Goal: Information Seeking & Learning: Learn about a topic

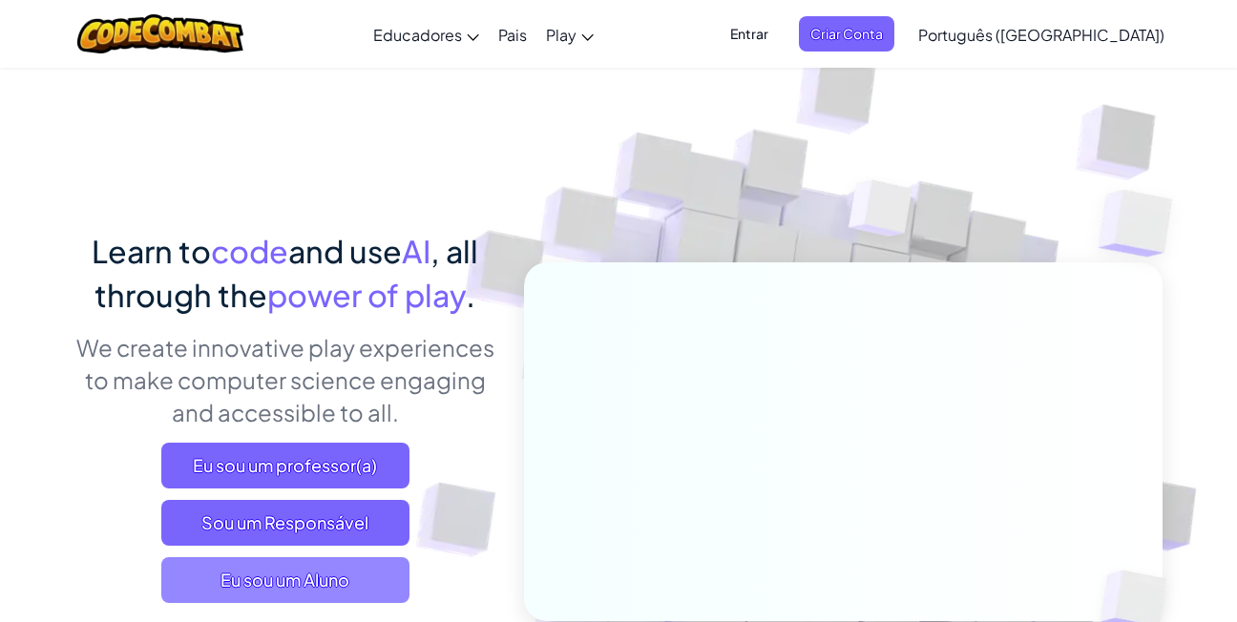
click at [305, 569] on span "Eu sou um Aluno" at bounding box center [285, 580] width 248 height 46
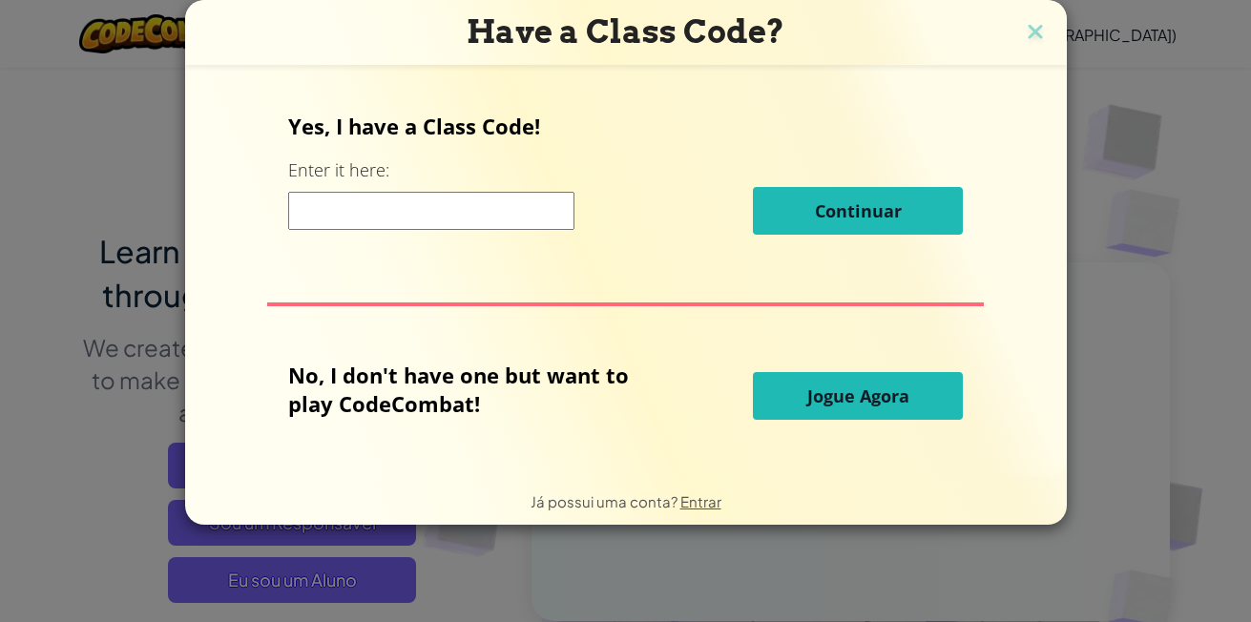
click at [382, 222] on input at bounding box center [431, 211] width 286 height 38
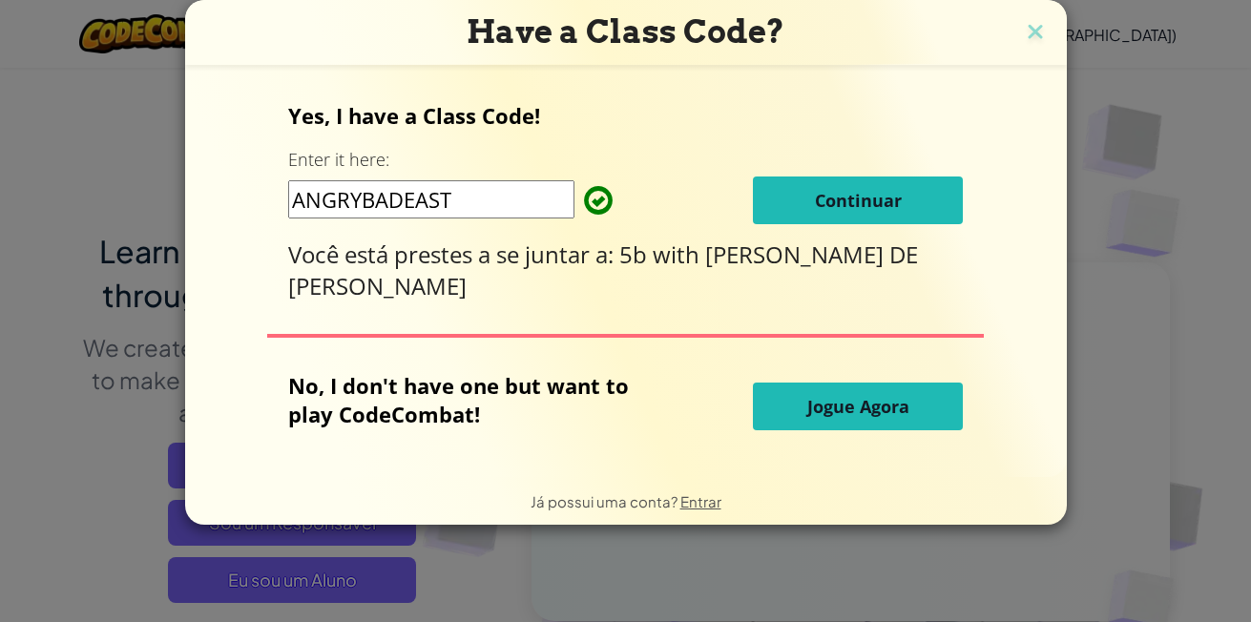
type input "ANGRYBADEAST"
click at [822, 211] on span "Continuar" at bounding box center [858, 200] width 87 height 23
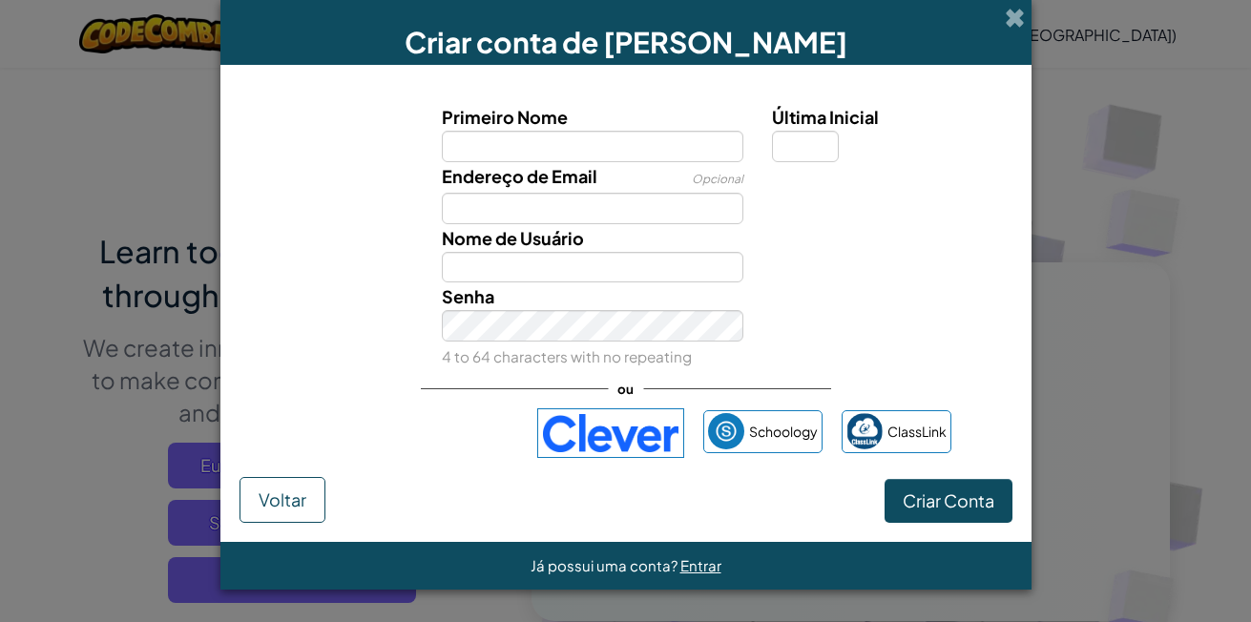
click at [676, 155] on input "Primeiro Nome" at bounding box center [593, 146] width 302 height 31
type input "RAMESSES"
click at [802, 150] on input "Última Inicial" at bounding box center [805, 146] width 67 height 31
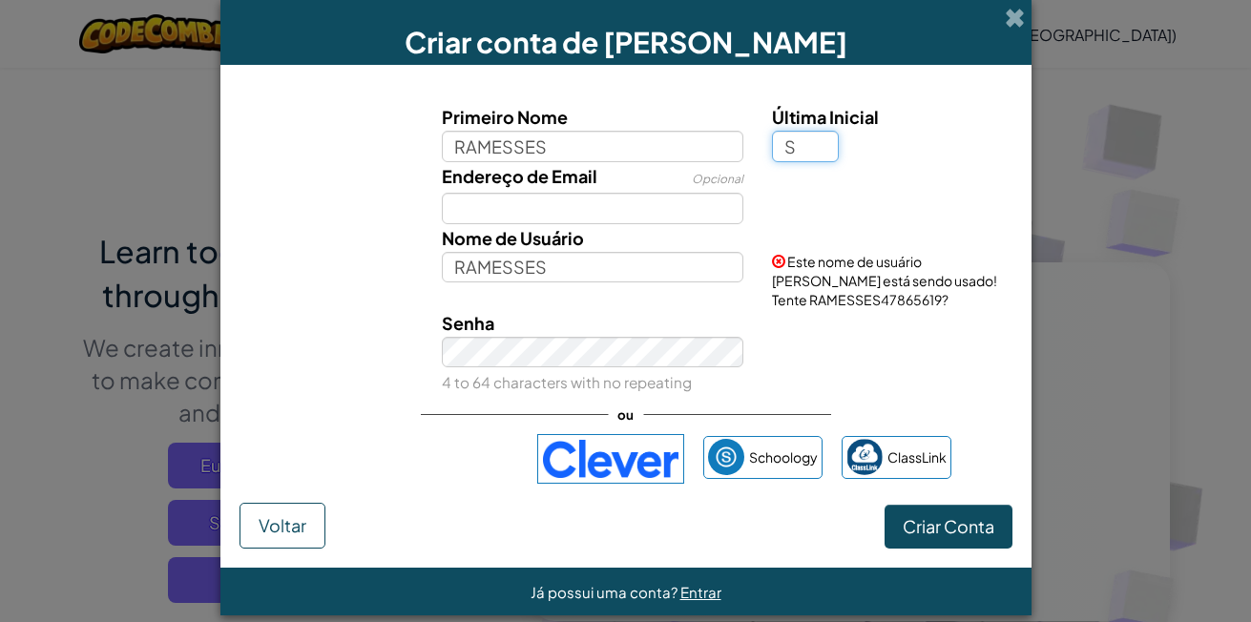
type input "S"
type input "RAMESSESS"
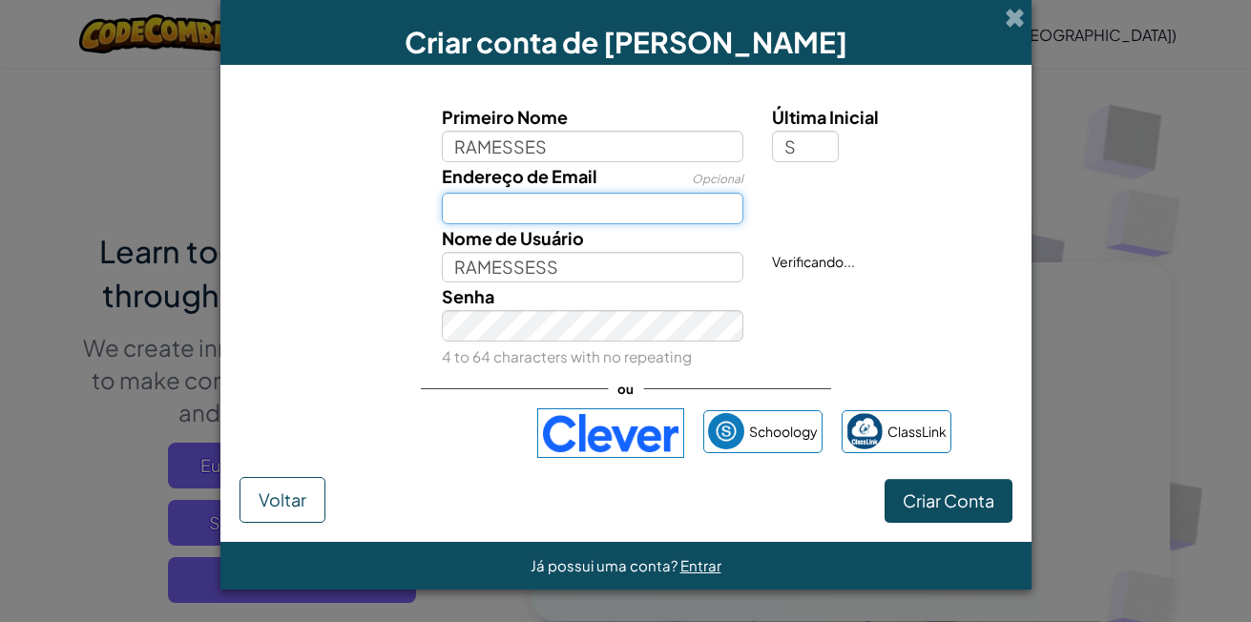
click at [690, 207] on input "Endereço de Email" at bounding box center [593, 208] width 302 height 31
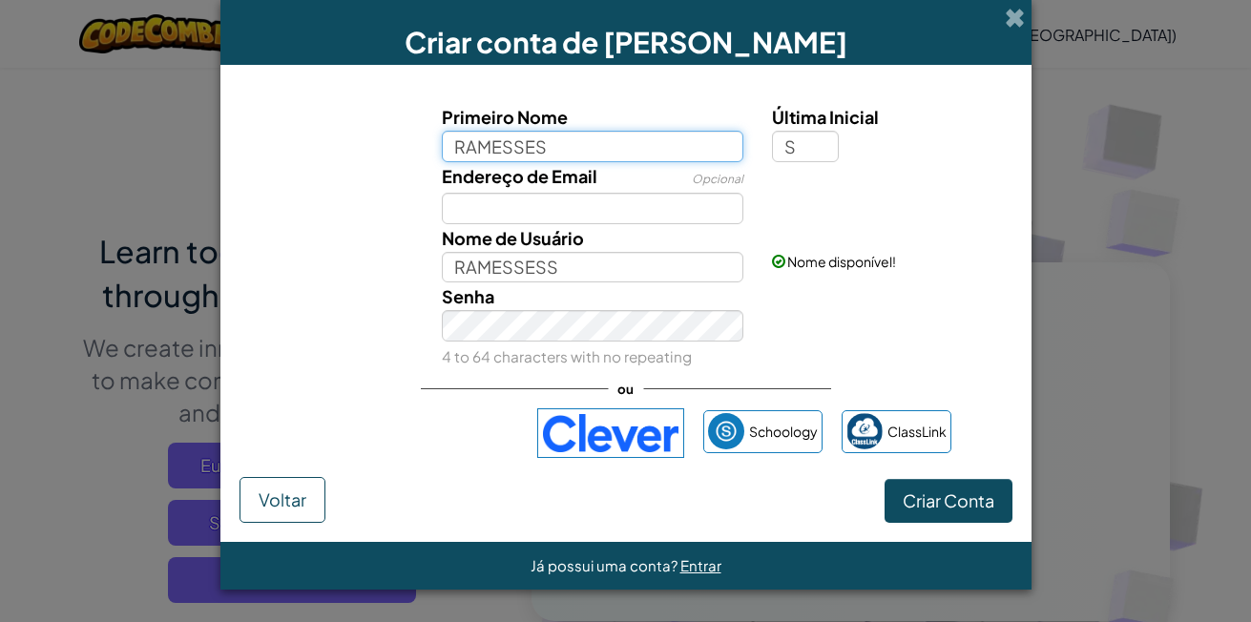
click at [624, 153] on input "RAMESSES" at bounding box center [593, 146] width 302 height 31
type input "RAMESSES"
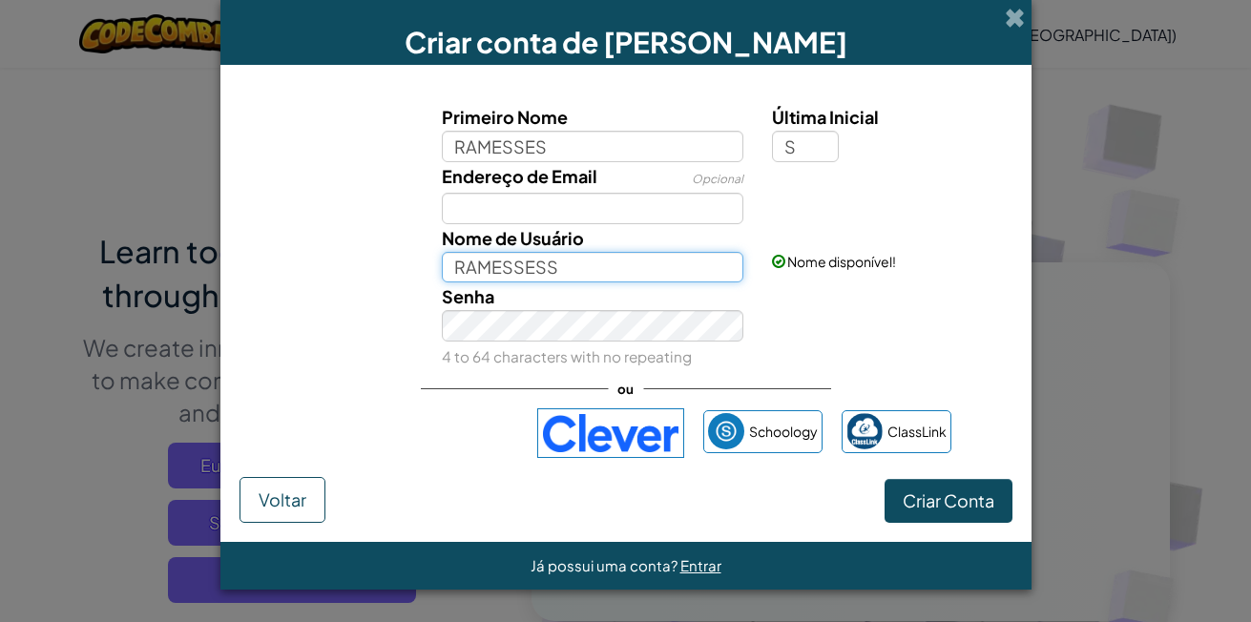
click at [619, 263] on input "RAMESSESS" at bounding box center [593, 267] width 302 height 31
type input "RAMESSESS-OFICIAL"
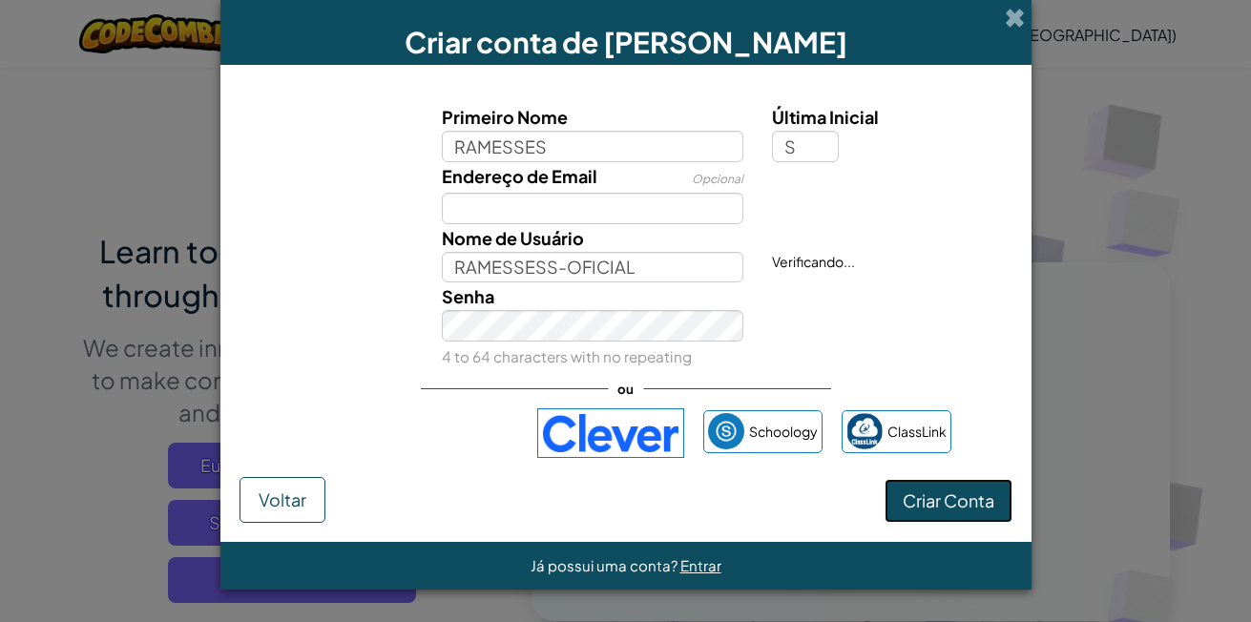
click at [951, 505] on span "Criar Conta" at bounding box center [949, 501] width 92 height 22
click at [951, 505] on button "Criar Conta" at bounding box center [949, 501] width 128 height 44
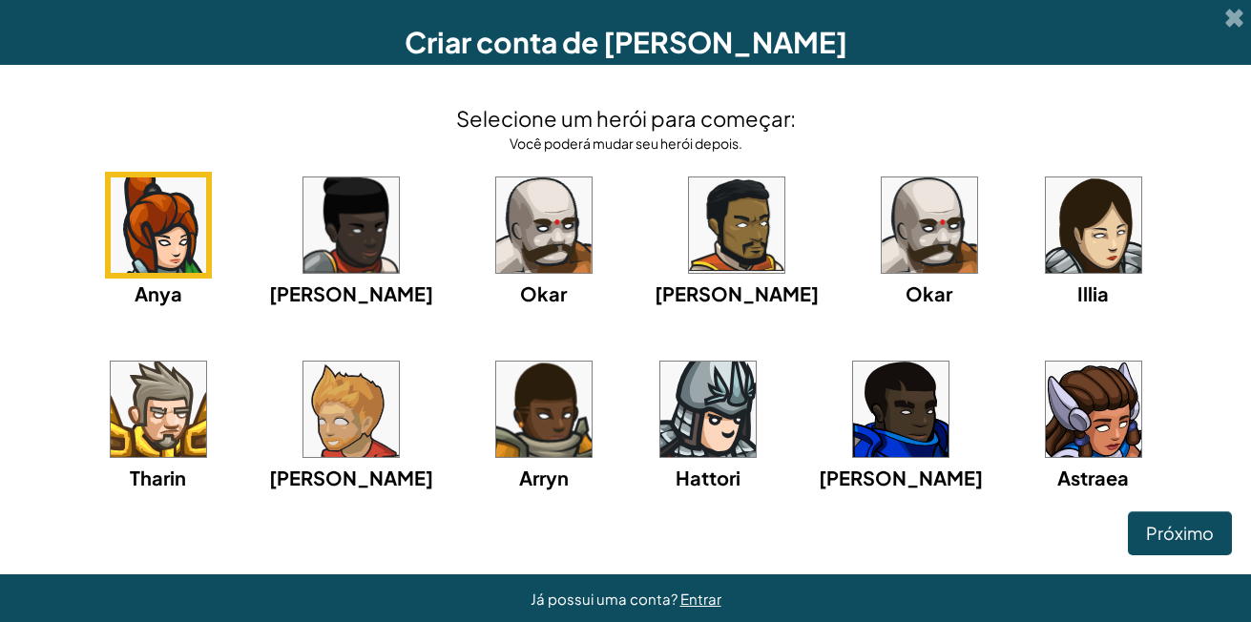
click at [304, 428] on img at bounding box center [351, 409] width 95 height 95
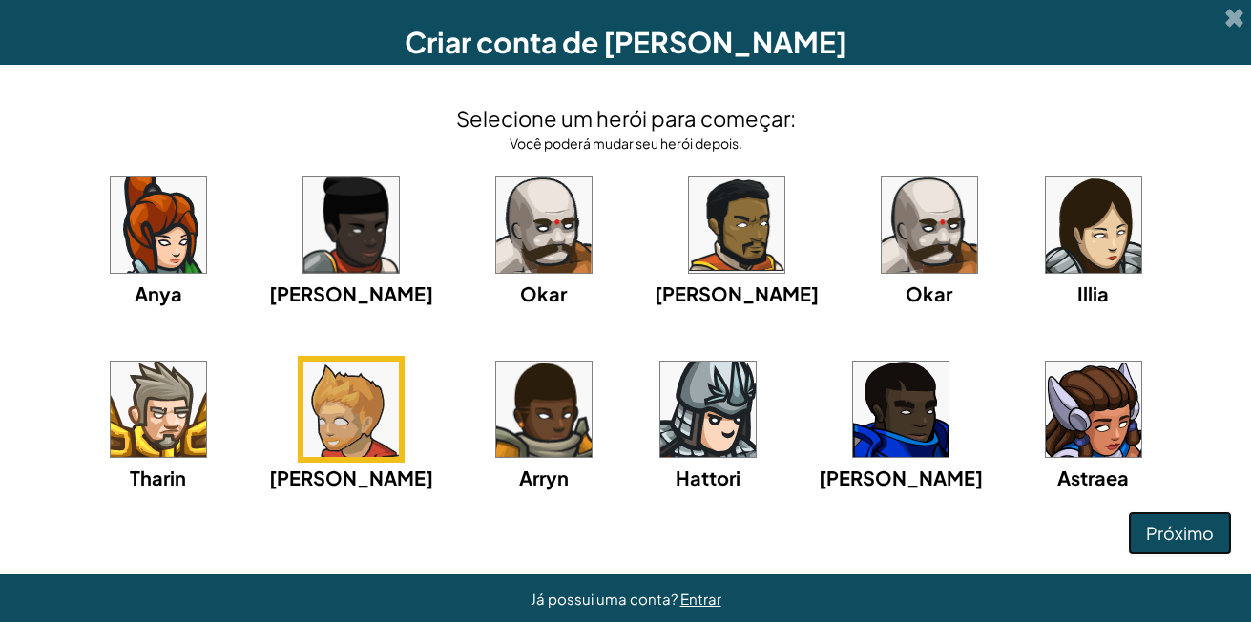
click at [1129, 514] on button "Próximo" at bounding box center [1180, 534] width 104 height 44
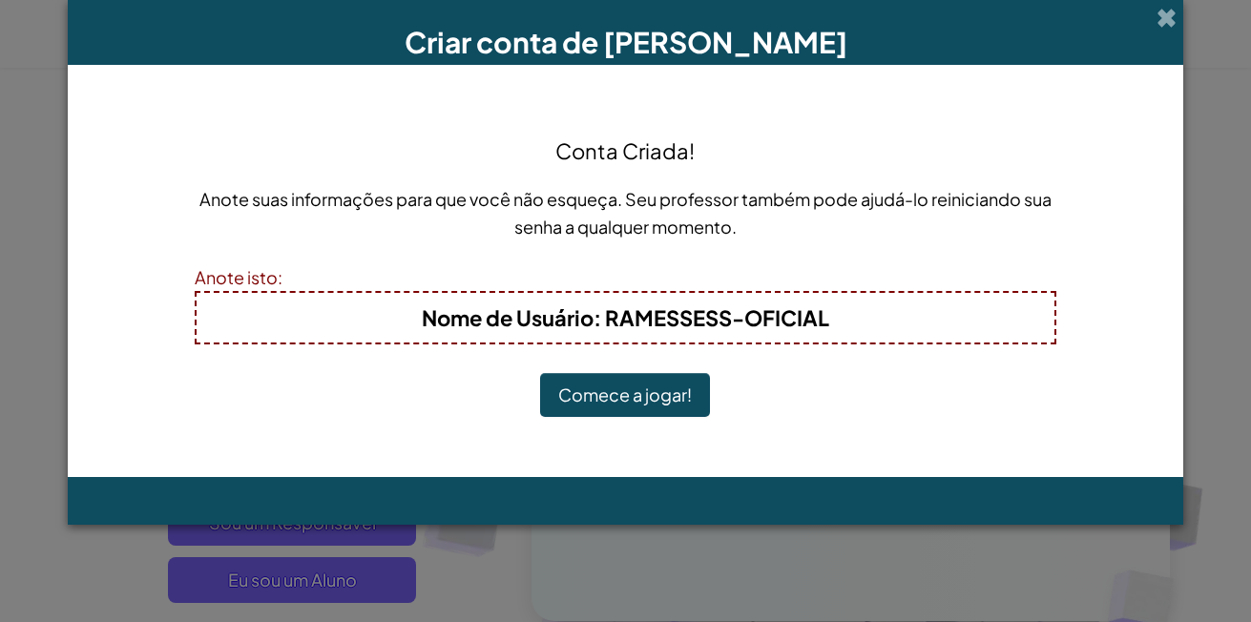
click at [633, 396] on button "Comece a jogar!" at bounding box center [625, 395] width 170 height 44
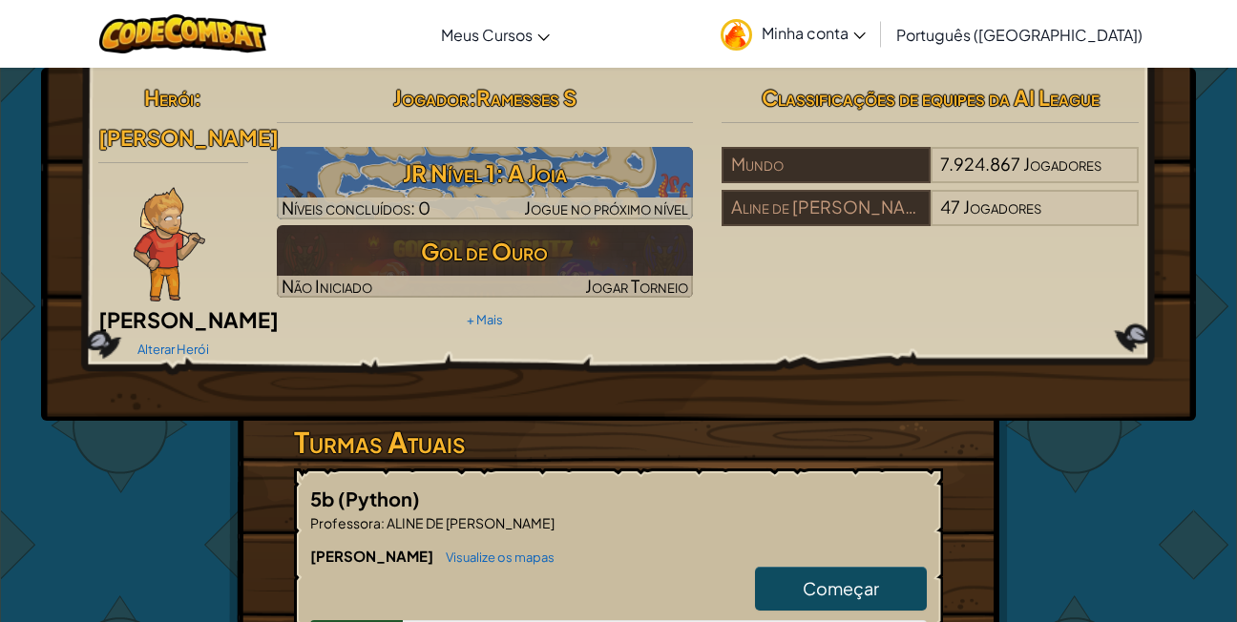
click at [804, 577] on span "Começar" at bounding box center [841, 588] width 76 height 22
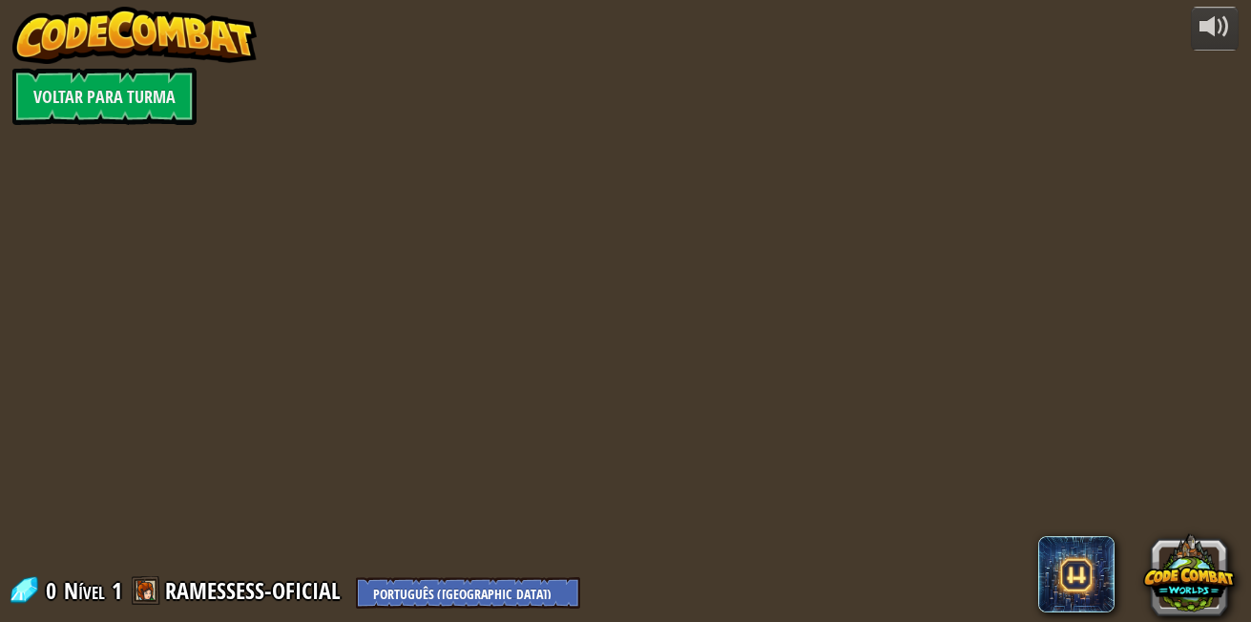
select select "pt-BR"
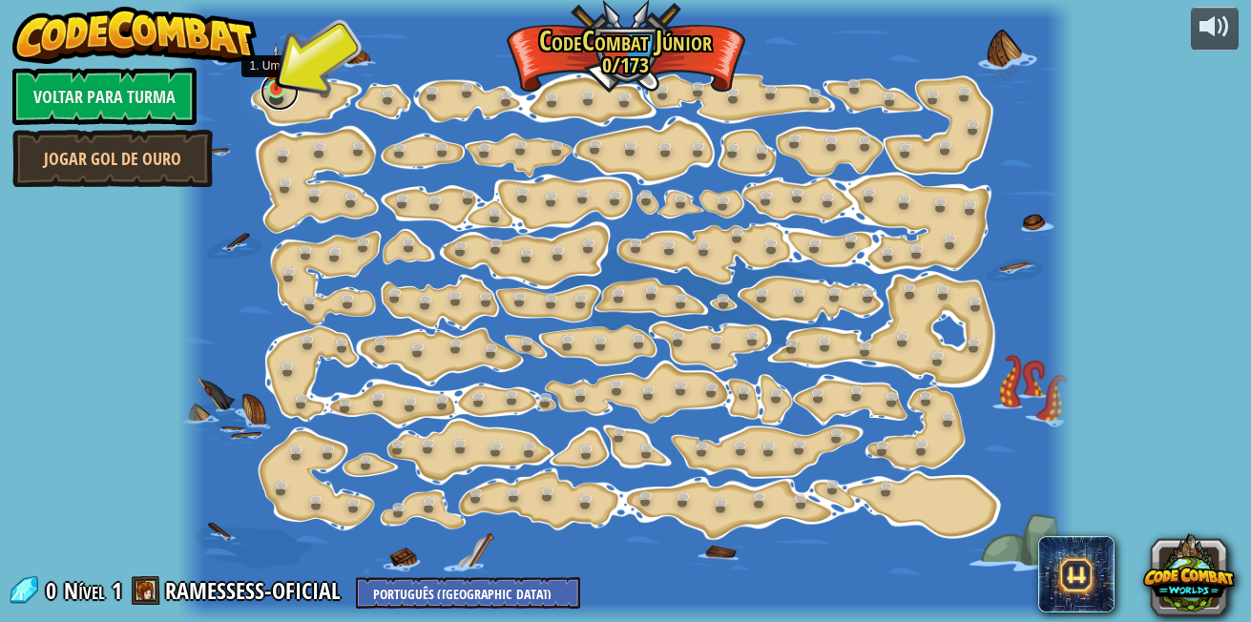
click at [272, 94] on link at bounding box center [280, 92] width 38 height 38
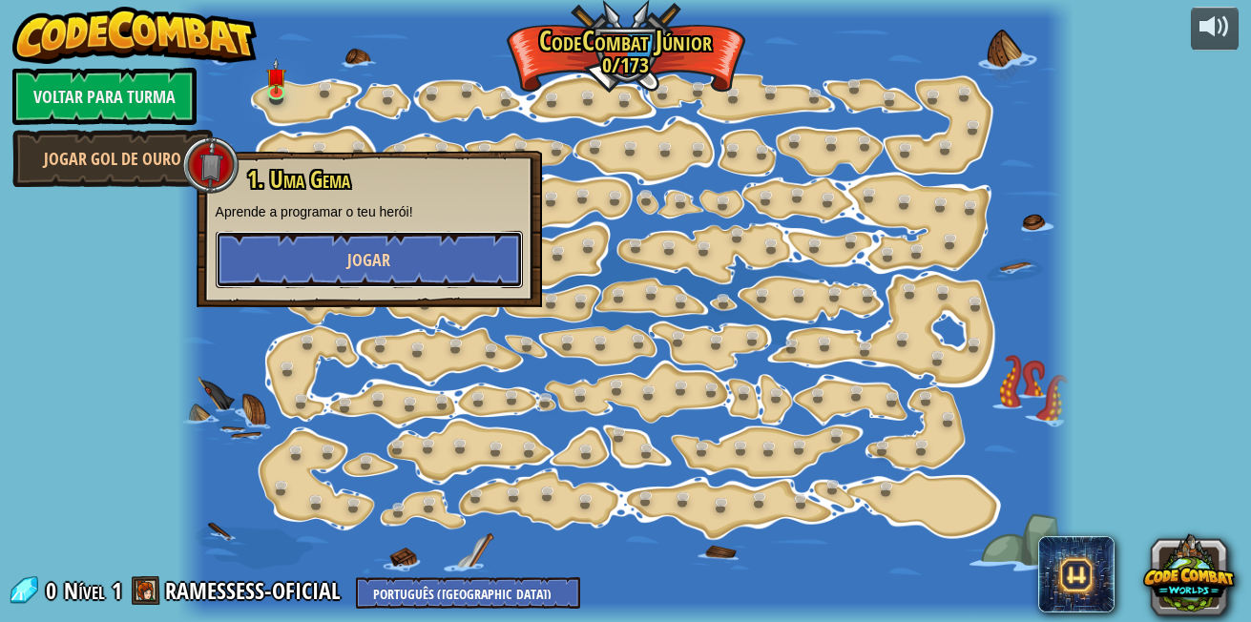
click at [343, 271] on button "Jogar" at bounding box center [369, 259] width 307 height 57
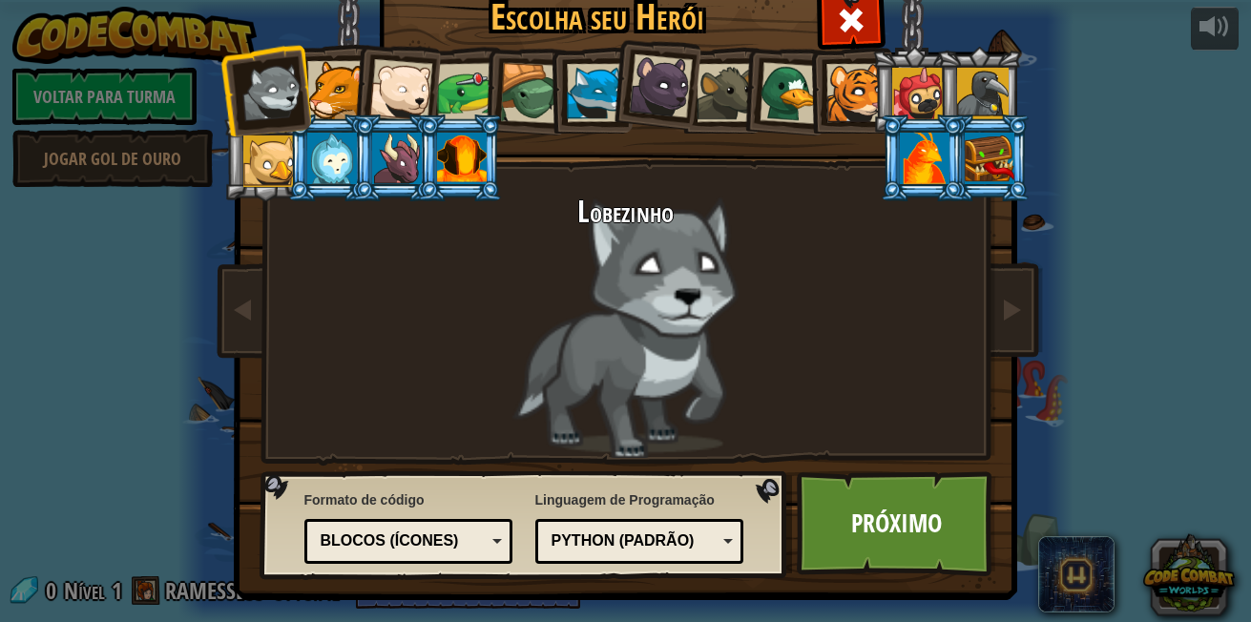
drag, startPoint x: 430, startPoint y: 152, endPoint x: 436, endPoint y: 163, distance: 13.3
click at [437, 163] on div at bounding box center [462, 159] width 50 height 52
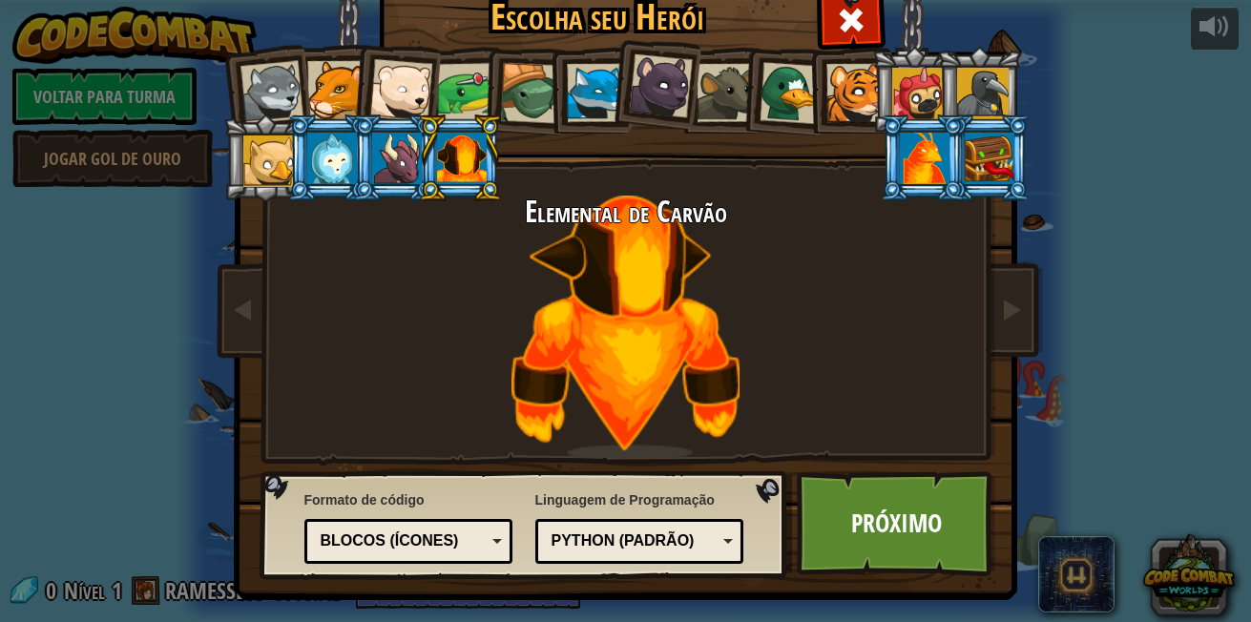
click at [399, 169] on div at bounding box center [397, 159] width 50 height 52
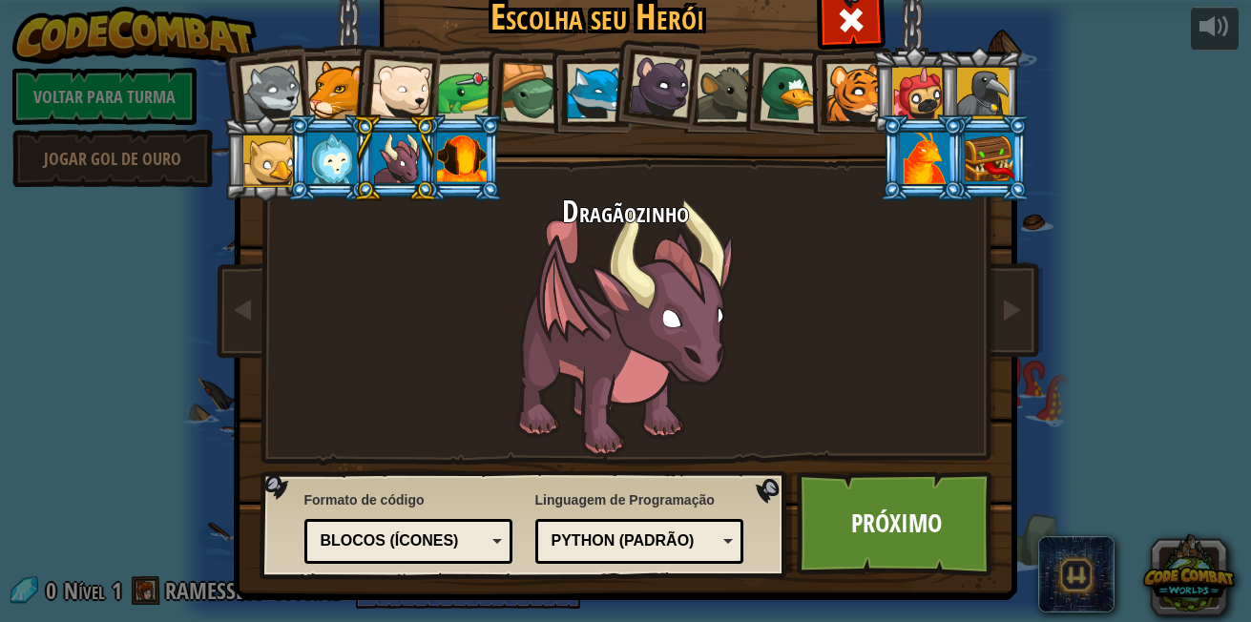
click at [311, 166] on div at bounding box center [332, 159] width 50 height 52
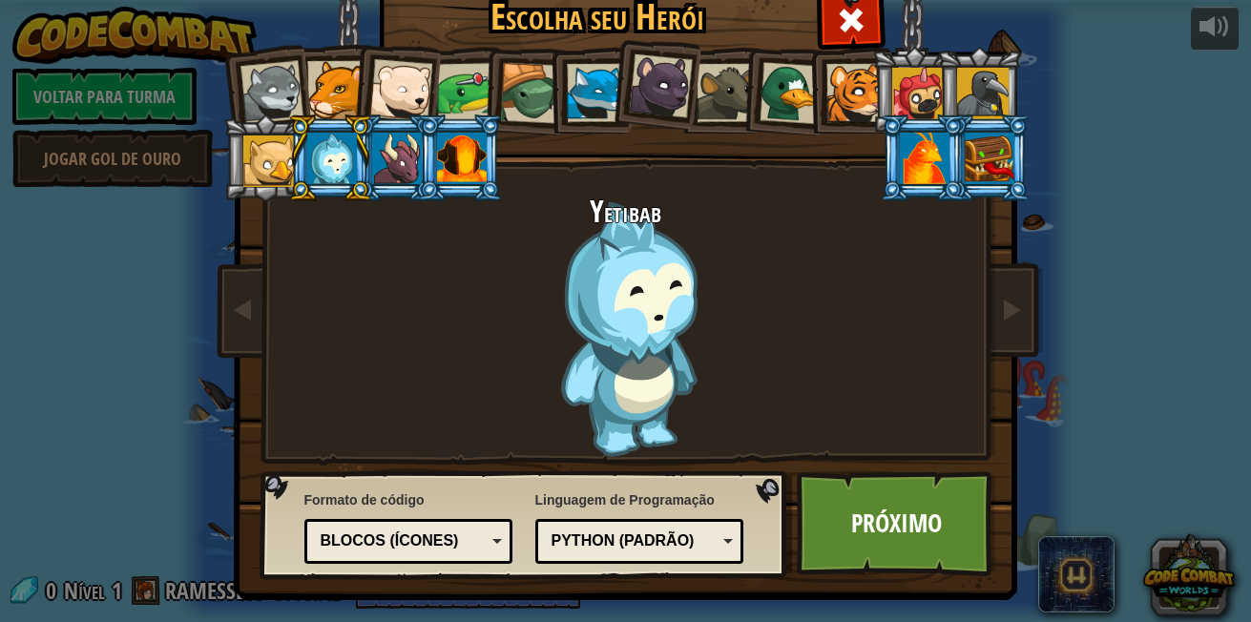
click at [843, 79] on div at bounding box center [856, 93] width 58 height 58
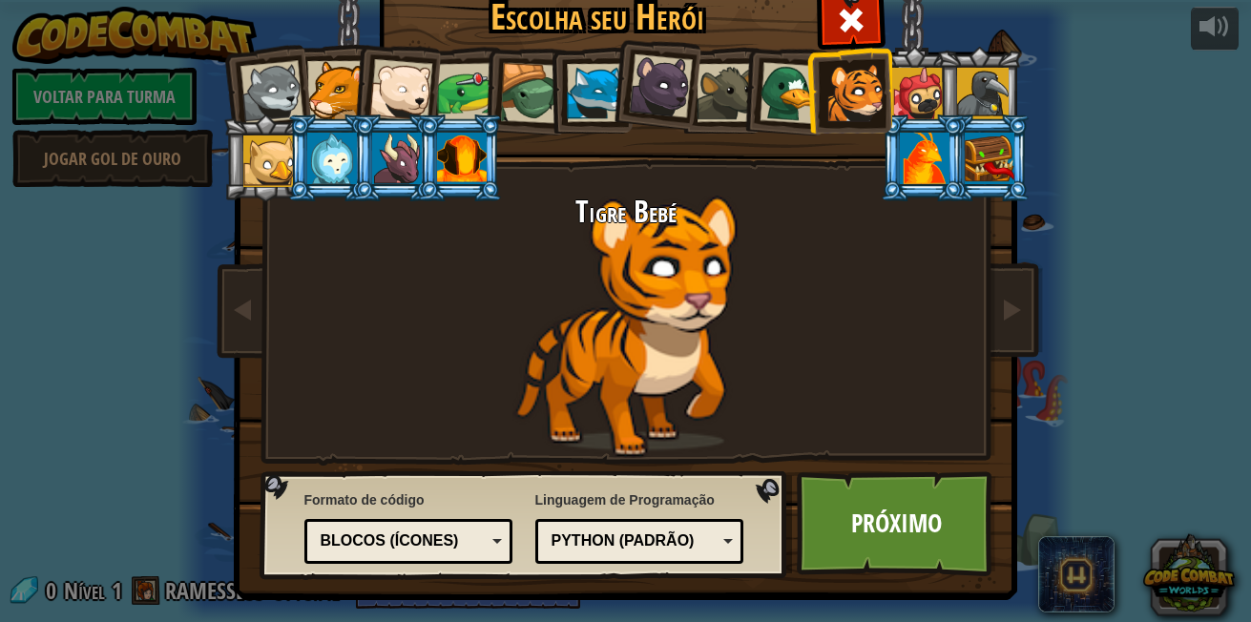
click at [921, 102] on div at bounding box center [918, 94] width 52 height 52
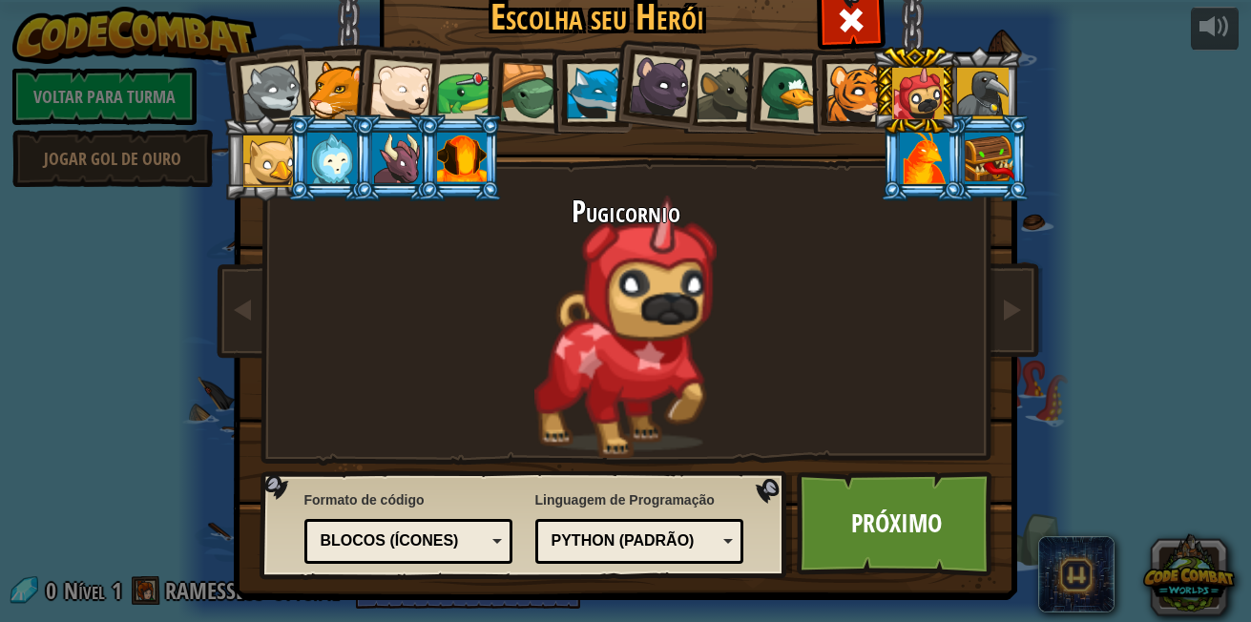
click at [949, 98] on li at bounding box center [914, 90] width 86 height 87
drag, startPoint x: 948, startPoint y: 103, endPoint x: 955, endPoint y: 95, distance: 10.8
click at [954, 47] on ol at bounding box center [626, 47] width 787 height 0
click at [961, 95] on div at bounding box center [983, 94] width 52 height 52
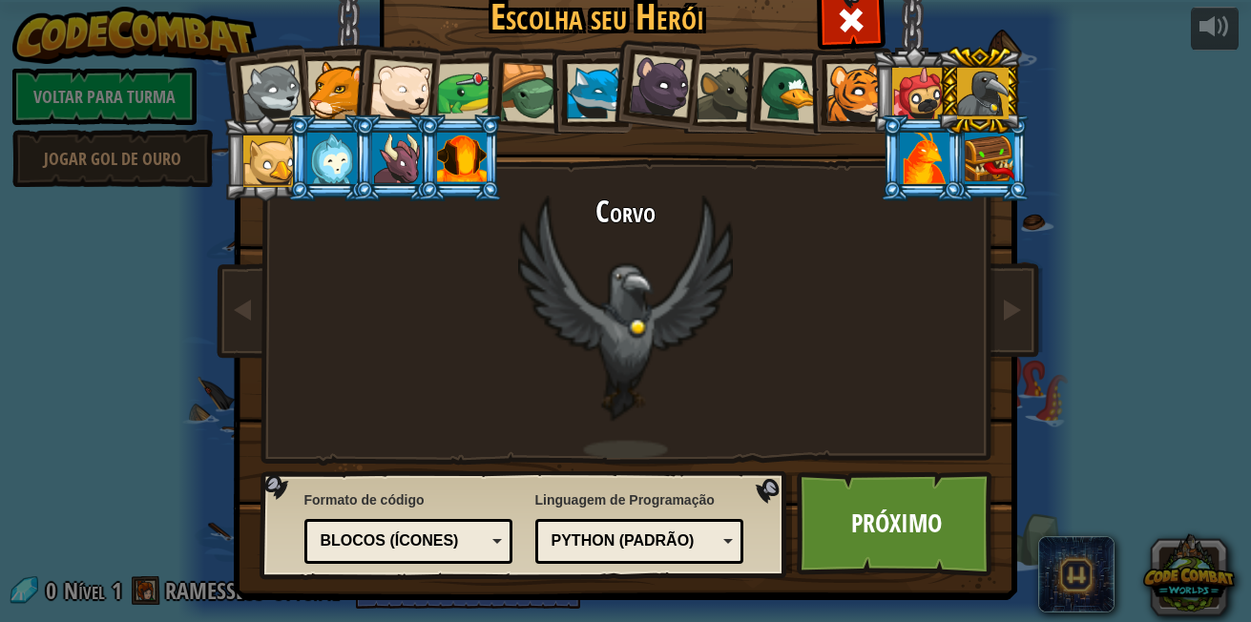
click at [976, 165] on div at bounding box center [990, 159] width 50 height 52
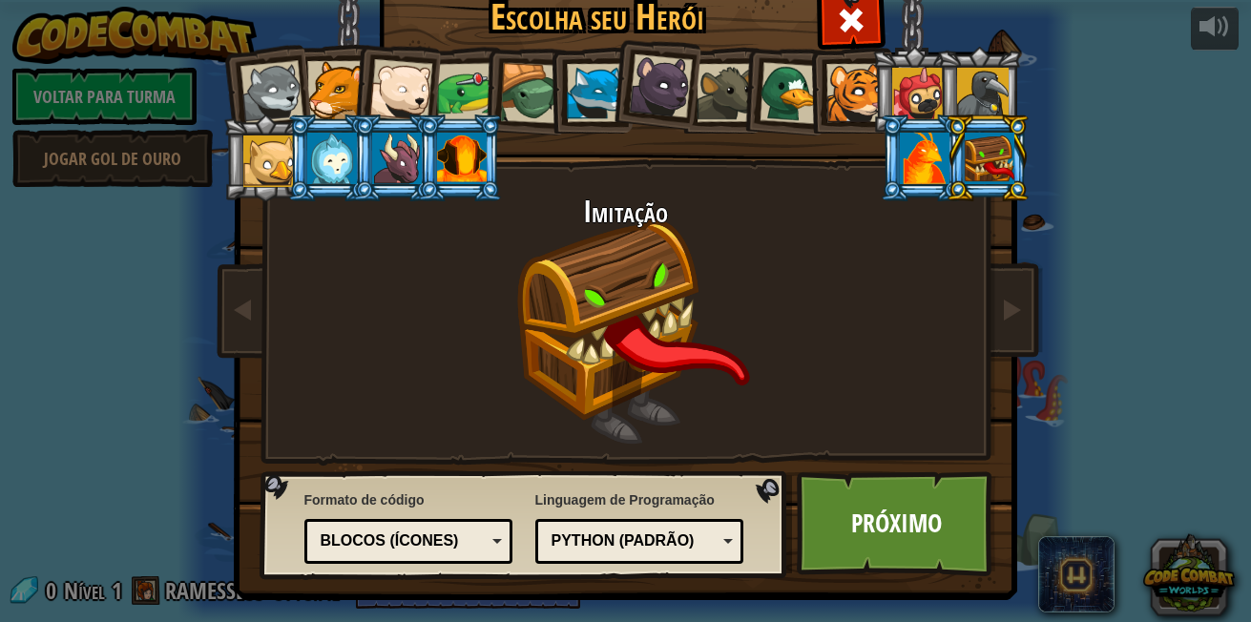
click at [900, 165] on div at bounding box center [925, 159] width 50 height 52
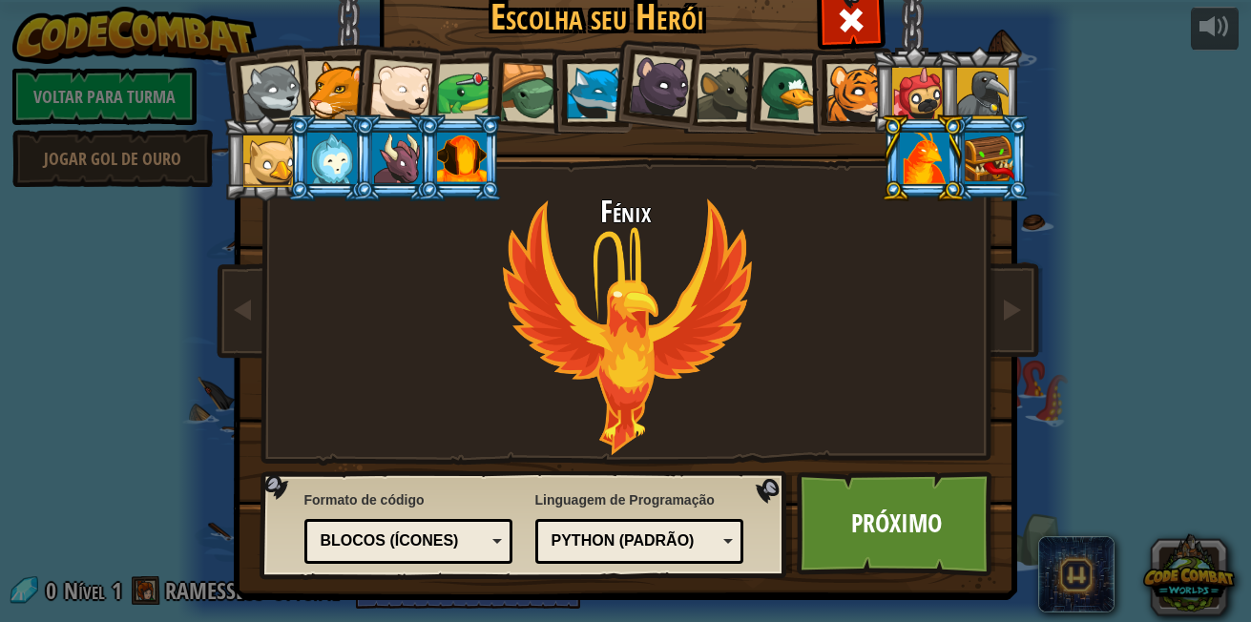
click at [376, 172] on div at bounding box center [397, 159] width 50 height 52
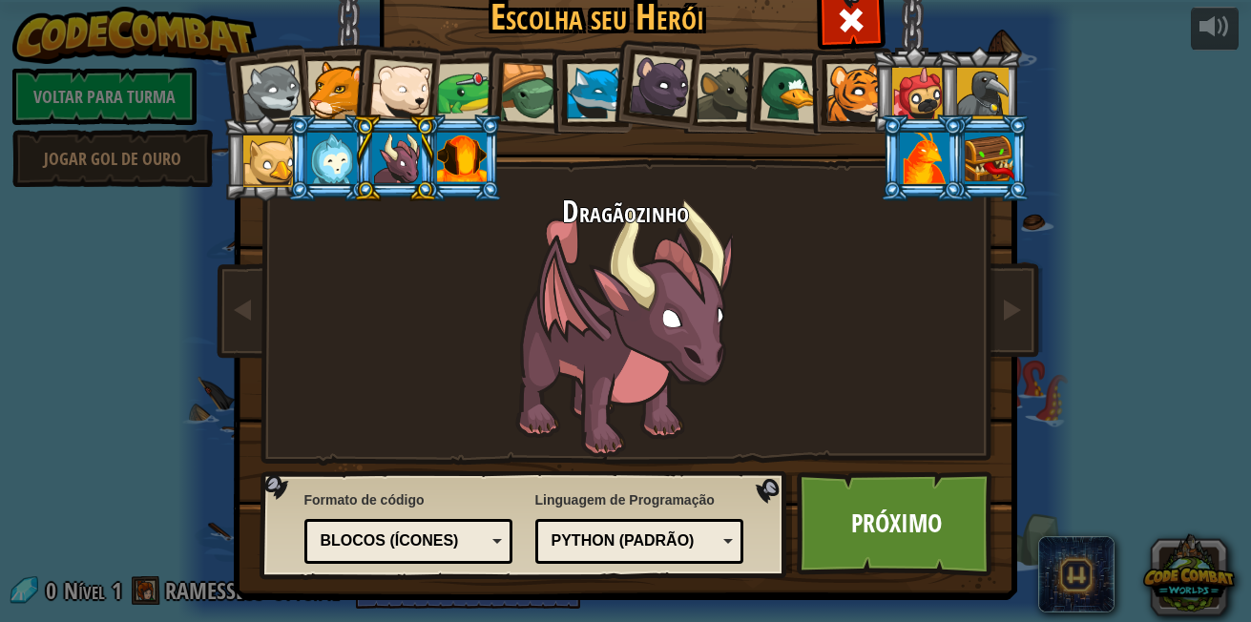
click at [951, 191] on li at bounding box center [923, 158] width 86 height 87
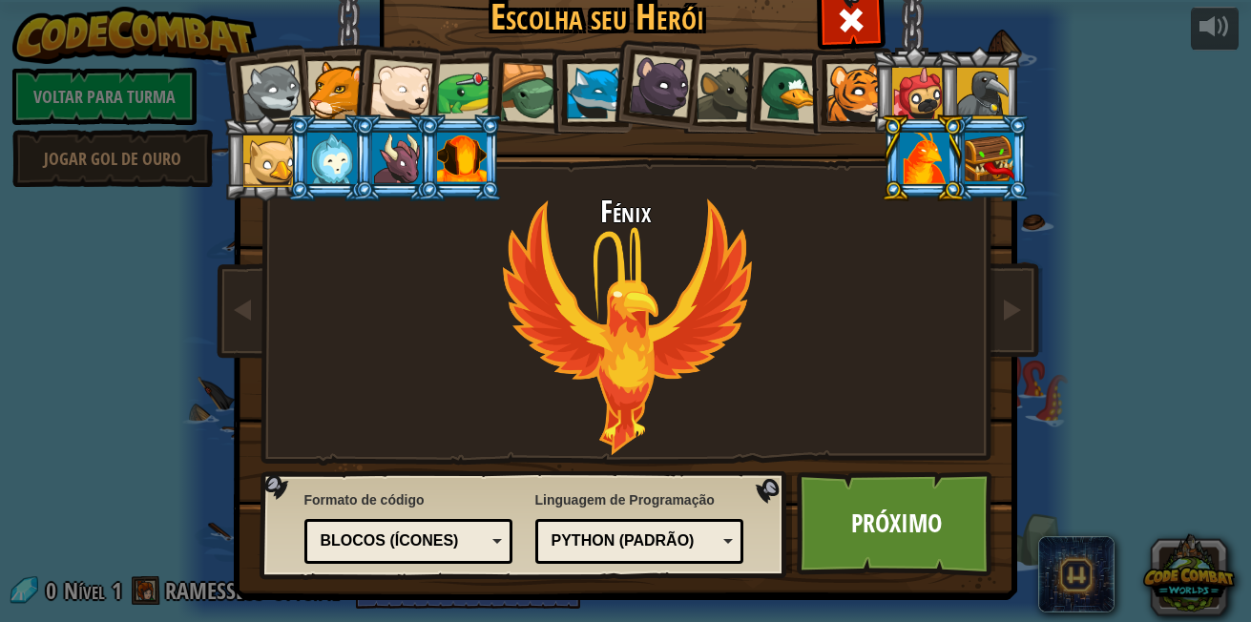
click at [398, 185] on li at bounding box center [395, 158] width 86 height 87
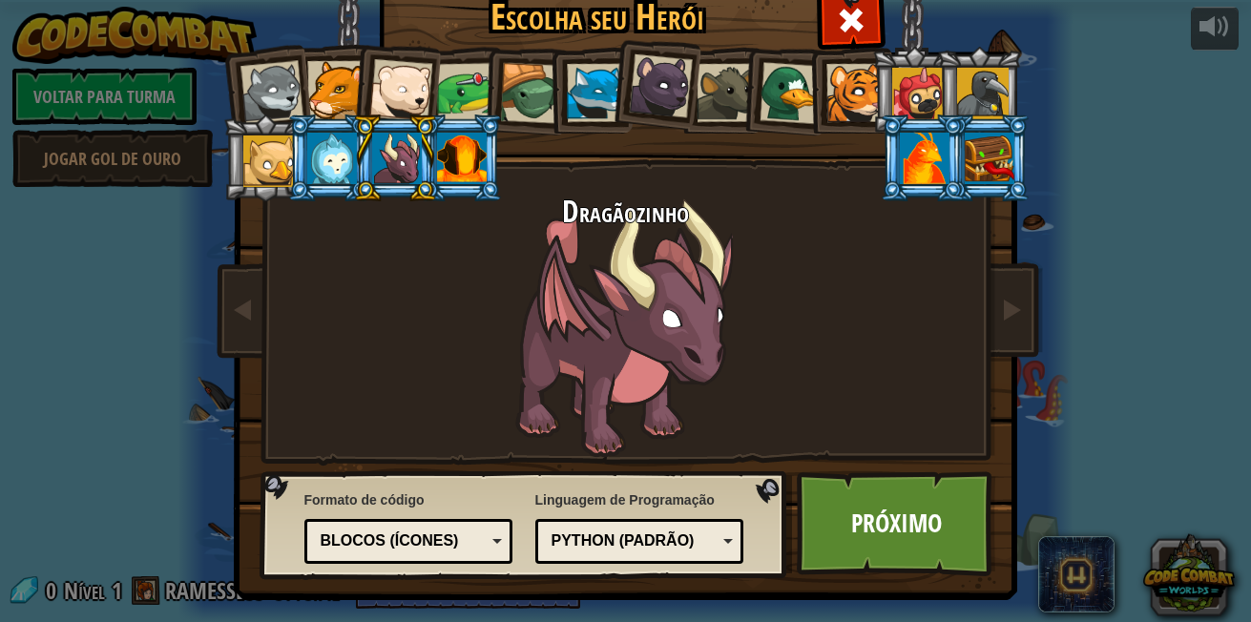
click at [884, 168] on li at bounding box center [923, 158] width 86 height 87
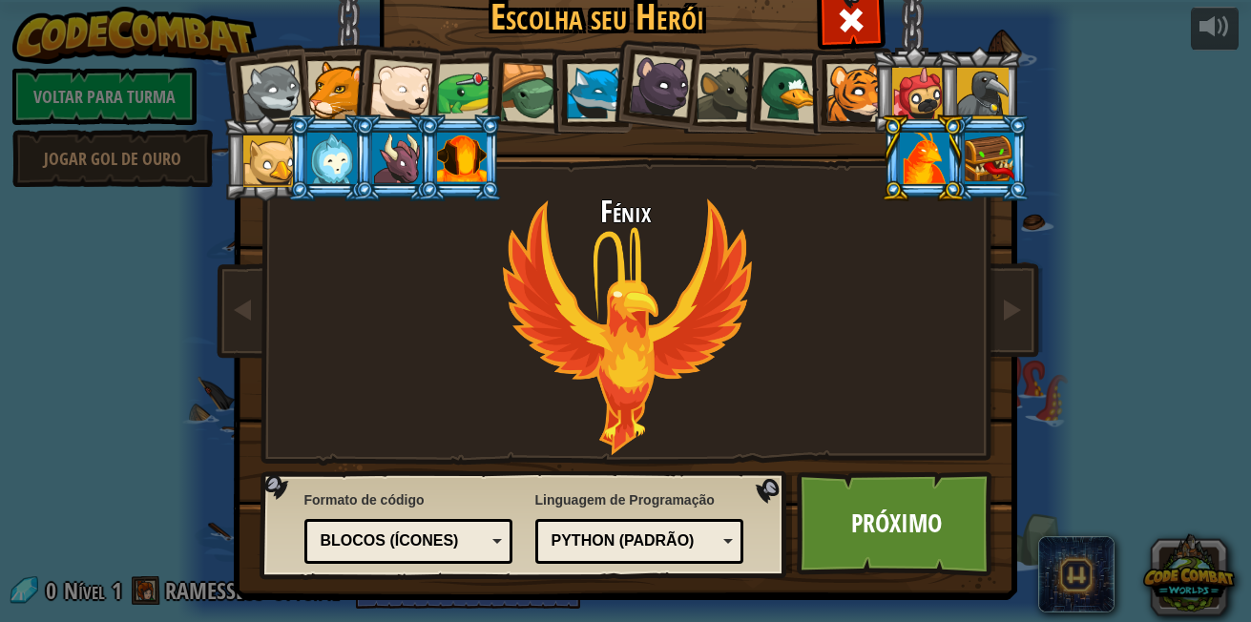
click at [838, 109] on div at bounding box center [856, 93] width 58 height 58
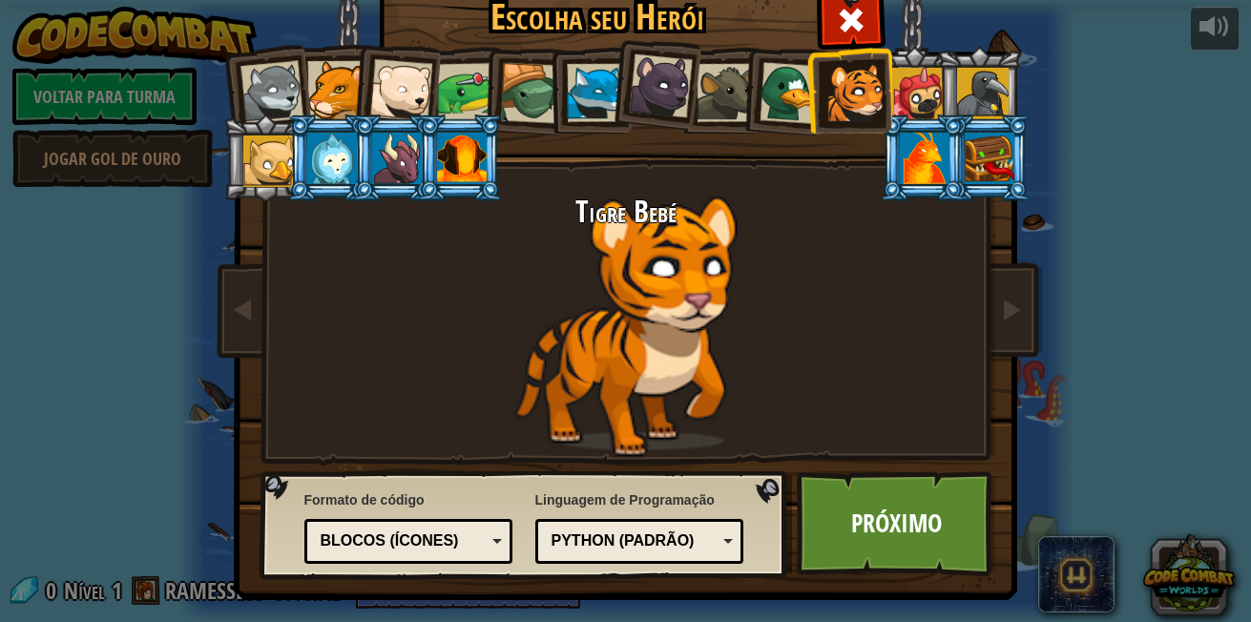
click at [401, 166] on div at bounding box center [397, 159] width 50 height 52
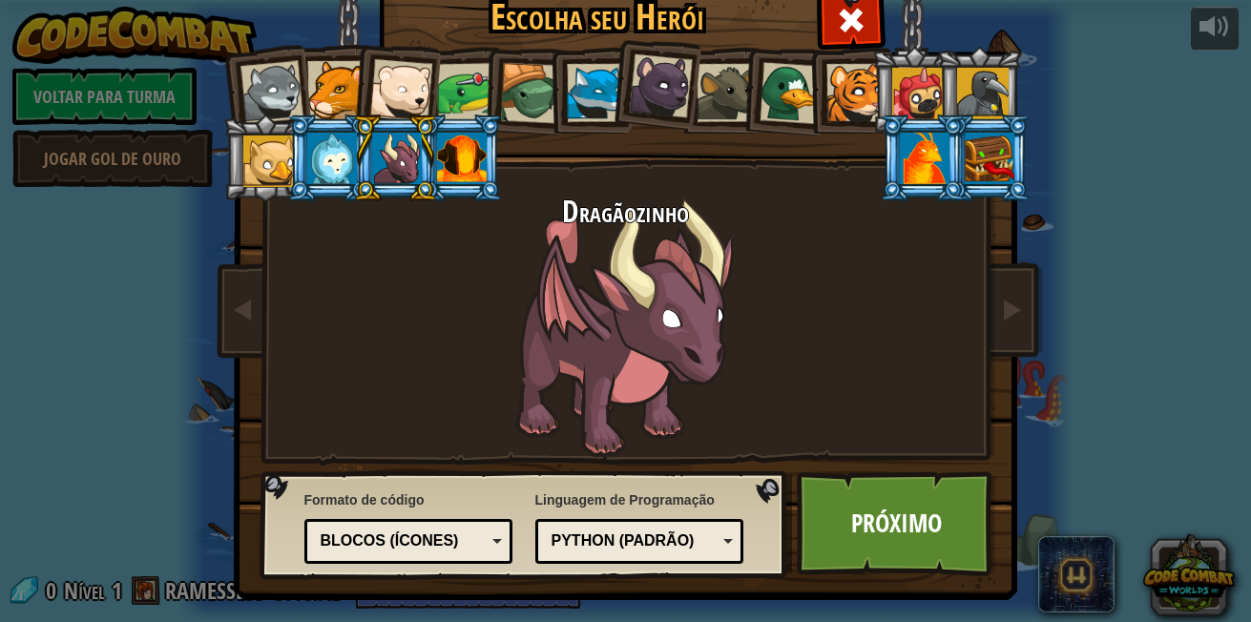
click at [255, 164] on div at bounding box center [269, 162] width 52 height 52
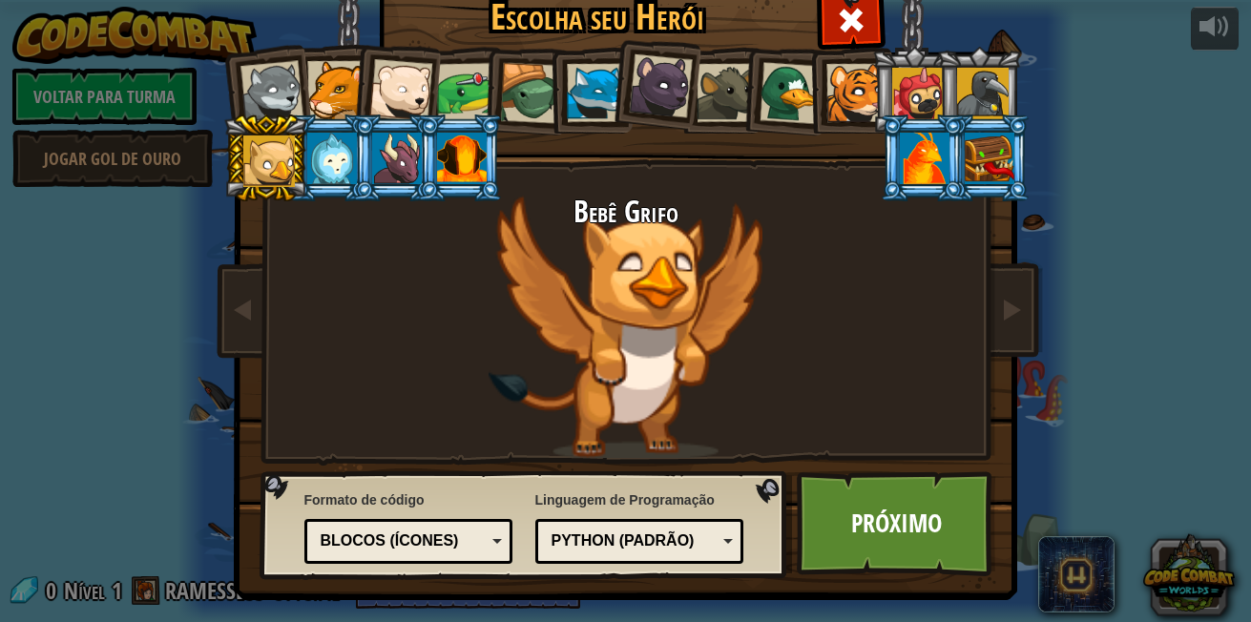
click at [391, 150] on div at bounding box center [397, 159] width 50 height 52
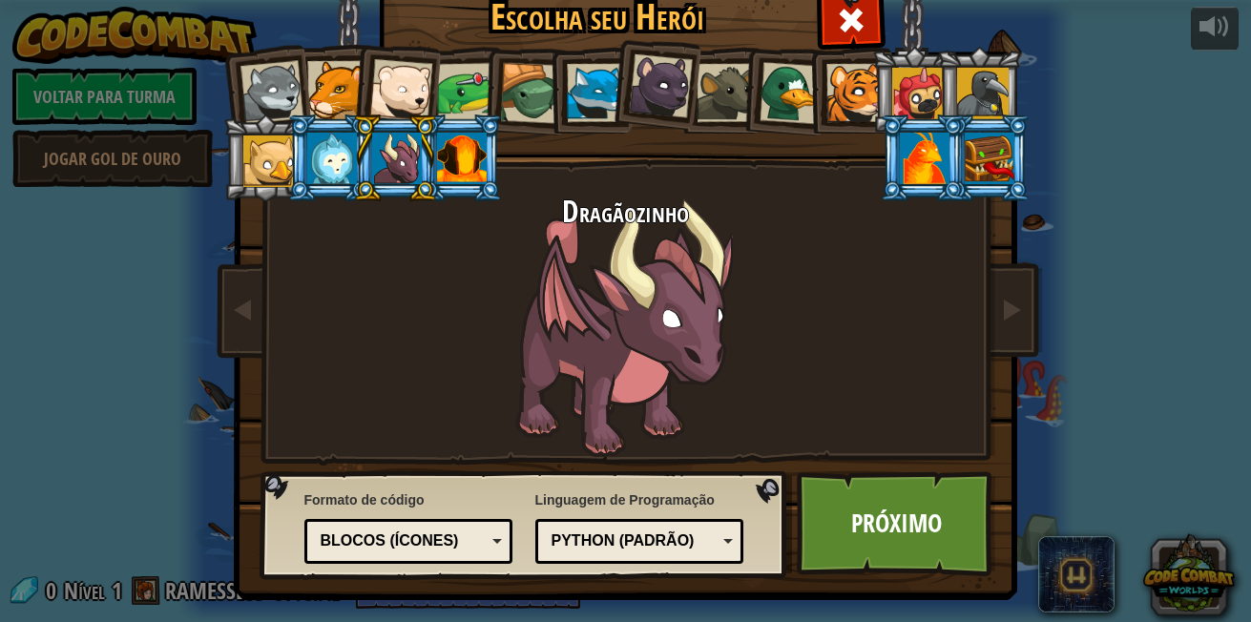
click at [918, 148] on div at bounding box center [925, 159] width 50 height 52
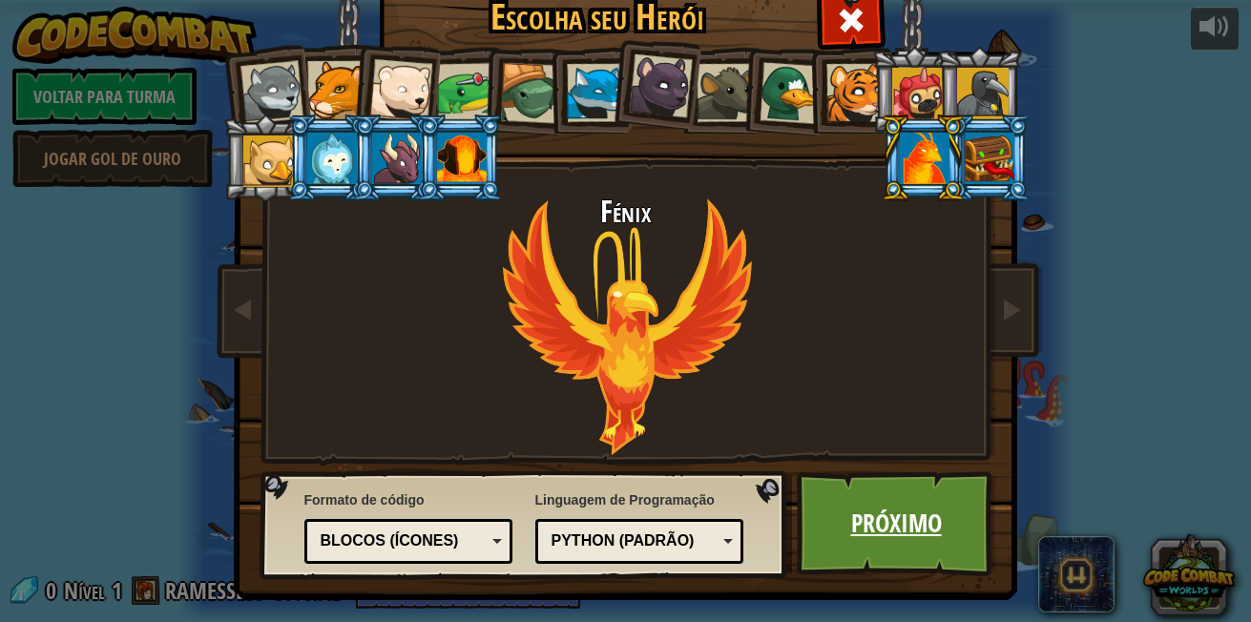
click at [909, 560] on link "Próximo" at bounding box center [896, 524] width 199 height 105
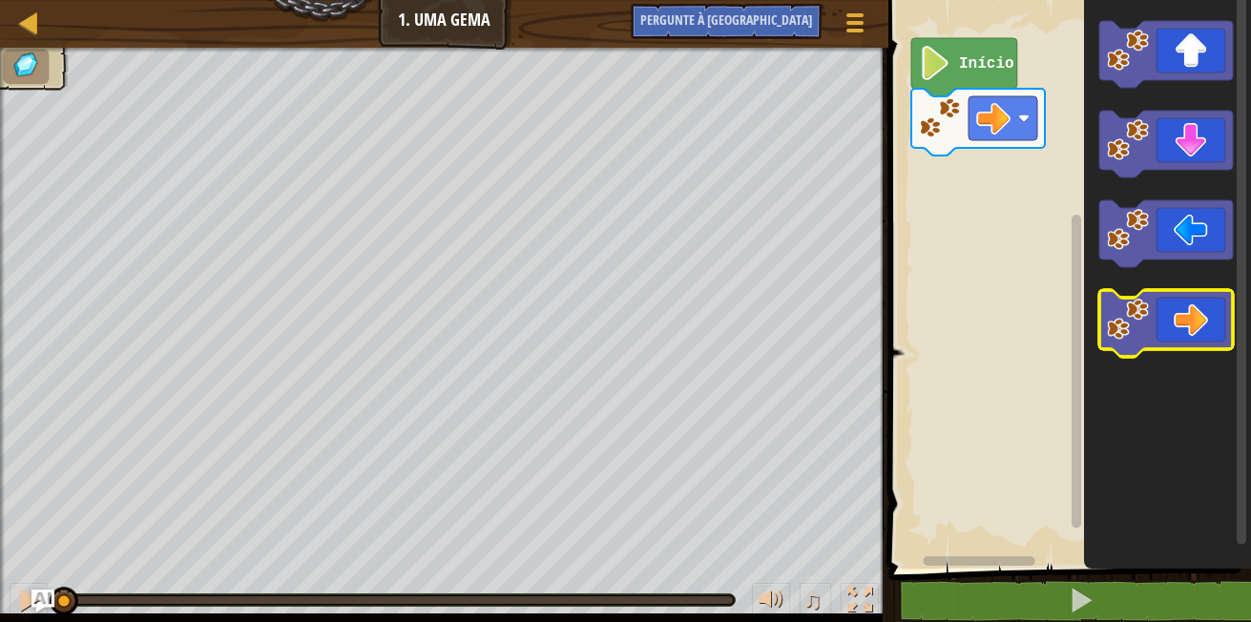
click at [1184, 323] on icon "Espaço de trabalho do Blockly" at bounding box center [1167, 323] width 134 height 67
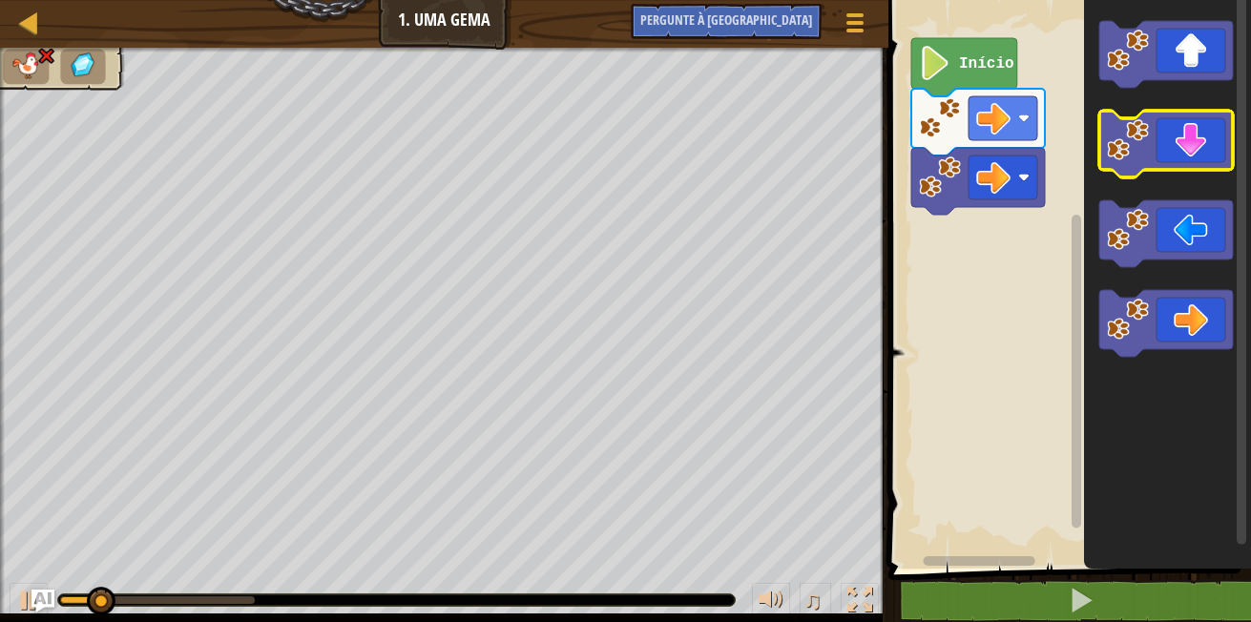
click at [1206, 130] on icon "Espaço de trabalho do Blockly" at bounding box center [1167, 144] width 134 height 67
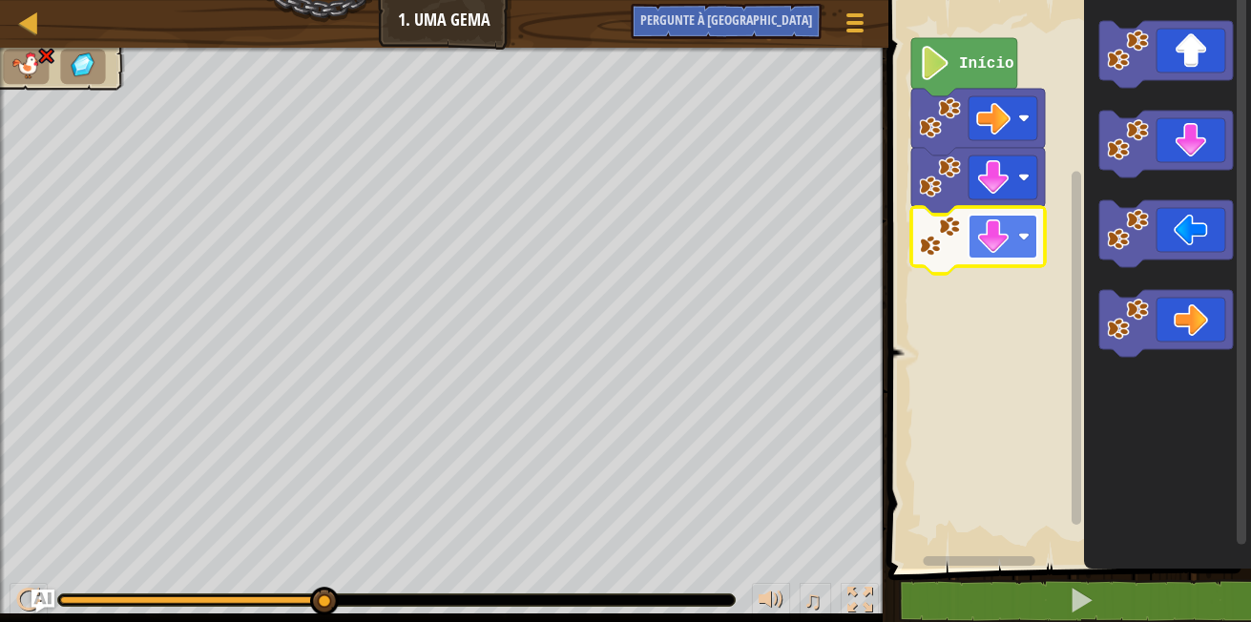
click at [1023, 236] on image "Espaço de trabalho do Blockly" at bounding box center [1023, 236] width 11 height 11
click at [1024, 236] on image "Espaço de trabalho do Blockly" at bounding box center [1023, 236] width 11 height 11
click at [1026, 235] on image "Espaço de trabalho do Blockly" at bounding box center [1023, 236] width 11 height 11
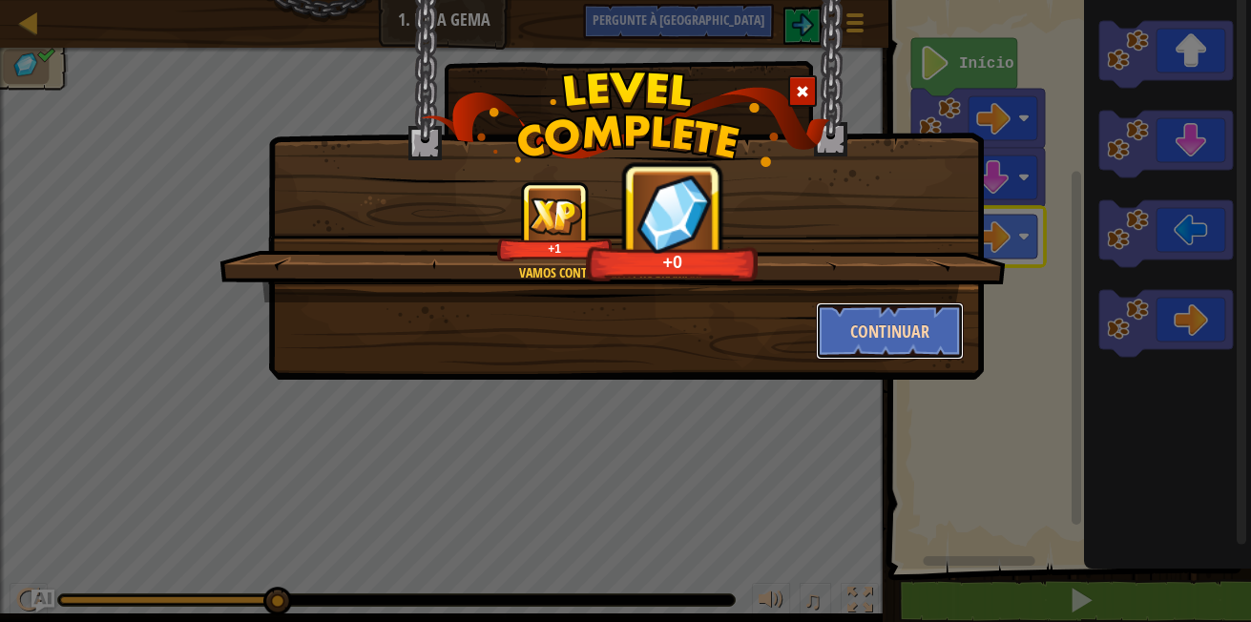
click at [892, 346] on button "Continuar" at bounding box center [890, 331] width 148 height 57
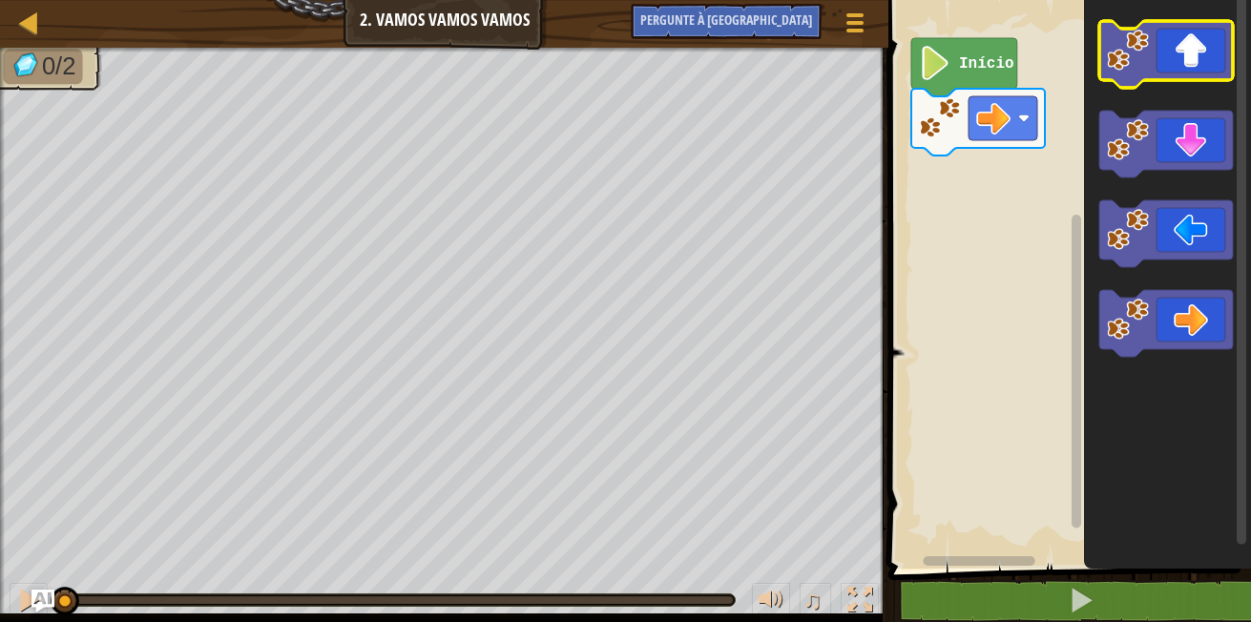
click at [1214, 53] on icon "Espaço de trabalho do Blockly" at bounding box center [1167, 54] width 134 height 67
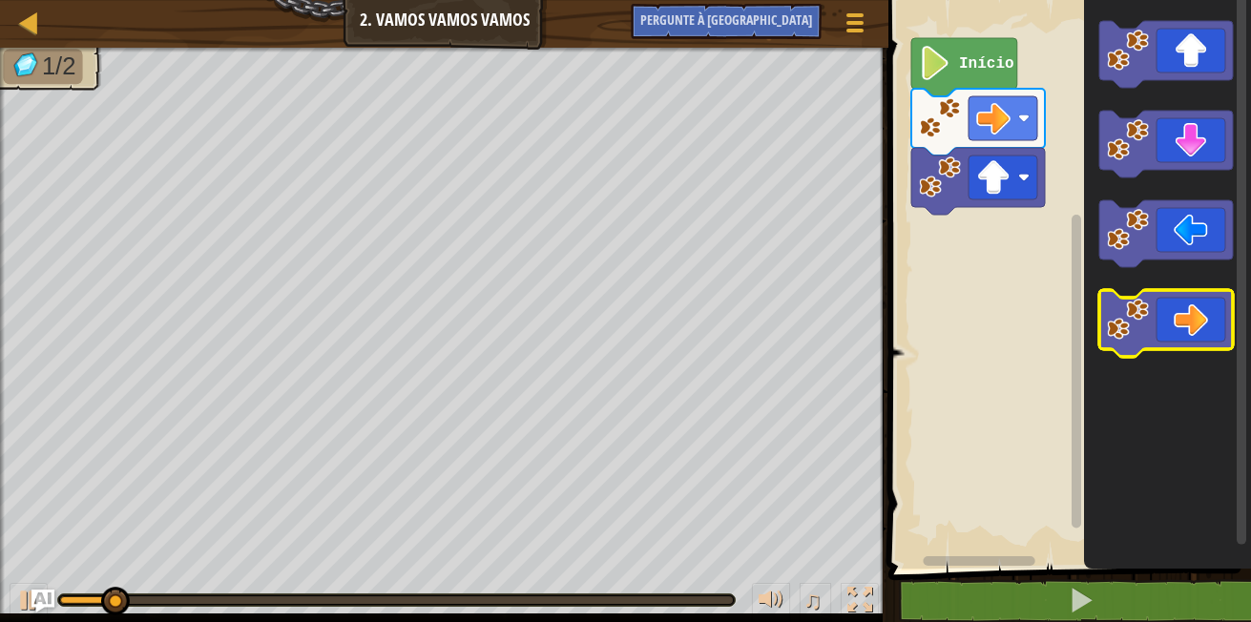
click at [1178, 322] on icon "Espaço de trabalho do Blockly" at bounding box center [1167, 323] width 134 height 67
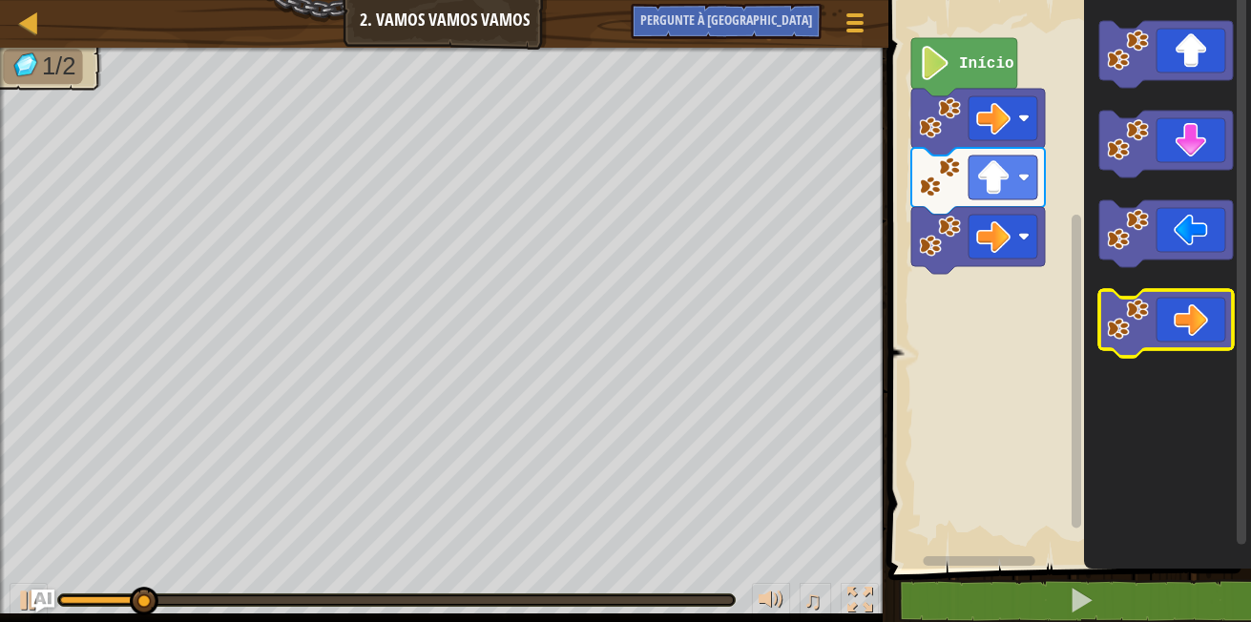
click at [1178, 323] on icon "Espaço de trabalho do Blockly" at bounding box center [1167, 323] width 134 height 67
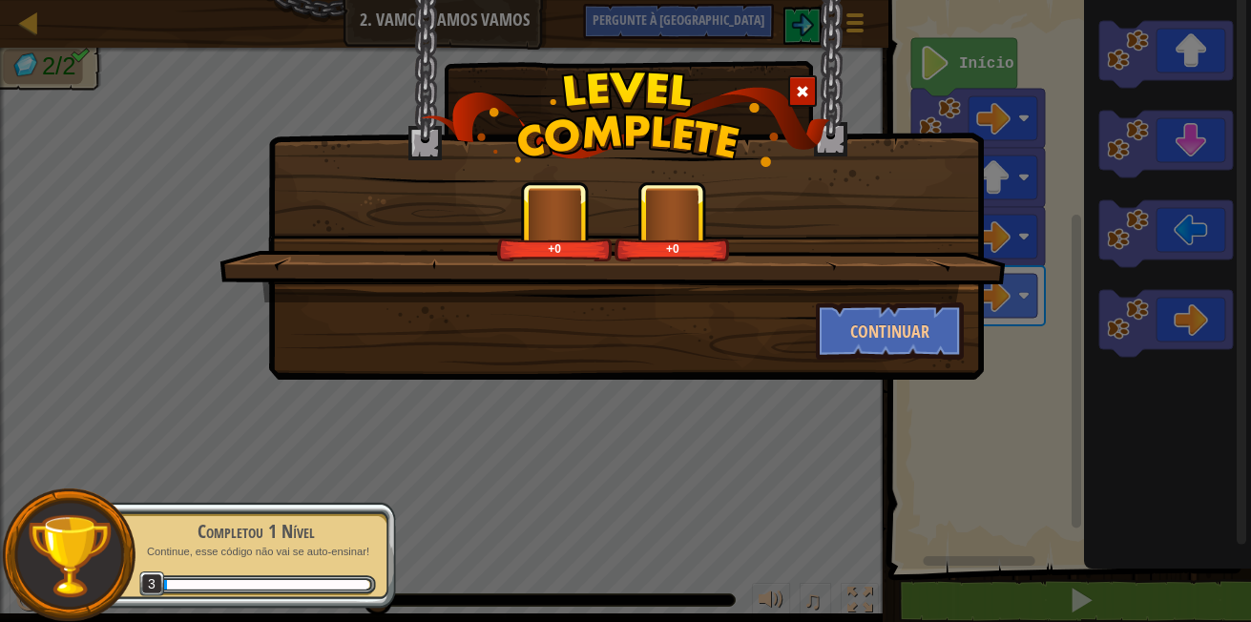
click at [1118, 472] on div "+0 +0 Continuar" at bounding box center [625, 311] width 1251 height 622
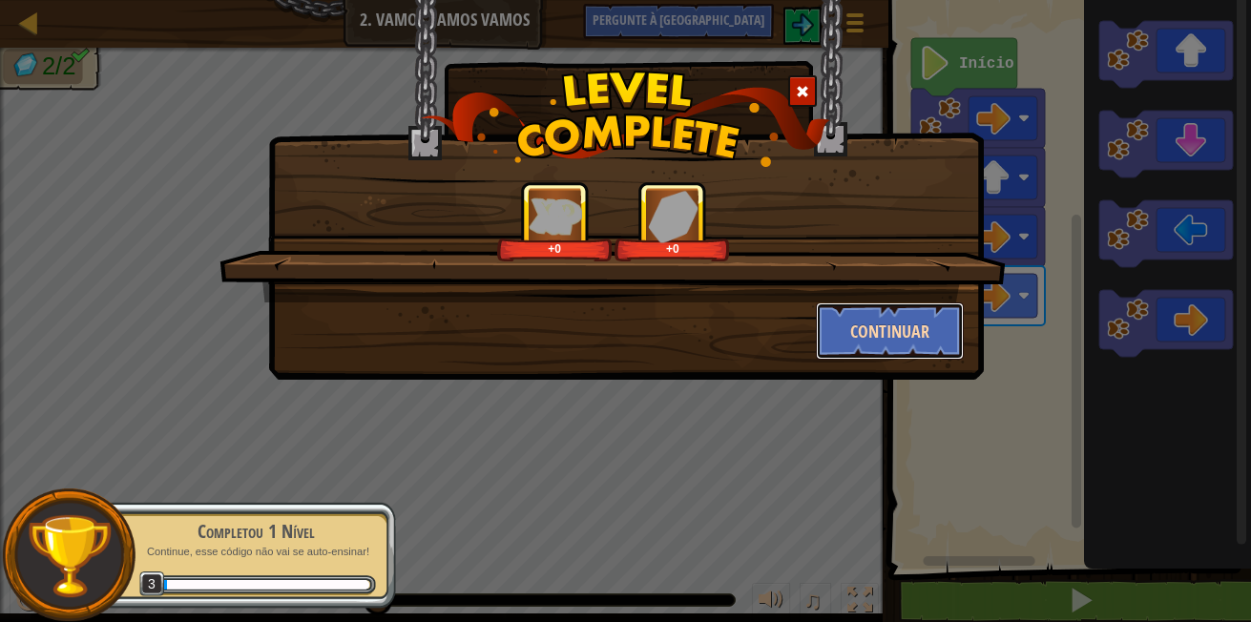
click at [928, 344] on button "Continuar" at bounding box center [890, 331] width 148 height 57
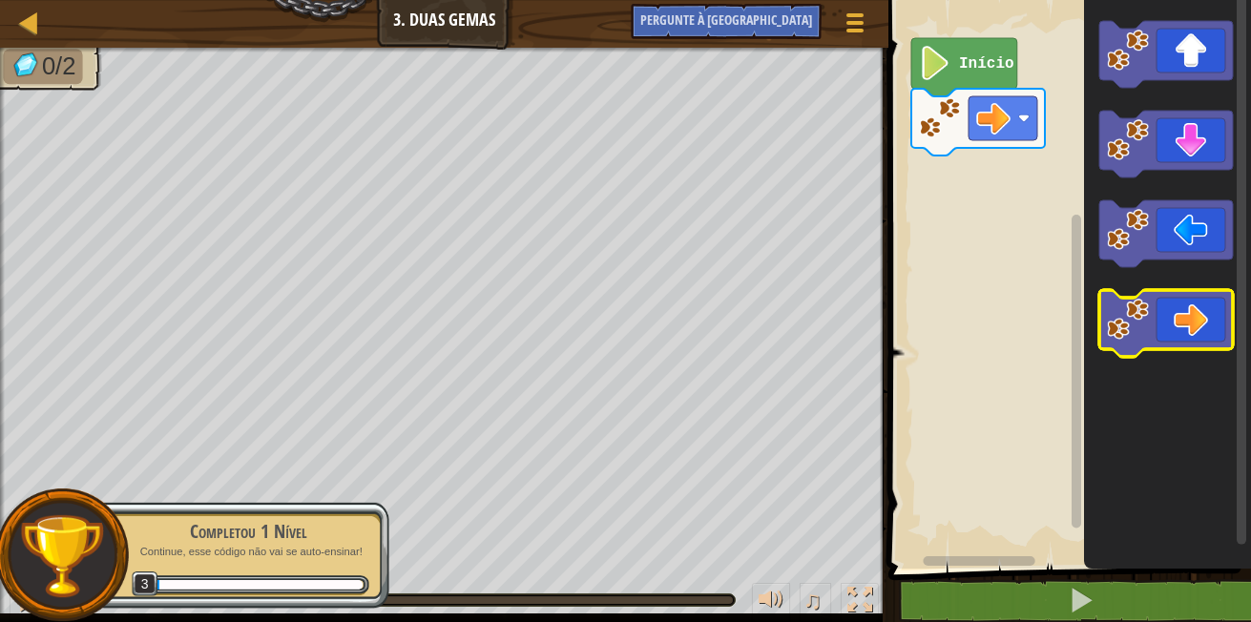
click at [1206, 325] on icon "Espaço de trabalho do Blockly" at bounding box center [1167, 323] width 134 height 67
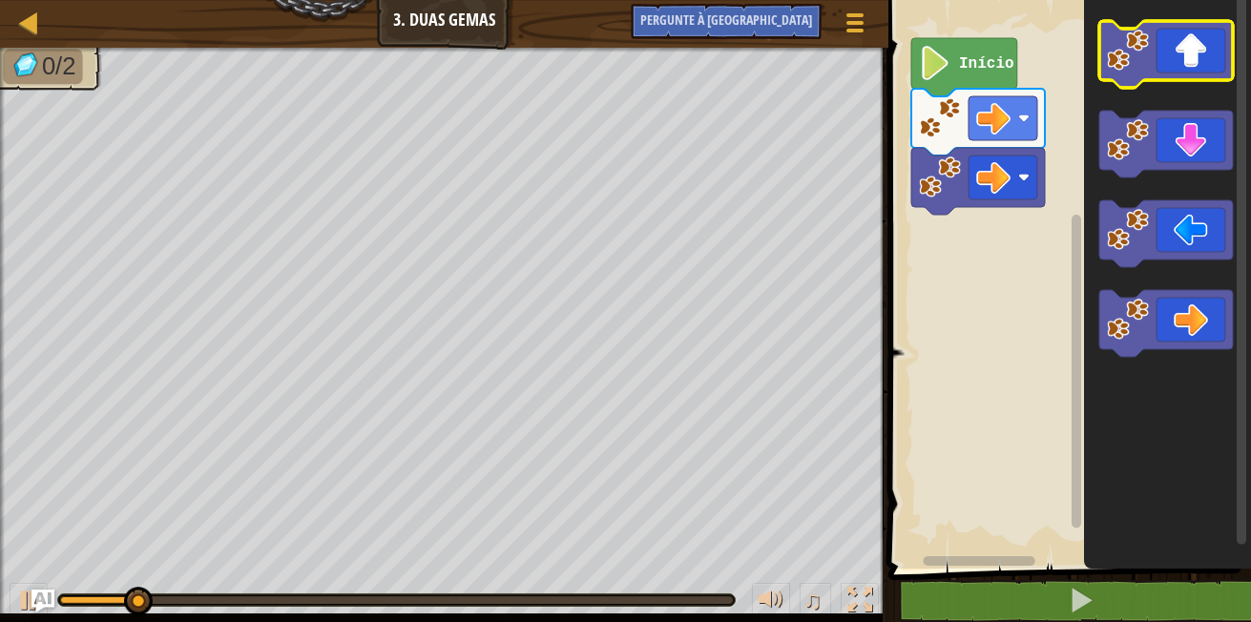
click at [1205, 69] on icon "Espaço de trabalho do Blockly" at bounding box center [1167, 54] width 134 height 67
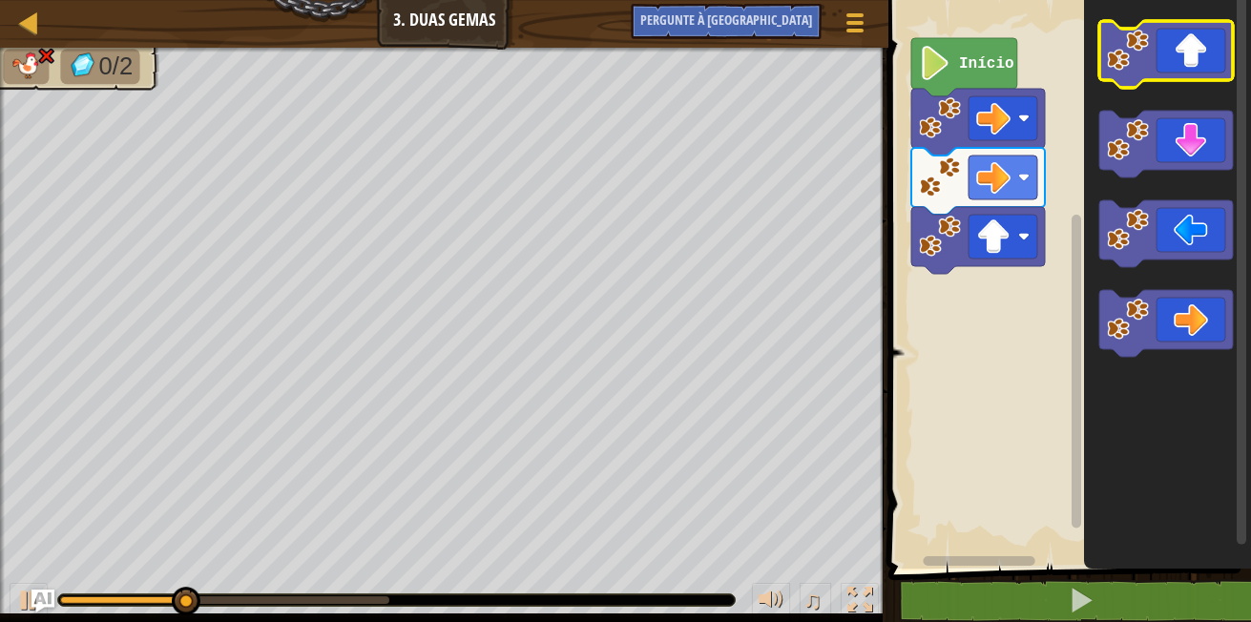
click at [1205, 69] on icon "Espaço de trabalho do Blockly" at bounding box center [1167, 54] width 134 height 67
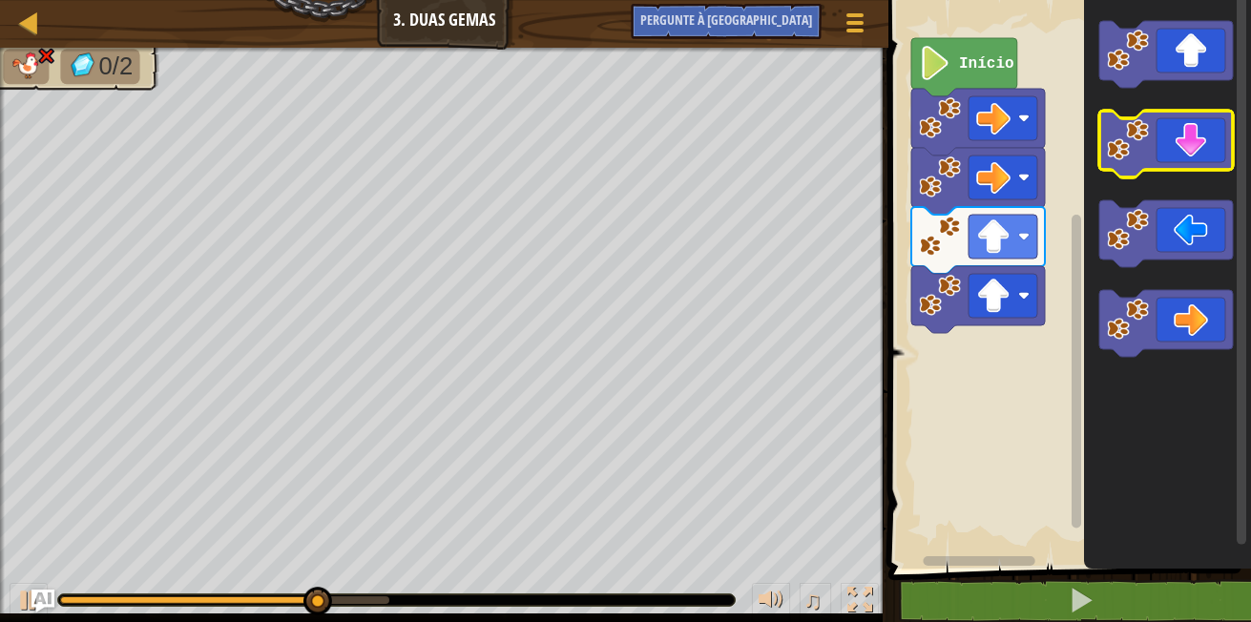
click at [1211, 161] on icon "Espaço de trabalho do Blockly" at bounding box center [1167, 144] width 134 height 67
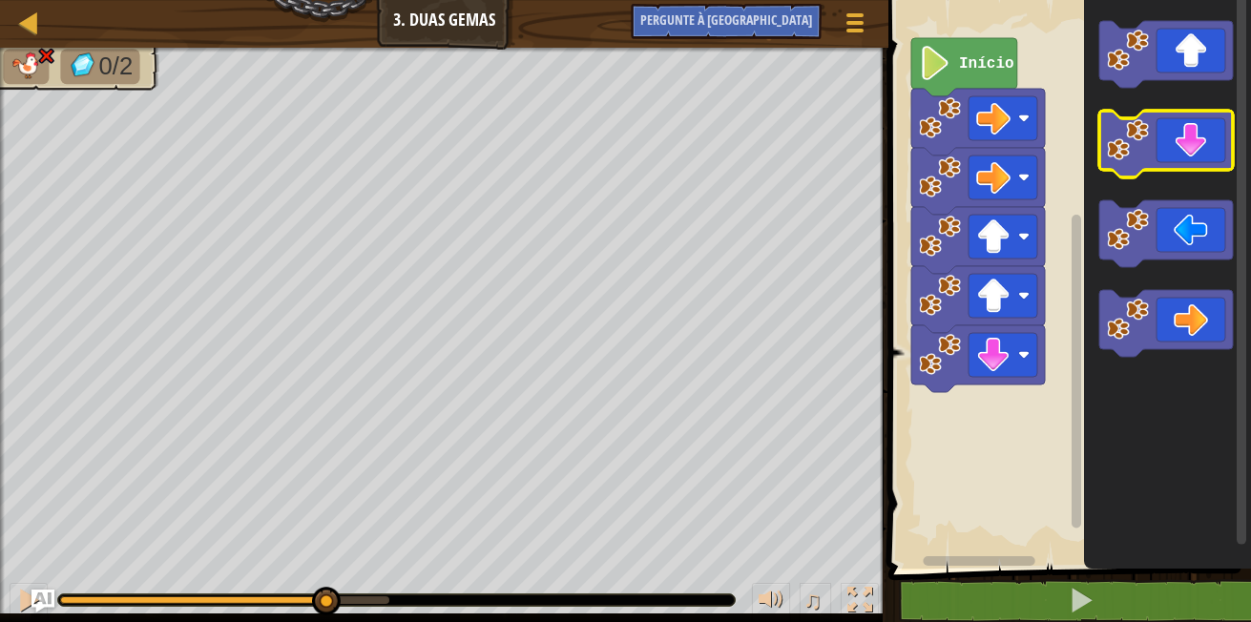
click at [1211, 161] on icon "Espaço de trabalho do Blockly" at bounding box center [1167, 144] width 134 height 67
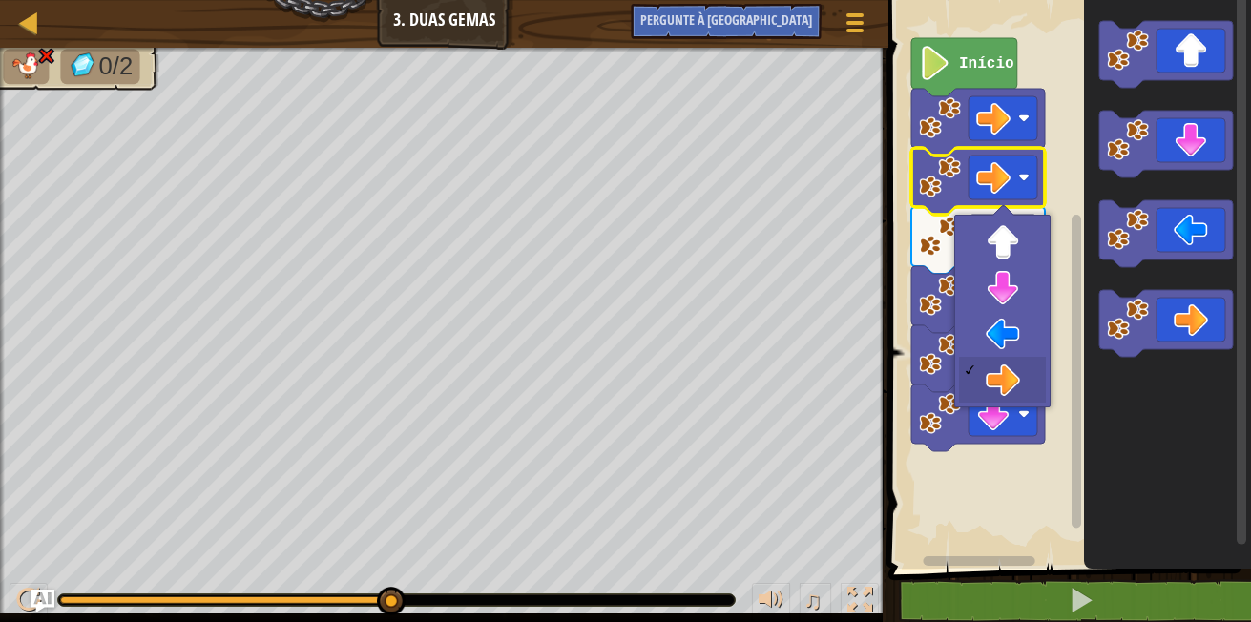
click at [1021, 177] on image "Espaço de trabalho do Blockly" at bounding box center [1023, 177] width 11 height 11
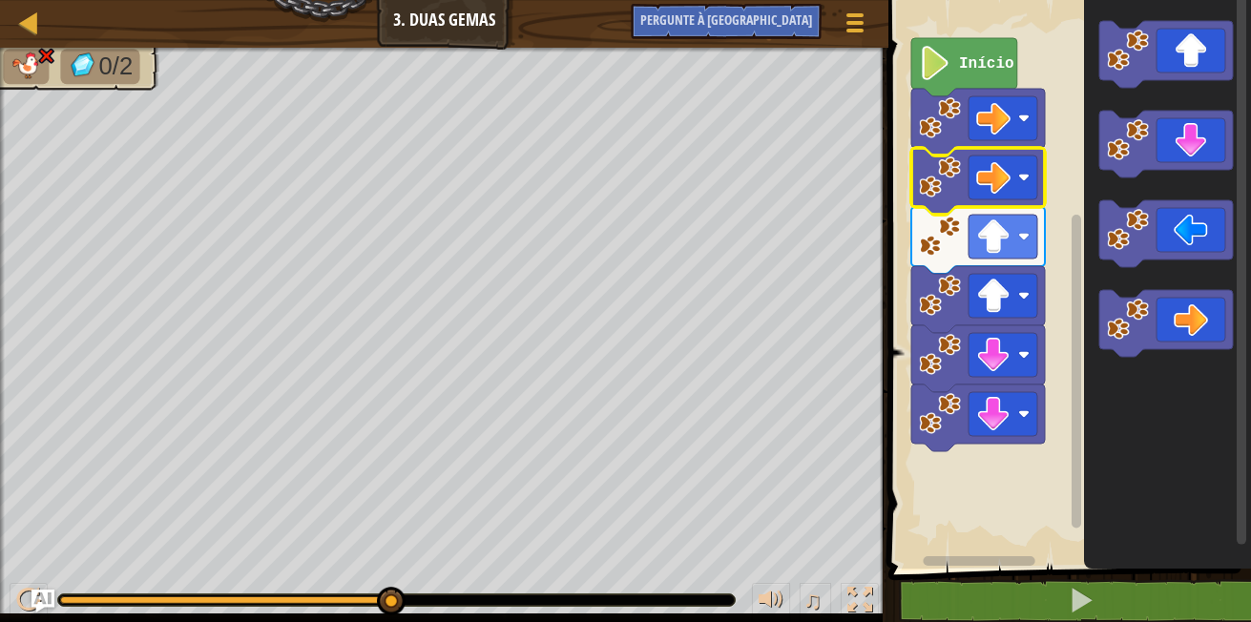
click at [1021, 177] on image "Espaço de trabalho do Blockly" at bounding box center [1023, 177] width 11 height 11
click at [1024, 178] on image "Espaço de trabalho do Blockly" at bounding box center [1023, 177] width 11 height 11
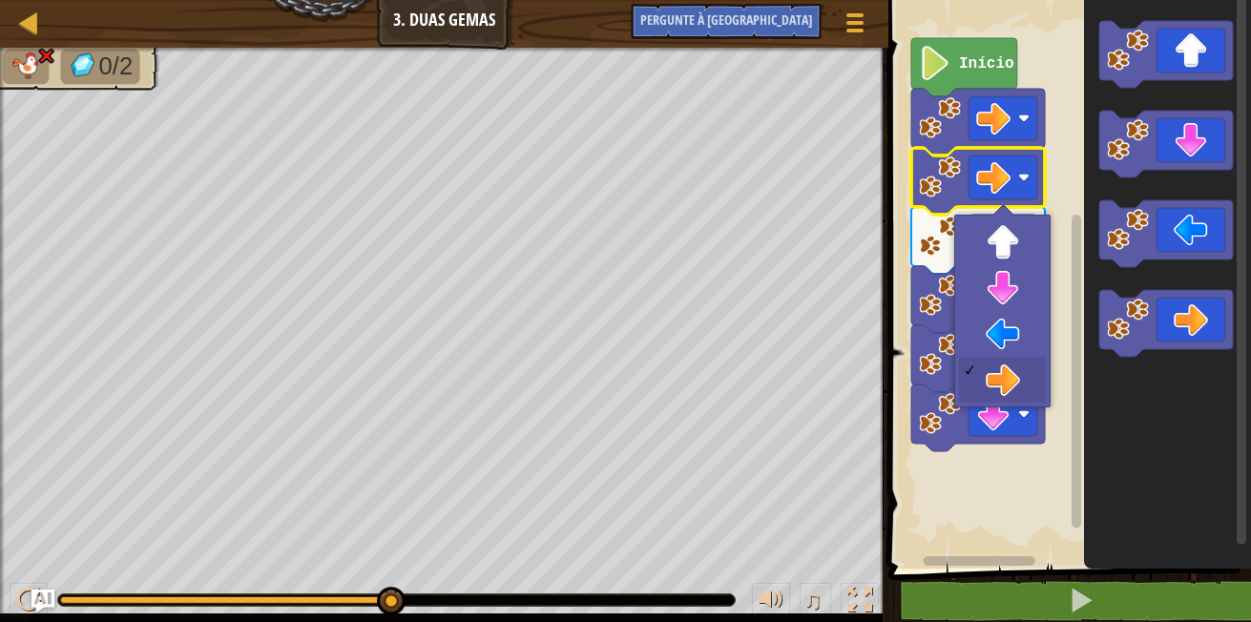
drag, startPoint x: 975, startPoint y: 385, endPoint x: 1033, endPoint y: 363, distance: 62.2
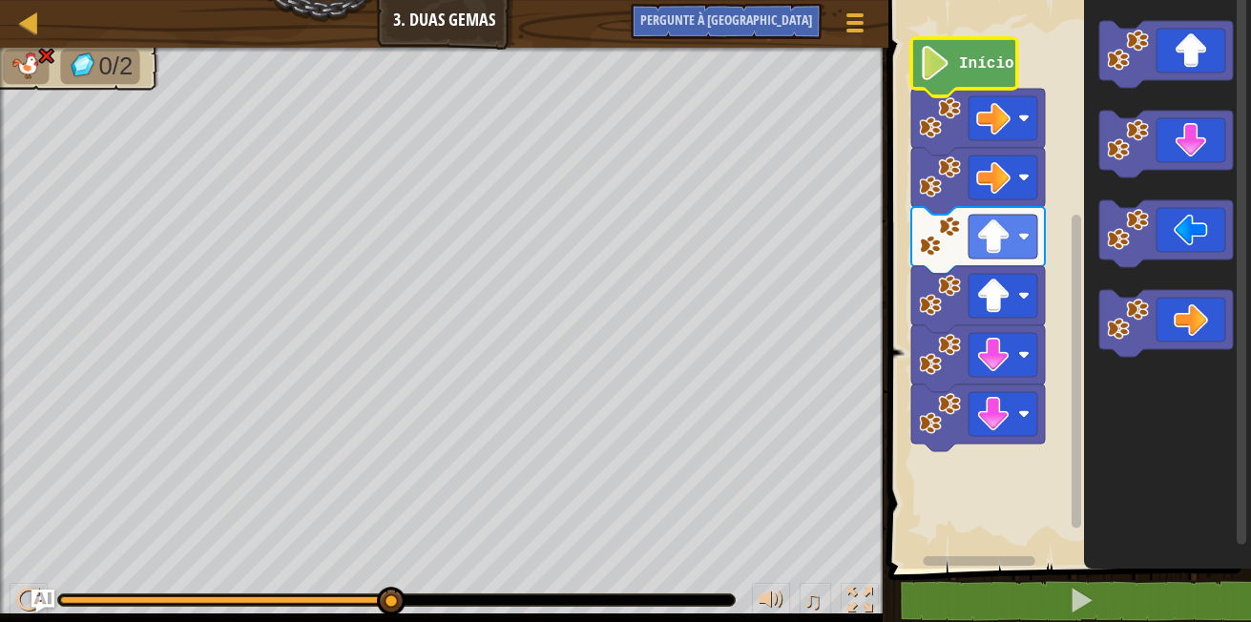
click at [976, 57] on text "Início" at bounding box center [986, 63] width 55 height 17
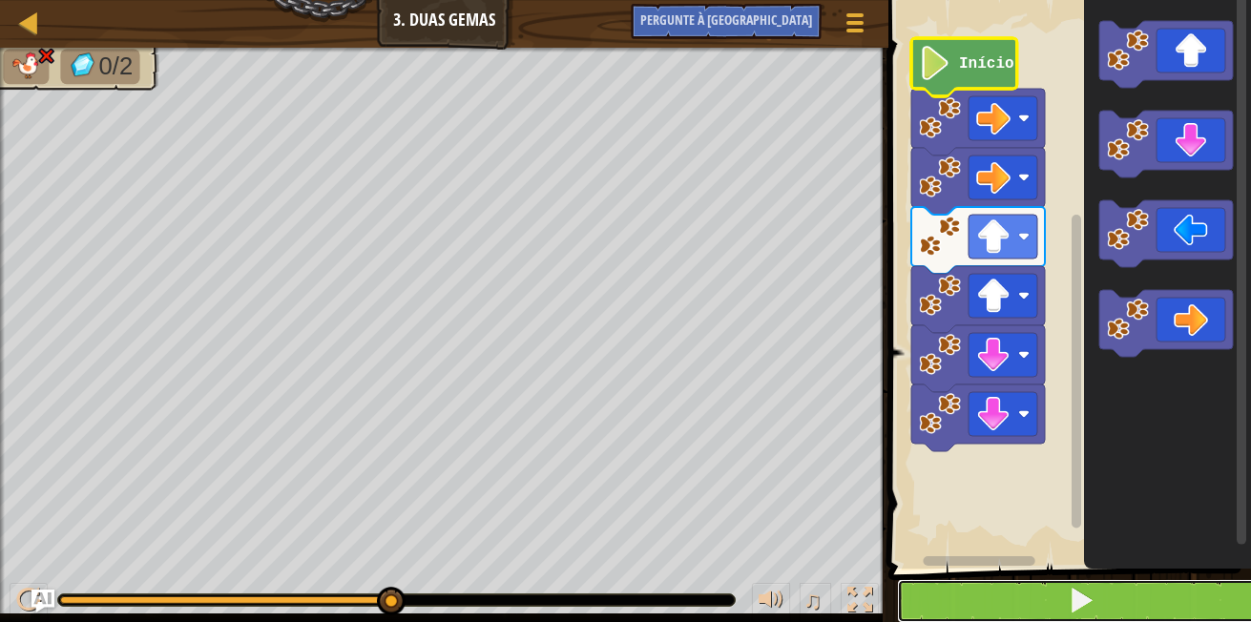
click at [1121, 586] on button at bounding box center [1081, 601] width 368 height 44
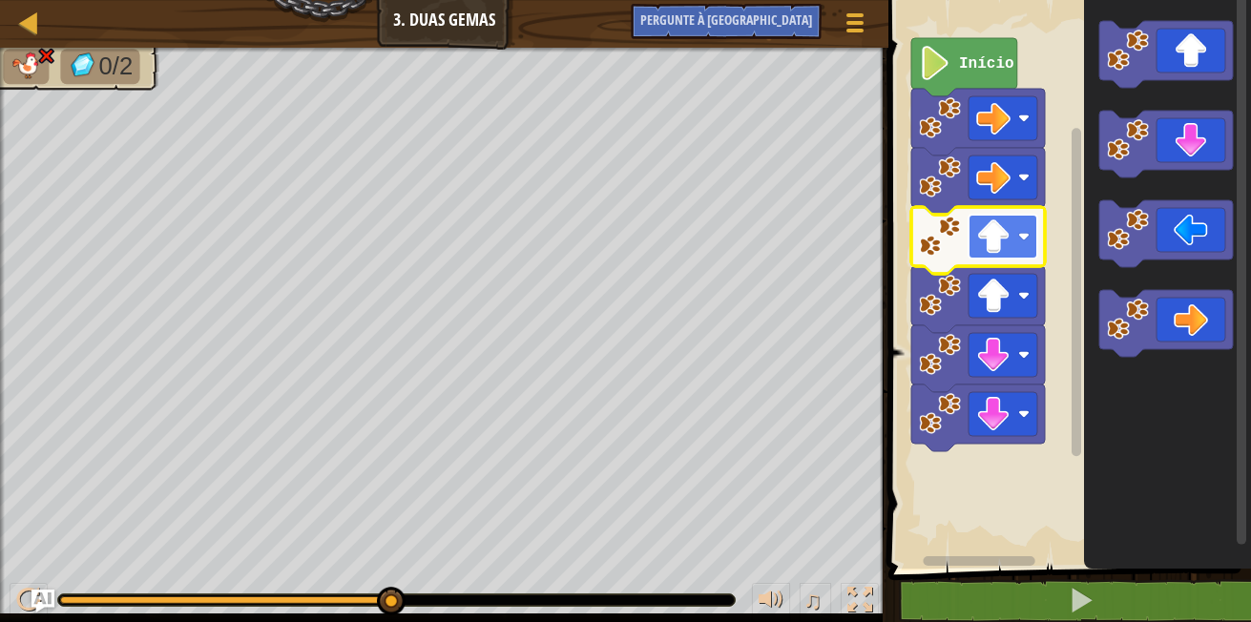
click at [1020, 237] on image "Espaço de trabalho do Blockly" at bounding box center [1023, 236] width 11 height 11
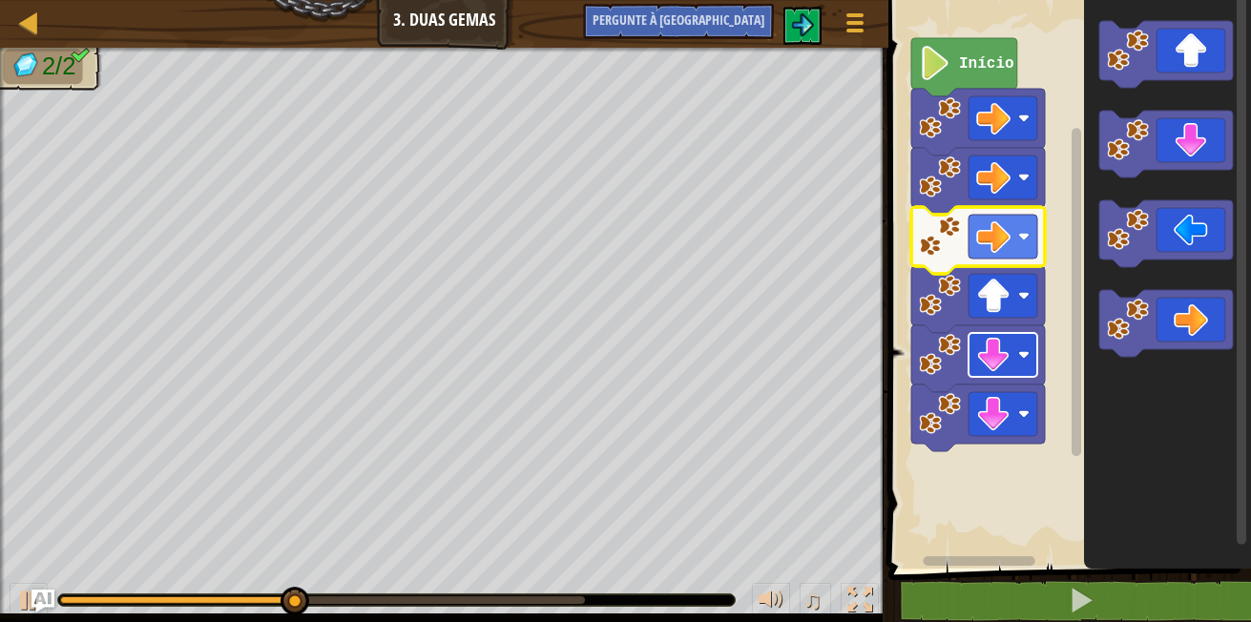
click at [1023, 353] on image "Espaço de trabalho do Blockly" at bounding box center [1023, 354] width 11 height 11
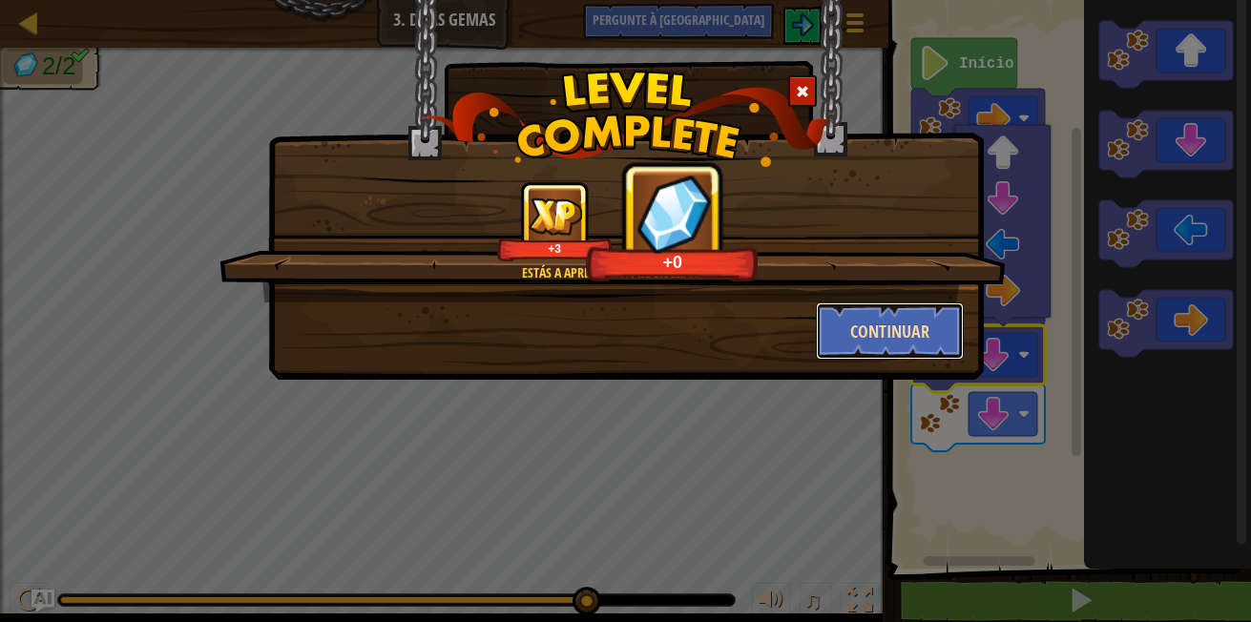
click at [859, 324] on button "Continuar" at bounding box center [890, 331] width 148 height 57
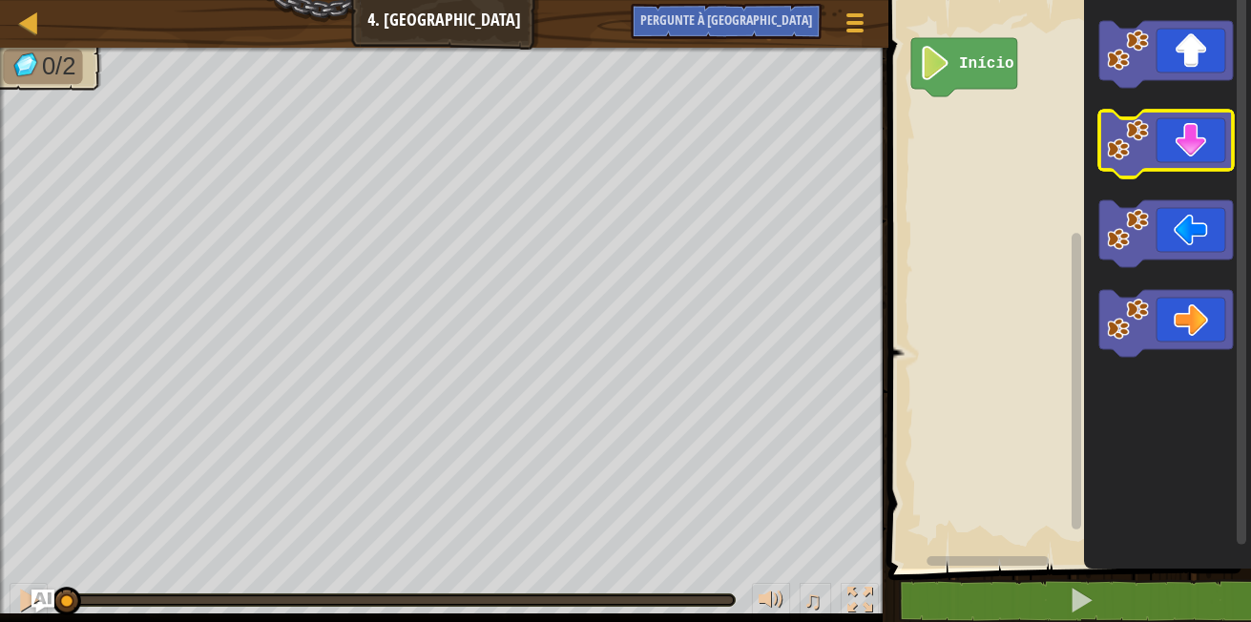
click at [1169, 149] on icon "Espaço de trabalho do Blockly" at bounding box center [1167, 144] width 134 height 67
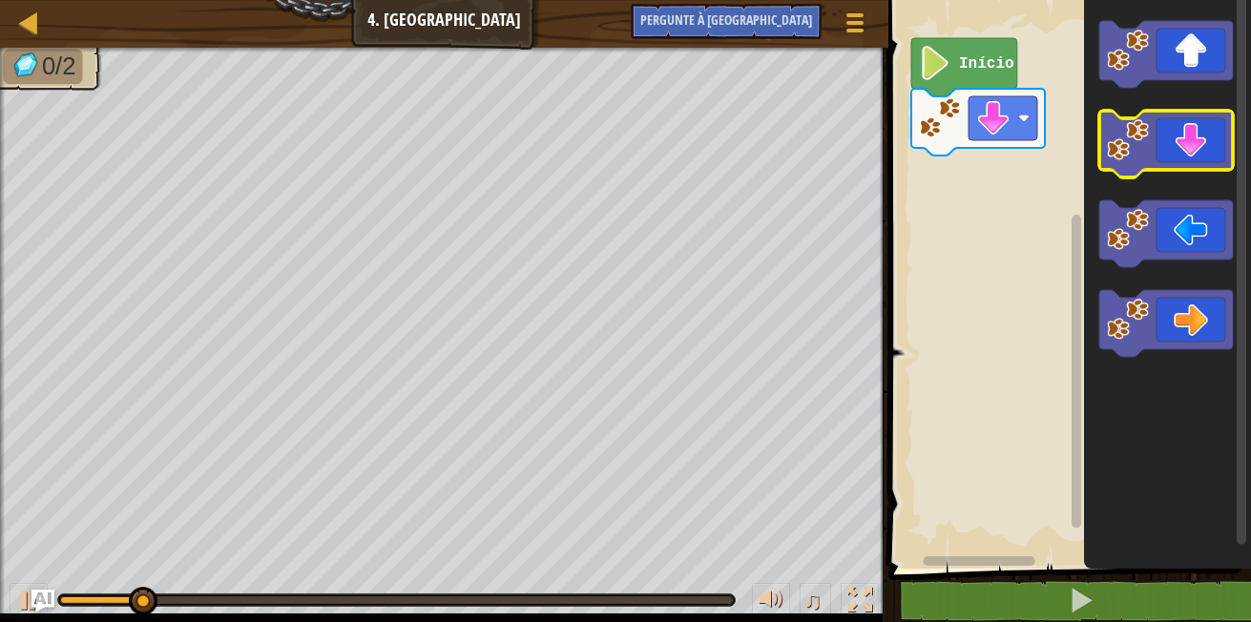
click at [1169, 149] on icon "Espaço de trabalho do Blockly" at bounding box center [1167, 144] width 134 height 67
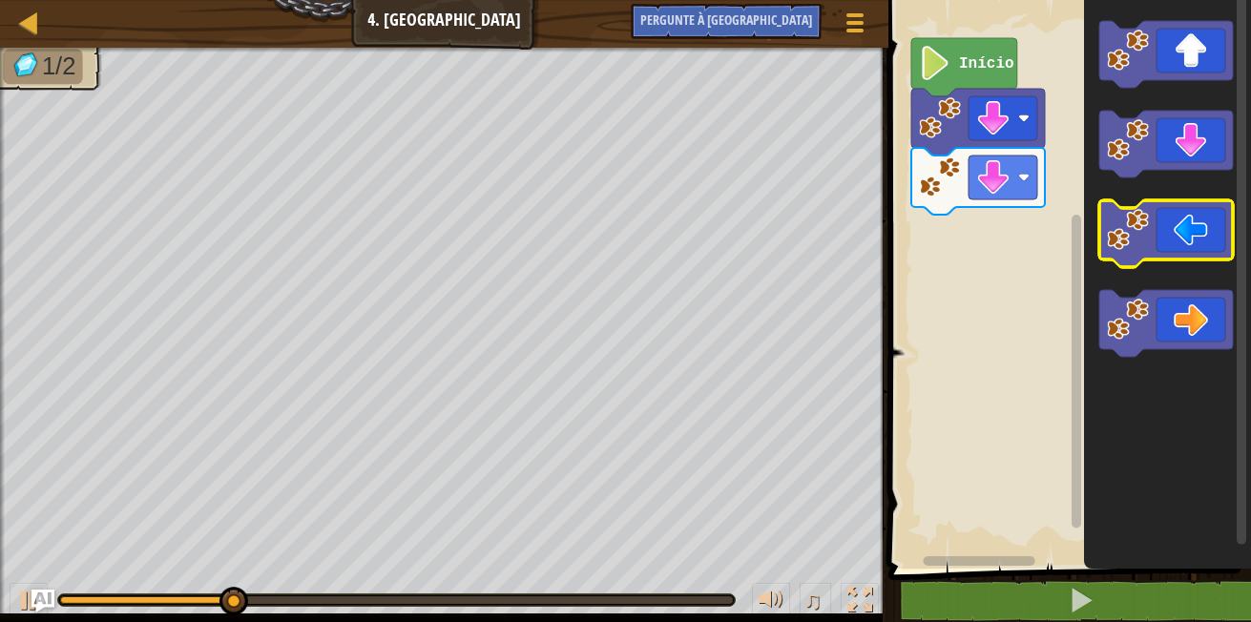
click at [1179, 228] on icon "Espaço de trabalho do Blockly" at bounding box center [1167, 233] width 134 height 67
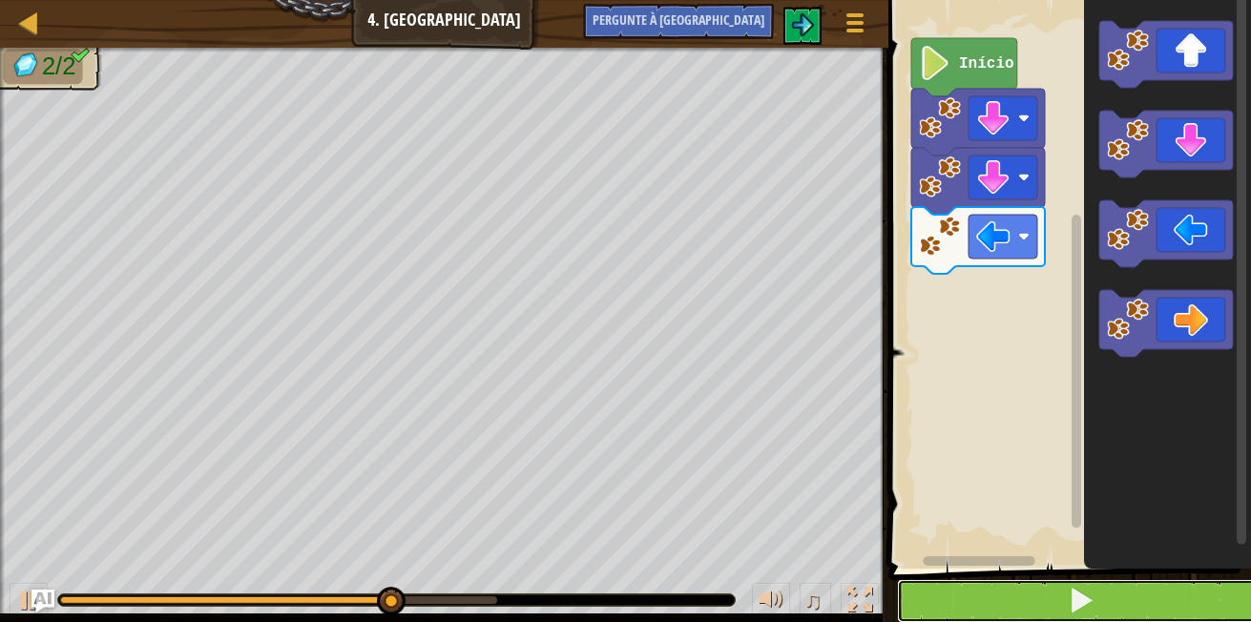
click at [1000, 601] on button at bounding box center [1081, 601] width 368 height 44
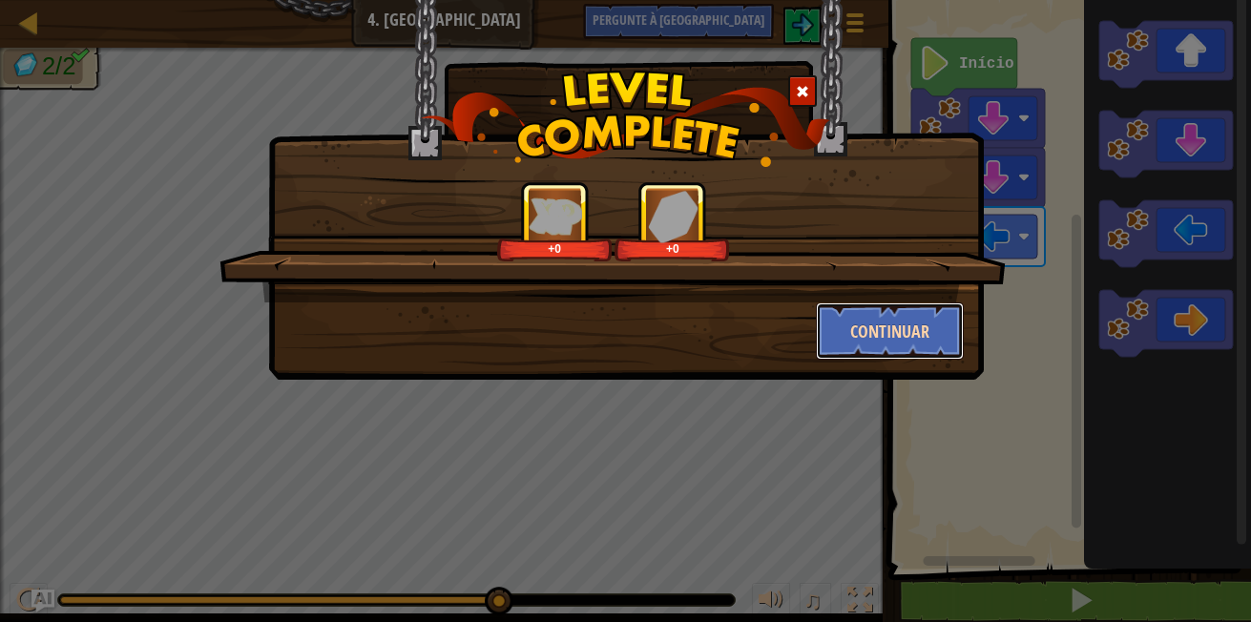
click at [895, 346] on button "Continuar" at bounding box center [890, 331] width 148 height 57
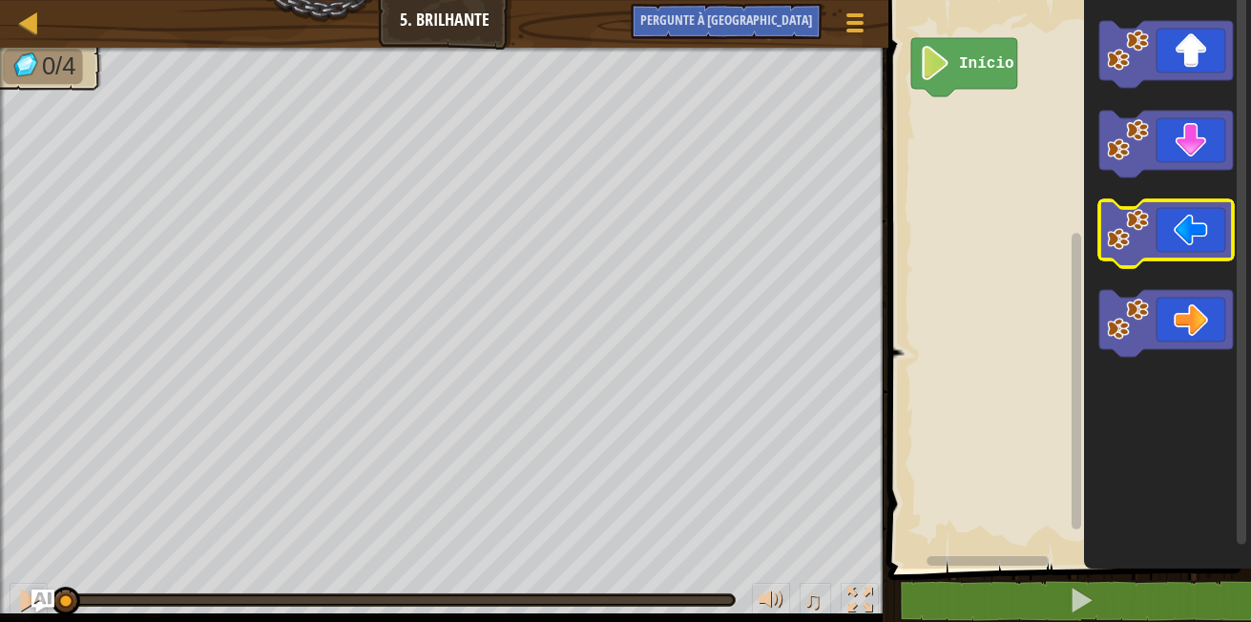
click at [1110, 230] on image "Espaço de trabalho do Blockly" at bounding box center [1128, 230] width 42 height 42
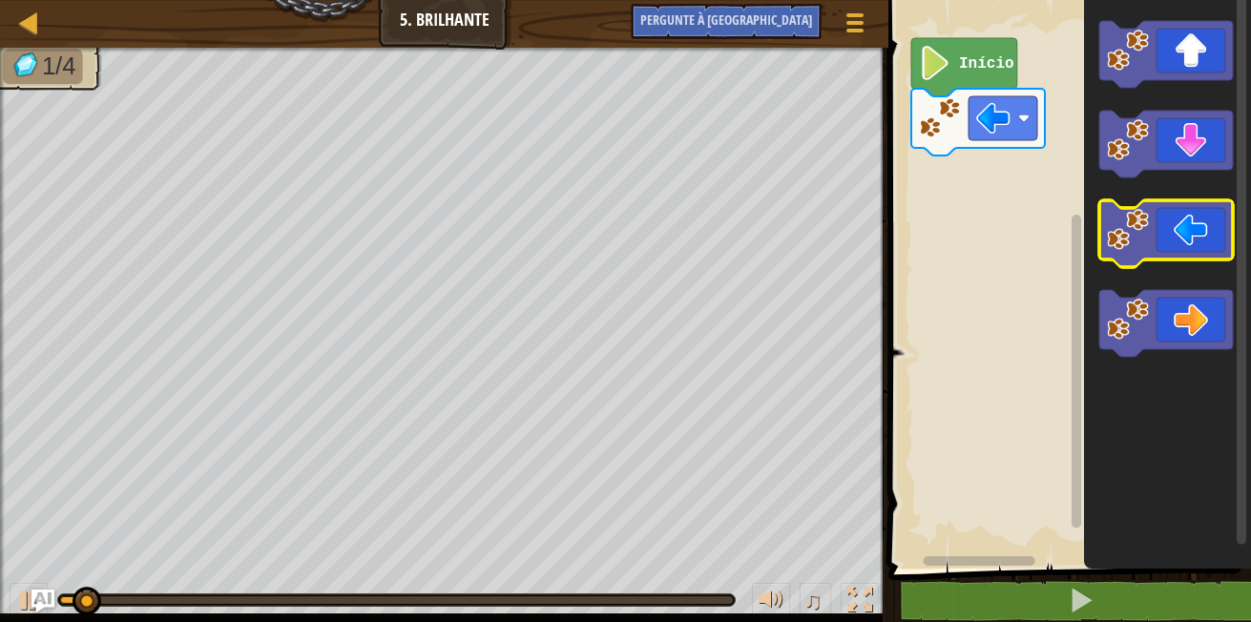
click at [1110, 229] on image "Espaço de trabalho do Blockly" at bounding box center [1128, 230] width 42 height 42
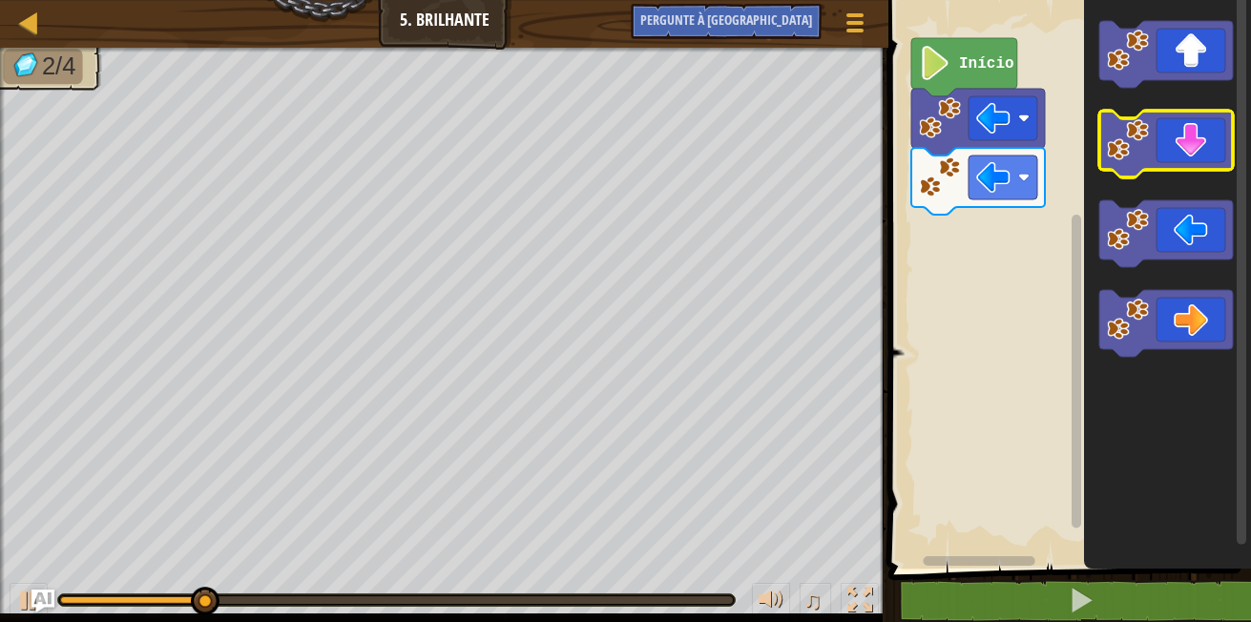
click at [1197, 167] on icon "Espaço de trabalho do Blockly" at bounding box center [1167, 144] width 134 height 67
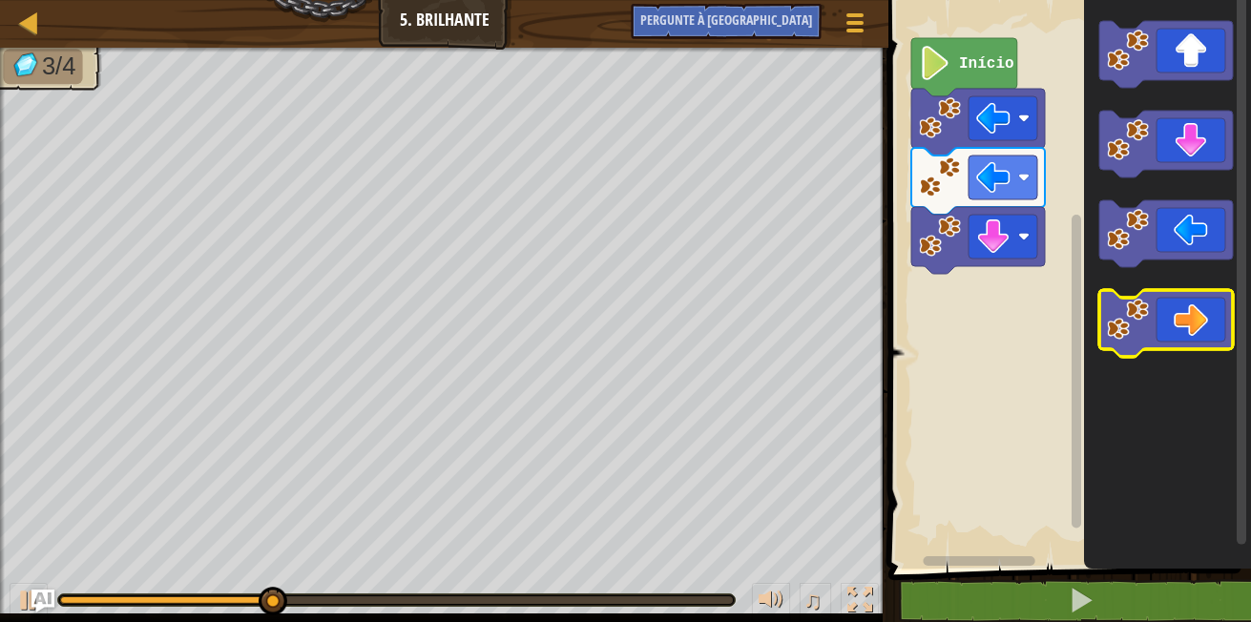
click at [1173, 343] on icon "Espaço de trabalho do Blockly" at bounding box center [1167, 323] width 134 height 67
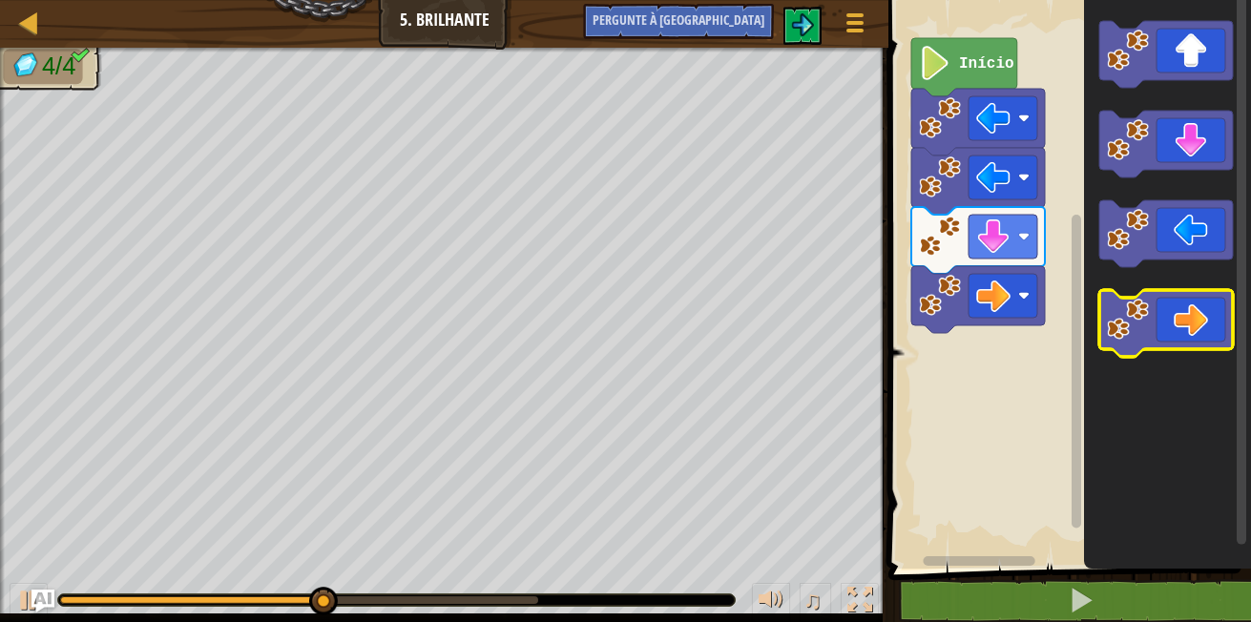
click at [1173, 339] on icon "Espaço de trabalho do Blockly" at bounding box center [1167, 323] width 134 height 67
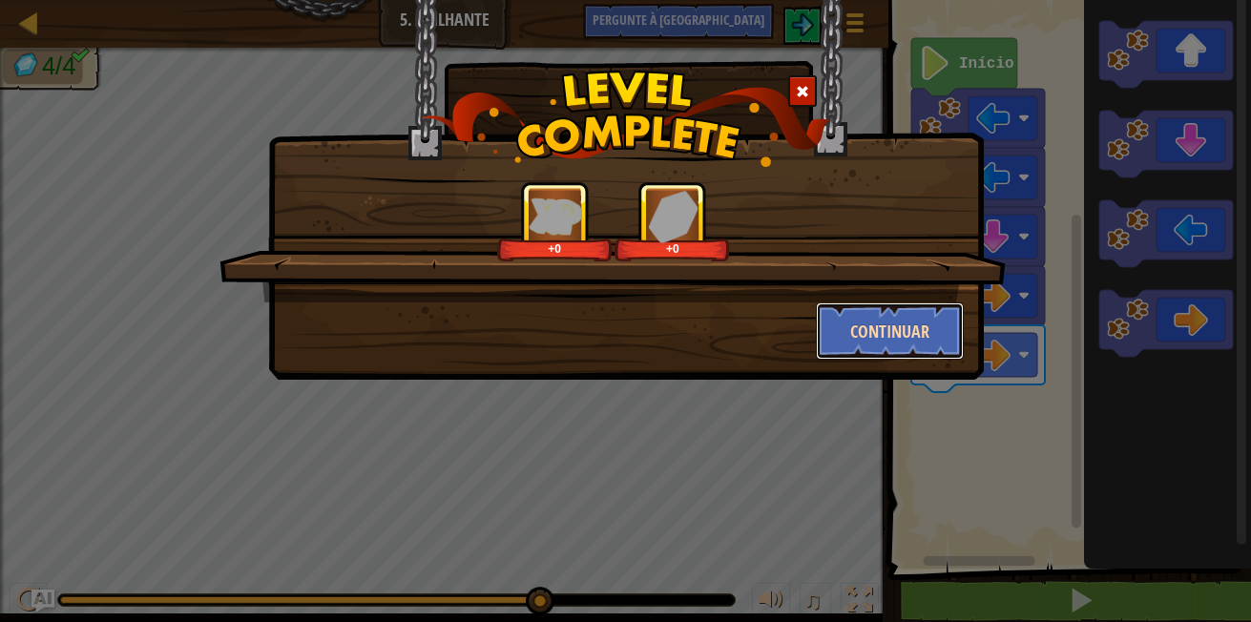
click at [875, 346] on button "Continuar" at bounding box center [890, 331] width 148 height 57
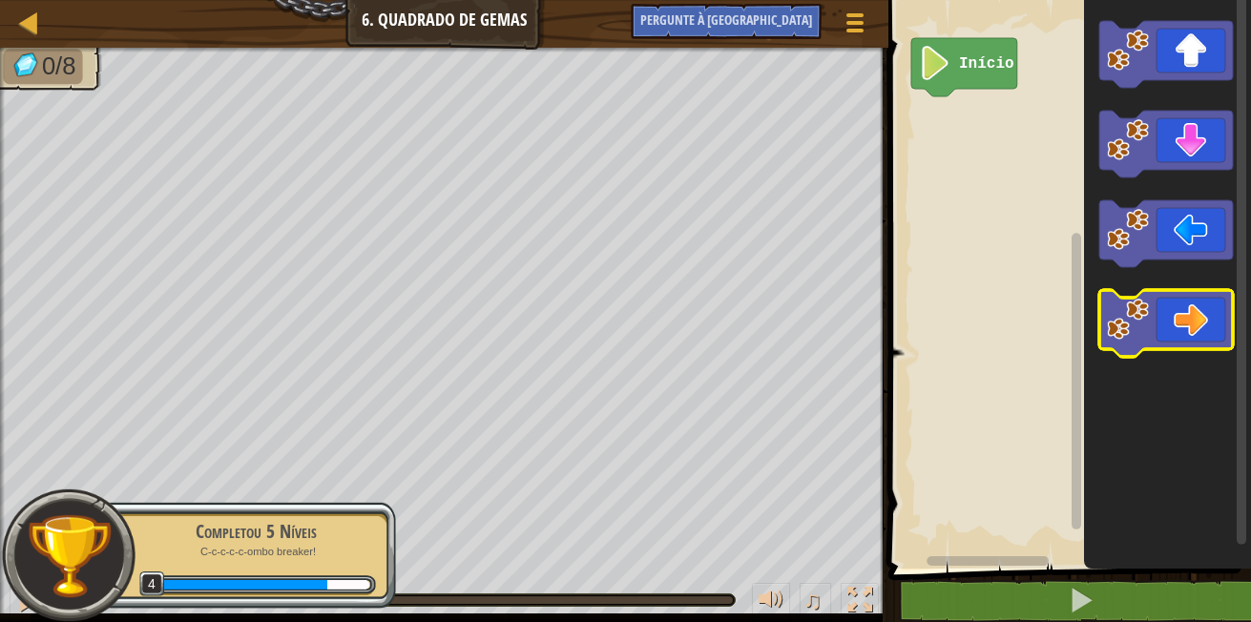
click at [1183, 340] on icon "Espaço de trabalho do Blockly" at bounding box center [1167, 323] width 134 height 67
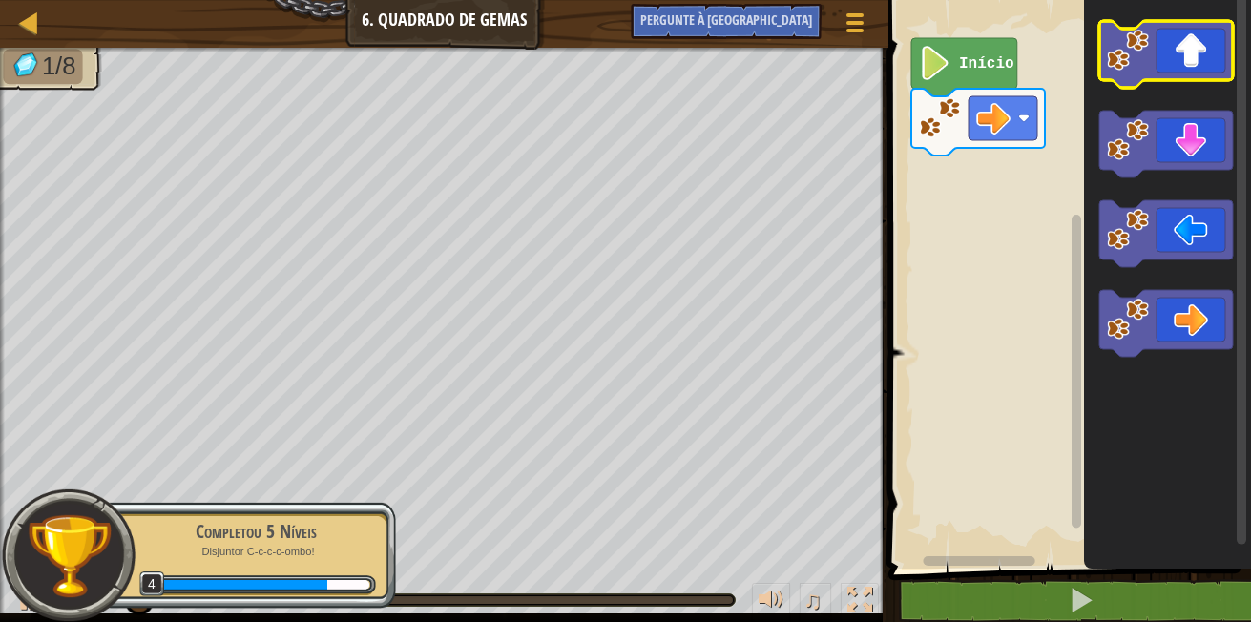
click at [1168, 59] on icon "Espaço de trabalho do Blockly" at bounding box center [1167, 54] width 134 height 67
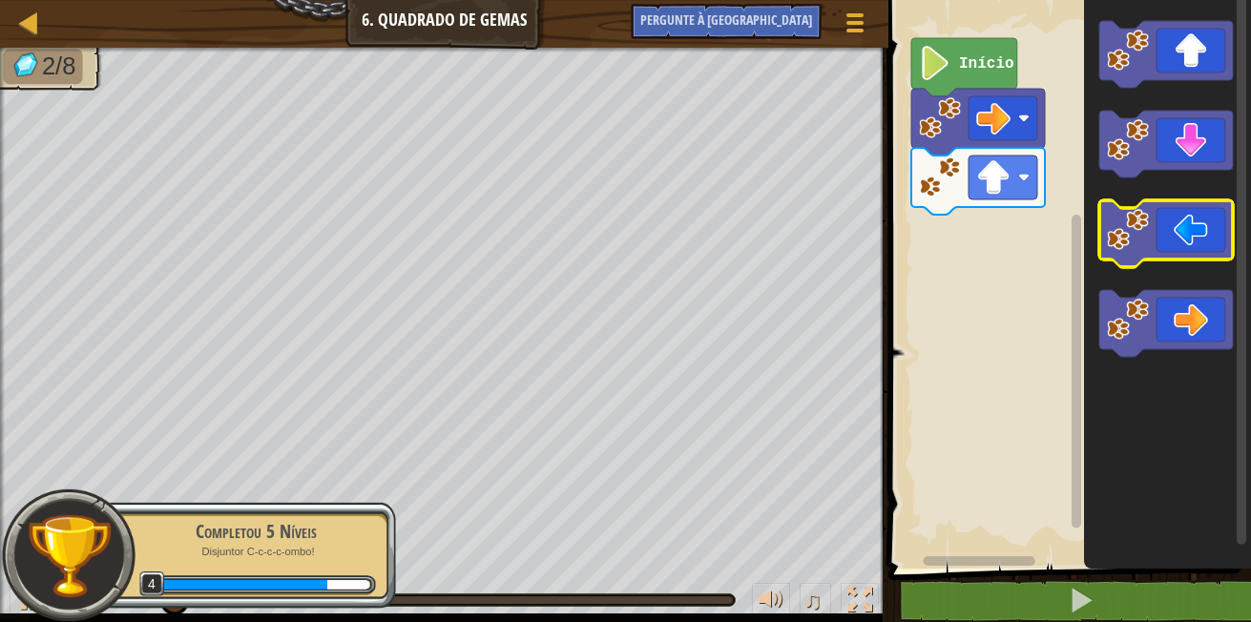
click at [1147, 233] on image "Espaço de trabalho do Blockly" at bounding box center [1128, 230] width 42 height 42
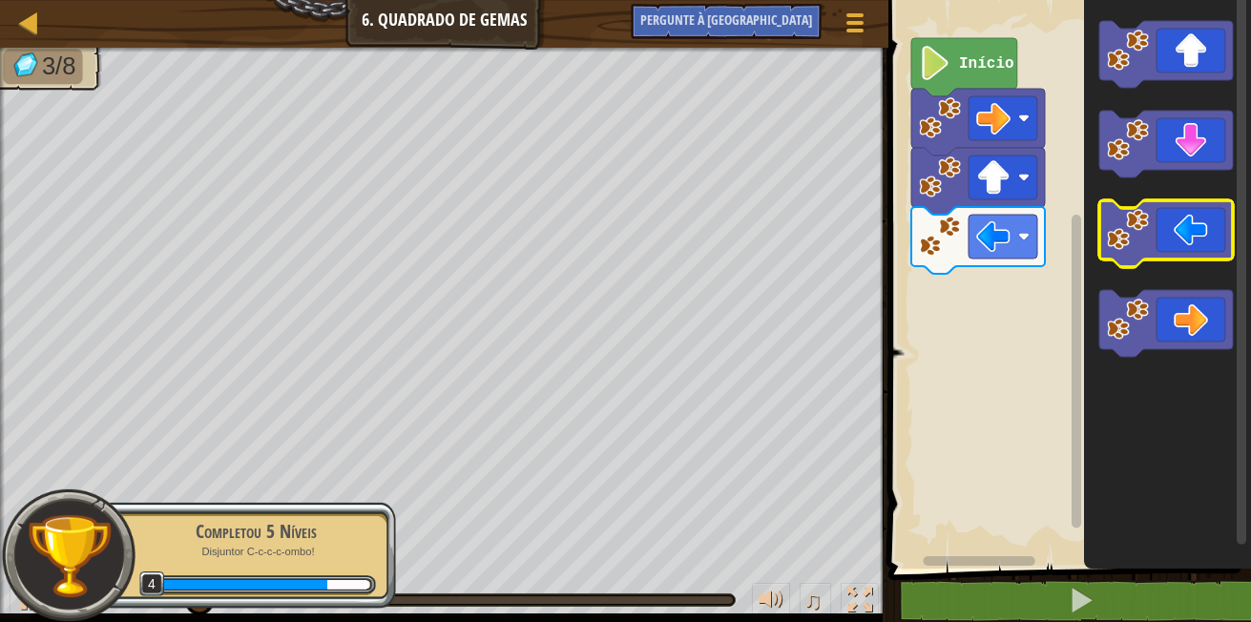
click at [1147, 235] on image "Espaço de trabalho do Blockly" at bounding box center [1128, 230] width 42 height 42
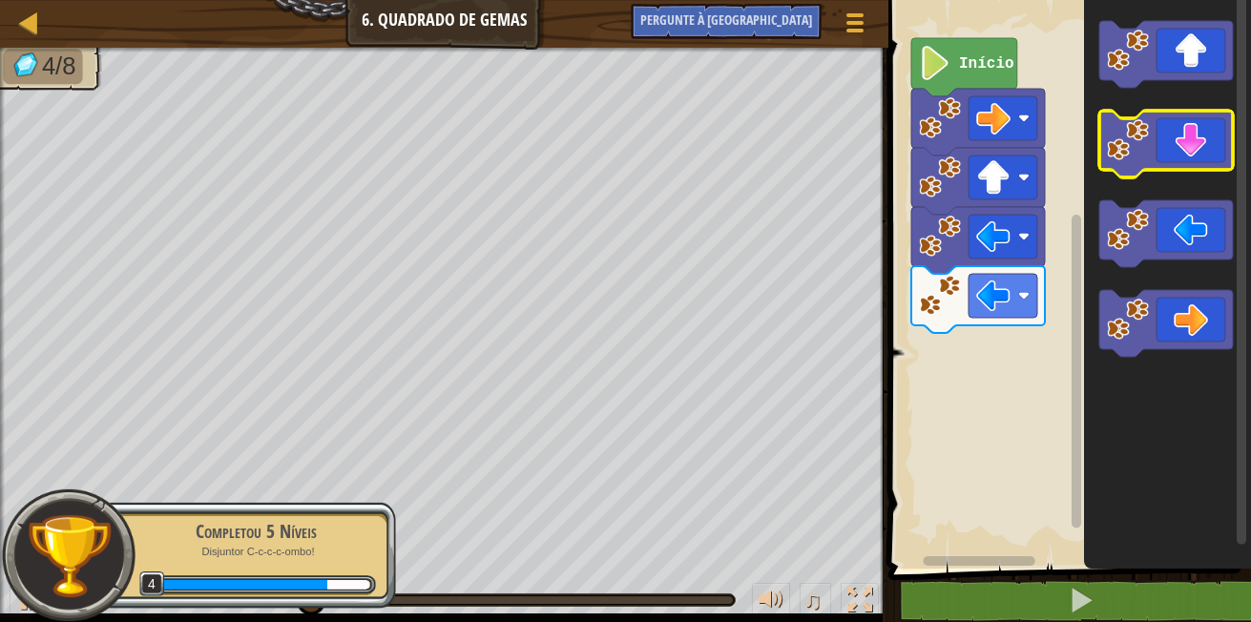
click at [1170, 173] on rect "Espaço de trabalho do Blockly" at bounding box center [1167, 144] width 134 height 67
click at [1166, 173] on rect "Espaço de trabalho do Blockly" at bounding box center [1167, 144] width 134 height 67
click at [1161, 169] on icon "Espaço de trabalho do Blockly" at bounding box center [1167, 144] width 134 height 67
click at [1159, 169] on icon "Espaço de trabalho do Blockly" at bounding box center [1167, 144] width 134 height 67
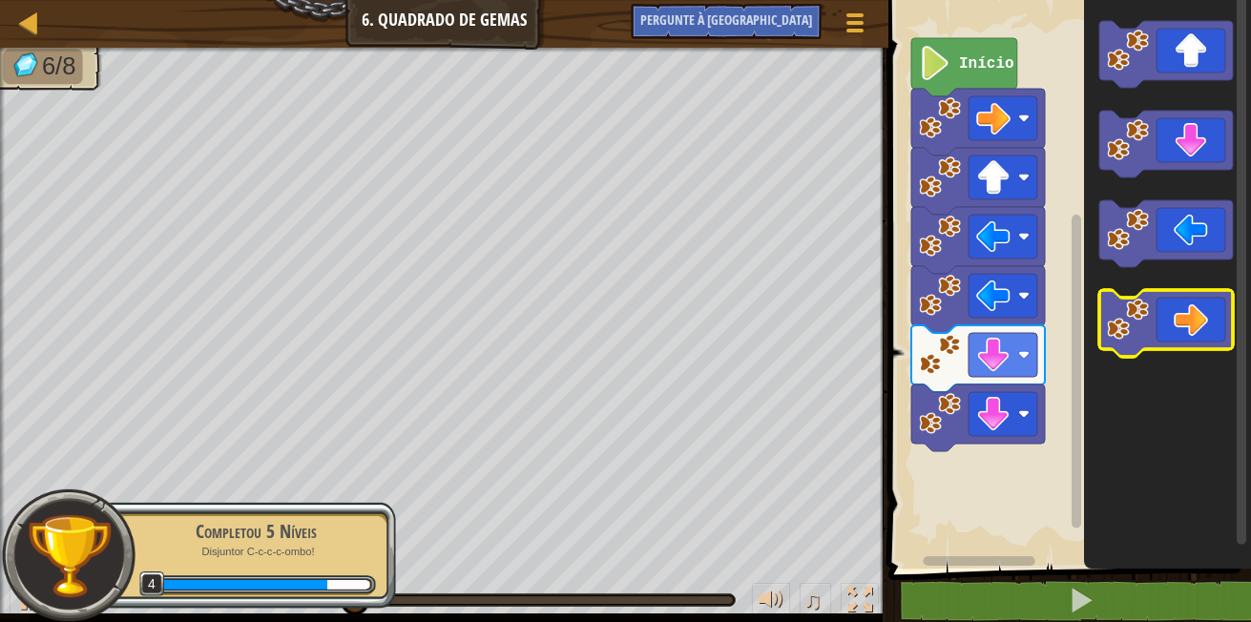
click at [1206, 319] on icon "Espaço de trabalho do Blockly" at bounding box center [1167, 323] width 134 height 67
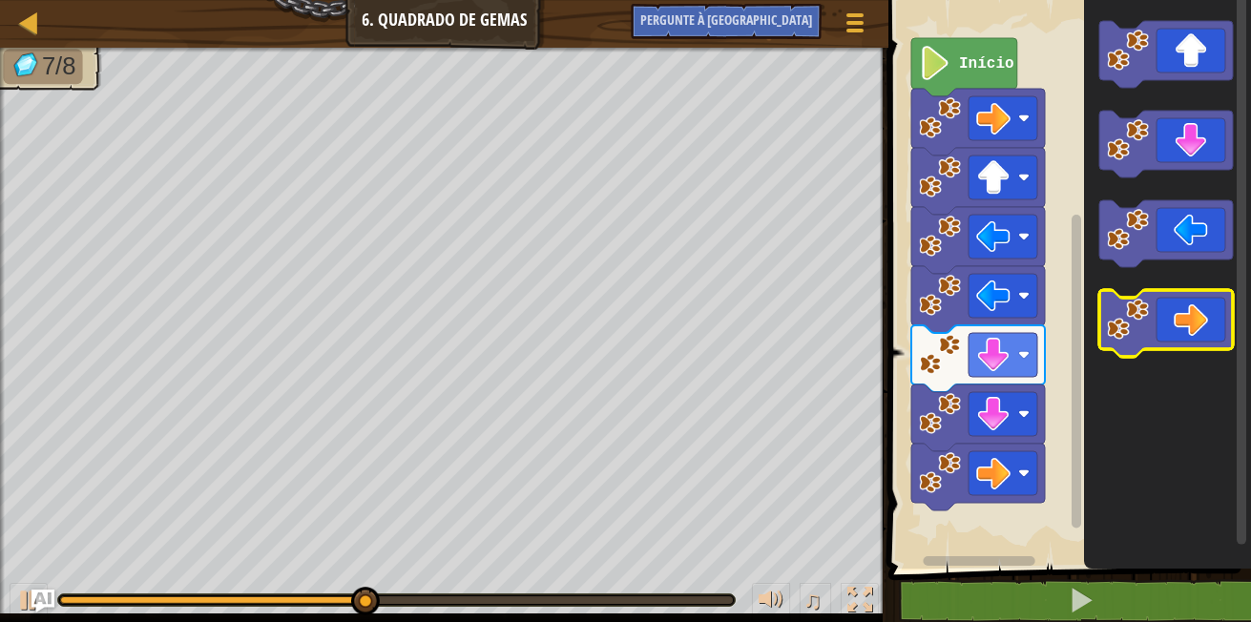
click at [1206, 323] on icon "Espaço de trabalho do Blockly" at bounding box center [1167, 323] width 134 height 67
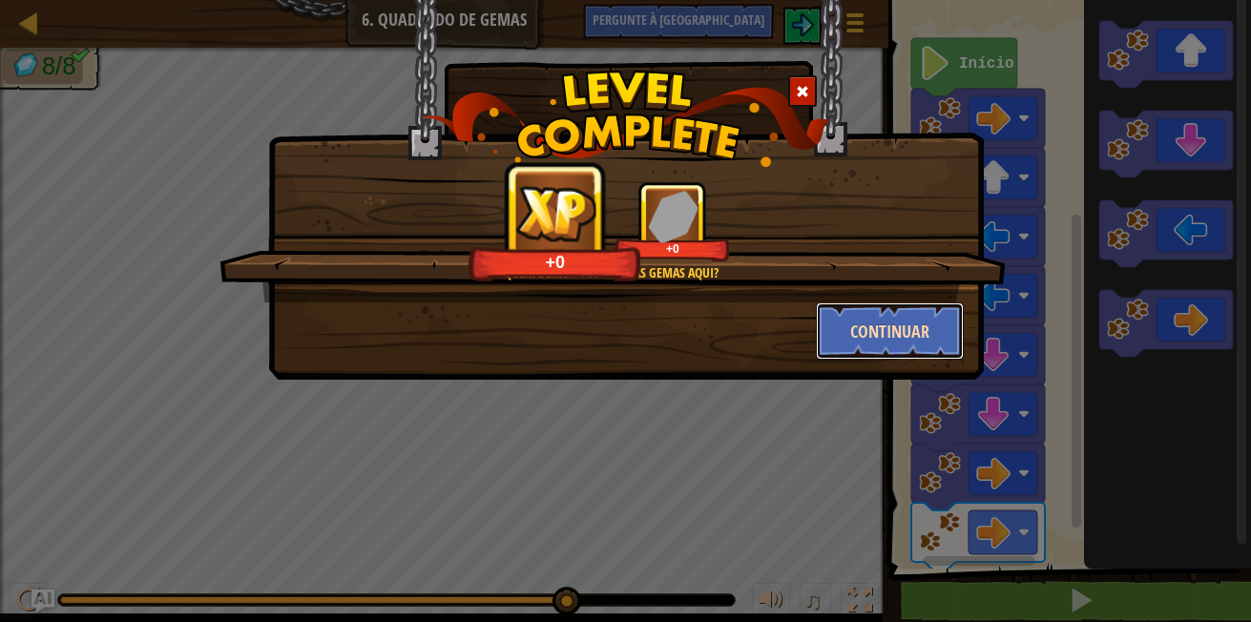
click at [891, 325] on button "Continuar" at bounding box center [890, 331] width 148 height 57
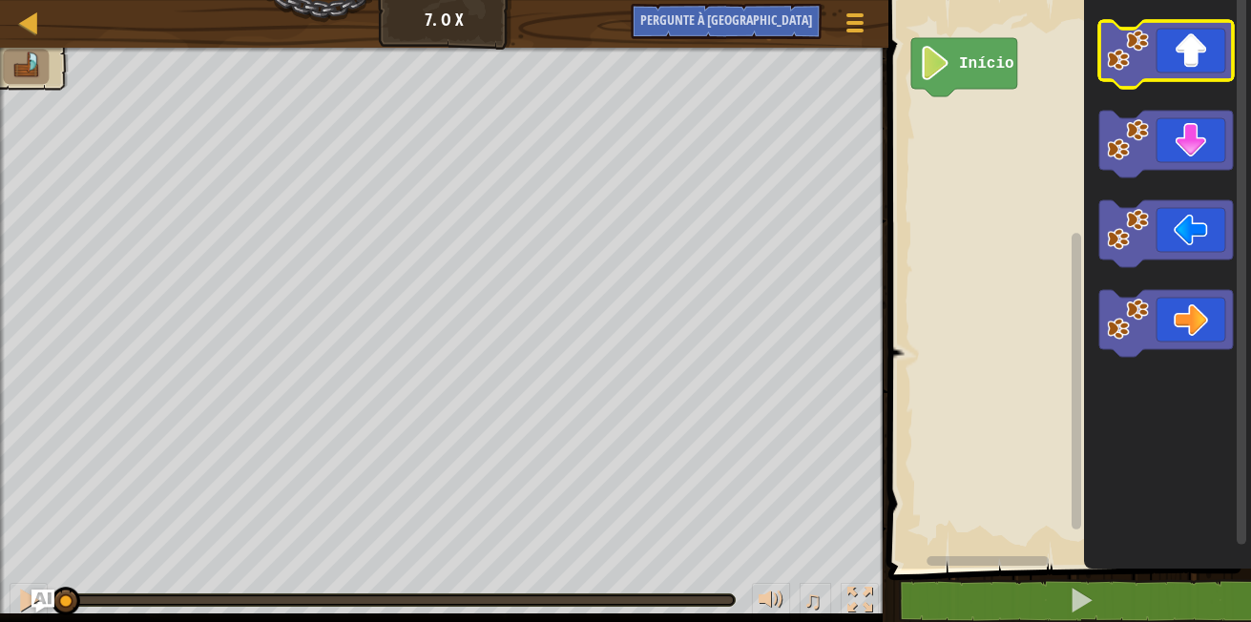
click at [1180, 79] on g "Espaço de trabalho do Blockly" at bounding box center [1167, 189] width 134 height 336
click at [1209, 41] on icon "Espaço de trabalho do Blockly" at bounding box center [1167, 54] width 134 height 67
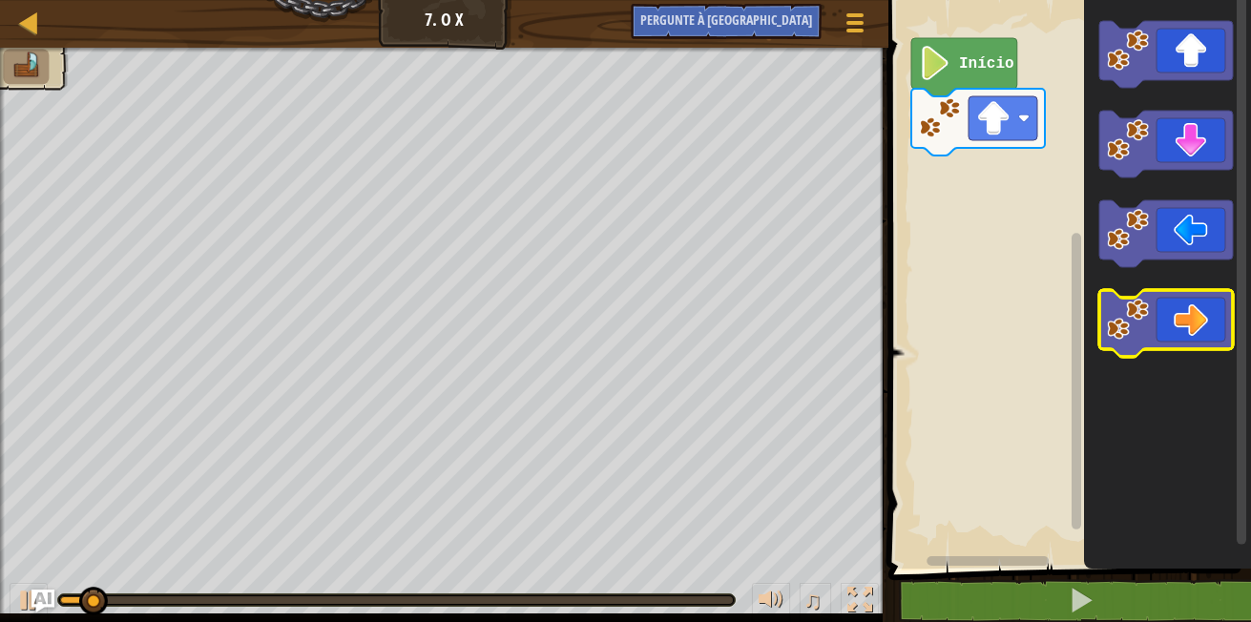
click at [1185, 300] on icon "Espaço de trabalho do Blockly" at bounding box center [1167, 323] width 134 height 67
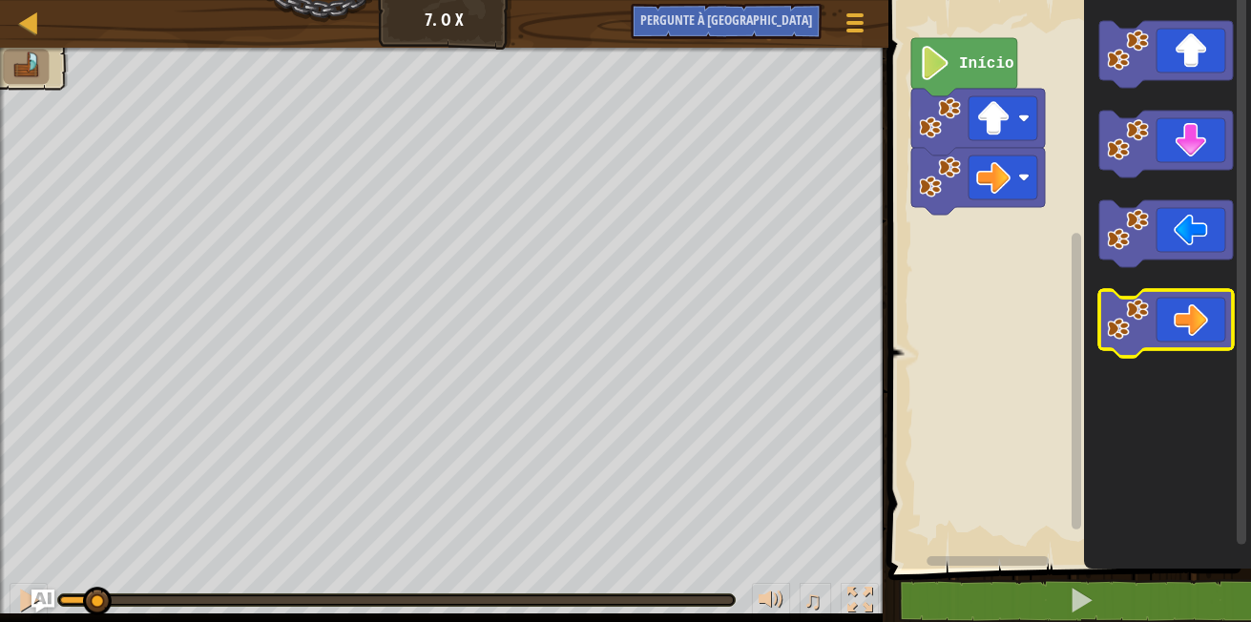
click at [1185, 300] on icon "Espaço de trabalho do Blockly" at bounding box center [1167, 323] width 134 height 67
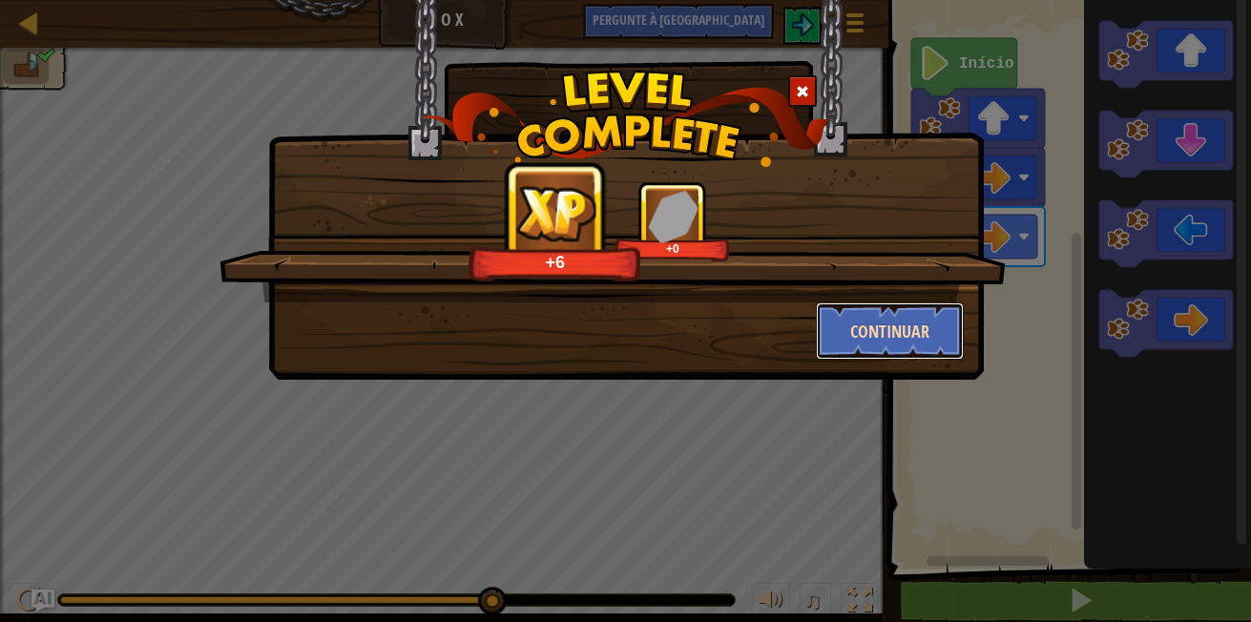
click at [940, 344] on button "Continuar" at bounding box center [890, 331] width 148 height 57
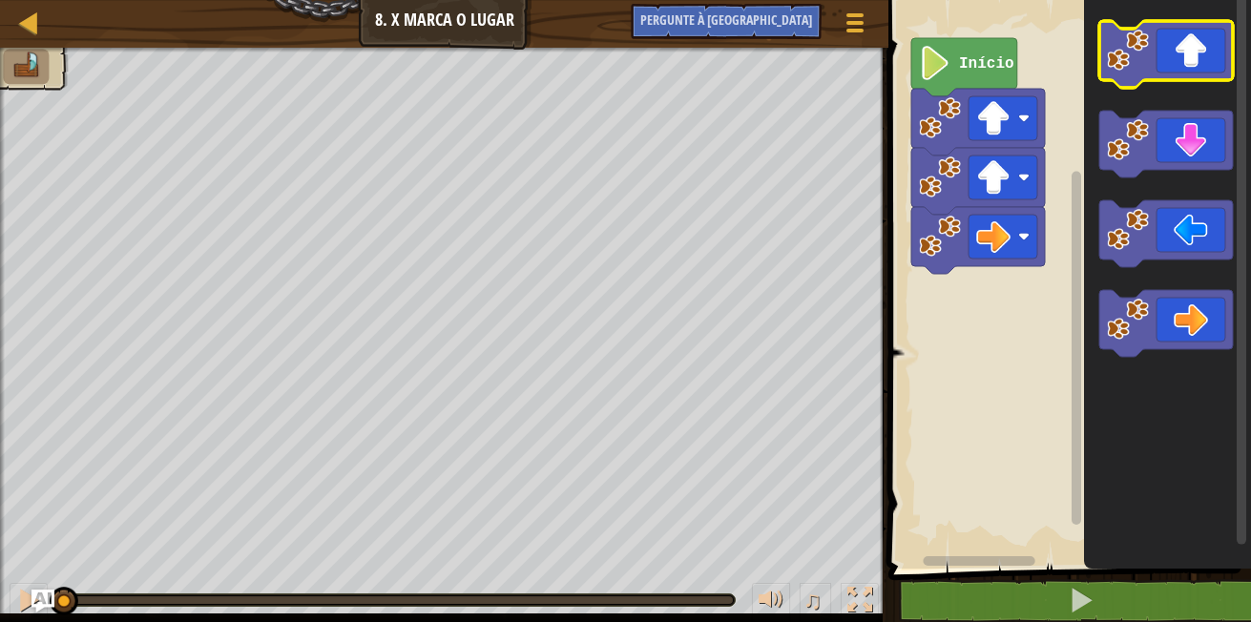
click at [1216, 49] on icon "Espaço de trabalho do Blockly" at bounding box center [1167, 54] width 134 height 67
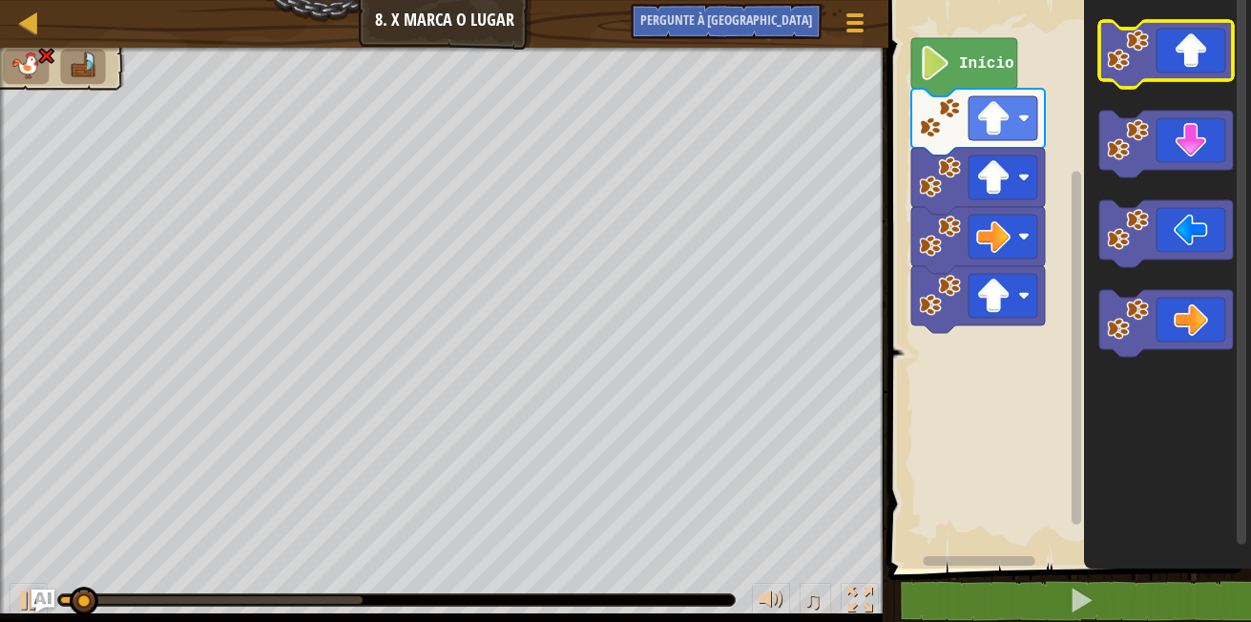
click at [1213, 50] on icon "Espaço de trabalho do Blockly" at bounding box center [1167, 54] width 134 height 67
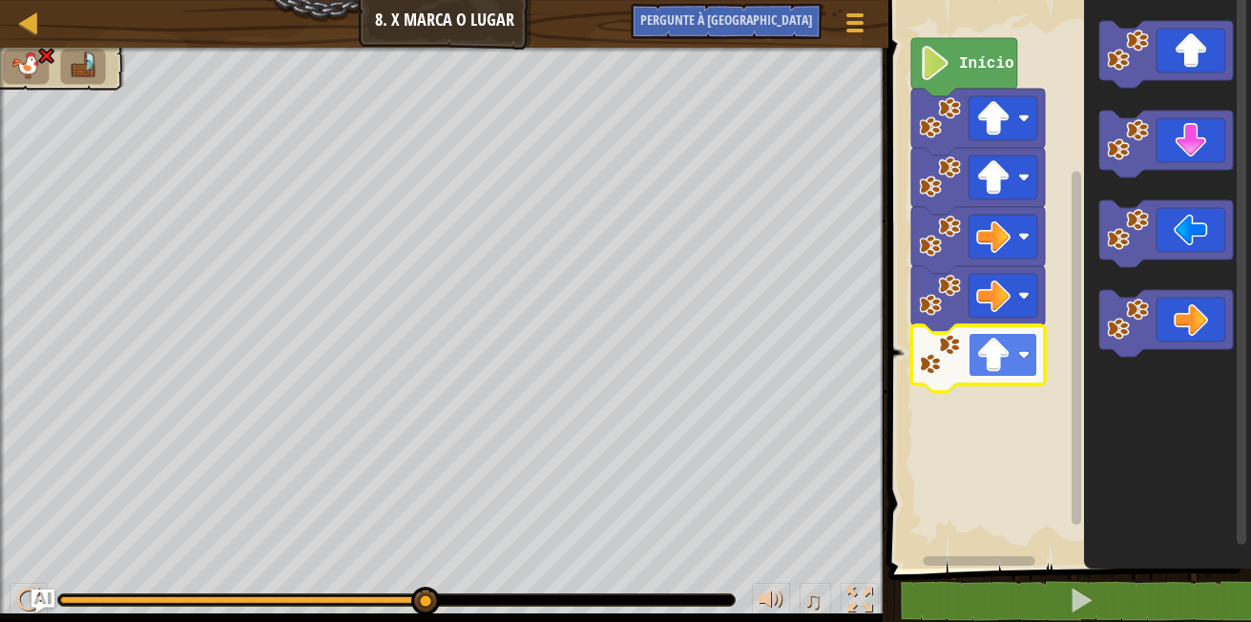
click at [1025, 353] on image "Espaço de trabalho do Blockly" at bounding box center [1023, 354] width 11 height 11
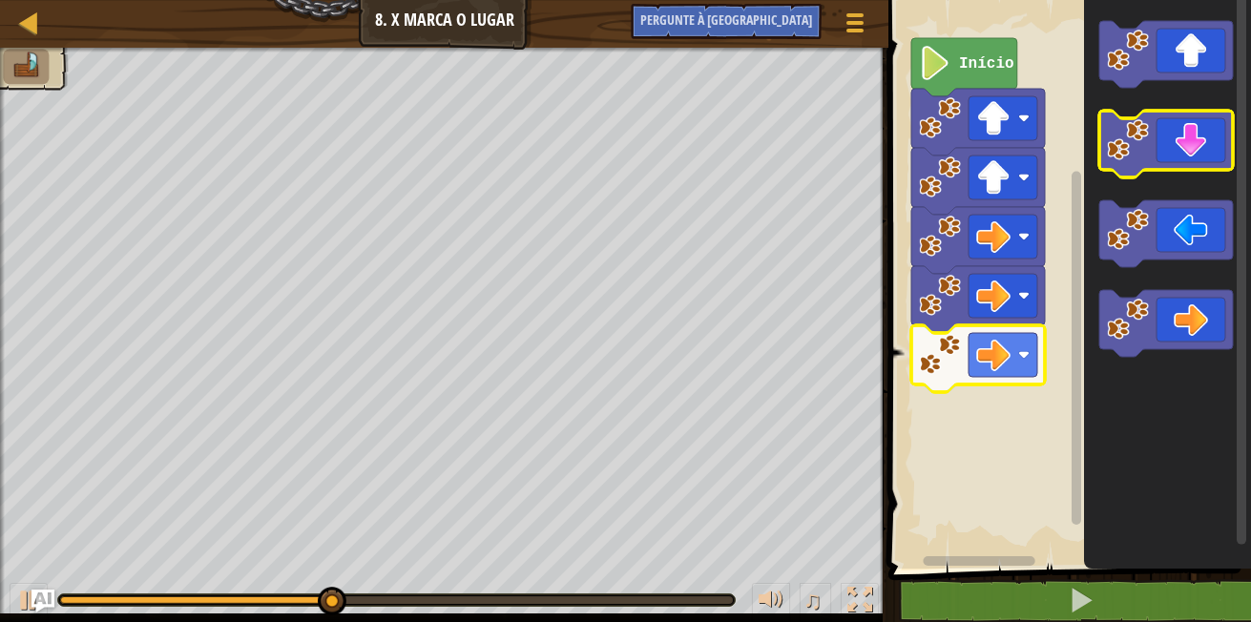
click at [1167, 161] on icon "Espaço de trabalho do Blockly" at bounding box center [1167, 144] width 134 height 67
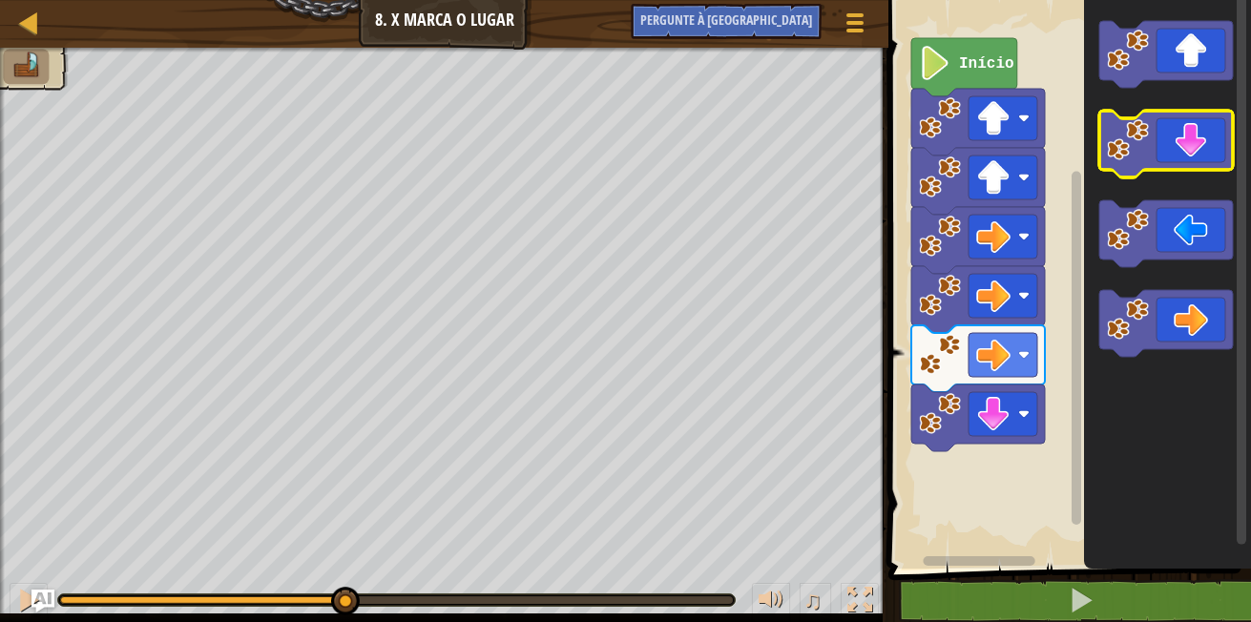
click at [1167, 161] on icon "Espaço de trabalho do Blockly" at bounding box center [1167, 144] width 134 height 67
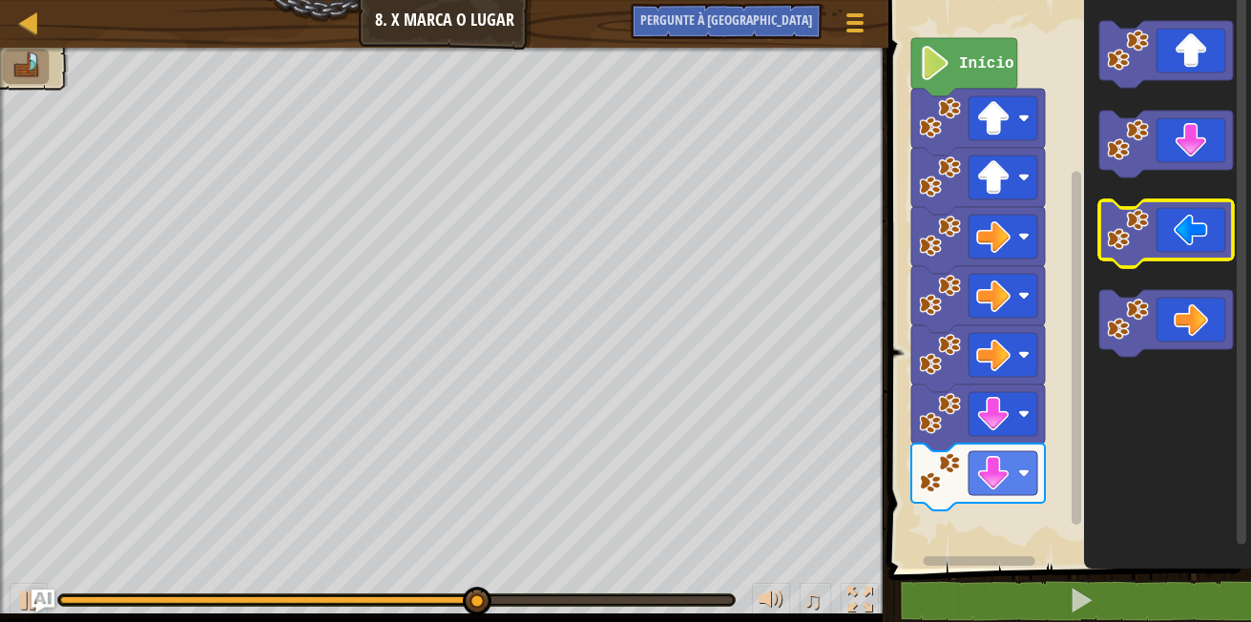
click at [1142, 252] on icon "Espaço de trabalho do Blockly" at bounding box center [1167, 233] width 134 height 67
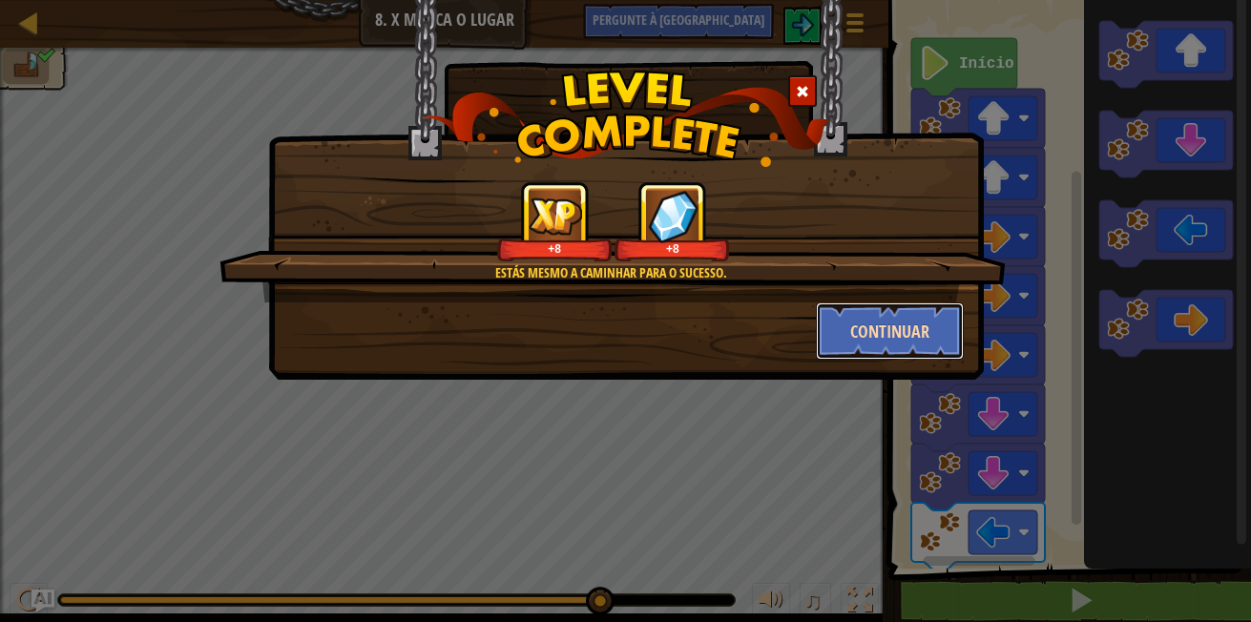
click at [852, 324] on button "Continuar" at bounding box center [890, 331] width 148 height 57
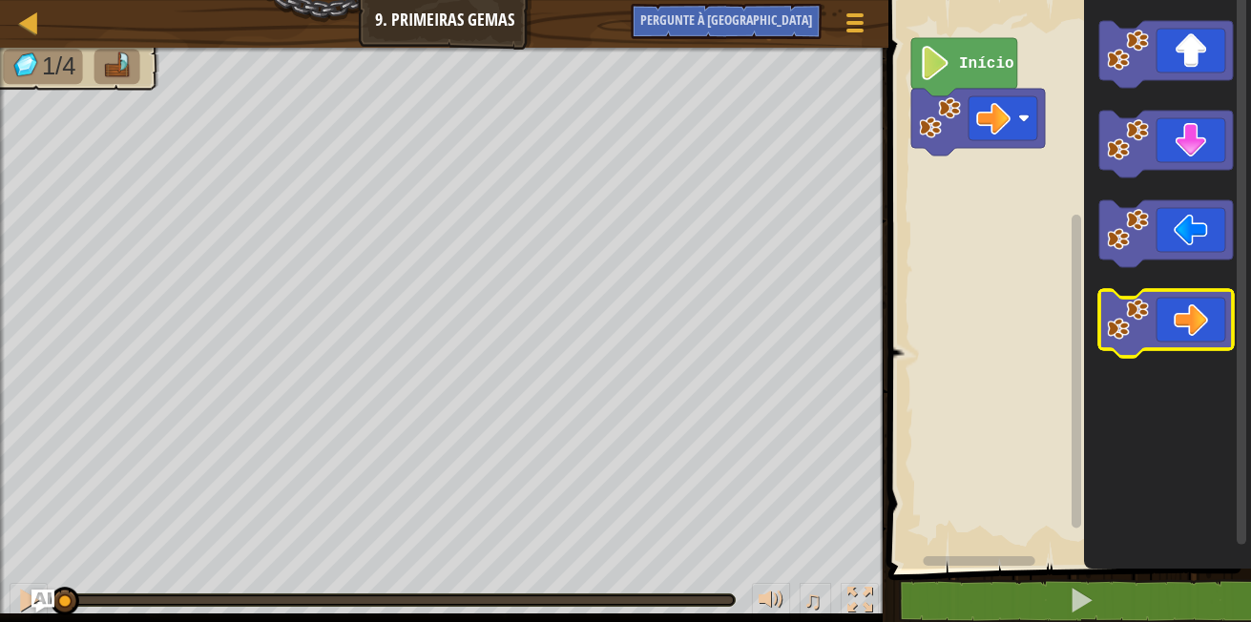
click at [1166, 356] on rect "Espaço de trabalho do Blockly" at bounding box center [1167, 323] width 134 height 67
click at [1164, 333] on icon "Espaço de trabalho do Blockly" at bounding box center [1167, 323] width 134 height 67
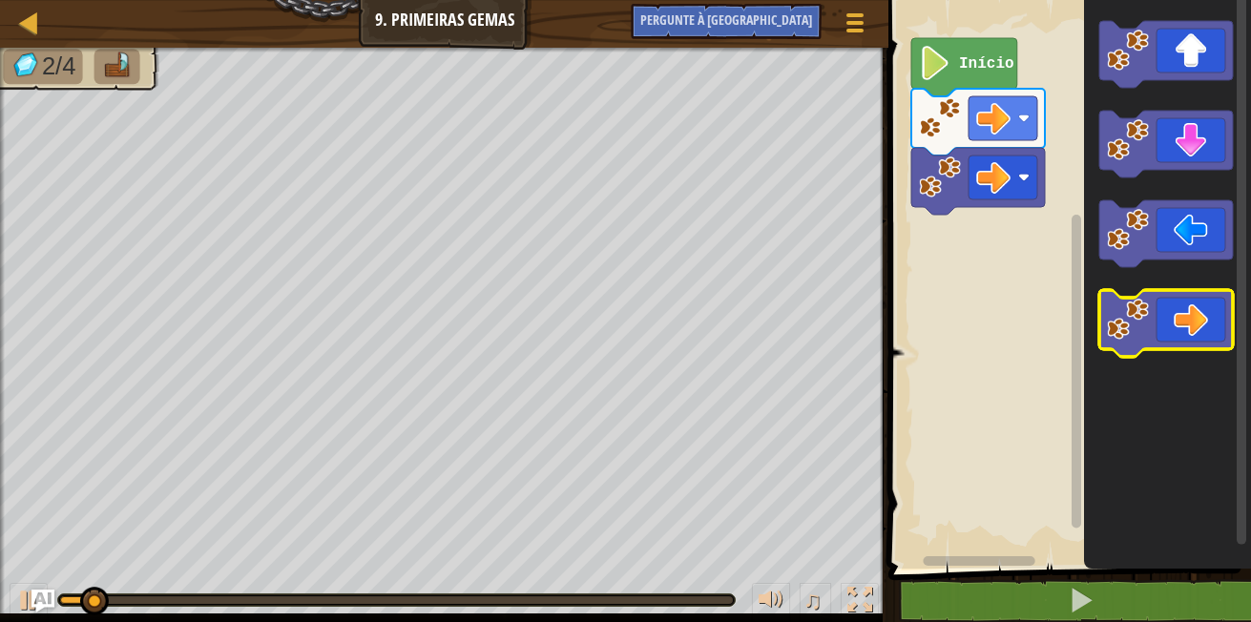
click at [1164, 343] on icon "Espaço de trabalho do Blockly" at bounding box center [1167, 323] width 134 height 67
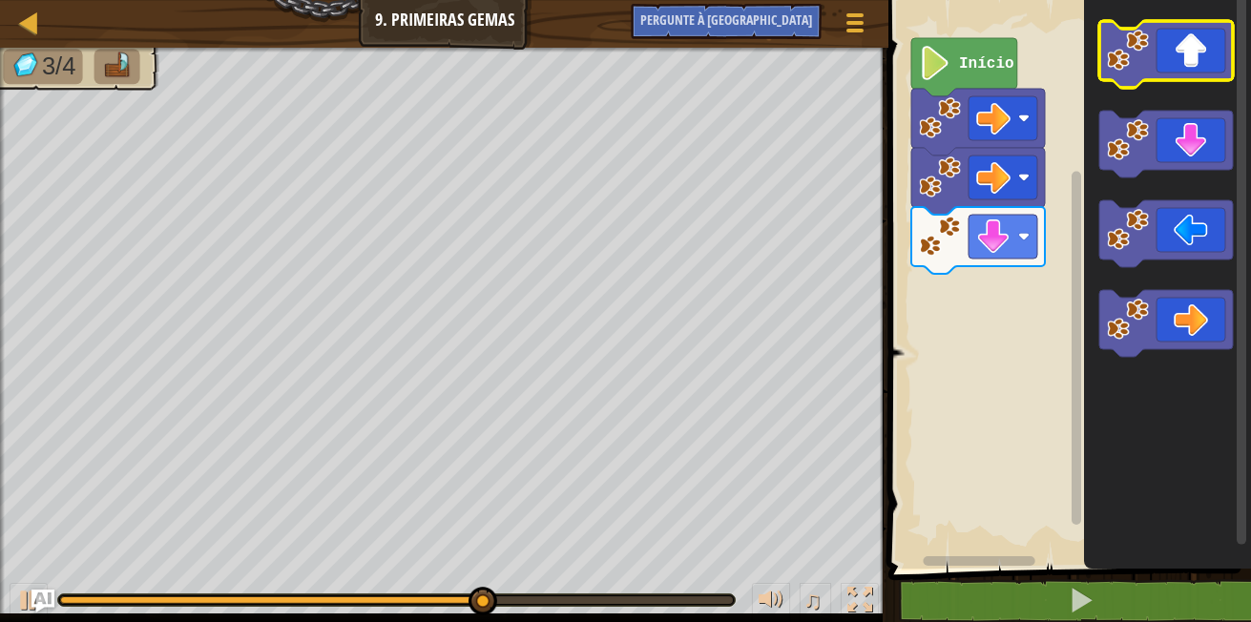
click at [1178, 62] on icon "Espaço de trabalho do Blockly" at bounding box center [1167, 54] width 134 height 67
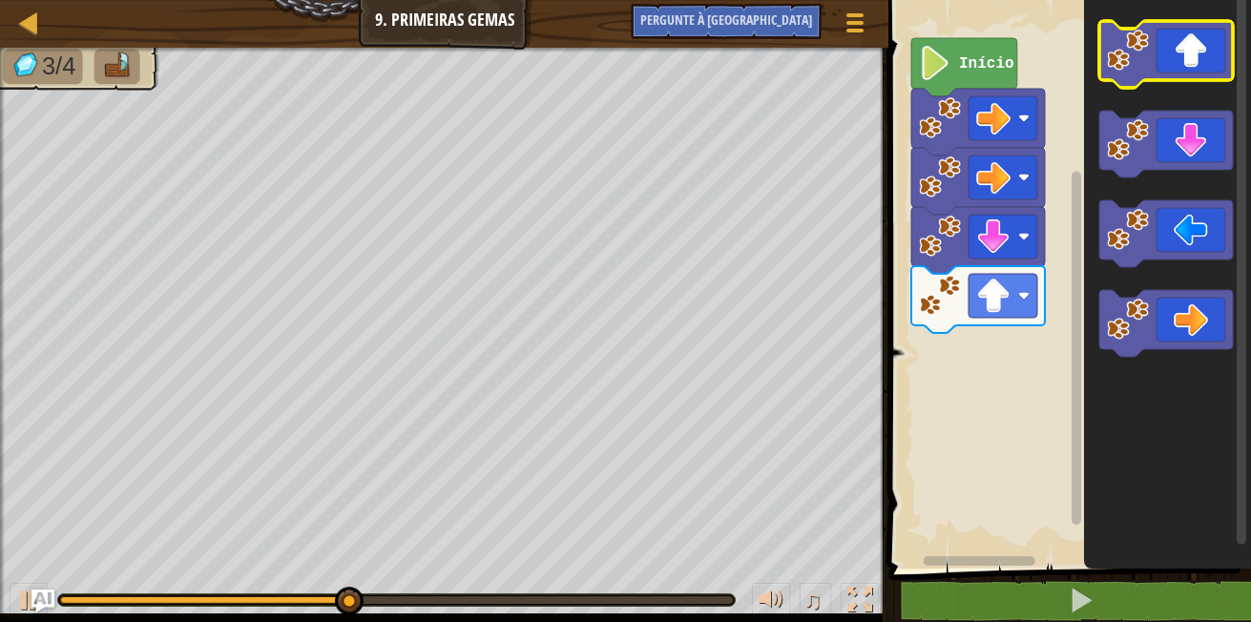
click at [1178, 62] on icon "Espaço de trabalho do Blockly" at bounding box center [1167, 54] width 134 height 67
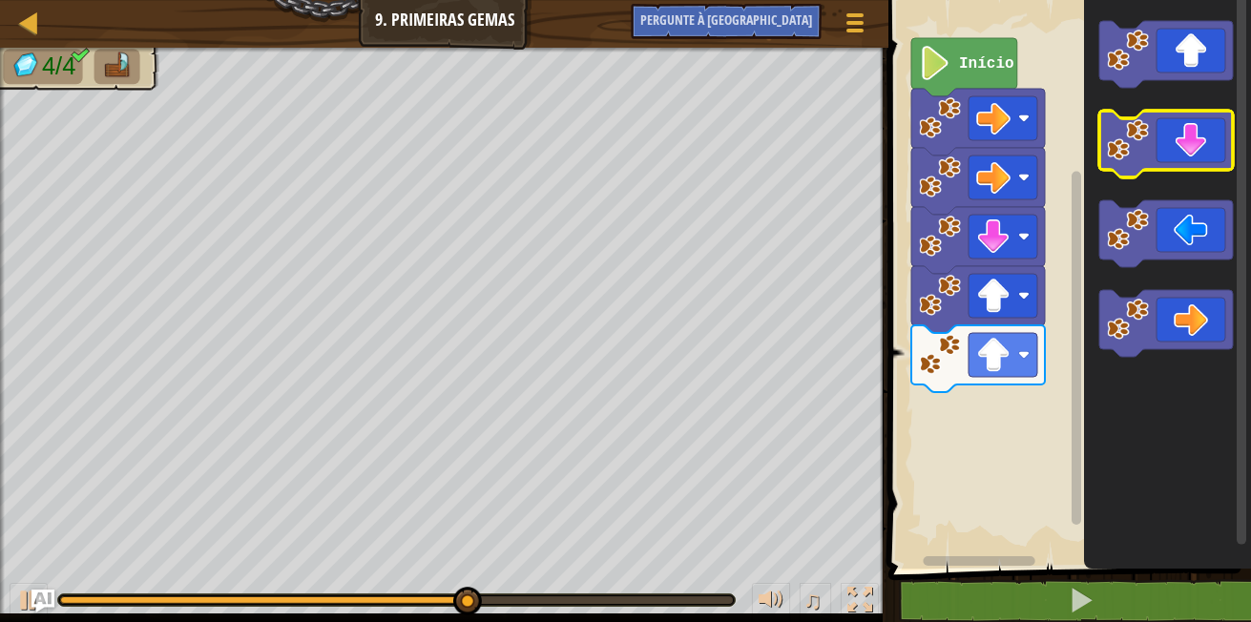
click at [1212, 160] on icon "Espaço de trabalho do Blockly" at bounding box center [1167, 144] width 134 height 67
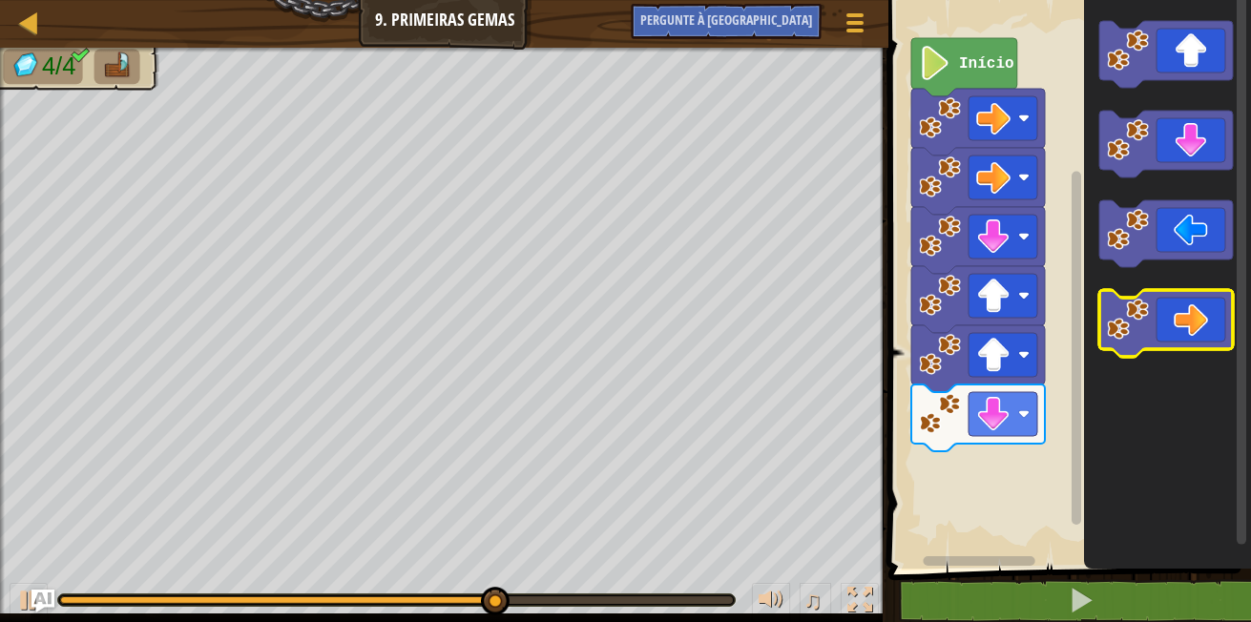
click at [1191, 354] on rect "Espaço de trabalho do Blockly" at bounding box center [1167, 323] width 134 height 67
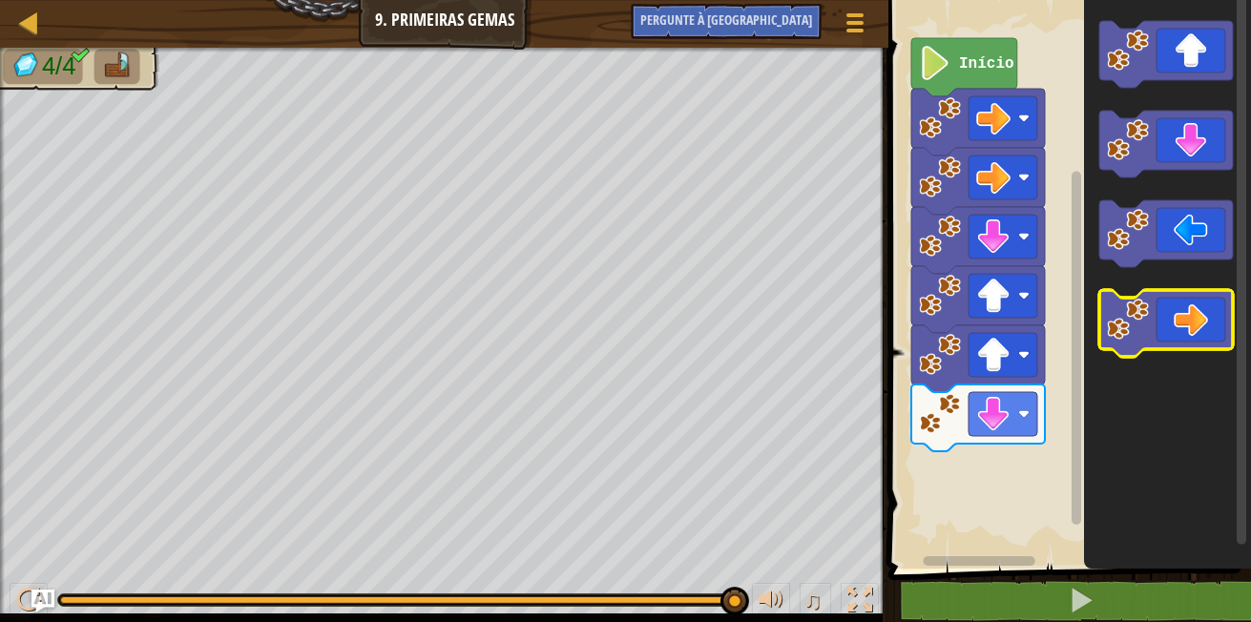
click at [1191, 354] on rect "Espaço de trabalho do Blockly" at bounding box center [1167, 323] width 134 height 67
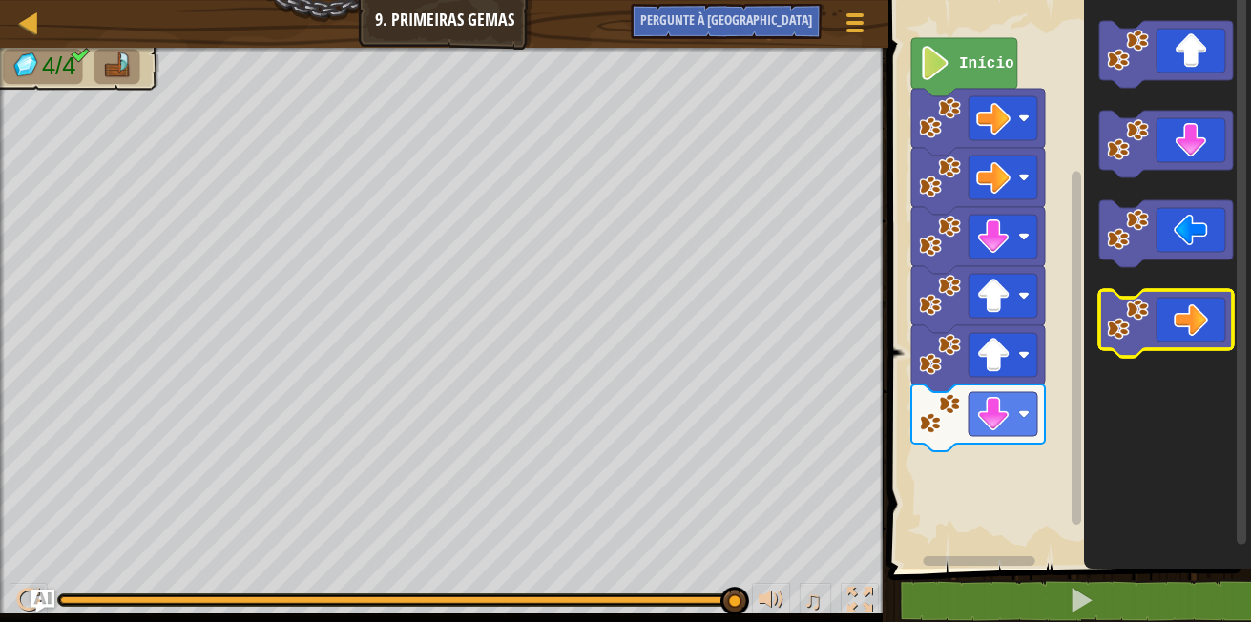
click at [1191, 354] on rect "Espaço de trabalho do Blockly" at bounding box center [1167, 323] width 134 height 67
click at [1191, 349] on g "Espaço de trabalho do Blockly" at bounding box center [1167, 189] width 134 height 336
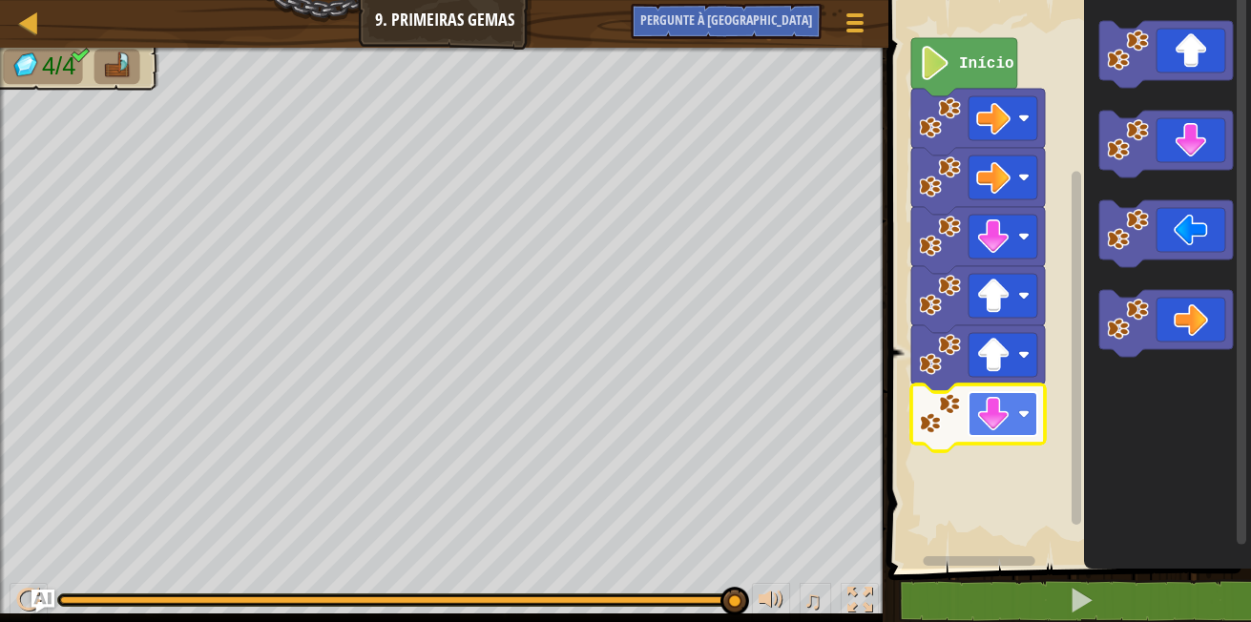
click at [1023, 401] on rect "Espaço de trabalho do Blockly" at bounding box center [1003, 414] width 69 height 44
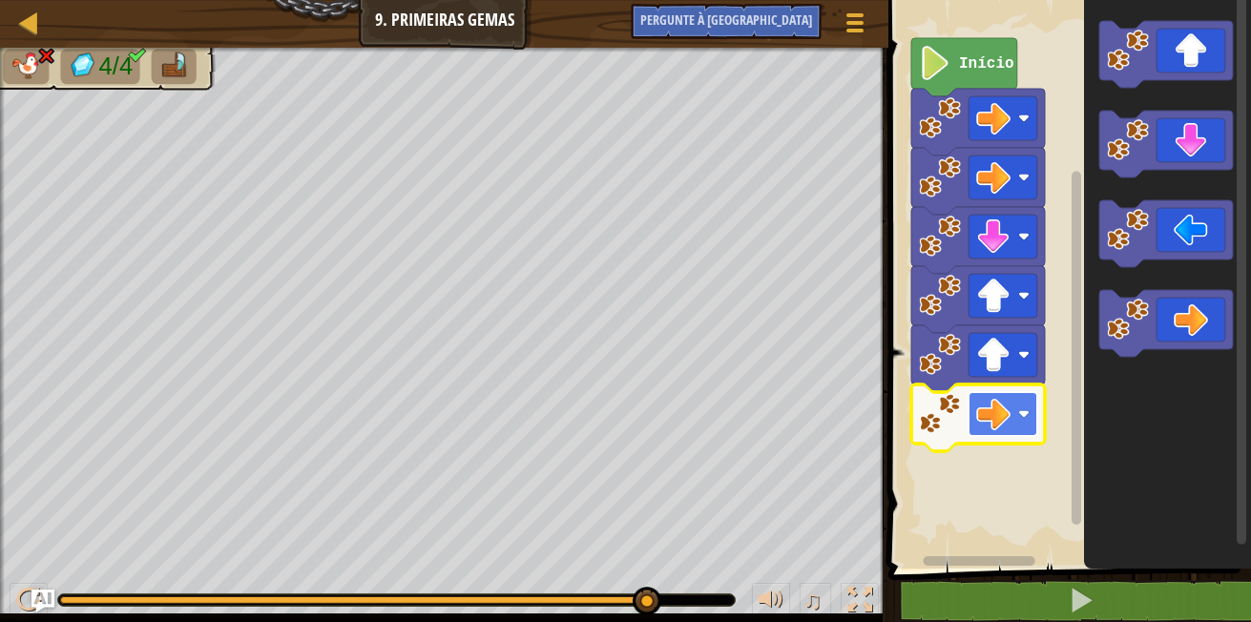
click at [1030, 411] on image "Espaço de trabalho do Blockly" at bounding box center [1023, 414] width 11 height 11
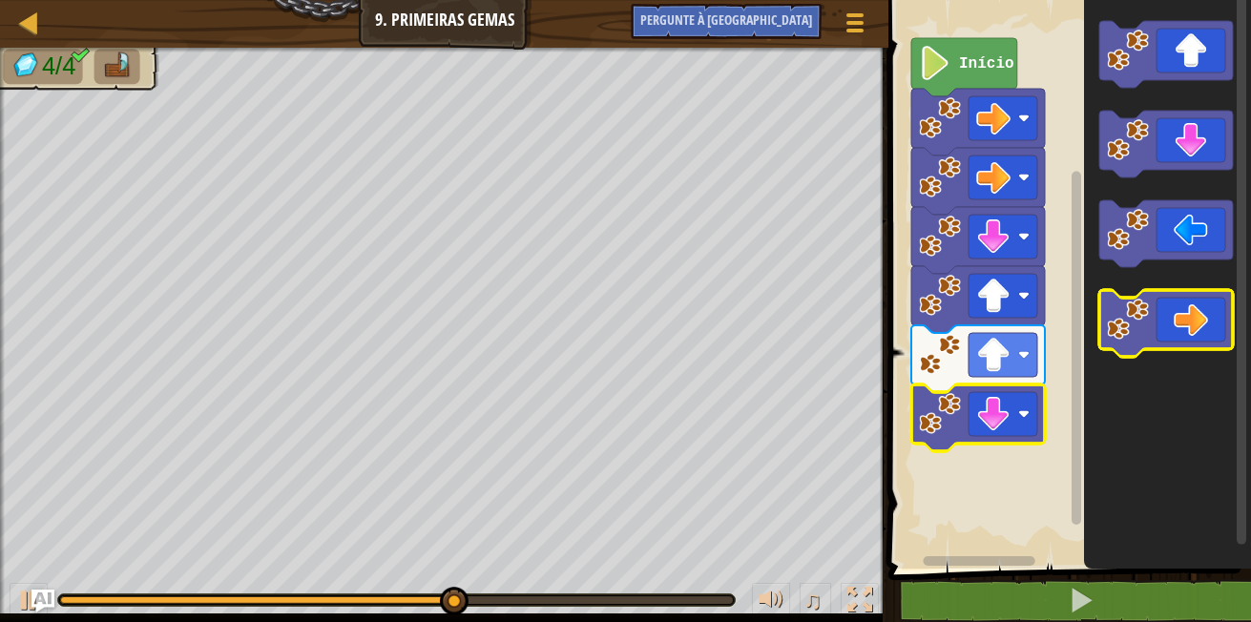
click at [1144, 310] on image "Espaço de trabalho do Blockly" at bounding box center [1128, 320] width 42 height 42
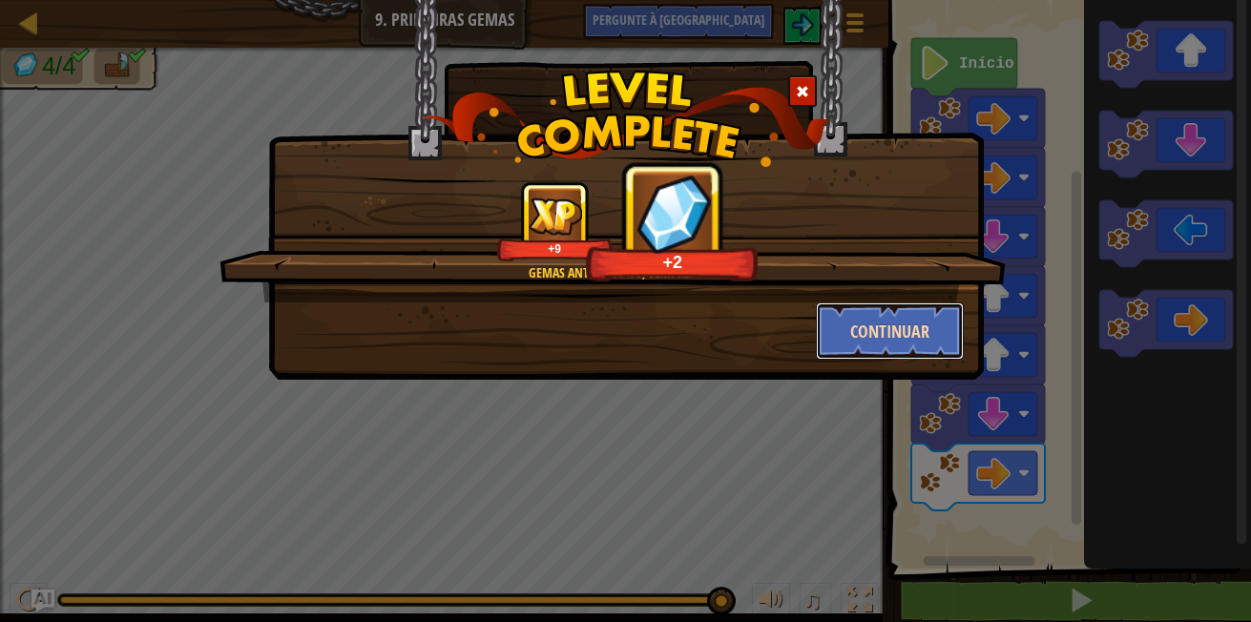
click at [922, 332] on button "Continuar" at bounding box center [890, 331] width 148 height 57
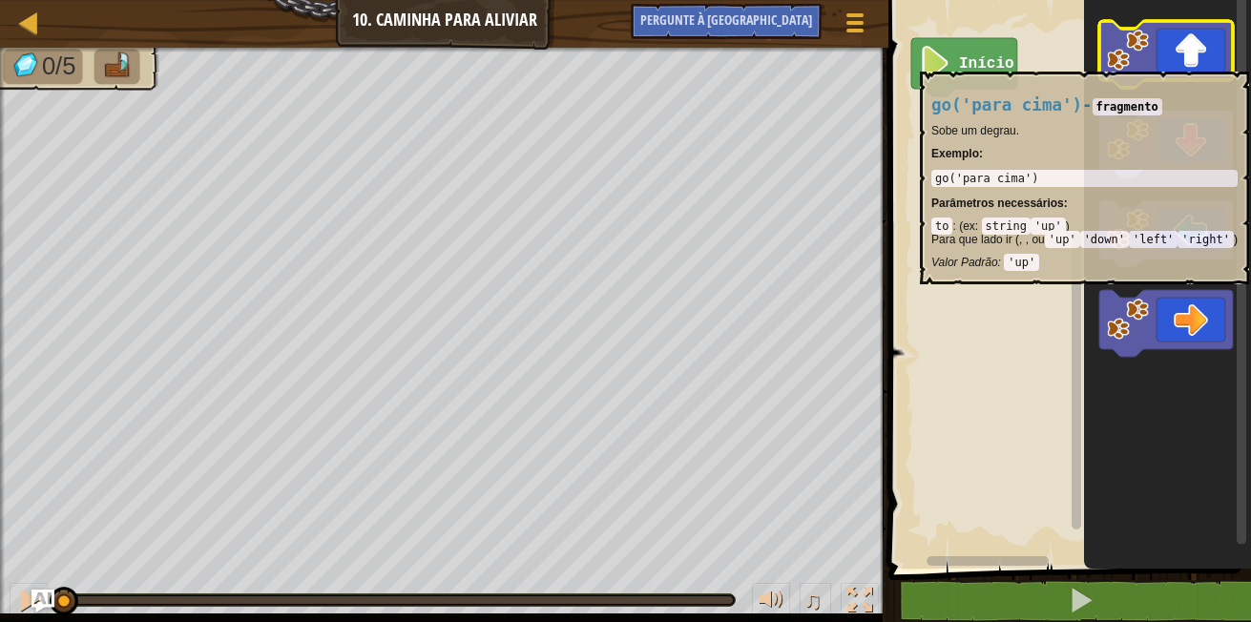
click at [1228, 62] on icon "Espaço de trabalho do Blockly" at bounding box center [1167, 54] width 134 height 67
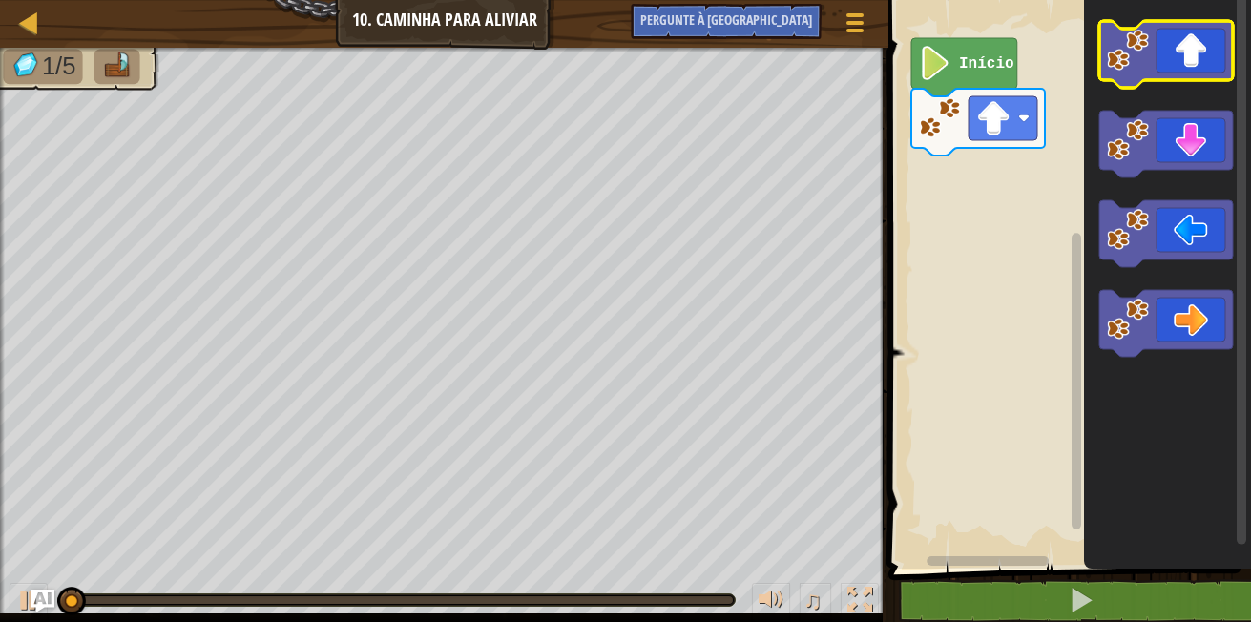
click at [1228, 62] on icon "Espaço de trabalho do Blockly" at bounding box center [1167, 54] width 134 height 67
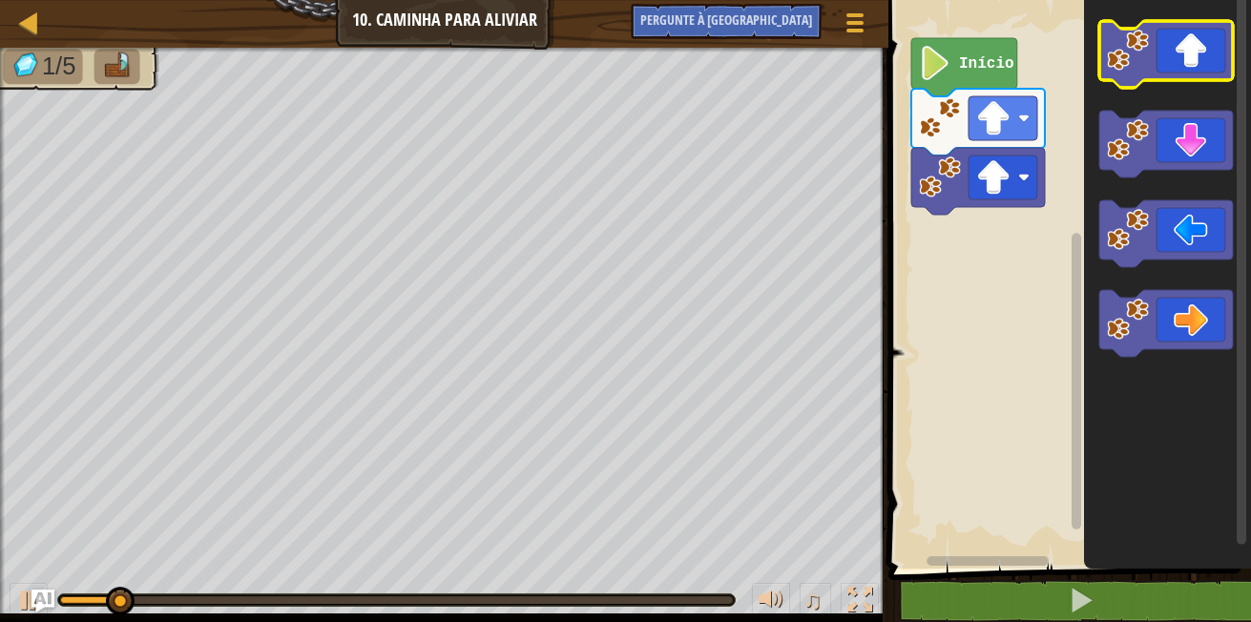
click at [1228, 62] on icon "Espaço de trabalho do Blockly" at bounding box center [1167, 54] width 134 height 67
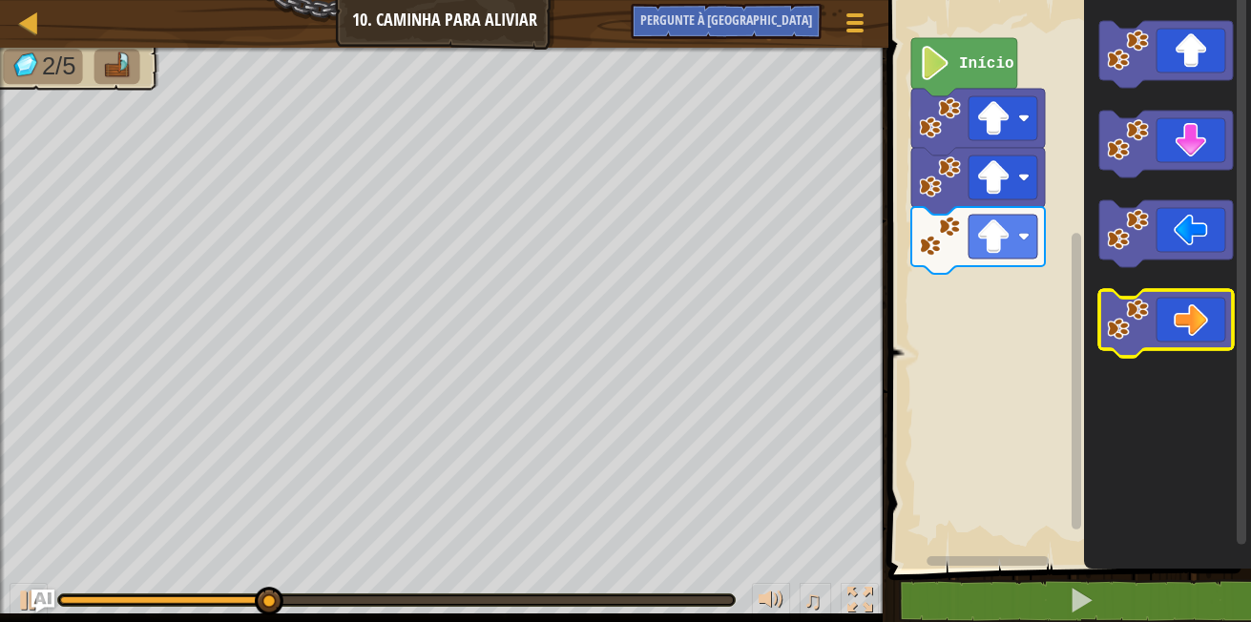
click at [1191, 346] on icon "Espaço de trabalho do Blockly" at bounding box center [1167, 323] width 134 height 67
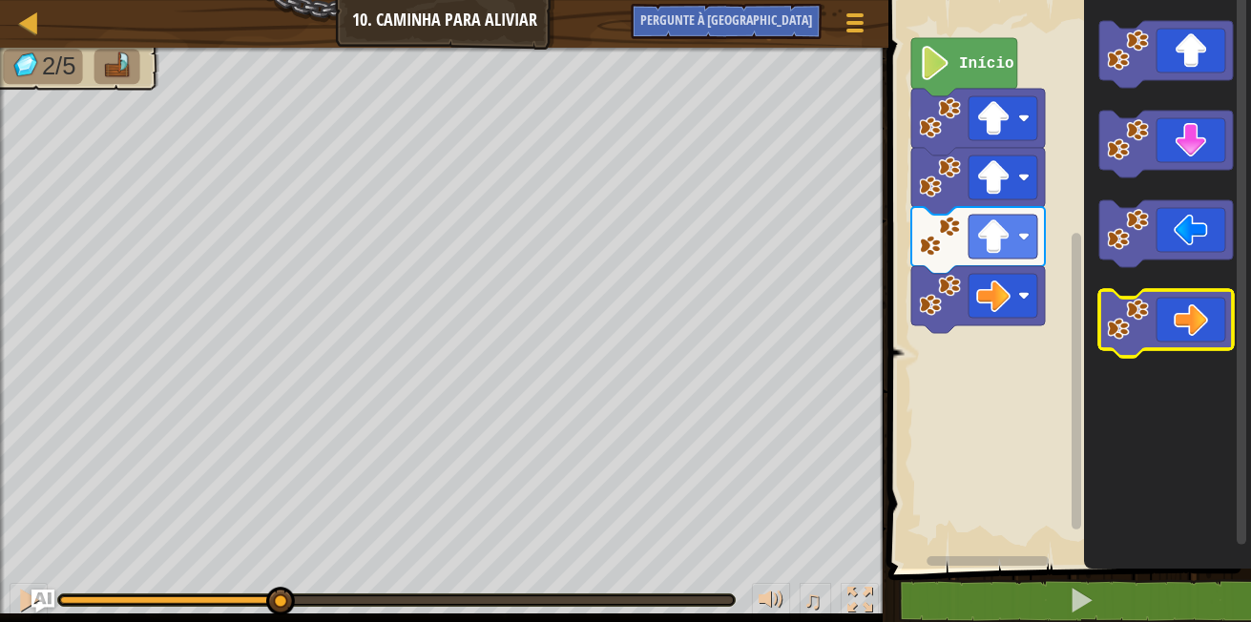
click at [1191, 346] on icon "Espaço de trabalho do Blockly" at bounding box center [1167, 323] width 134 height 67
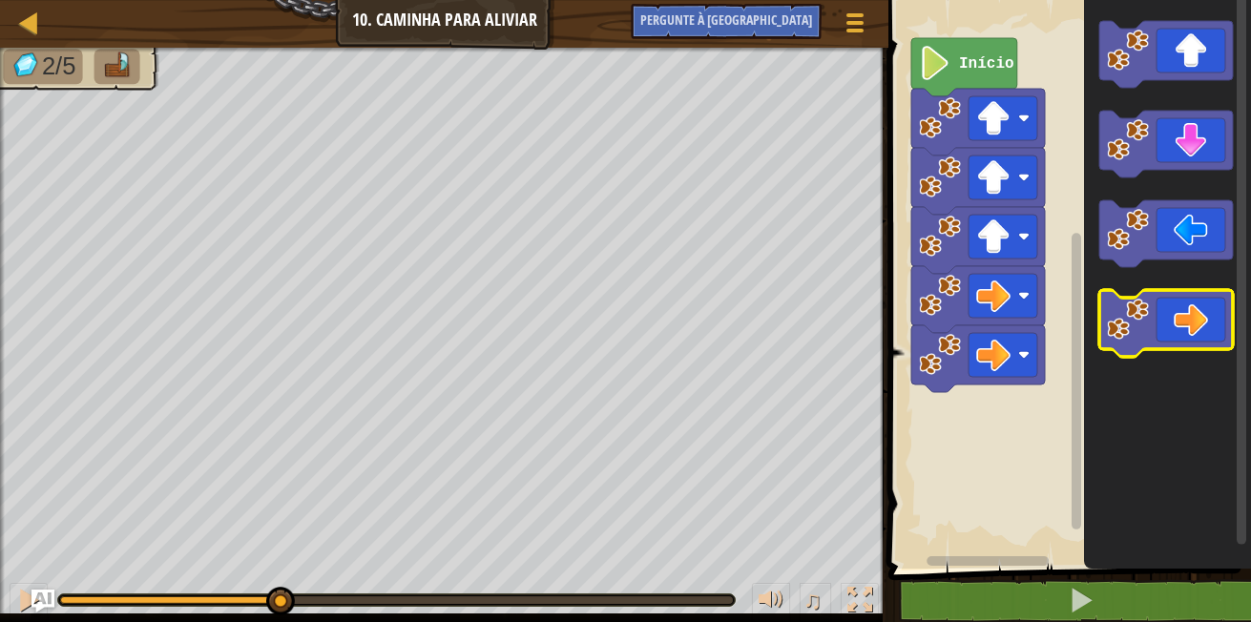
click at [1191, 345] on icon "Espaço de trabalho do Blockly" at bounding box center [1167, 323] width 134 height 67
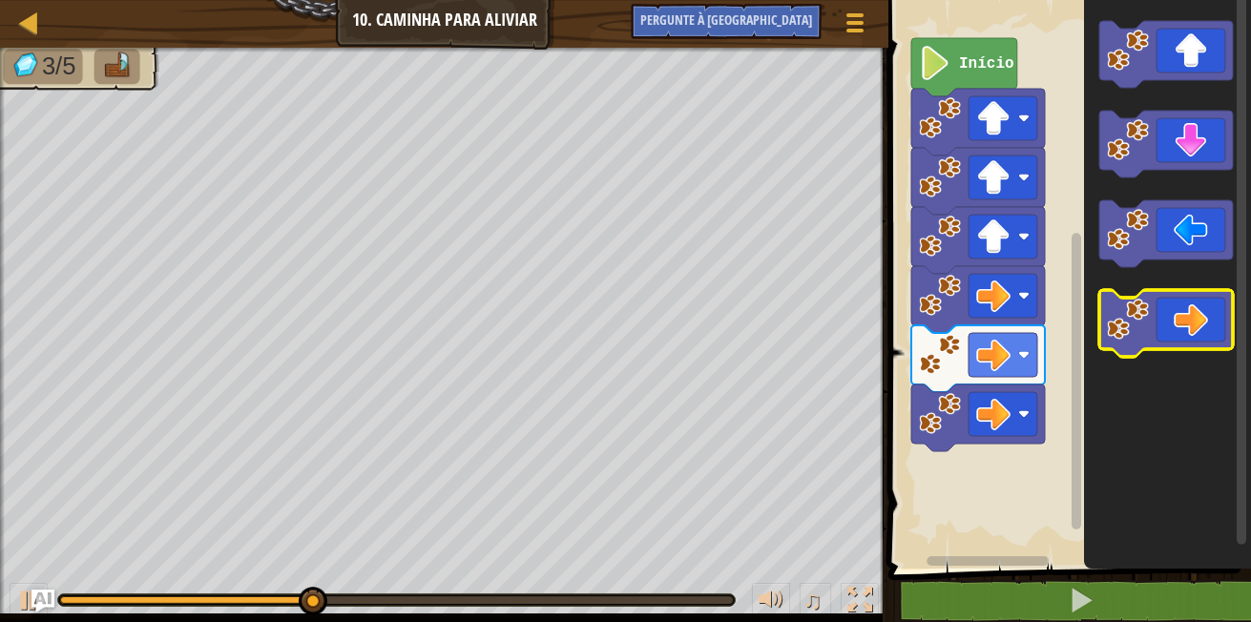
click at [1191, 340] on icon "Espaço de trabalho do Blockly" at bounding box center [1167, 323] width 134 height 67
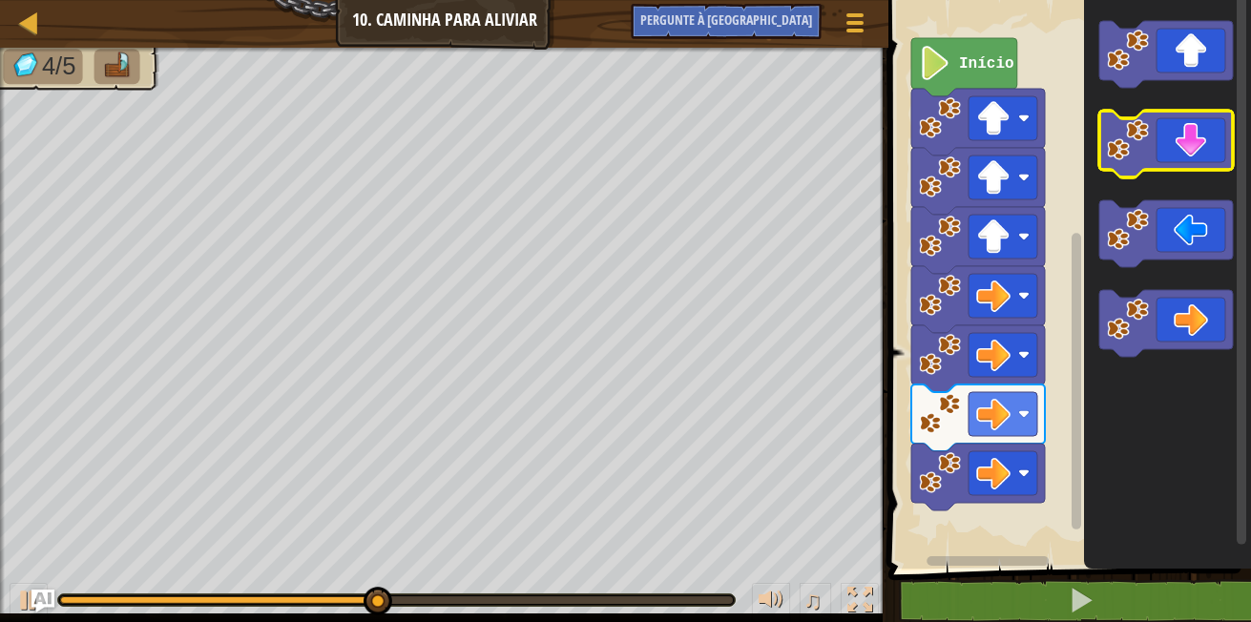
click at [1205, 149] on icon "Espaço de trabalho do Blockly" at bounding box center [1167, 144] width 134 height 67
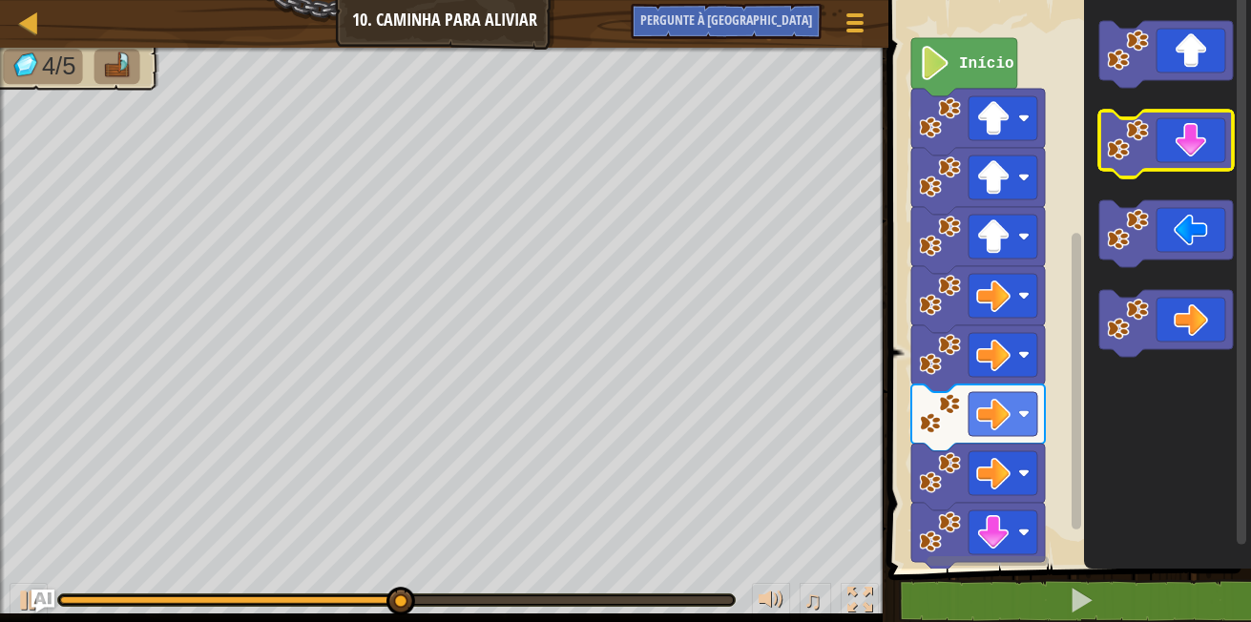
click at [1205, 149] on icon "Espaço de trabalho do Blockly" at bounding box center [1167, 144] width 134 height 67
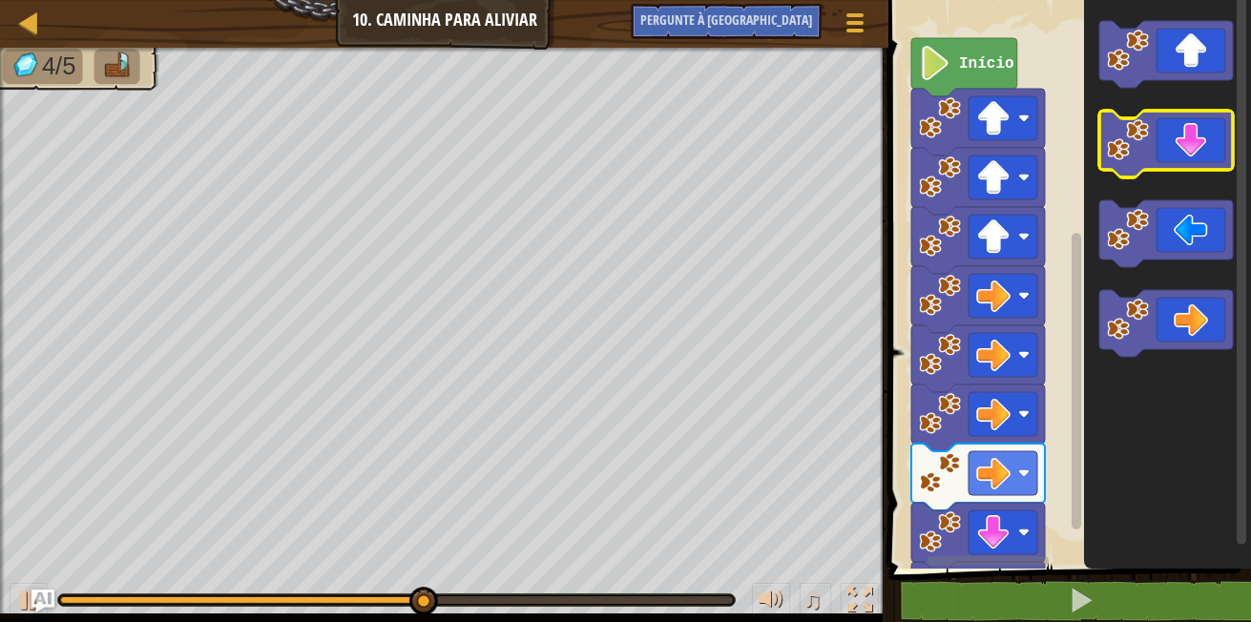
click at [1205, 149] on icon "Espaço de trabalho do Blockly" at bounding box center [1167, 144] width 134 height 67
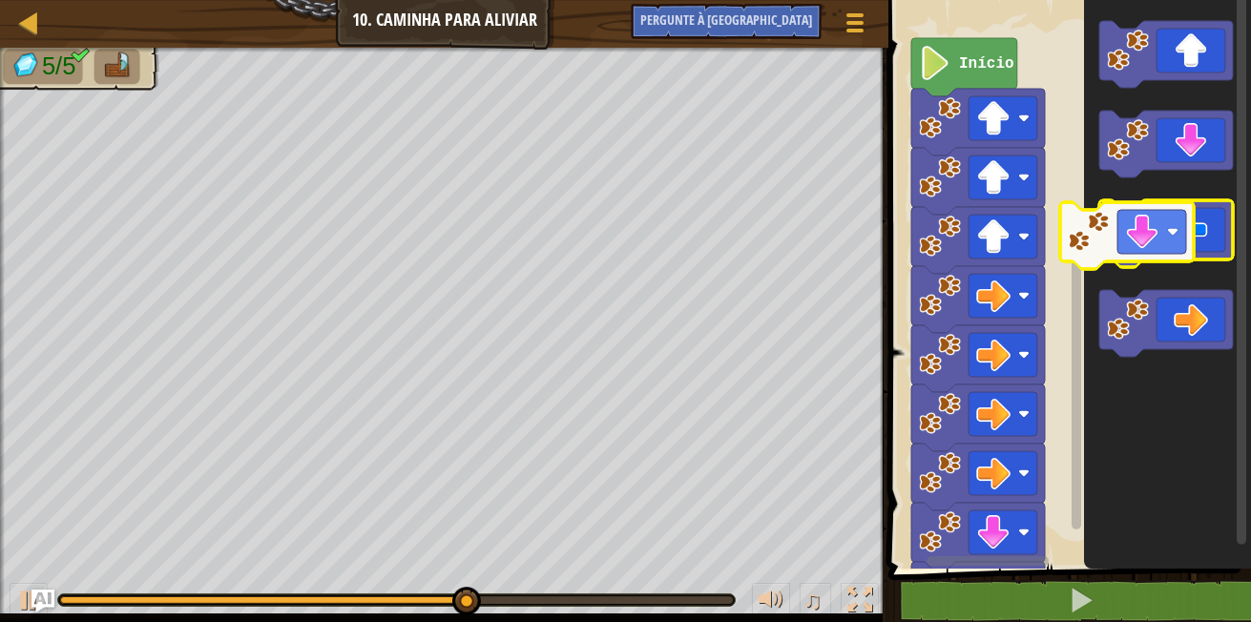
click at [1165, 241] on g "Espaço de trabalho do Blockly" at bounding box center [1167, 189] width 134 height 336
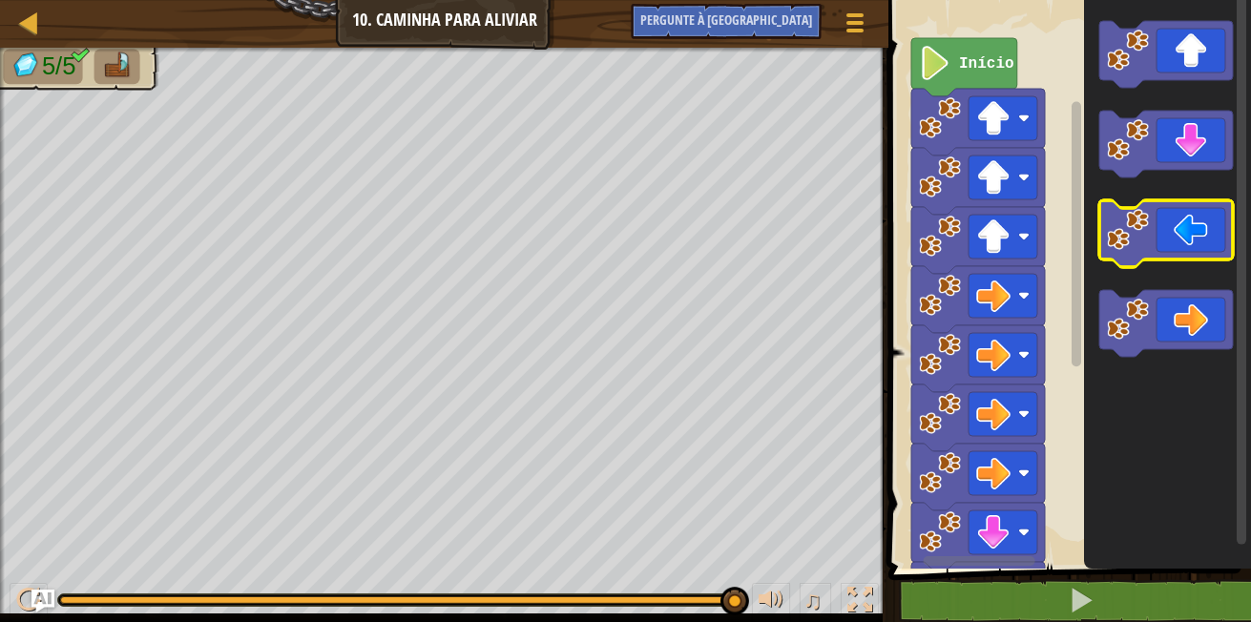
click at [1162, 258] on icon "Espaço de trabalho do Blockly" at bounding box center [1167, 233] width 134 height 67
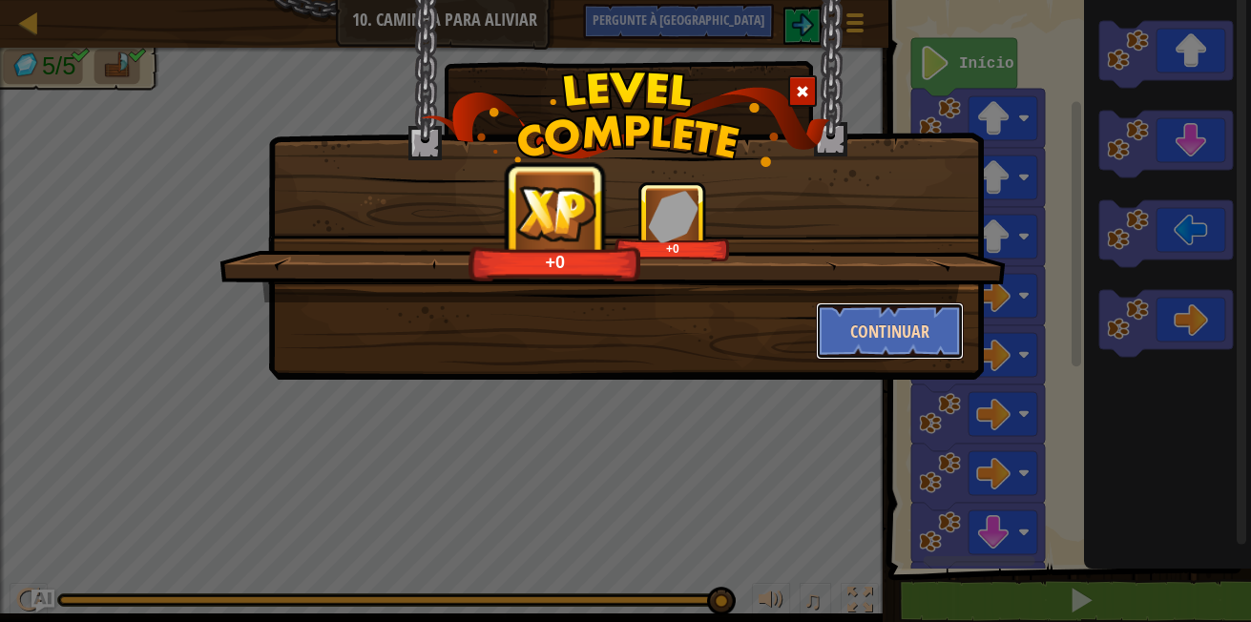
click at [834, 350] on button "Continuar" at bounding box center [890, 331] width 148 height 57
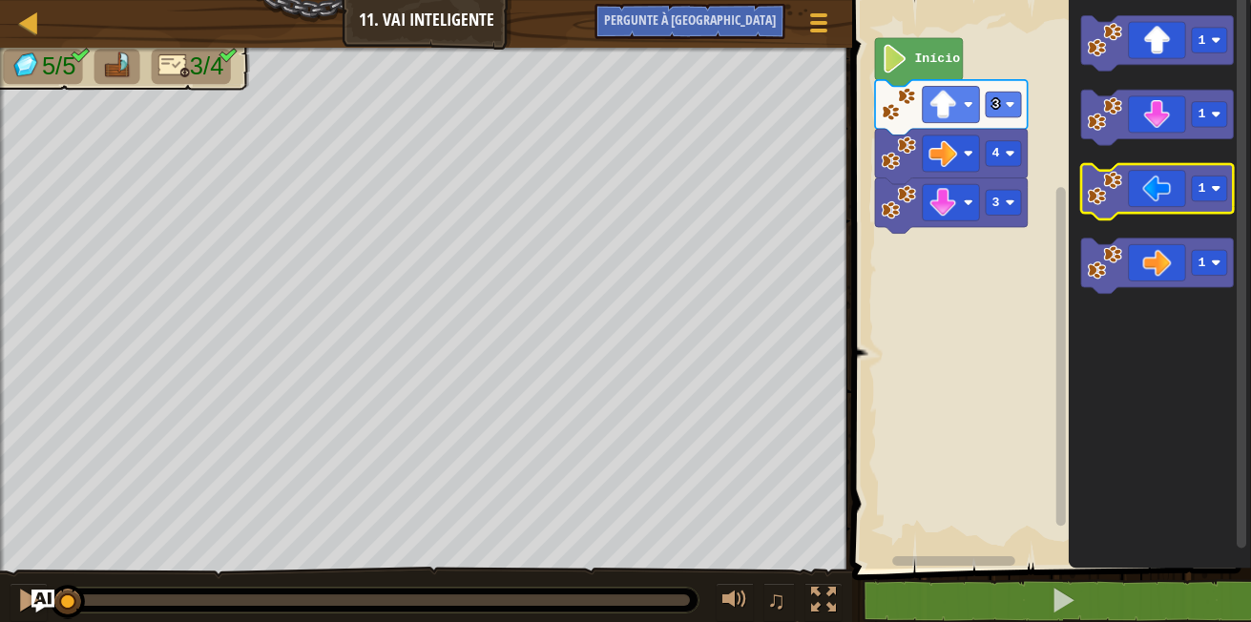
click at [1112, 208] on icon "Espaço de trabalho do Blockly" at bounding box center [1157, 191] width 153 height 55
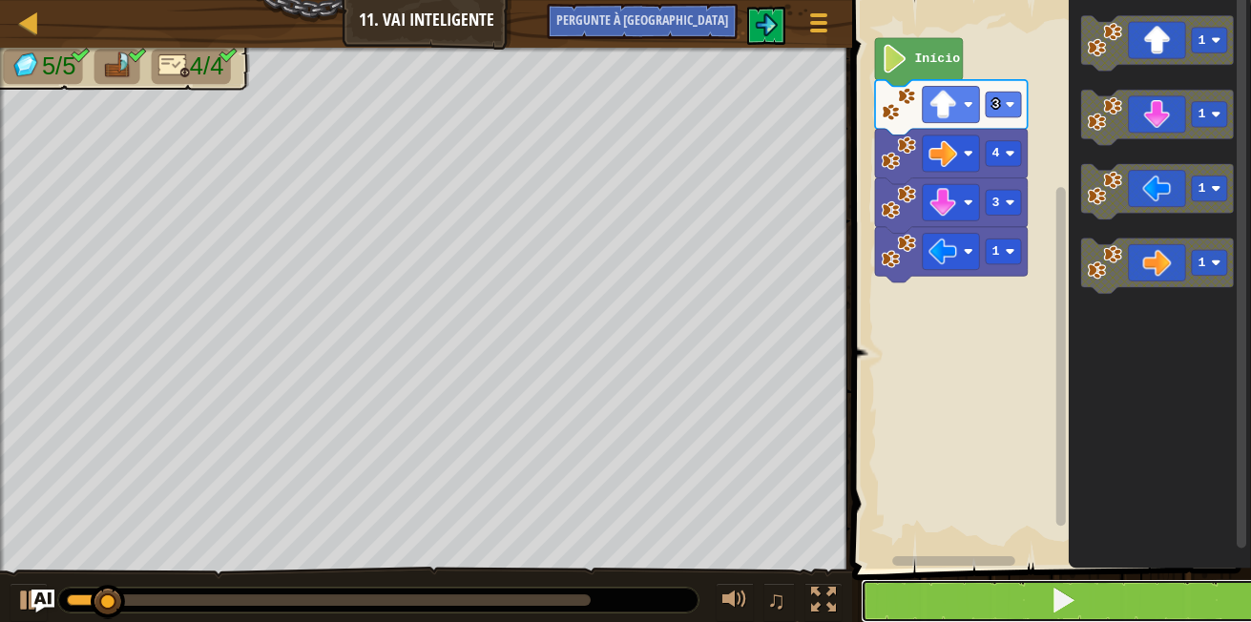
click at [1051, 583] on button at bounding box center [1063, 601] width 405 height 44
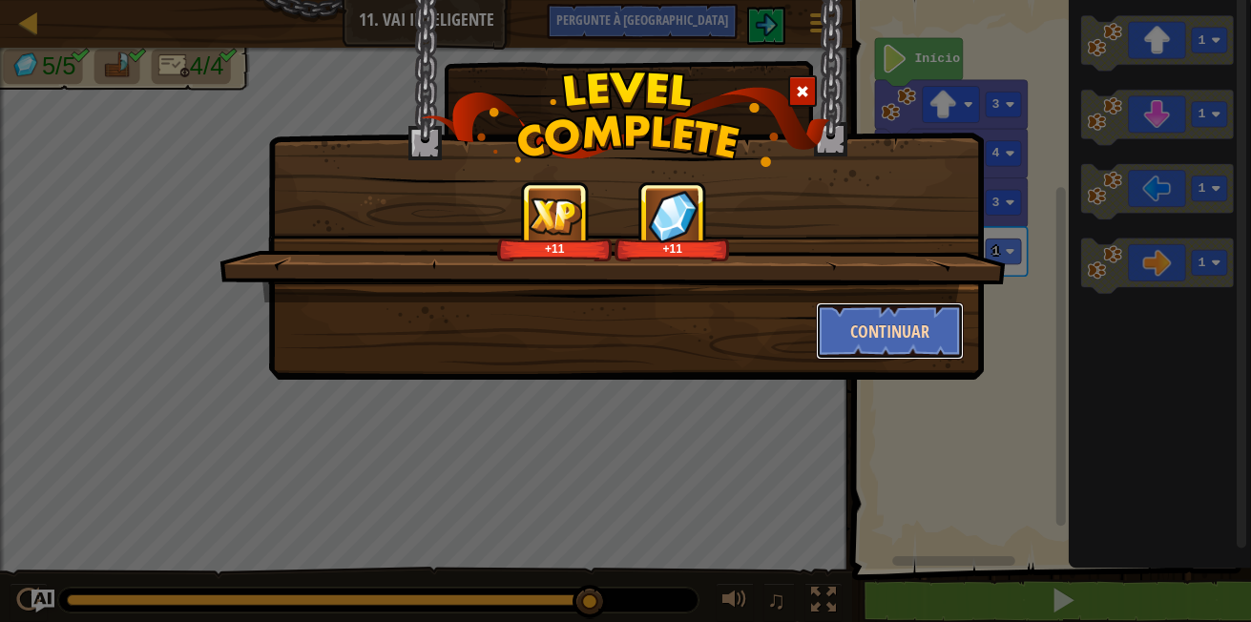
click at [906, 348] on button "Continuar" at bounding box center [890, 331] width 148 height 57
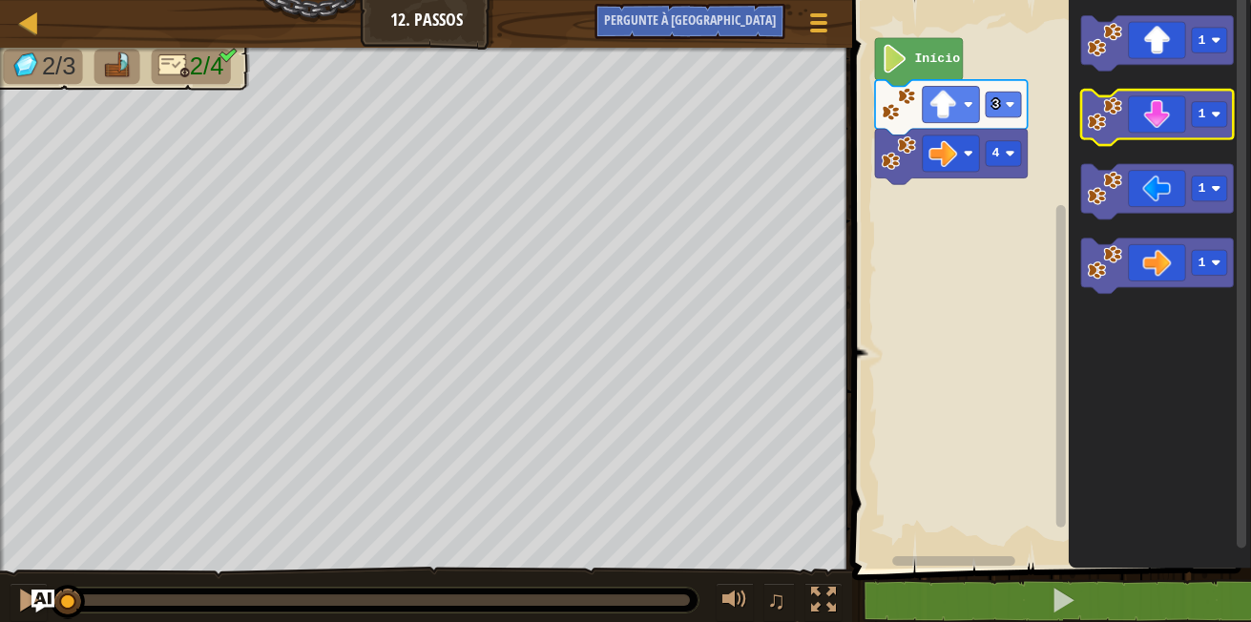
click at [1148, 142] on rect "Espaço de trabalho do Blockly" at bounding box center [1157, 117] width 153 height 55
click at [1133, 120] on icon "Espaço de trabalho do Blockly" at bounding box center [1157, 117] width 153 height 55
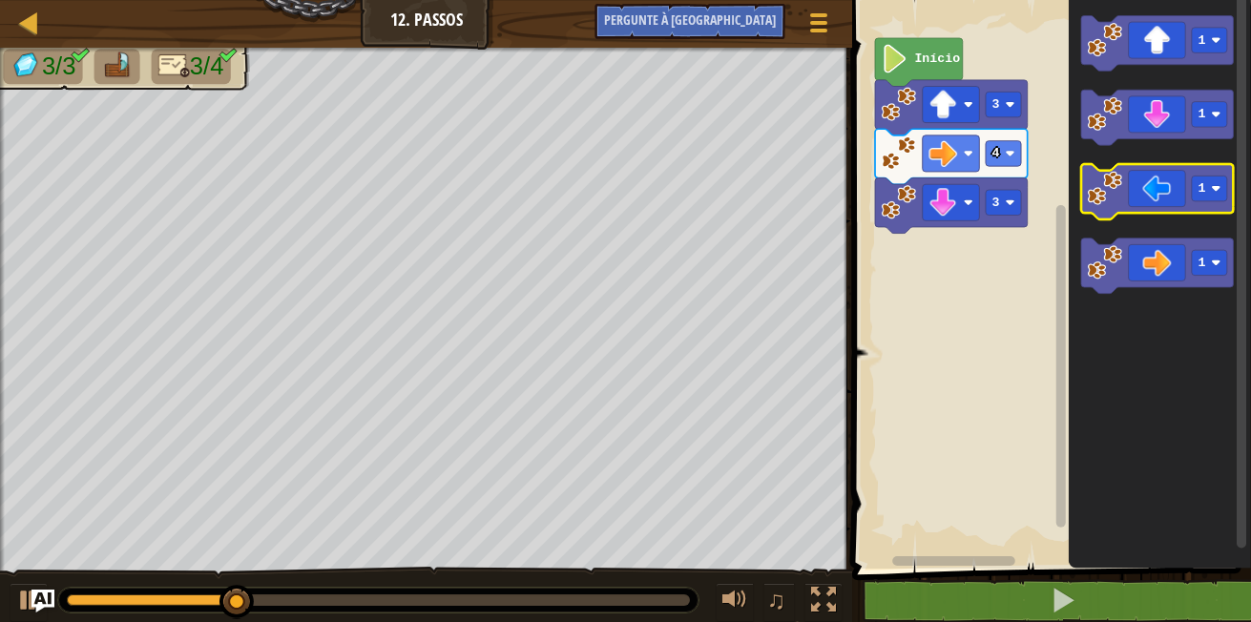
click at [1165, 194] on icon "Espaço de trabalho do Blockly" at bounding box center [1157, 191] width 153 height 55
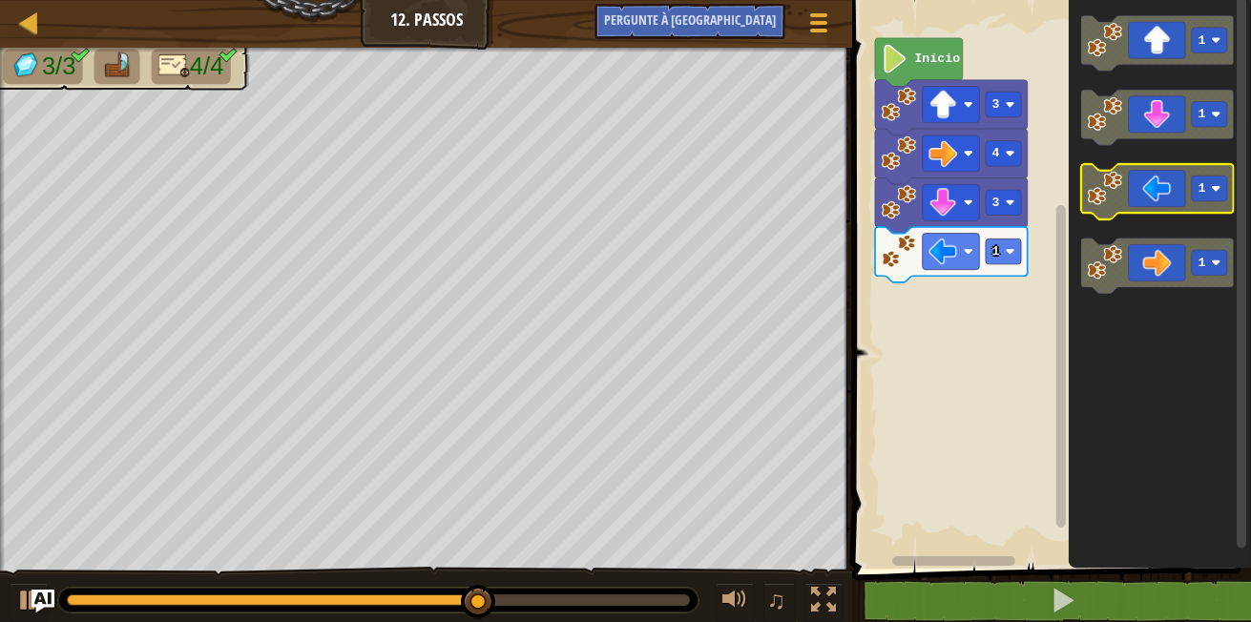
click at [1148, 208] on icon "Espaço de trabalho do Blockly" at bounding box center [1157, 191] width 153 height 55
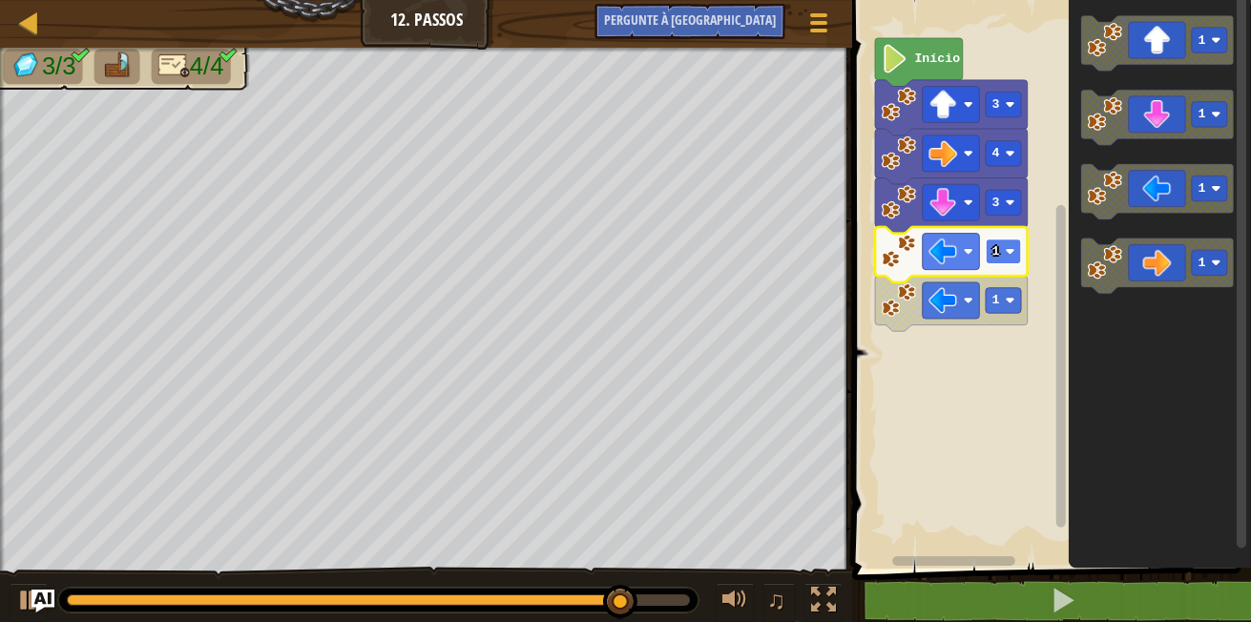
click at [1006, 258] on rect "Espaço de trabalho do Blockly" at bounding box center [1003, 252] width 35 height 26
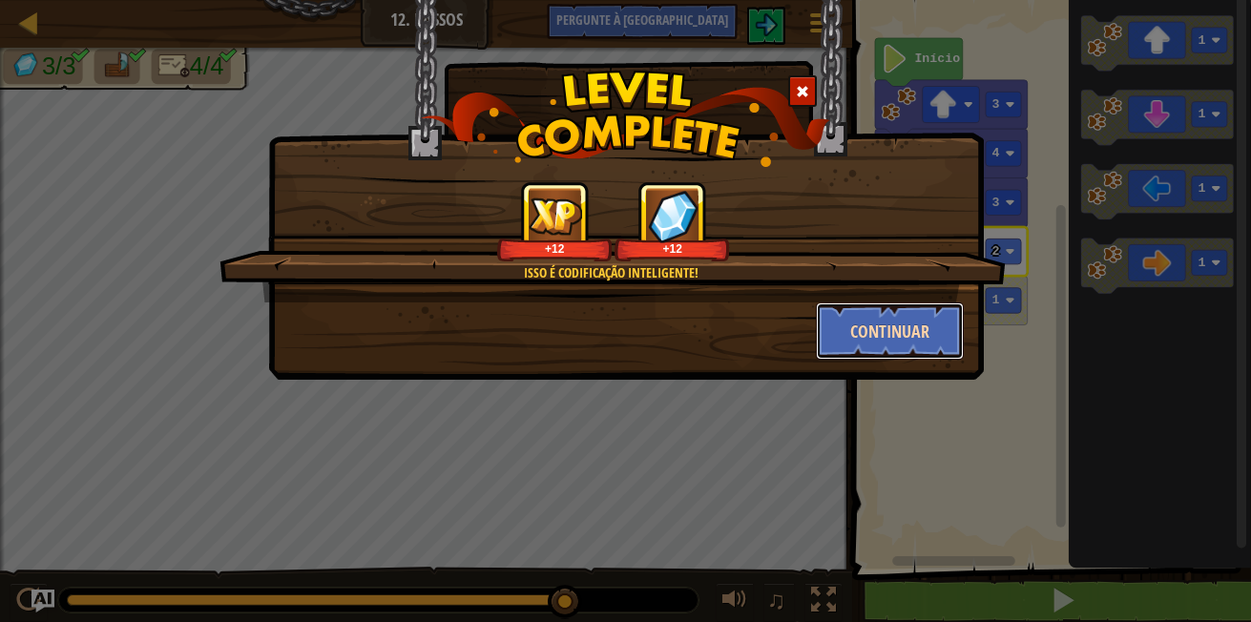
click at [881, 347] on button "Continuar" at bounding box center [890, 331] width 148 height 57
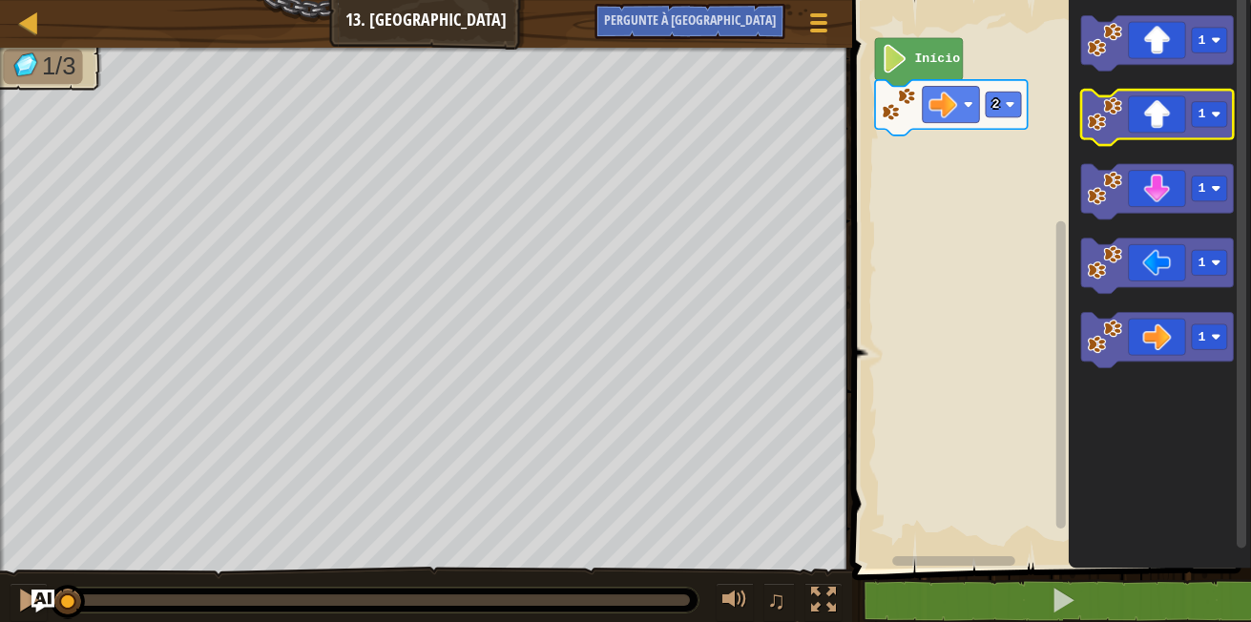
click at [1162, 105] on icon "Espaço de trabalho do Blockly" at bounding box center [1157, 117] width 153 height 55
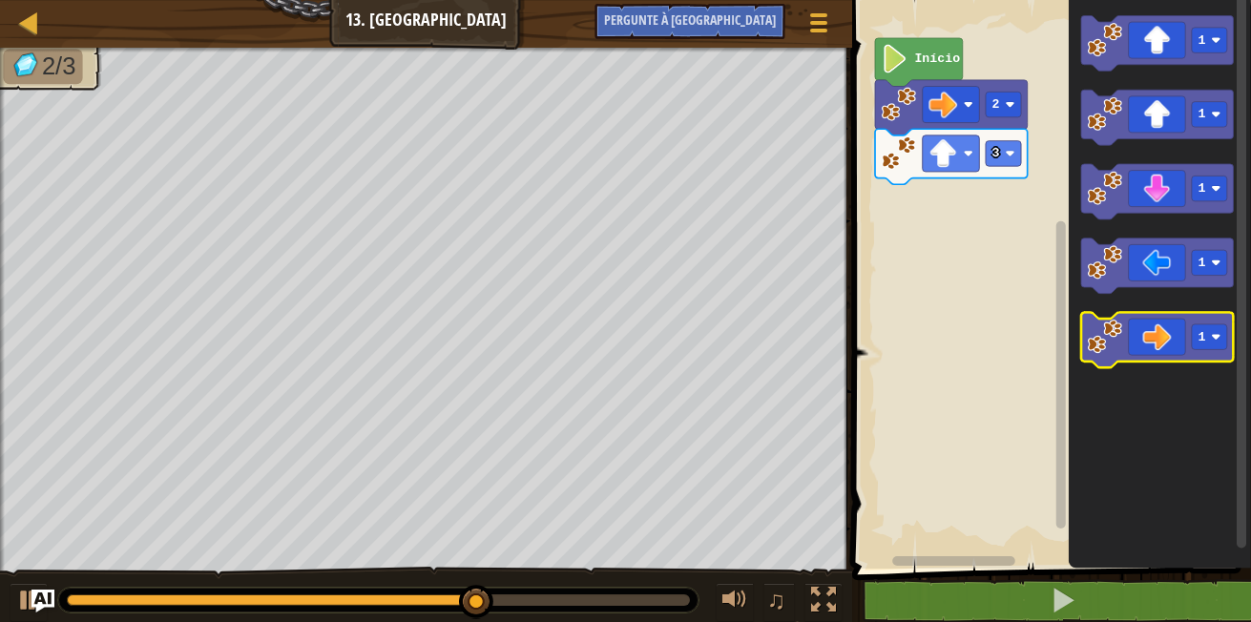
click at [1163, 326] on icon "Espaço de trabalho do Blockly" at bounding box center [1157, 340] width 153 height 55
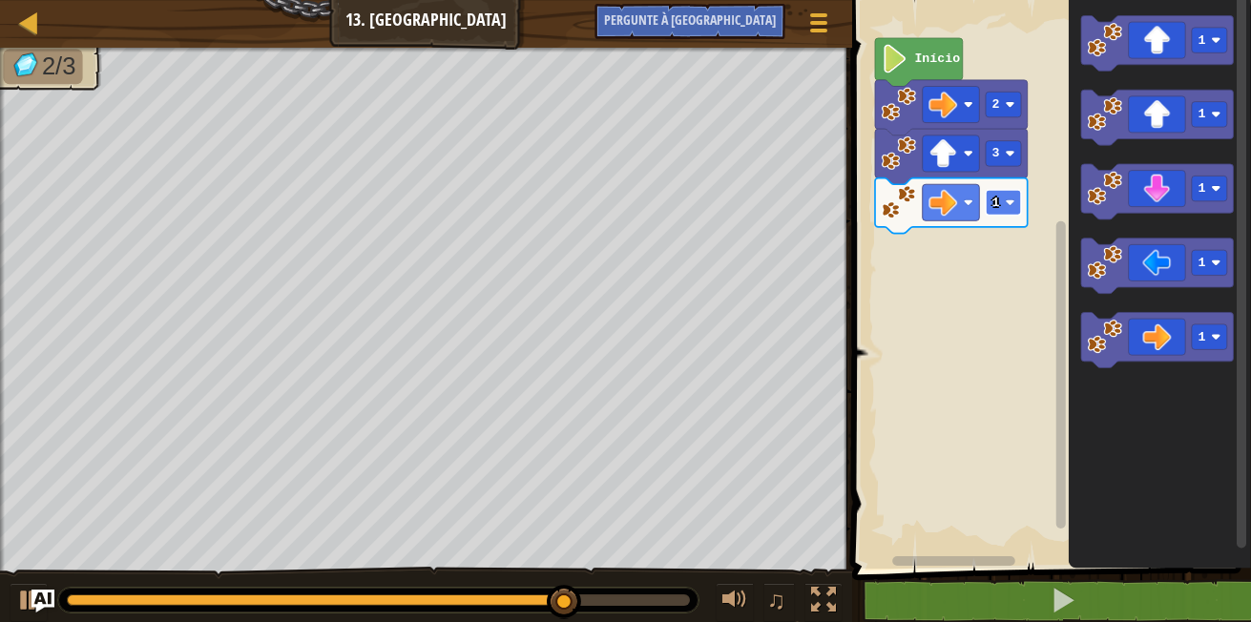
click at [998, 209] on text "1" at bounding box center [997, 203] width 8 height 14
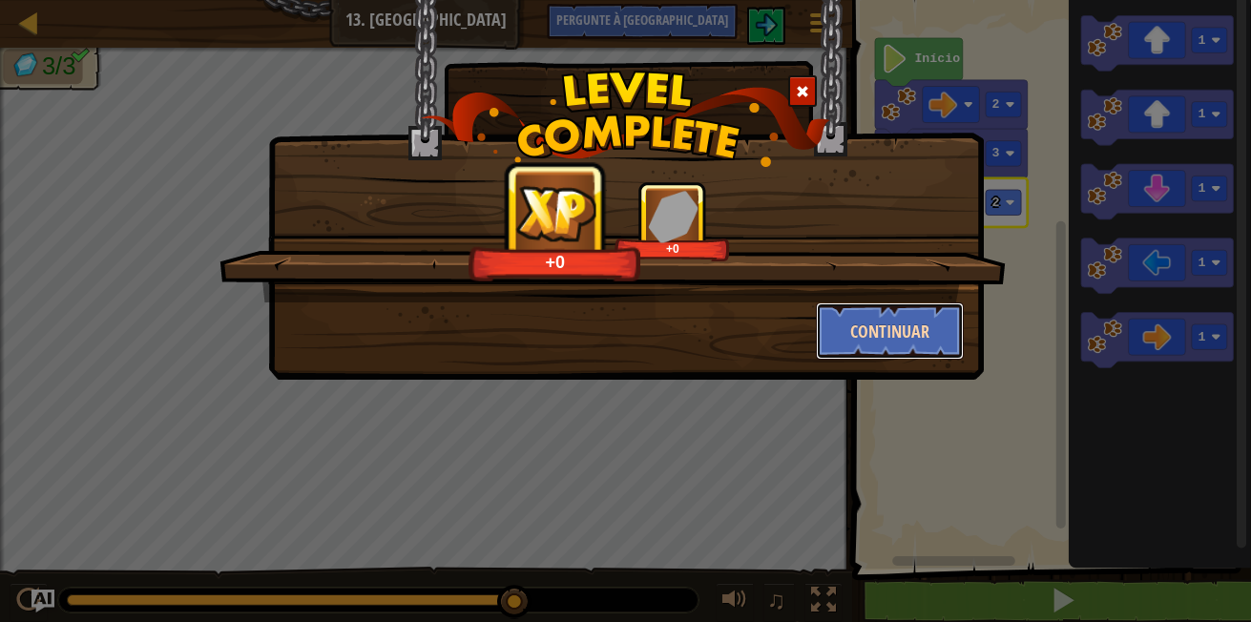
click at [876, 326] on button "Continuar" at bounding box center [890, 331] width 148 height 57
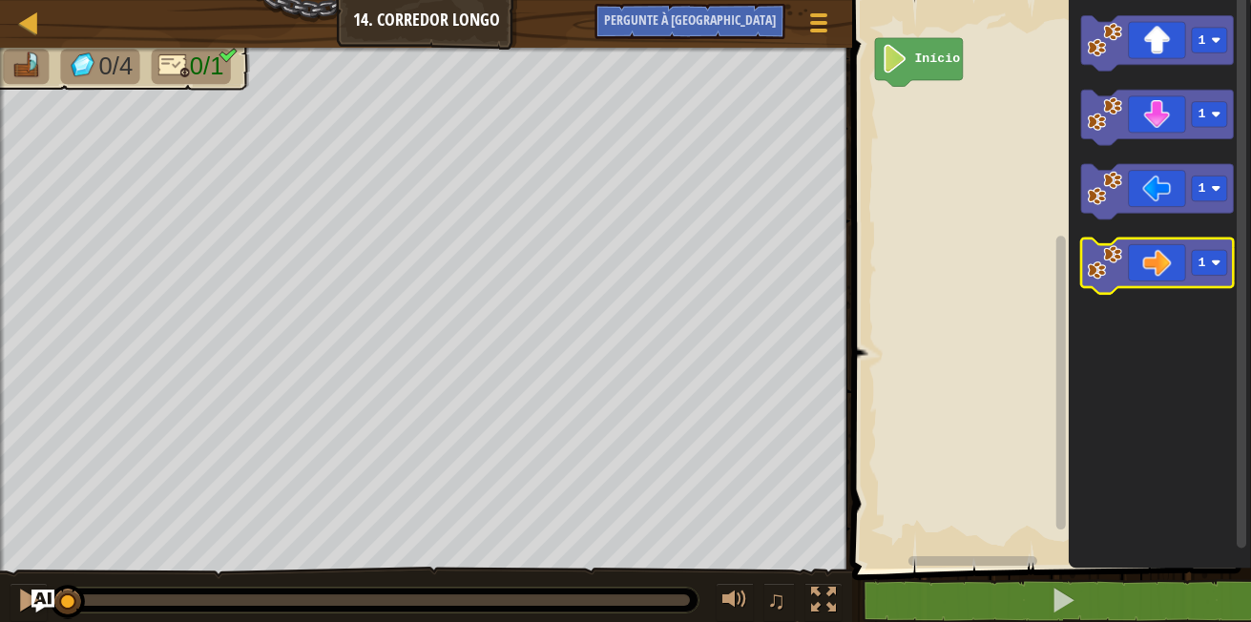
click at [1171, 253] on icon "Espaço de trabalho do Blockly" at bounding box center [1157, 266] width 153 height 55
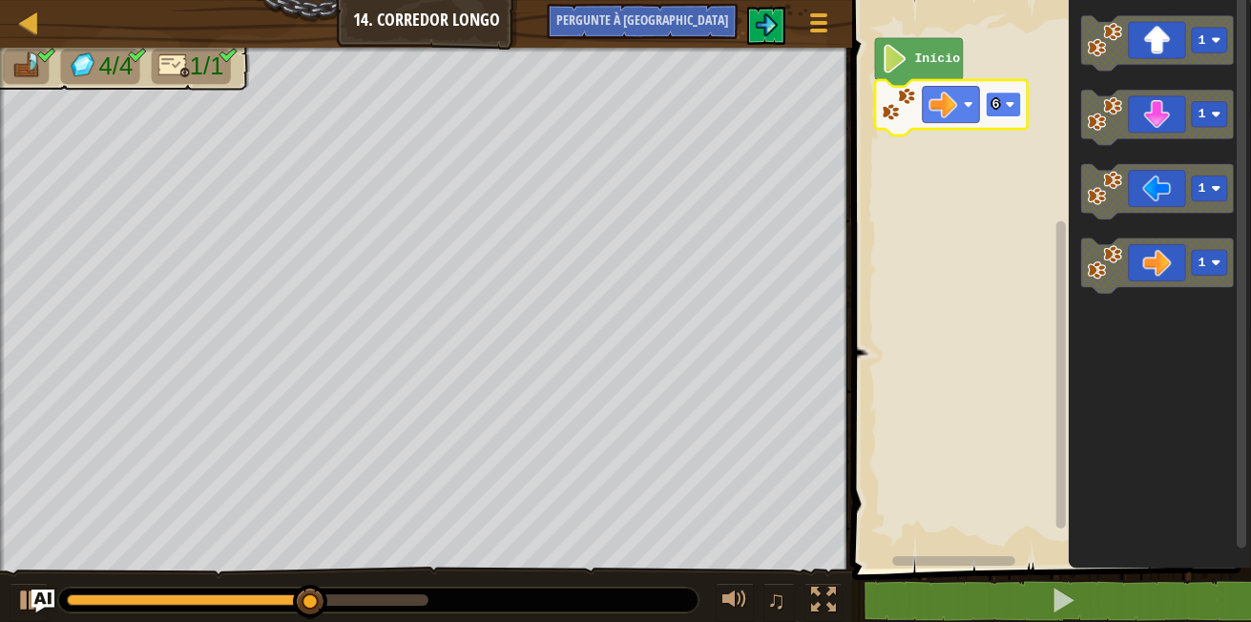
click at [1012, 103] on image "Espaço de trabalho do Blockly" at bounding box center [1011, 105] width 10 height 10
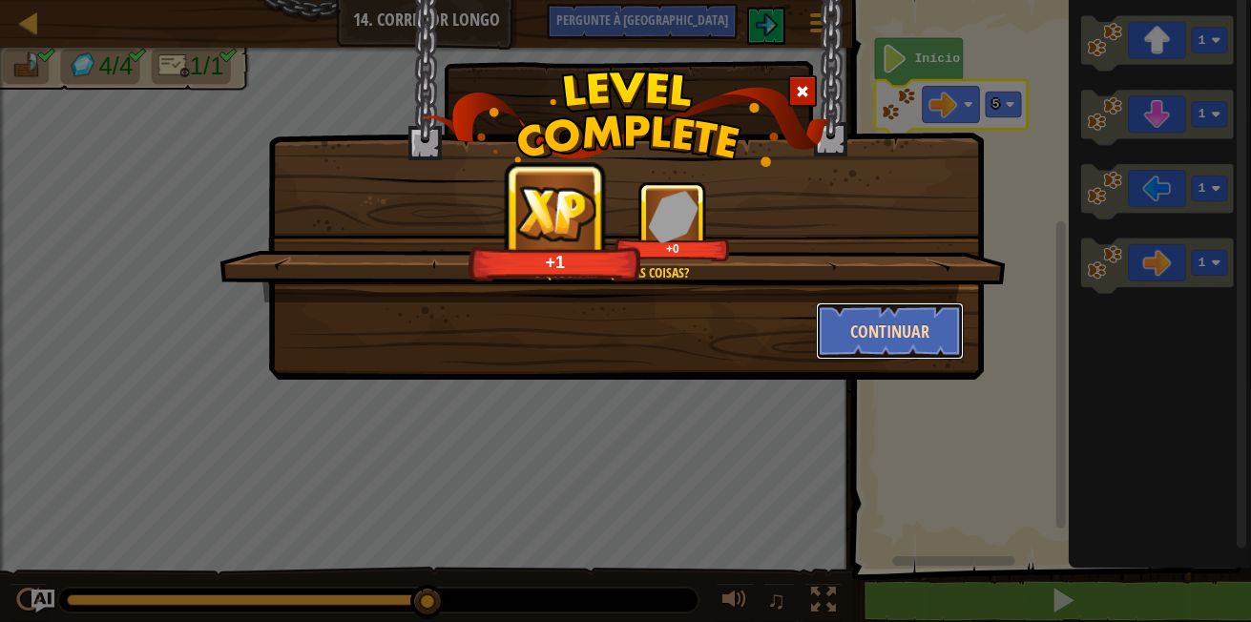
click at [876, 318] on button "Continuar" at bounding box center [890, 331] width 148 height 57
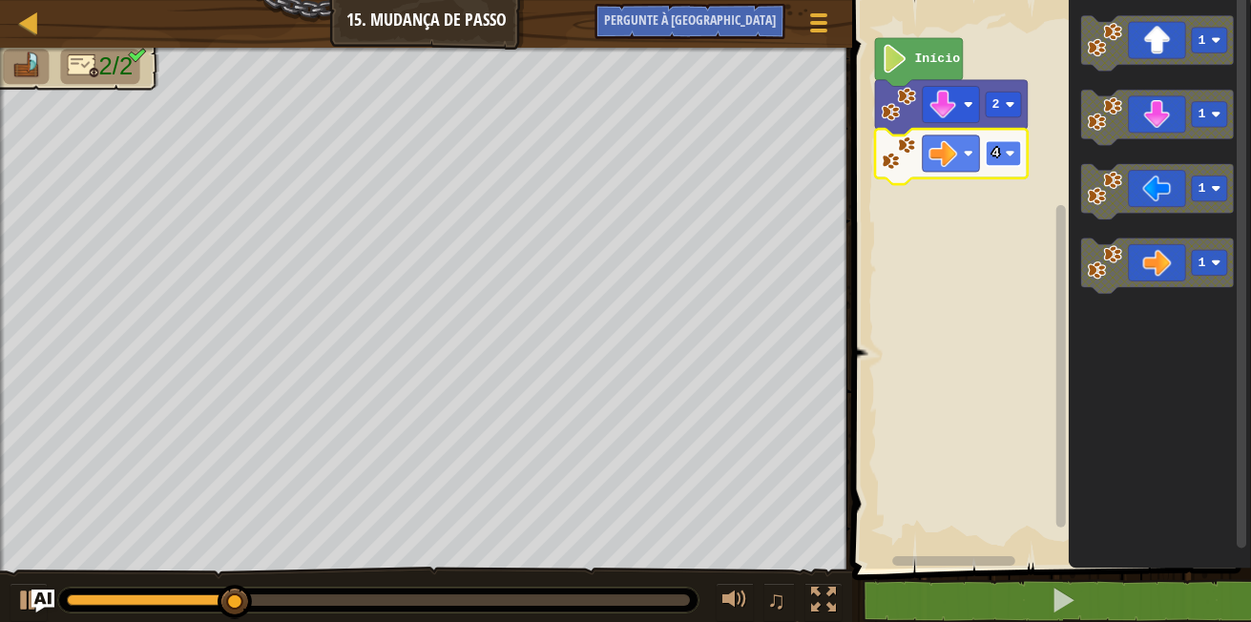
click at [1005, 158] on rect "Espaço de trabalho do Blockly" at bounding box center [1003, 154] width 35 height 26
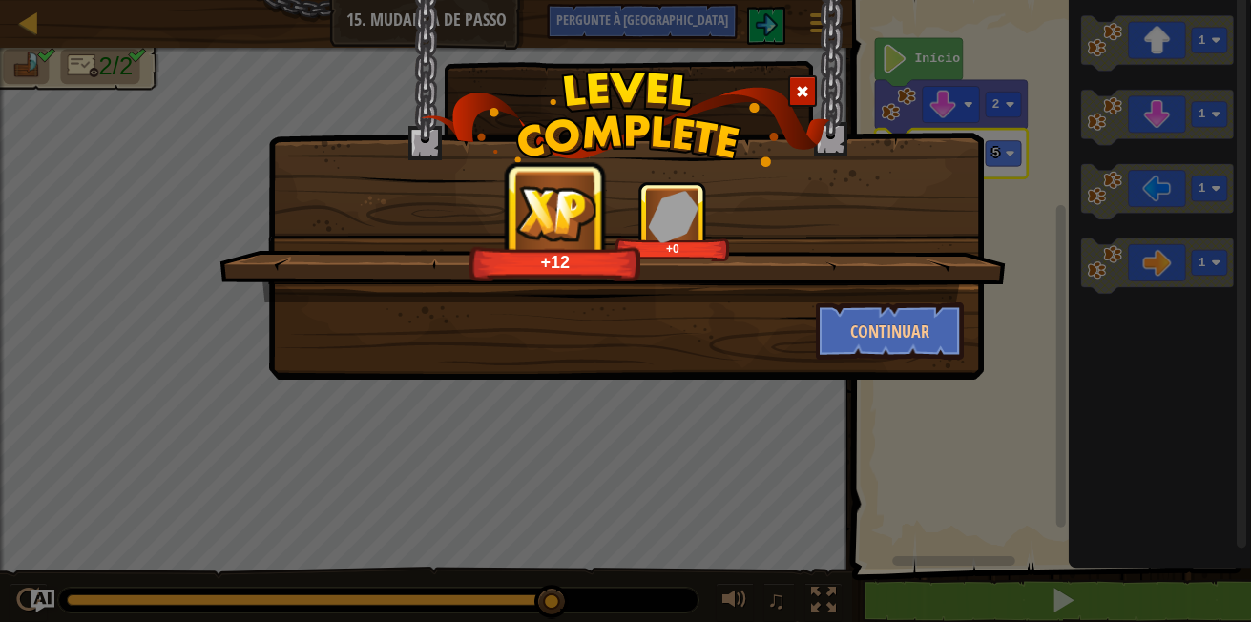
drag, startPoint x: 898, startPoint y: 373, endPoint x: 890, endPoint y: 363, distance: 13.6
click at [890, 363] on div "+12 +0 Continuar" at bounding box center [626, 190] width 716 height 380
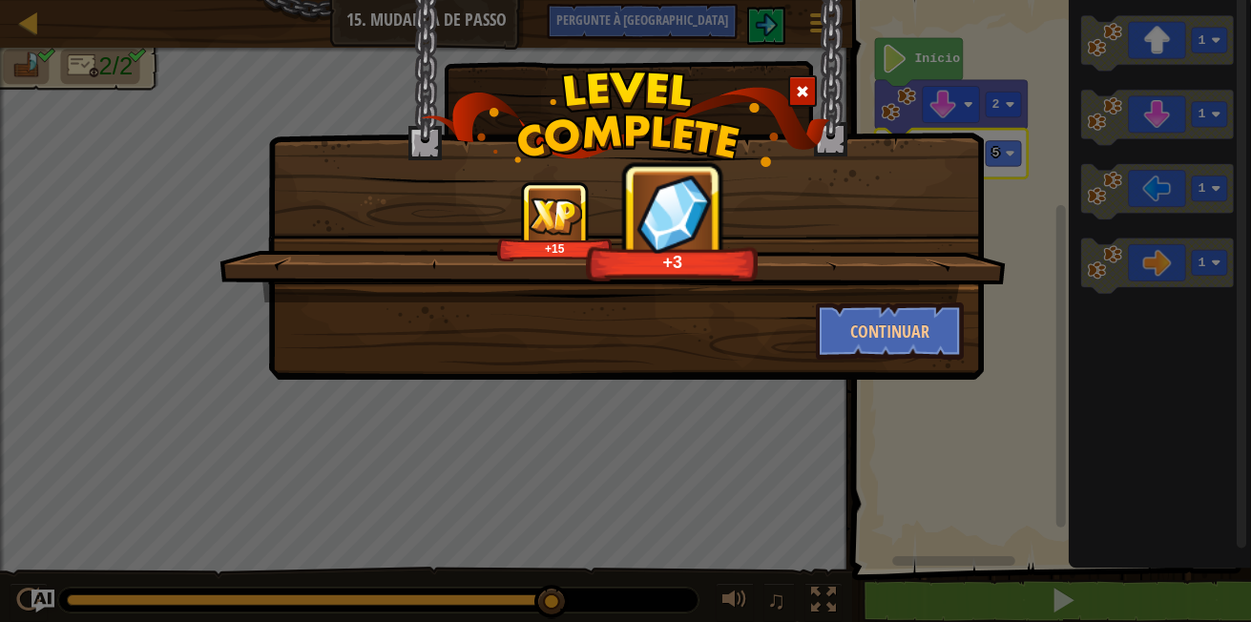
click at [890, 363] on div "+15 +3 Continuar" at bounding box center [626, 190] width 716 height 380
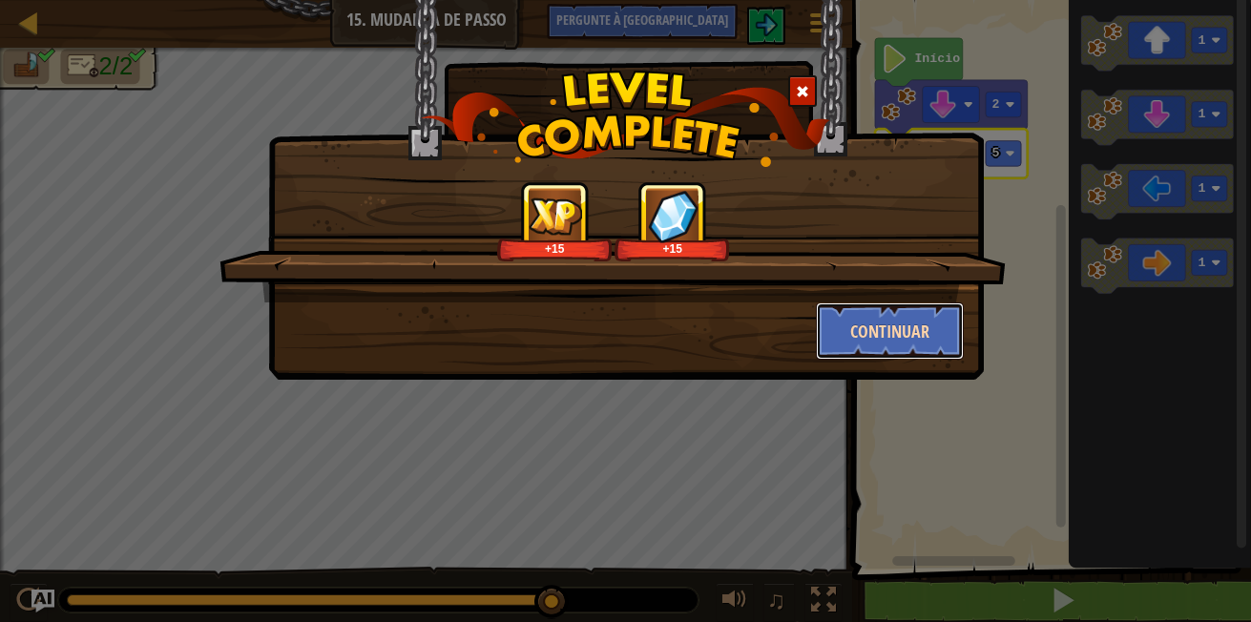
click at [879, 323] on button "Continuar" at bounding box center [890, 331] width 148 height 57
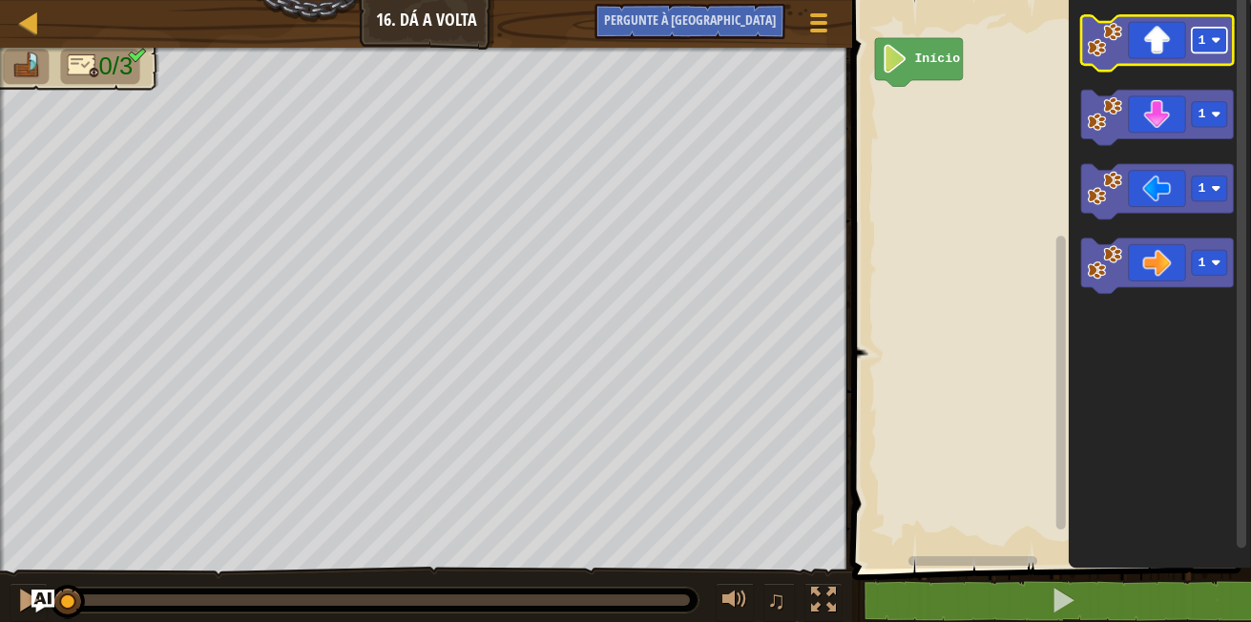
click at [1214, 45] on image "Espaço de trabalho do Blockly" at bounding box center [1217, 40] width 10 height 10
click at [1178, 53] on icon "Espaço de trabalho do Blockly" at bounding box center [1157, 43] width 153 height 55
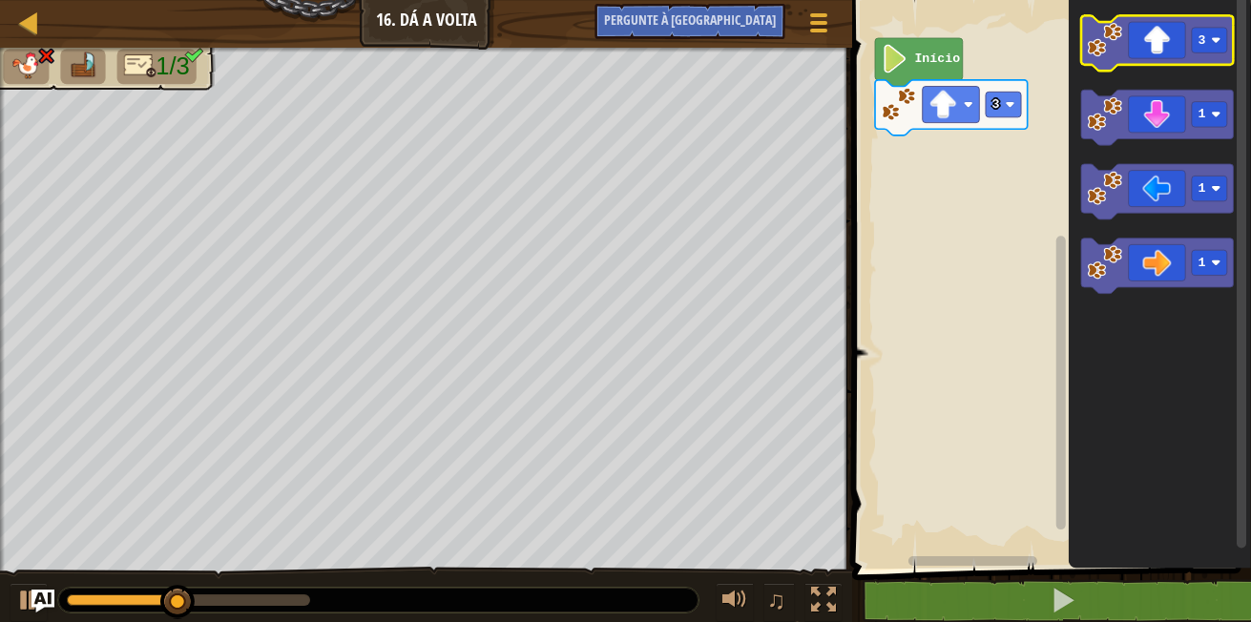
click at [1219, 52] on g "3" at bounding box center [1157, 43] width 153 height 55
click at [1201, 44] on g "3" at bounding box center [1209, 41] width 35 height 26
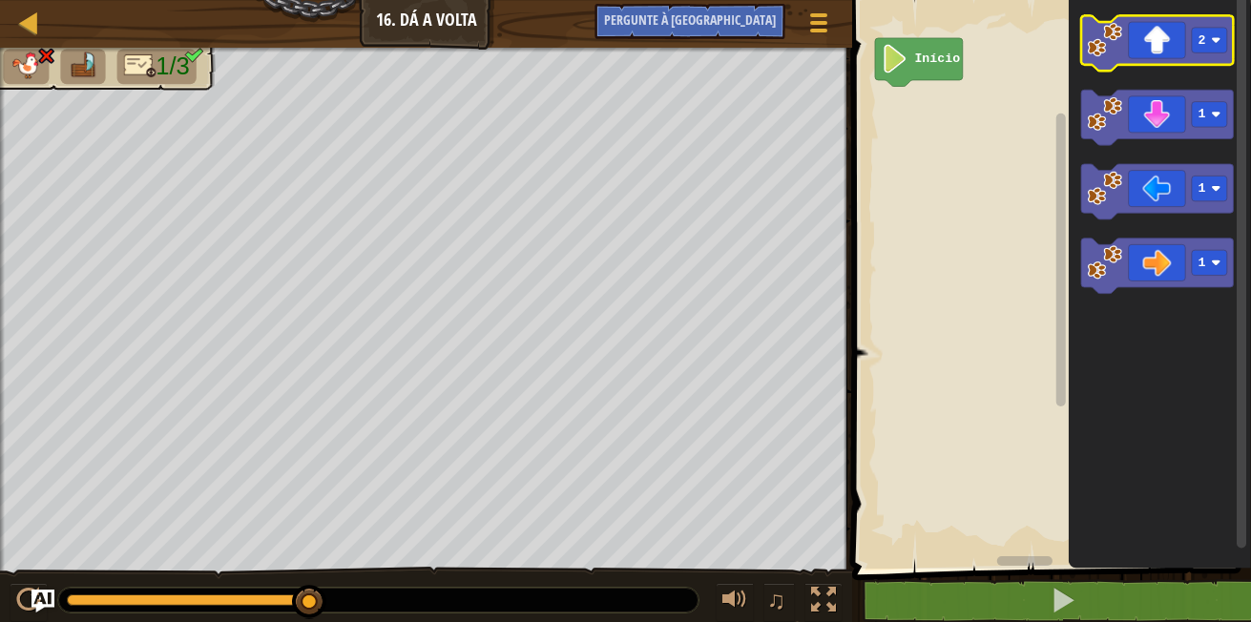
click at [1154, 54] on icon "Espaço de trabalho do Blockly" at bounding box center [1157, 43] width 153 height 55
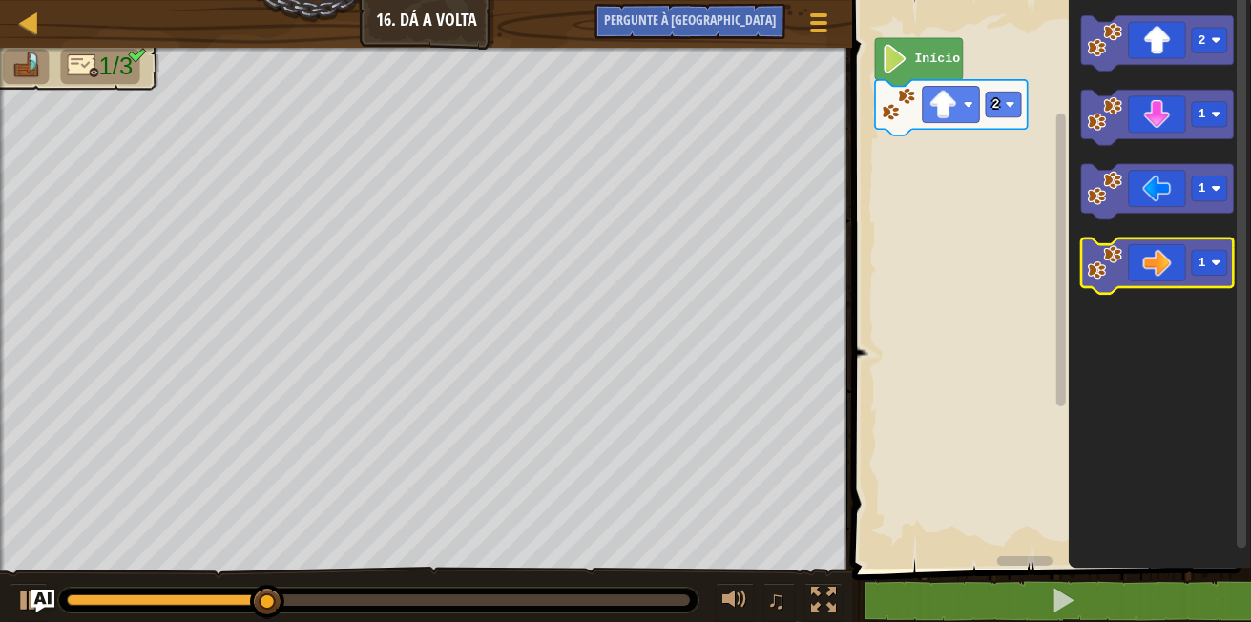
click at [1143, 274] on icon "Espaço de trabalho do Blockly" at bounding box center [1157, 266] width 153 height 55
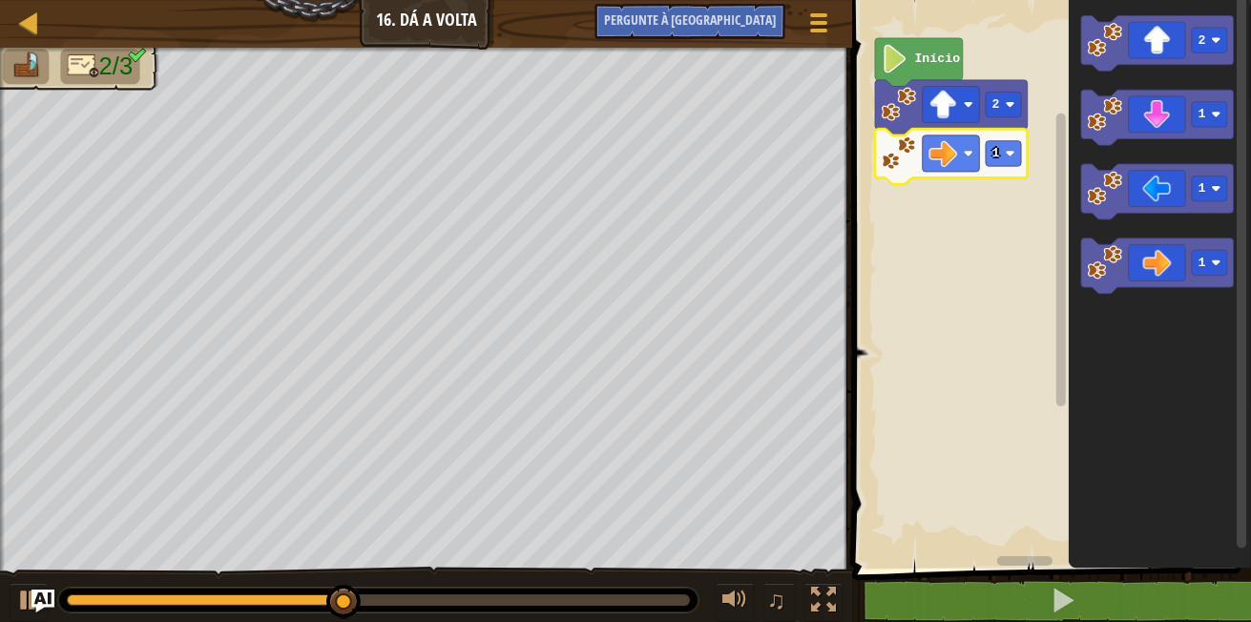
click at [1010, 173] on icon "Espaço de trabalho do Blockly" at bounding box center [951, 156] width 153 height 55
click at [1010, 155] on image "Espaço de trabalho do Blockly" at bounding box center [1011, 154] width 10 height 10
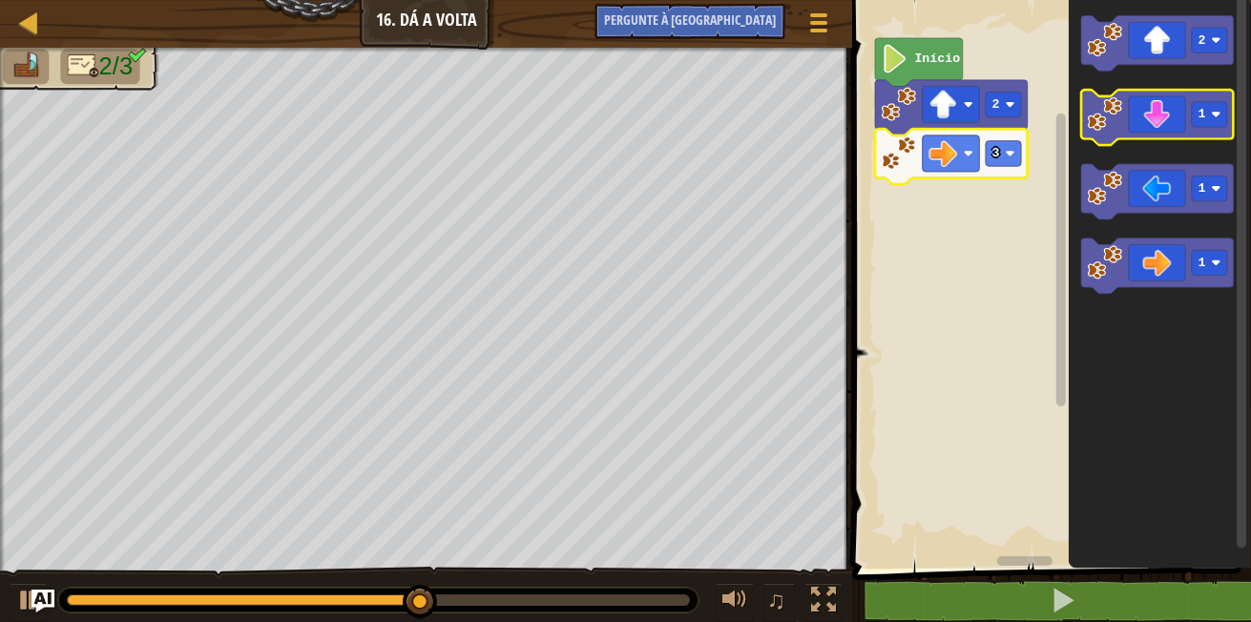
click at [1146, 133] on icon "Espaço de trabalho do Blockly" at bounding box center [1157, 117] width 153 height 55
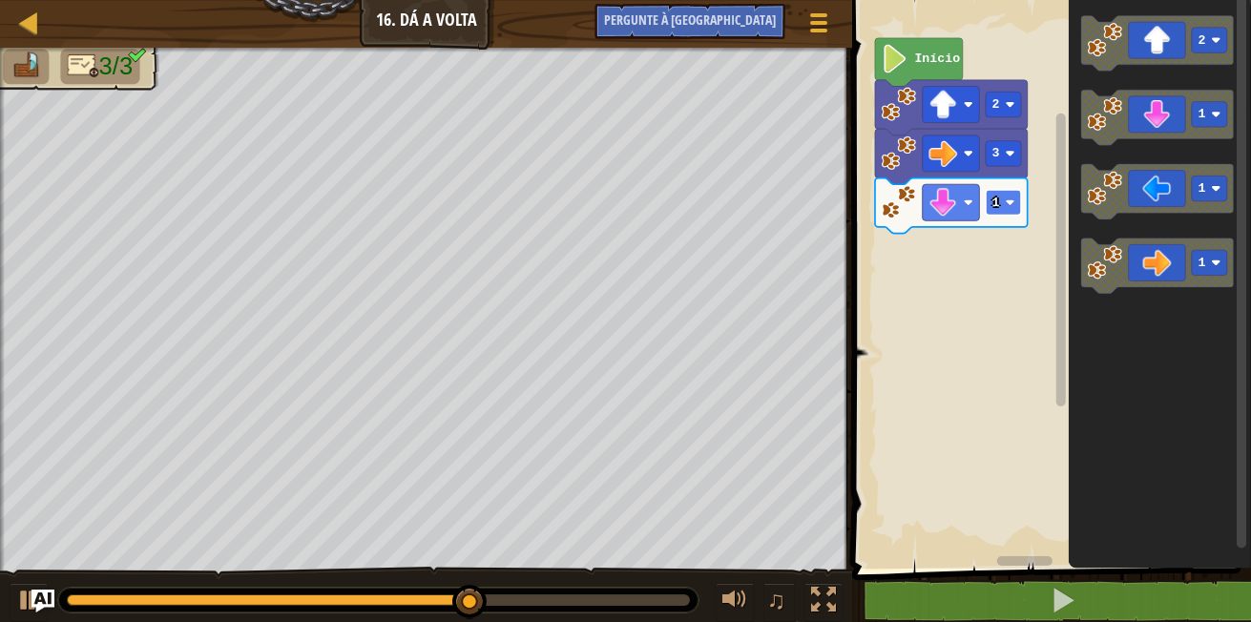
click at [996, 202] on text "1" at bounding box center [997, 203] width 8 height 14
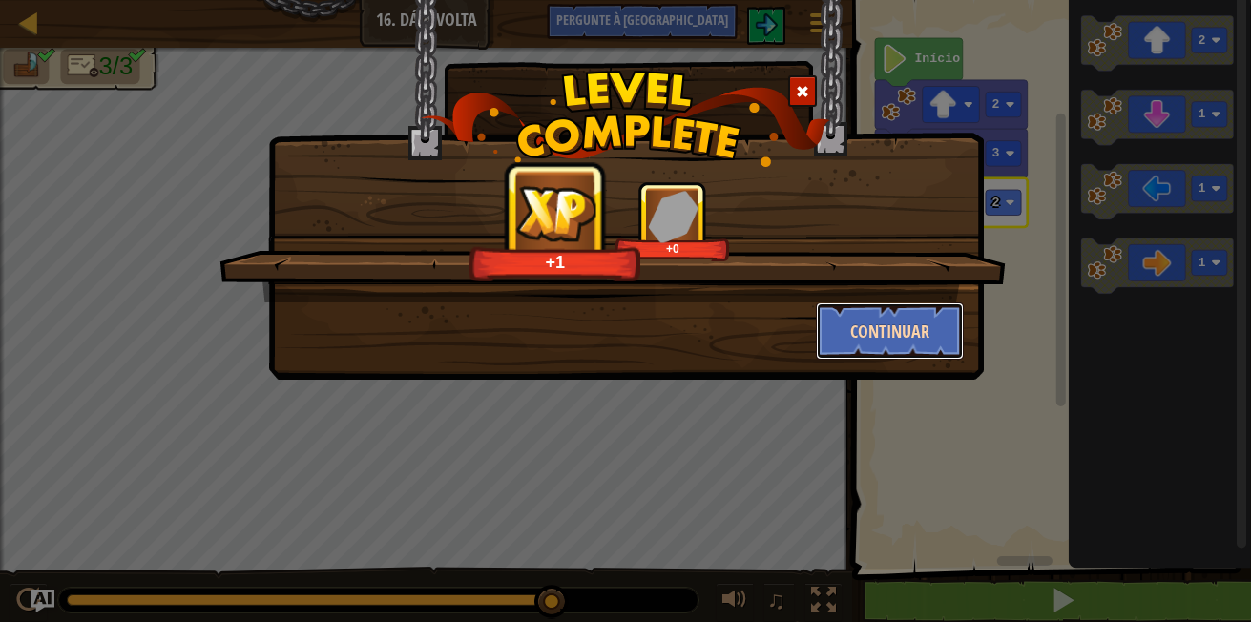
click at [849, 350] on button "Continuar" at bounding box center [890, 331] width 148 height 57
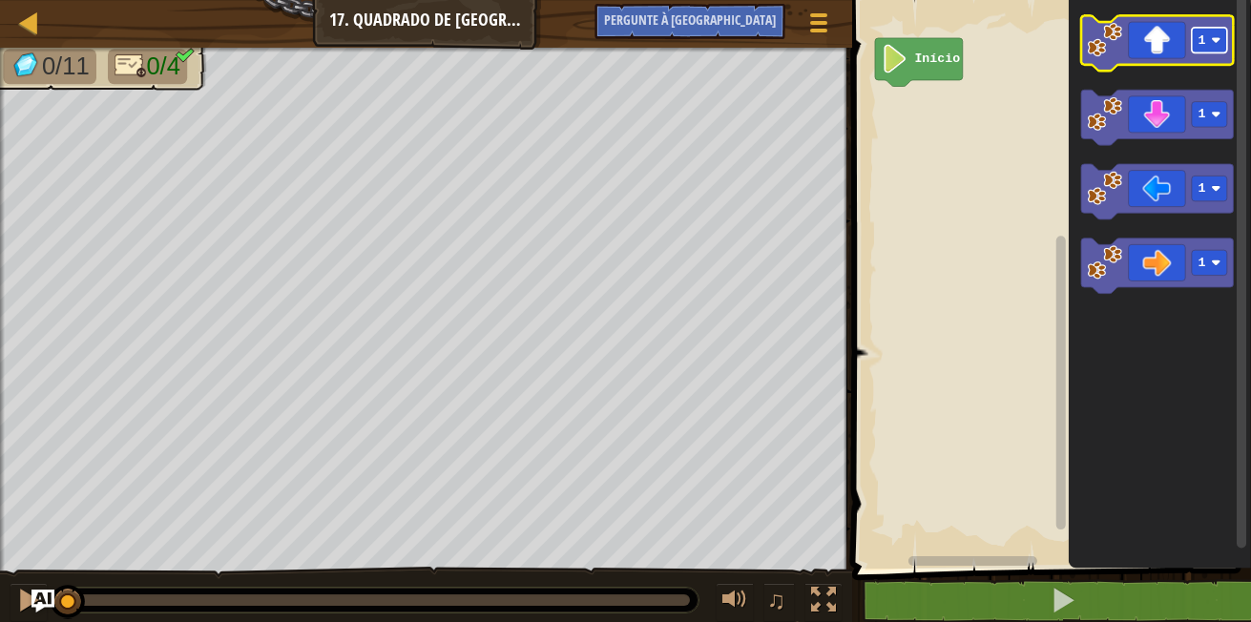
click at [1218, 34] on rect "Espaço de trabalho do Blockly" at bounding box center [1209, 41] width 35 height 26
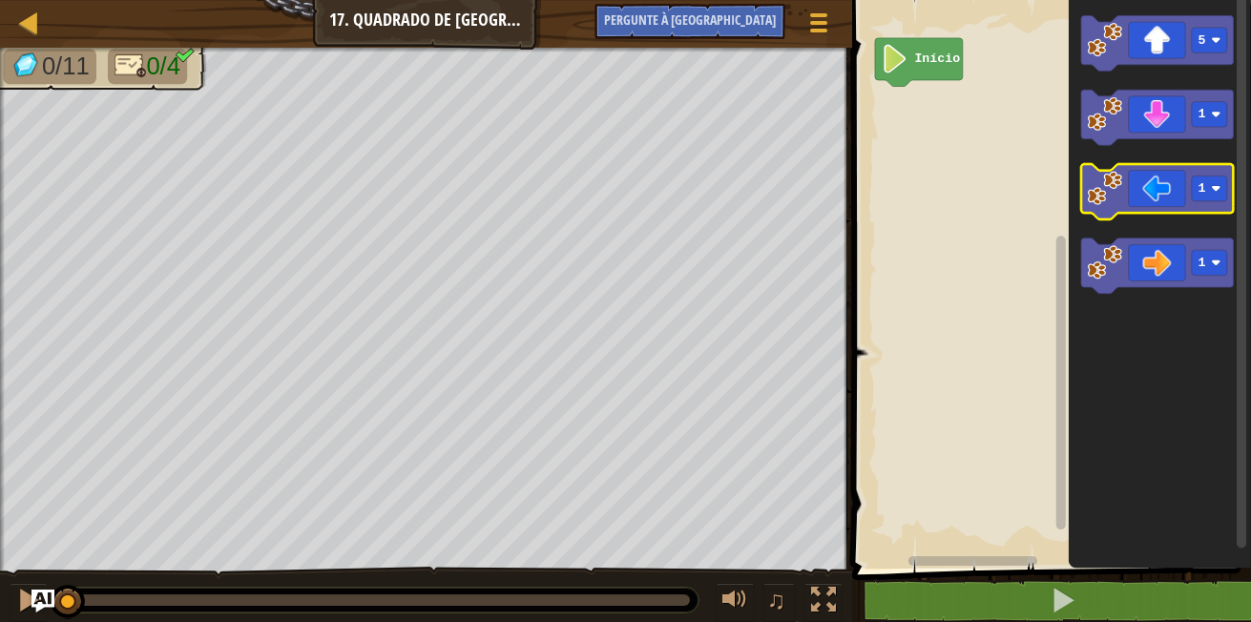
click at [1171, 181] on icon "Espaço de trabalho do Blockly" at bounding box center [1157, 191] width 153 height 55
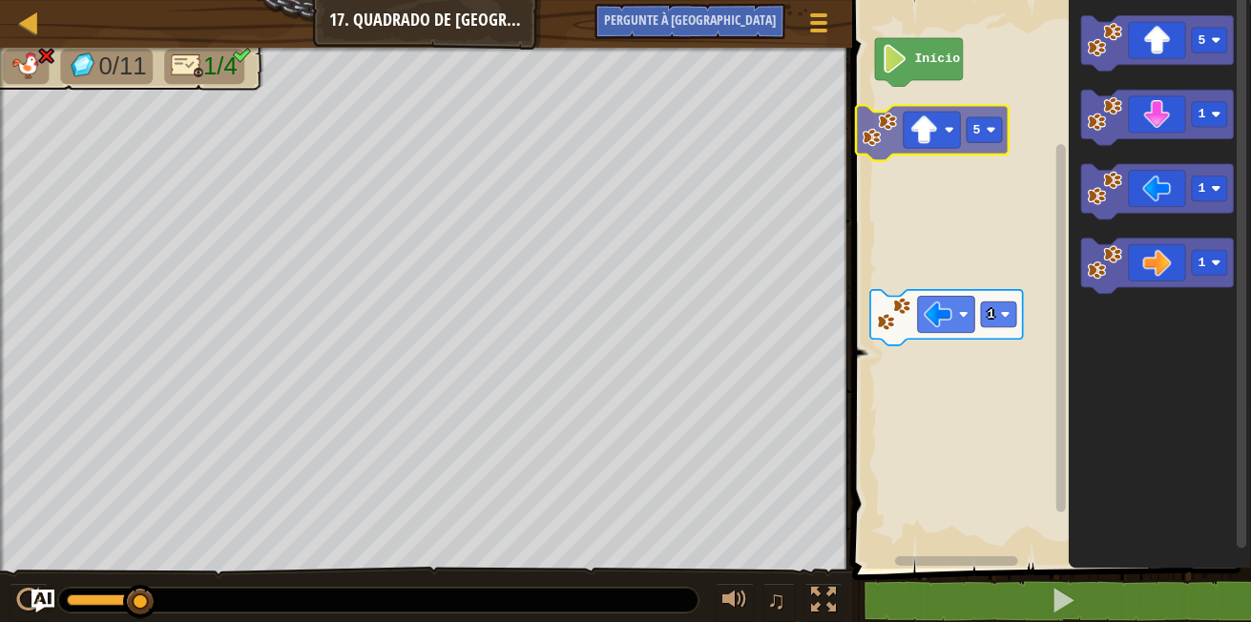
click at [927, 139] on div "Início 1 5 5 1 1 1 5" at bounding box center [1049, 279] width 405 height 578
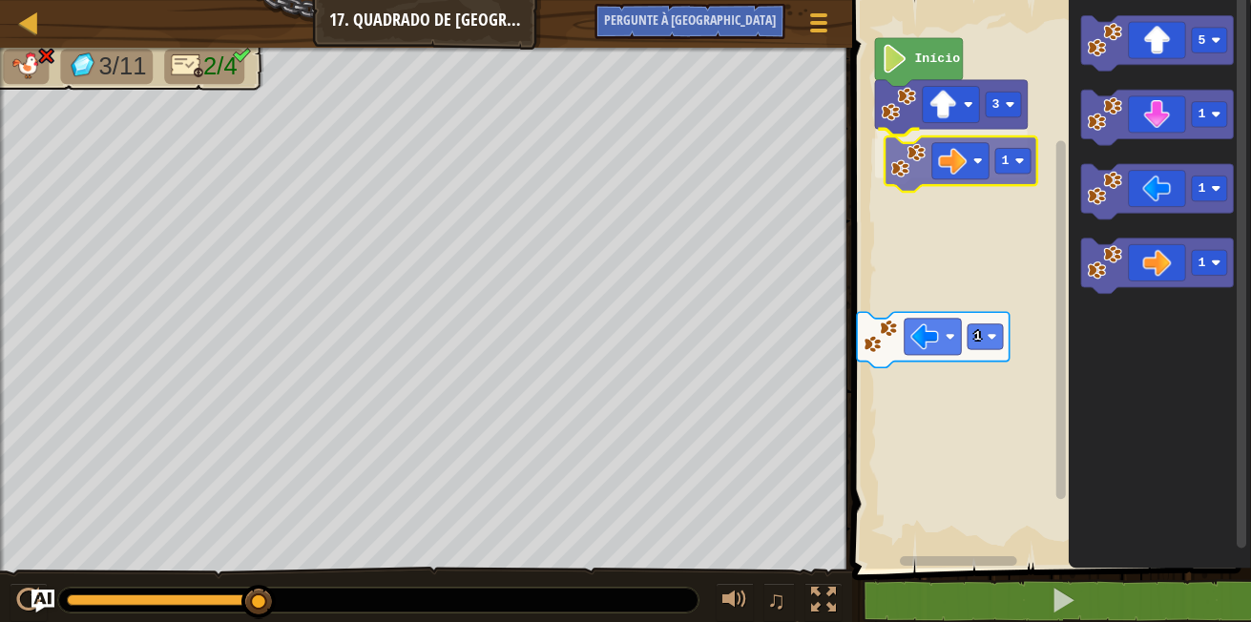
click at [960, 155] on div "3 1 Início 1 5 1 1 1 1" at bounding box center [1049, 279] width 405 height 578
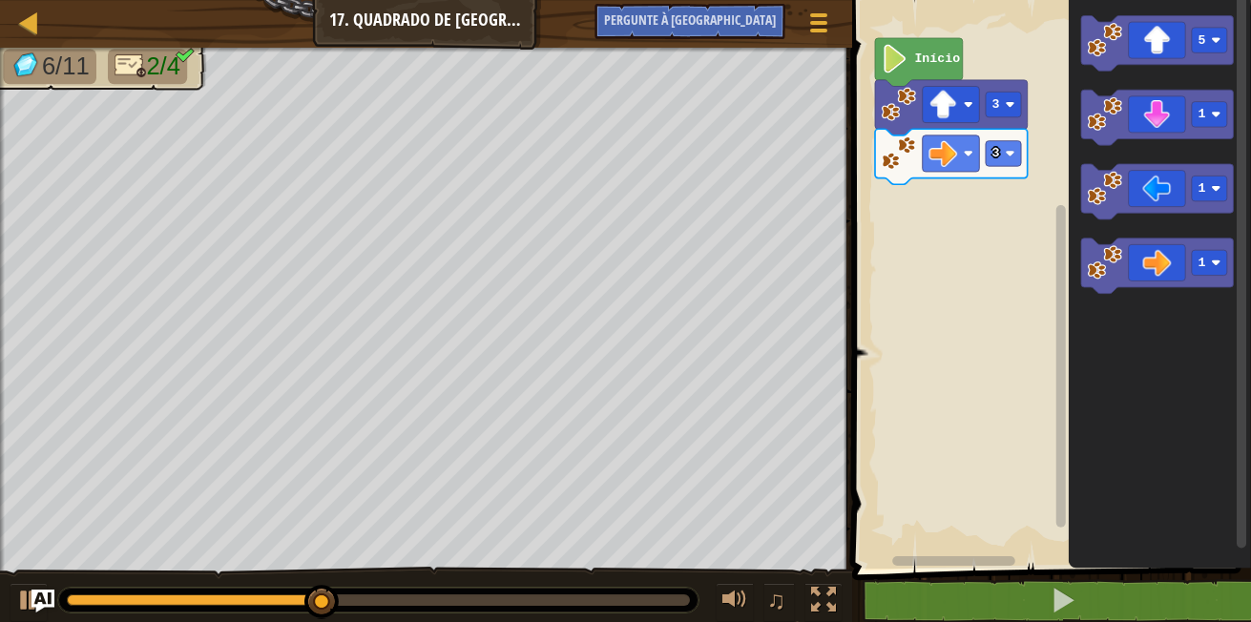
click at [1008, 218] on div "Início 3 3 5 1 1 1" at bounding box center [1049, 279] width 405 height 578
click at [1185, 123] on icon "Espaço de trabalho do Blockly" at bounding box center [1157, 117] width 153 height 55
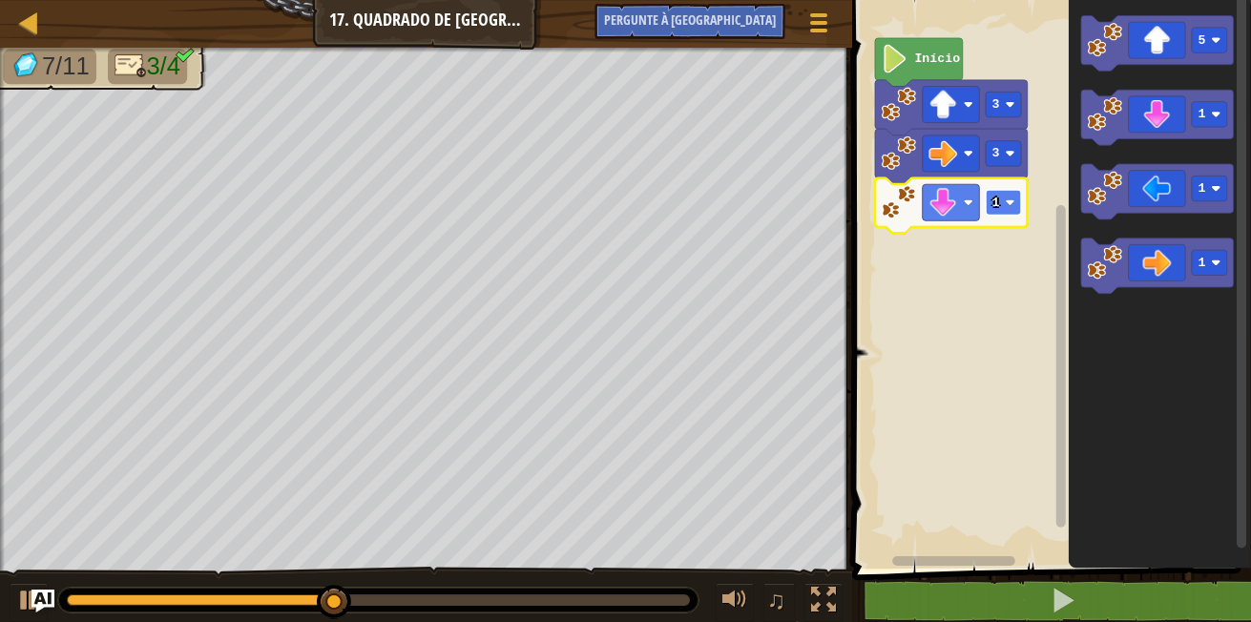
click at [1018, 210] on rect "Espaço de trabalho do Blockly" at bounding box center [1003, 203] width 35 height 26
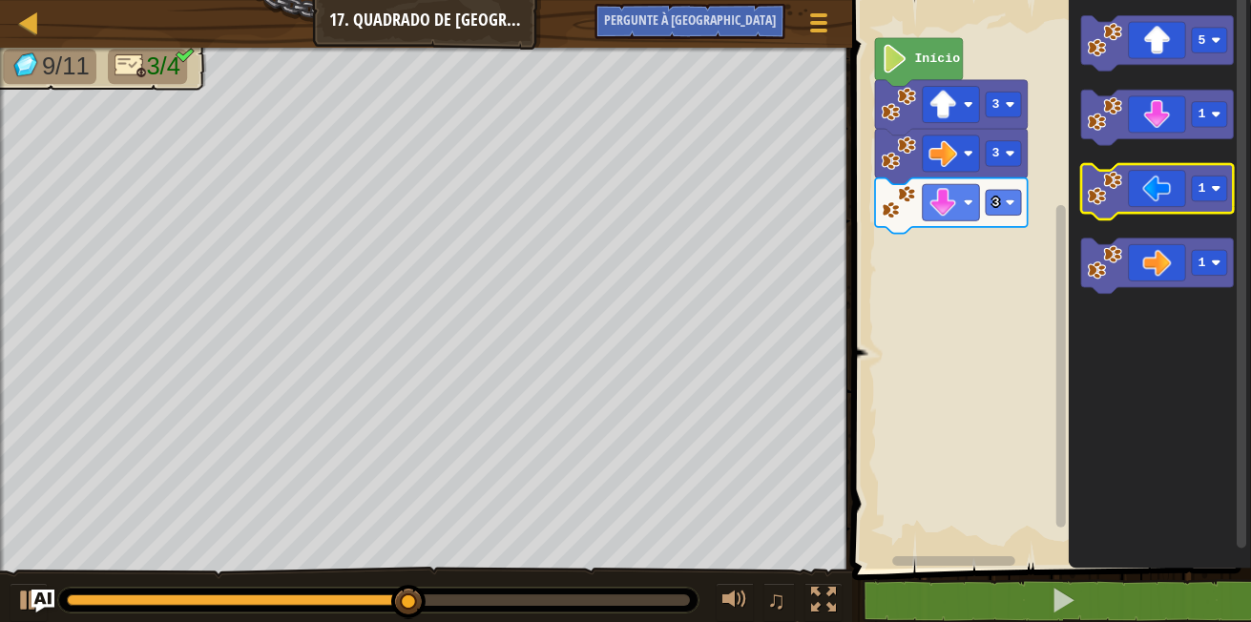
click at [1143, 191] on icon "Espaço de trabalho do Blockly" at bounding box center [1157, 191] width 153 height 55
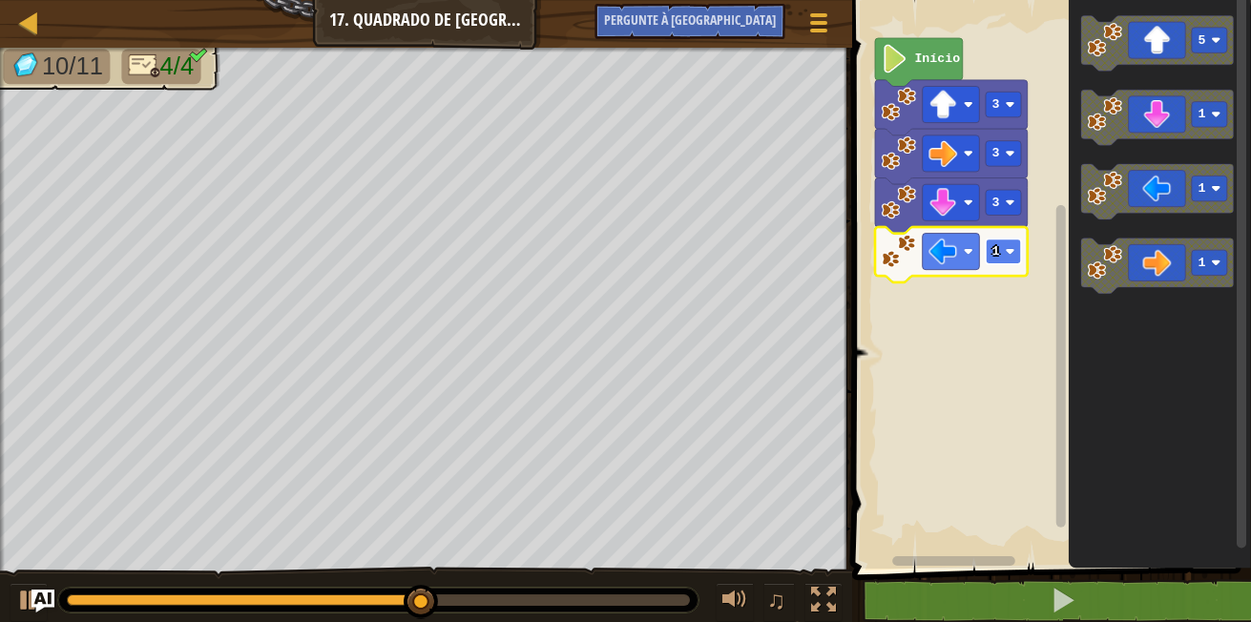
click at [993, 253] on text "1" at bounding box center [997, 251] width 8 height 14
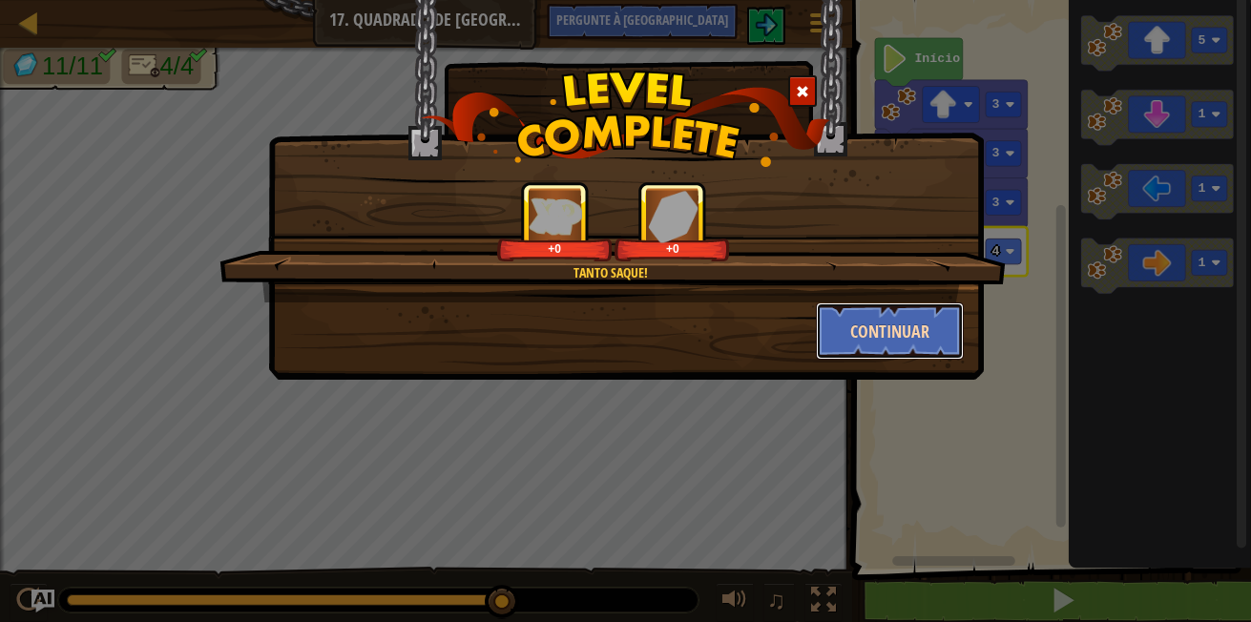
click at [873, 314] on button "Continuar" at bounding box center [890, 331] width 148 height 57
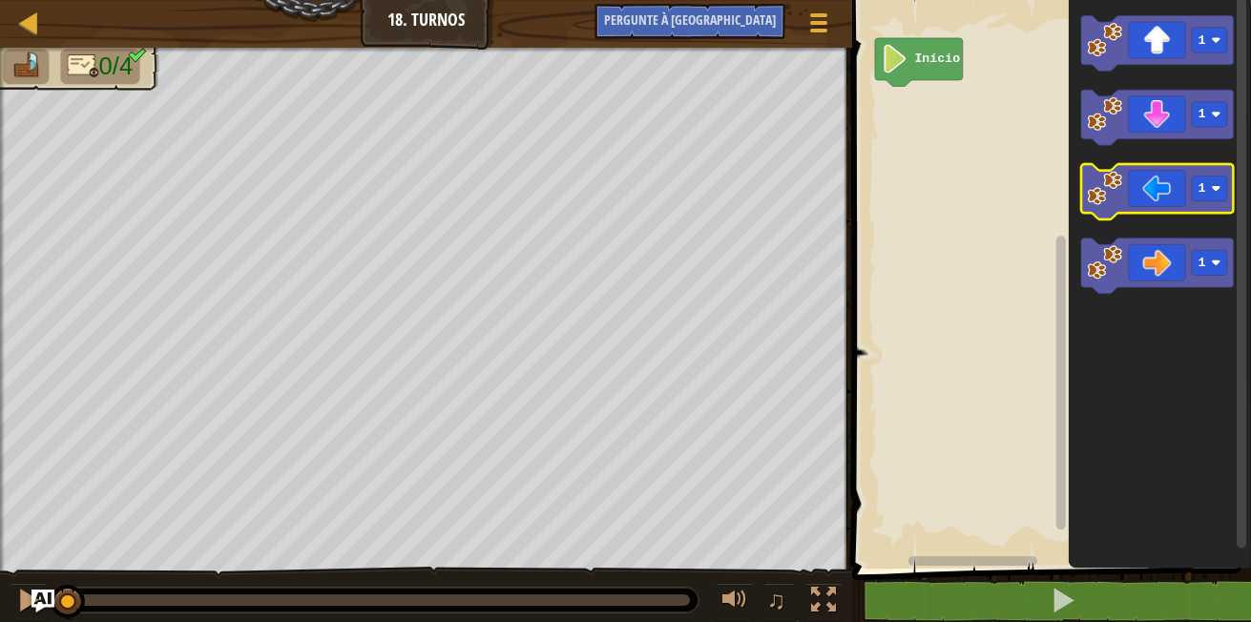
click at [1166, 202] on icon "Espaço de trabalho do Blockly" at bounding box center [1157, 191] width 153 height 55
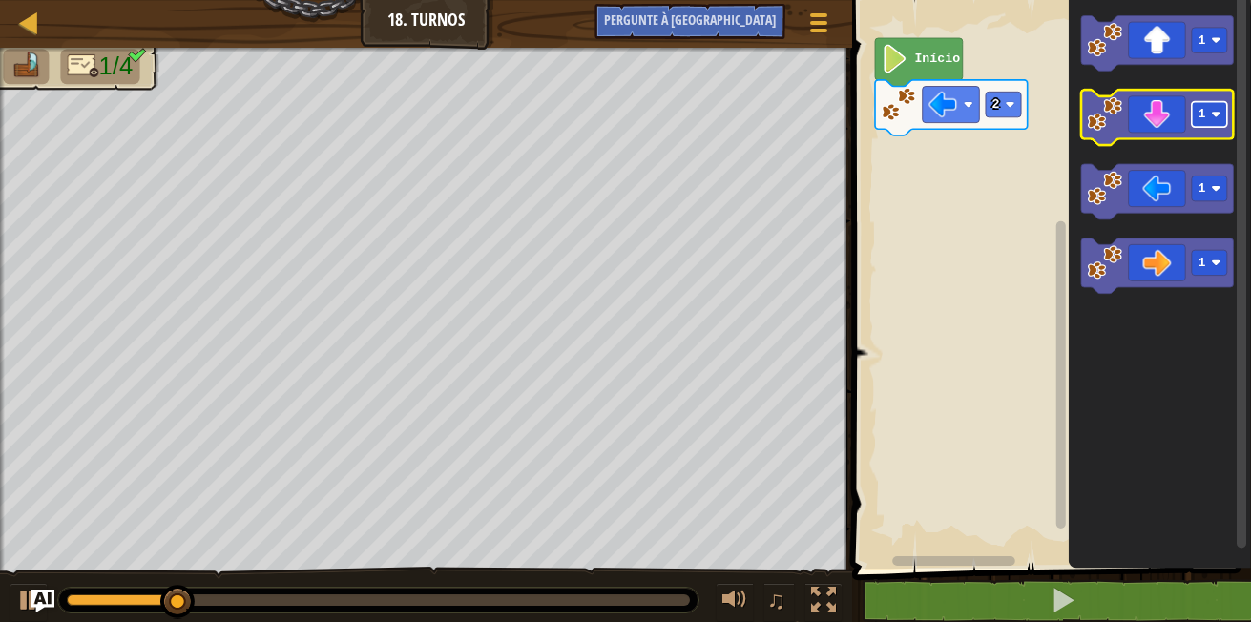
click at [1203, 125] on rect "Espaço de trabalho do Blockly" at bounding box center [1209, 115] width 35 height 26
click at [1149, 115] on icon "Espaço de trabalho do Blockly" at bounding box center [1157, 117] width 153 height 55
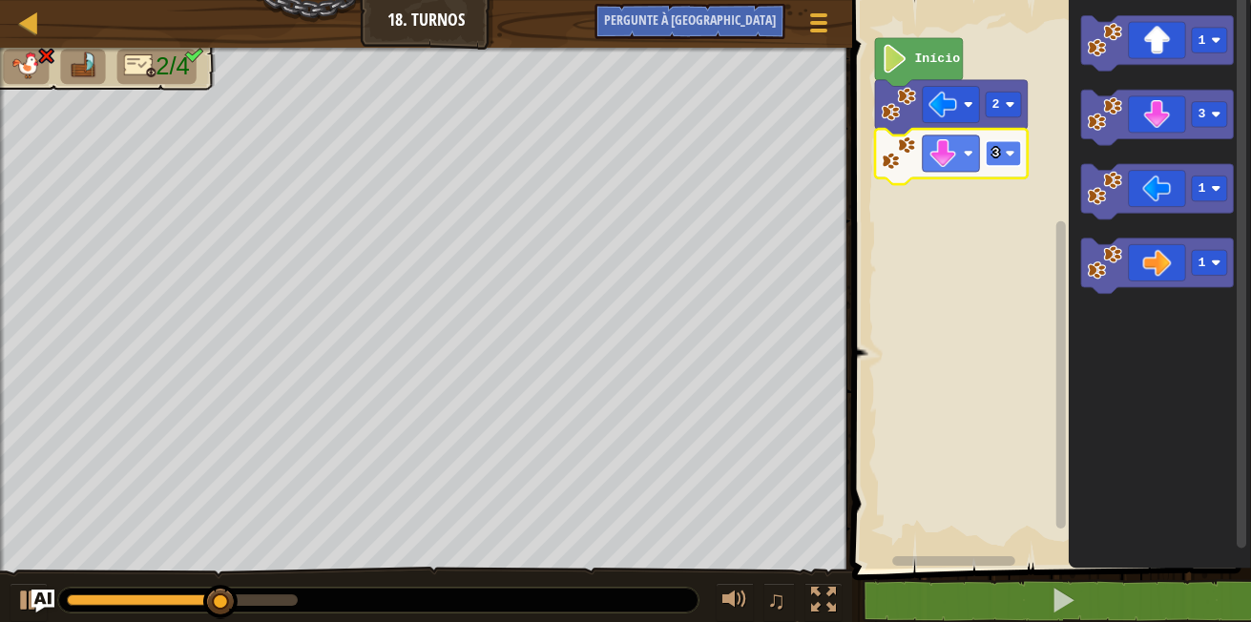
click at [1006, 158] on rect "Espaço de trabalho do Blockly" at bounding box center [1003, 154] width 35 height 26
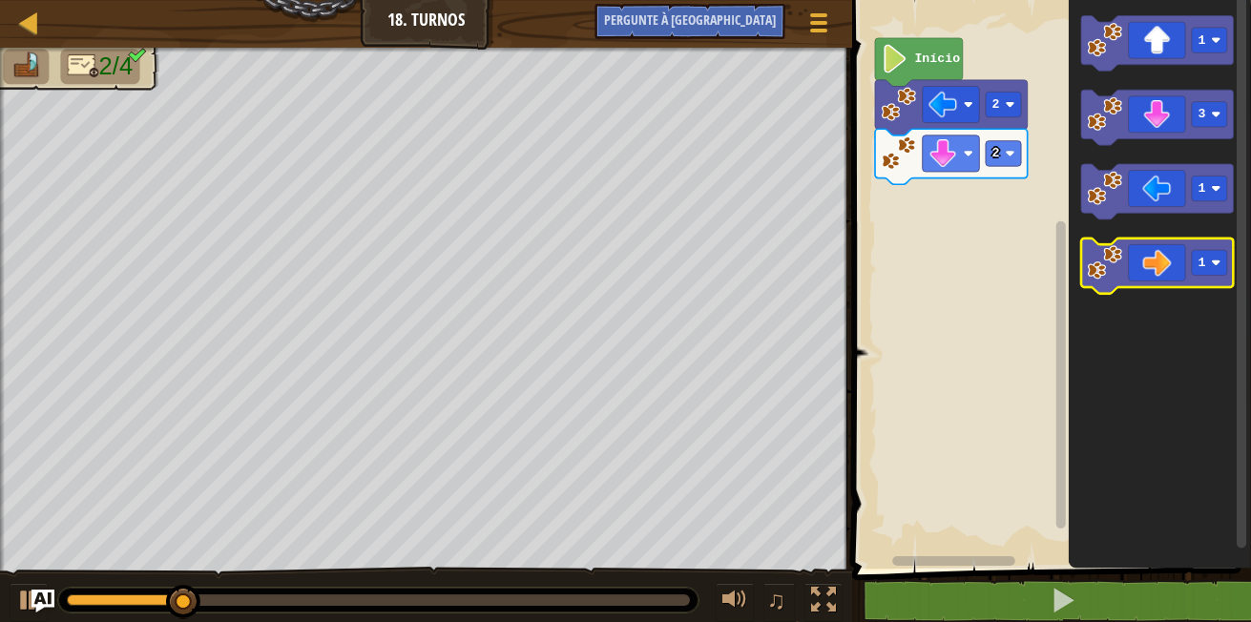
click at [1173, 267] on icon "Espaço de trabalho do Blockly" at bounding box center [1157, 266] width 153 height 55
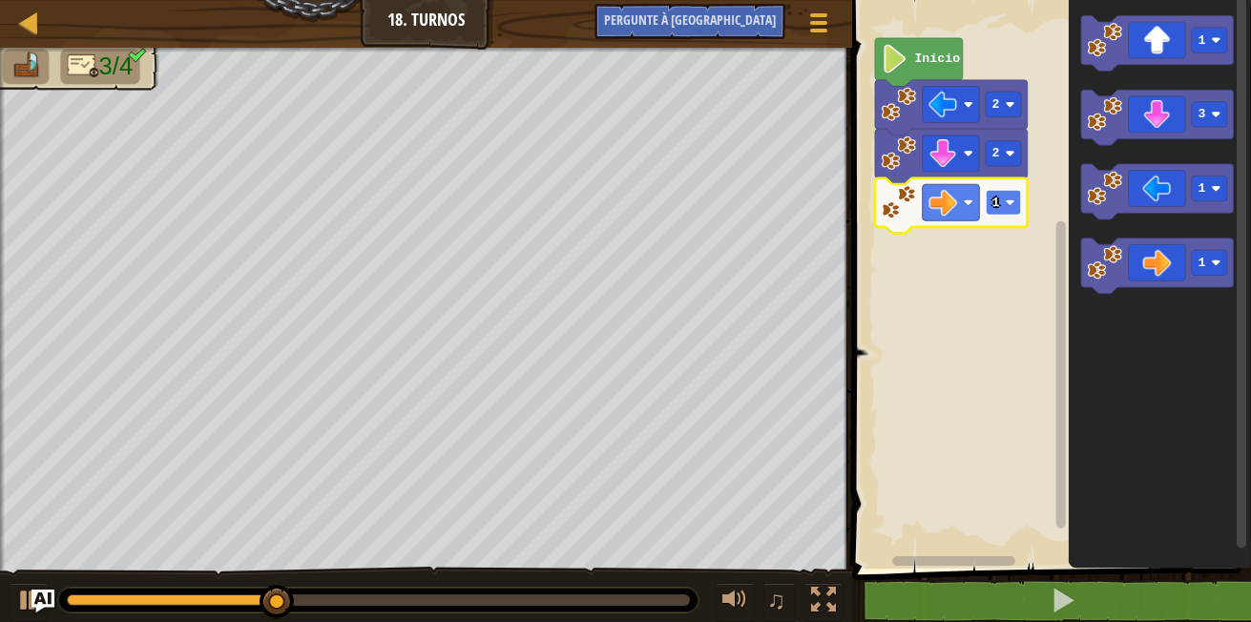
click at [1012, 200] on image "Espaço de trabalho do Blockly" at bounding box center [1011, 203] width 10 height 10
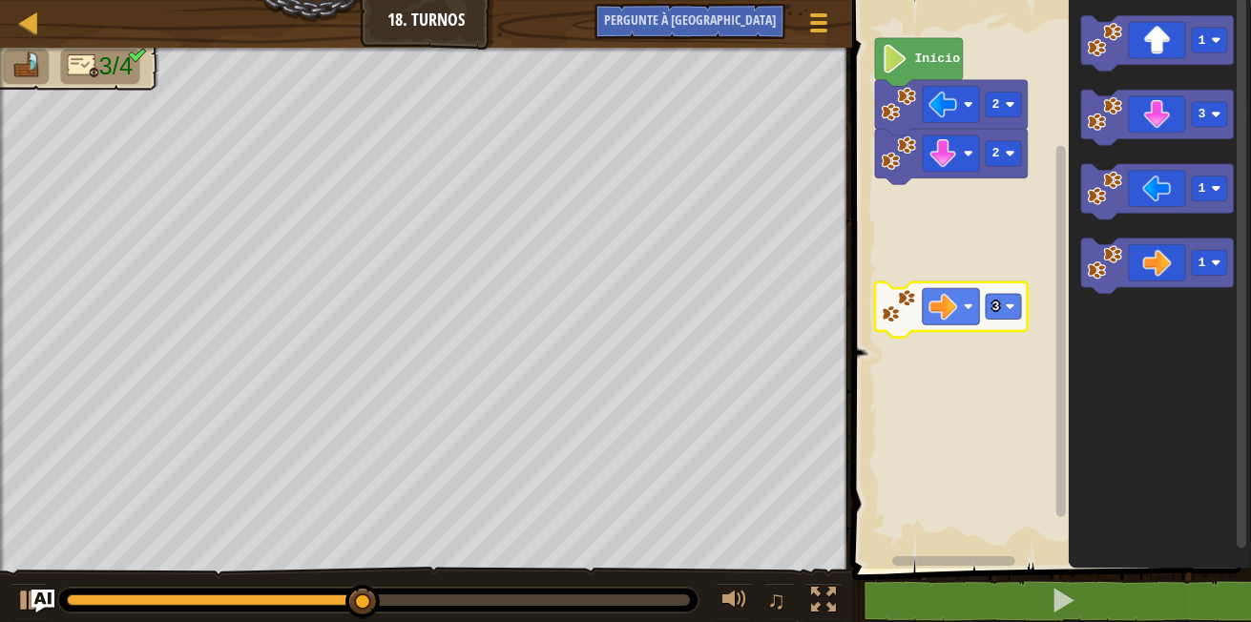
click at [997, 304] on text "3" at bounding box center [997, 307] width 8 height 14
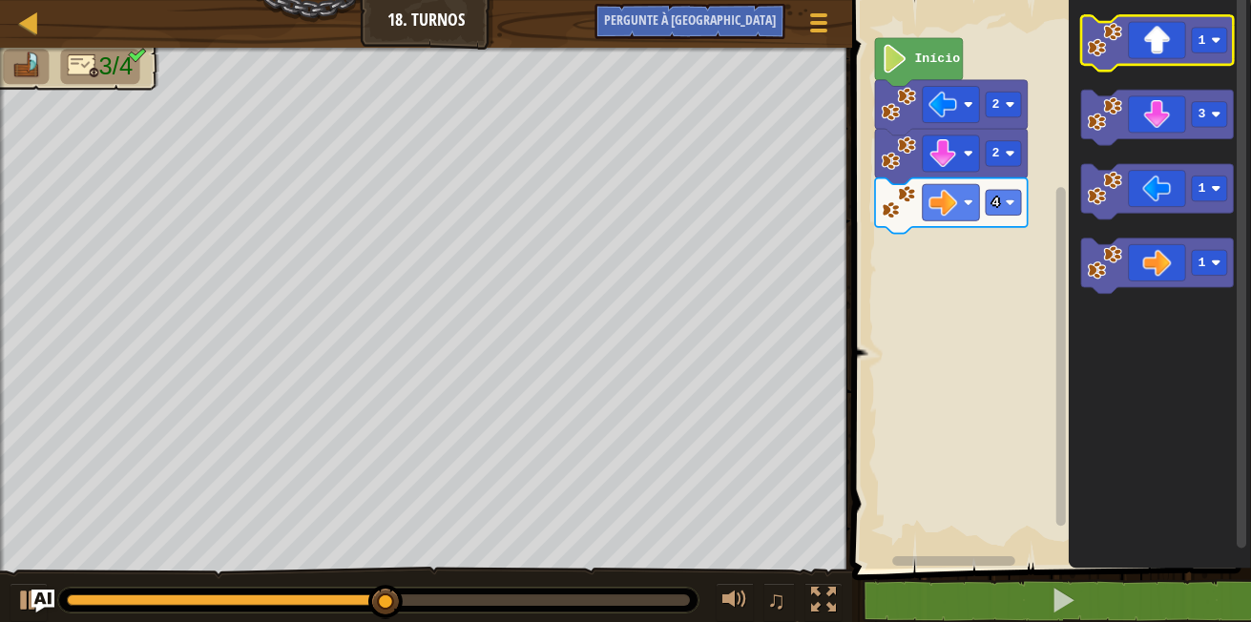
click at [1163, 63] on icon "Espaço de trabalho do Blockly" at bounding box center [1157, 43] width 153 height 55
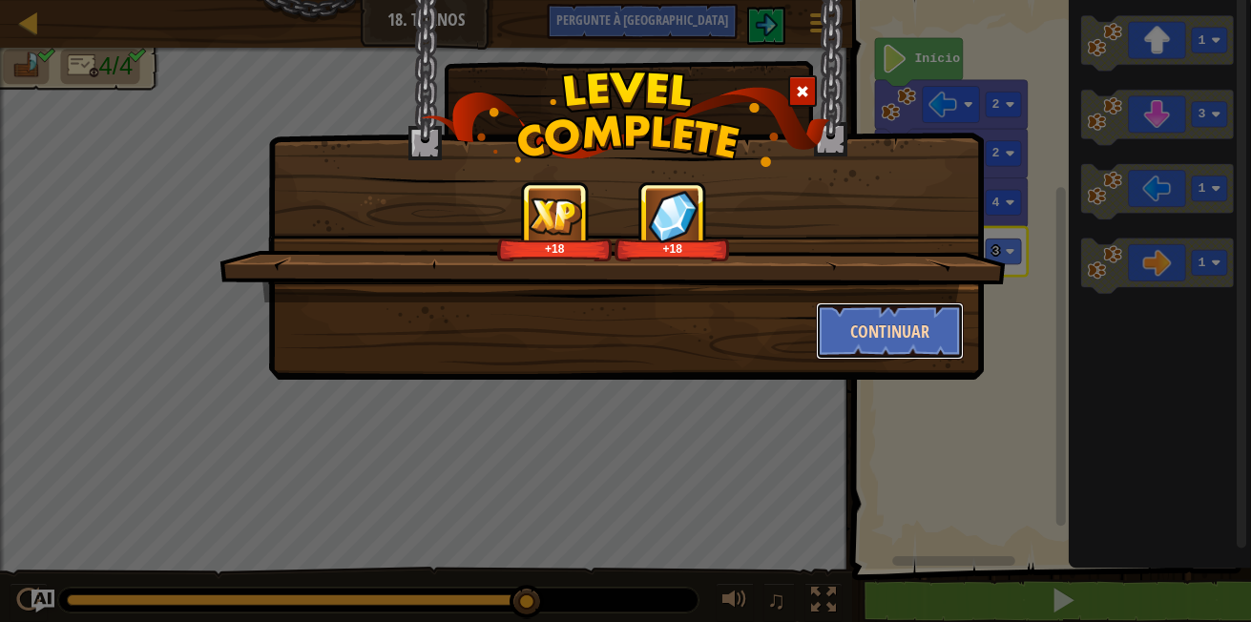
click at [891, 311] on button "Continuar" at bounding box center [890, 331] width 148 height 57
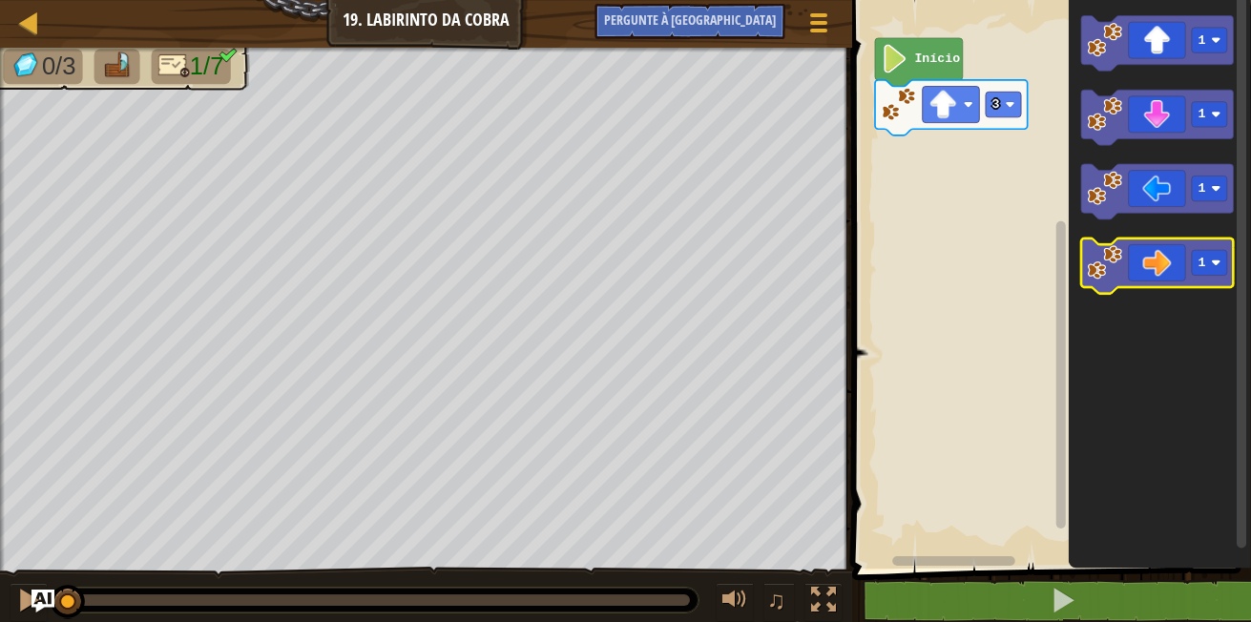
click at [1165, 261] on icon "Espaço de trabalho do Blockly" at bounding box center [1157, 266] width 153 height 55
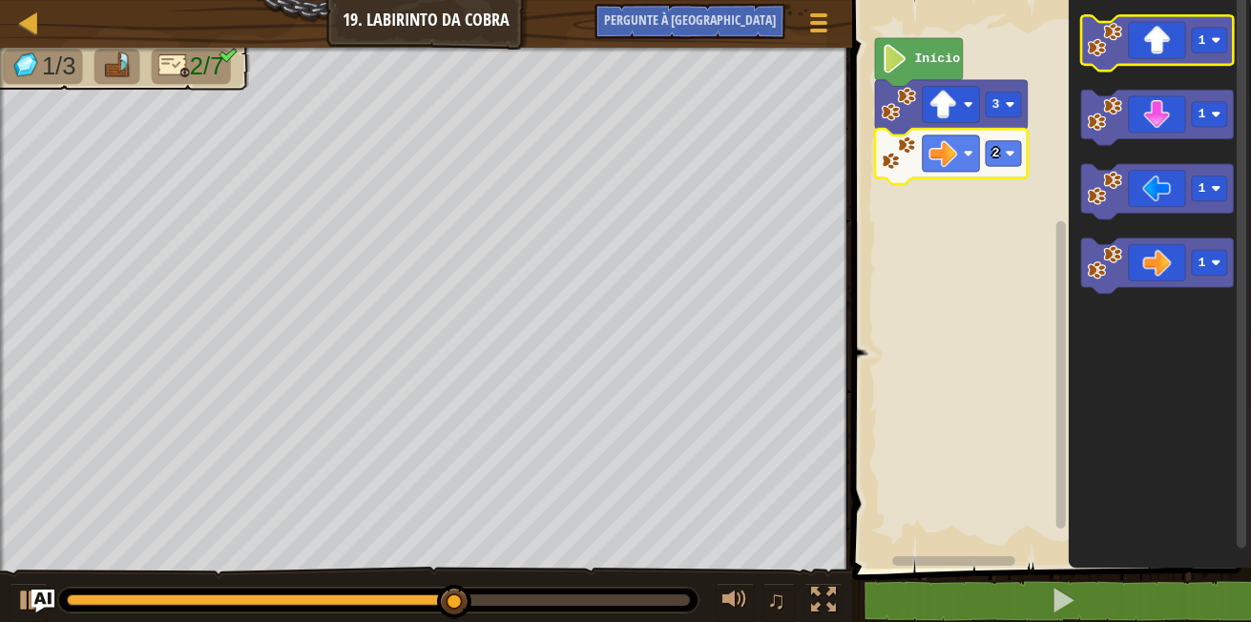
click at [1164, 52] on icon "Espaço de trabalho do Blockly" at bounding box center [1157, 43] width 153 height 55
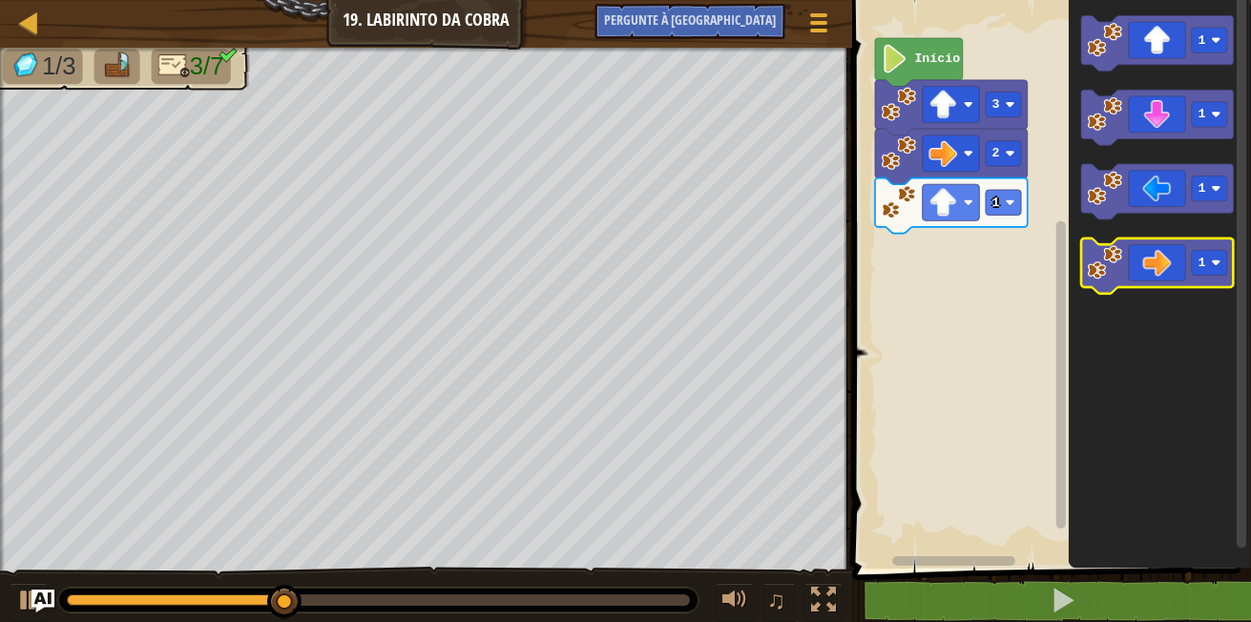
click at [1159, 275] on icon "Espaço de trabalho do Blockly" at bounding box center [1157, 266] width 153 height 55
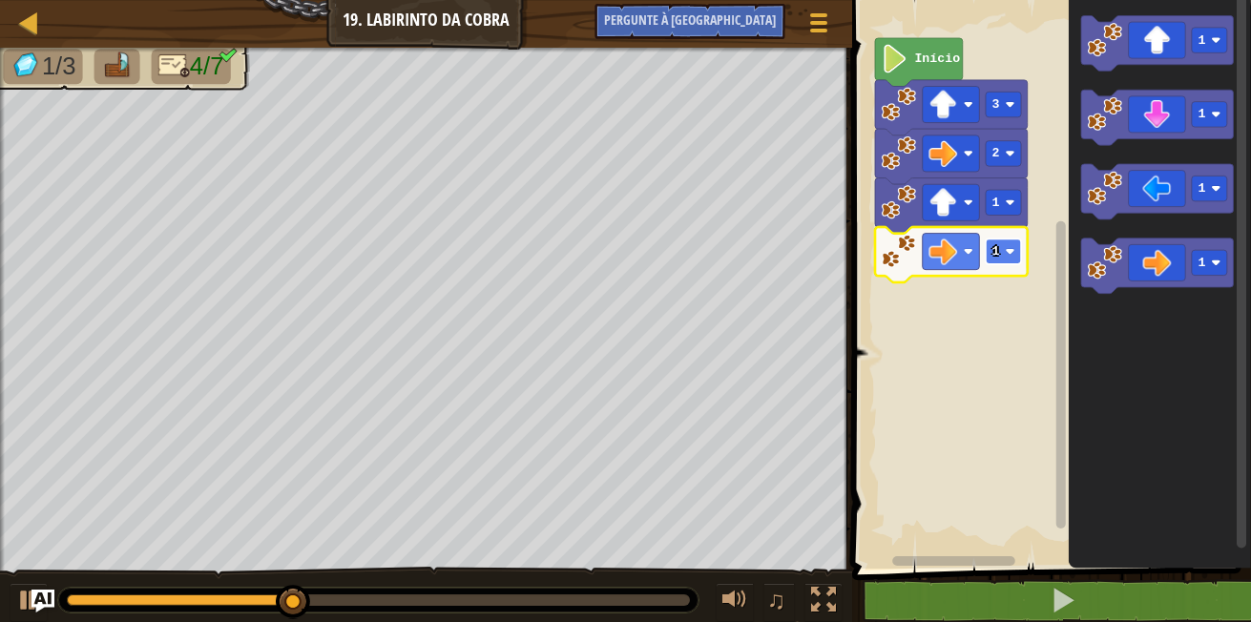
click at [1000, 254] on rect "Espaço de trabalho do Blockly" at bounding box center [1003, 252] width 35 height 26
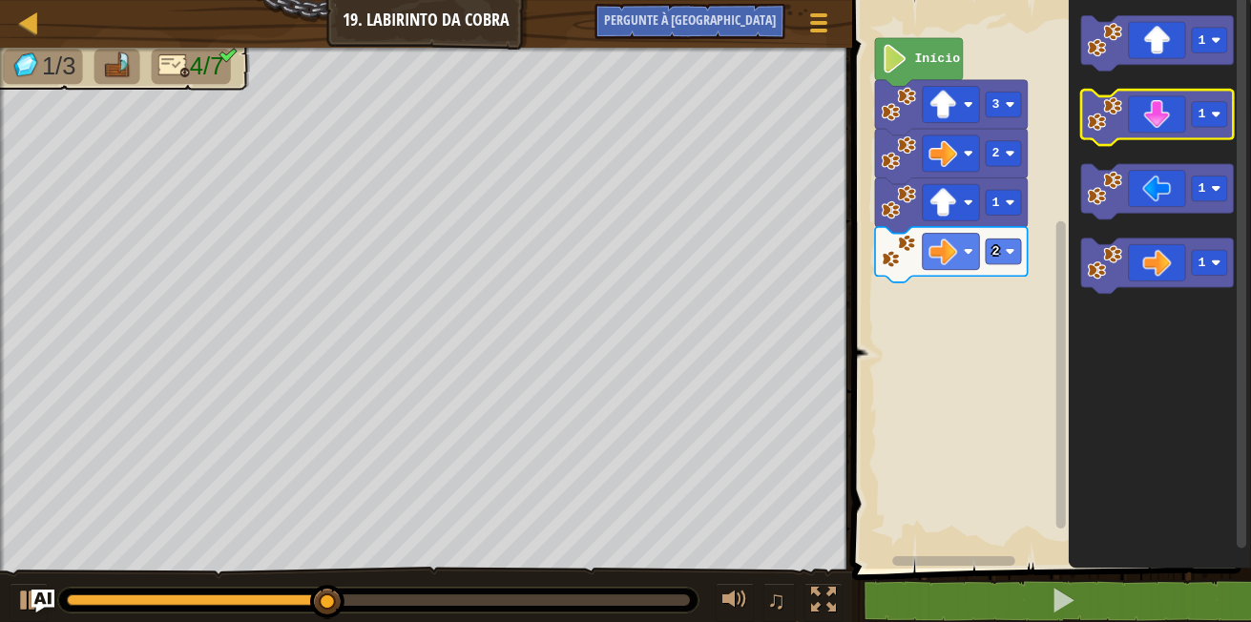
click at [1165, 141] on rect "Espaço de trabalho do Blockly" at bounding box center [1157, 117] width 153 height 55
click at [1167, 123] on icon "Espaço de trabalho do Blockly" at bounding box center [1157, 117] width 153 height 55
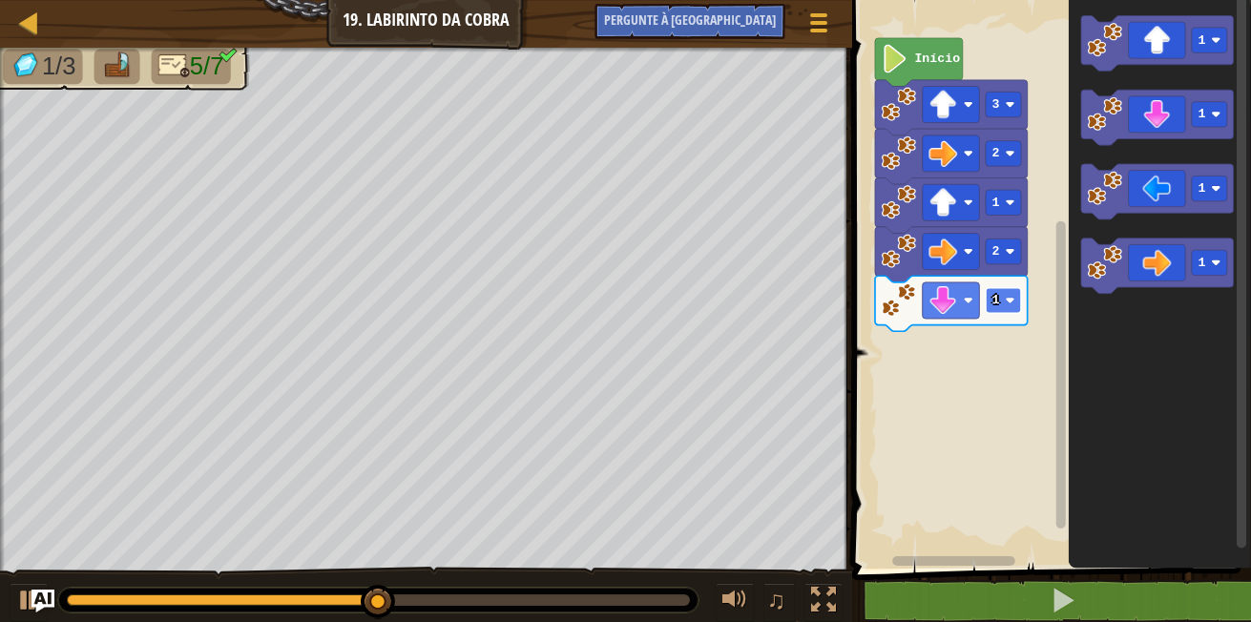
click at [993, 296] on text "1" at bounding box center [997, 300] width 8 height 14
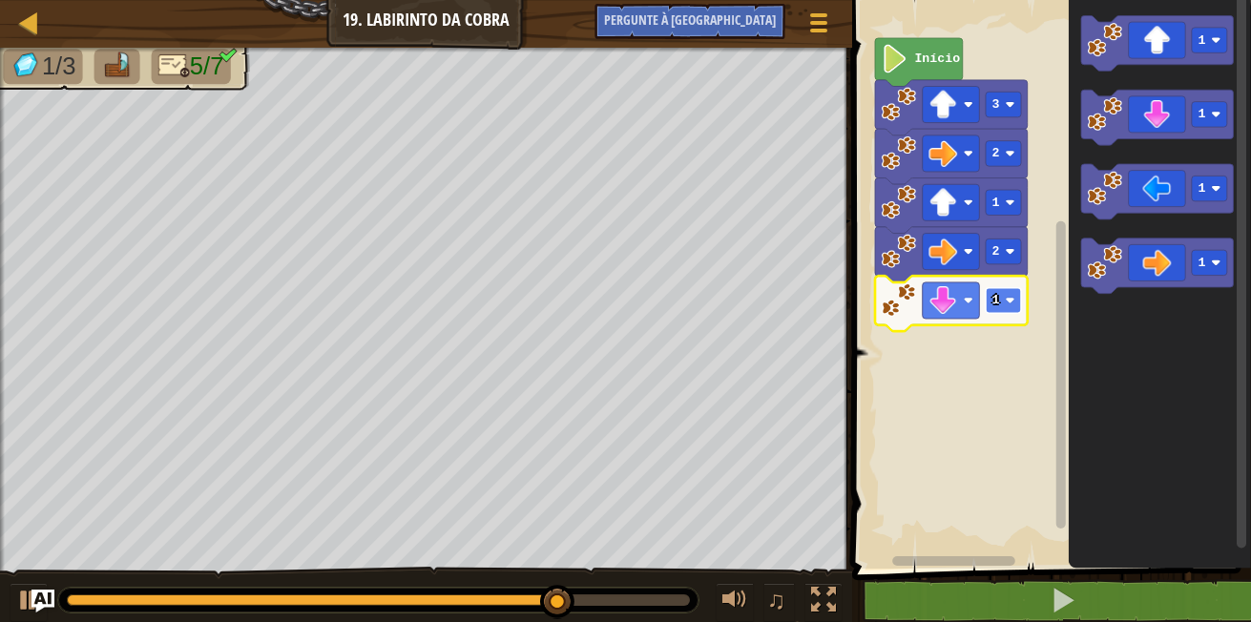
click at [1005, 305] on rect "Espaço de trabalho do Blockly" at bounding box center [1003, 301] width 35 height 26
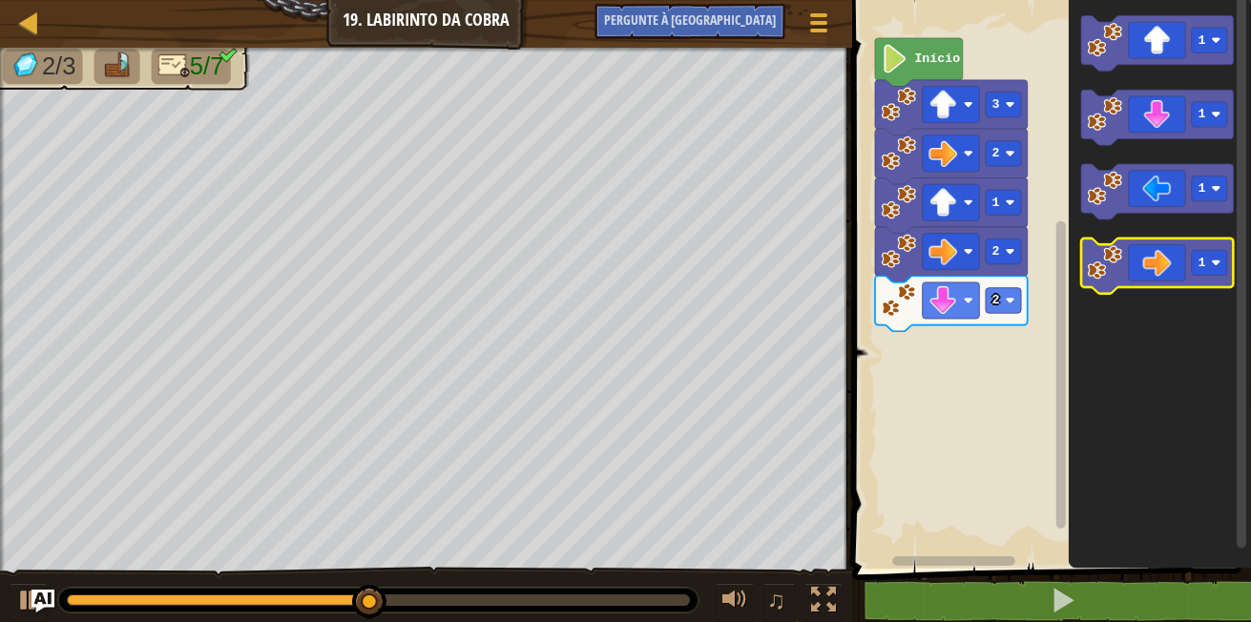
click at [1167, 280] on icon "Espaço de trabalho do Blockly" at bounding box center [1157, 266] width 153 height 55
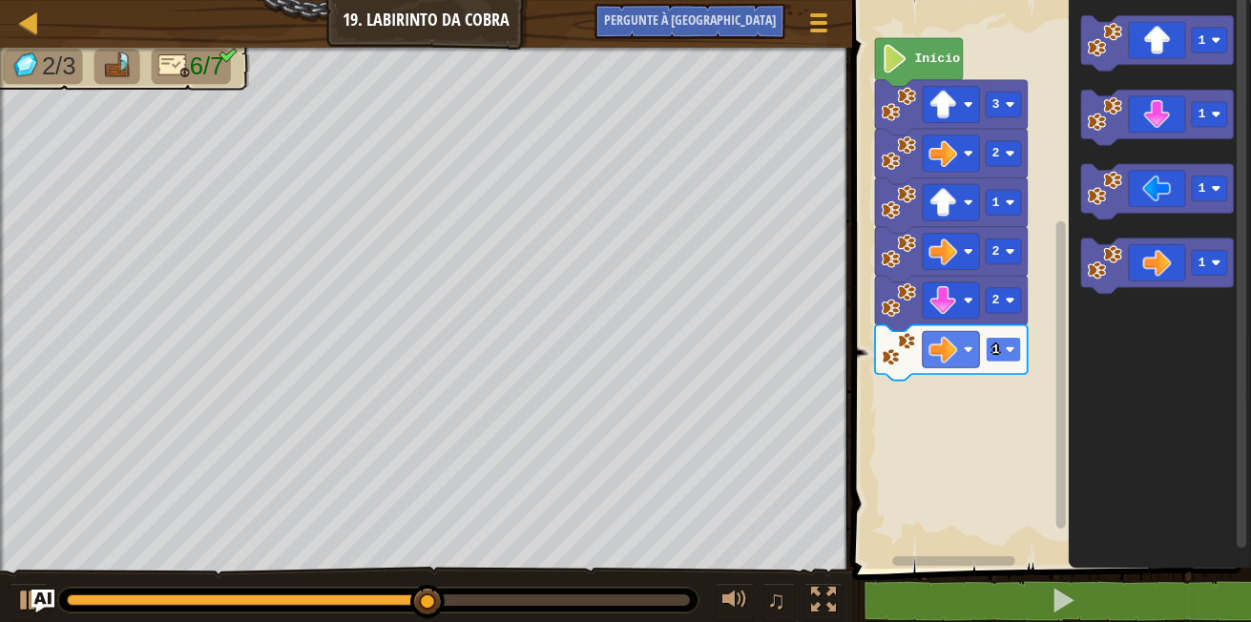
click at [1009, 349] on image "Espaço de trabalho do Blockly" at bounding box center [1011, 350] width 10 height 10
click at [1217, 264] on image "Espaço de trabalho do Blockly" at bounding box center [1217, 264] width 10 height 10
click at [1079, 415] on icon "Espaço de trabalho do Blockly" at bounding box center [1160, 279] width 182 height 578
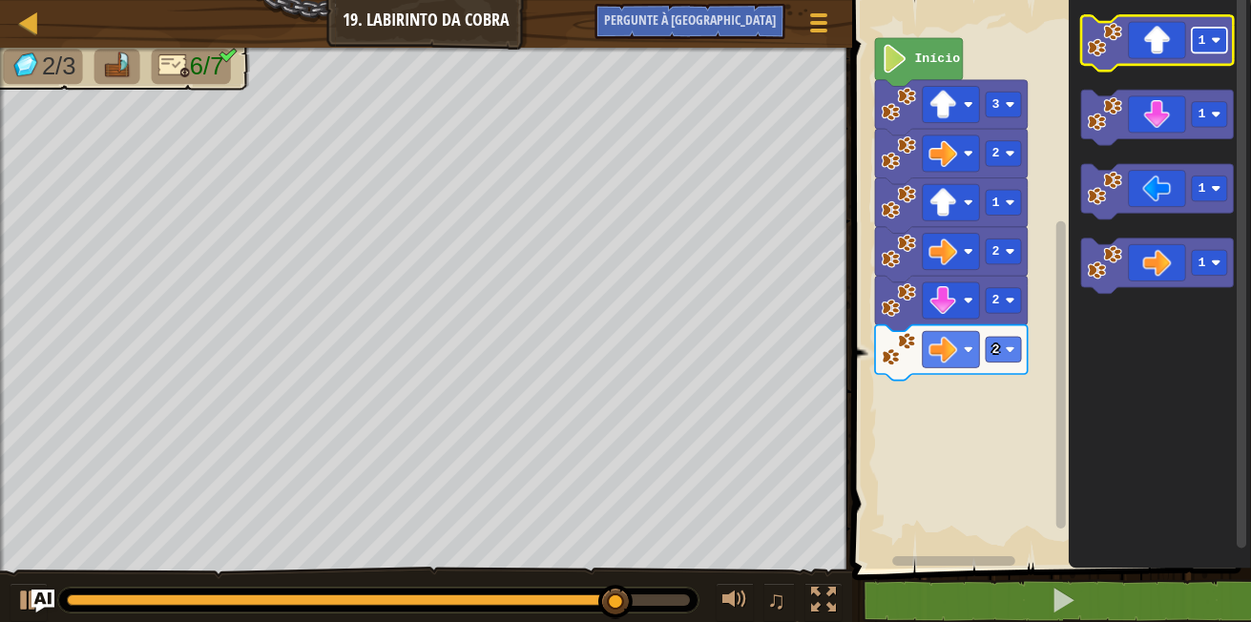
click at [1198, 44] on g "1" at bounding box center [1209, 41] width 35 height 26
click at [1163, 53] on icon "Espaço de trabalho do Blockly" at bounding box center [1157, 43] width 153 height 55
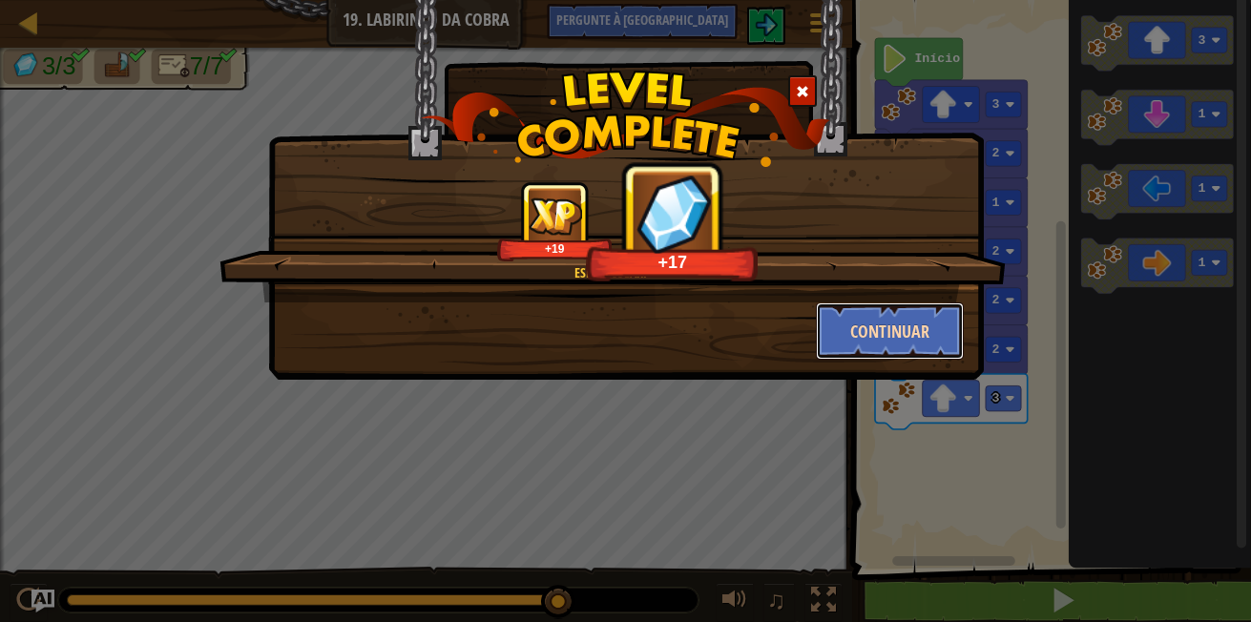
click at [888, 315] on button "Continuar" at bounding box center [890, 331] width 148 height 57
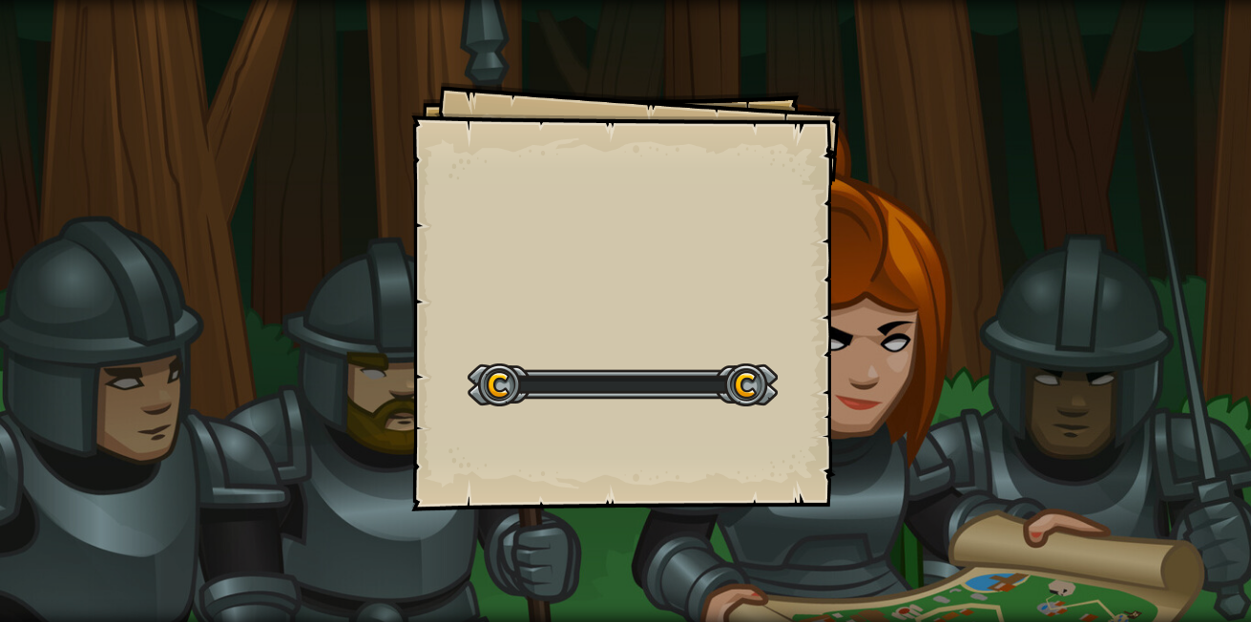
click at [888, 315] on div "Goals Start Level Erro ao carregar do servidor Você precisa de uma assinatura p…" at bounding box center [625, 311] width 1251 height 622
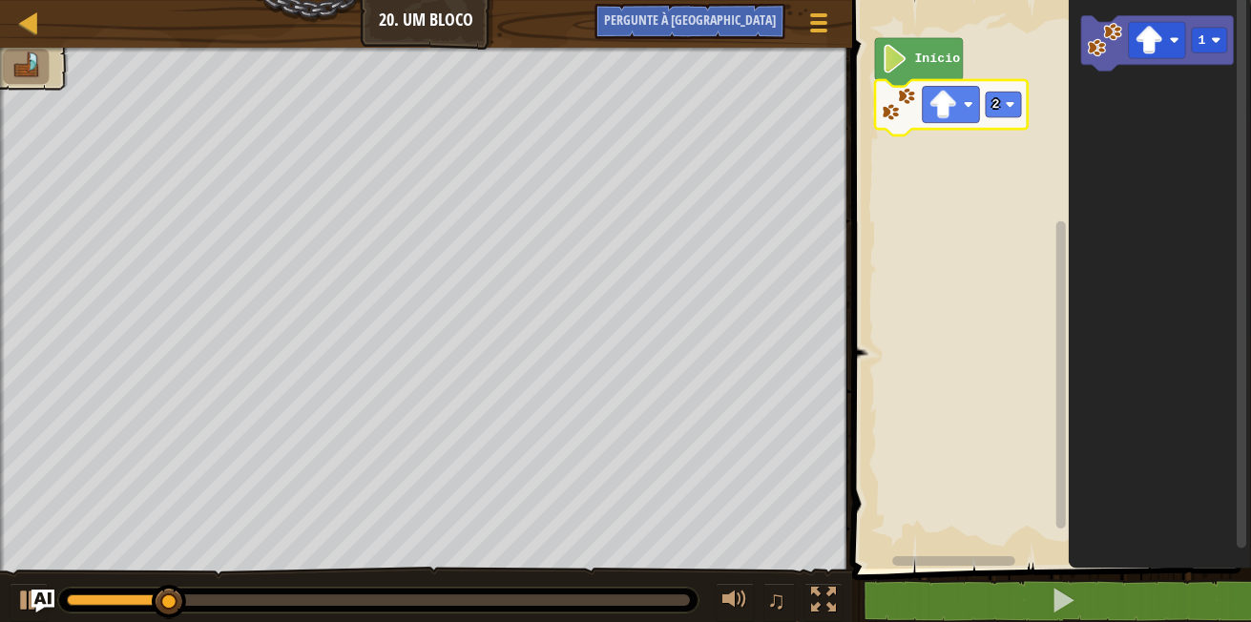
click at [1178, 114] on icon "Espaço de trabalho do Blockly" at bounding box center [1160, 279] width 182 height 578
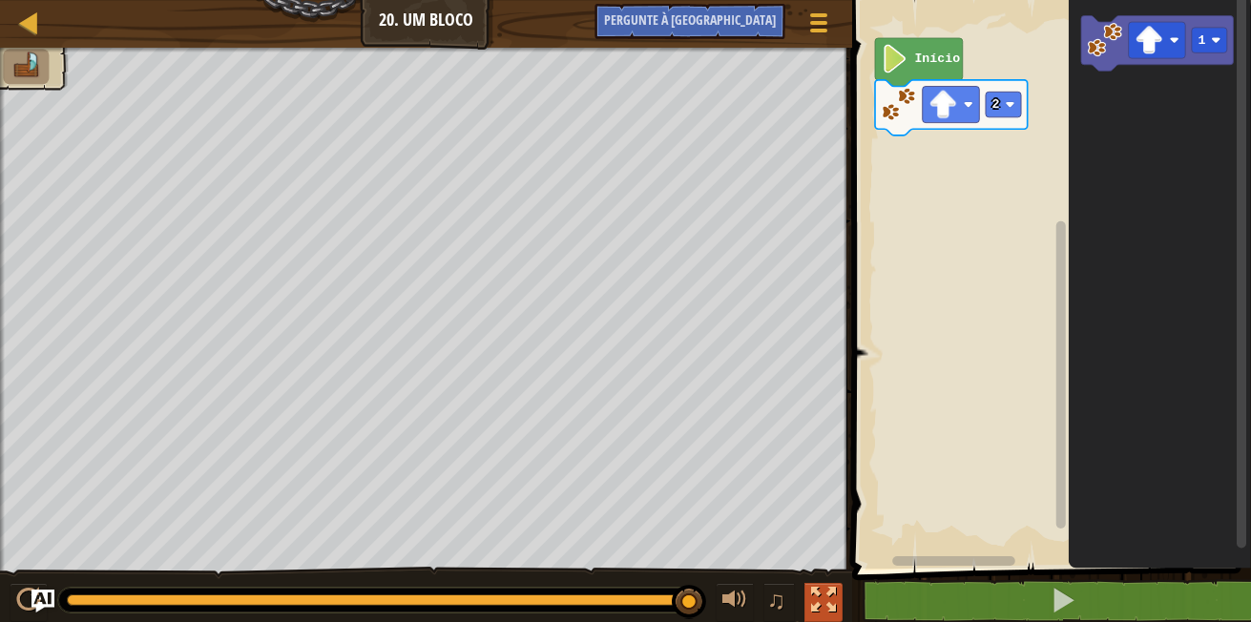
drag, startPoint x: 416, startPoint y: 609, endPoint x: 825, endPoint y: 621, distance: 408.7
click at [825, 0] on html "Mapa Júnior 20. Um Bloco Menu do Jogo Pergunte à IA 1 ההההההההההההההההההההההההה…" at bounding box center [625, 0] width 1251 height 0
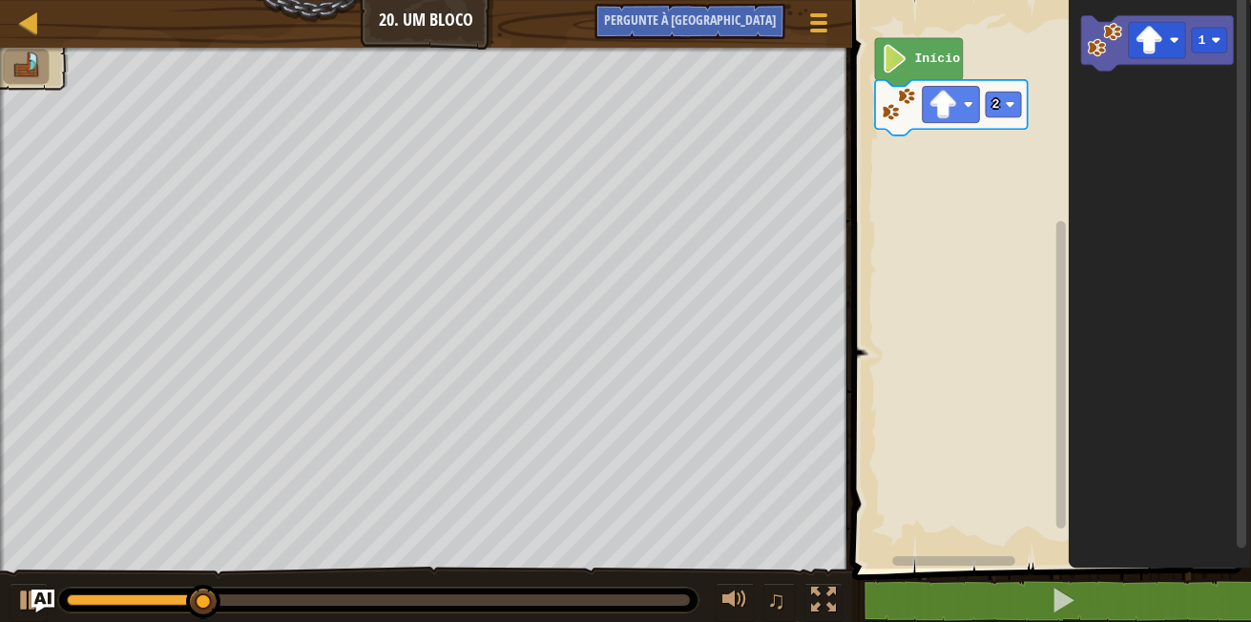
click at [1184, 207] on icon "Espaço de trabalho do Blockly" at bounding box center [1160, 279] width 182 height 578
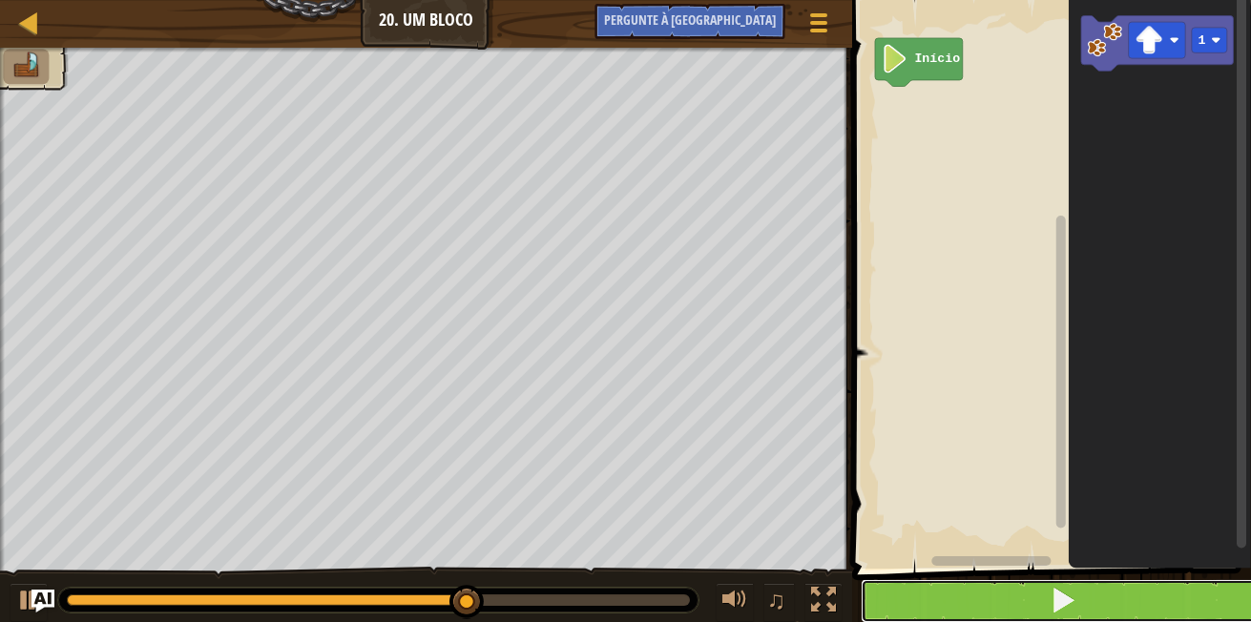
click at [1086, 587] on button at bounding box center [1063, 601] width 405 height 44
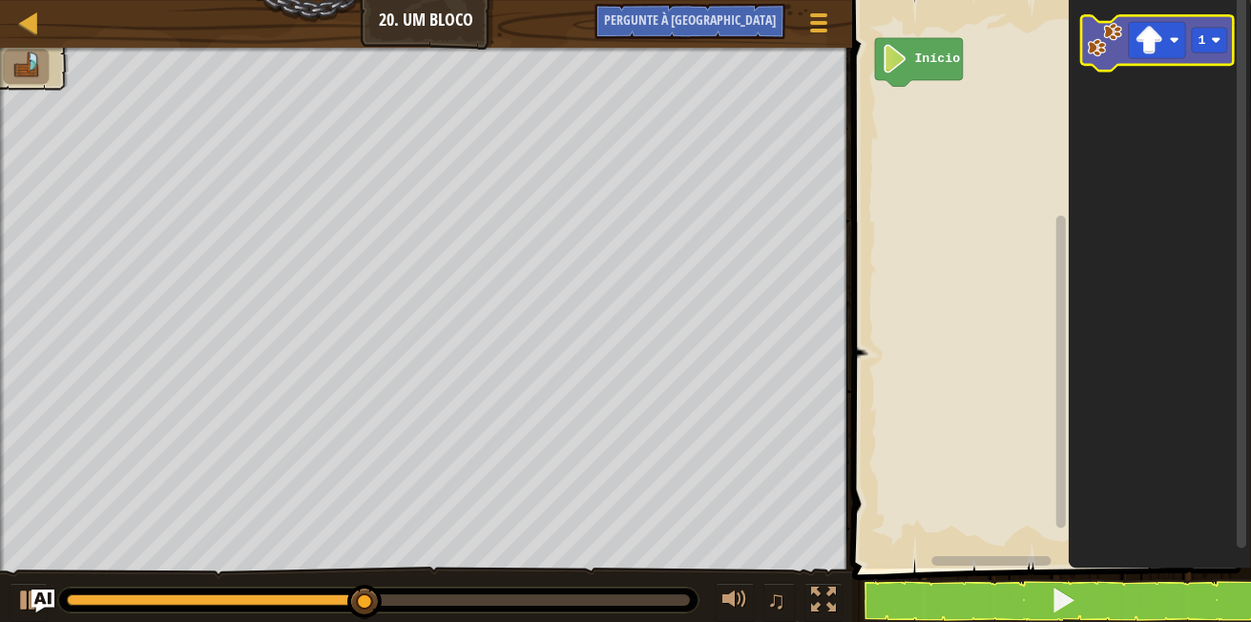
click at [1102, 64] on icon "1" at bounding box center [1160, 279] width 182 height 578
click at [1160, 44] on g "Espaço de trabalho do Blockly" at bounding box center [1157, 40] width 57 height 36
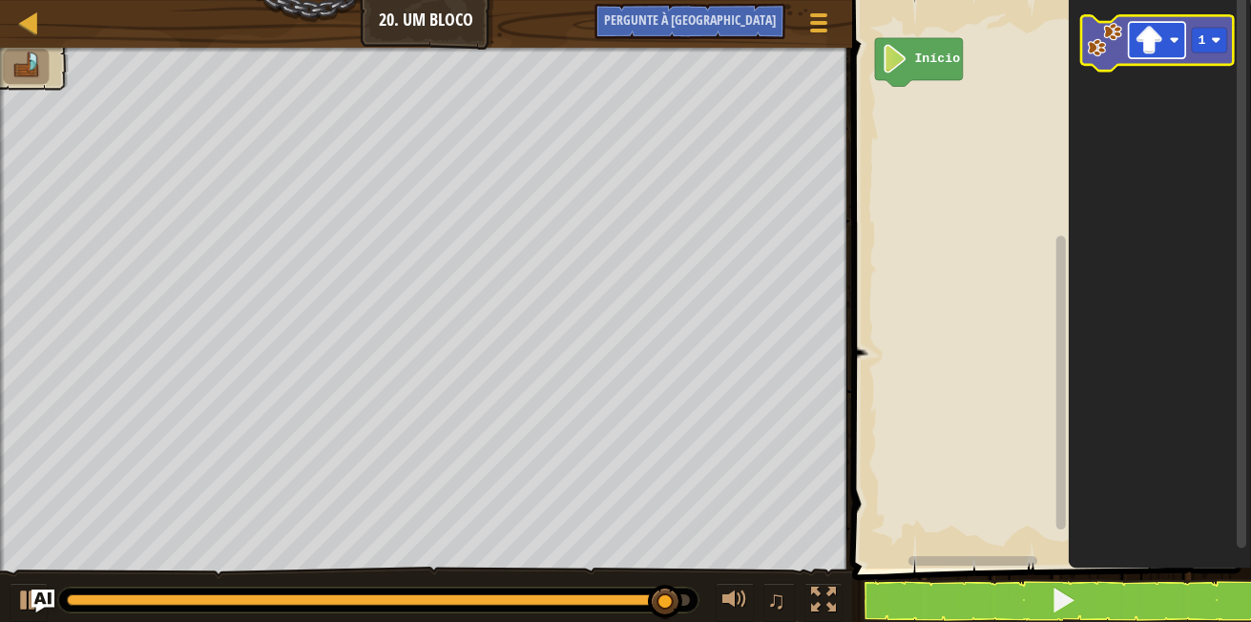
click at [1178, 35] on rect "Espaço de trabalho do Blockly" at bounding box center [1157, 40] width 57 height 36
click at [1136, 39] on image "Espaço de trabalho do Blockly" at bounding box center [1150, 40] width 29 height 29
click at [1124, 46] on icon "Espaço de trabalho do Blockly" at bounding box center [1157, 43] width 153 height 55
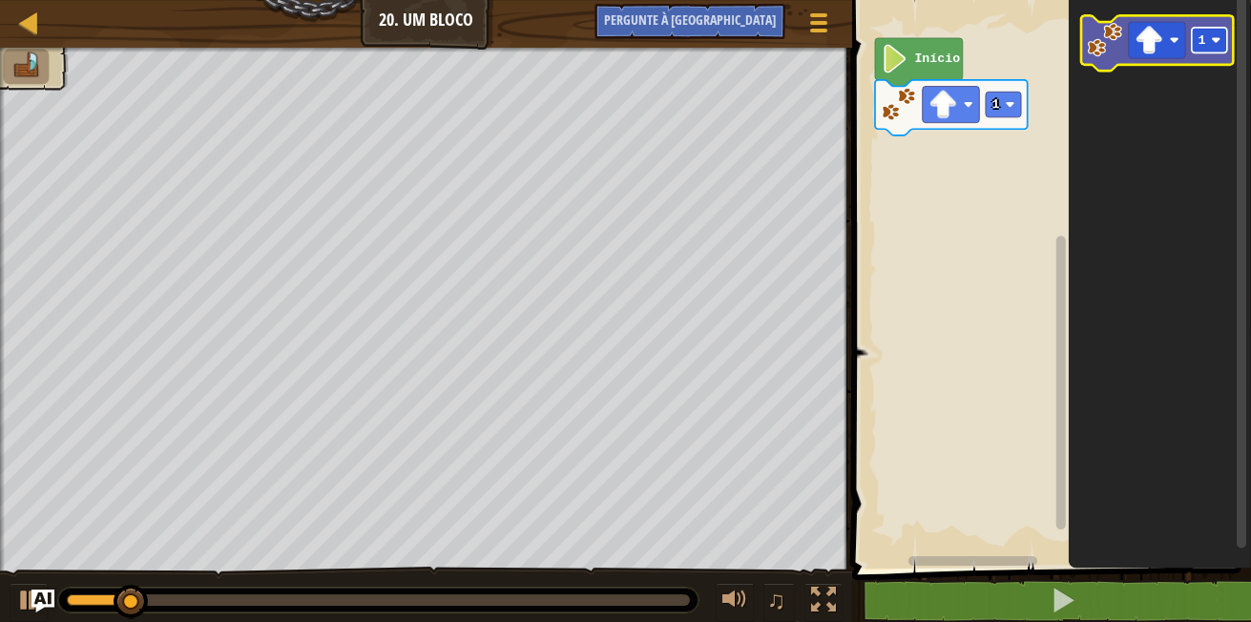
click at [1214, 34] on rect "Espaço de trabalho do Blockly" at bounding box center [1209, 41] width 35 height 26
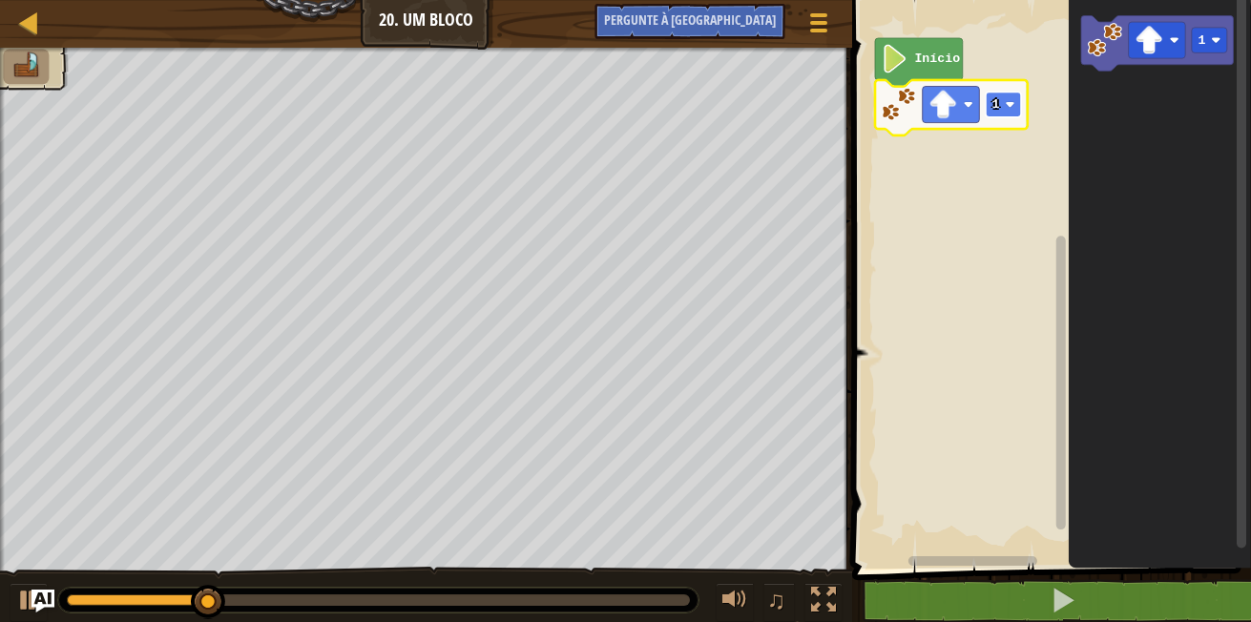
click at [1014, 106] on image "Espaço de trabalho do Blockly" at bounding box center [1011, 105] width 10 height 10
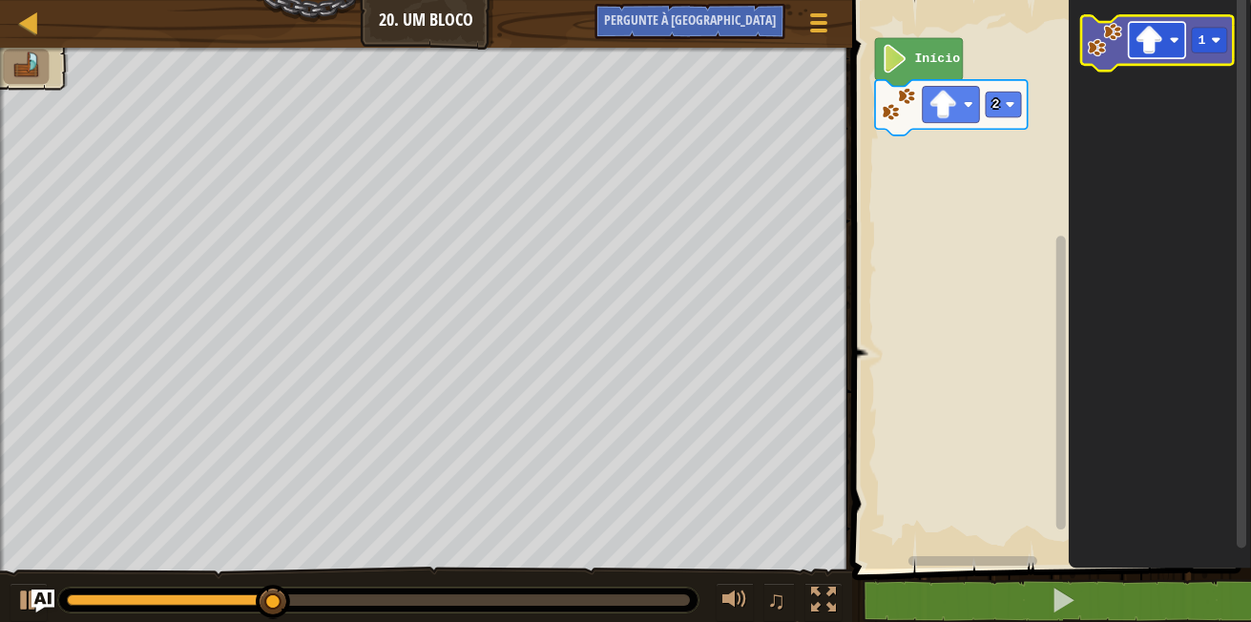
click at [1176, 43] on image "Espaço de trabalho do Blockly" at bounding box center [1175, 40] width 10 height 10
click at [1103, 48] on image "Espaço de trabalho do Blockly" at bounding box center [1105, 40] width 34 height 34
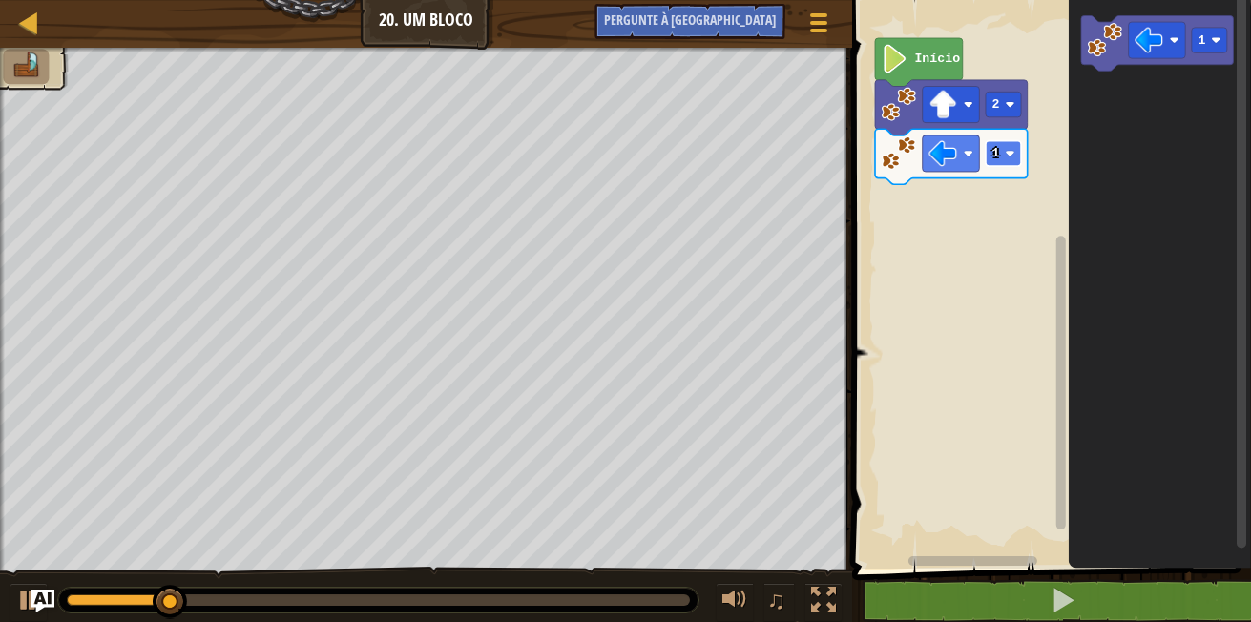
click at [1004, 154] on rect "Espaço de trabalho do Blockly" at bounding box center [1003, 154] width 35 height 26
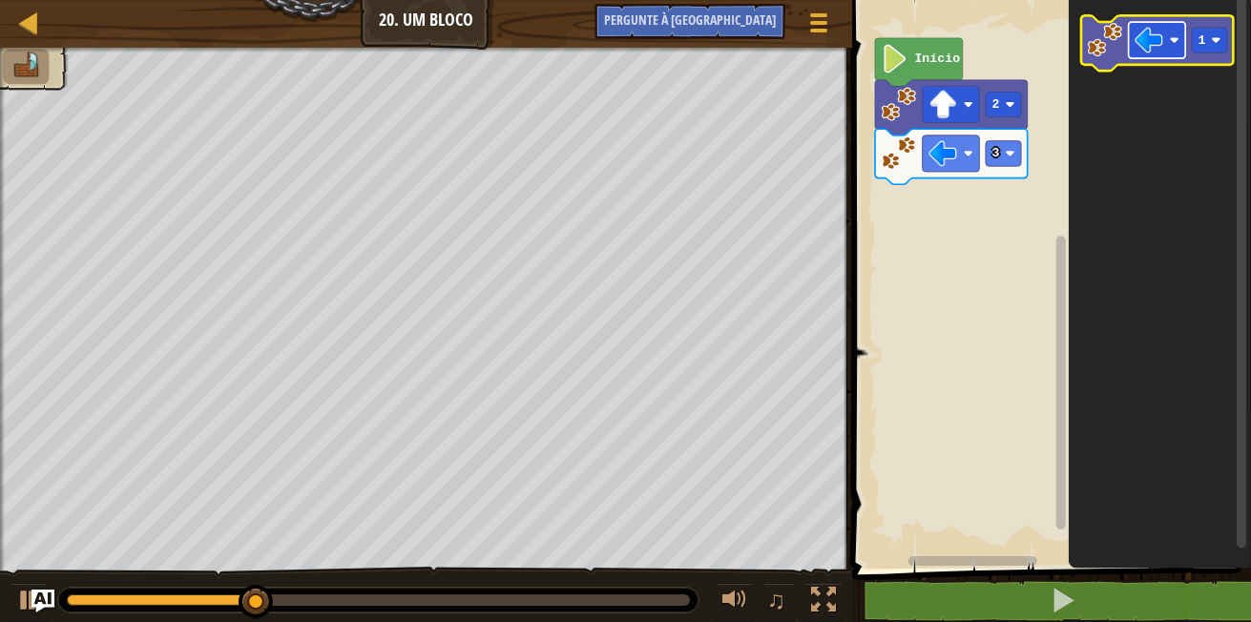
click at [1173, 45] on g "Espaço de trabalho do Blockly" at bounding box center [1157, 40] width 57 height 36
click at [1087, 59] on icon "Espaço de trabalho do Blockly" at bounding box center [1157, 43] width 153 height 55
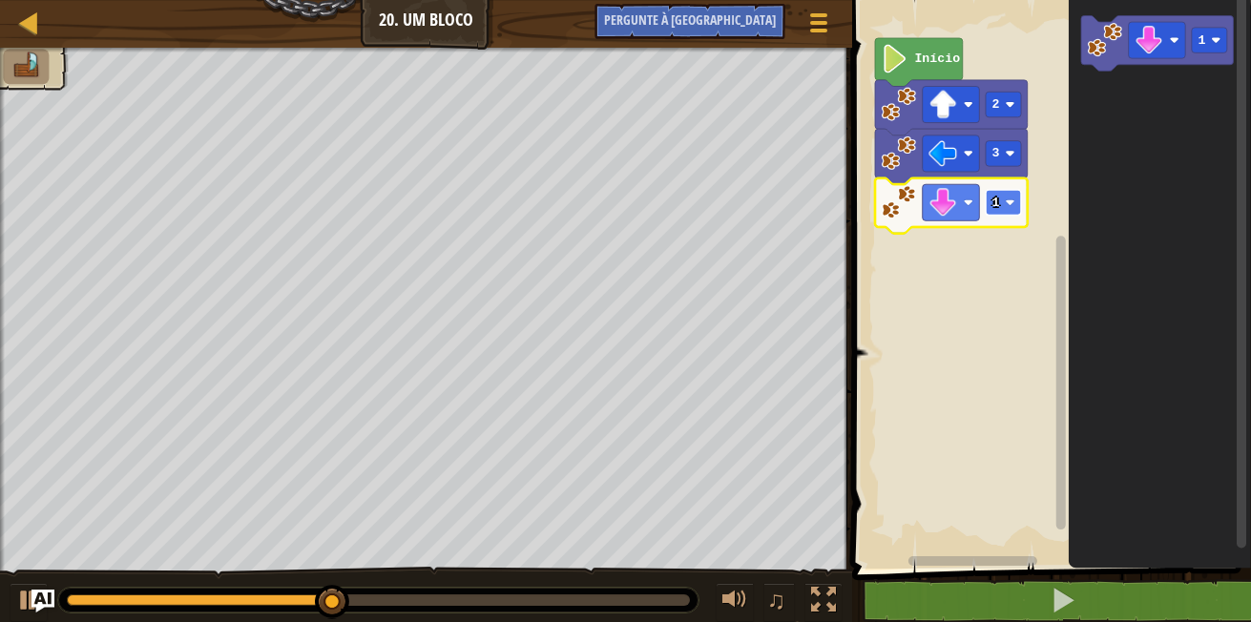
click at [999, 211] on rect "Espaço de trabalho do Blockly" at bounding box center [1003, 203] width 35 height 26
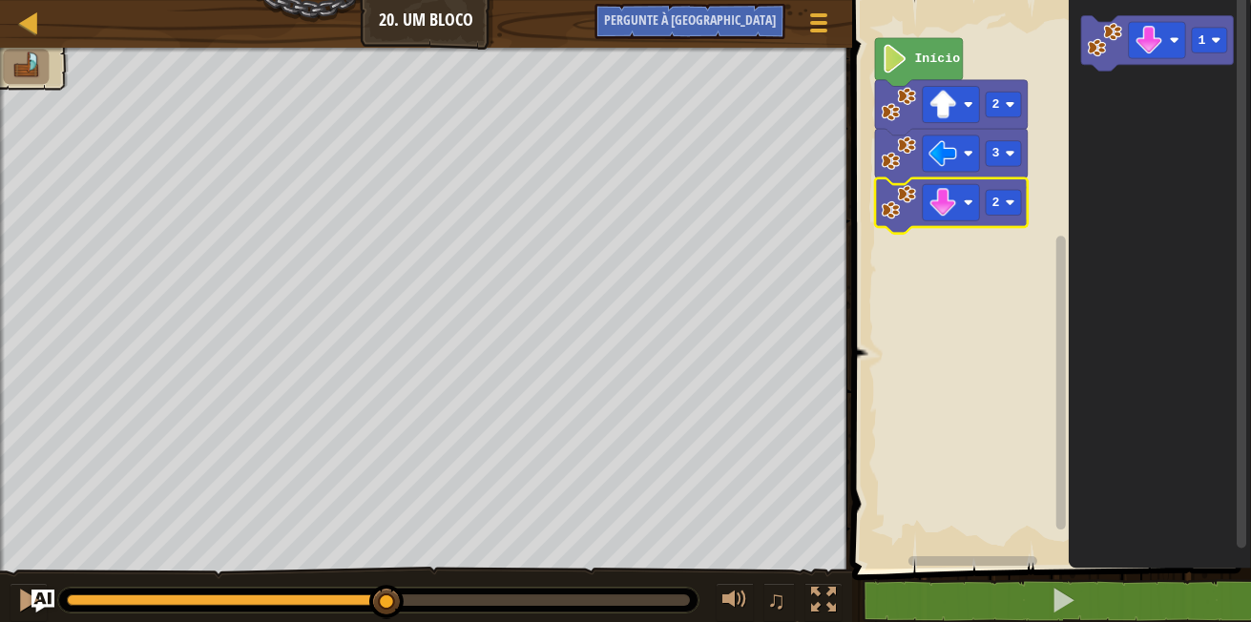
click at [985, 275] on rect "Espaço de trabalho do Blockly" at bounding box center [1049, 279] width 405 height 578
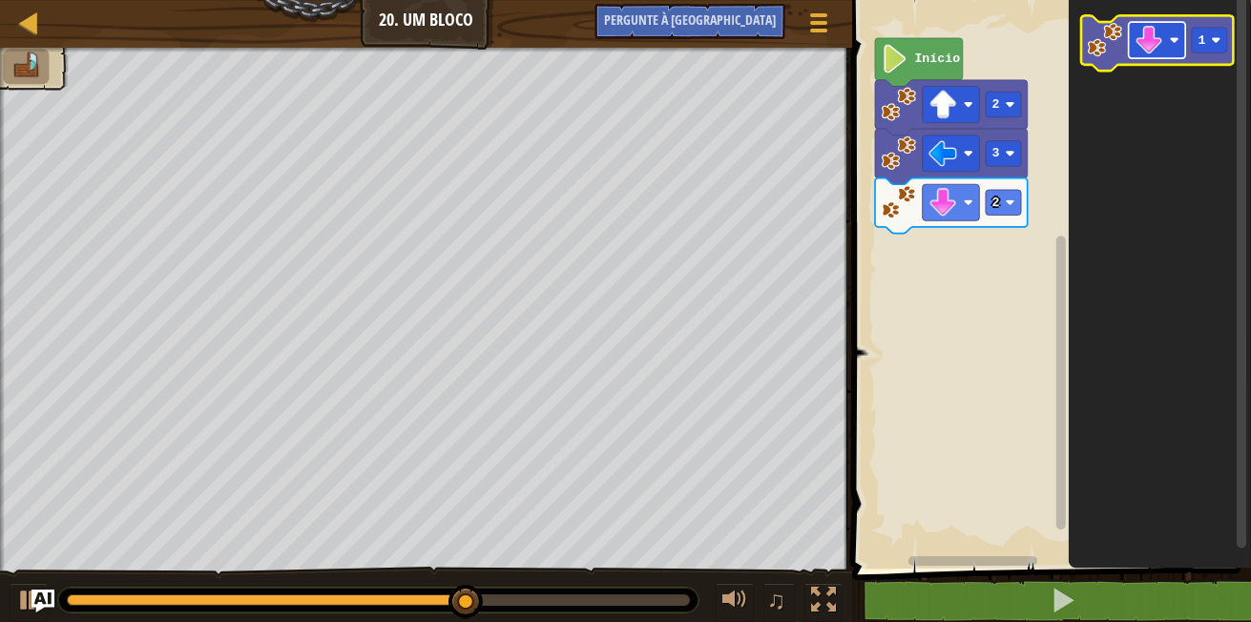
click at [1174, 31] on rect "Espaço de trabalho do Blockly" at bounding box center [1157, 40] width 57 height 36
click at [1137, 41] on image "Espaço de trabalho do Blockly" at bounding box center [1150, 40] width 29 height 29
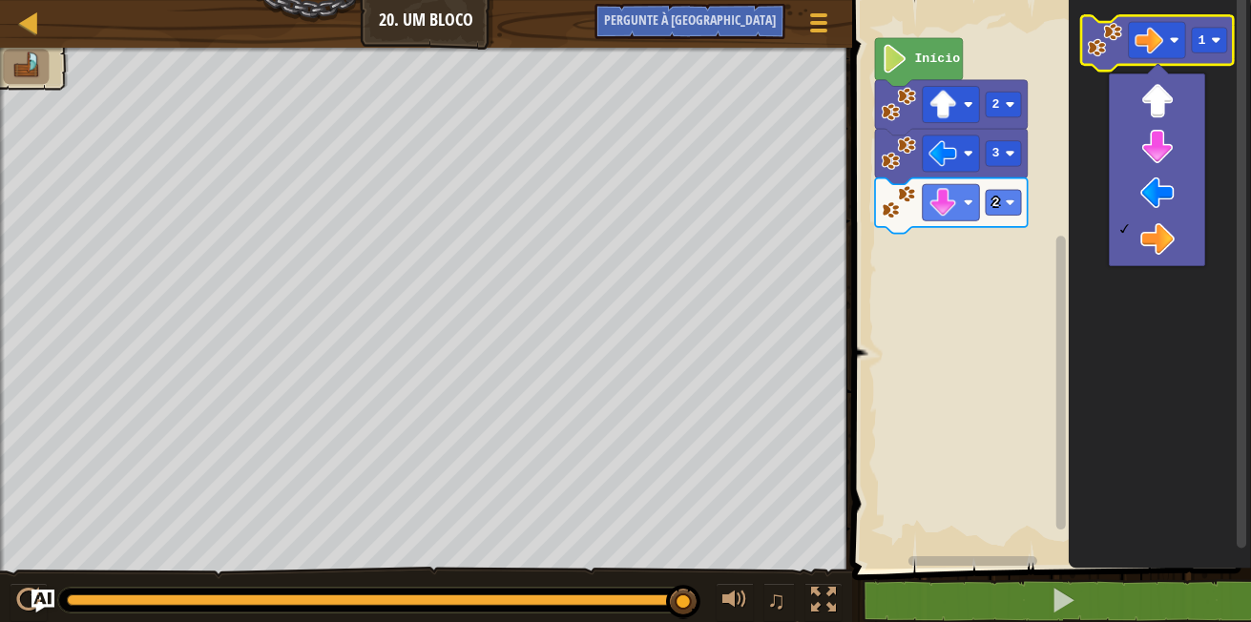
click at [1101, 35] on image "Espaço de trabalho do Blockly" at bounding box center [1105, 40] width 34 height 34
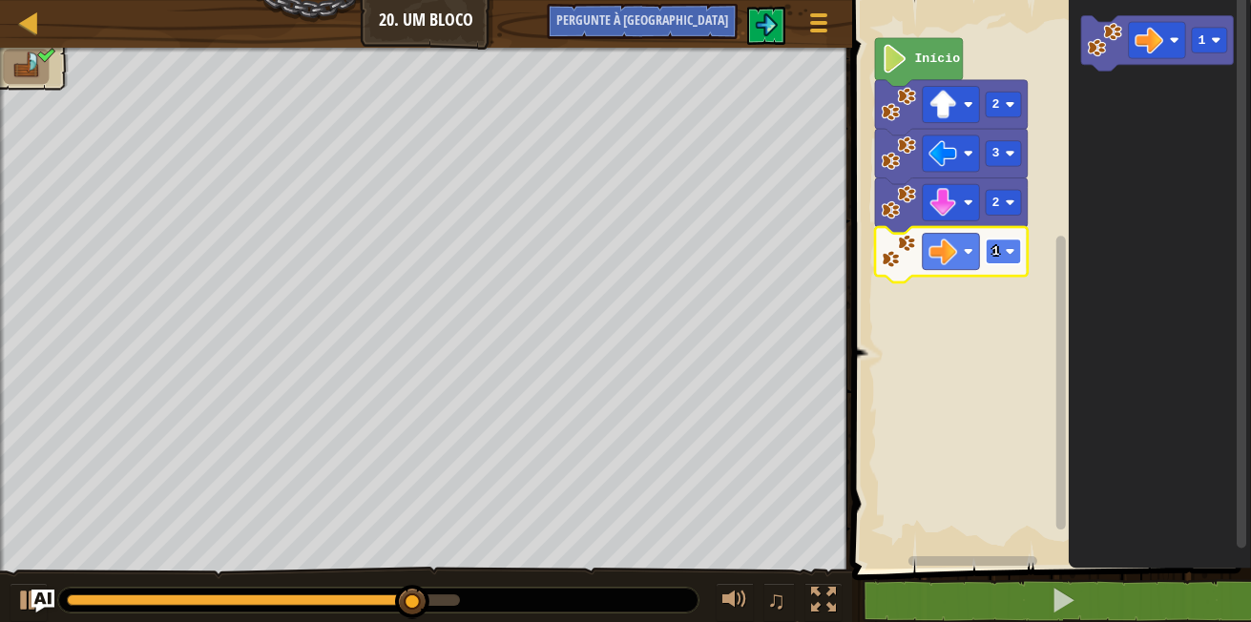
click at [1011, 248] on image "Espaço de trabalho do Blockly" at bounding box center [1011, 252] width 10 height 10
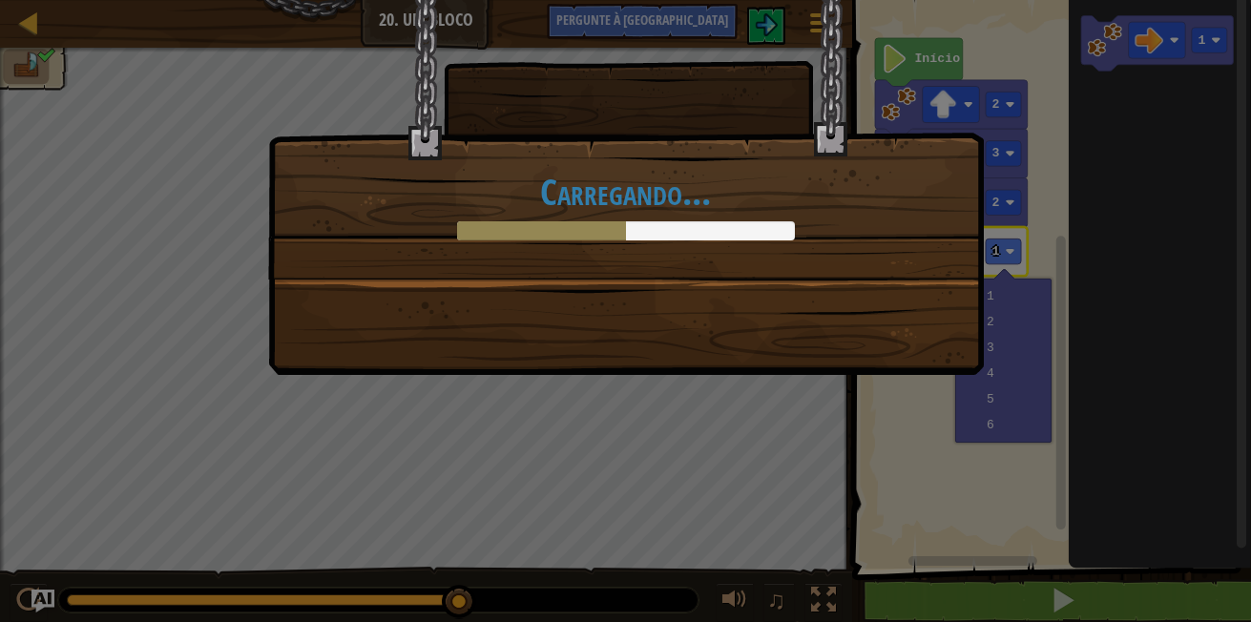
click at [1167, 417] on div "Carregando..." at bounding box center [625, 311] width 1251 height 622
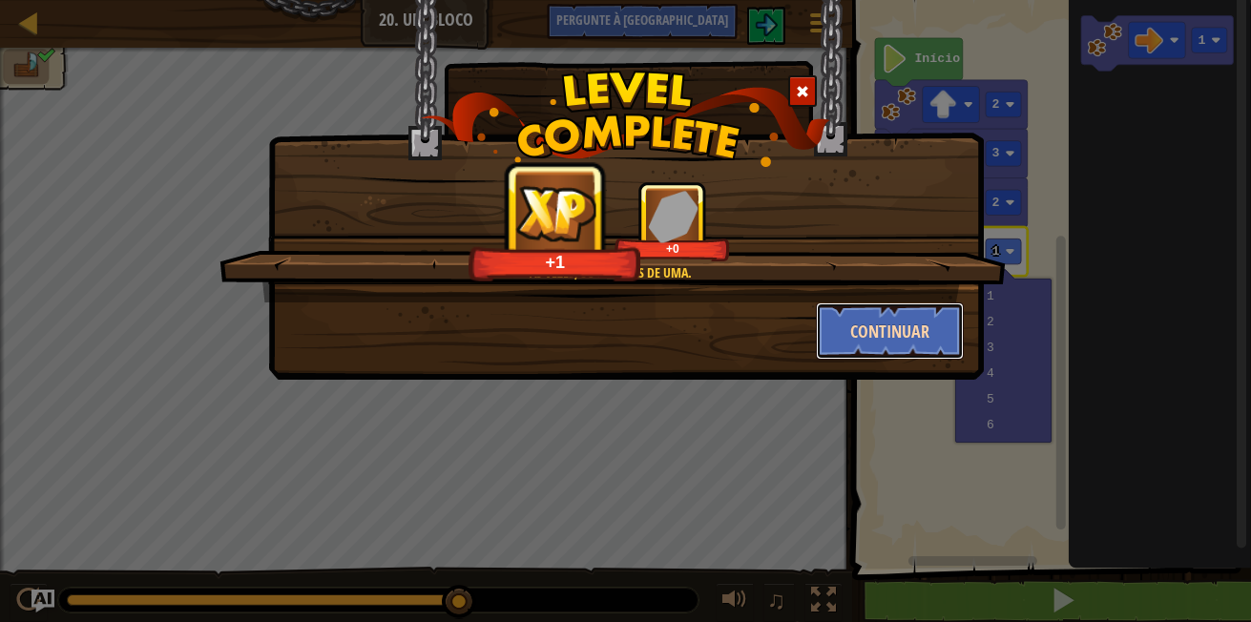
click at [920, 350] on button "Continuar" at bounding box center [890, 331] width 148 height 57
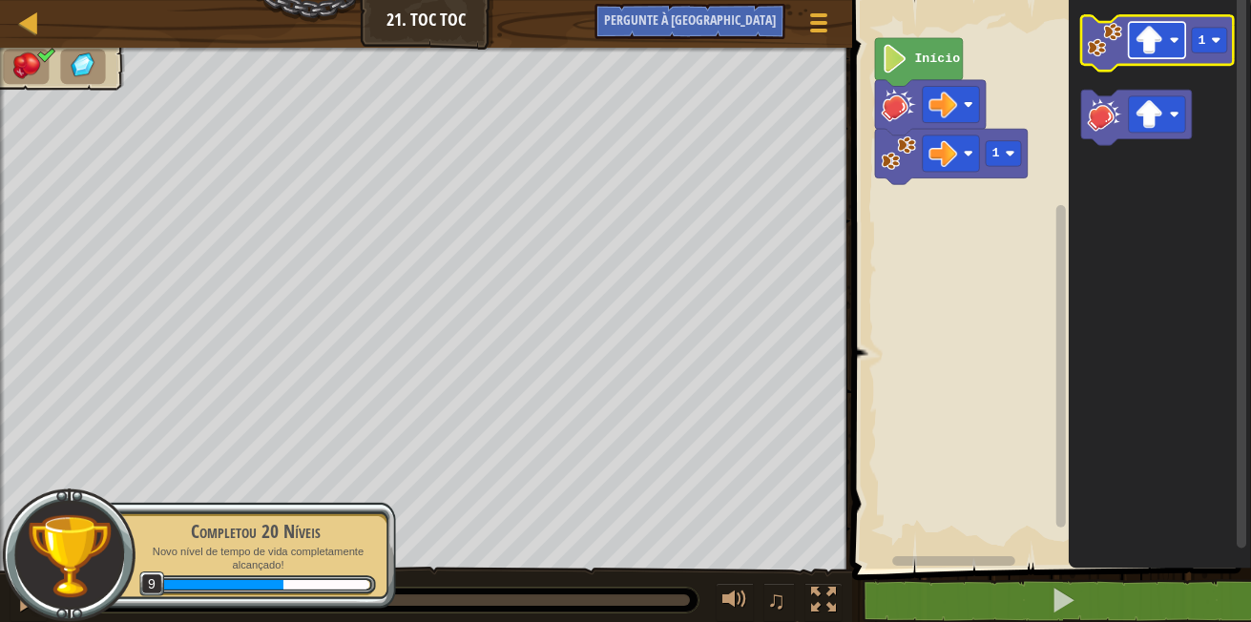
click at [1177, 38] on image "Espaço de trabalho do Blockly" at bounding box center [1175, 40] width 10 height 10
click at [976, 264] on rect "Espaço de trabalho do Blockly" at bounding box center [1049, 279] width 405 height 578
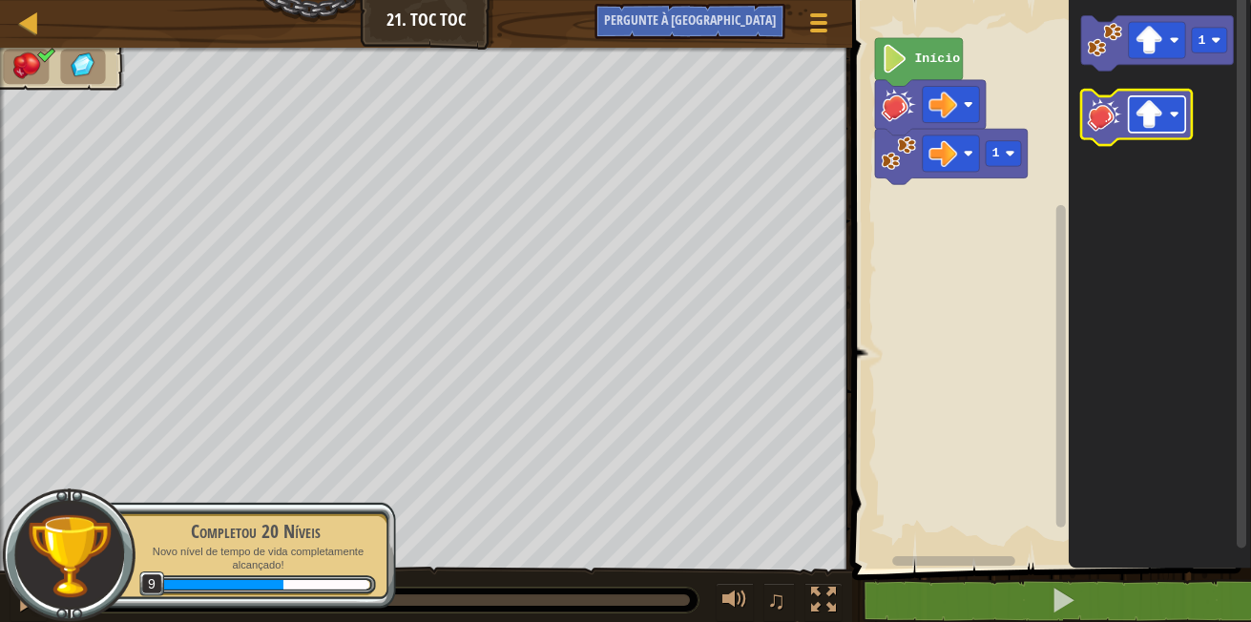
click at [1176, 104] on rect "Espaço de trabalho do Blockly" at bounding box center [1157, 114] width 57 height 36
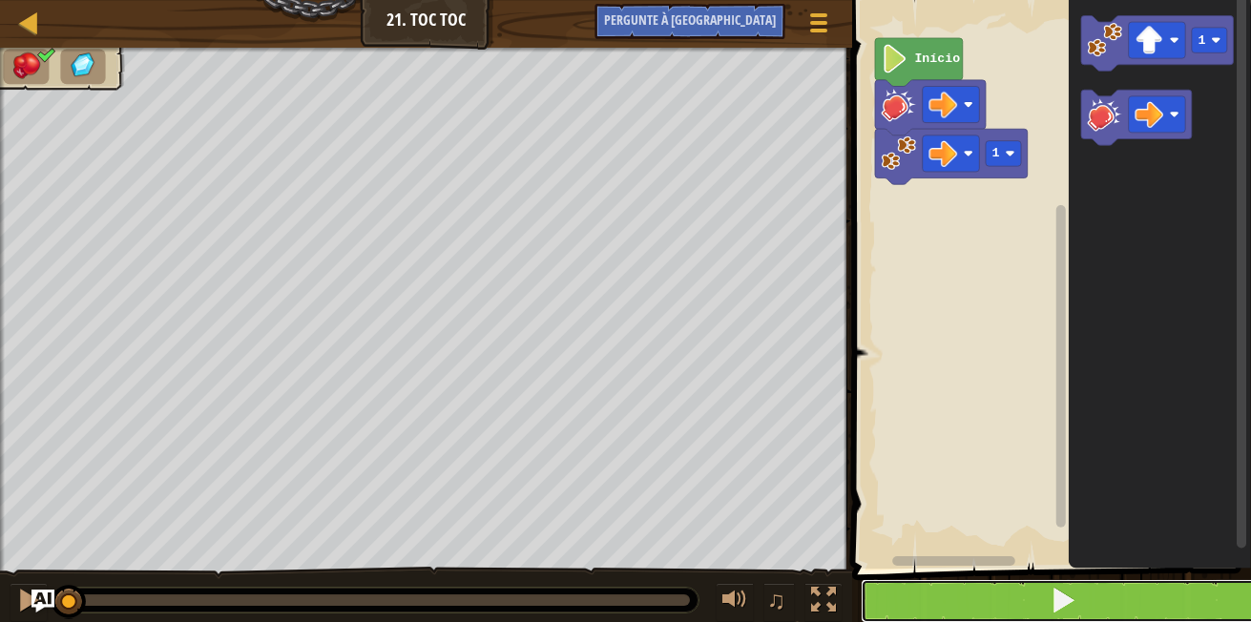
click at [1087, 600] on button at bounding box center [1063, 601] width 405 height 44
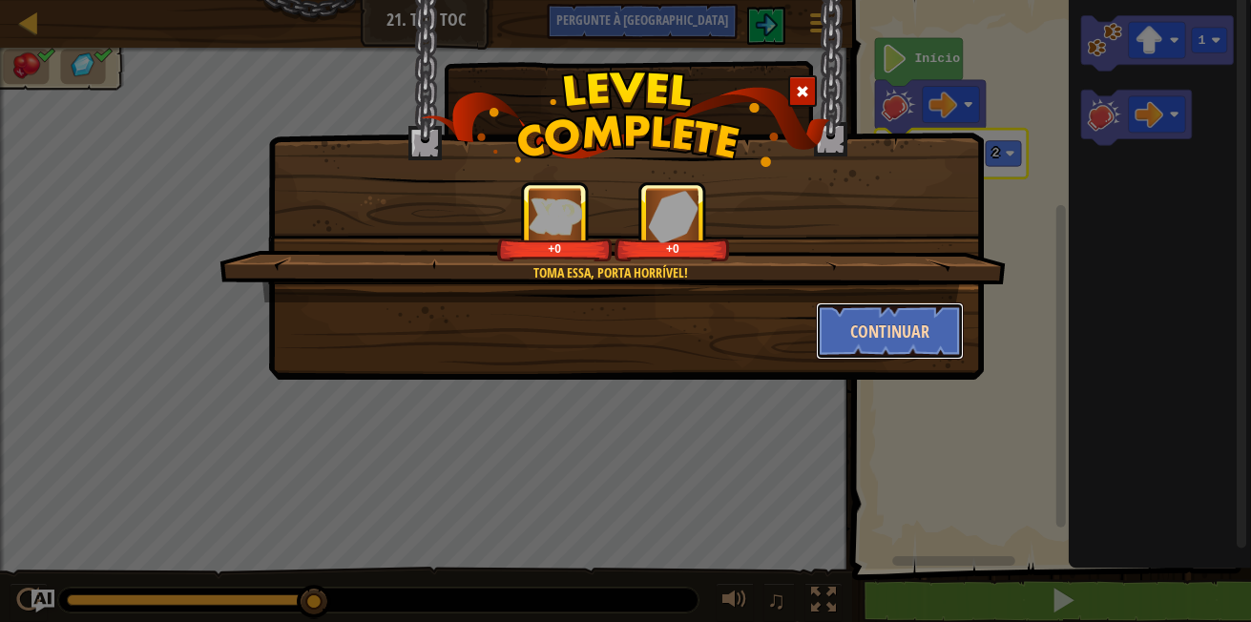
click at [901, 309] on button "Continuar" at bounding box center [890, 331] width 148 height 57
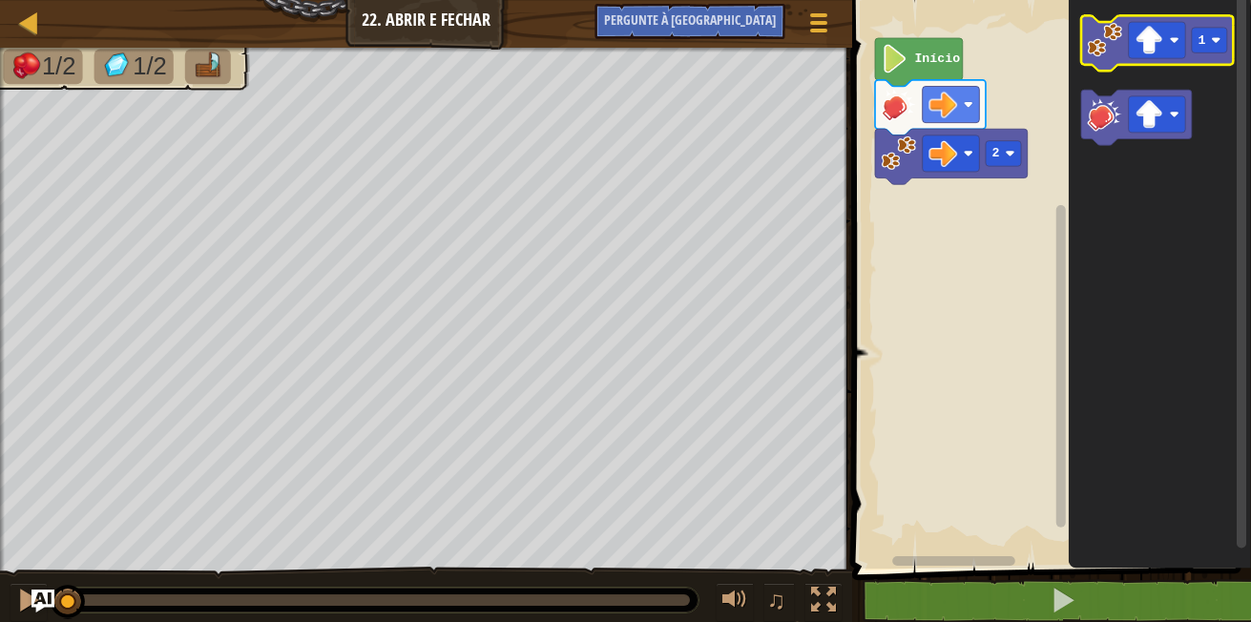
click at [1092, 31] on g "1" at bounding box center [1157, 43] width 153 height 55
click at [1096, 42] on image "Espaço de trabalho do Blockly" at bounding box center [1105, 40] width 34 height 34
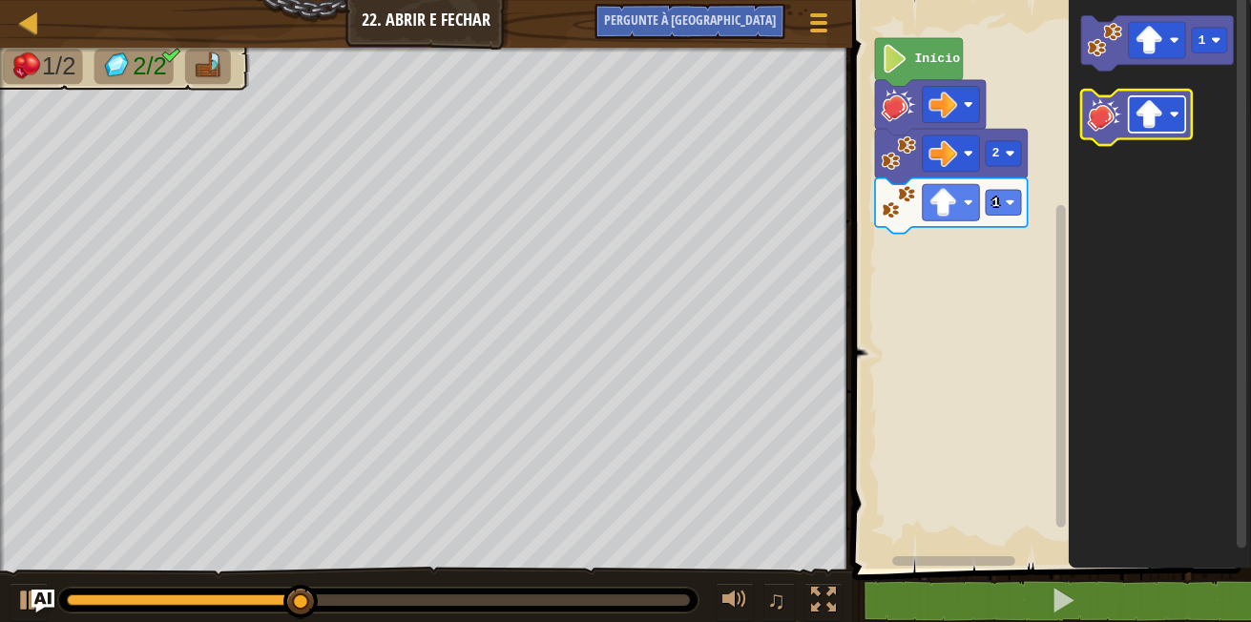
click at [1180, 113] on rect "Espaço de trabalho do Blockly" at bounding box center [1157, 114] width 57 height 36
click at [1106, 110] on image "Espaço de trabalho do Blockly" at bounding box center [1105, 113] width 34 height 34
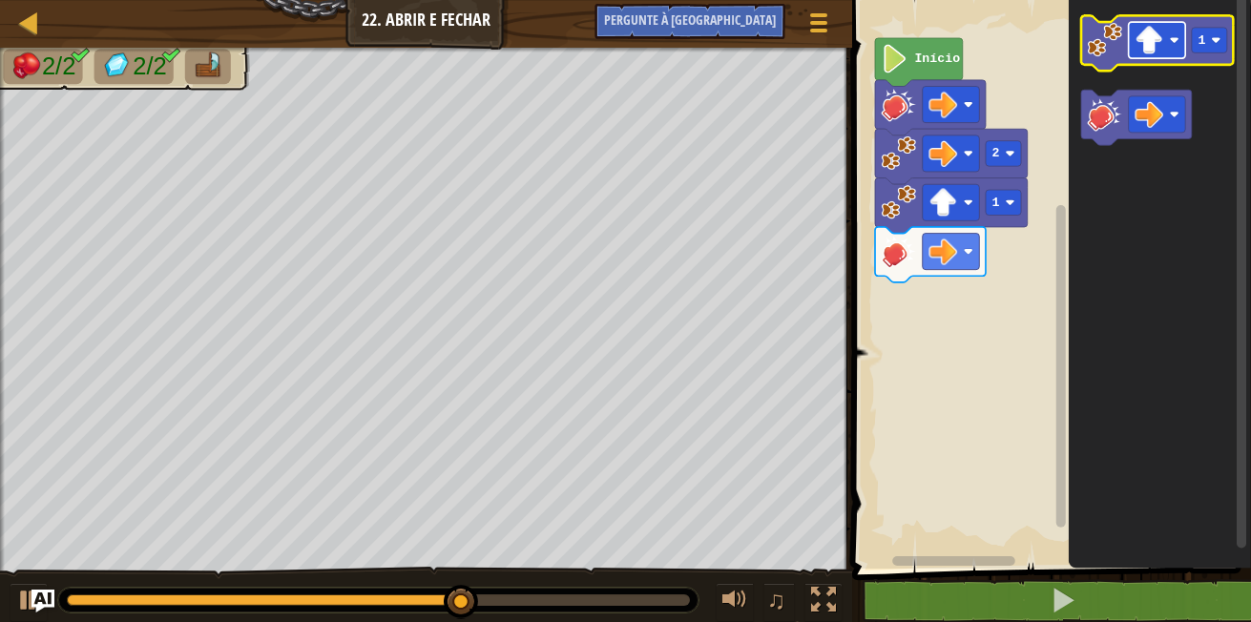
click at [1167, 50] on rect "Espaço de trabalho do Blockly" at bounding box center [1157, 40] width 57 height 36
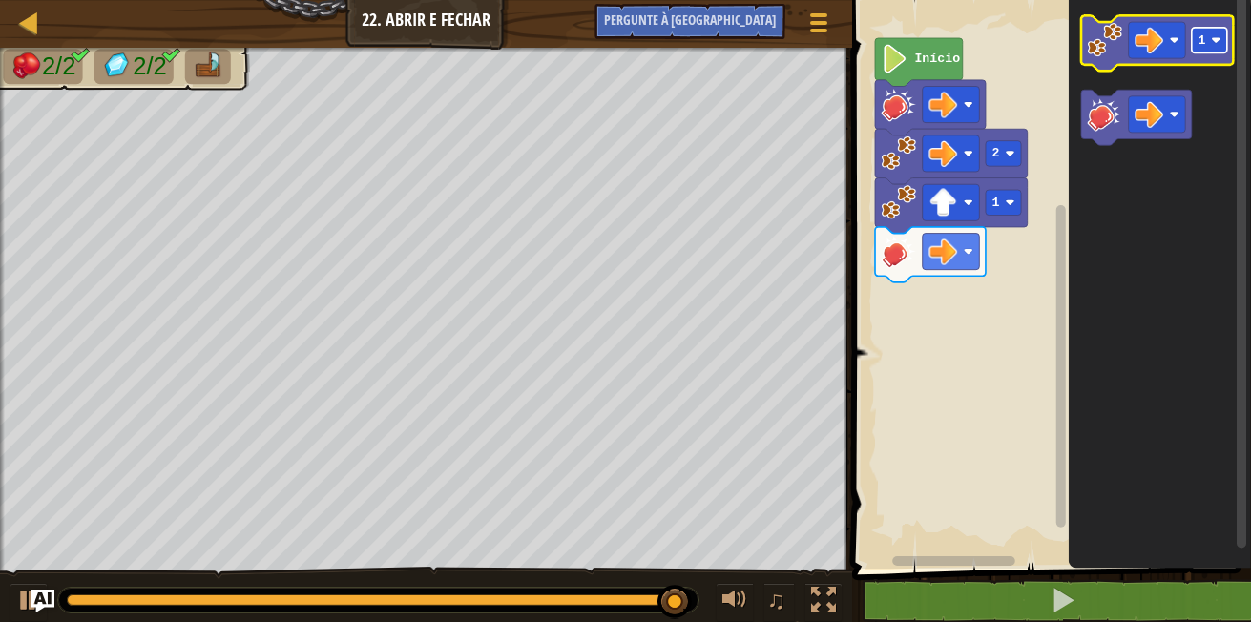
click at [1204, 51] on rect "Espaço de trabalho do Blockly" at bounding box center [1209, 41] width 35 height 26
click at [1111, 31] on image "Espaço de trabalho do Blockly" at bounding box center [1105, 40] width 34 height 34
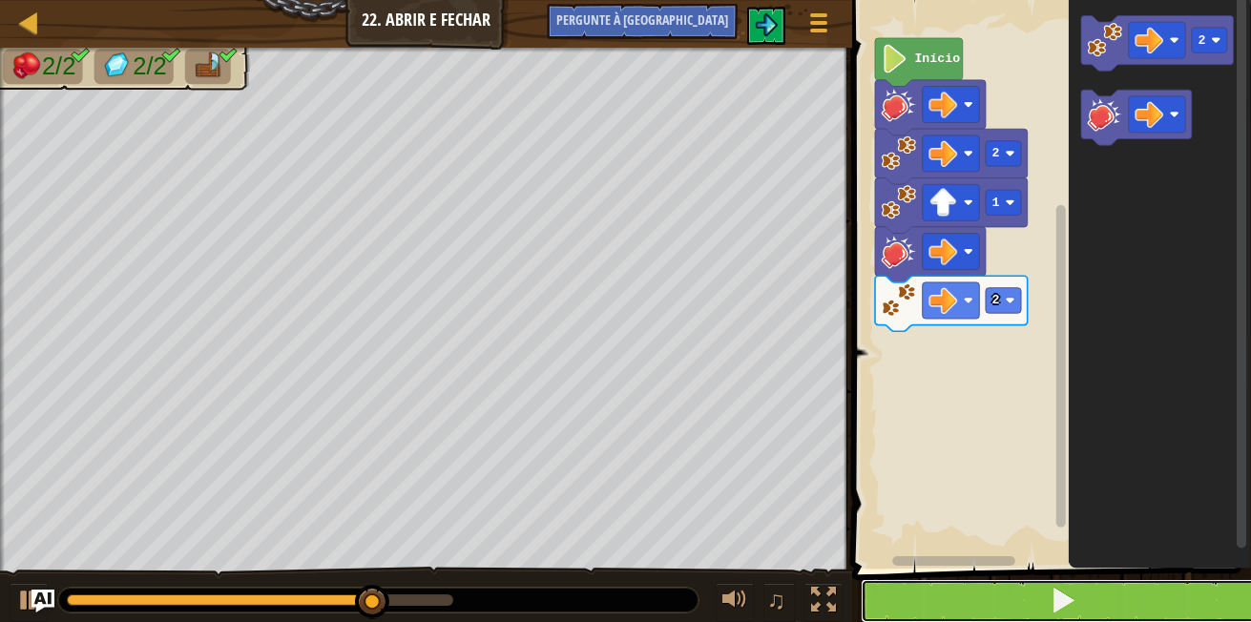
click at [943, 598] on button at bounding box center [1063, 601] width 405 height 44
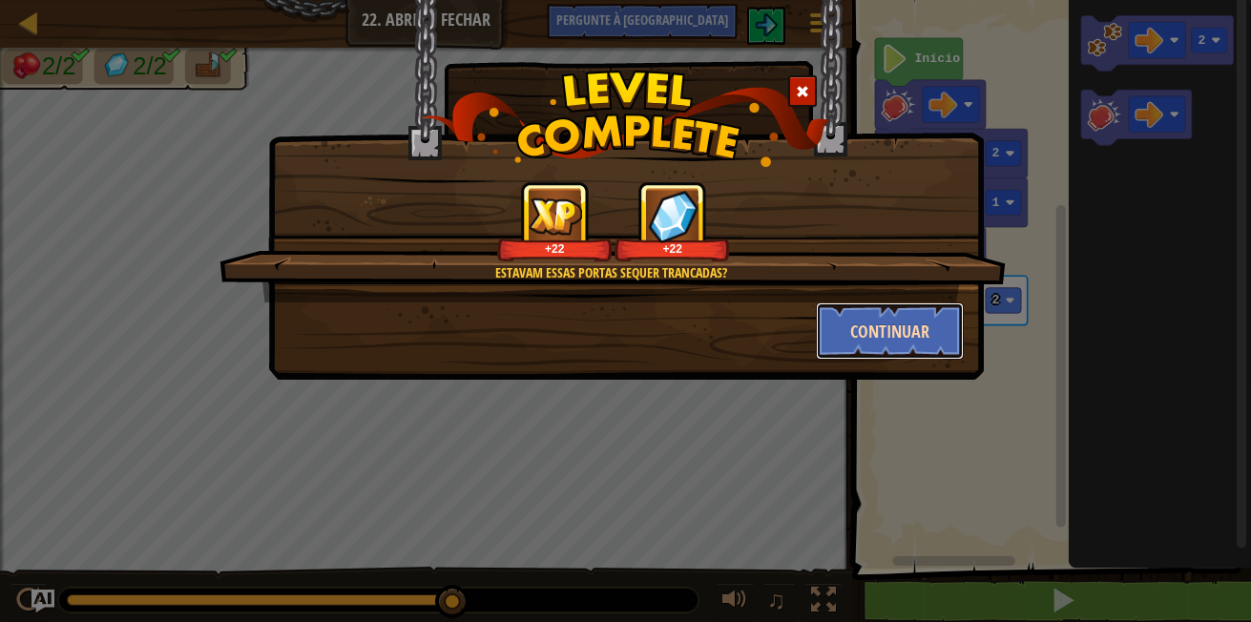
click at [907, 333] on button "Continuar" at bounding box center [890, 331] width 148 height 57
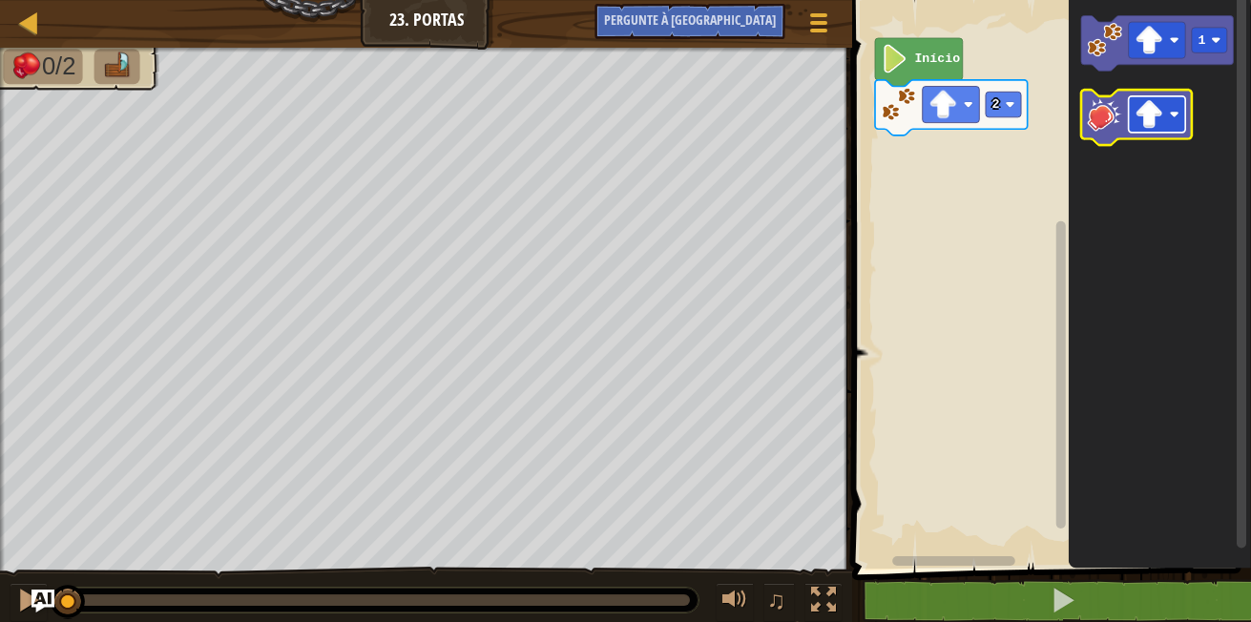
click at [1172, 113] on image "Espaço de trabalho do Blockly" at bounding box center [1175, 115] width 10 height 10
click at [1109, 132] on icon "Espaço de trabalho do Blockly" at bounding box center [1136, 117] width 111 height 55
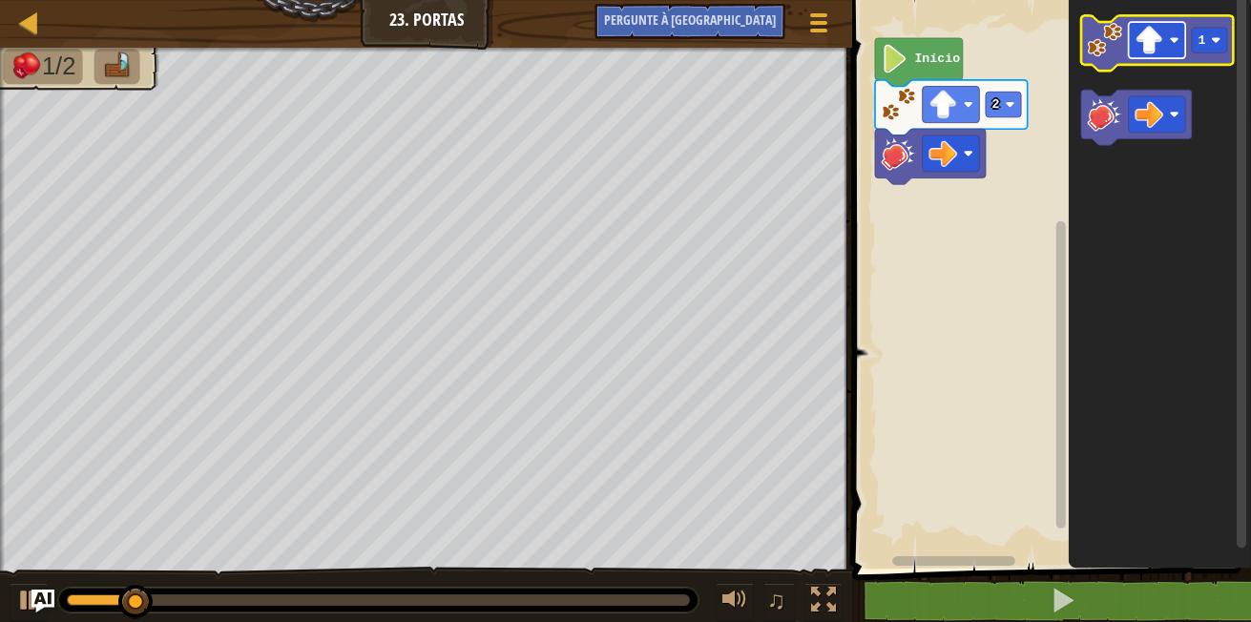
click at [1177, 39] on image "Espaço de trabalho do Blockly" at bounding box center [1175, 40] width 10 height 10
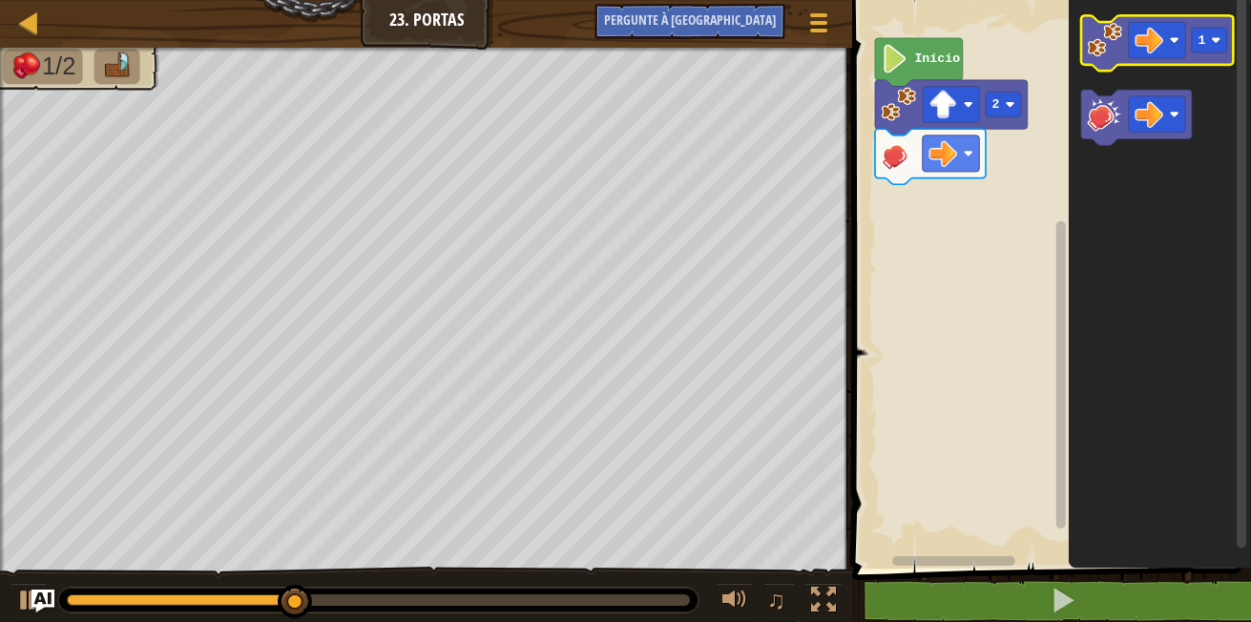
click at [1111, 44] on image "Espaço de trabalho do Blockly" at bounding box center [1105, 40] width 34 height 34
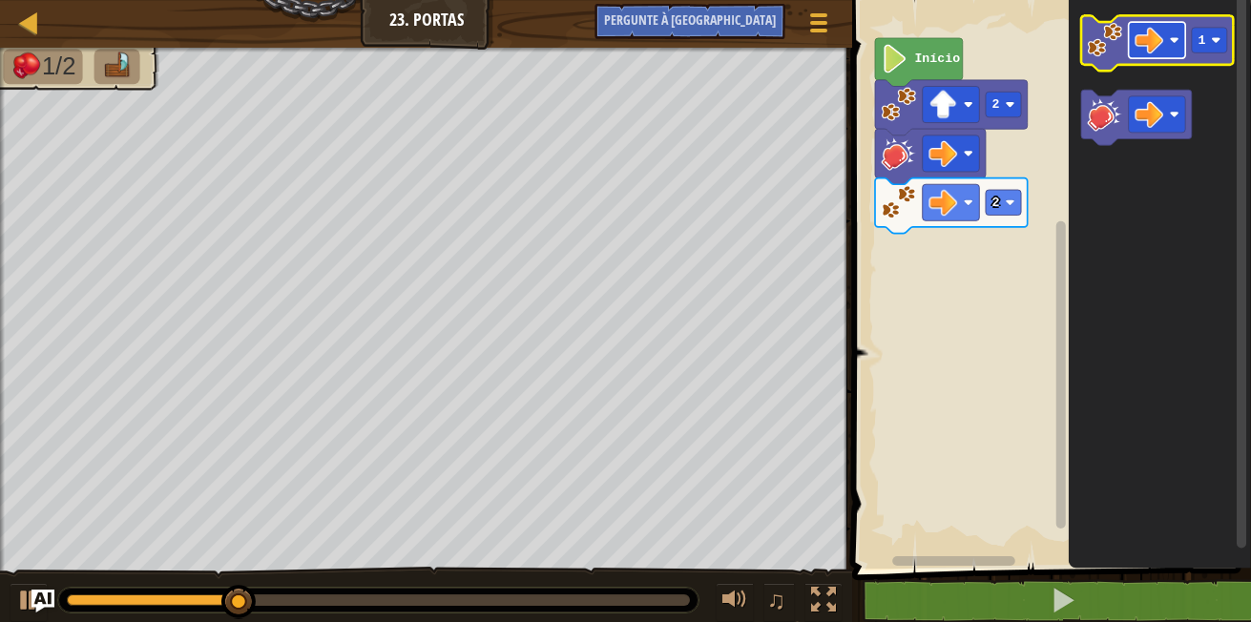
click at [1179, 33] on rect "Espaço de trabalho do Blockly" at bounding box center [1157, 40] width 57 height 36
click at [1112, 57] on icon "Espaço de trabalho do Blockly" at bounding box center [1157, 43] width 153 height 55
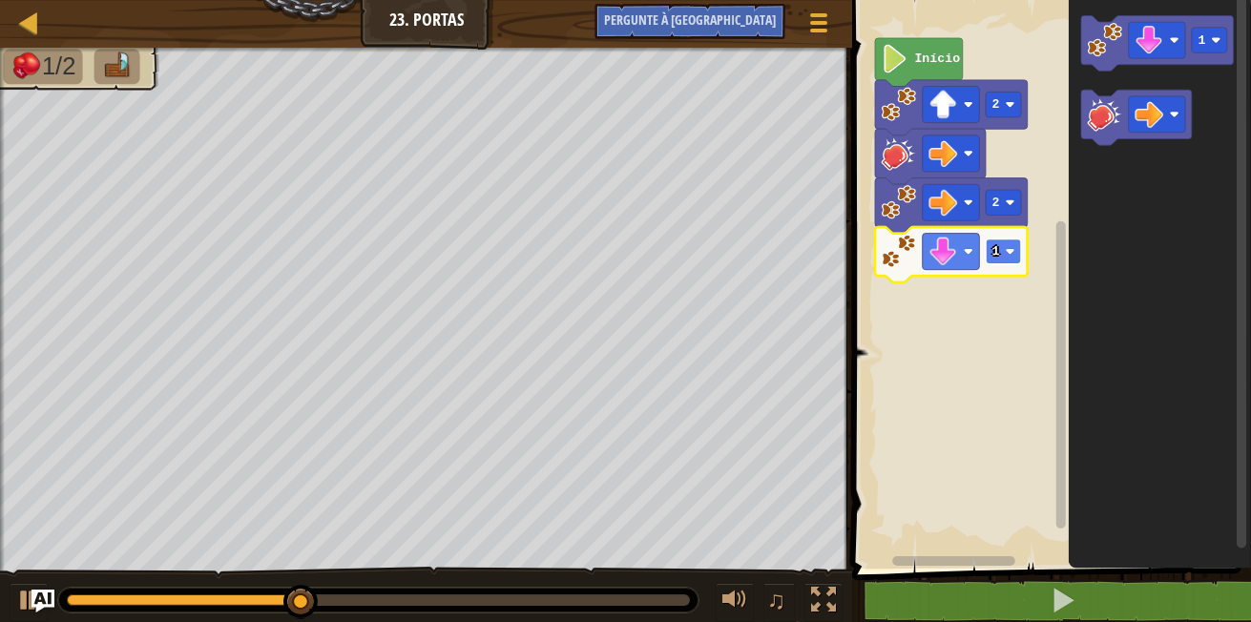
click at [1010, 243] on rect "Espaço de trabalho do Blockly" at bounding box center [1003, 252] width 35 height 26
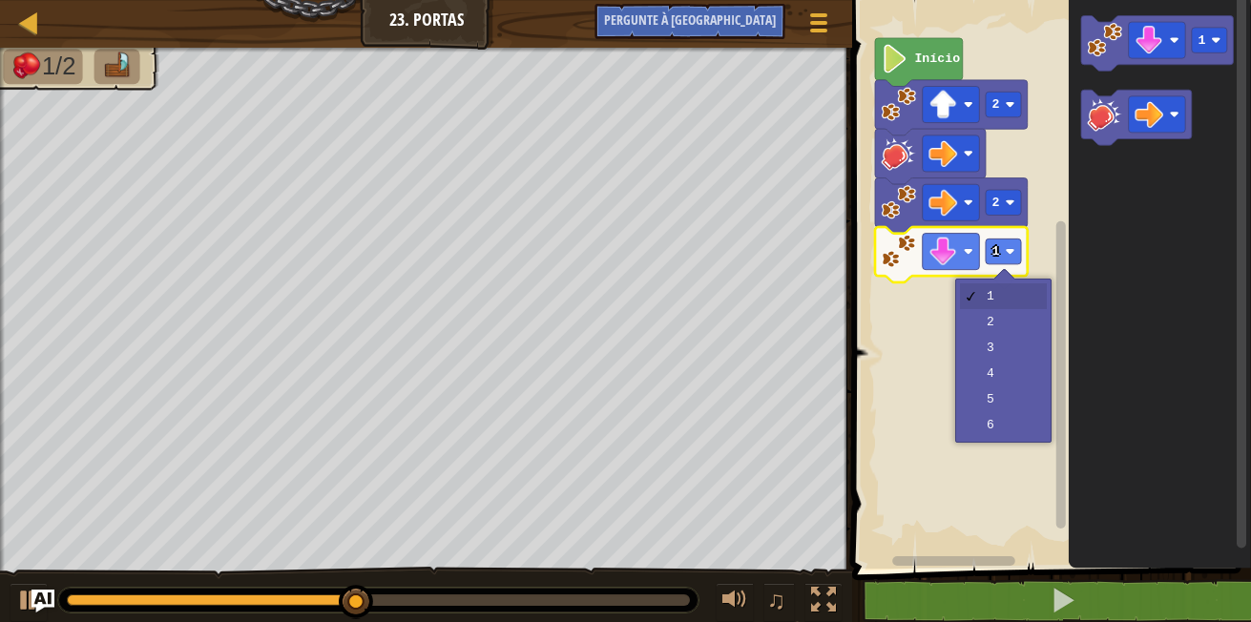
click at [1125, 238] on icon "Espaço de trabalho do Blockly" at bounding box center [1160, 279] width 182 height 578
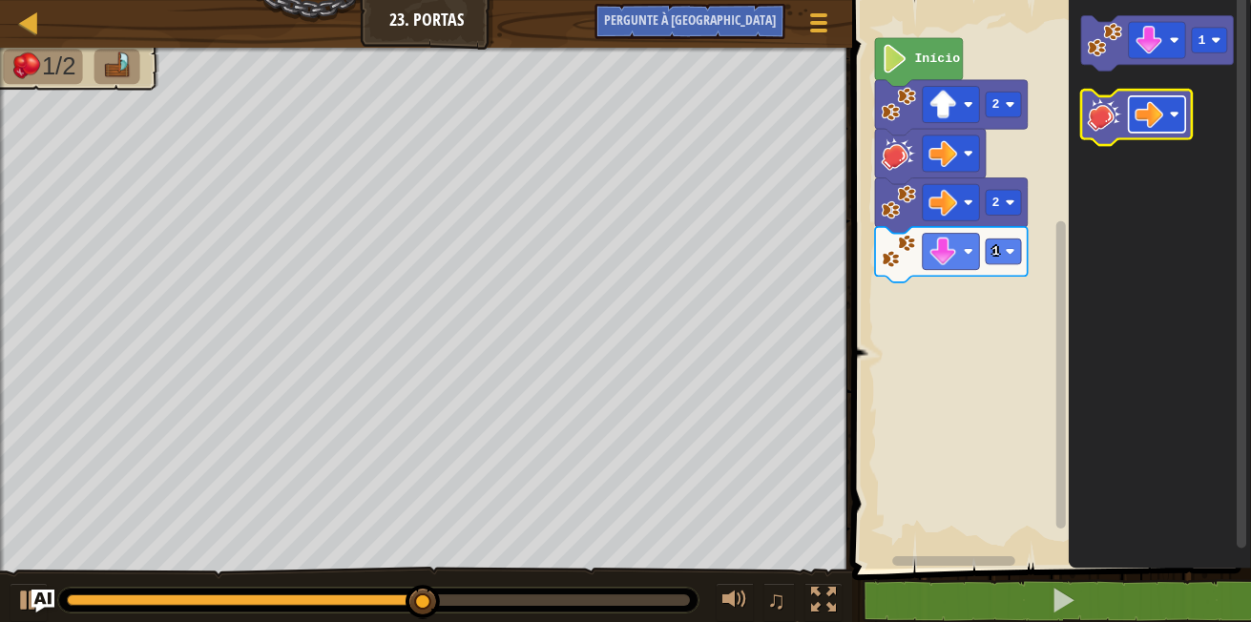
click at [1172, 105] on rect "Espaço de trabalho do Blockly" at bounding box center [1157, 114] width 57 height 36
click at [1101, 129] on image "Espaço de trabalho do Blockly" at bounding box center [1105, 113] width 34 height 34
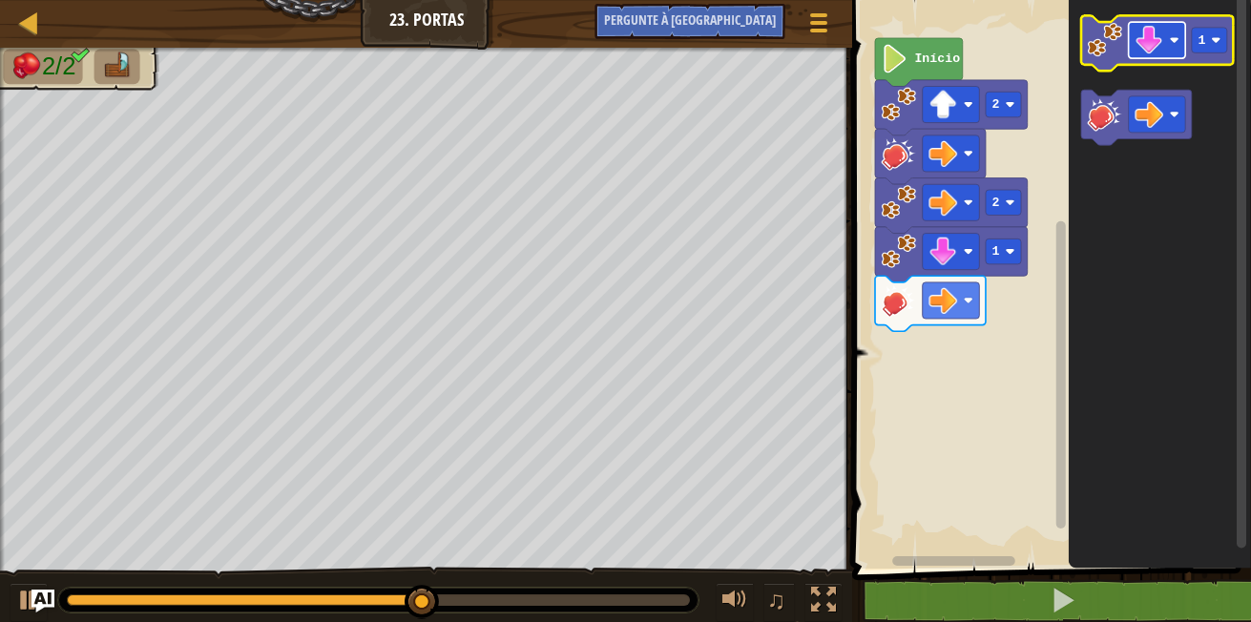
click at [1170, 32] on rect "Espaço de trabalho do Blockly" at bounding box center [1157, 40] width 57 height 36
click at [1094, 63] on icon "Espaço de trabalho do Blockly" at bounding box center [1157, 43] width 153 height 55
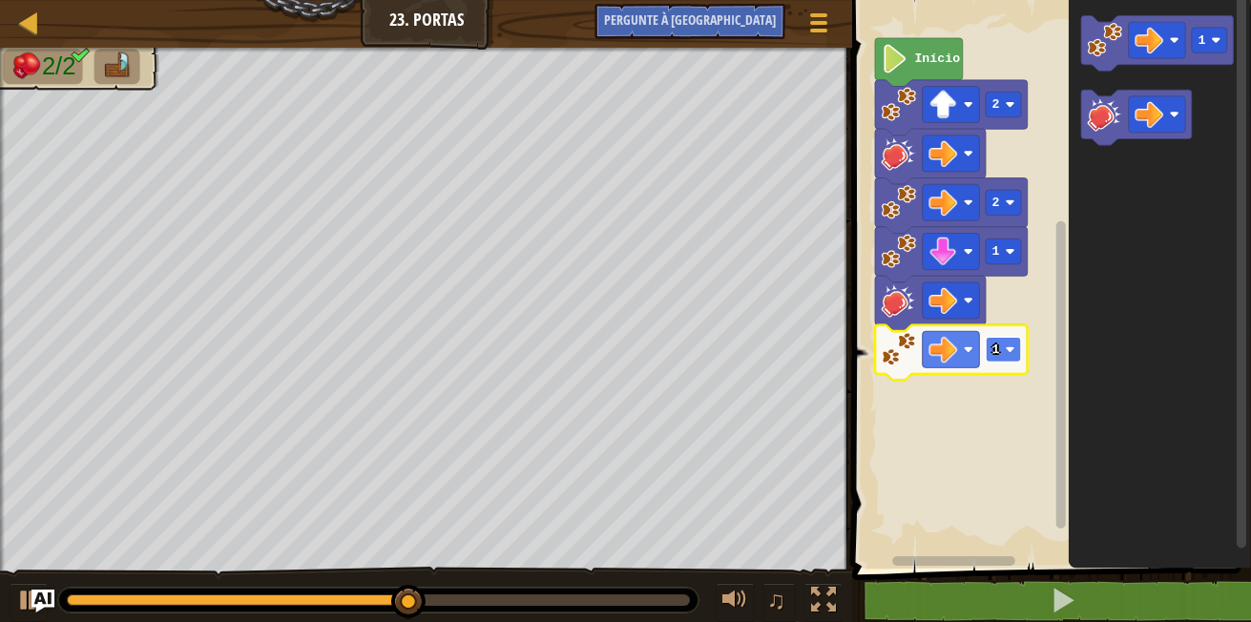
click at [1016, 346] on rect "Espaço de trabalho do Blockly" at bounding box center [1003, 350] width 35 height 26
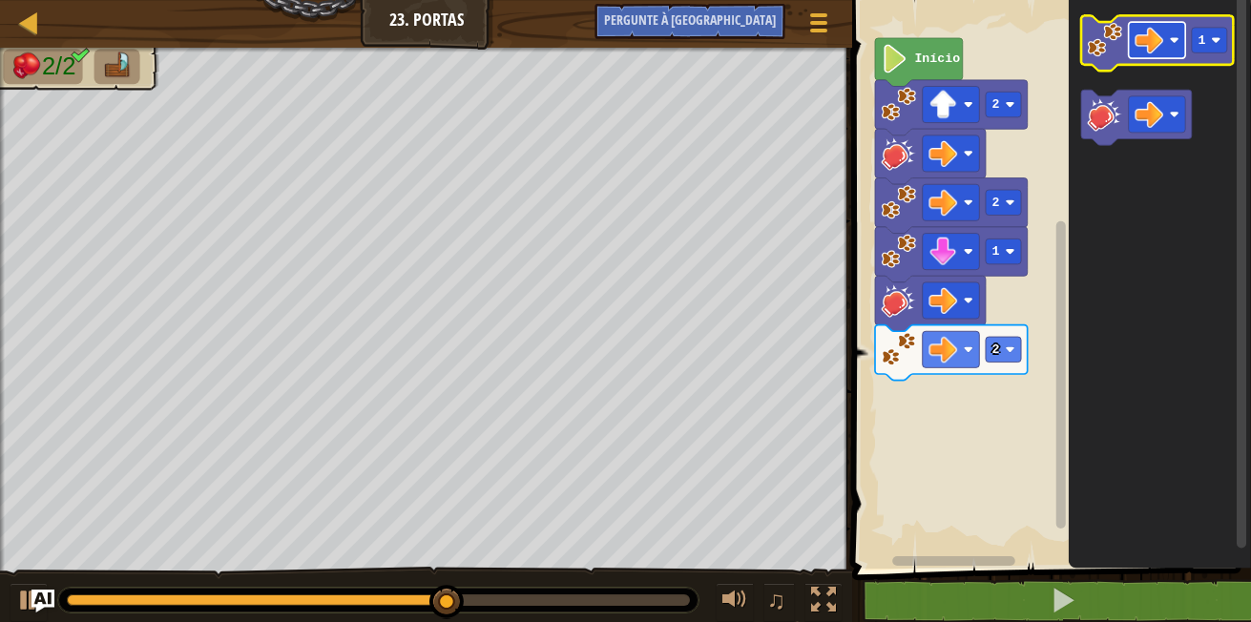
click at [1175, 39] on image "Espaço de trabalho do Blockly" at bounding box center [1175, 40] width 10 height 10
click at [1111, 70] on icon "Espaço de trabalho do Blockly" at bounding box center [1157, 43] width 153 height 55
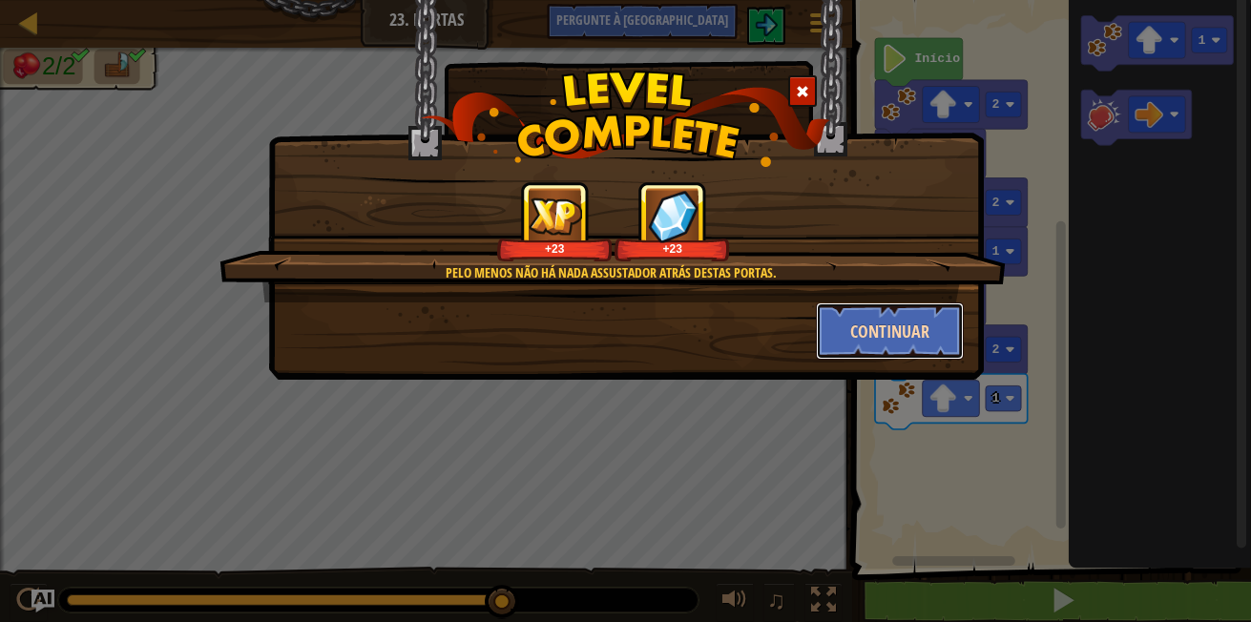
click at [858, 345] on button "Continuar" at bounding box center [890, 331] width 148 height 57
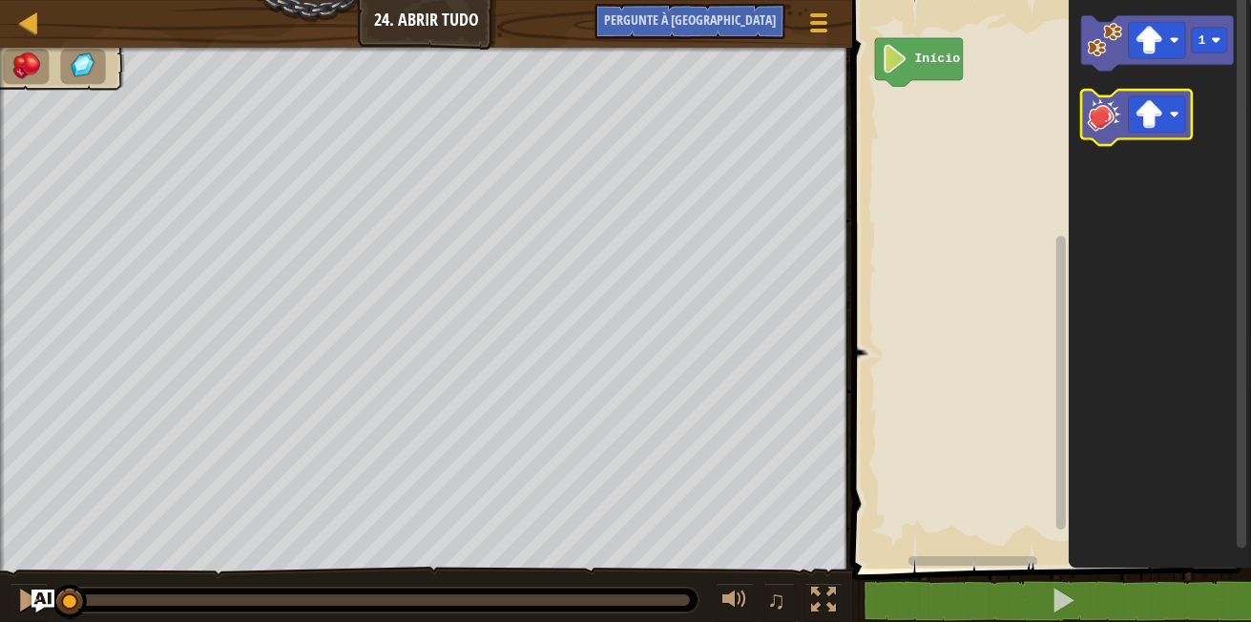
click at [1121, 105] on image "Espaço de trabalho do Blockly" at bounding box center [1105, 113] width 34 height 34
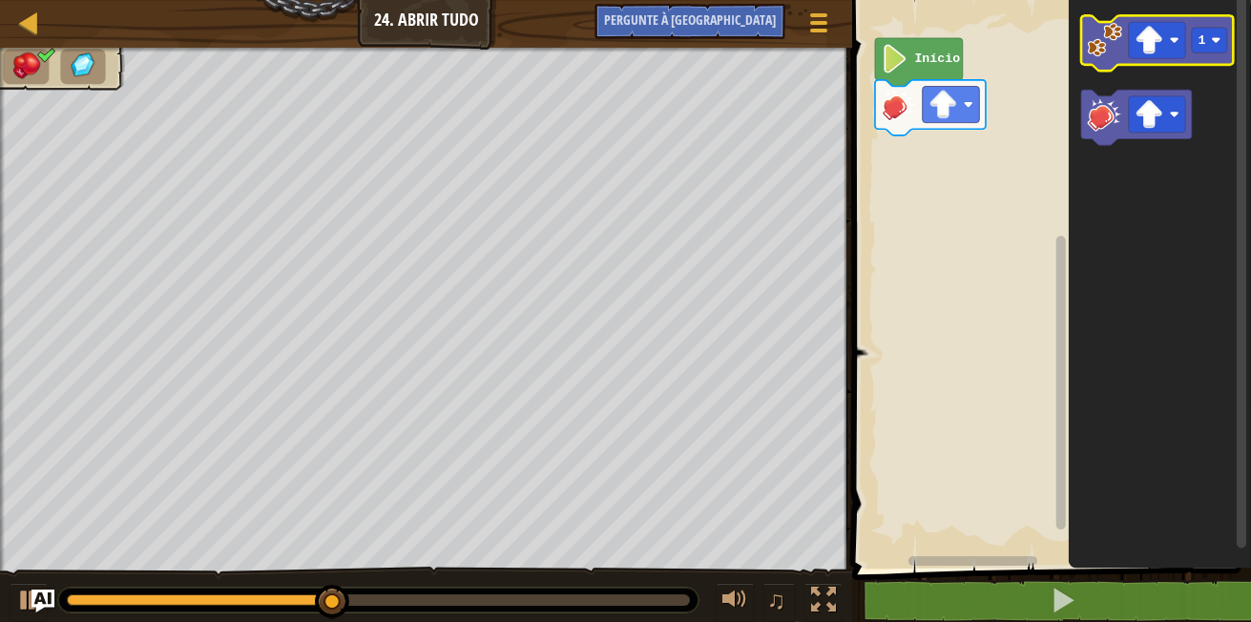
click at [1110, 40] on image "Espaço de trabalho do Blockly" at bounding box center [1105, 40] width 34 height 34
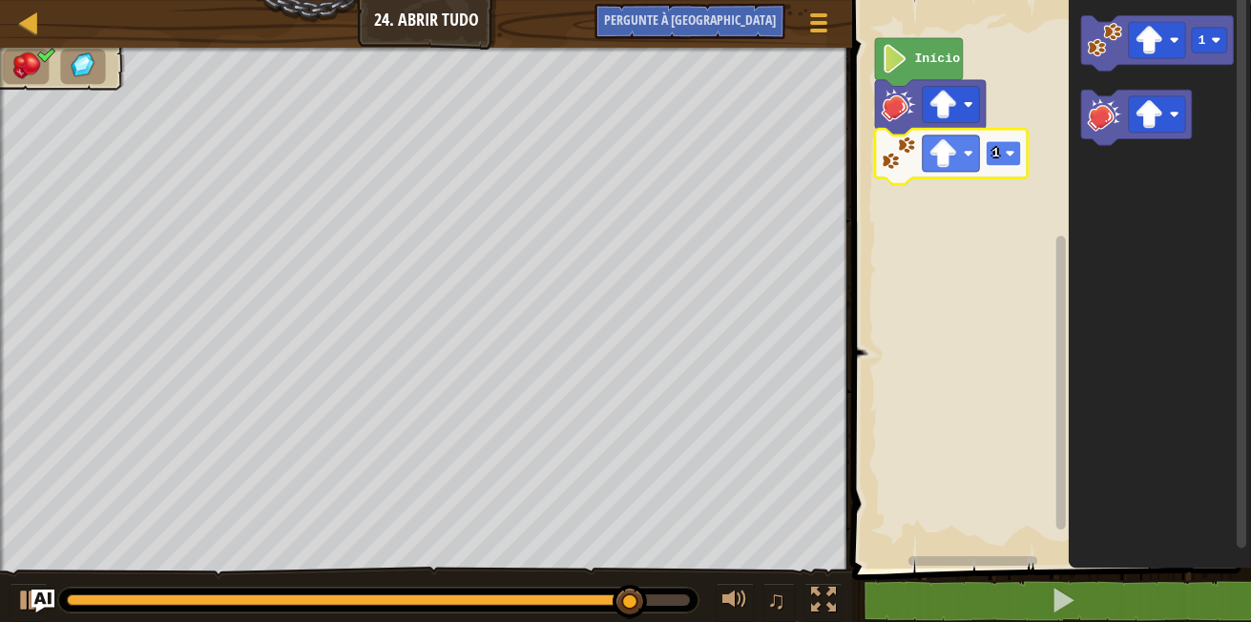
click at [1002, 157] on rect "Espaço de trabalho do Blockly" at bounding box center [1003, 154] width 35 height 26
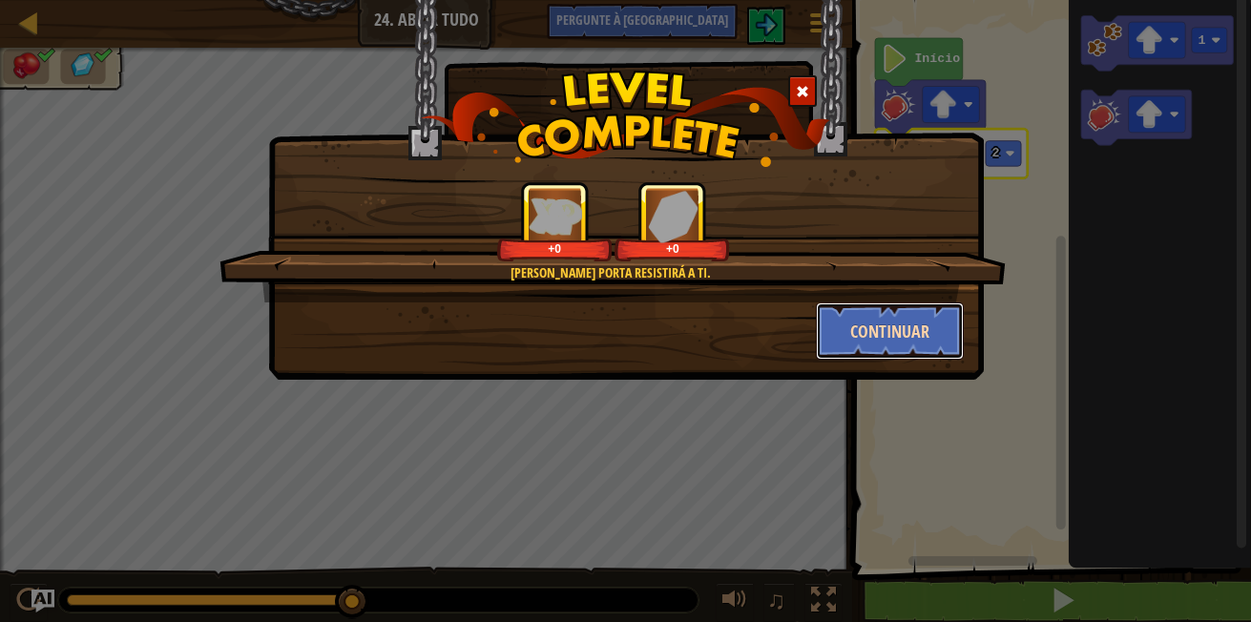
drag, startPoint x: 832, startPoint y: 322, endPoint x: 847, endPoint y: 329, distance: 16.2
click at [847, 329] on button "Continuar" at bounding box center [890, 331] width 148 height 57
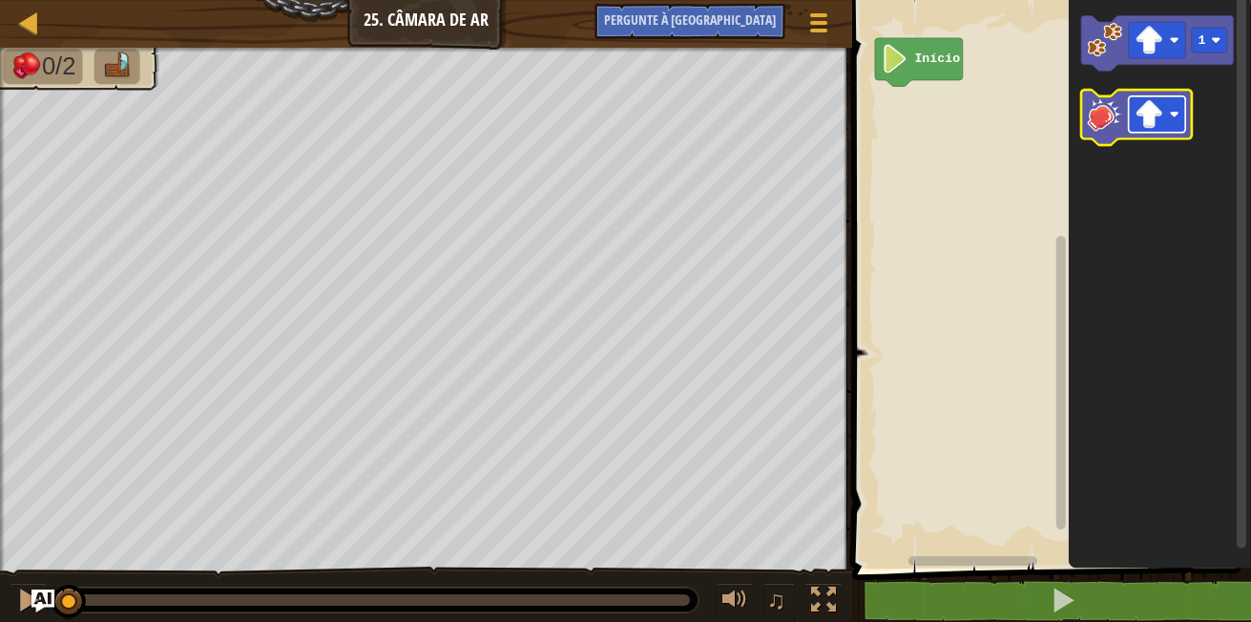
click at [1176, 109] on rect "Espaço de trabalho do Blockly" at bounding box center [1157, 114] width 57 height 36
click at [1105, 124] on image "Espaço de trabalho do Blockly" at bounding box center [1105, 113] width 34 height 34
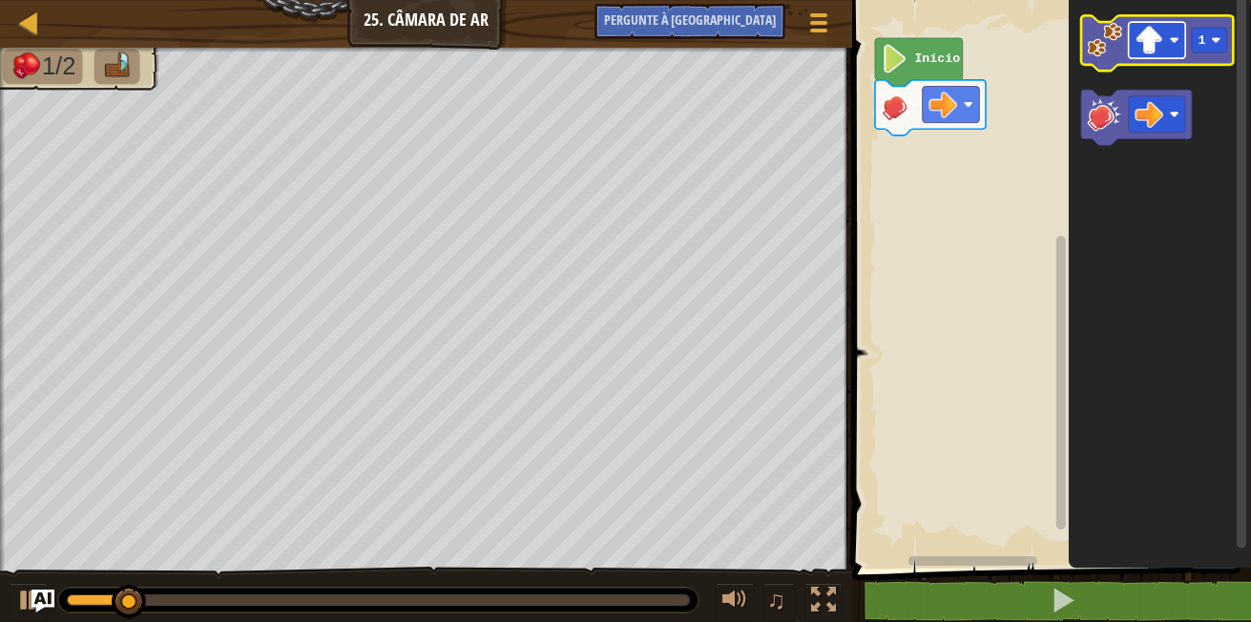
click at [1178, 42] on image "Espaço de trabalho do Blockly" at bounding box center [1175, 40] width 10 height 10
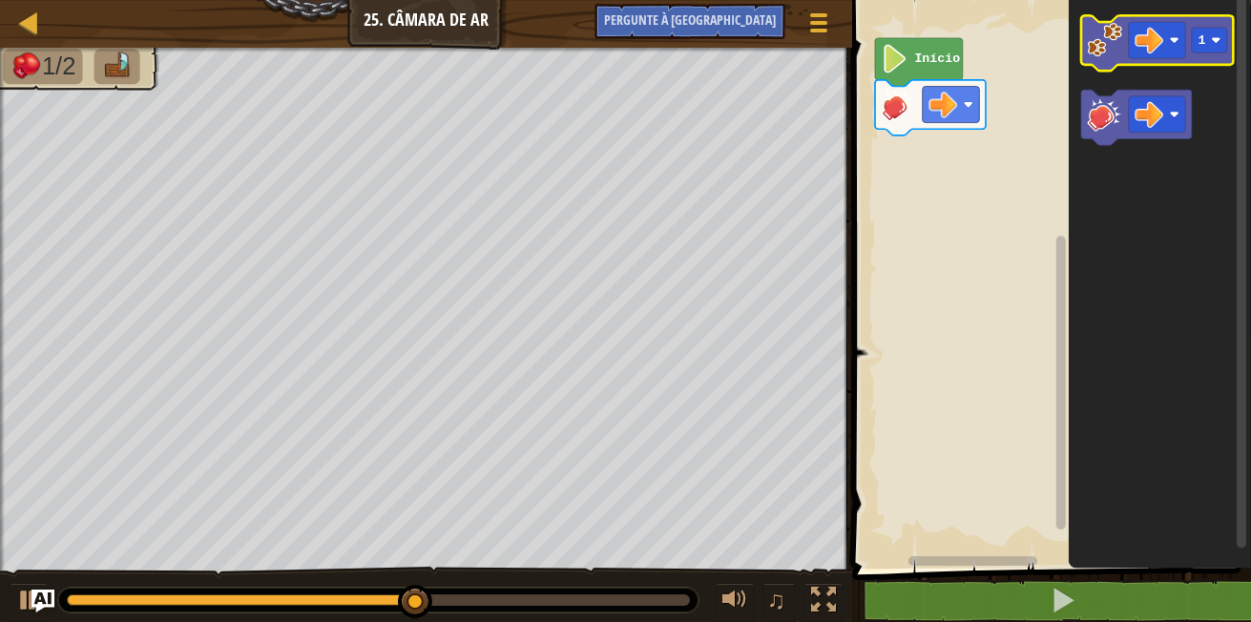
click at [1093, 56] on image "Espaço de trabalho do Blockly" at bounding box center [1105, 40] width 34 height 34
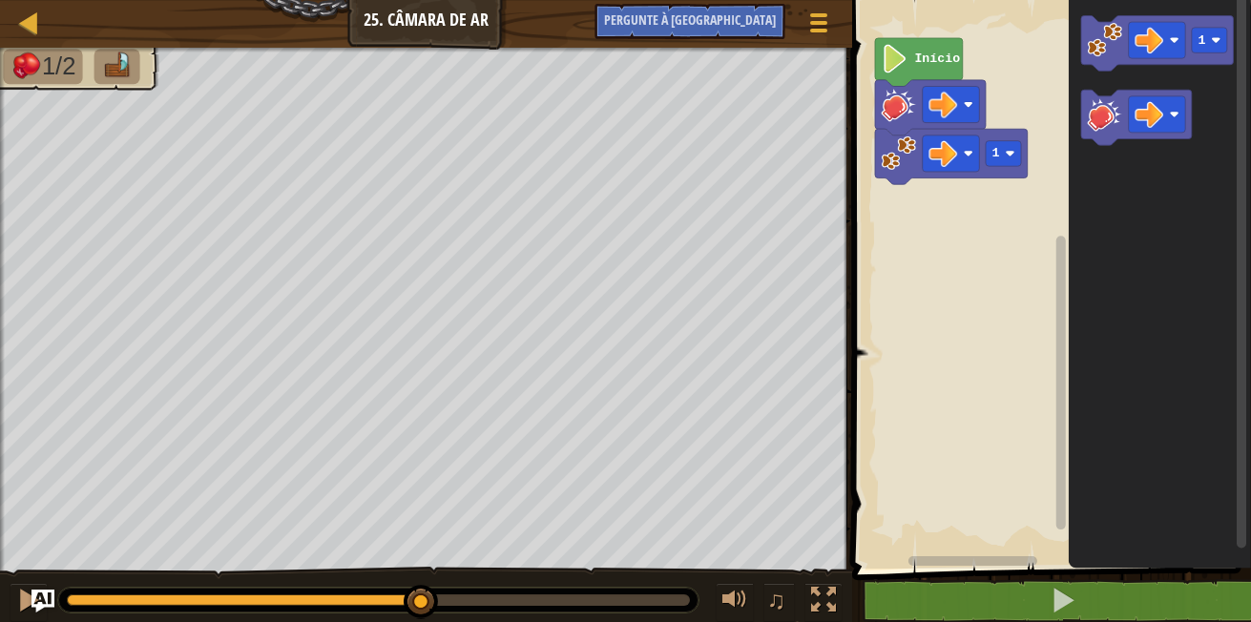
click at [1107, 146] on icon "Espaço de trabalho do Blockly" at bounding box center [1160, 279] width 182 height 578
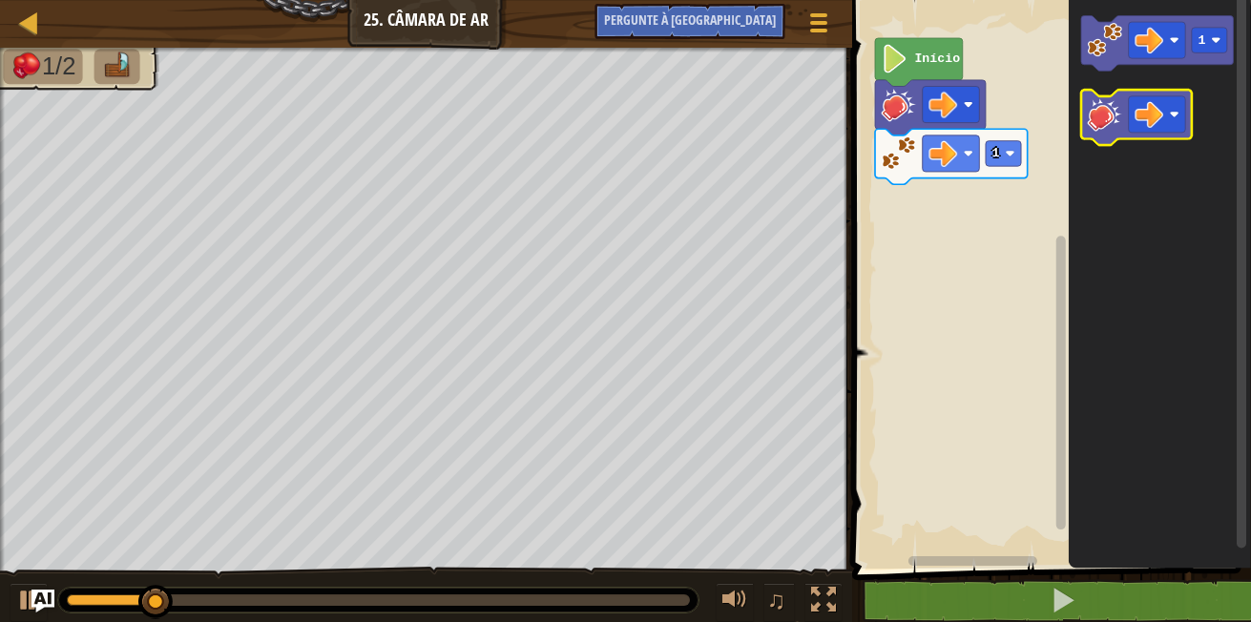
click at [1103, 127] on image "Espaço de trabalho do Blockly" at bounding box center [1105, 113] width 34 height 34
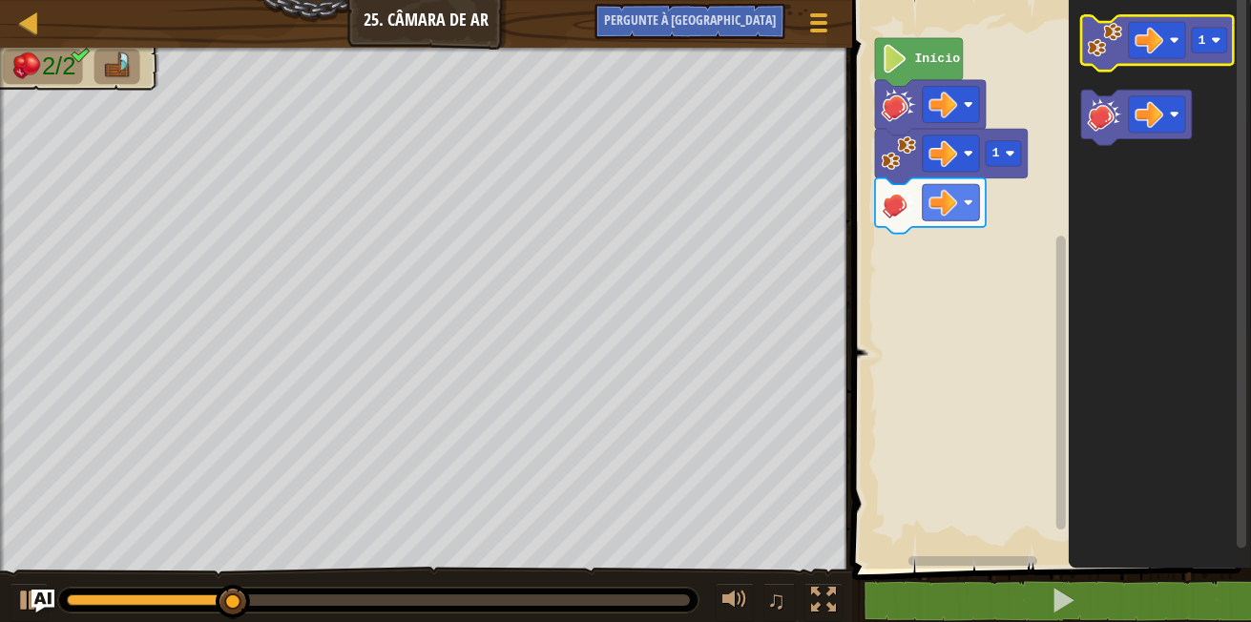
click at [1104, 26] on image "Espaço de trabalho do Blockly" at bounding box center [1105, 40] width 34 height 34
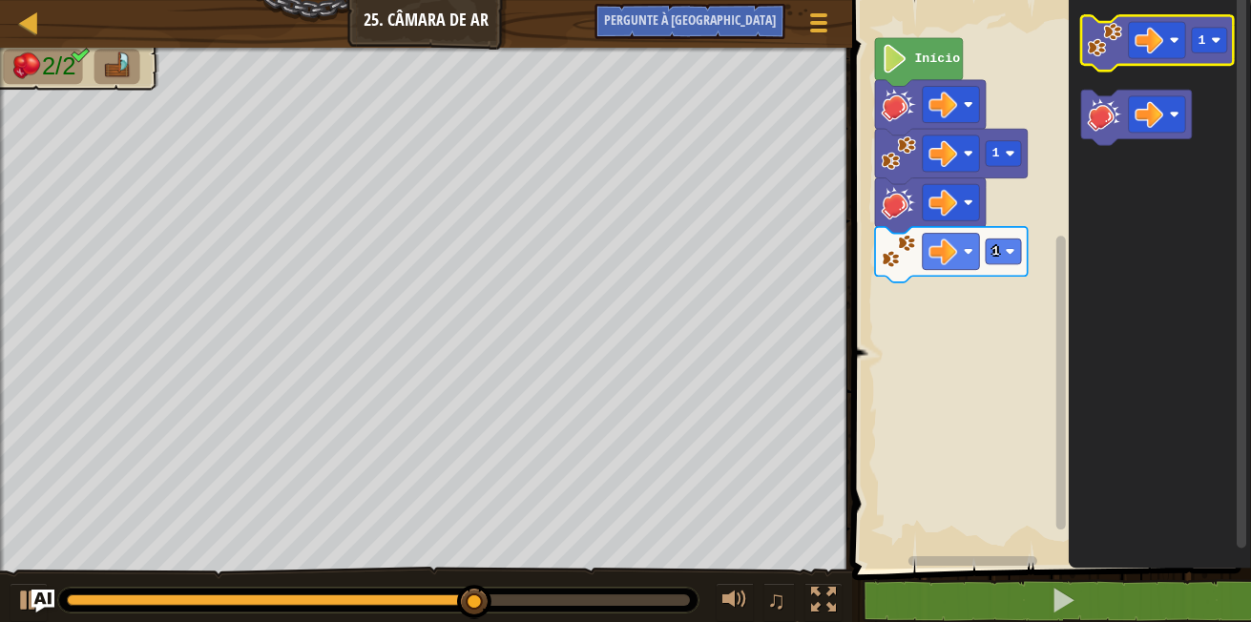
click at [1101, 40] on image "Espaço de trabalho do Blockly" at bounding box center [1105, 40] width 34 height 34
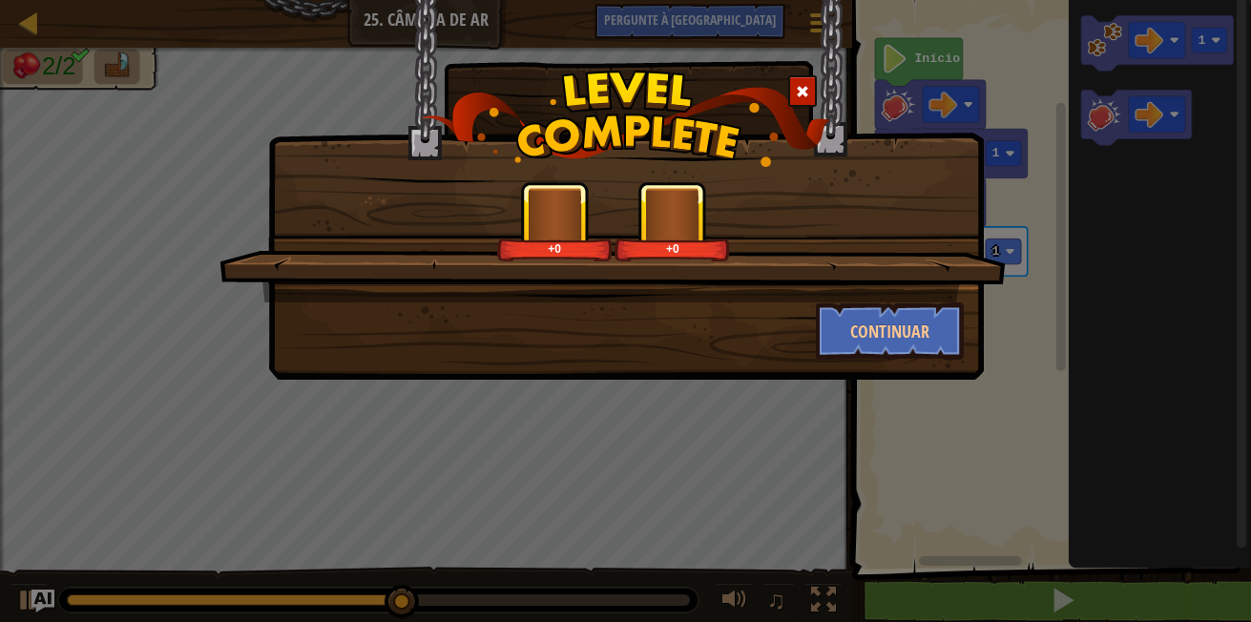
click at [1007, 245] on div "+0 +0 Continuar" at bounding box center [625, 311] width 1251 height 622
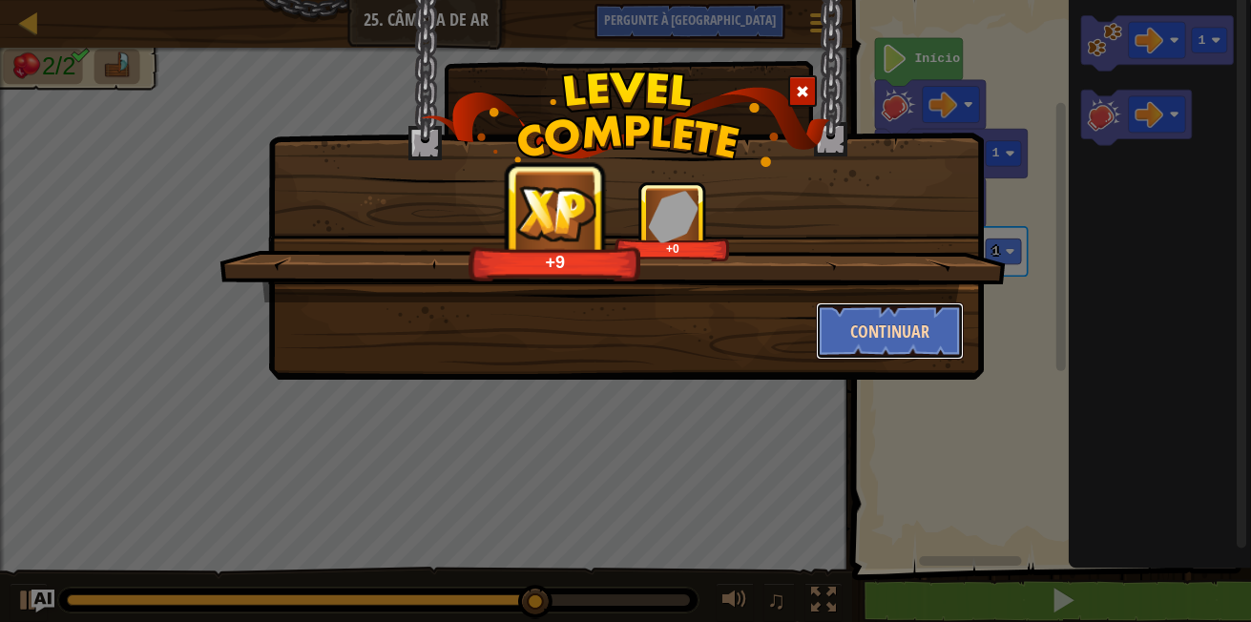
click at [907, 309] on button "Continuar" at bounding box center [890, 331] width 148 height 57
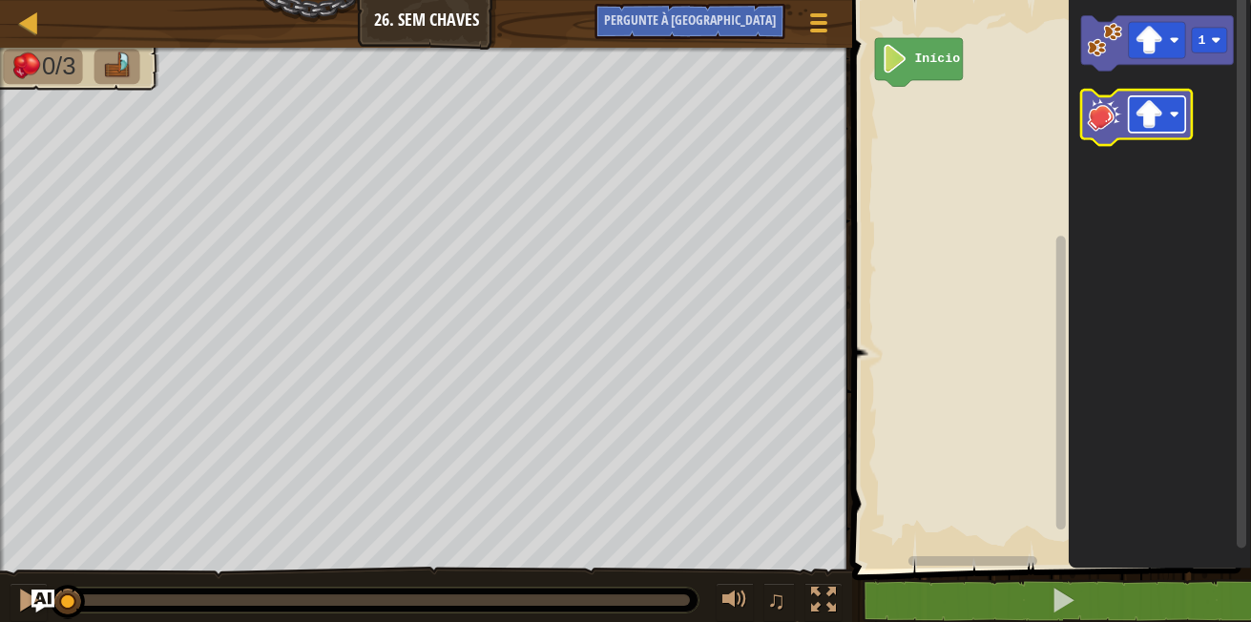
click at [1170, 114] on image "Espaço de trabalho do Blockly" at bounding box center [1175, 115] width 10 height 10
click at [1115, 101] on image "Espaço de trabalho do Blockly" at bounding box center [1105, 113] width 34 height 34
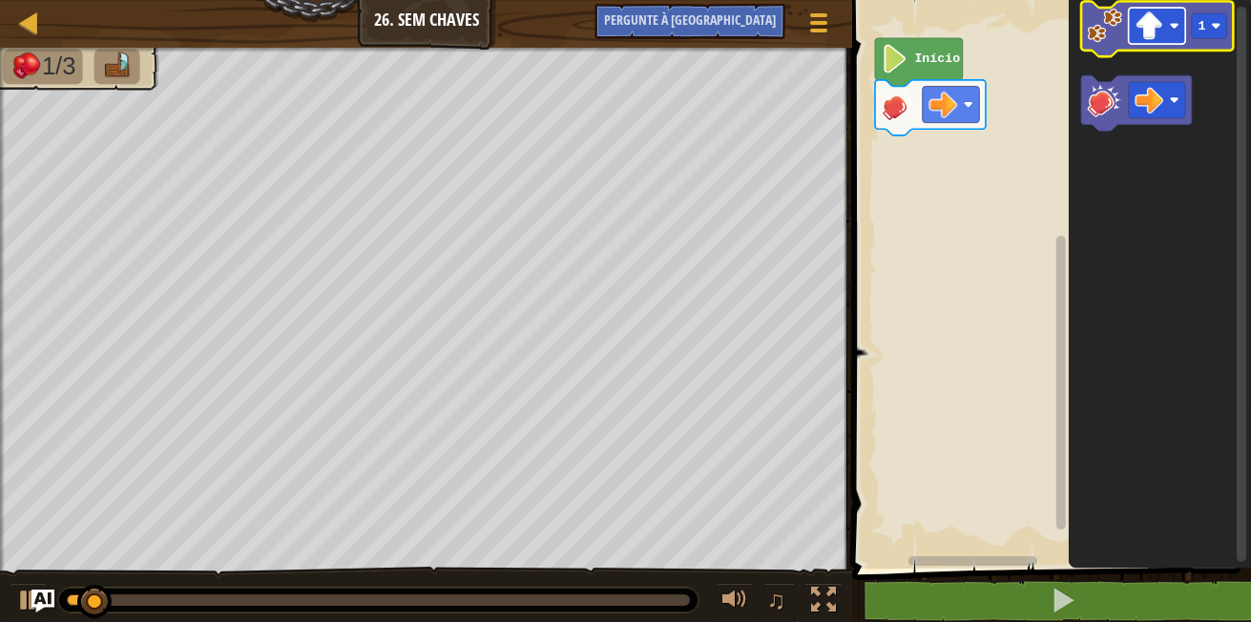
click at [1177, 26] on image "Espaço de trabalho do Blockly" at bounding box center [1175, 26] width 10 height 10
click at [1115, 31] on image "Espaço de trabalho do Blockly" at bounding box center [1105, 26] width 34 height 34
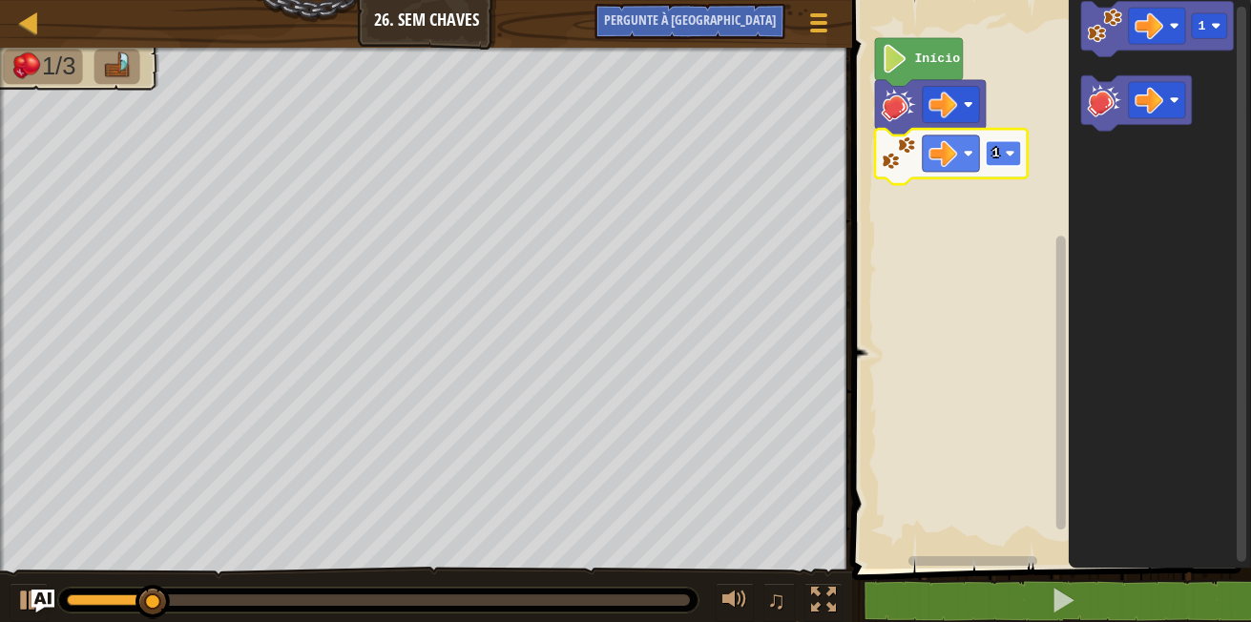
click at [1006, 164] on rect "Espaço de trabalho do Blockly" at bounding box center [1003, 154] width 35 height 26
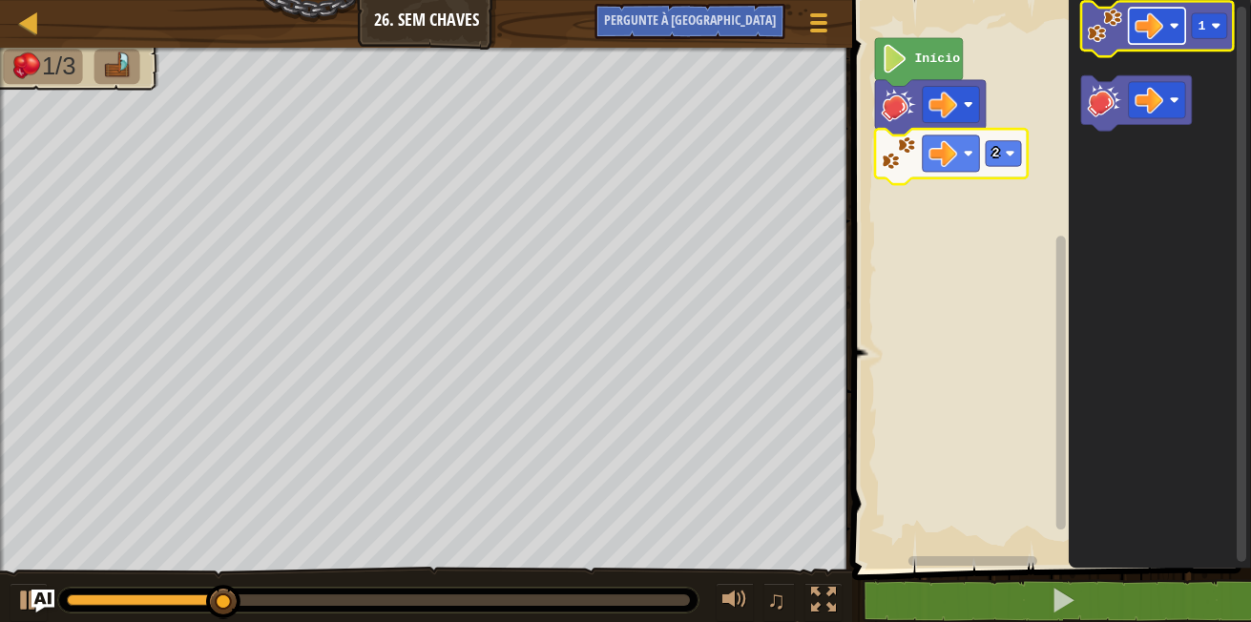
click at [1164, 30] on rect "Espaço de trabalho do Blockly" at bounding box center [1157, 26] width 57 height 36
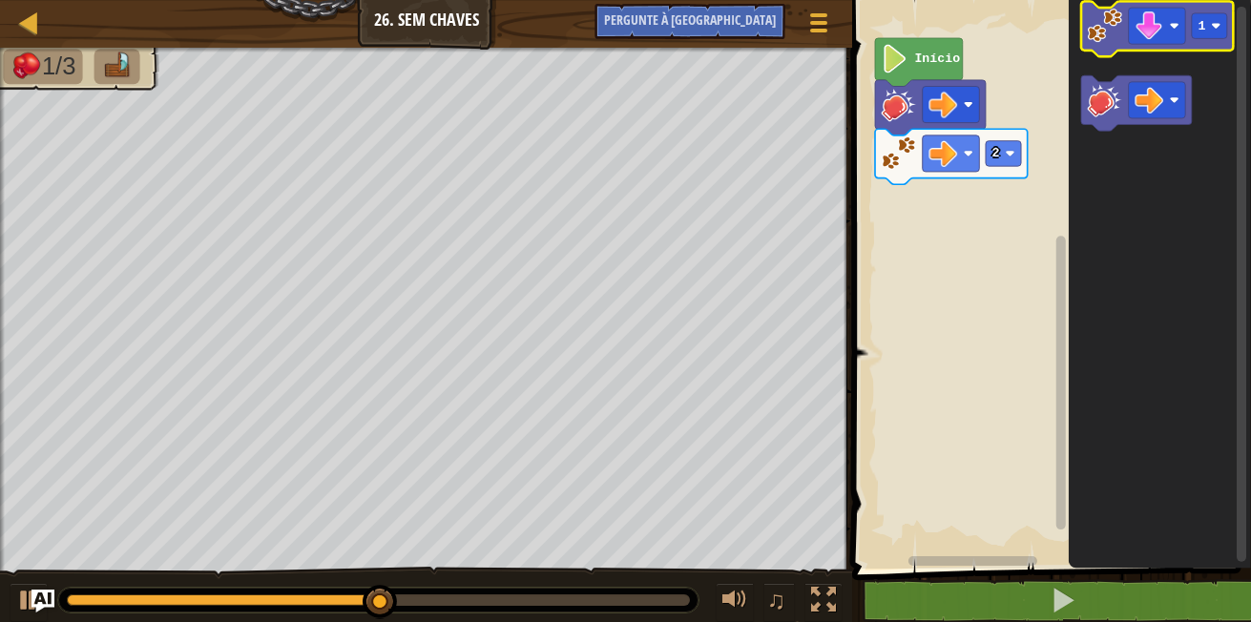
click at [1093, 31] on image "Espaço de trabalho do Blockly" at bounding box center [1105, 26] width 34 height 34
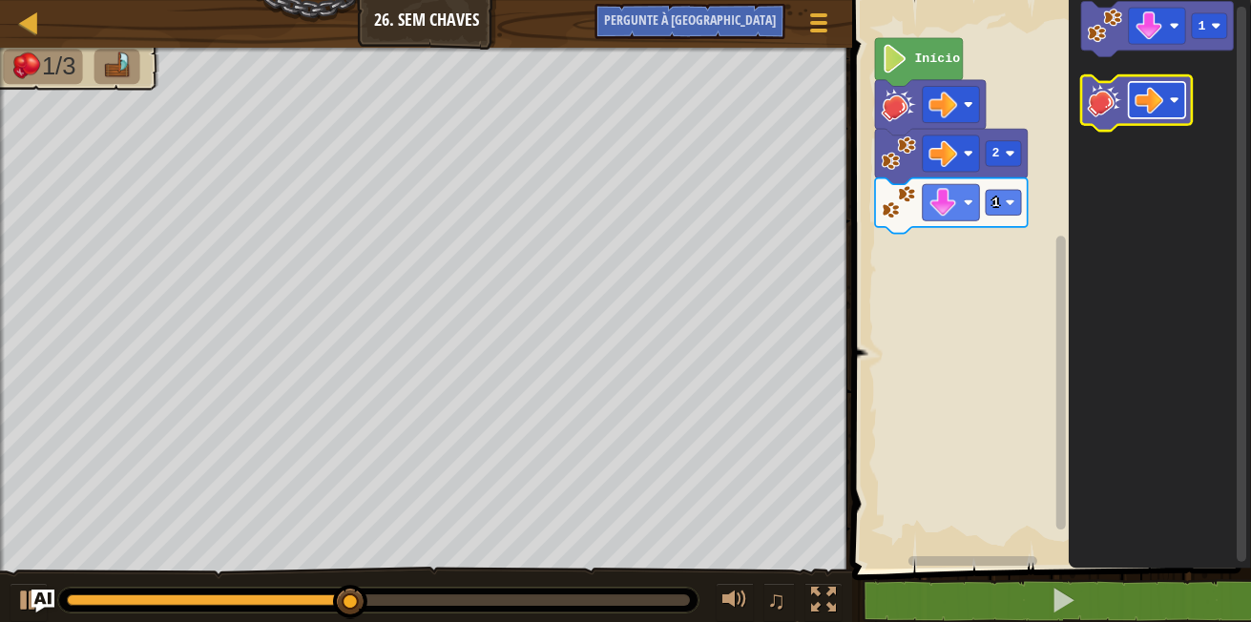
click at [1173, 103] on image "Espaço de trabalho do Blockly" at bounding box center [1175, 100] width 10 height 10
click at [1108, 115] on image "Espaço de trabalho do Blockly" at bounding box center [1105, 99] width 34 height 34
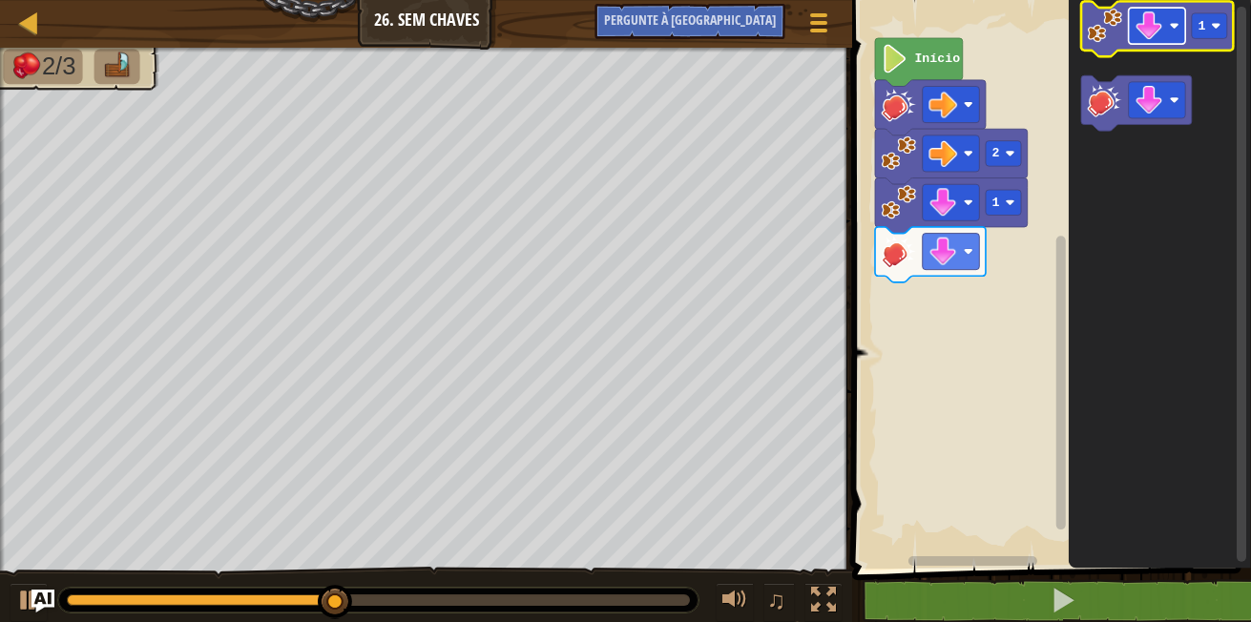
click at [1171, 22] on image "Espaço de trabalho do Blockly" at bounding box center [1175, 26] width 10 height 10
click at [1098, 50] on icon "Espaço de trabalho do Blockly" at bounding box center [1157, 29] width 153 height 55
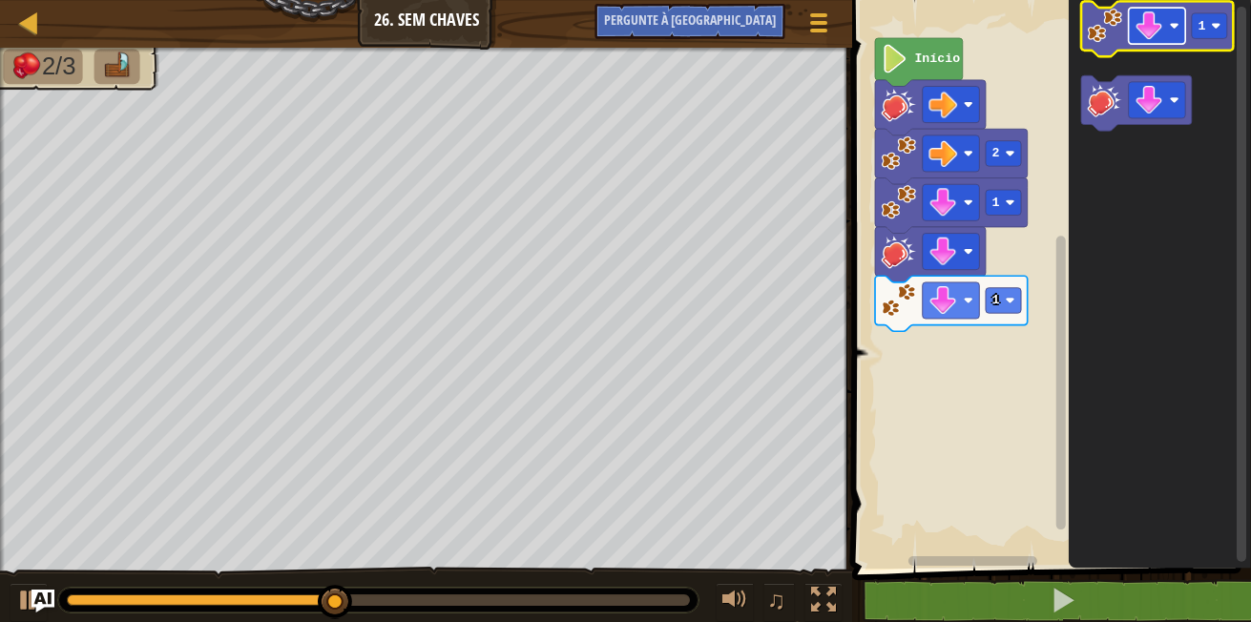
click at [1165, 24] on rect "Espaço de trabalho do Blockly" at bounding box center [1157, 26] width 57 height 36
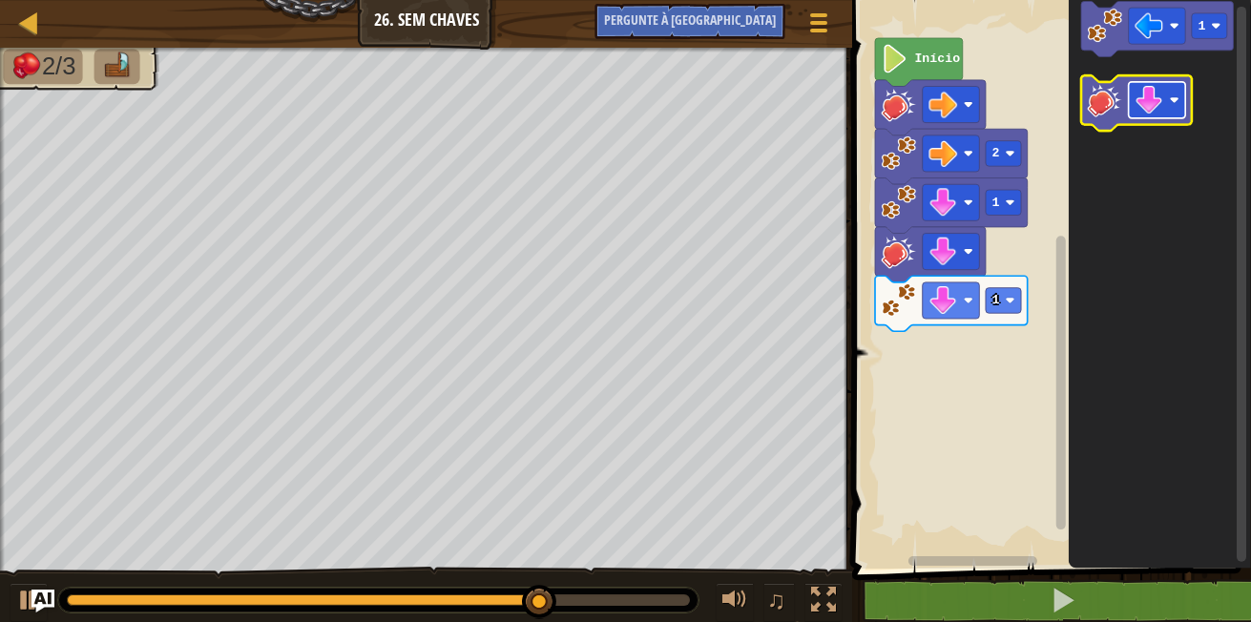
click at [1163, 106] on image "Espaço de trabalho do Blockly" at bounding box center [1150, 100] width 29 height 29
click at [1103, 71] on icon "Espaço de trabalho do Blockly" at bounding box center [1160, 279] width 182 height 578
click at [1105, 97] on image "Espaço de trabalho do Blockly" at bounding box center [1105, 99] width 34 height 34
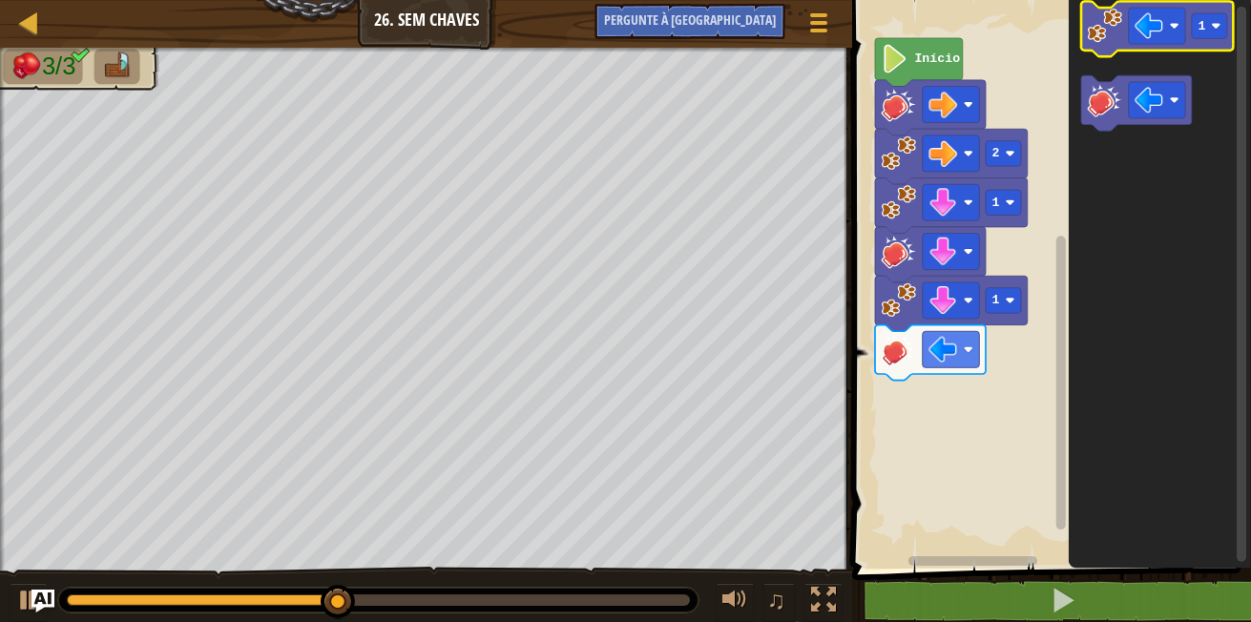
click at [1103, 29] on image "Espaço de trabalho do Blockly" at bounding box center [1105, 26] width 34 height 34
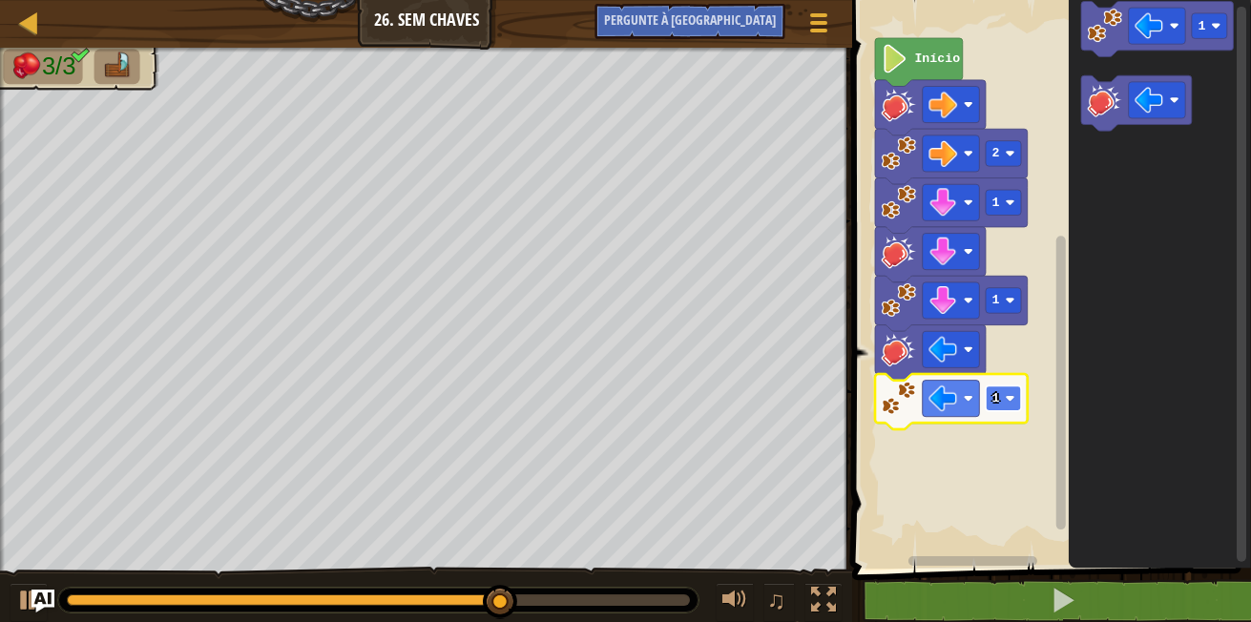
click at [1012, 396] on image "Espaço de trabalho do Blockly" at bounding box center [1011, 399] width 10 height 10
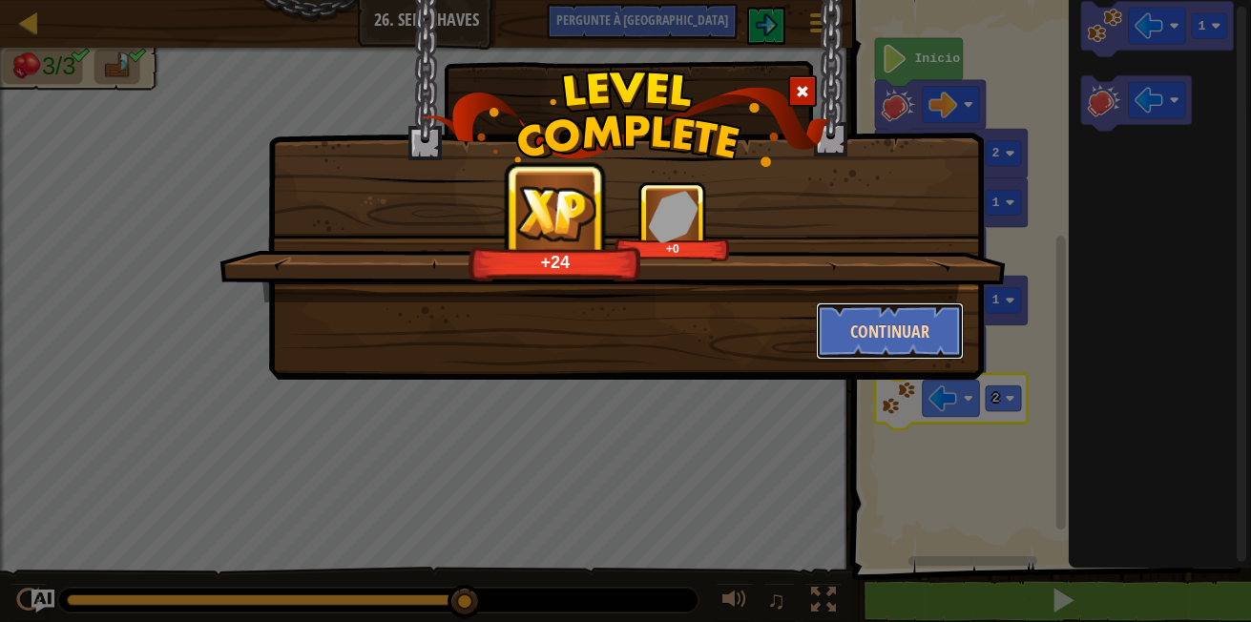
click at [891, 339] on button "Continuar" at bounding box center [890, 331] width 148 height 57
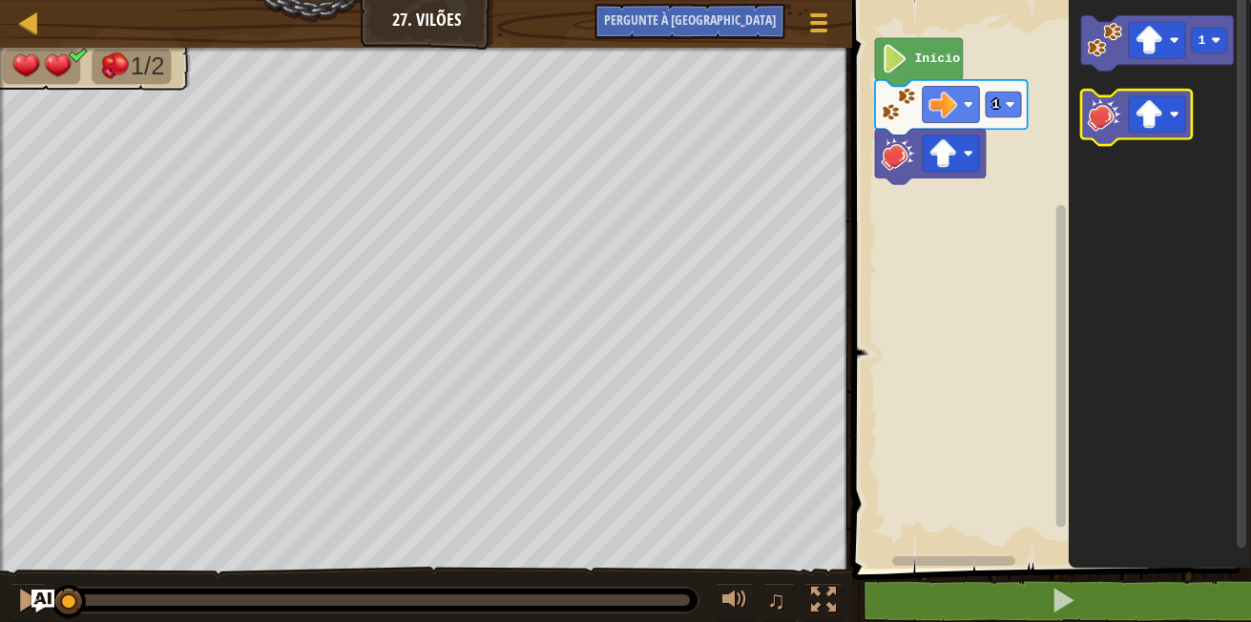
click at [1117, 107] on image "Espaço de trabalho do Blockly" at bounding box center [1105, 113] width 34 height 34
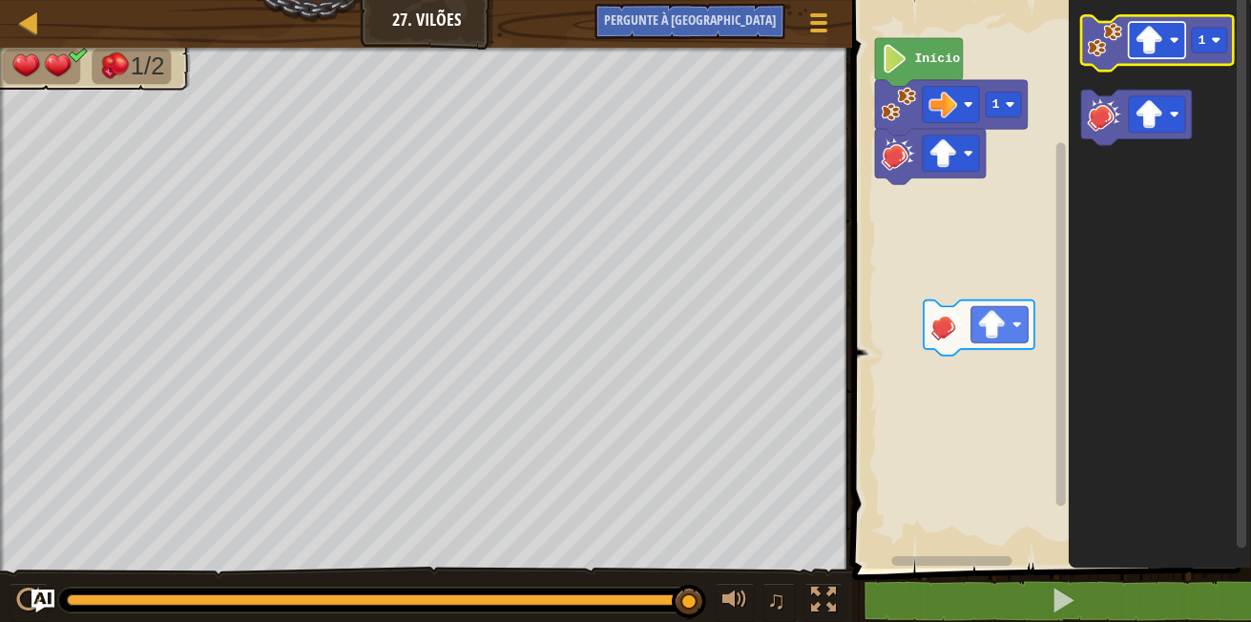
click at [1170, 42] on image "Espaço de trabalho do Blockly" at bounding box center [1175, 40] width 10 height 10
click at [1110, 57] on g "1" at bounding box center [1157, 43] width 153 height 55
click at [1098, 44] on image "Espaço de trabalho do Blockly" at bounding box center [1105, 40] width 34 height 34
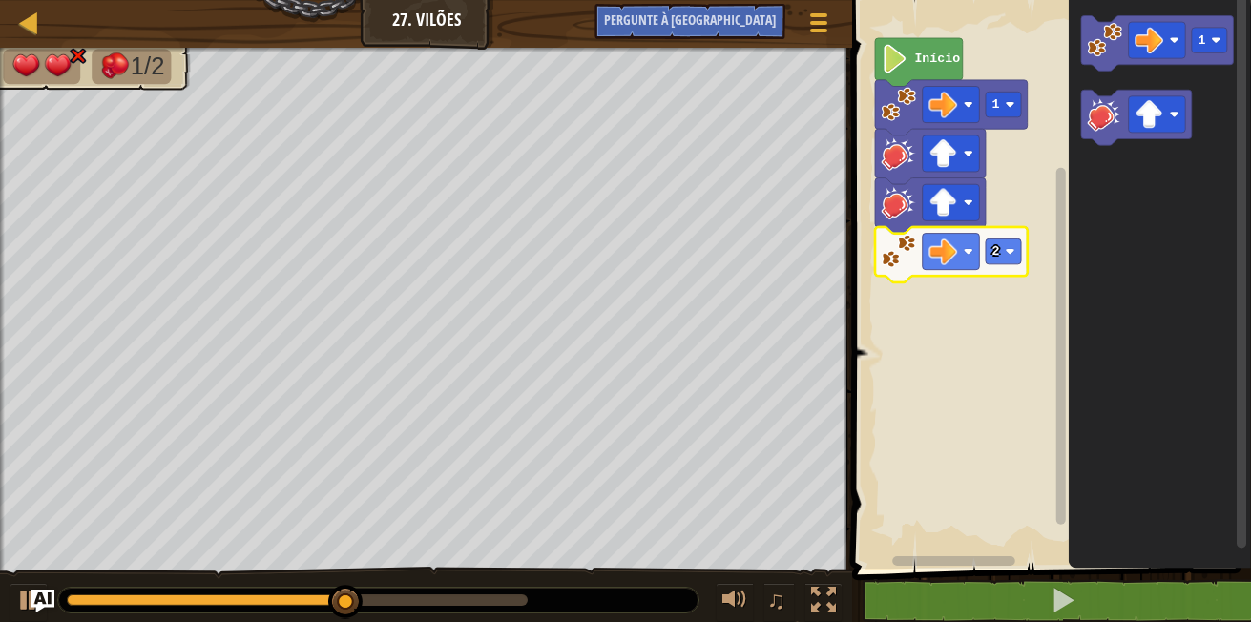
click at [890, 205] on image "Espaço de trabalho do Blockly" at bounding box center [899, 202] width 34 height 34
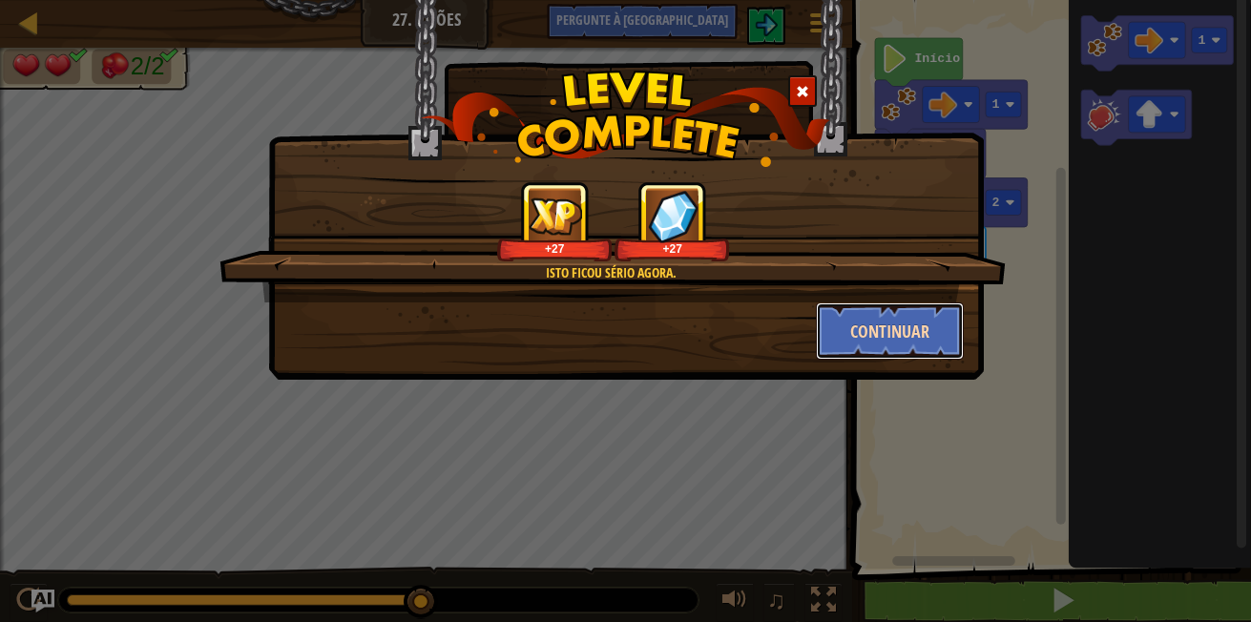
click at [880, 344] on button "Continuar" at bounding box center [890, 331] width 148 height 57
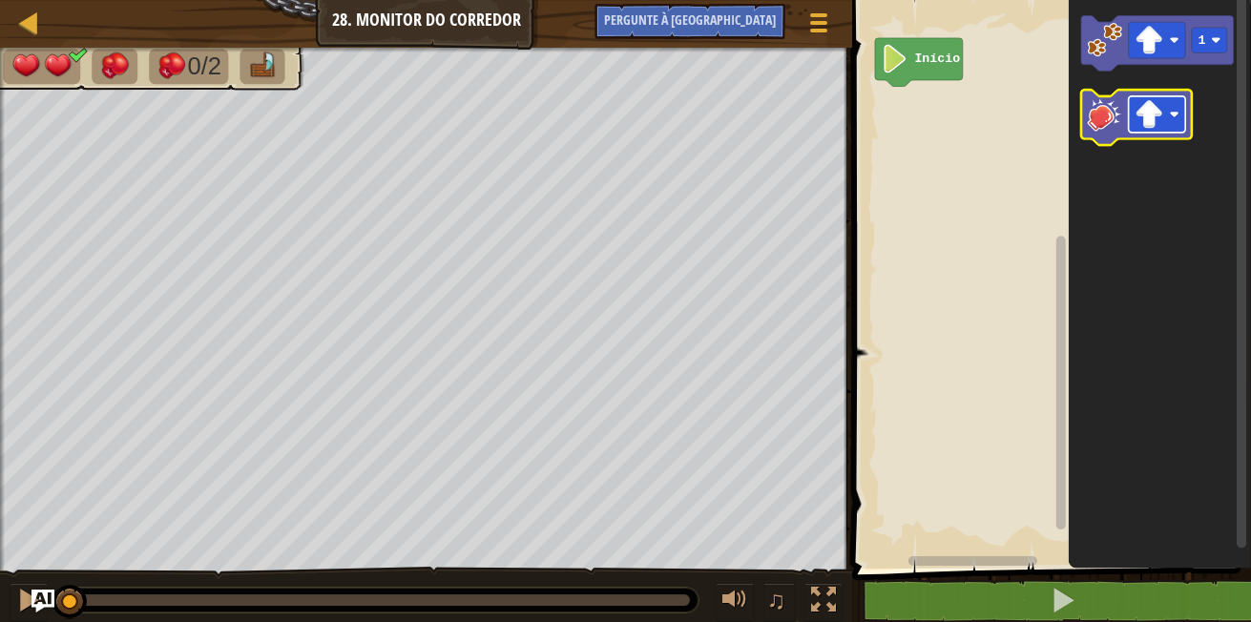
click at [1167, 114] on rect "Espaço de trabalho do Blockly" at bounding box center [1157, 114] width 57 height 36
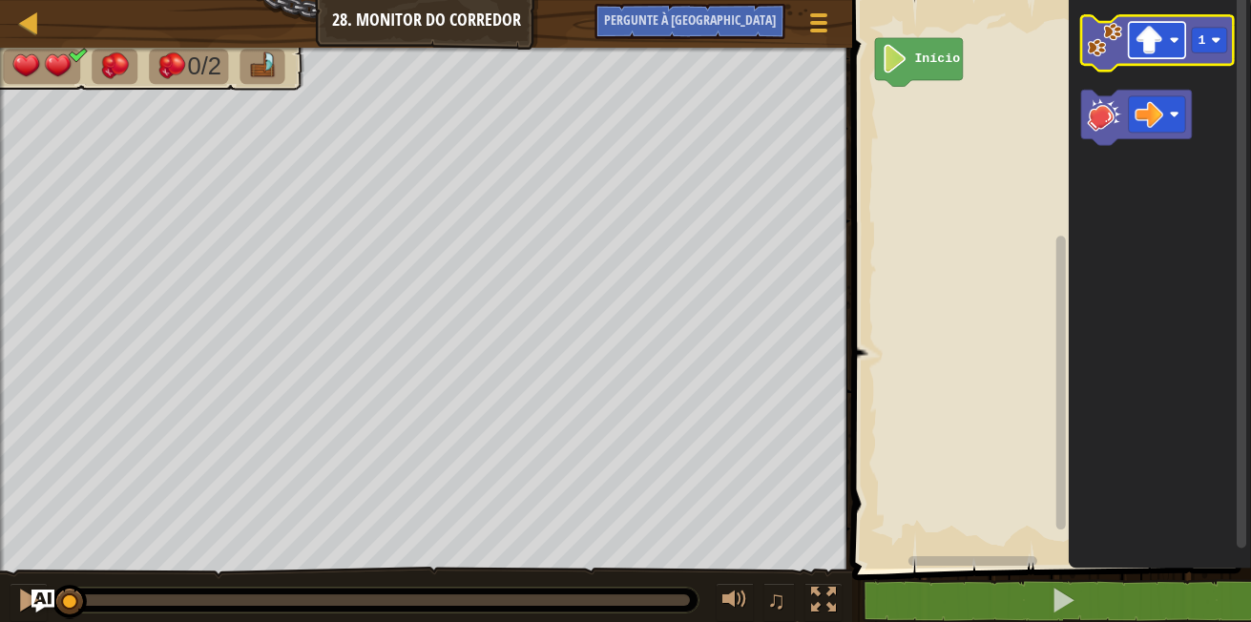
click at [1177, 51] on rect "Espaço de trabalho do Blockly" at bounding box center [1157, 40] width 57 height 36
click at [1109, 61] on g "1" at bounding box center [1157, 43] width 153 height 55
click at [1110, 56] on image "Espaço de trabalho do Blockly" at bounding box center [1105, 40] width 34 height 34
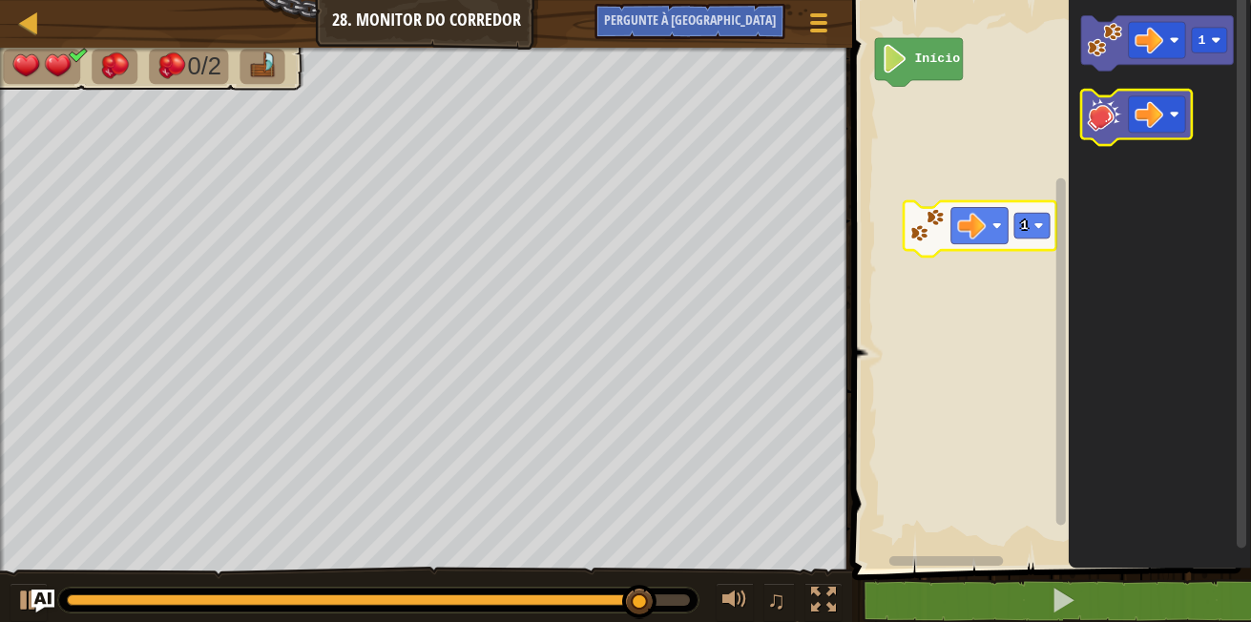
click at [1091, 119] on g "Espaço de trabalho do Blockly" at bounding box center [1136, 117] width 111 height 55
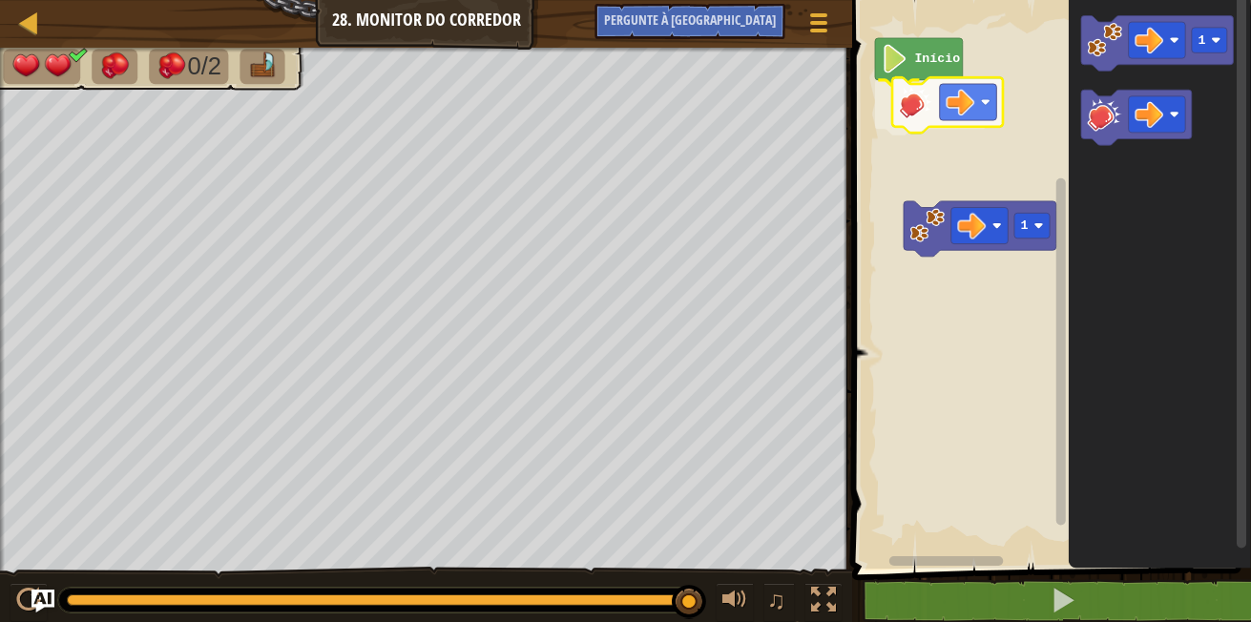
click at [897, 110] on div "Início 1 1" at bounding box center [1049, 279] width 405 height 578
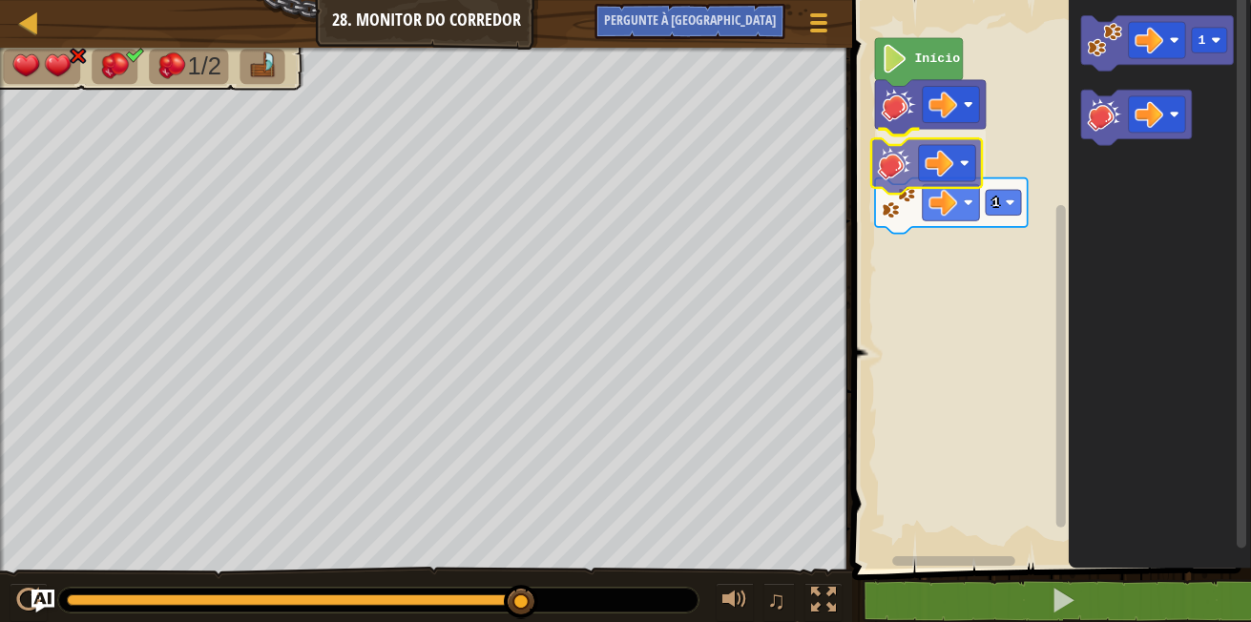
click at [883, 171] on div "1 Início 1" at bounding box center [1049, 279] width 405 height 578
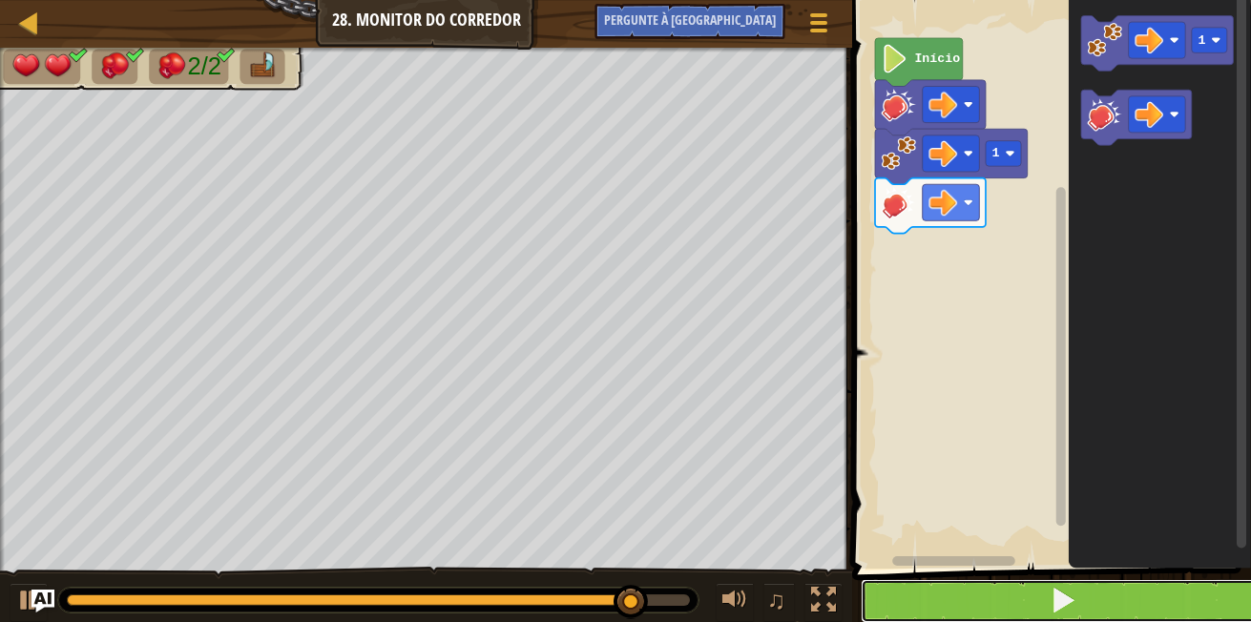
click at [950, 593] on button at bounding box center [1063, 601] width 405 height 44
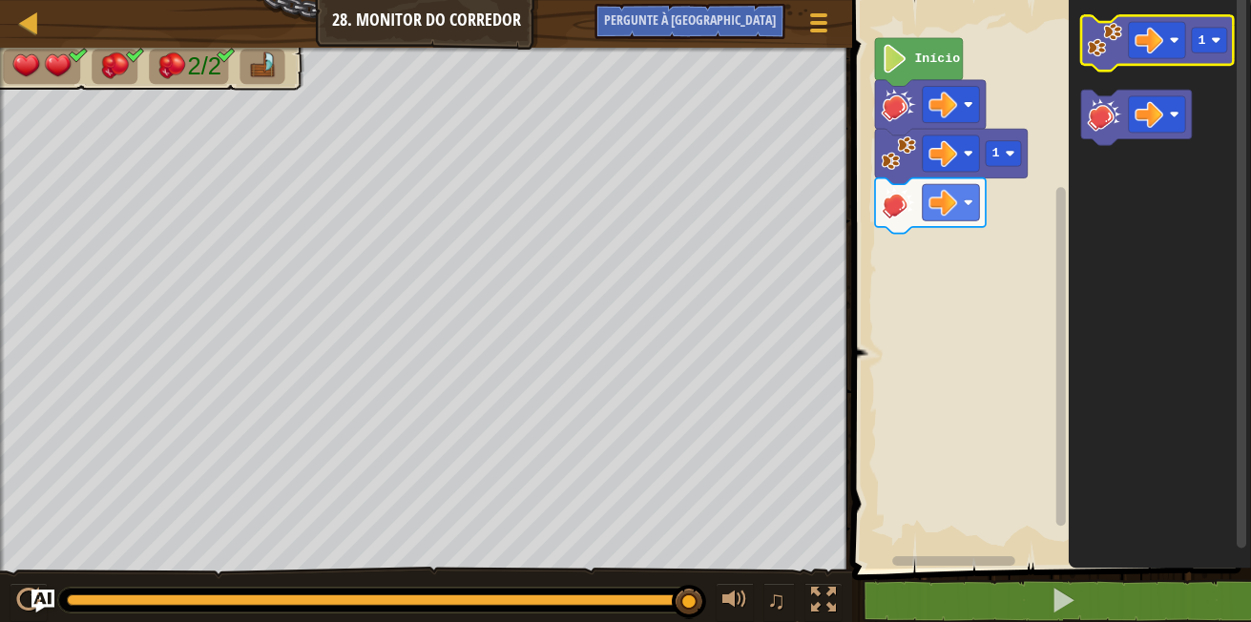
click at [1091, 42] on image "Espaço de trabalho do Blockly" at bounding box center [1105, 40] width 34 height 34
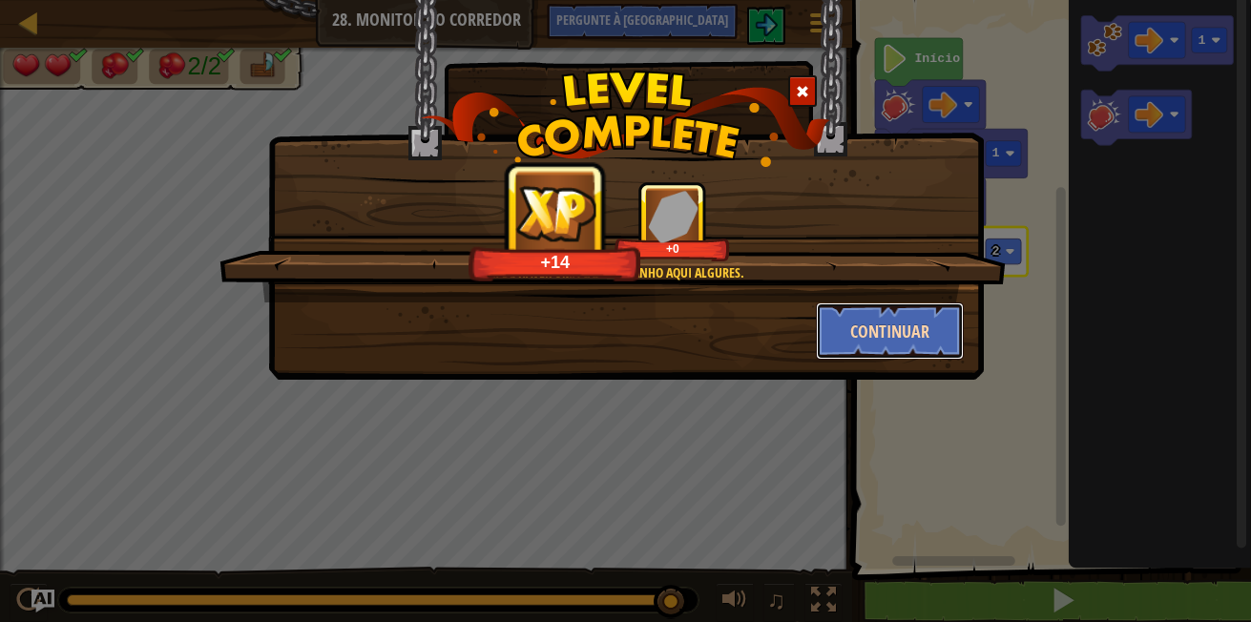
click at [850, 322] on button "Continuar" at bounding box center [890, 331] width 148 height 57
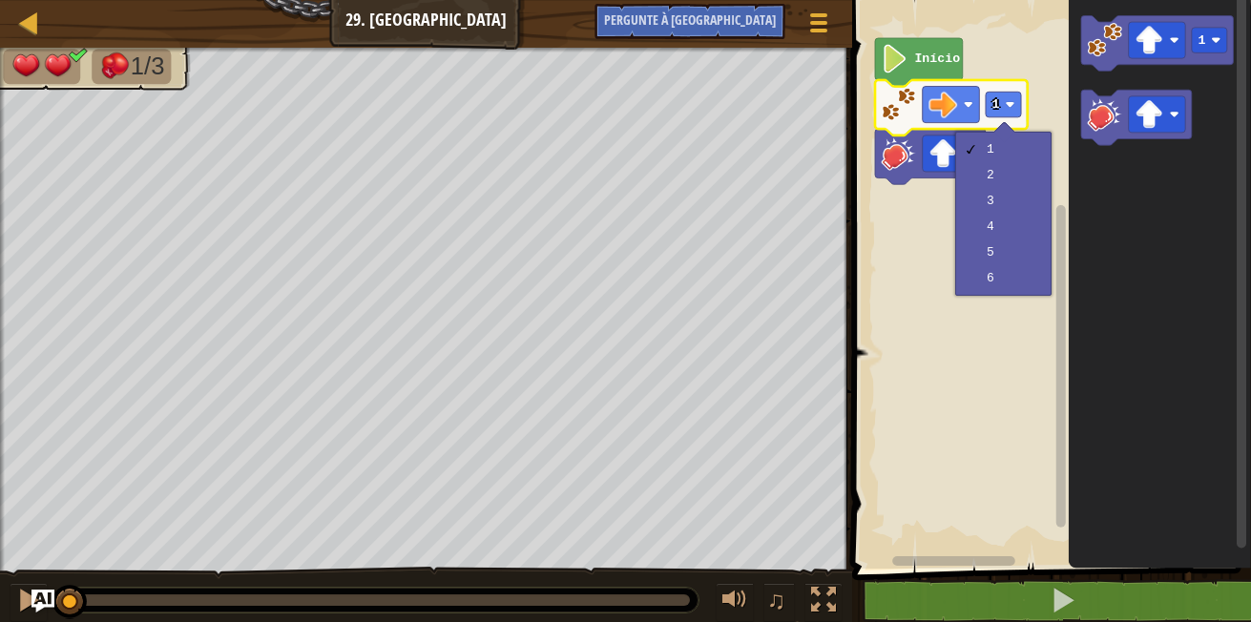
click at [1088, 211] on icon "Espaço de trabalho do Blockly" at bounding box center [1160, 279] width 182 height 578
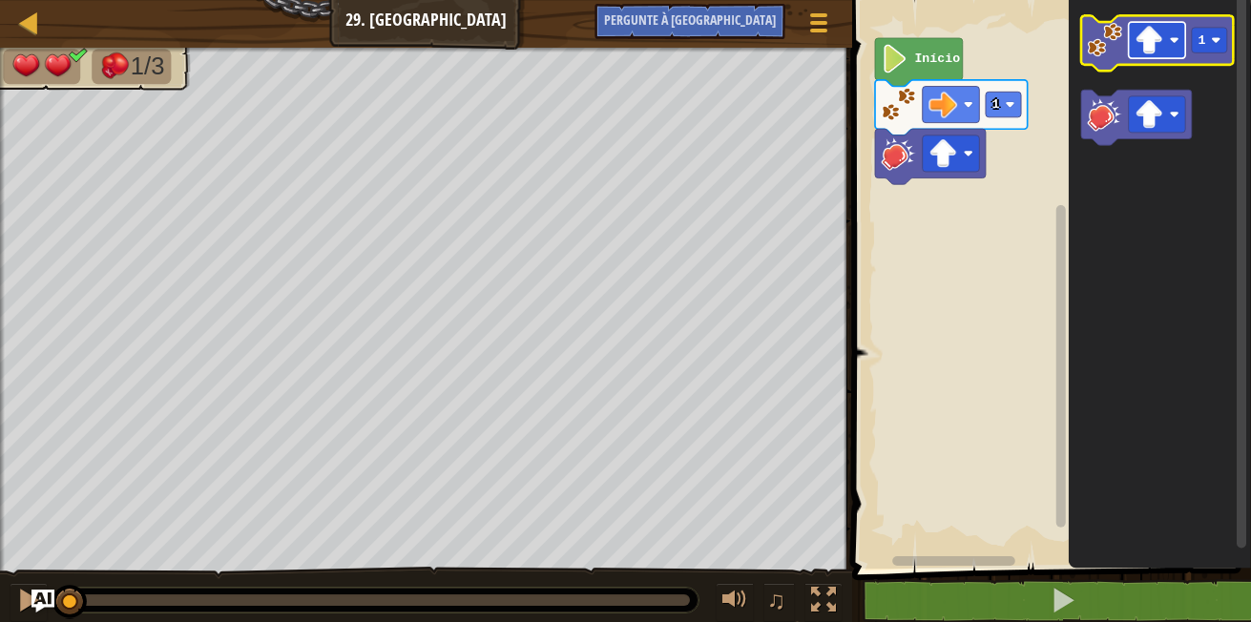
click at [1171, 36] on image "Espaço de trabalho do Blockly" at bounding box center [1175, 40] width 10 height 10
click at [1088, 61] on icon "Espaço de trabalho do Blockly" at bounding box center [1157, 43] width 153 height 55
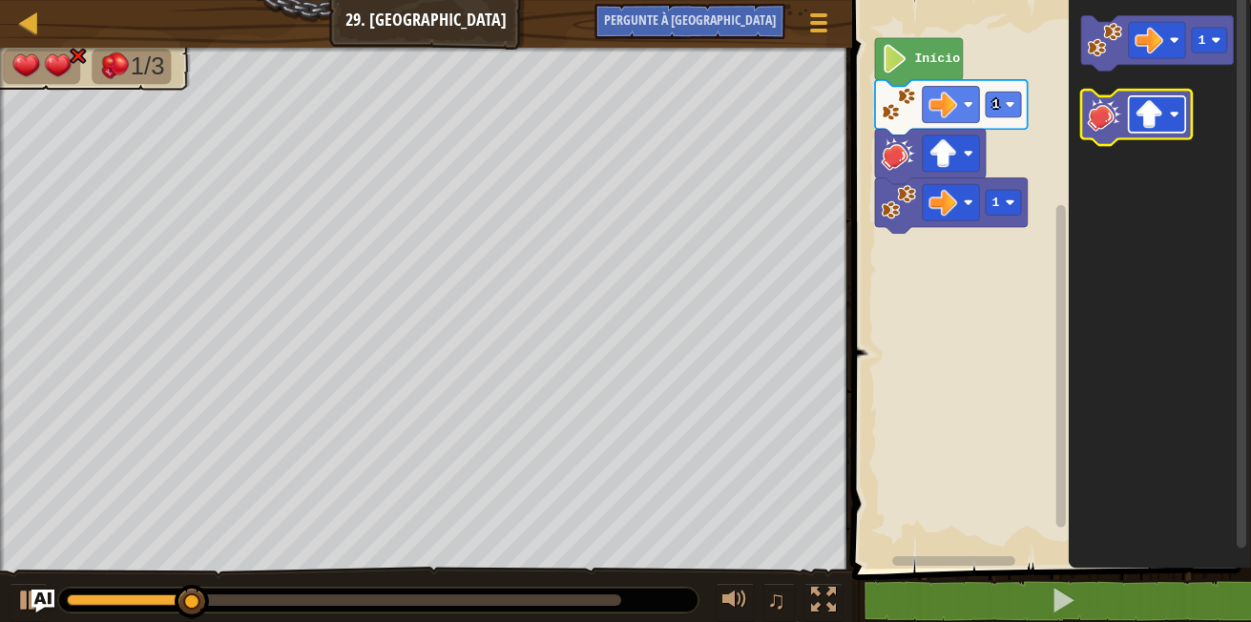
click at [1182, 114] on rect "Espaço de trabalho do Blockly" at bounding box center [1157, 114] width 57 height 36
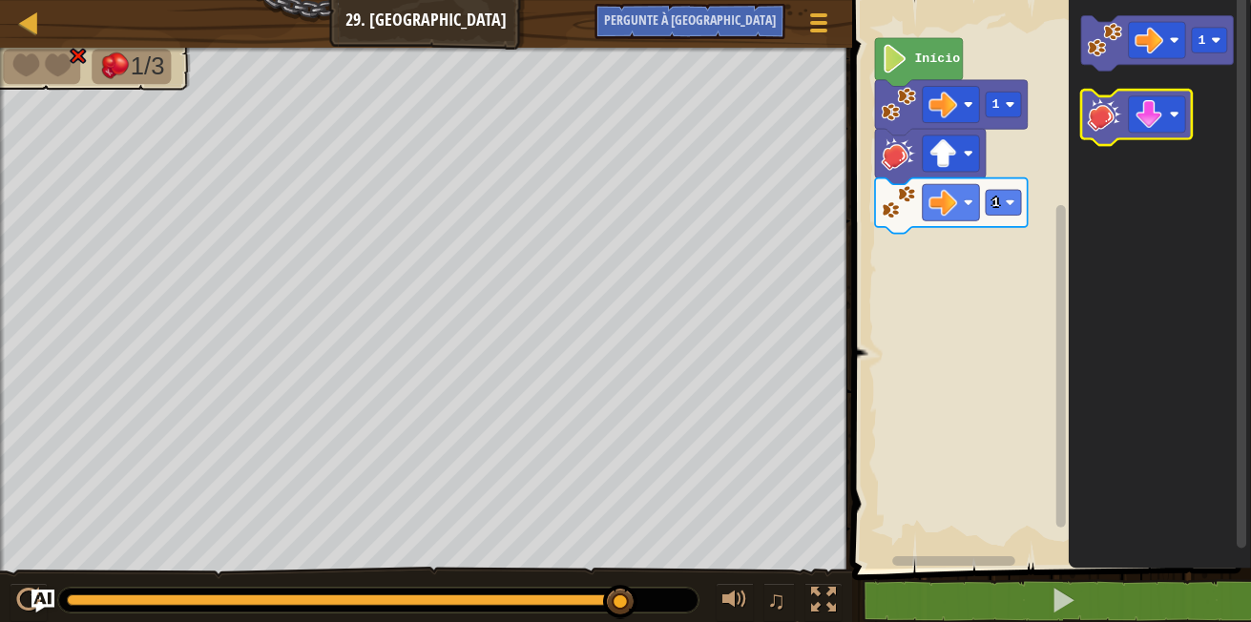
click at [1091, 115] on image "Espaço de trabalho do Blockly" at bounding box center [1105, 113] width 34 height 34
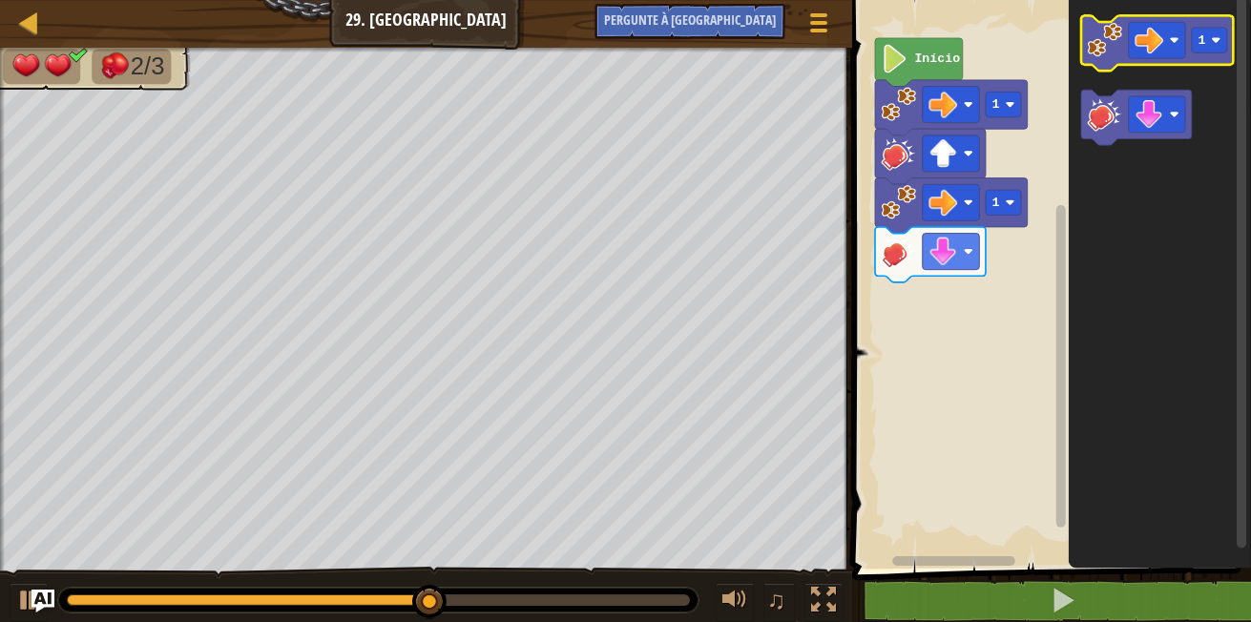
click at [1107, 32] on image "Espaço de trabalho do Blockly" at bounding box center [1105, 40] width 34 height 34
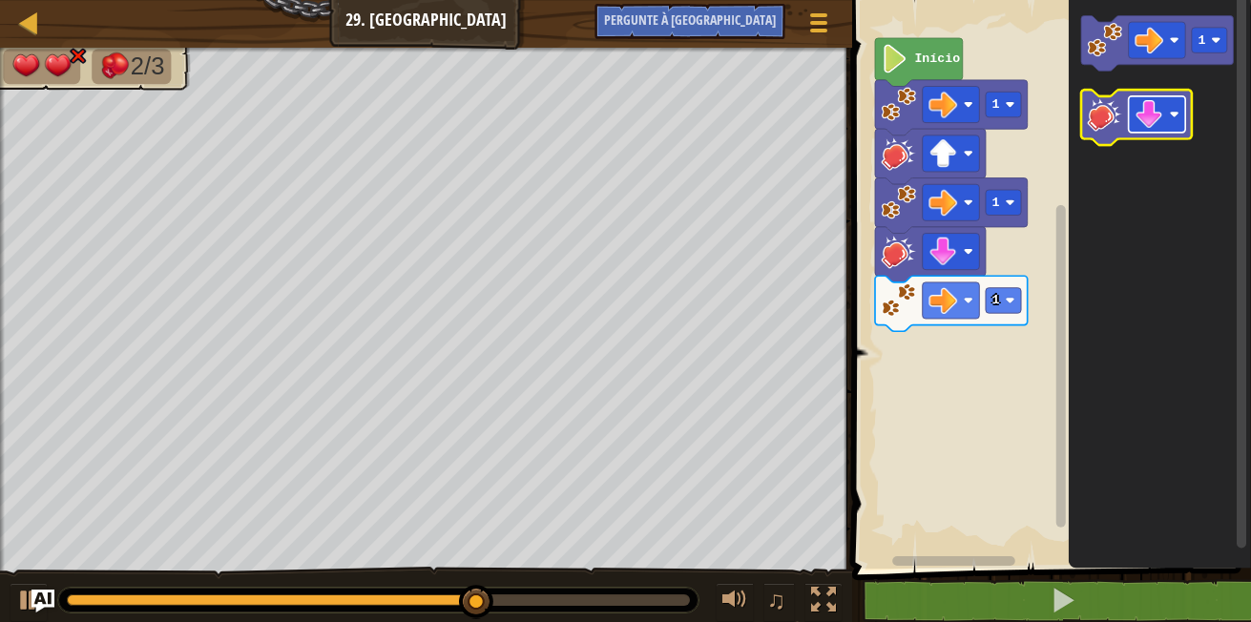
click at [1164, 114] on image "Espaço de trabalho do Blockly" at bounding box center [1150, 114] width 29 height 29
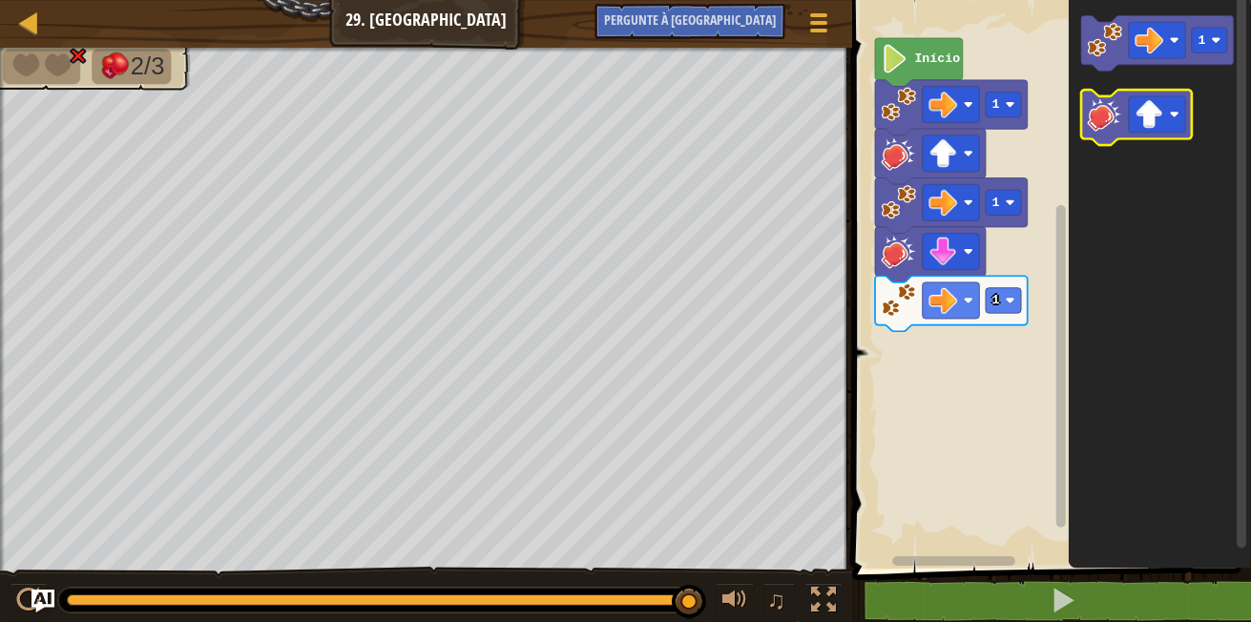
click at [1121, 115] on image "Espaço de trabalho do Blockly" at bounding box center [1105, 113] width 34 height 34
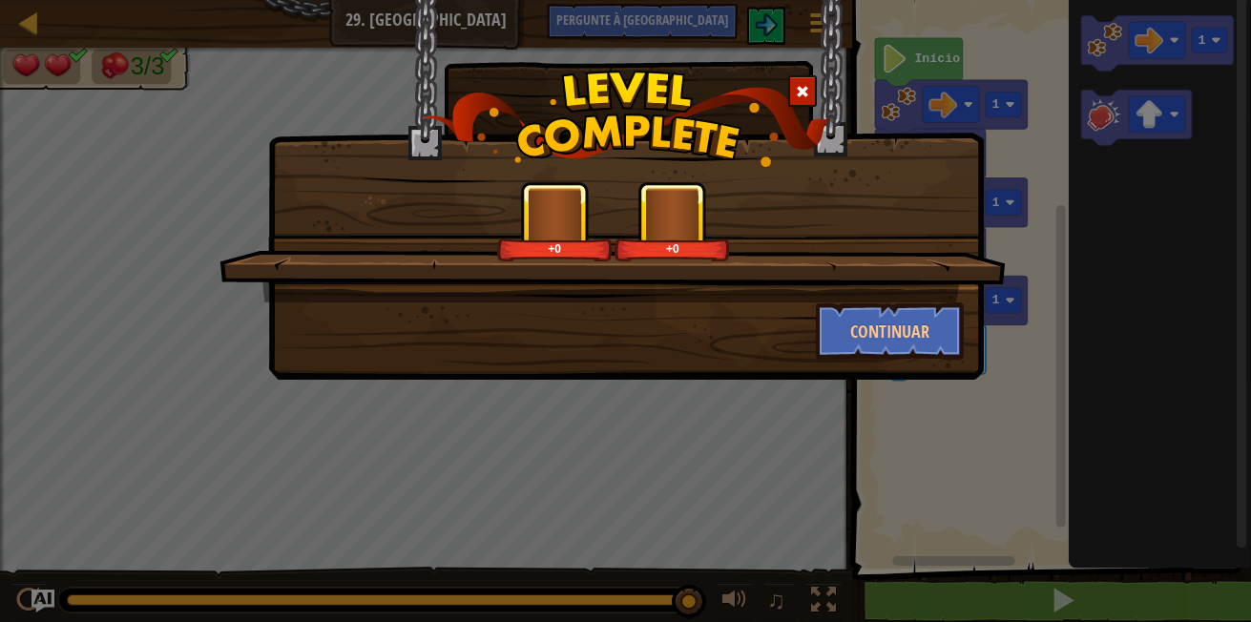
drag, startPoint x: 926, startPoint y: 372, endPoint x: 940, endPoint y: 363, distance: 17.2
click at [941, 367] on div "+0 +0 Continuar" at bounding box center [626, 190] width 716 height 380
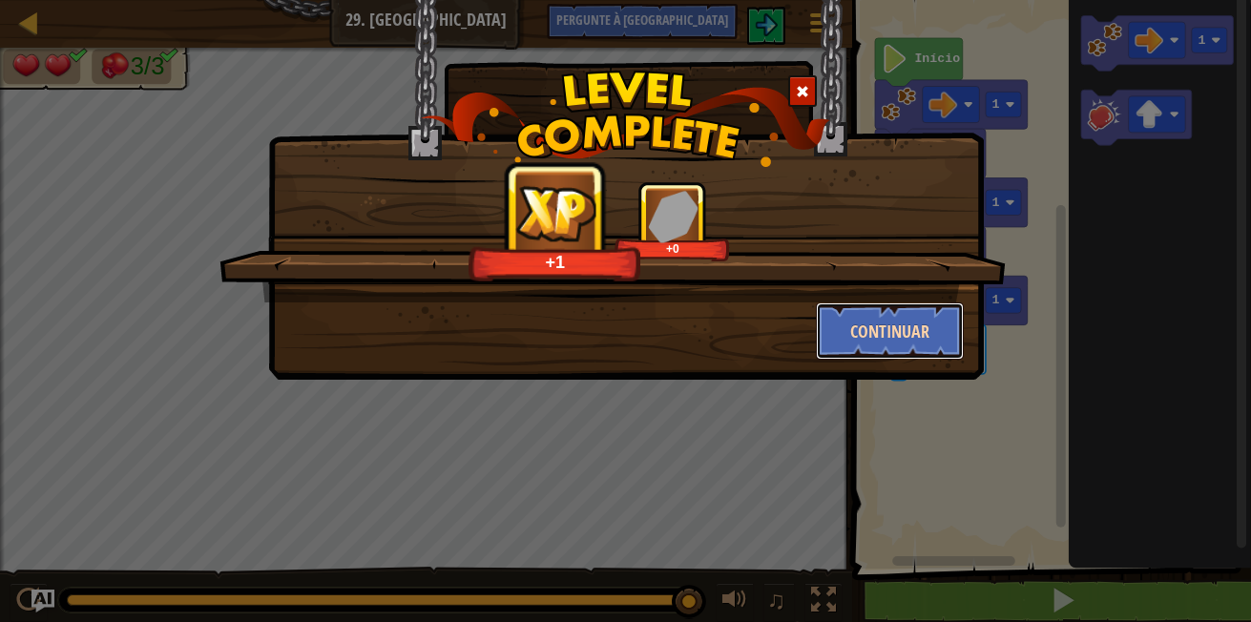
click at [910, 330] on button "Continuar" at bounding box center [890, 331] width 148 height 57
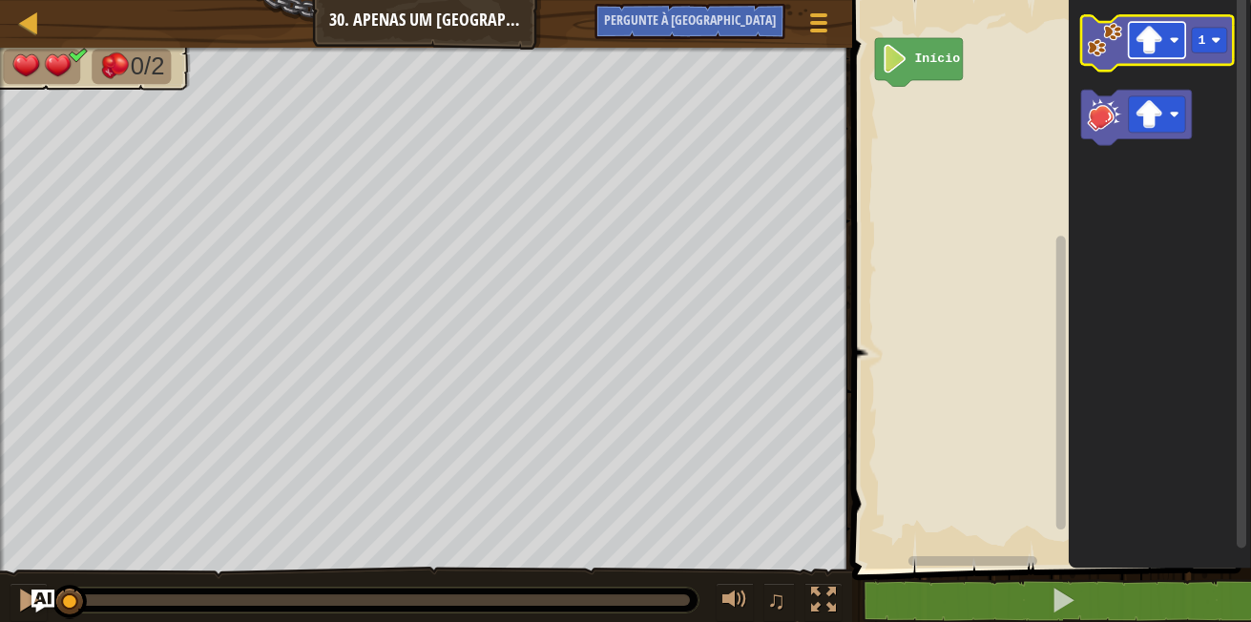
click at [1172, 40] on image "Espaço de trabalho do Blockly" at bounding box center [1175, 40] width 10 height 10
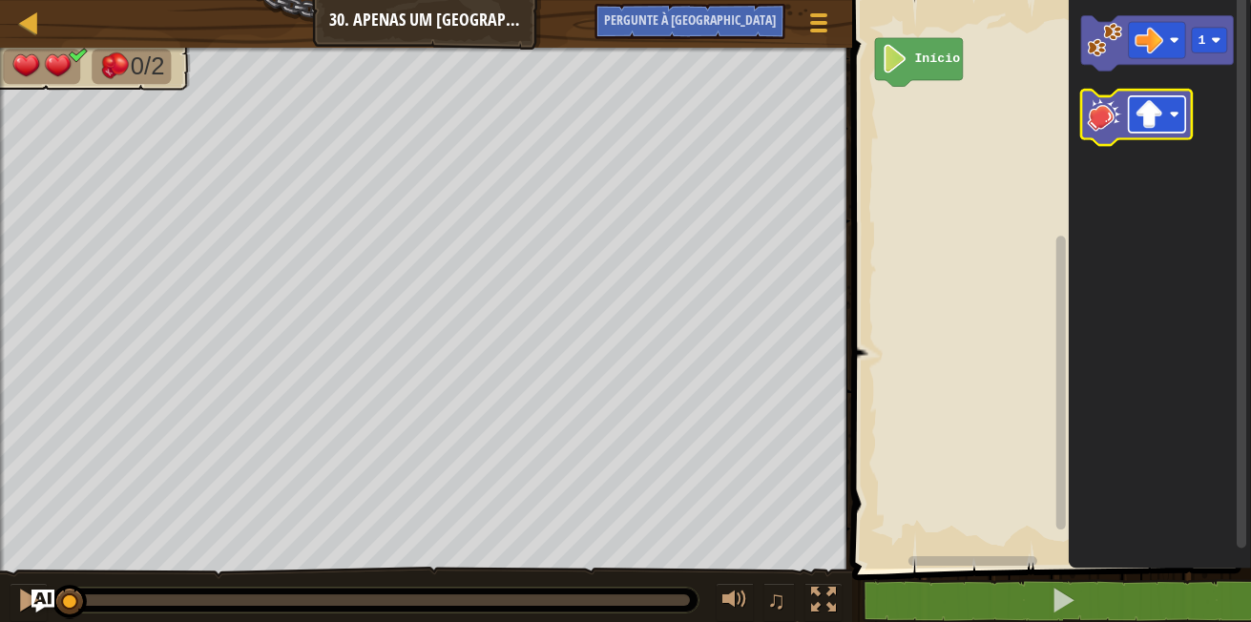
click at [1160, 115] on image "Espaço de trabalho do Blockly" at bounding box center [1150, 114] width 29 height 29
click at [1156, 110] on image "Espaço de trabalho do Blockly" at bounding box center [1150, 114] width 29 height 29
click at [1103, 132] on icon "Espaço de trabalho do Blockly" at bounding box center [1136, 117] width 111 height 55
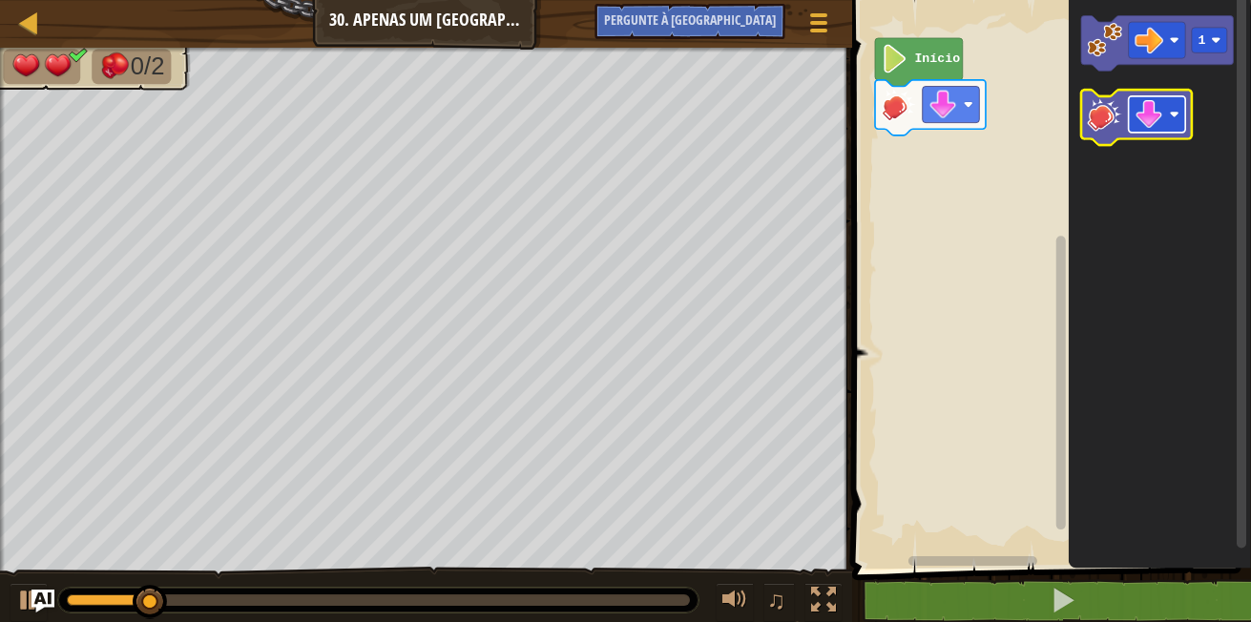
click at [1173, 114] on image "Espaço de trabalho do Blockly" at bounding box center [1175, 115] width 10 height 10
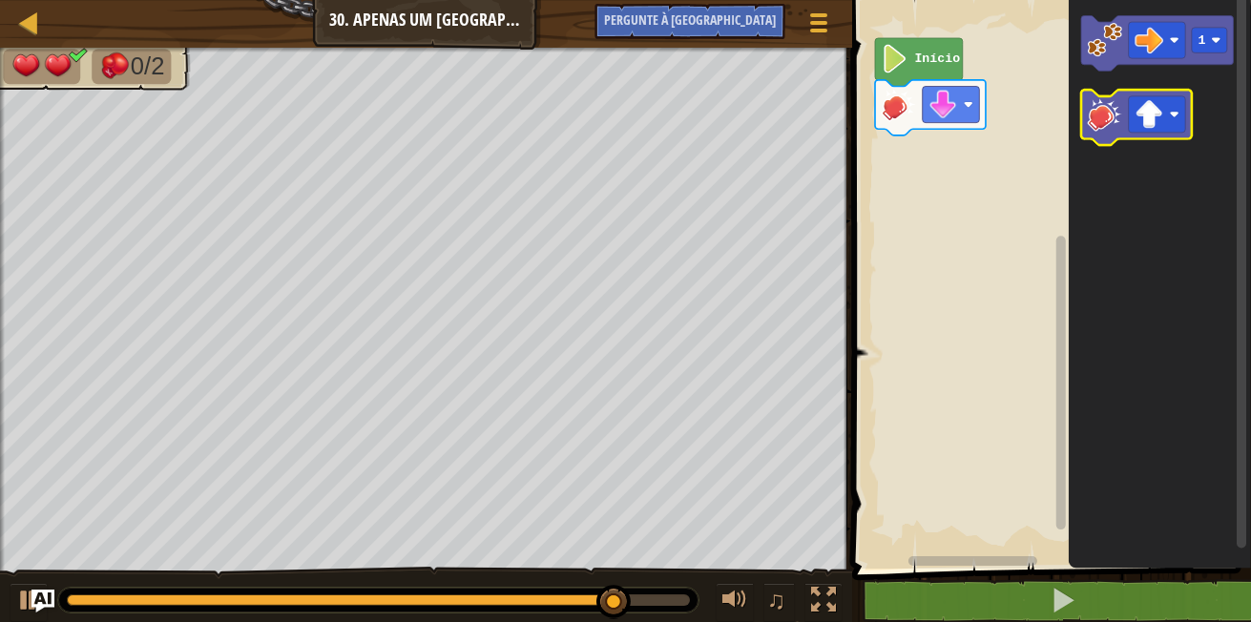
click at [1111, 103] on image "Espaço de trabalho do Blockly" at bounding box center [1105, 113] width 34 height 34
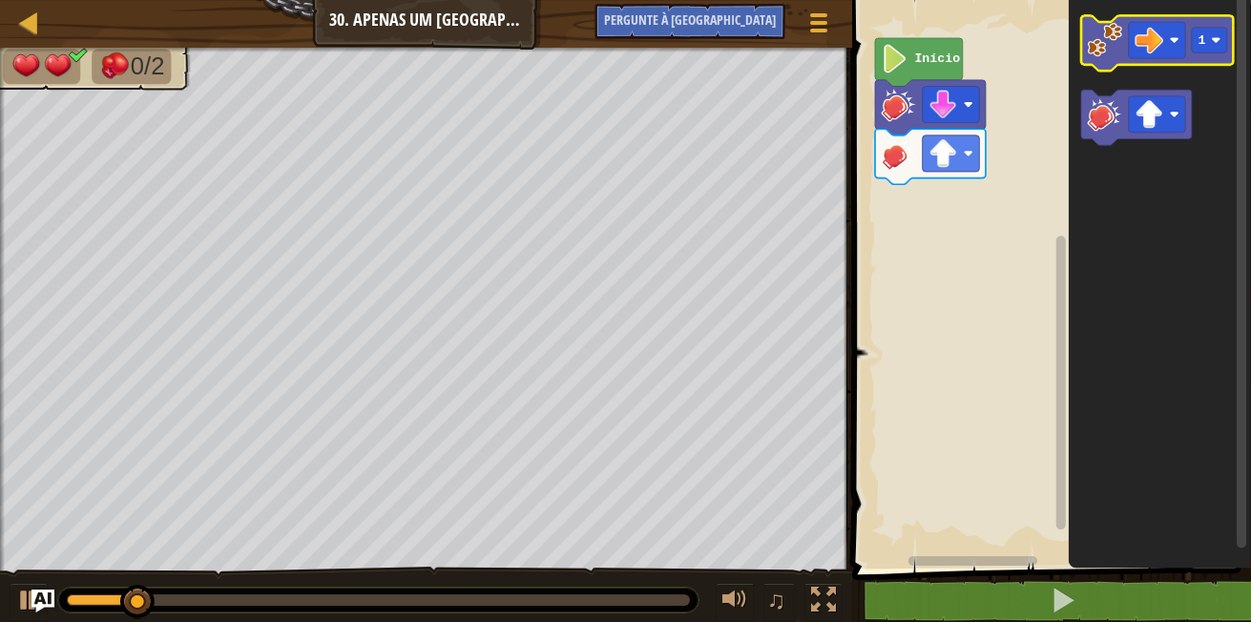
click at [1093, 53] on image "Espaço de trabalho do Blockly" at bounding box center [1105, 40] width 34 height 34
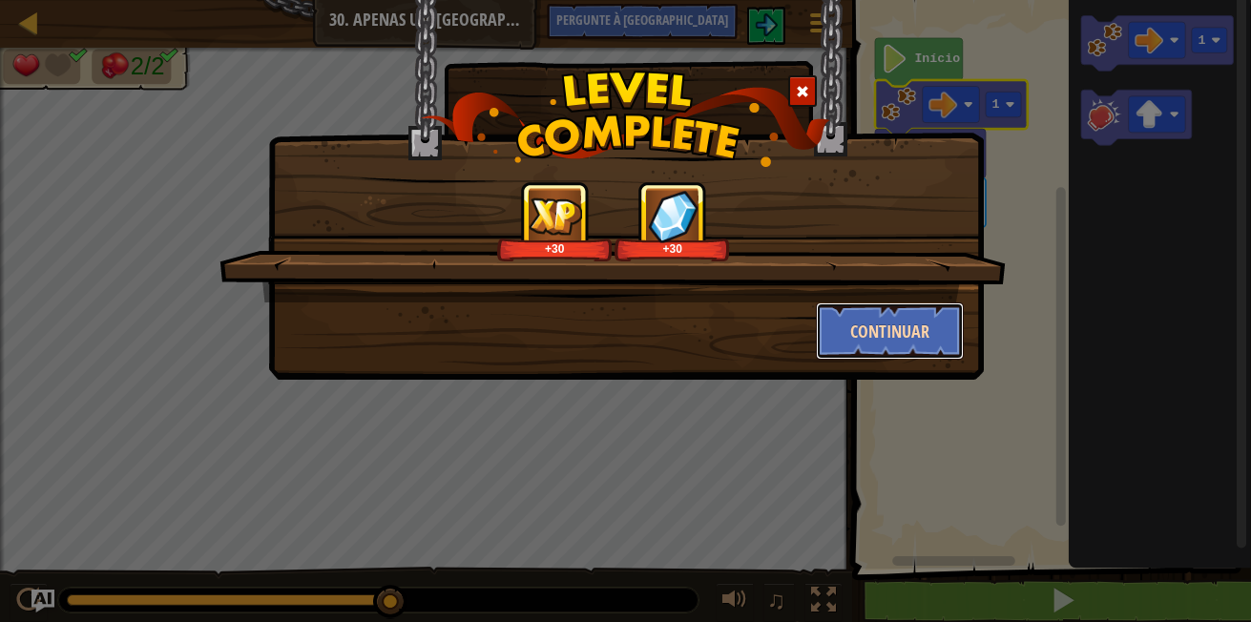
click at [883, 327] on button "Continuar" at bounding box center [890, 331] width 148 height 57
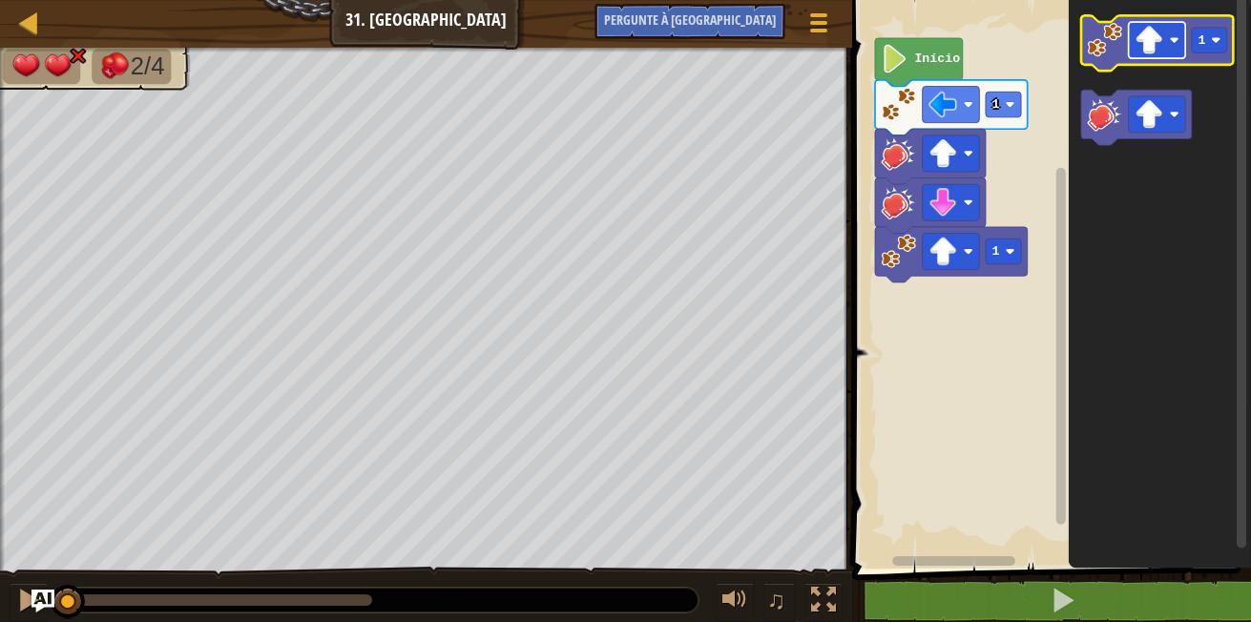
click at [1168, 34] on rect "Espaço de trabalho do Blockly" at bounding box center [1157, 40] width 57 height 36
click at [1107, 53] on image "Espaço de trabalho do Blockly" at bounding box center [1105, 40] width 34 height 34
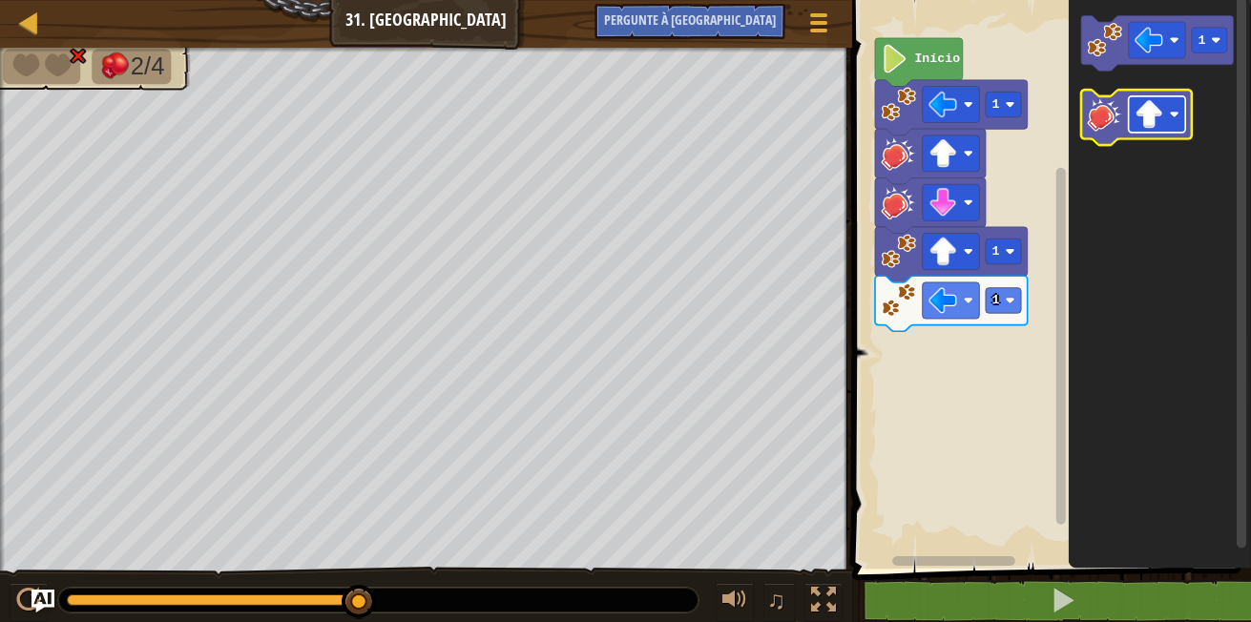
click at [1173, 117] on image "Espaço de trabalho do Blockly" at bounding box center [1175, 115] width 10 height 10
click at [1094, 123] on image "Espaço de trabalho do Blockly" at bounding box center [1105, 113] width 34 height 34
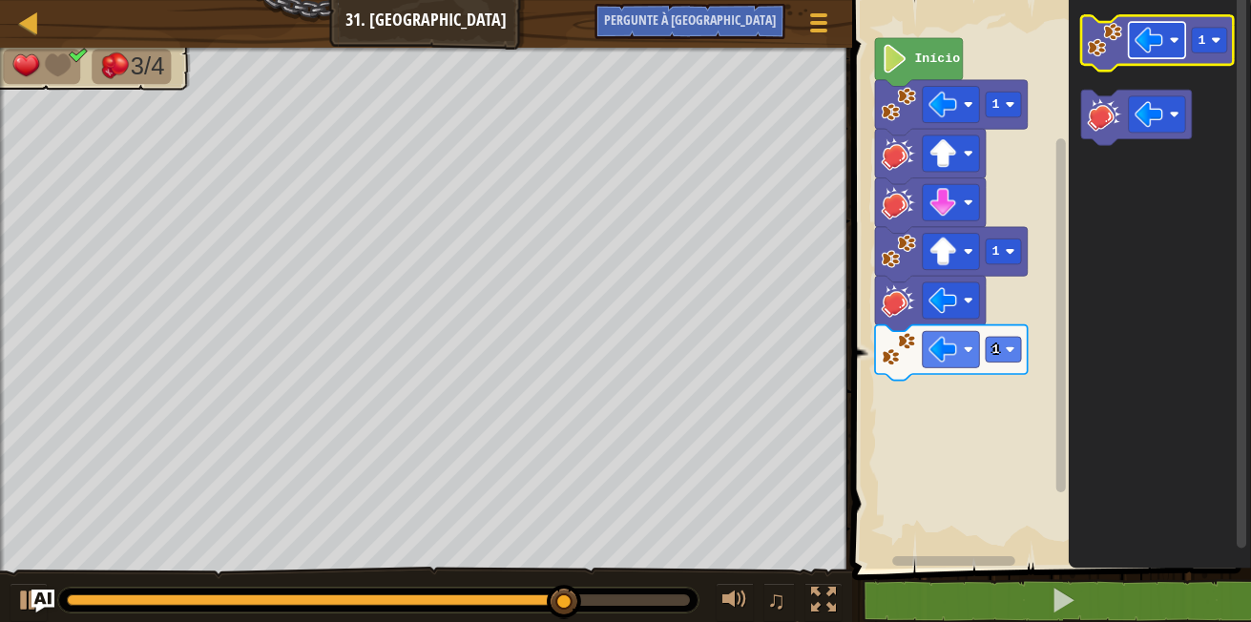
click at [1172, 45] on image "Espaço de trabalho do Blockly" at bounding box center [1175, 40] width 10 height 10
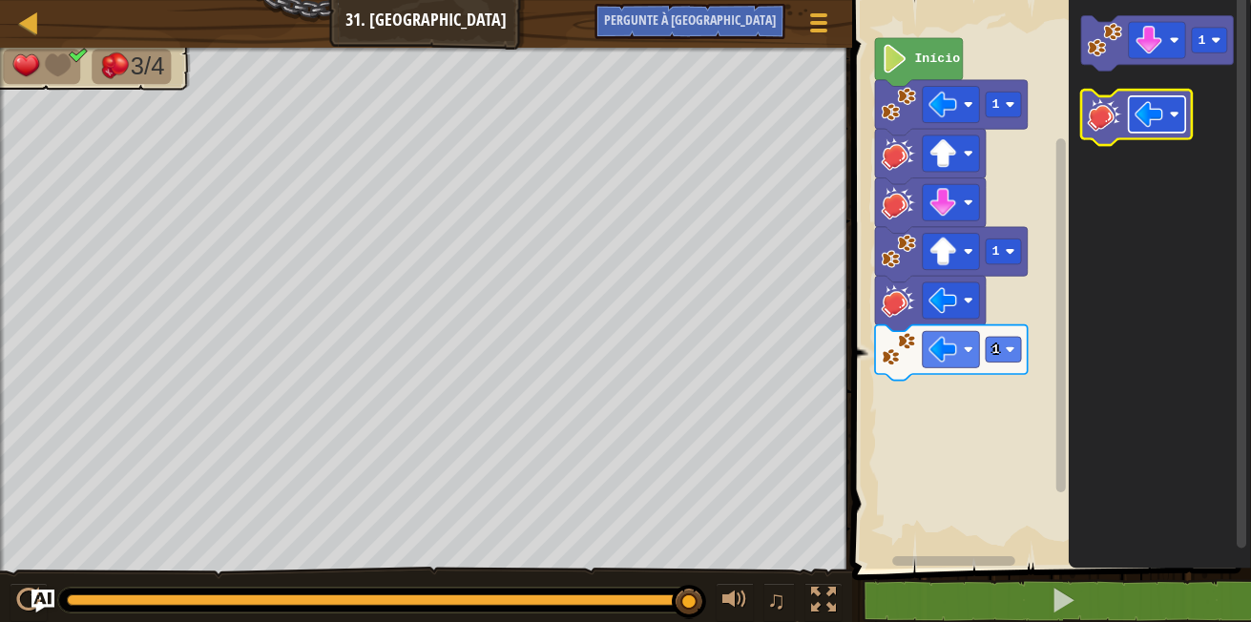
click at [1172, 104] on rect "Espaço de trabalho do Blockly" at bounding box center [1157, 114] width 57 height 36
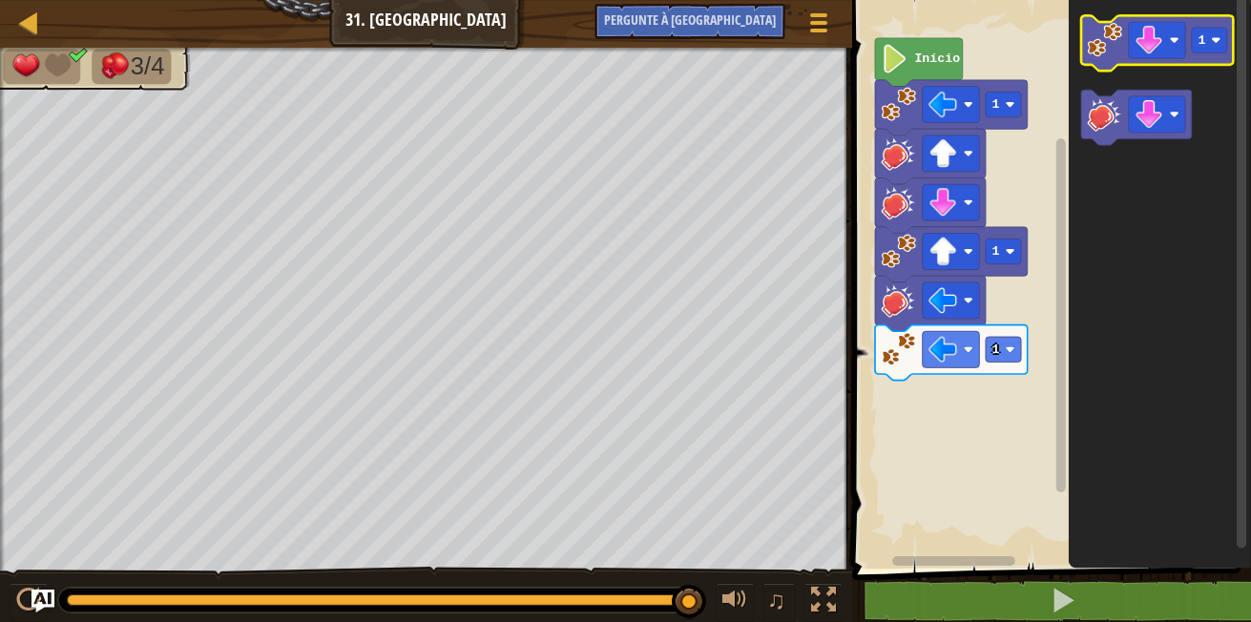
click at [1101, 49] on image "Espaço de trabalho do Blockly" at bounding box center [1105, 40] width 34 height 34
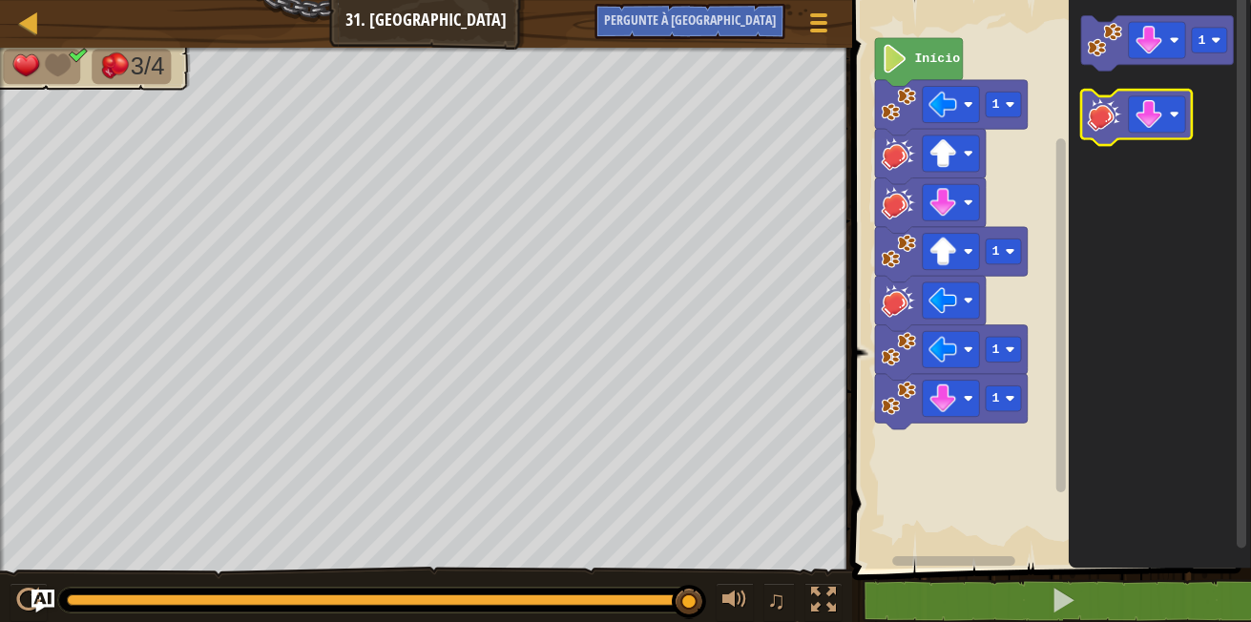
click at [1099, 102] on image "Espaço de trabalho do Blockly" at bounding box center [1105, 113] width 34 height 34
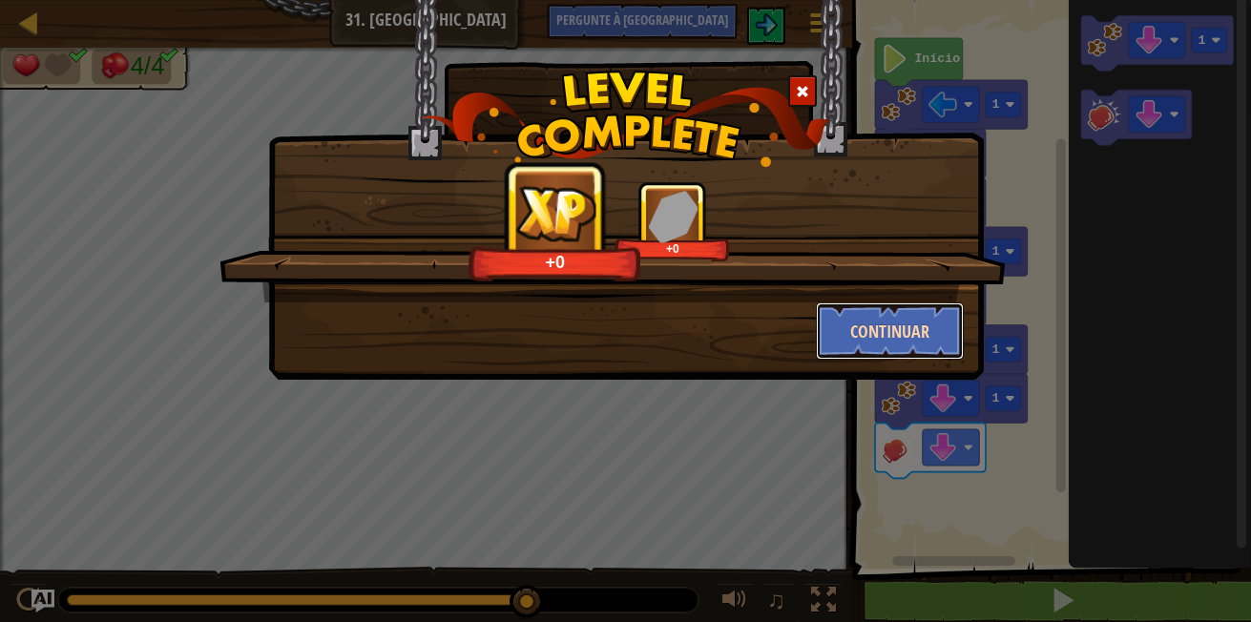
click at [842, 325] on button "Continuar" at bounding box center [890, 331] width 148 height 57
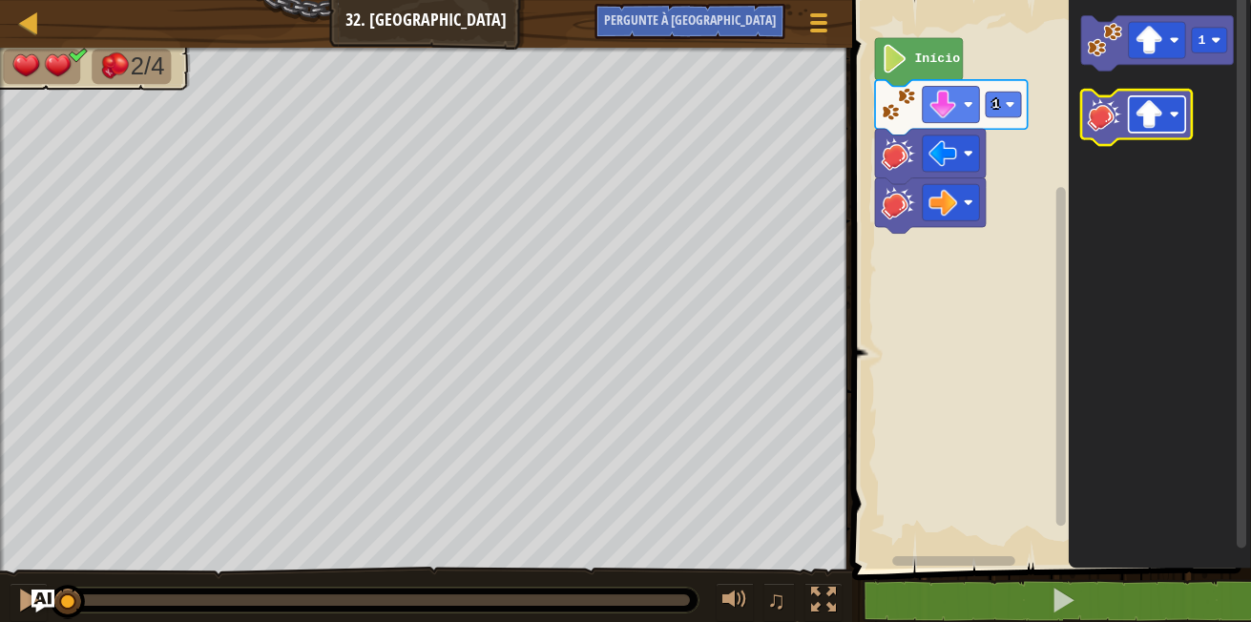
click at [1143, 106] on image "Espaço de trabalho do Blockly" at bounding box center [1150, 114] width 29 height 29
click at [1134, 135] on g "Espaço de trabalho do Blockly" at bounding box center [1136, 117] width 111 height 55
click at [1118, 125] on image "Espaço de trabalho do Blockly" at bounding box center [1105, 113] width 34 height 34
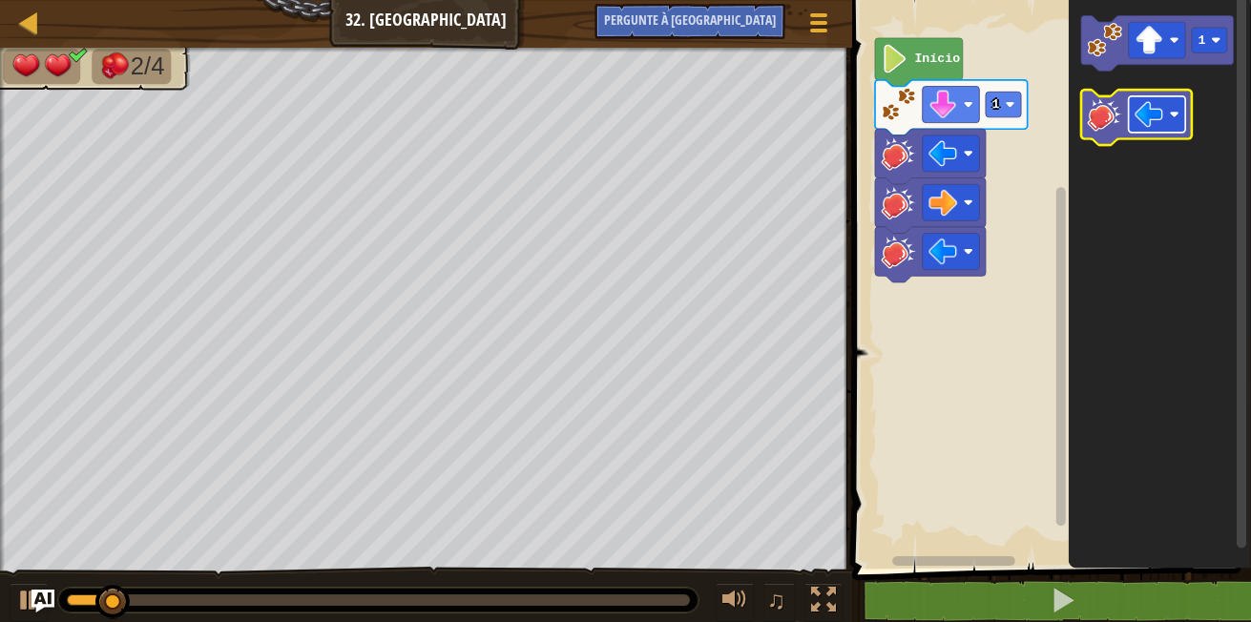
click at [1174, 112] on image "Espaço de trabalho do Blockly" at bounding box center [1175, 115] width 10 height 10
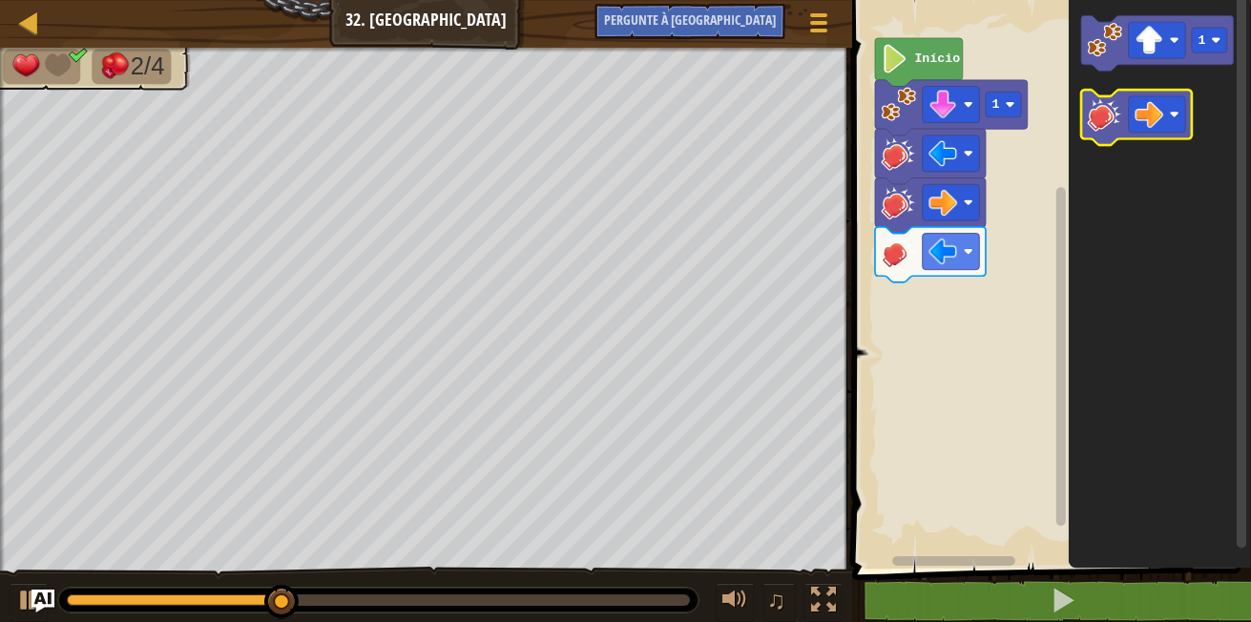
click at [1104, 125] on image "Espaço de trabalho do Blockly" at bounding box center [1105, 113] width 34 height 34
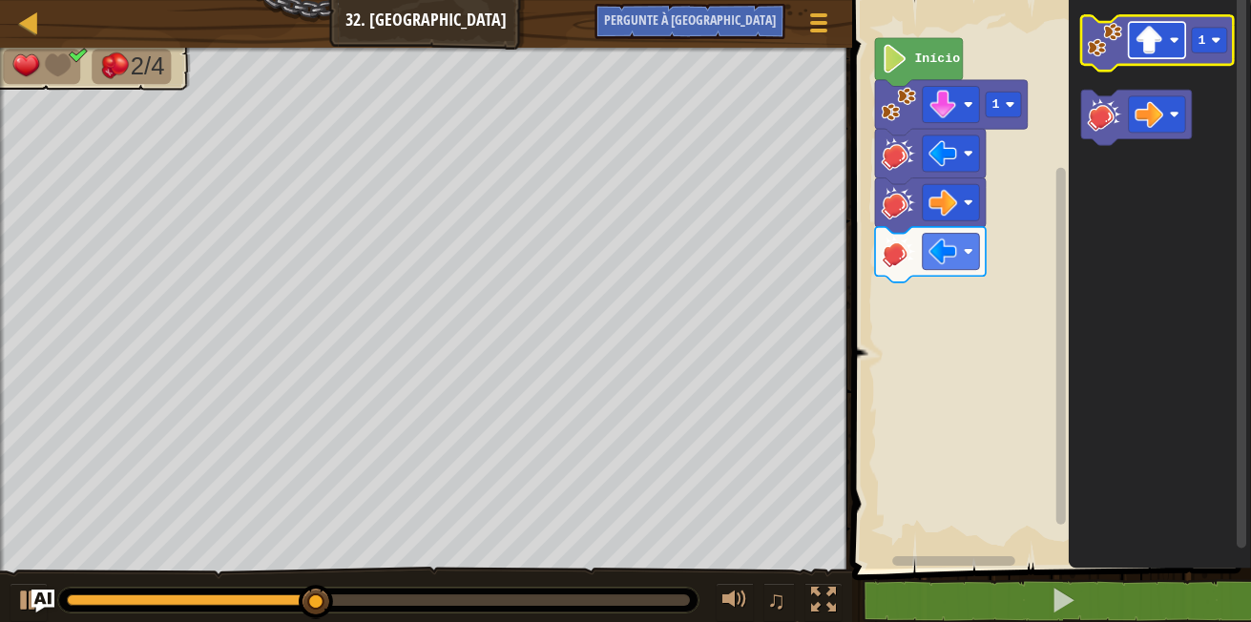
click at [1167, 43] on rect "Espaço de trabalho do Blockly" at bounding box center [1157, 40] width 57 height 36
click at [1115, 34] on image "Espaço de trabalho do Blockly" at bounding box center [1105, 40] width 34 height 34
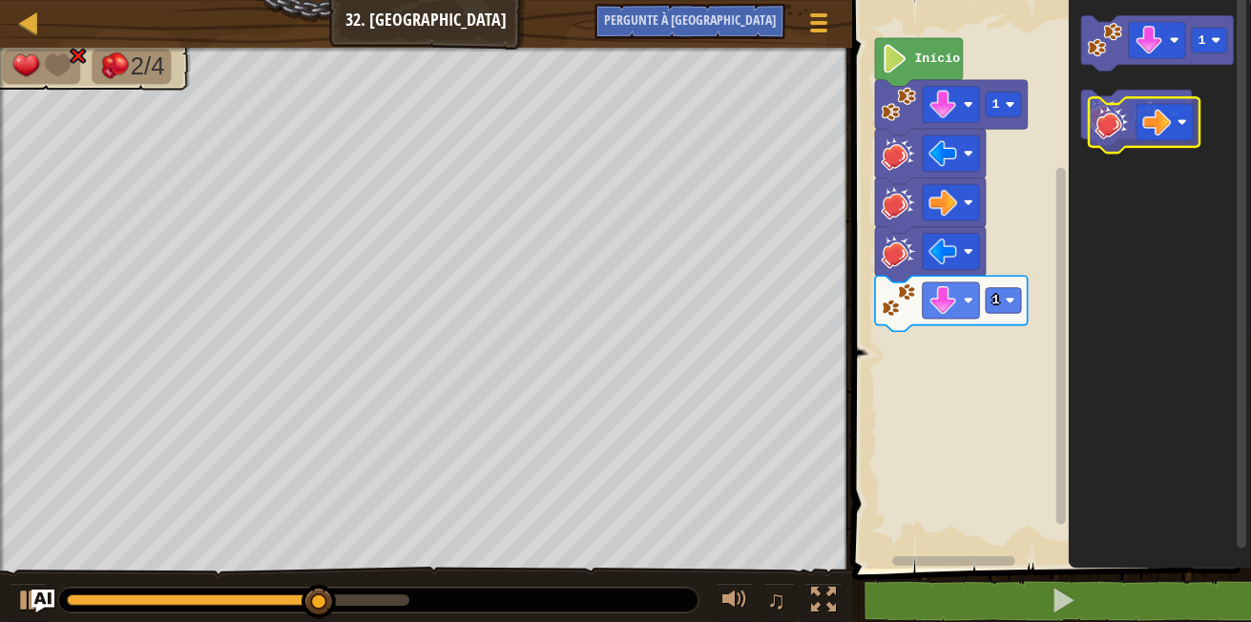
click at [1105, 109] on image "Espaço de trabalho do Blockly" at bounding box center [1105, 113] width 34 height 34
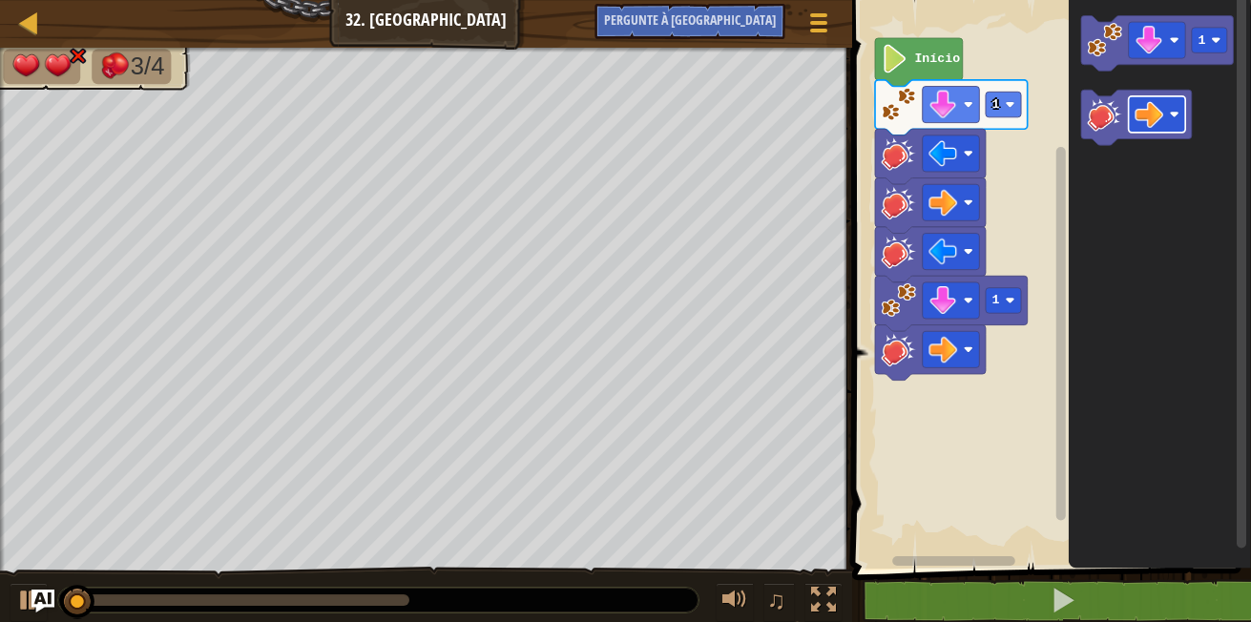
click at [1175, 108] on rect "Espaço de trabalho do Blockly" at bounding box center [1157, 114] width 57 height 36
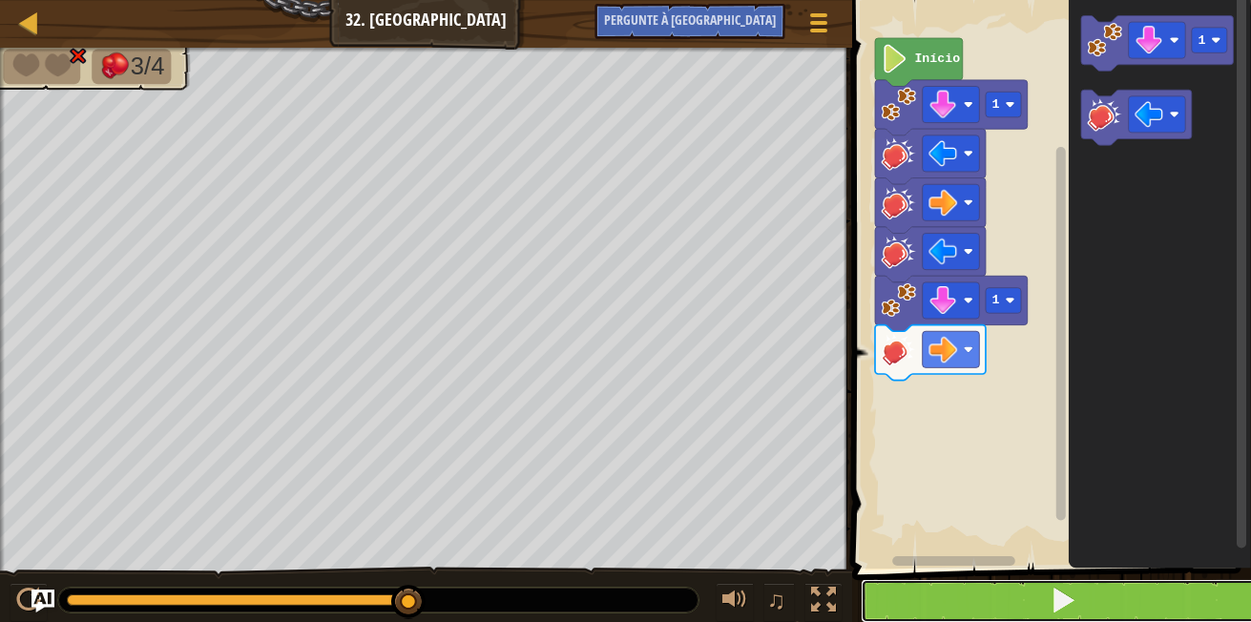
click at [1014, 614] on button at bounding box center [1063, 601] width 405 height 44
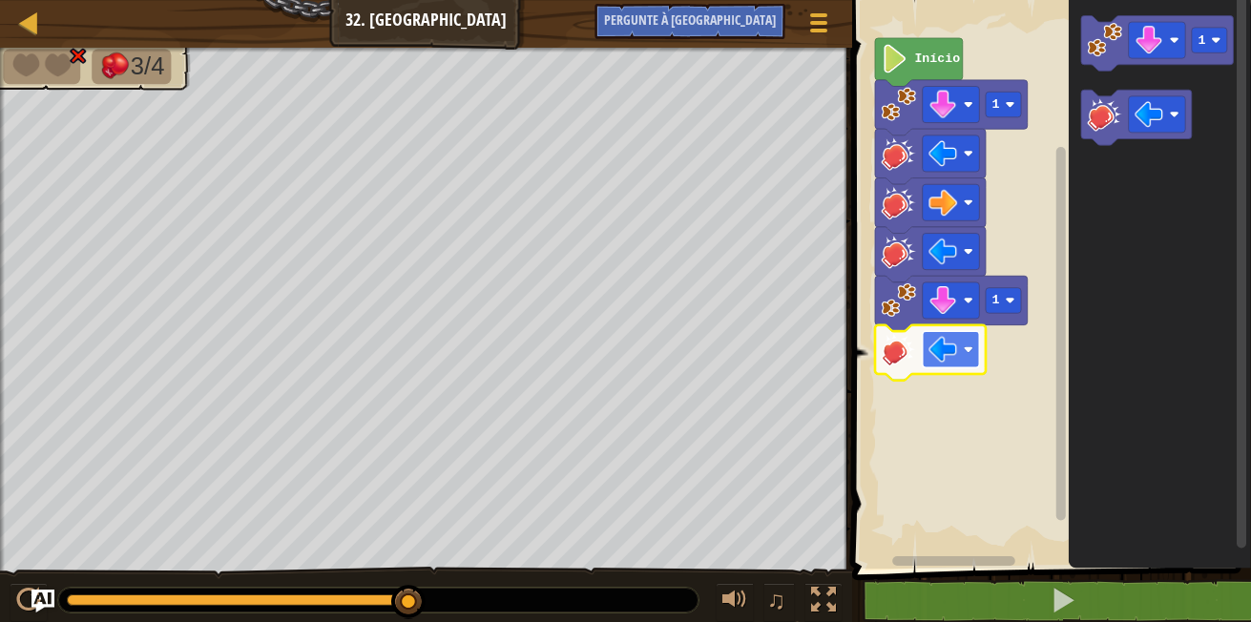
click at [966, 337] on rect "Espaço de trabalho do Blockly" at bounding box center [951, 349] width 57 height 36
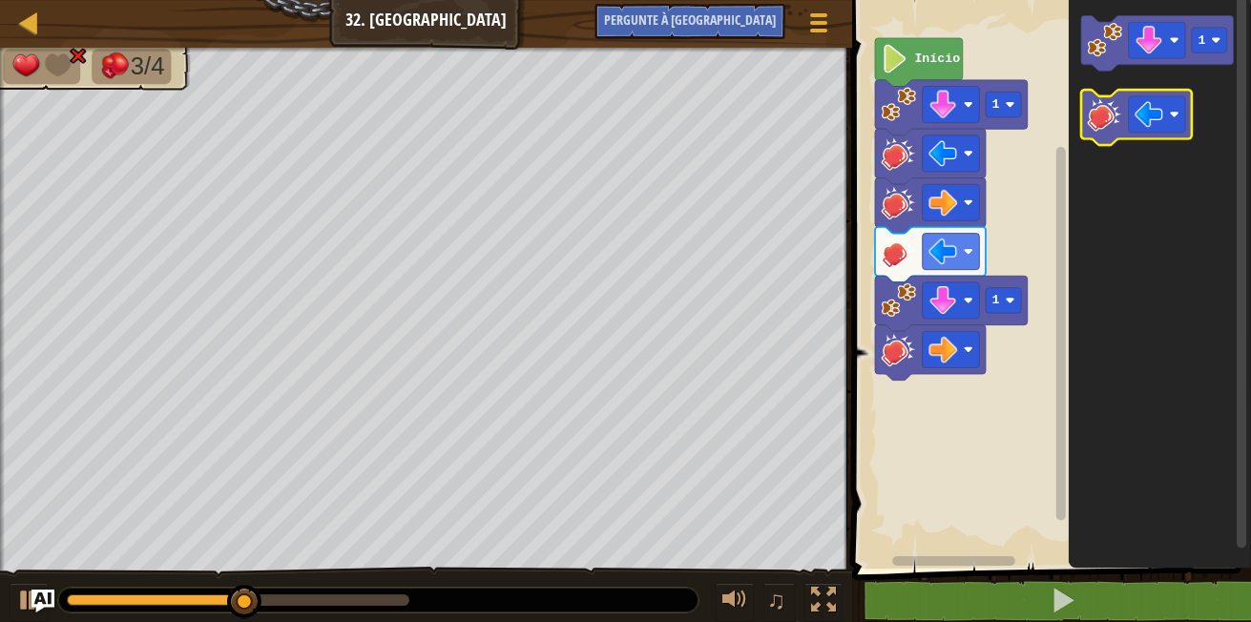
click at [1116, 114] on image "Espaço de trabalho do Blockly" at bounding box center [1105, 113] width 34 height 34
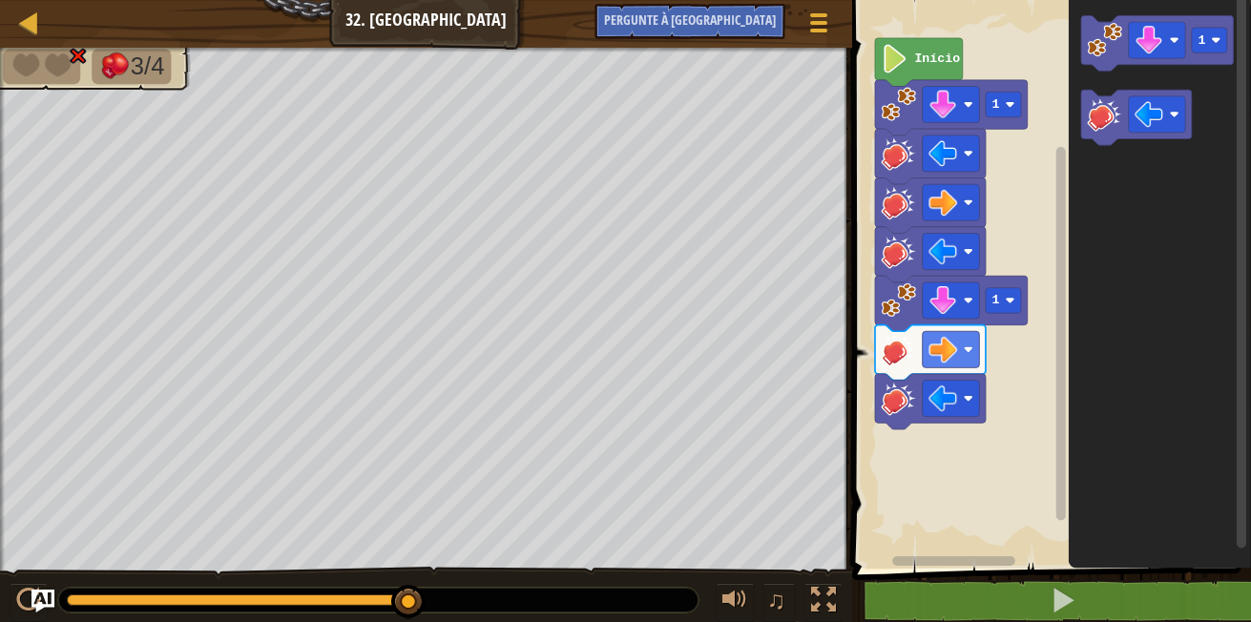
click at [1040, 386] on rect "Espaço de trabalho do Blockly" at bounding box center [1049, 279] width 405 height 578
click at [959, 300] on rect "Espaço de trabalho do Blockly" at bounding box center [951, 301] width 57 height 36
click at [971, 342] on rect "Espaço de trabalho do Blockly" at bounding box center [951, 349] width 57 height 36
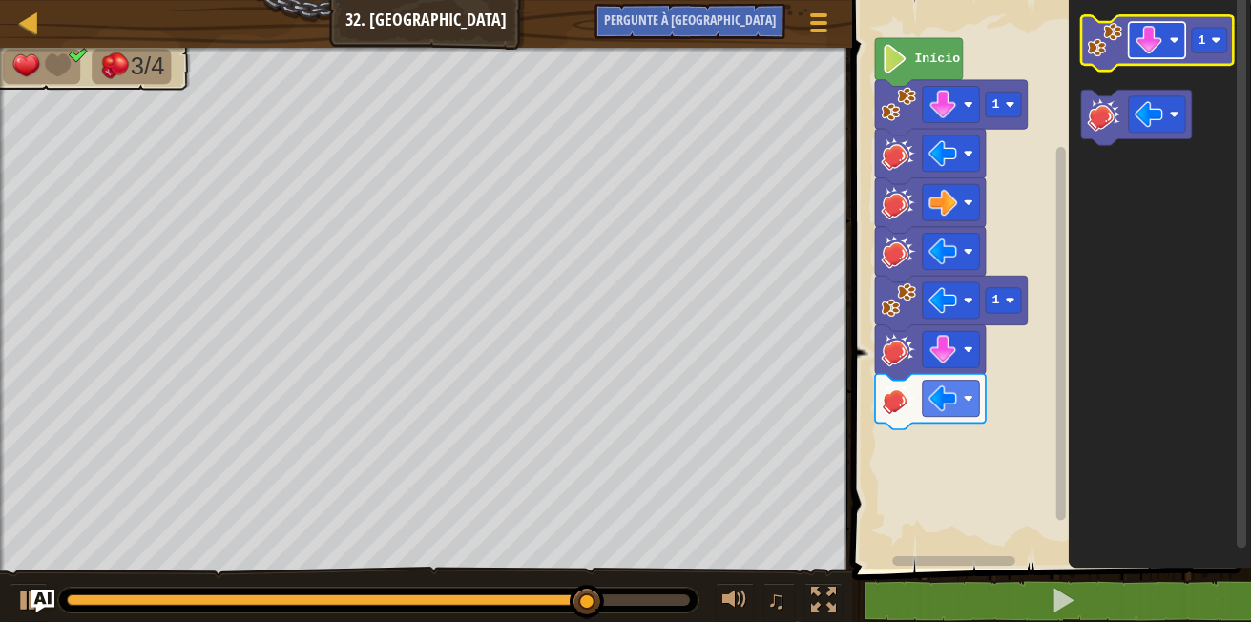
click at [1168, 39] on rect "Espaço de trabalho do Blockly" at bounding box center [1157, 40] width 57 height 36
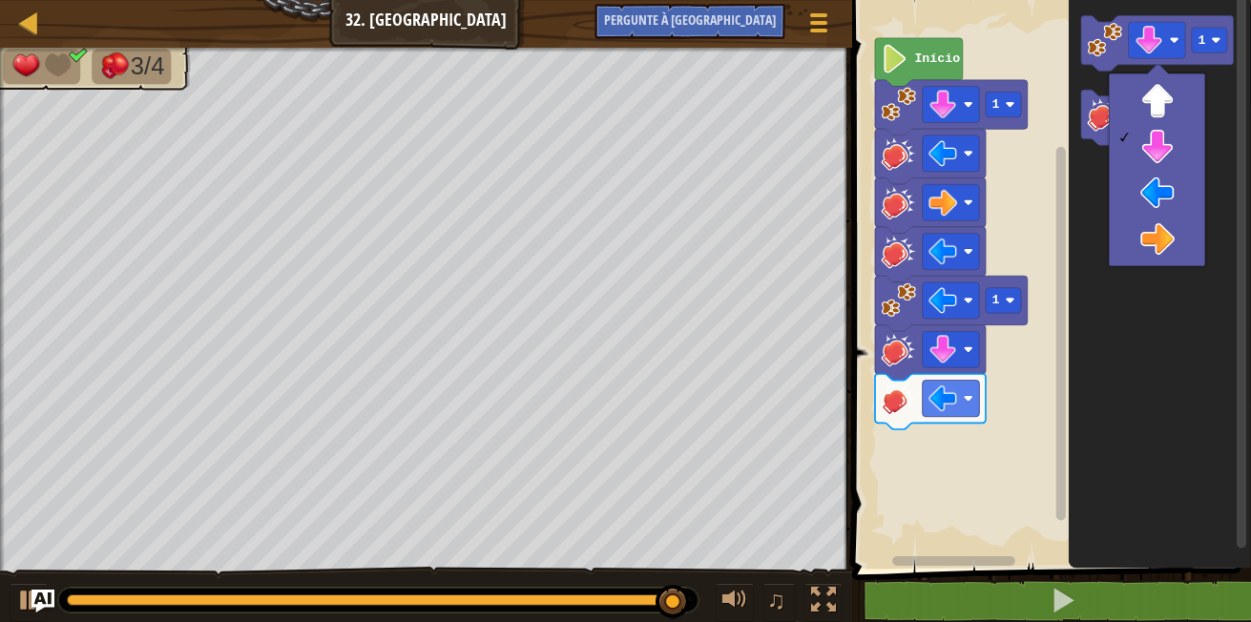
click at [1174, 333] on icon "Espaço de trabalho do Blockly" at bounding box center [1160, 279] width 182 height 578
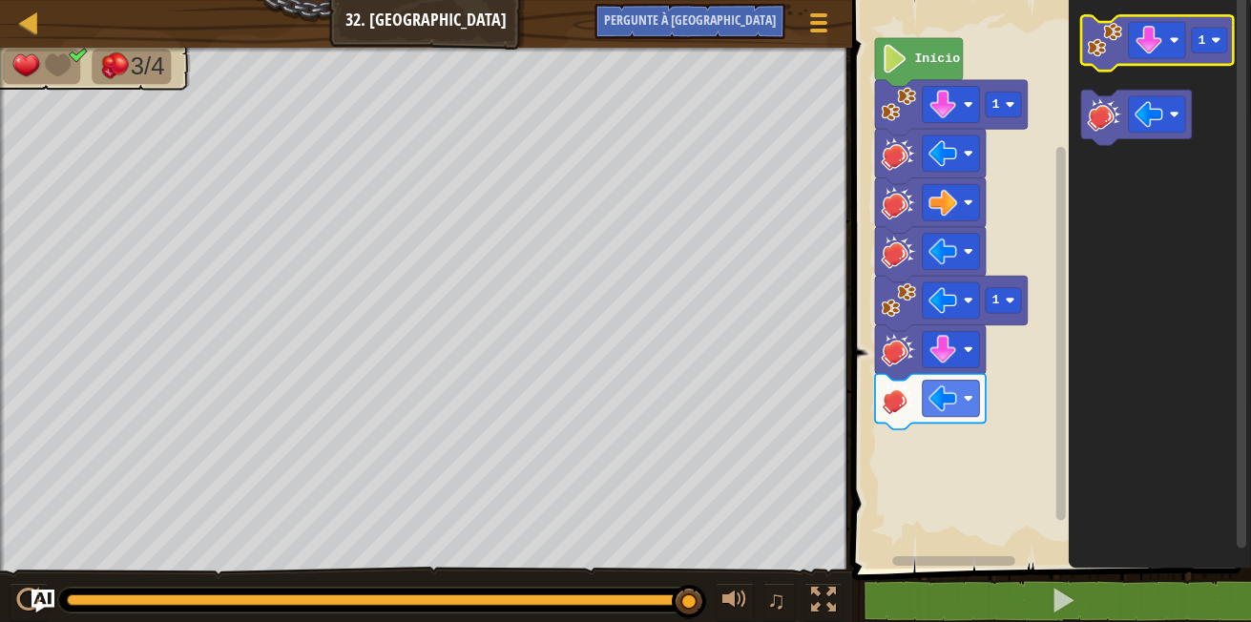
click at [1115, 59] on g "1" at bounding box center [1157, 43] width 153 height 55
click at [1086, 66] on rect "Espaço de trabalho do Blockly" at bounding box center [1157, 43] width 153 height 55
click at [1116, 33] on image "Espaço de trabalho do Blockly" at bounding box center [1105, 40] width 34 height 34
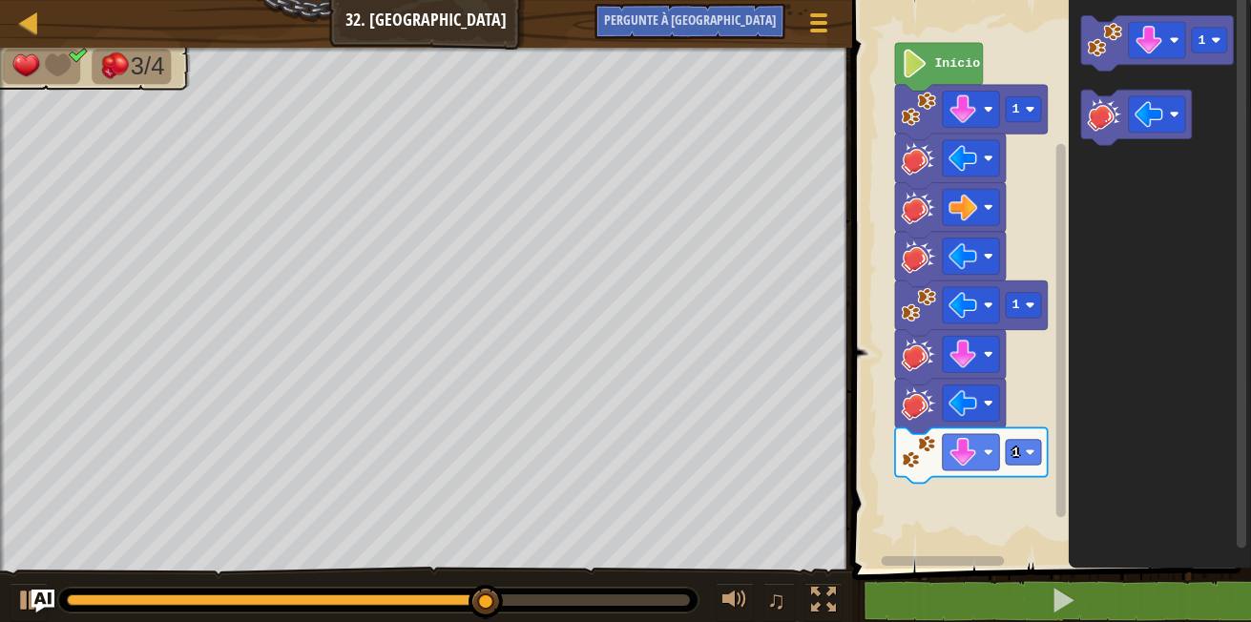
click at [892, 434] on rect "Espaço de trabalho do Blockly" at bounding box center [1049, 279] width 405 height 578
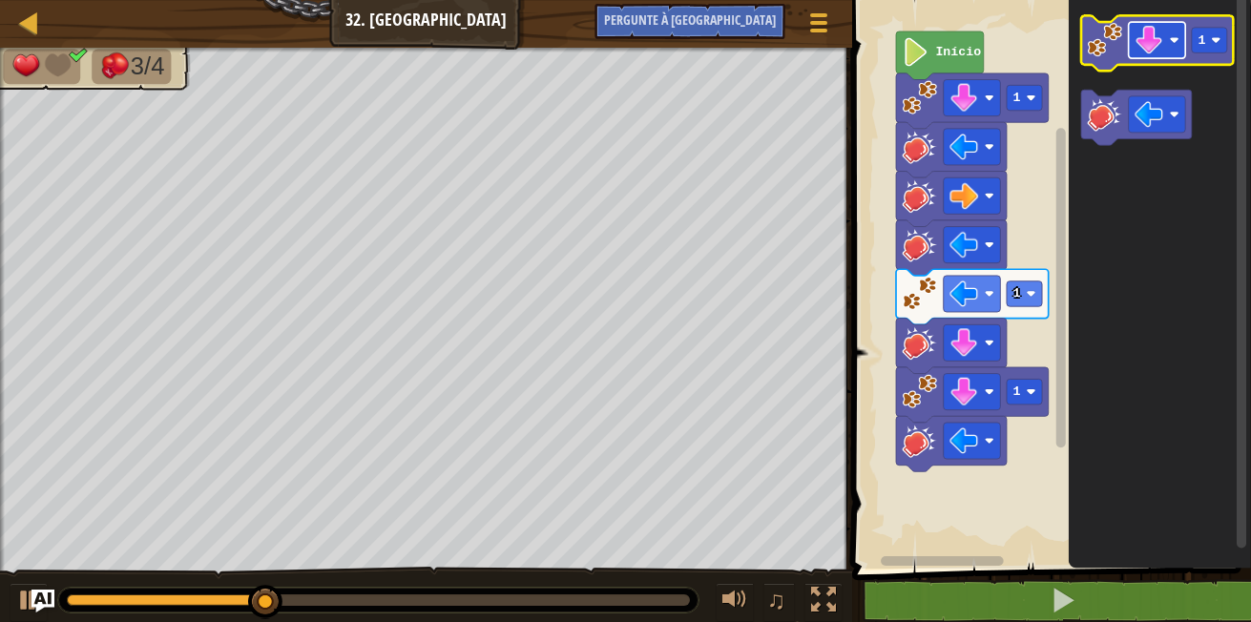
click at [1168, 44] on rect "Espaço de trabalho do Blockly" at bounding box center [1157, 40] width 57 height 36
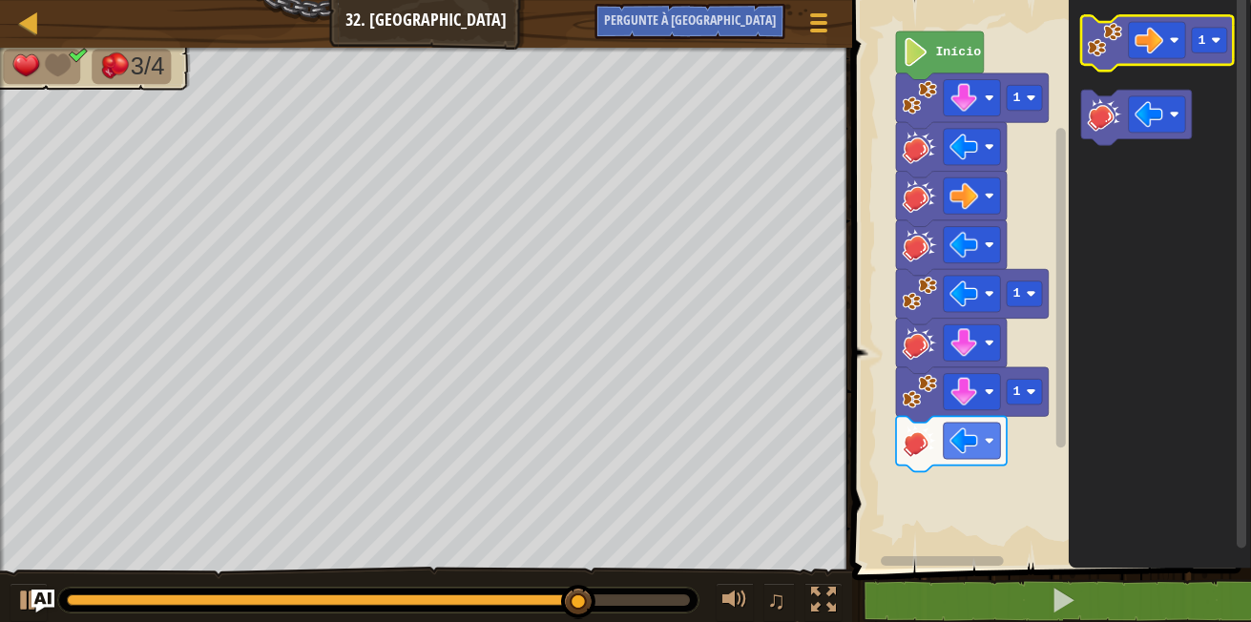
click at [1112, 51] on image "Espaço de trabalho do Blockly" at bounding box center [1105, 40] width 34 height 34
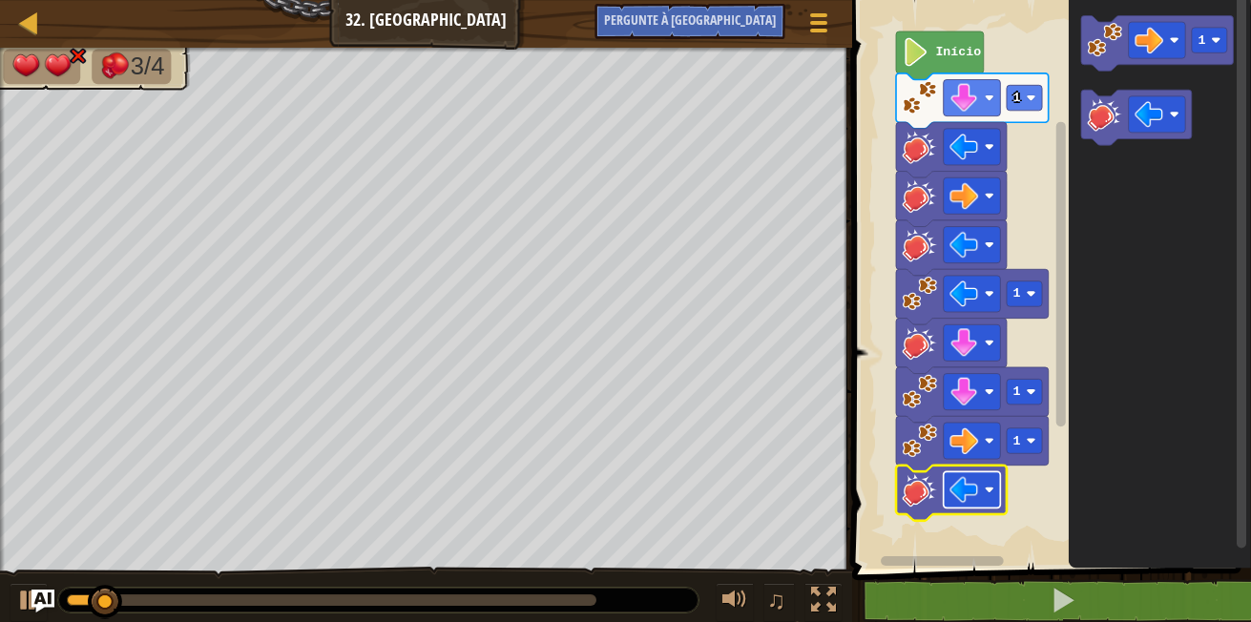
click at [980, 489] on rect "Espaço de trabalho do Blockly" at bounding box center [972, 490] width 57 height 36
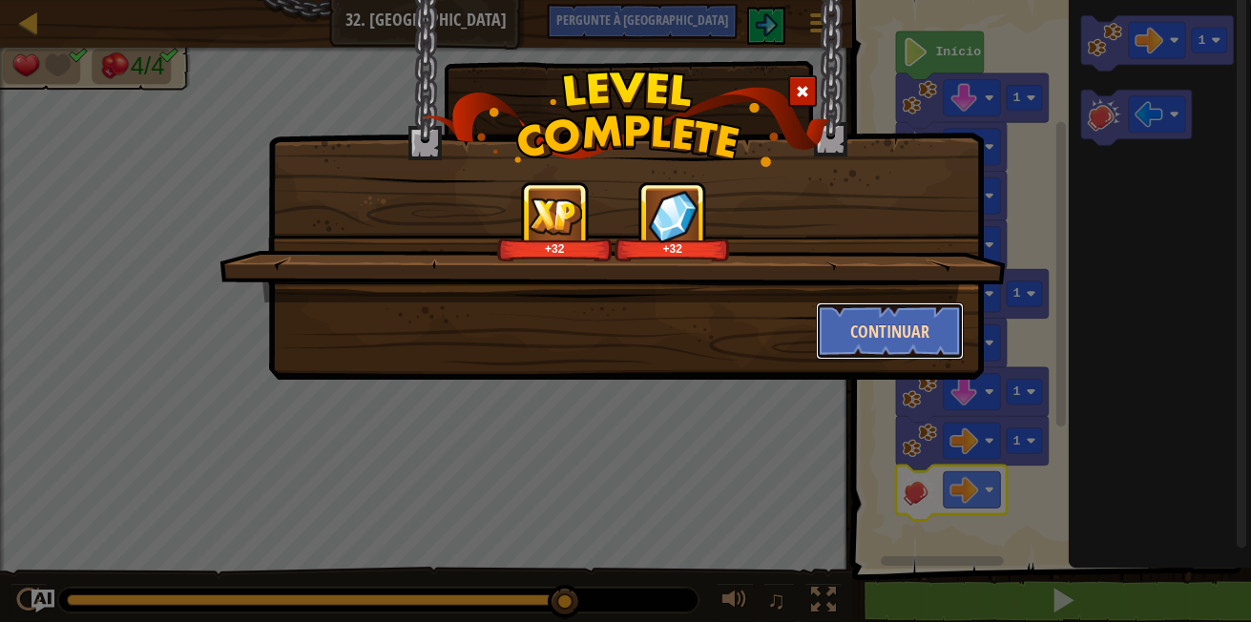
click at [891, 322] on button "Continuar" at bounding box center [890, 331] width 148 height 57
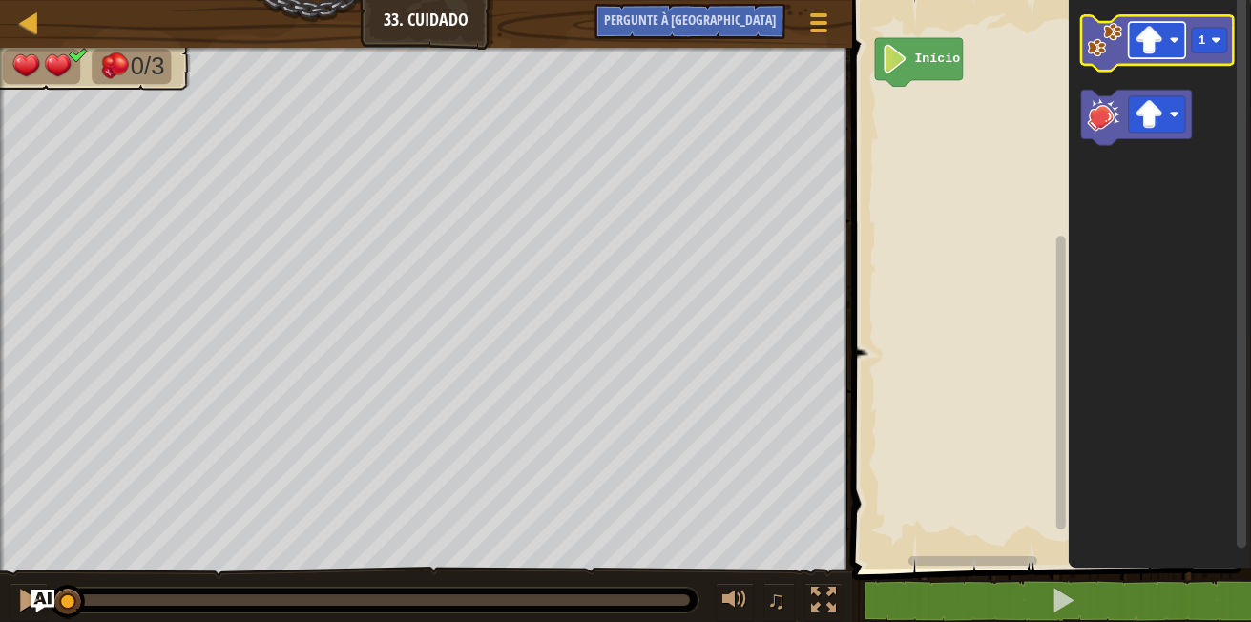
click at [1177, 42] on image "Espaço de trabalho do Blockly" at bounding box center [1175, 40] width 10 height 10
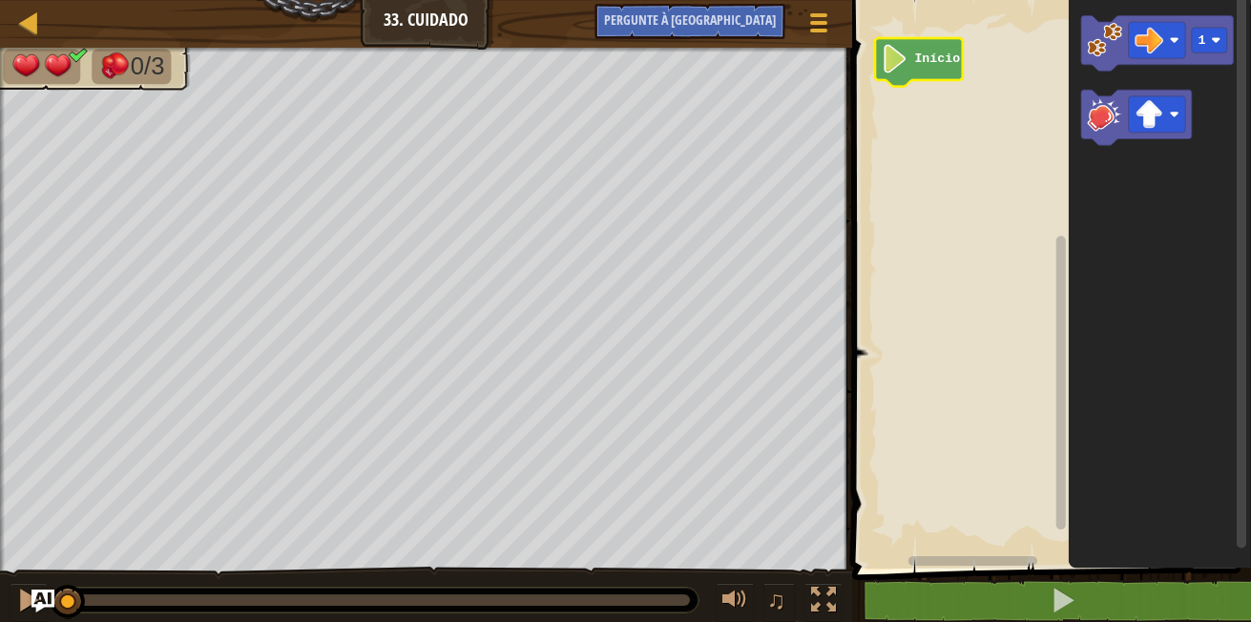
click at [930, 63] on text "Início" at bounding box center [938, 59] width 46 height 14
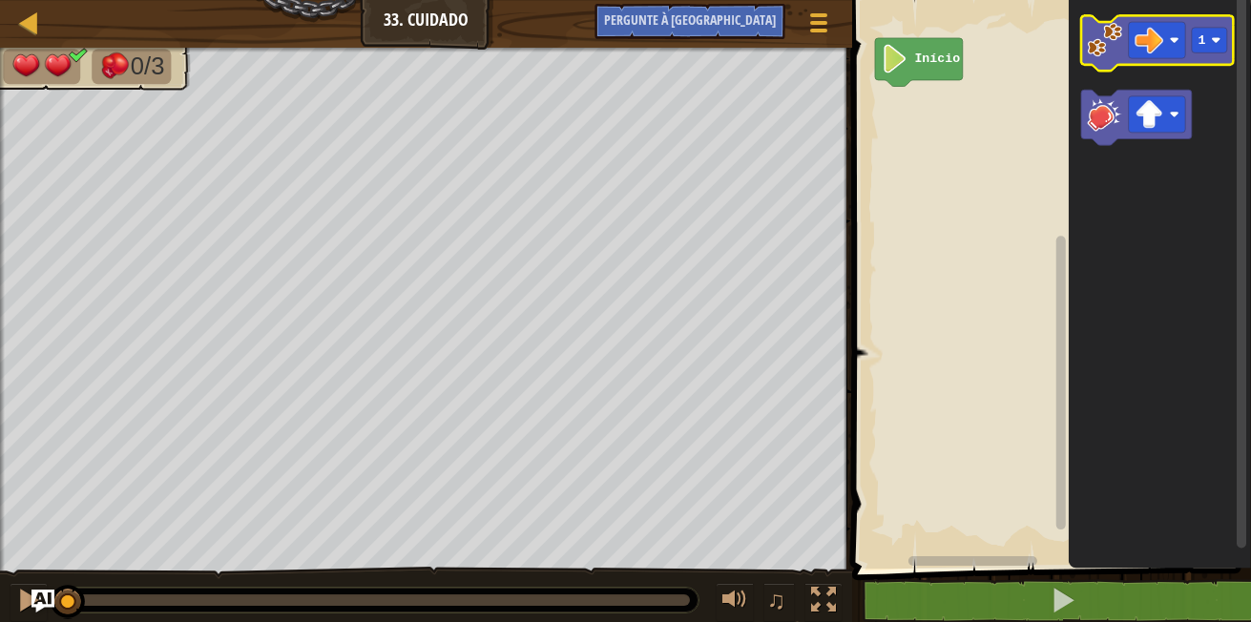
click at [1105, 51] on image "Espaço de trabalho do Blockly" at bounding box center [1105, 40] width 34 height 34
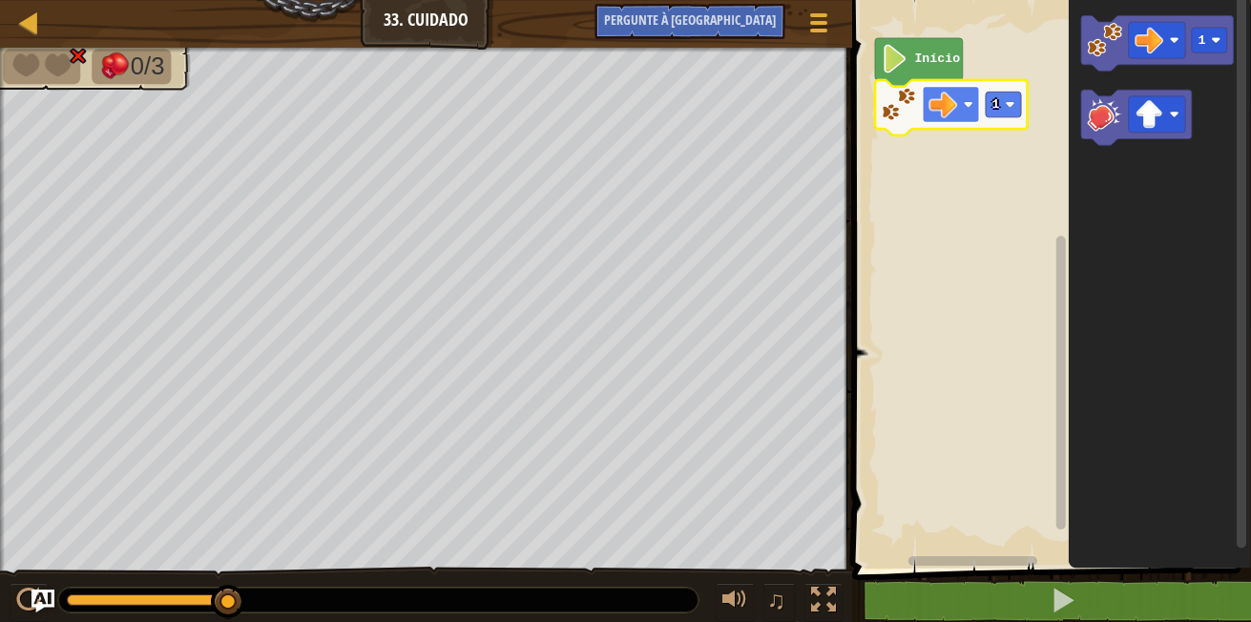
click at [960, 111] on rect "Espaço de trabalho do Blockly" at bounding box center [951, 105] width 57 height 36
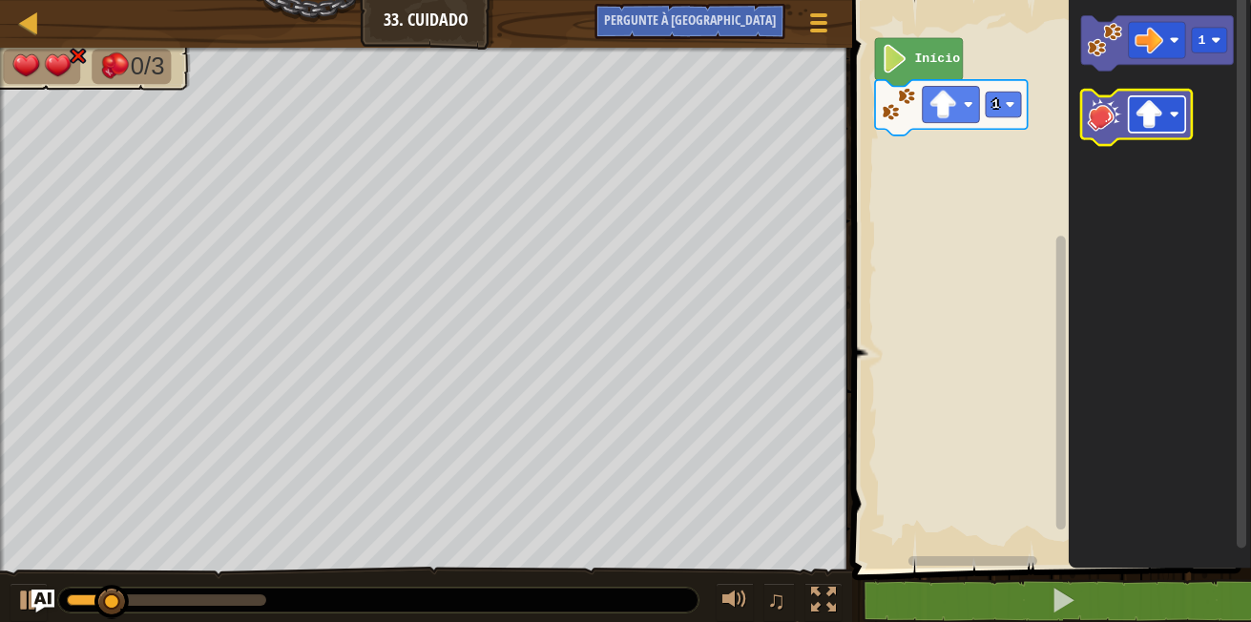
click at [1172, 99] on rect "Espaço de trabalho do Blockly" at bounding box center [1157, 114] width 57 height 36
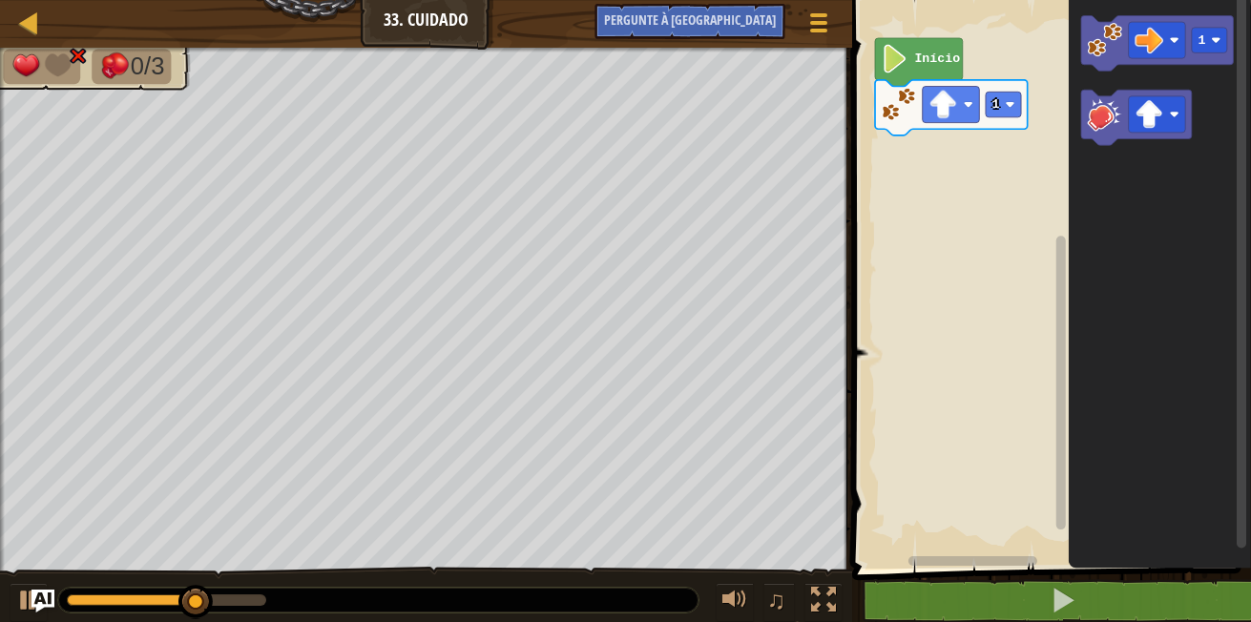
click at [1160, 339] on icon "Espaço de trabalho do Blockly" at bounding box center [1160, 279] width 182 height 578
click at [1143, 120] on image "Espaço de trabalho do Blockly" at bounding box center [1150, 114] width 29 height 29
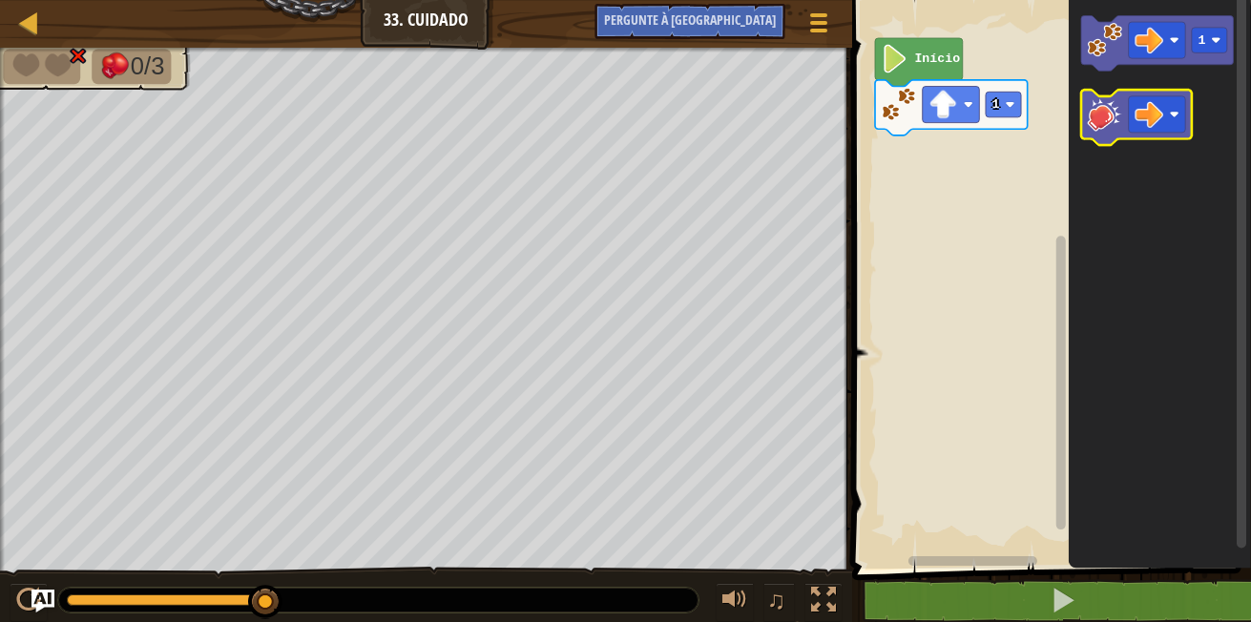
click at [1101, 118] on g "Espaço de trabalho do Blockly" at bounding box center [1136, 117] width 111 height 55
click at [1106, 121] on image "Espaço de trabalho do Blockly" at bounding box center [1105, 113] width 34 height 34
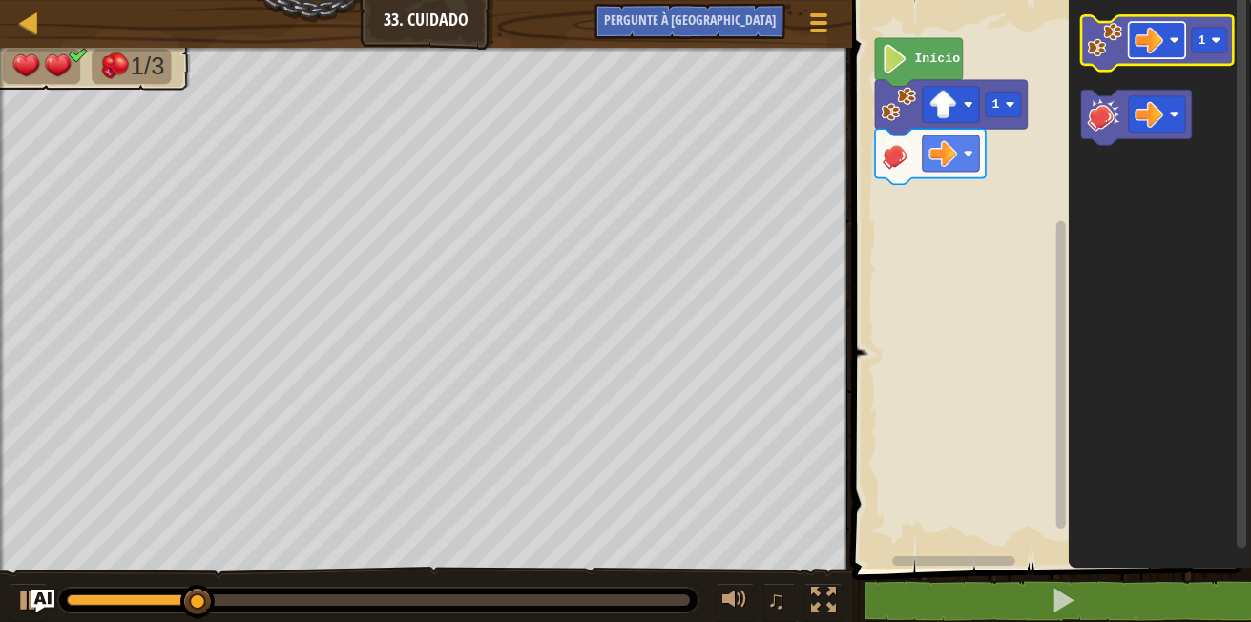
click at [1145, 31] on image "Espaço de trabalho do Blockly" at bounding box center [1150, 40] width 29 height 29
click at [1095, 37] on image "Espaço de trabalho do Blockly" at bounding box center [1105, 40] width 34 height 34
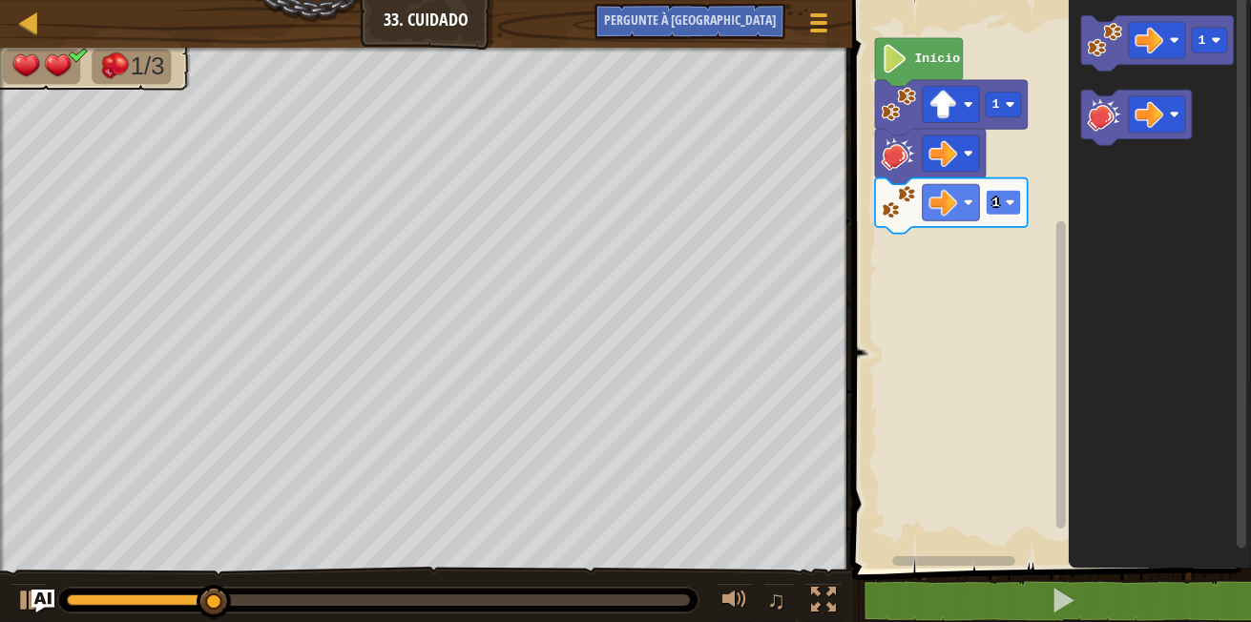
click at [1000, 206] on rect "Espaço de trabalho do Blockly" at bounding box center [1003, 203] width 35 height 26
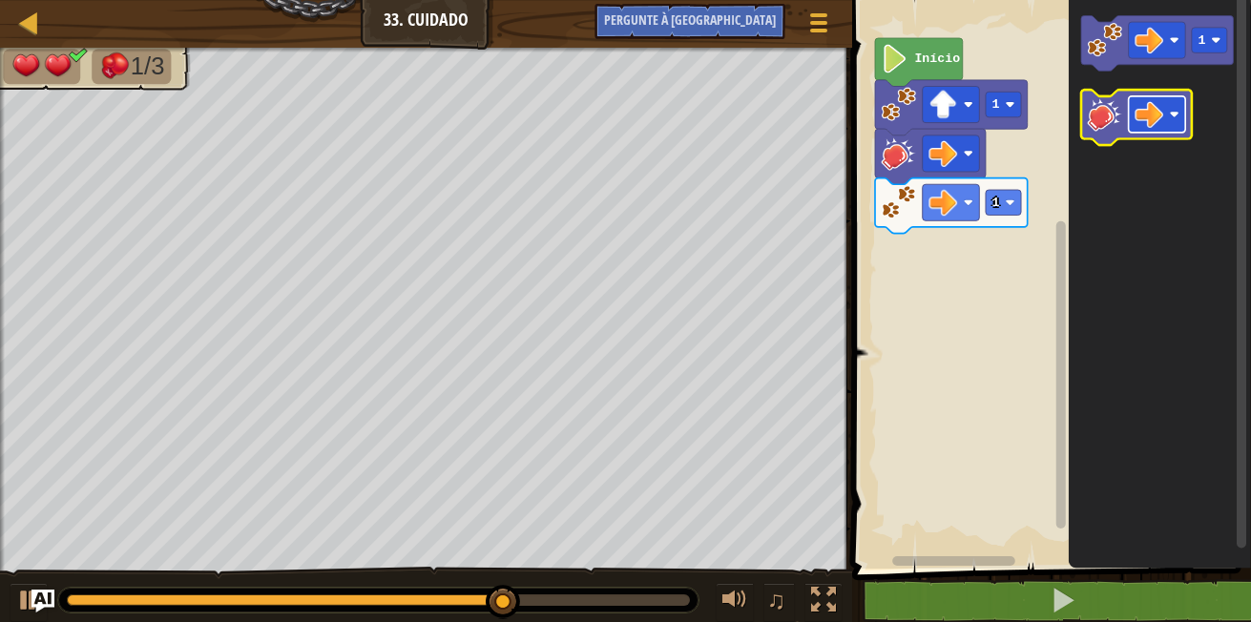
click at [1168, 105] on rect "Espaço de trabalho do Blockly" at bounding box center [1157, 114] width 57 height 36
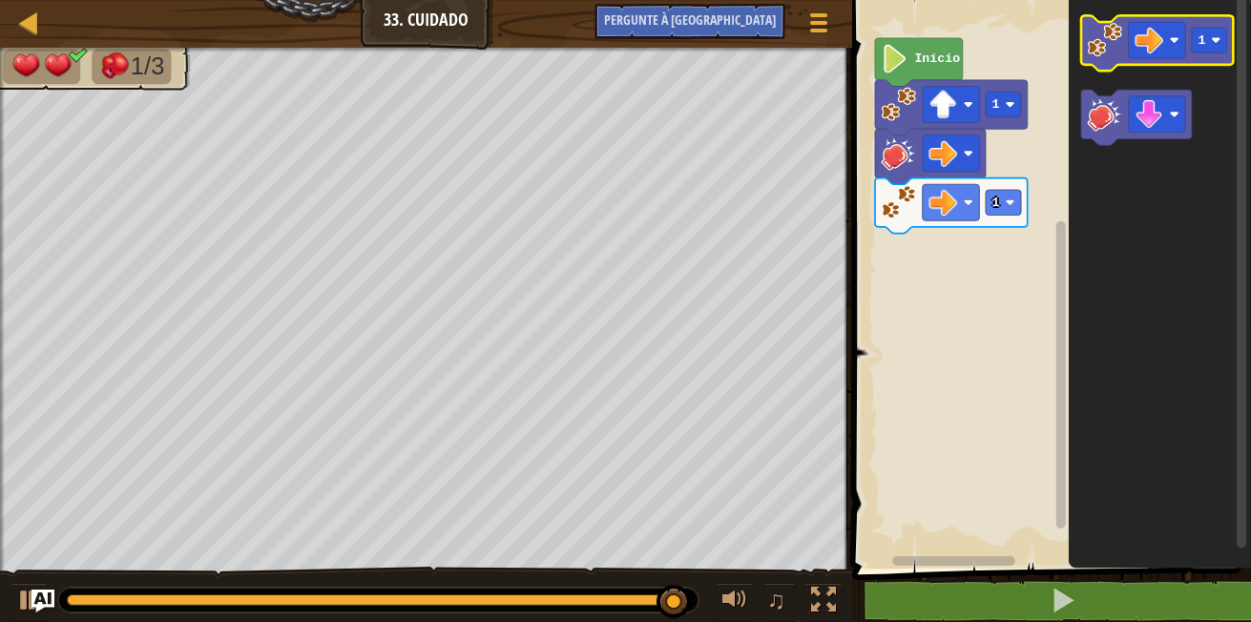
click at [1109, 44] on image "Espaço de trabalho do Blockly" at bounding box center [1105, 40] width 34 height 34
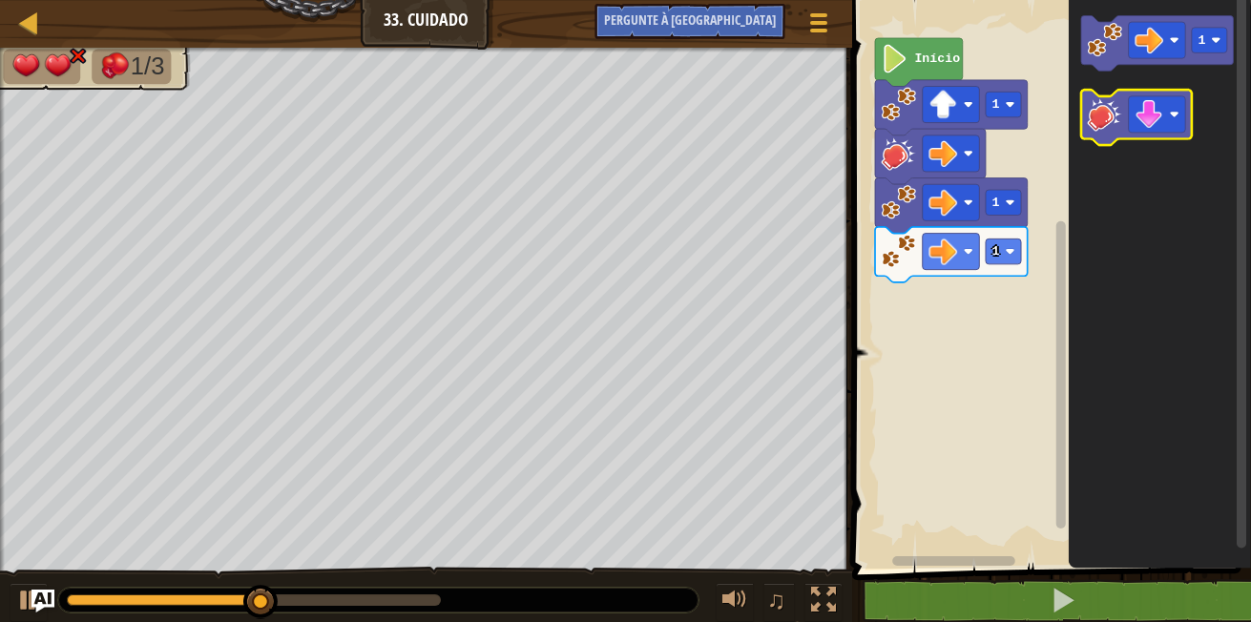
click at [1101, 126] on image "Espaço de trabalho do Blockly" at bounding box center [1105, 113] width 34 height 34
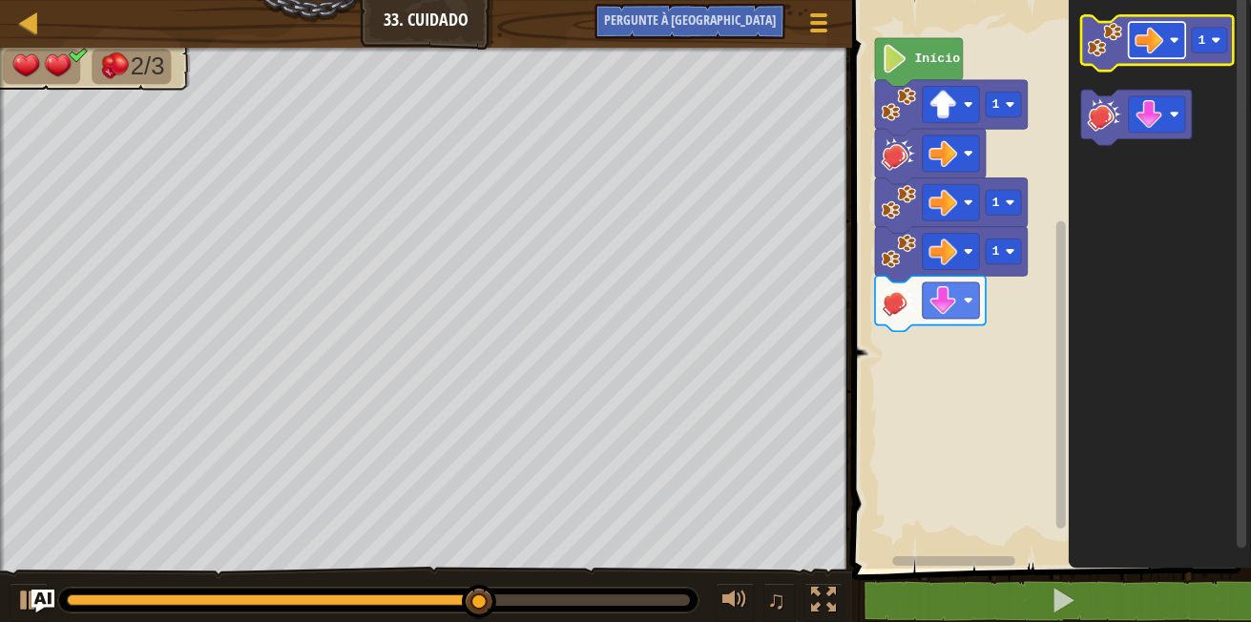
click at [1162, 33] on image "Espaço de trabalho do Blockly" at bounding box center [1150, 40] width 29 height 29
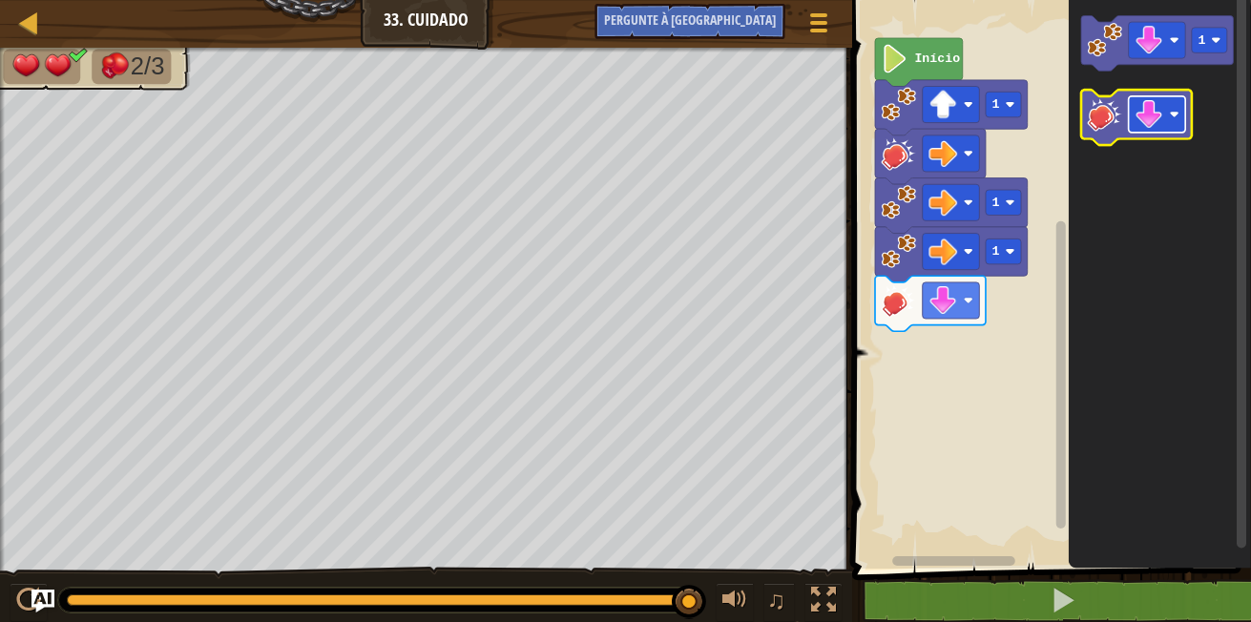
click at [1170, 103] on rect "Espaço de trabalho do Blockly" at bounding box center [1157, 114] width 57 height 36
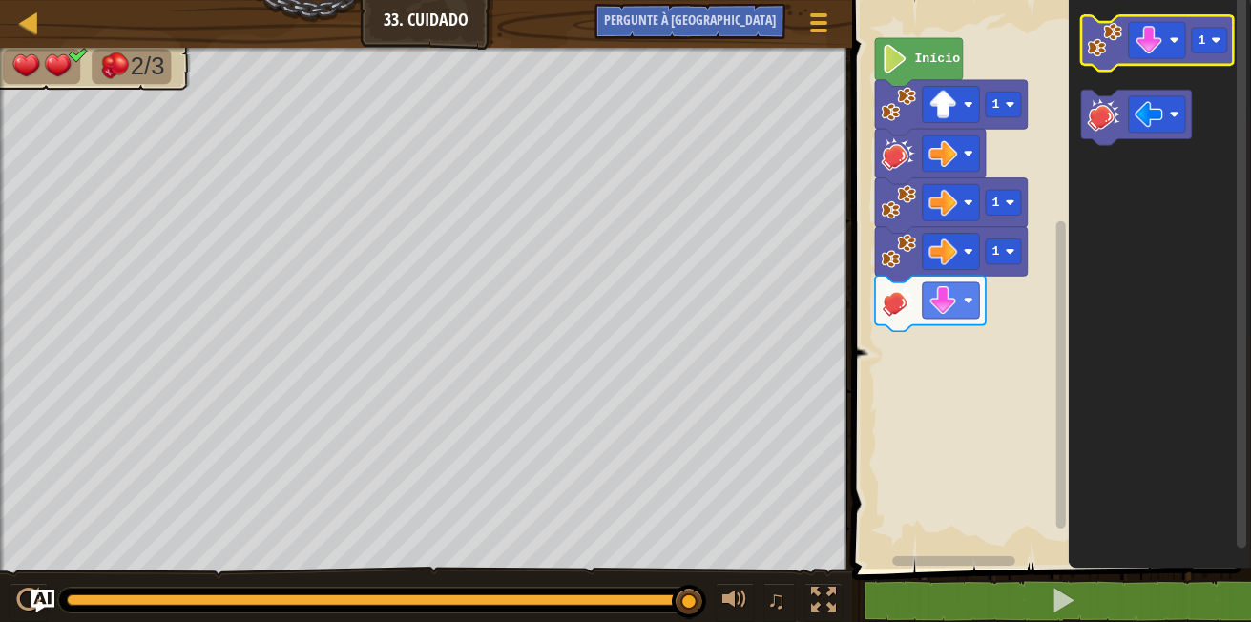
click at [1104, 53] on image "Espaço de trabalho do Blockly" at bounding box center [1105, 40] width 34 height 34
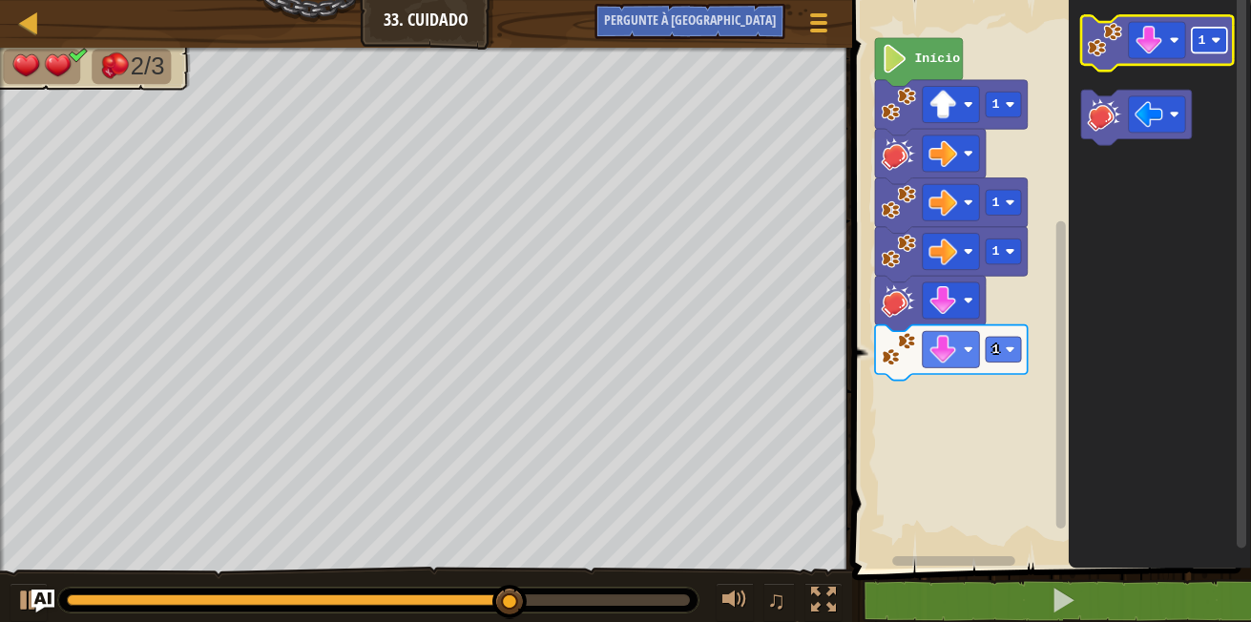
click at [1222, 41] on rect "Espaço de trabalho do Blockly" at bounding box center [1209, 41] width 35 height 26
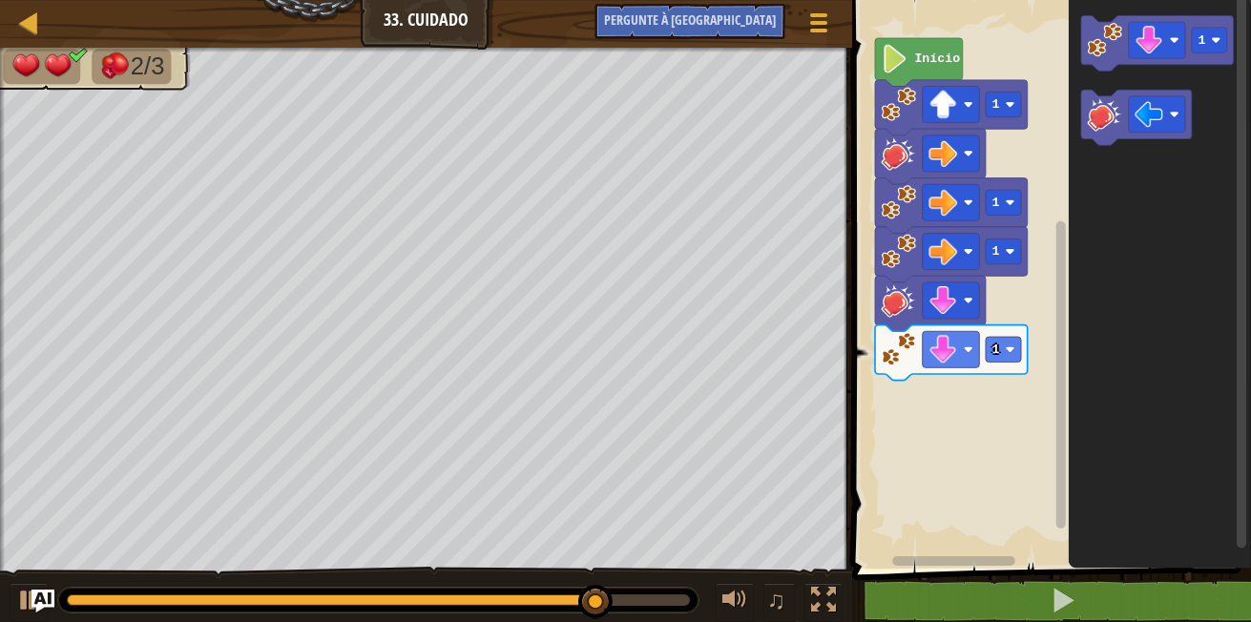
click at [1143, 367] on icon "Espaço de trabalho do Blockly" at bounding box center [1160, 279] width 182 height 578
click at [1114, 135] on icon "Espaço de trabalho do Blockly" at bounding box center [1136, 117] width 111 height 55
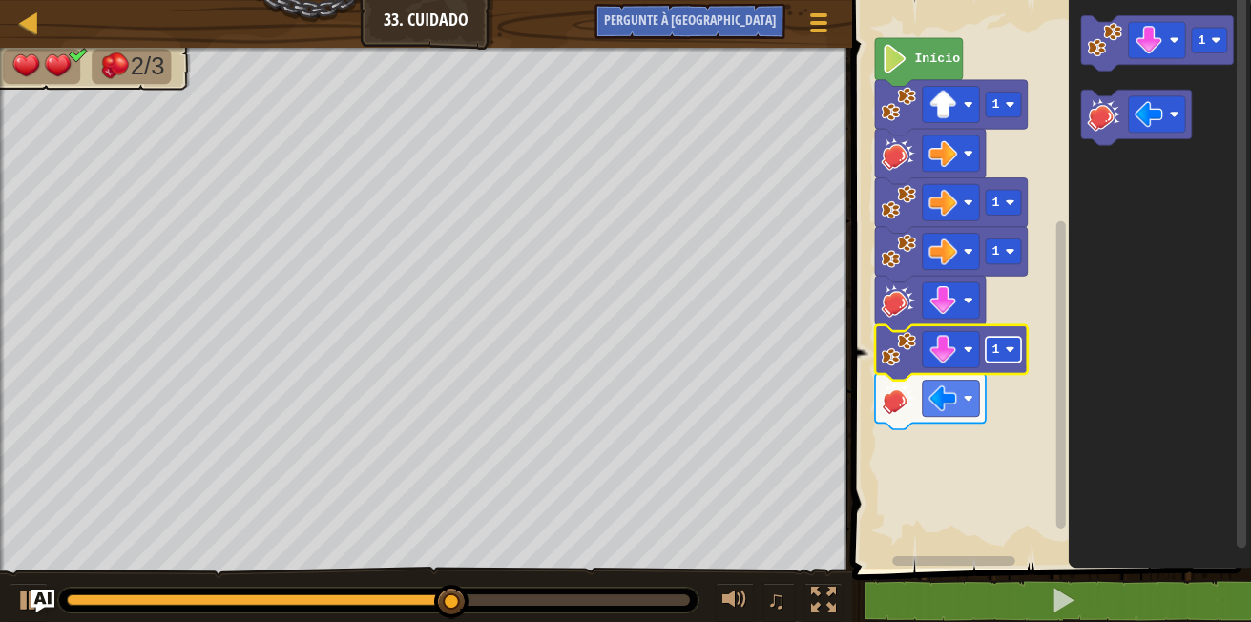
click at [1008, 346] on image "Espaço de trabalho do Blockly" at bounding box center [1011, 350] width 10 height 10
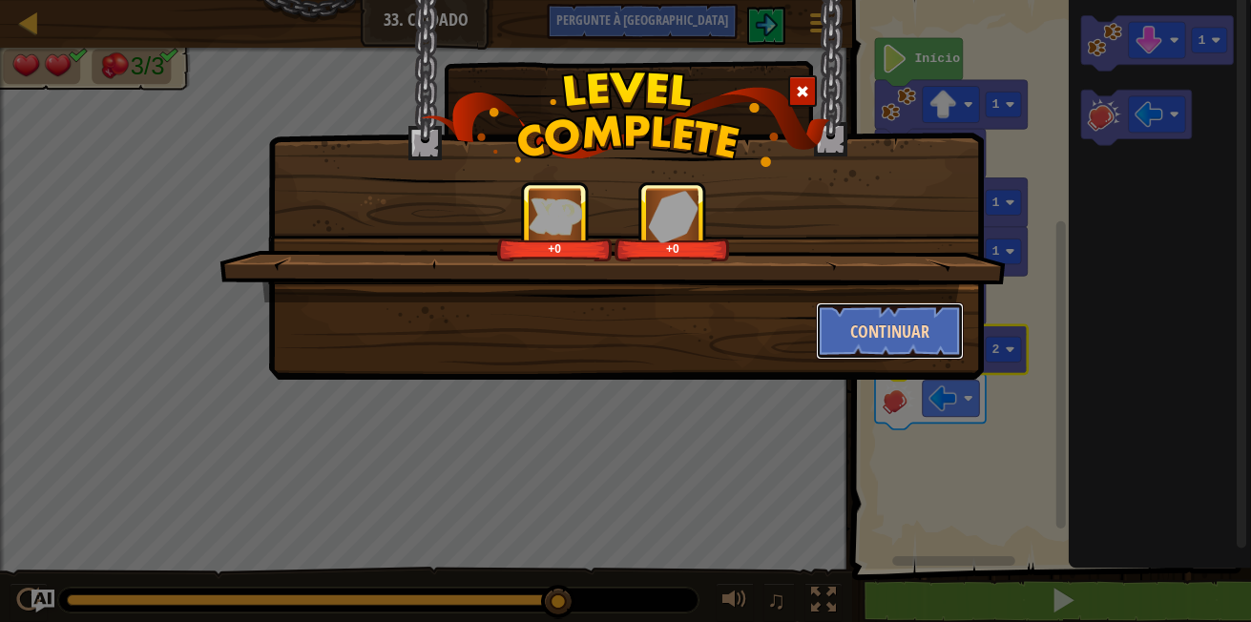
click at [883, 313] on button "Continuar" at bounding box center [890, 331] width 148 height 57
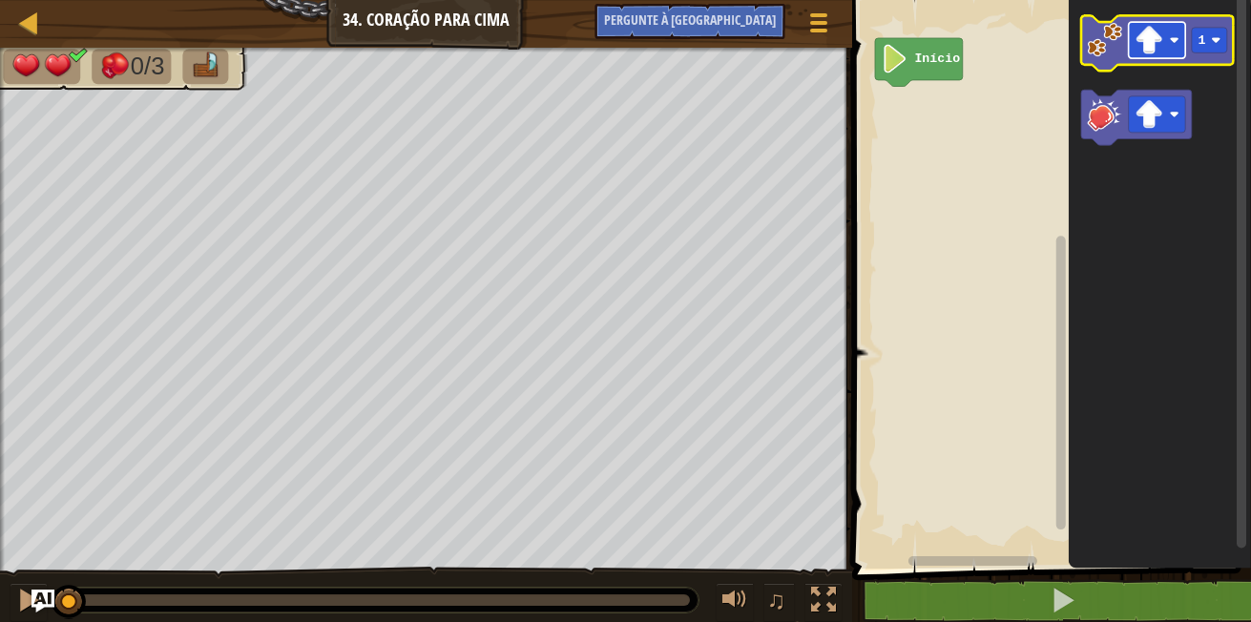
click at [1177, 36] on image "Espaço de trabalho do Blockly" at bounding box center [1175, 40] width 10 height 10
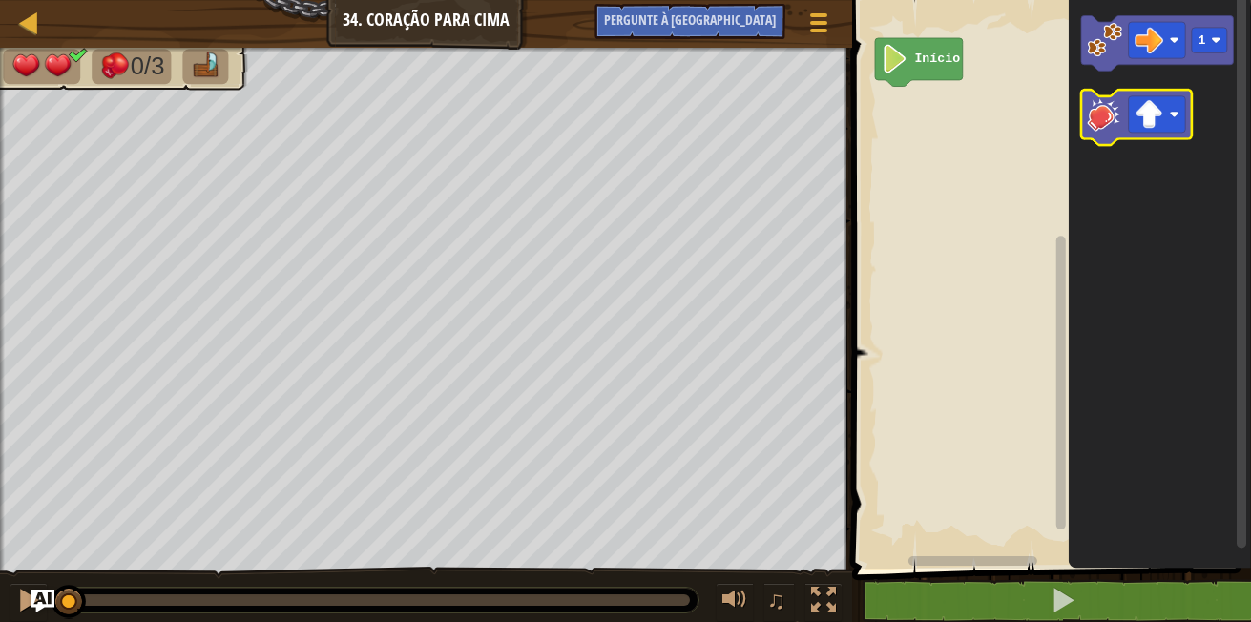
click at [1113, 115] on image "Espaço de trabalho do Blockly" at bounding box center [1105, 113] width 34 height 34
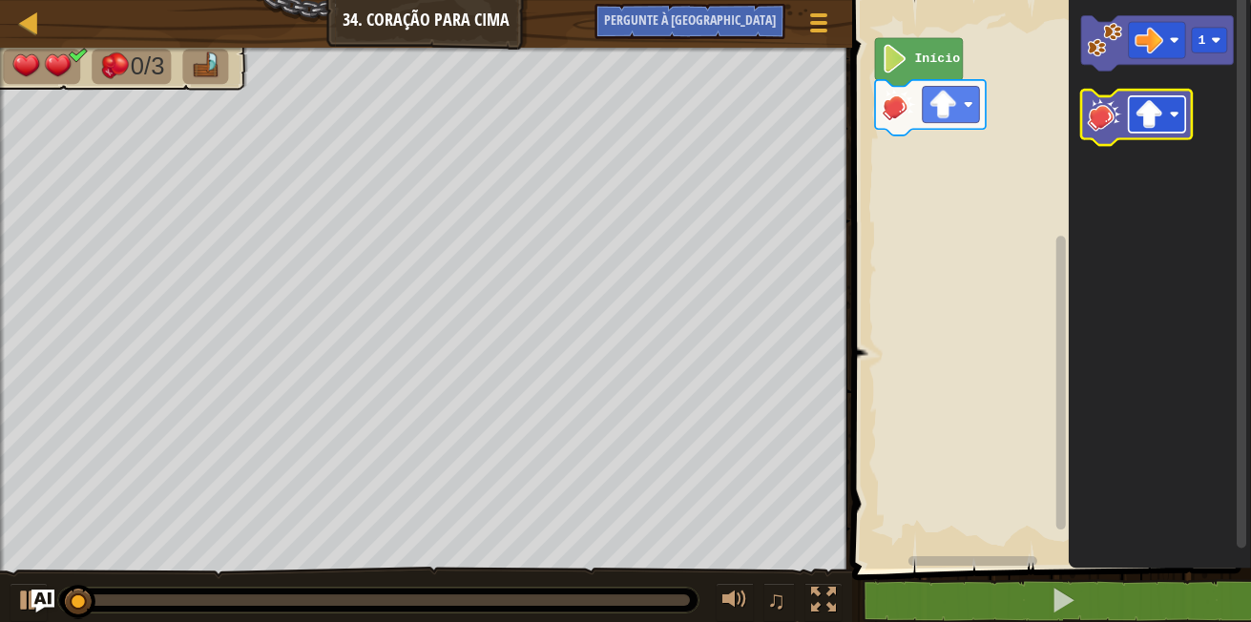
click at [1180, 109] on rect "Espaço de trabalho do Blockly" at bounding box center [1157, 114] width 57 height 36
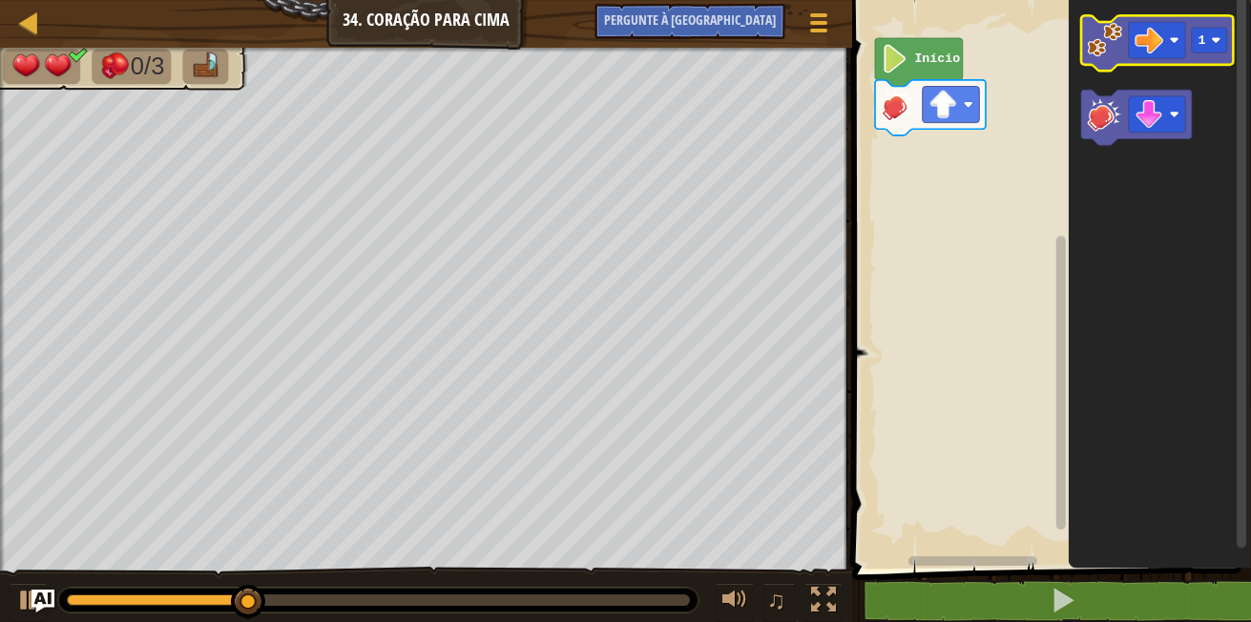
click at [1100, 61] on icon "Espaço de trabalho do Blockly" at bounding box center [1157, 43] width 153 height 55
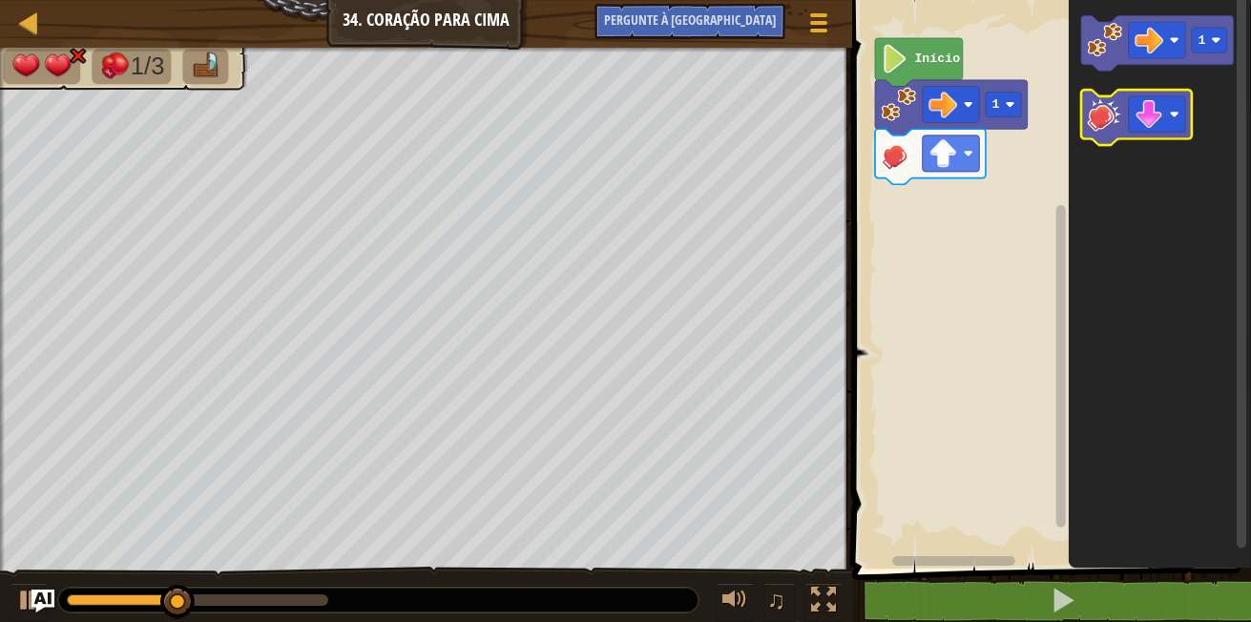
click at [1109, 132] on icon "Espaço de trabalho do Blockly" at bounding box center [1136, 117] width 111 height 55
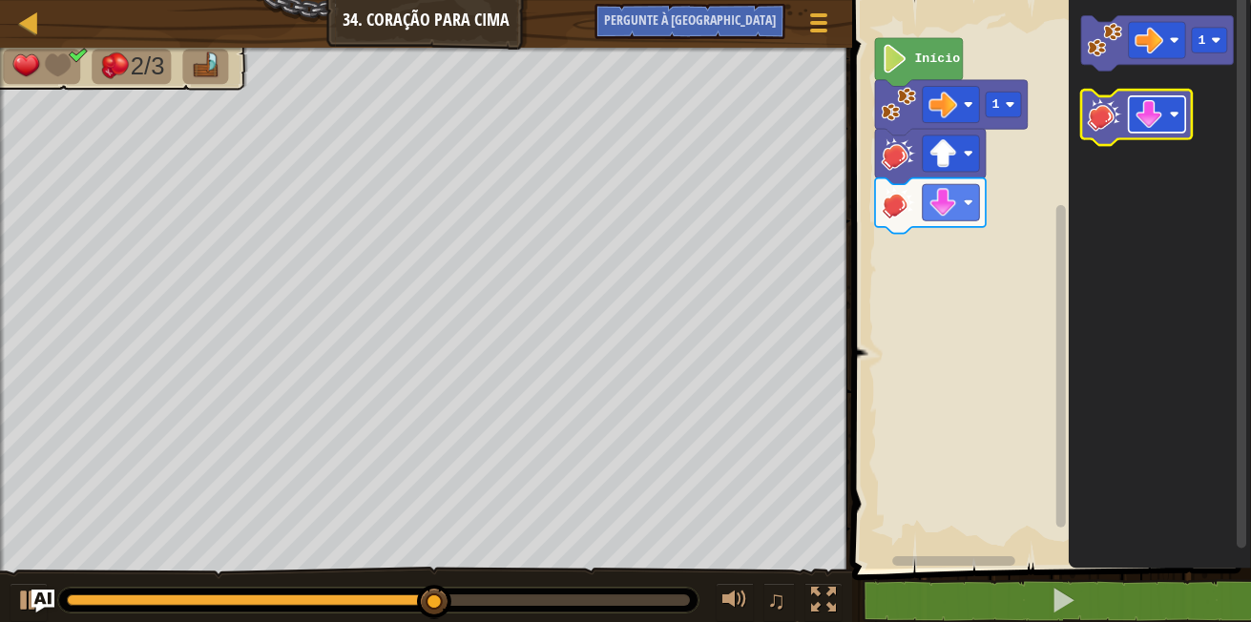
click at [1169, 111] on rect "Espaço de trabalho do Blockly" at bounding box center [1157, 114] width 57 height 36
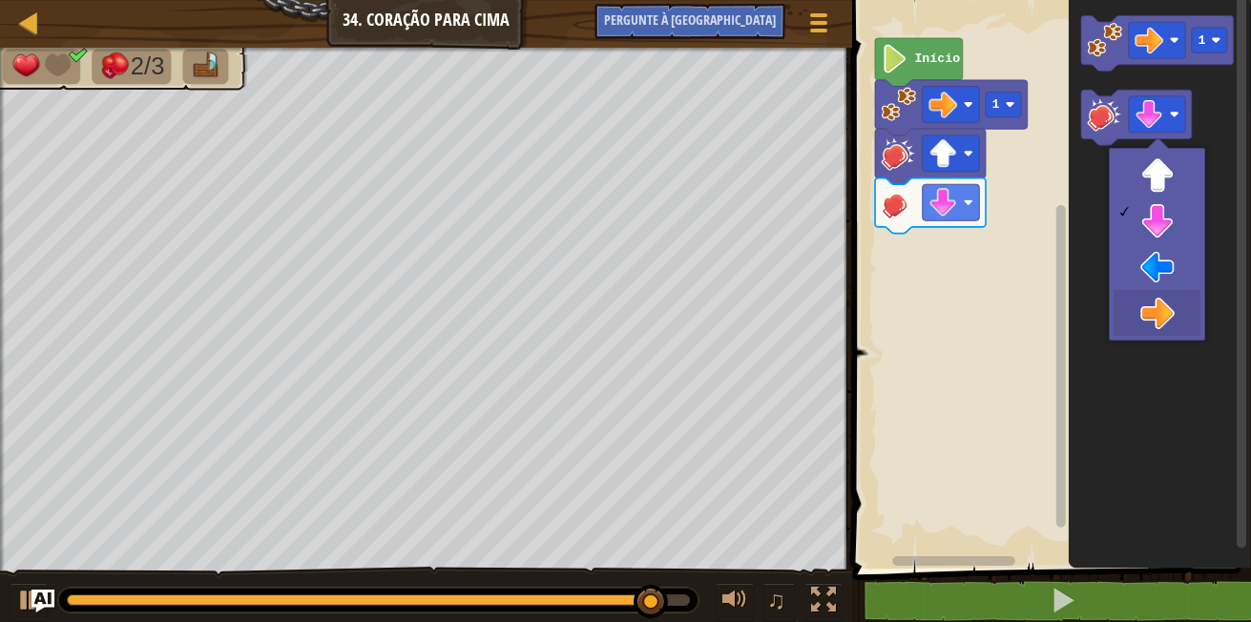
drag, startPoint x: 1163, startPoint y: 292, endPoint x: 1150, endPoint y: 306, distance: 18.9
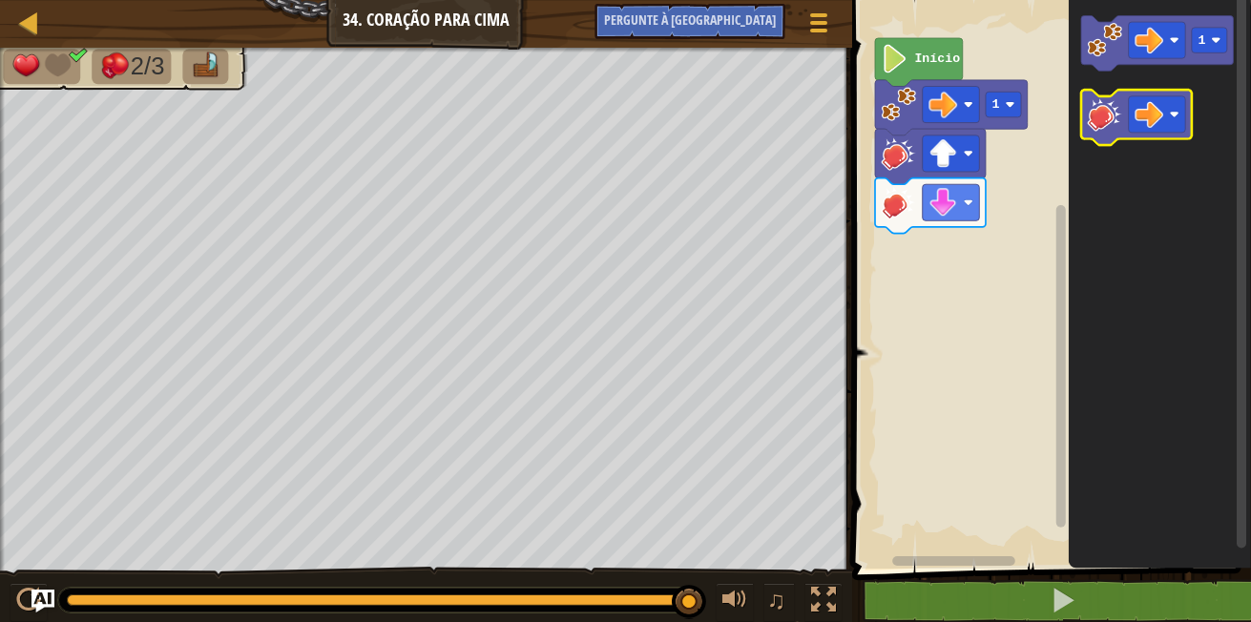
click at [1106, 110] on image "Espaço de trabalho do Blockly" at bounding box center [1105, 113] width 34 height 34
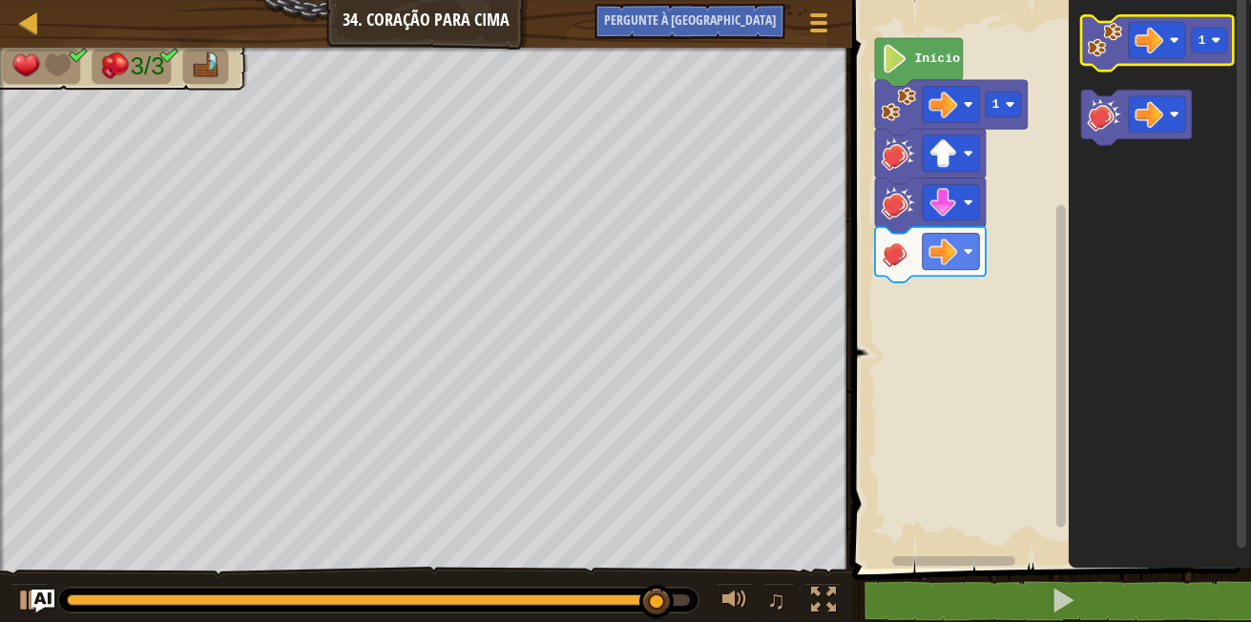
click at [1098, 33] on image "Espaço de trabalho do Blockly" at bounding box center [1105, 40] width 34 height 34
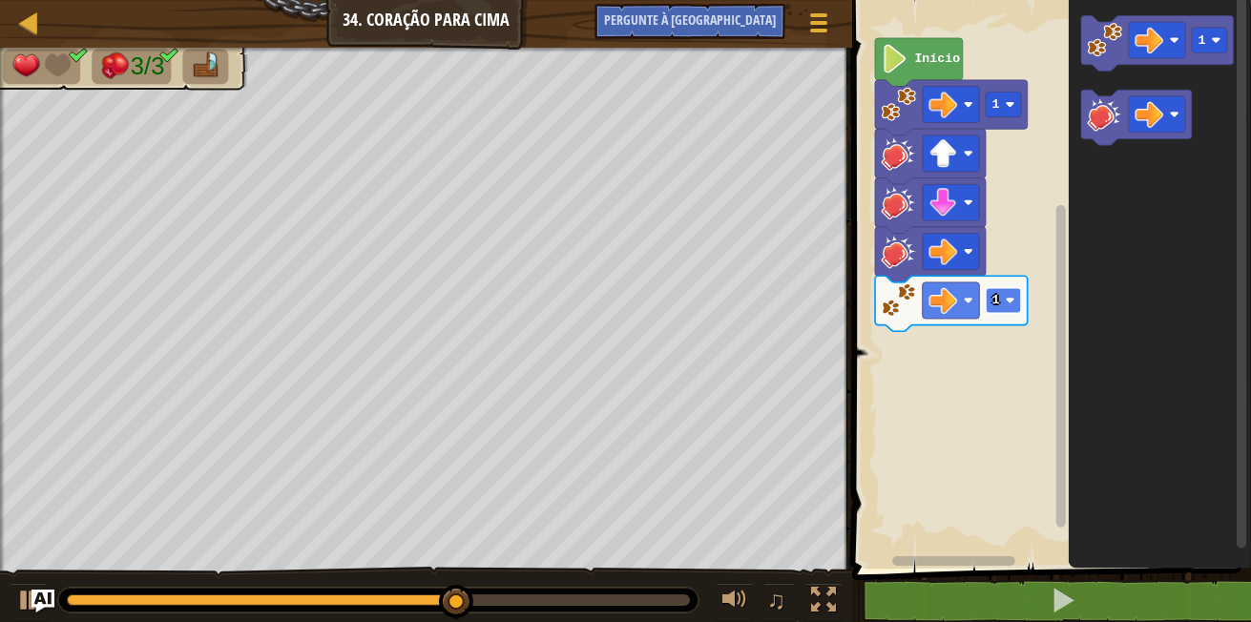
click at [1005, 302] on g "1" at bounding box center [1003, 301] width 35 height 26
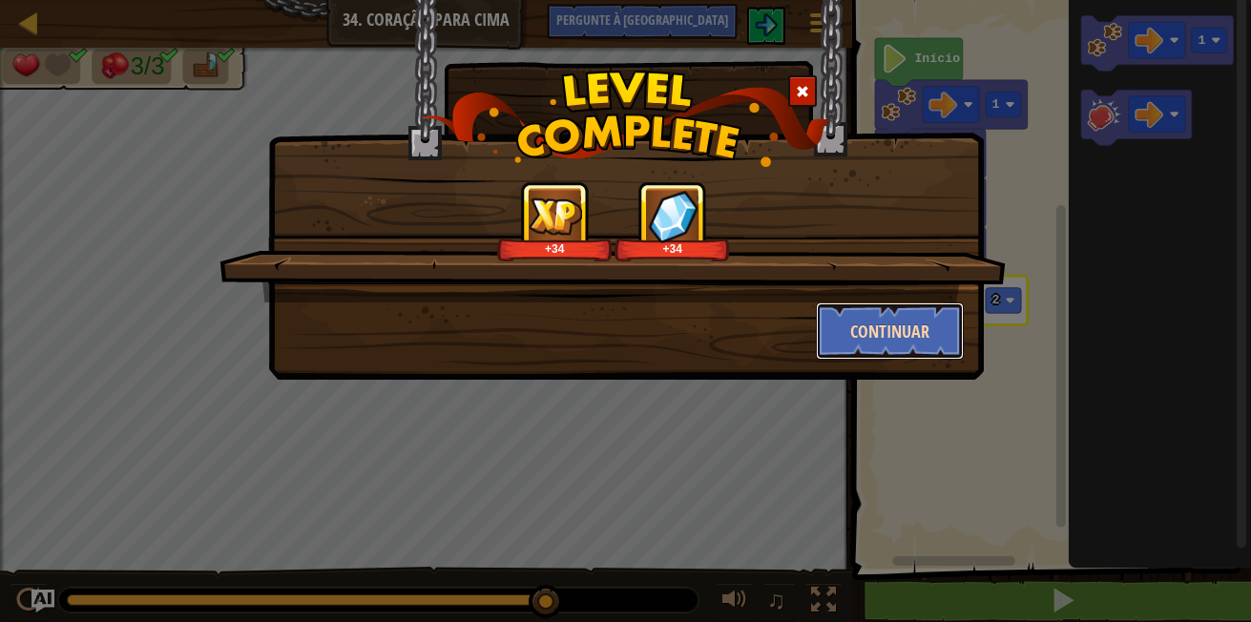
click at [898, 336] on button "Continuar" at bounding box center [890, 331] width 148 height 57
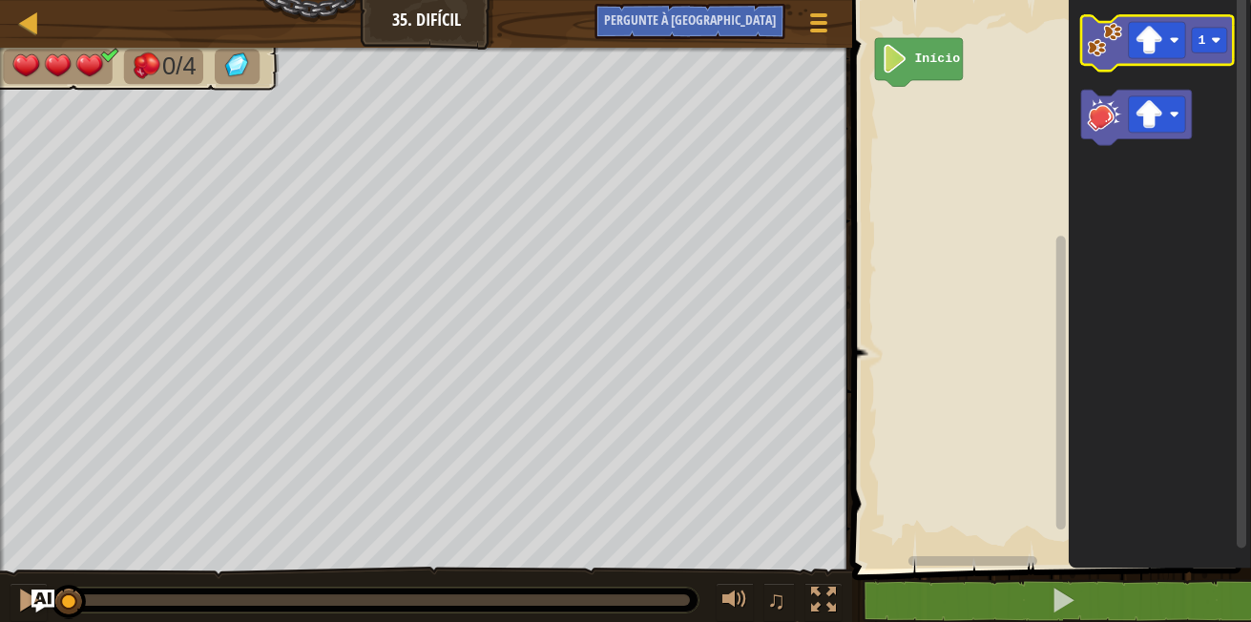
click at [1116, 102] on g "1" at bounding box center [1157, 81] width 153 height 130
click at [1095, 59] on icon "Espaço de trabalho do Blockly" at bounding box center [1157, 43] width 153 height 55
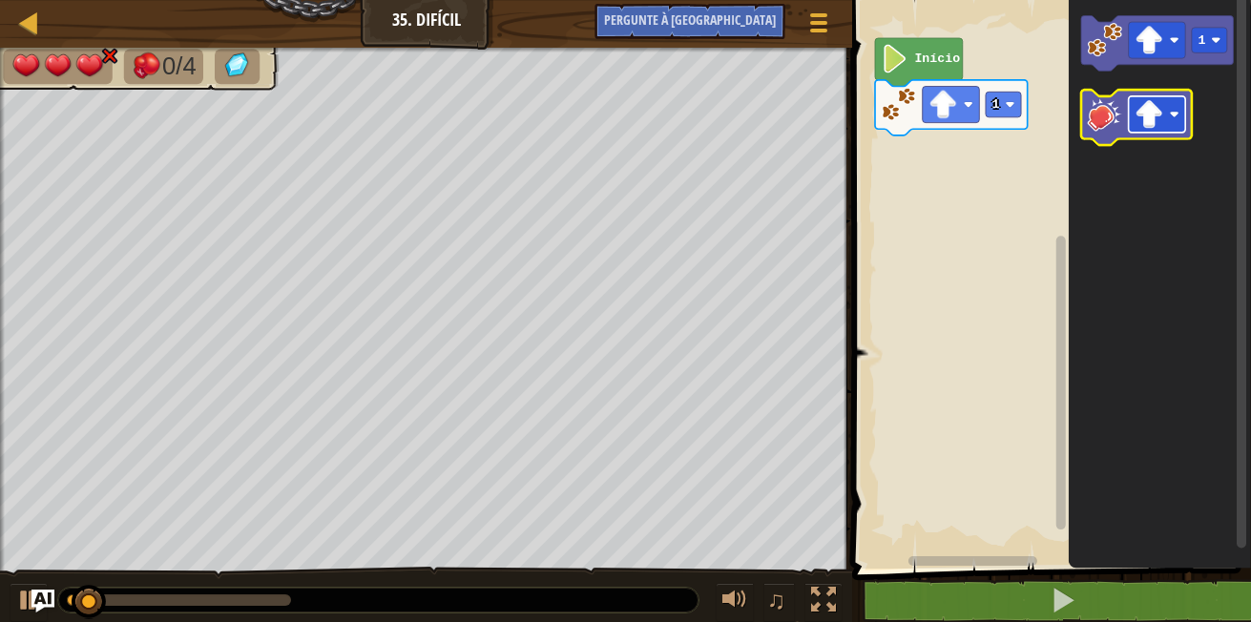
click at [1175, 115] on image "Espaço de trabalho do Blockly" at bounding box center [1175, 115] width 10 height 10
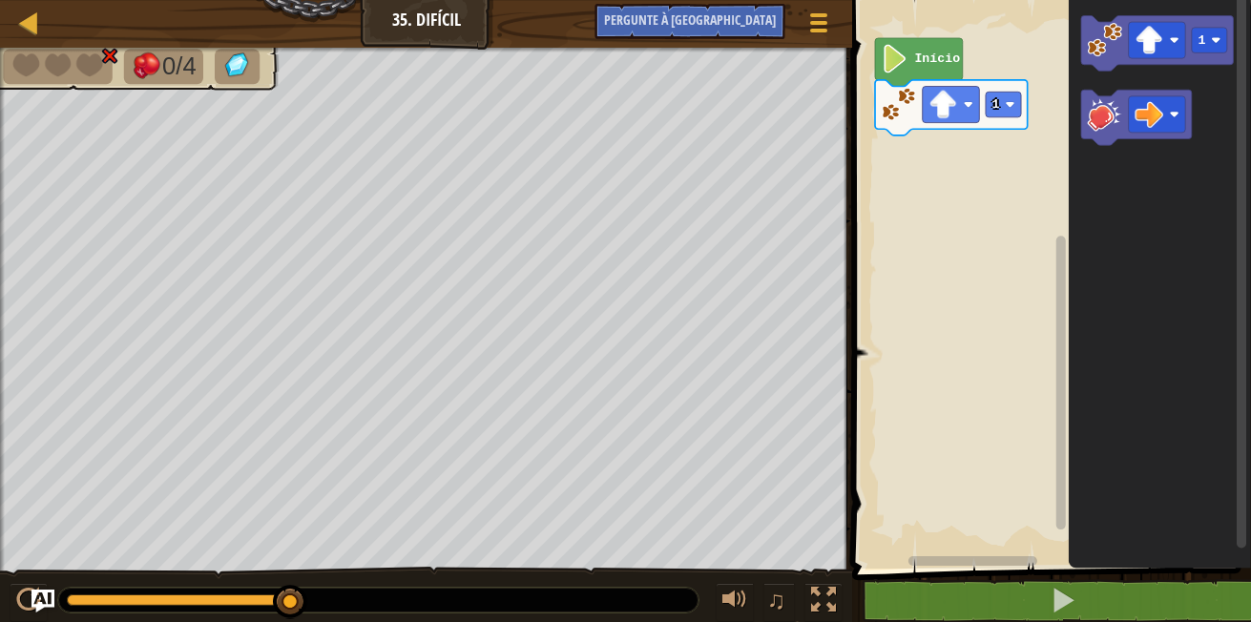
click at [1079, 118] on icon "Espaço de trabalho do Blockly" at bounding box center [1160, 279] width 182 height 578
click at [1094, 118] on image "Espaço de trabalho do Blockly" at bounding box center [1105, 113] width 34 height 34
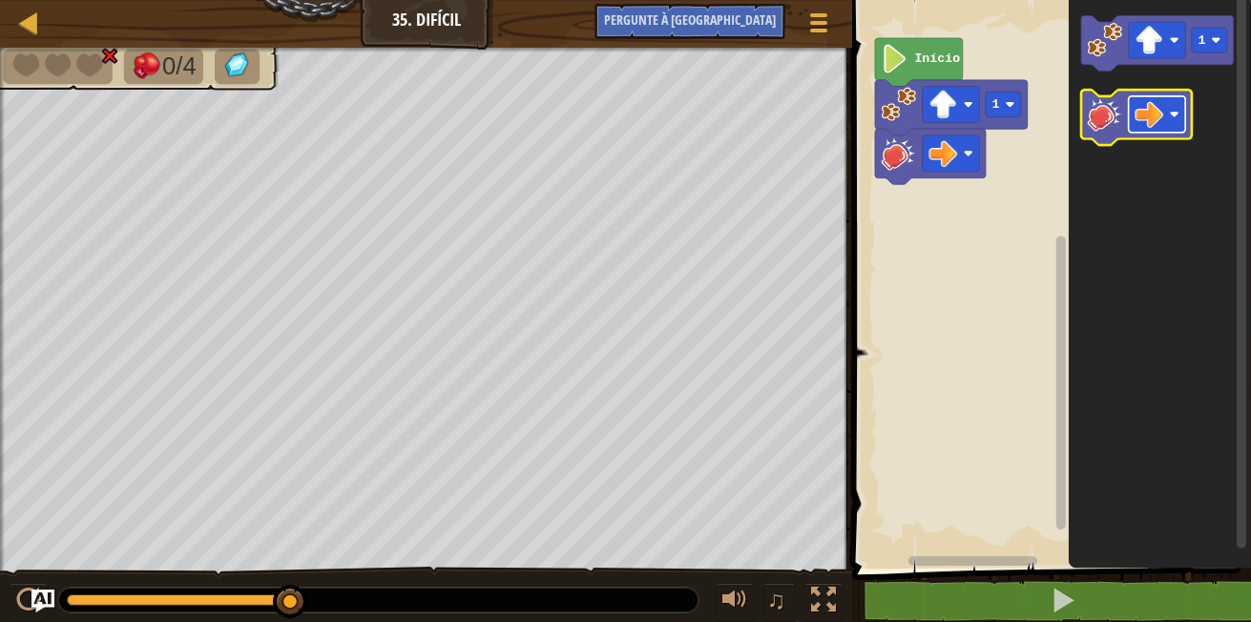
click at [1174, 113] on g "Espaço de trabalho do Blockly" at bounding box center [1157, 114] width 57 height 36
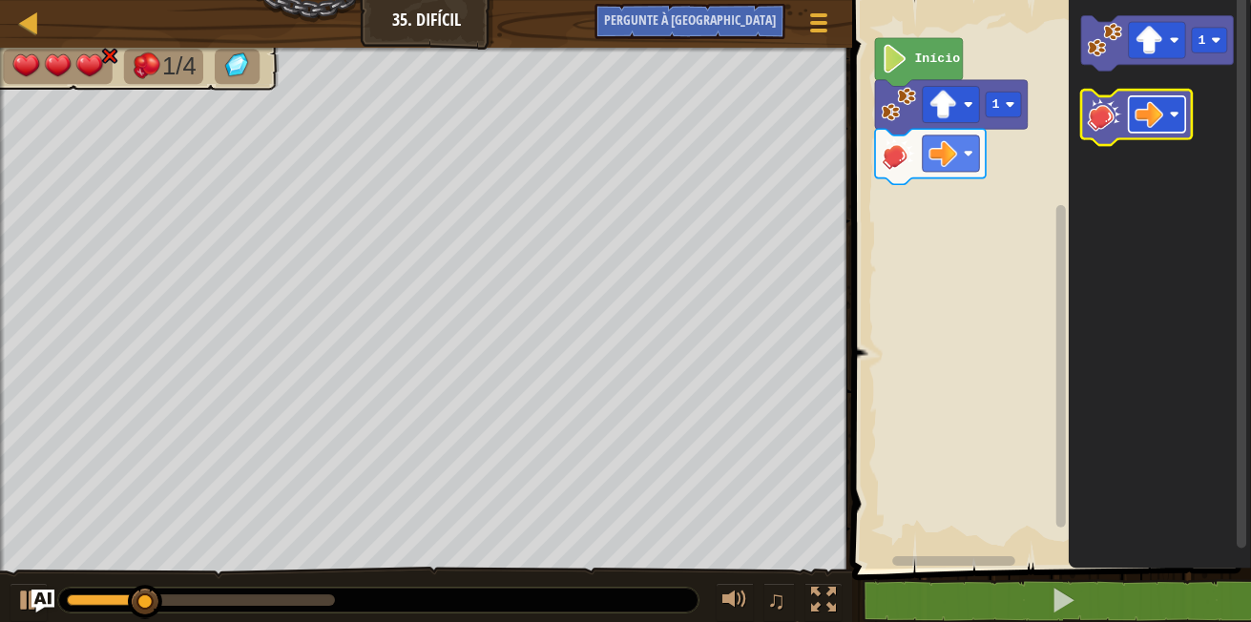
click at [1166, 125] on rect "Espaço de trabalho do Blockly" at bounding box center [1157, 114] width 57 height 36
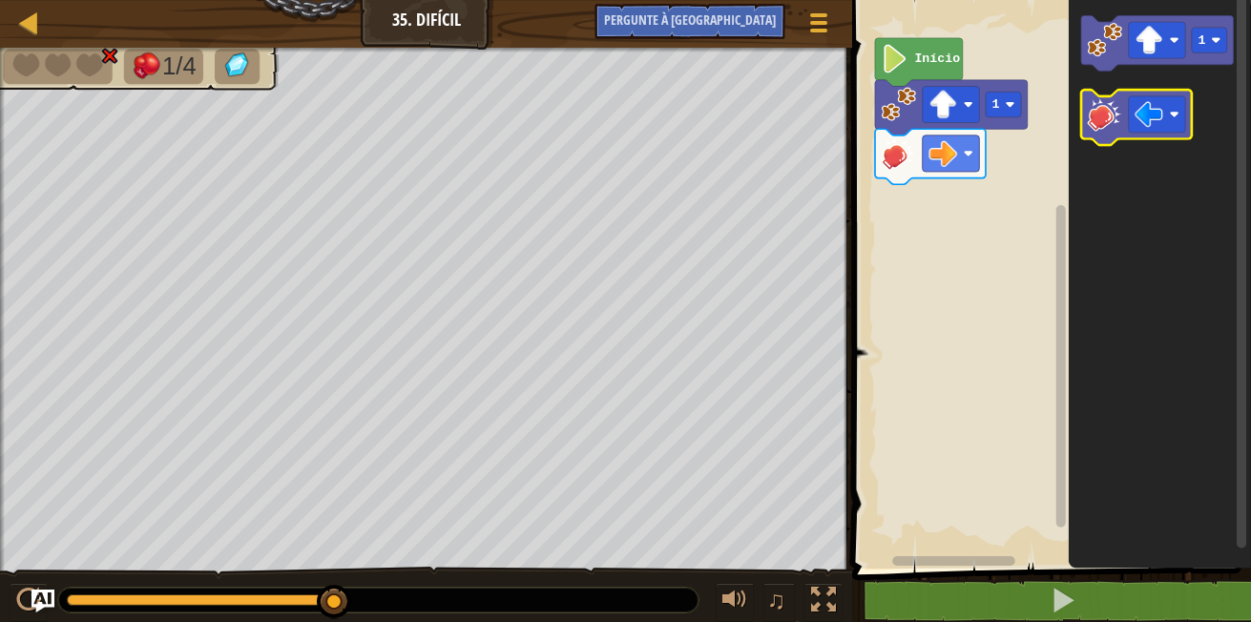
click at [1106, 122] on image "Espaço de trabalho do Blockly" at bounding box center [1105, 113] width 34 height 34
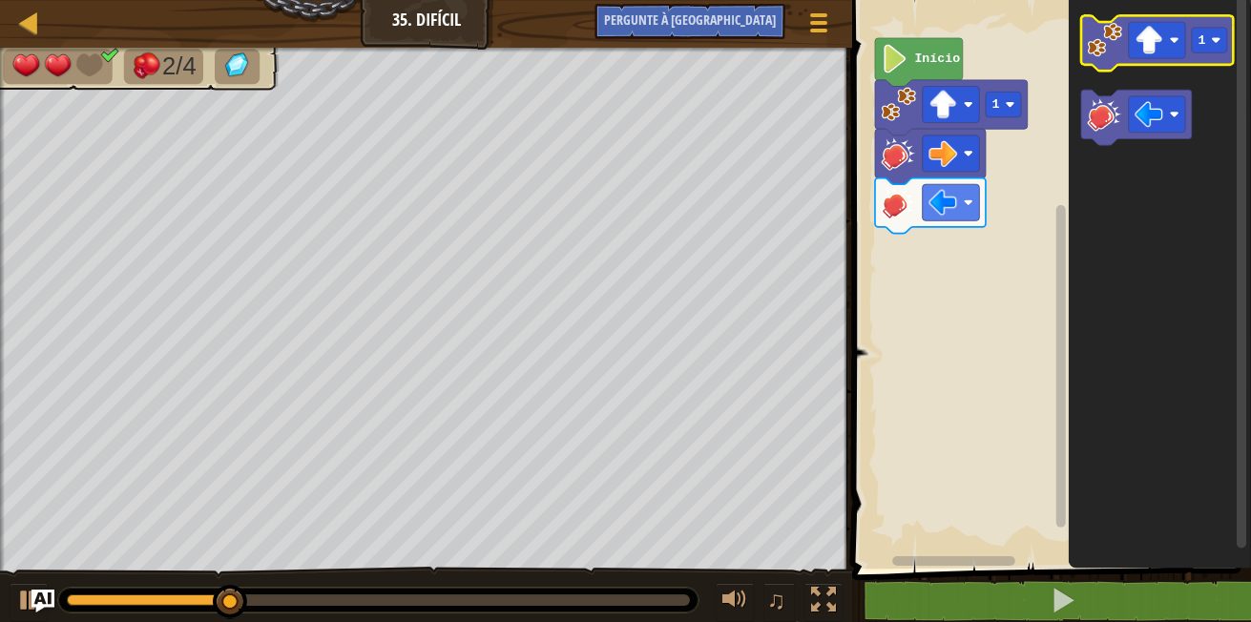
click at [1100, 35] on image "Espaço de trabalho do Blockly" at bounding box center [1105, 40] width 34 height 34
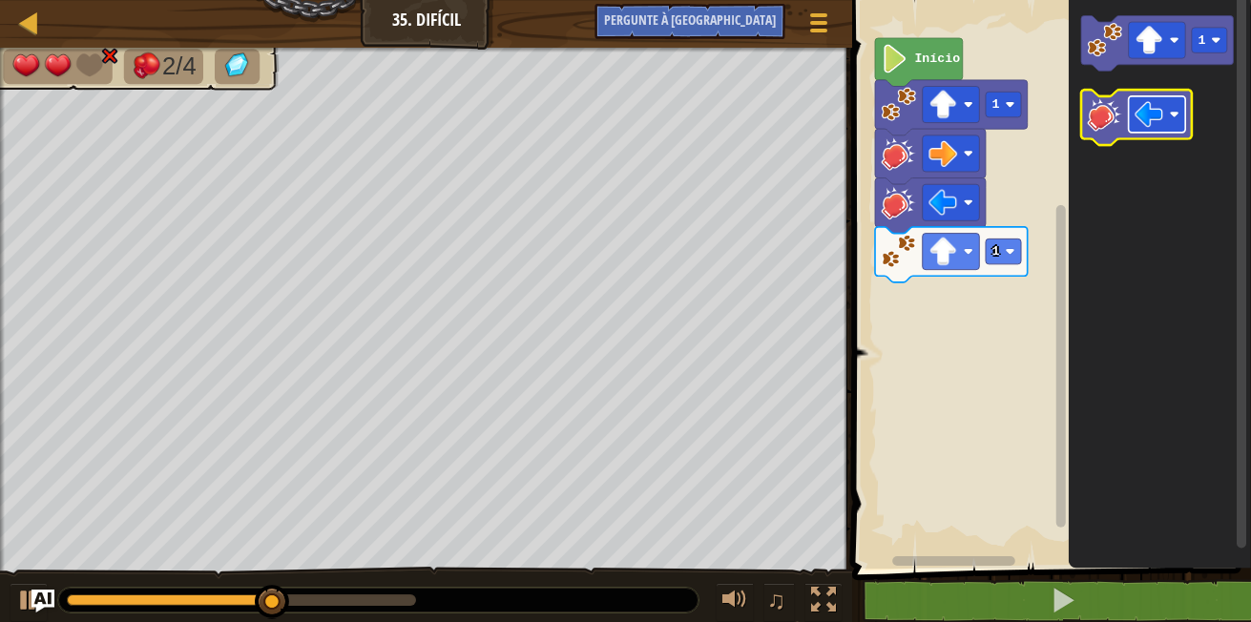
click at [1179, 130] on rect "Espaço de trabalho do Blockly" at bounding box center [1157, 114] width 57 height 36
click at [1120, 128] on image "Espaço de trabalho do Blockly" at bounding box center [1105, 113] width 34 height 34
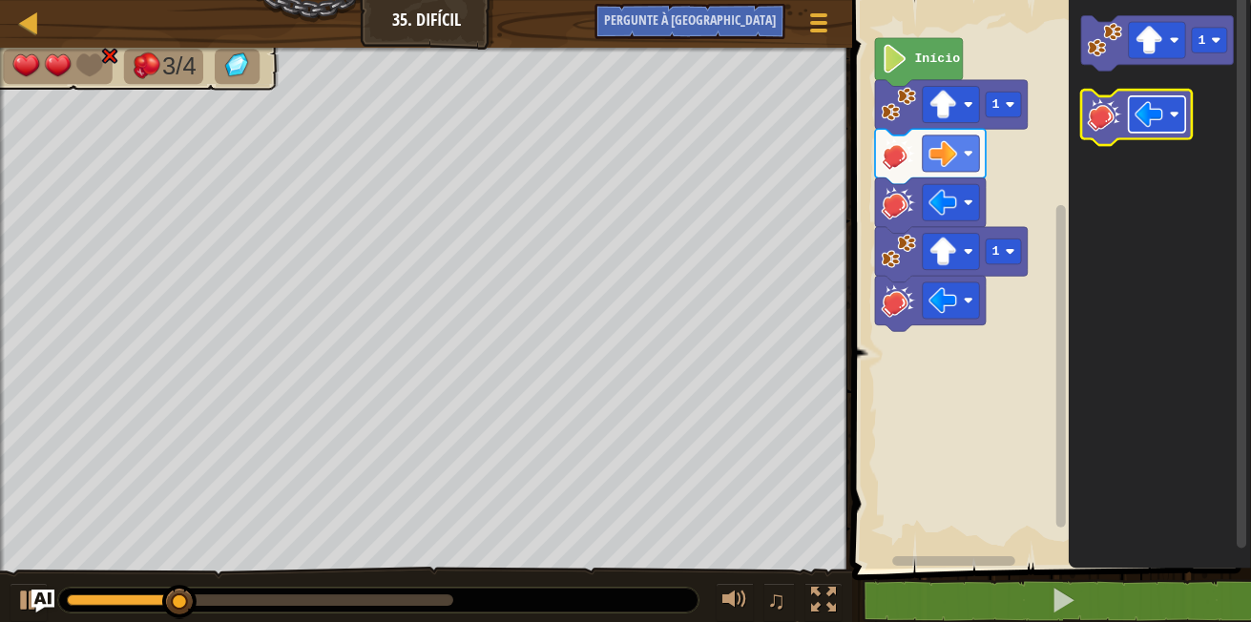
click at [1165, 107] on g "Espaço de trabalho do Blockly" at bounding box center [1157, 114] width 57 height 36
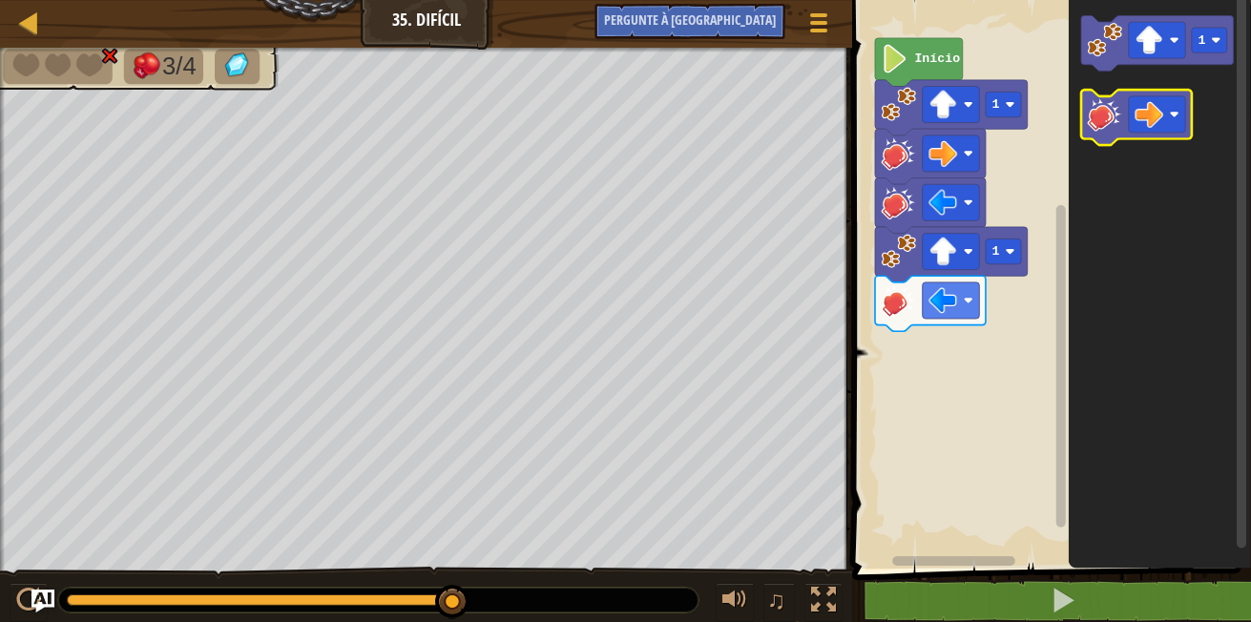
click at [1105, 111] on image "Espaço de trabalho do Blockly" at bounding box center [1105, 113] width 34 height 34
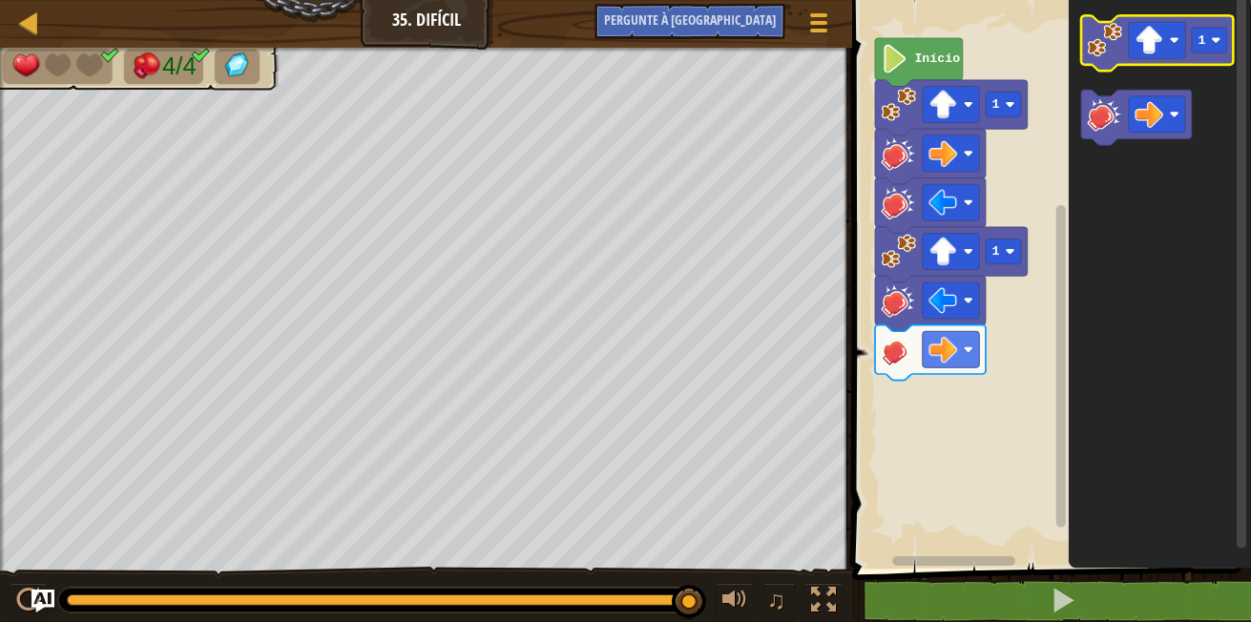
click at [1116, 59] on icon "Espaço de trabalho do Blockly" at bounding box center [1157, 43] width 153 height 55
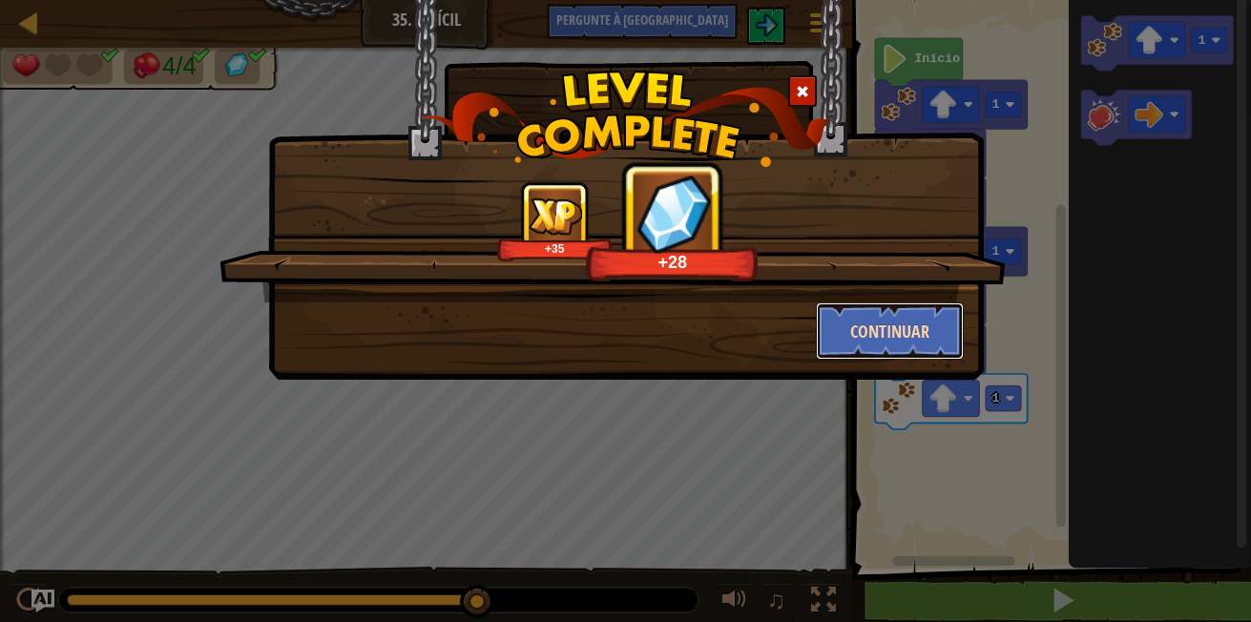
click at [842, 335] on button "Continuar" at bounding box center [890, 331] width 148 height 57
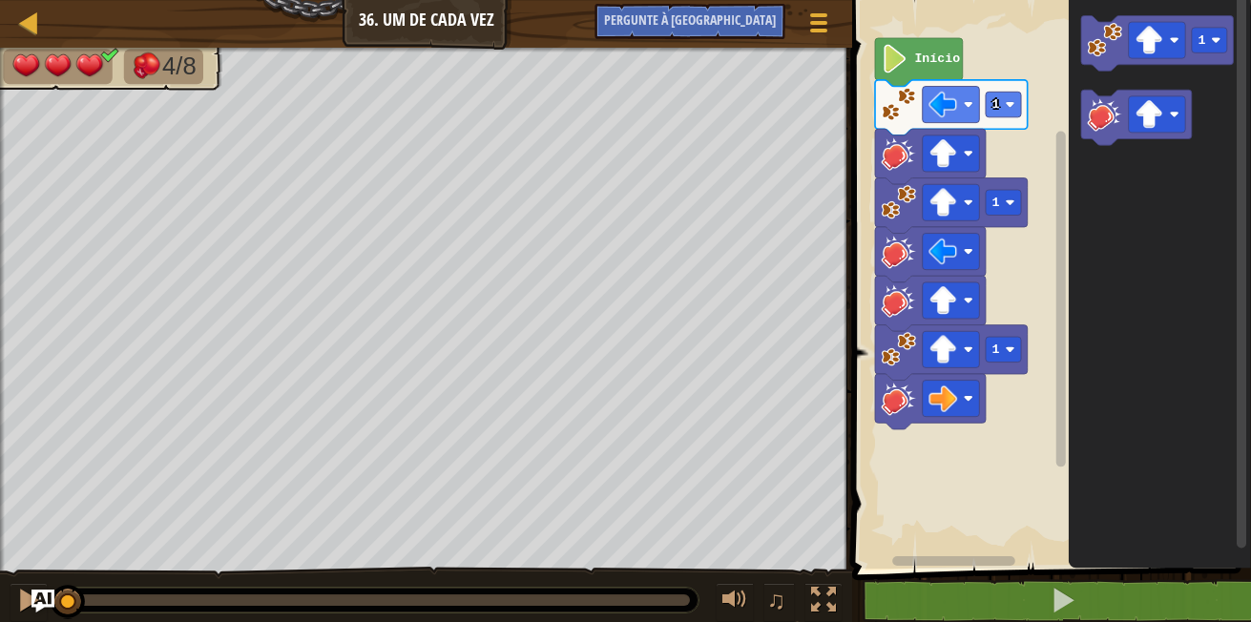
click at [928, 49] on icon "Espaço de trabalho do Blockly" at bounding box center [919, 62] width 88 height 49
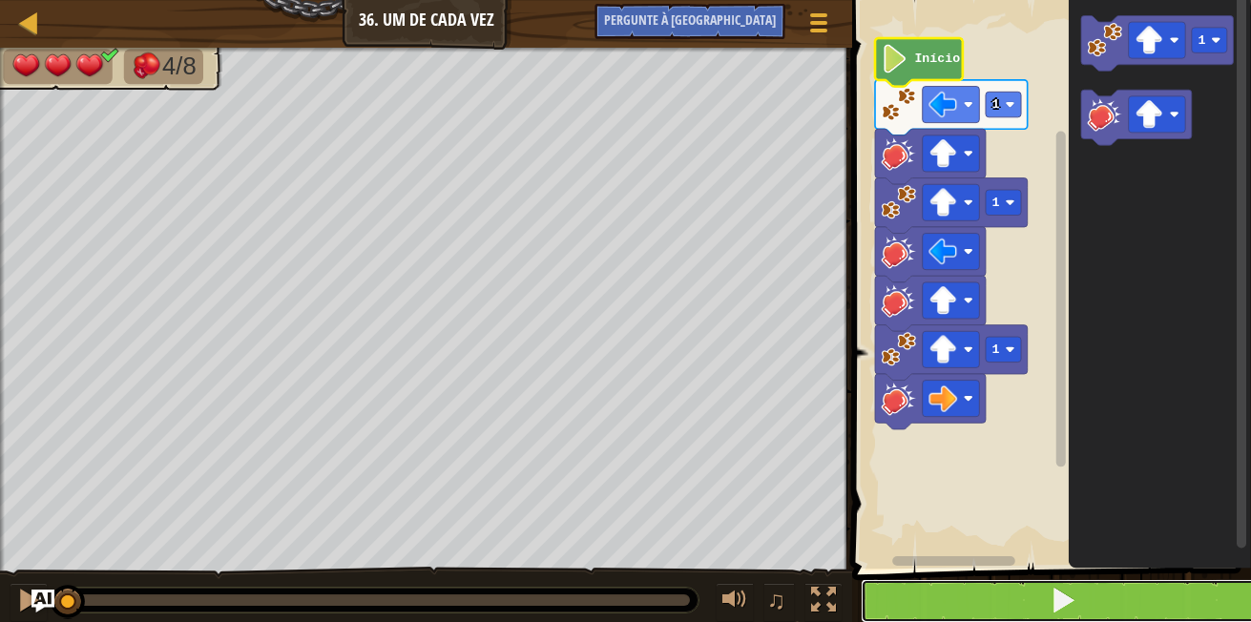
click at [1081, 589] on button at bounding box center [1063, 601] width 405 height 44
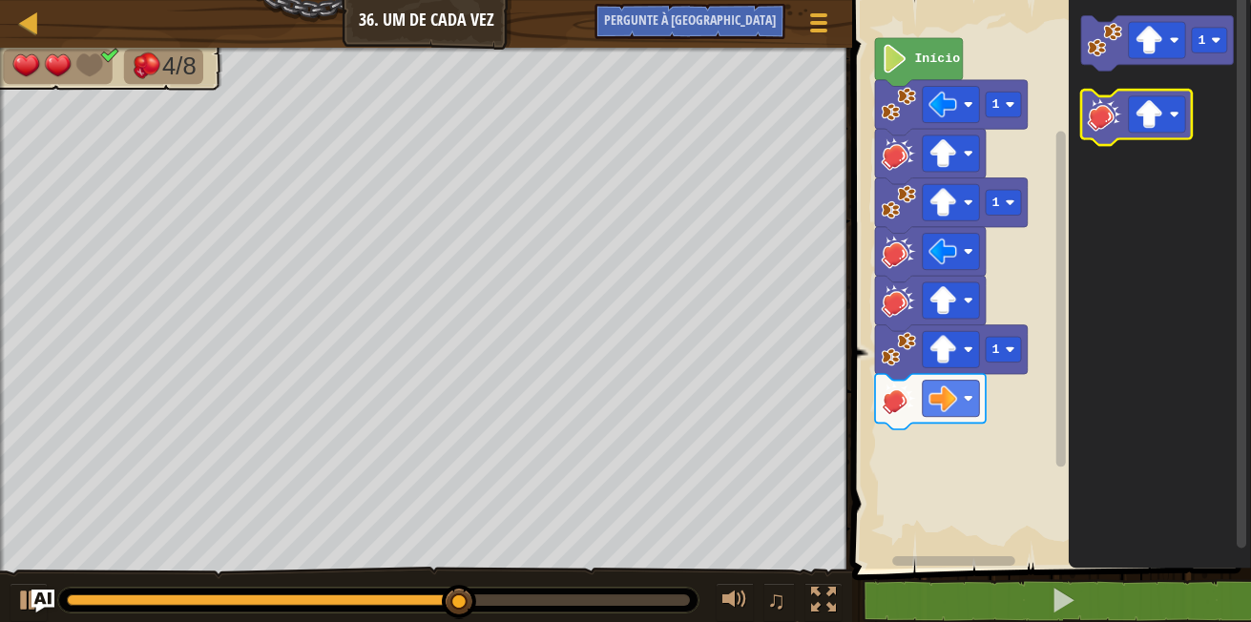
click at [1101, 125] on image "Espaço de trabalho do Blockly" at bounding box center [1105, 113] width 34 height 34
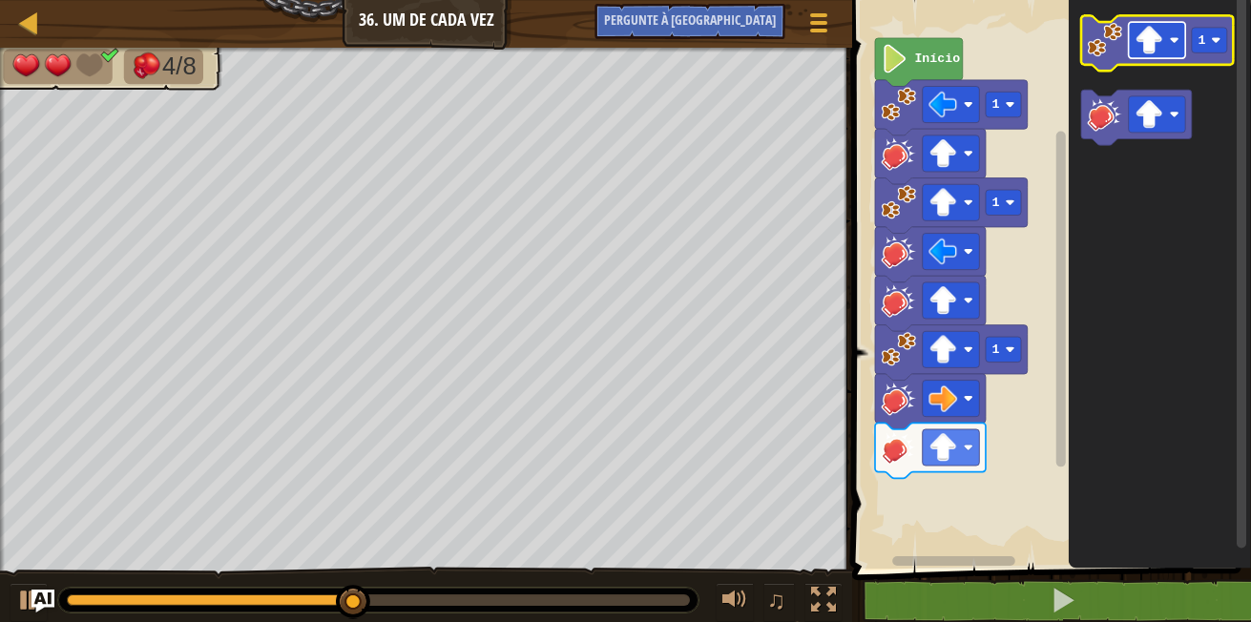
click at [1172, 34] on rect "Espaço de trabalho do Blockly" at bounding box center [1157, 40] width 57 height 36
click at [1094, 52] on image "Espaço de trabalho do Blockly" at bounding box center [1105, 40] width 34 height 34
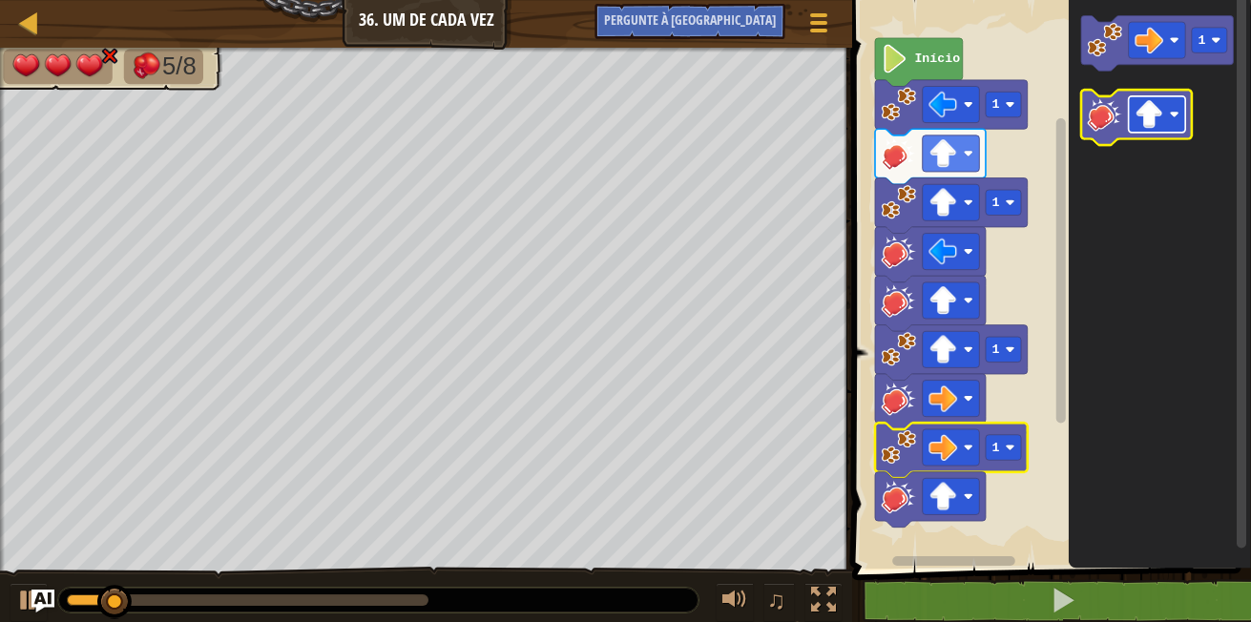
click at [1173, 107] on g "Espaço de trabalho do Blockly" at bounding box center [1157, 114] width 57 height 36
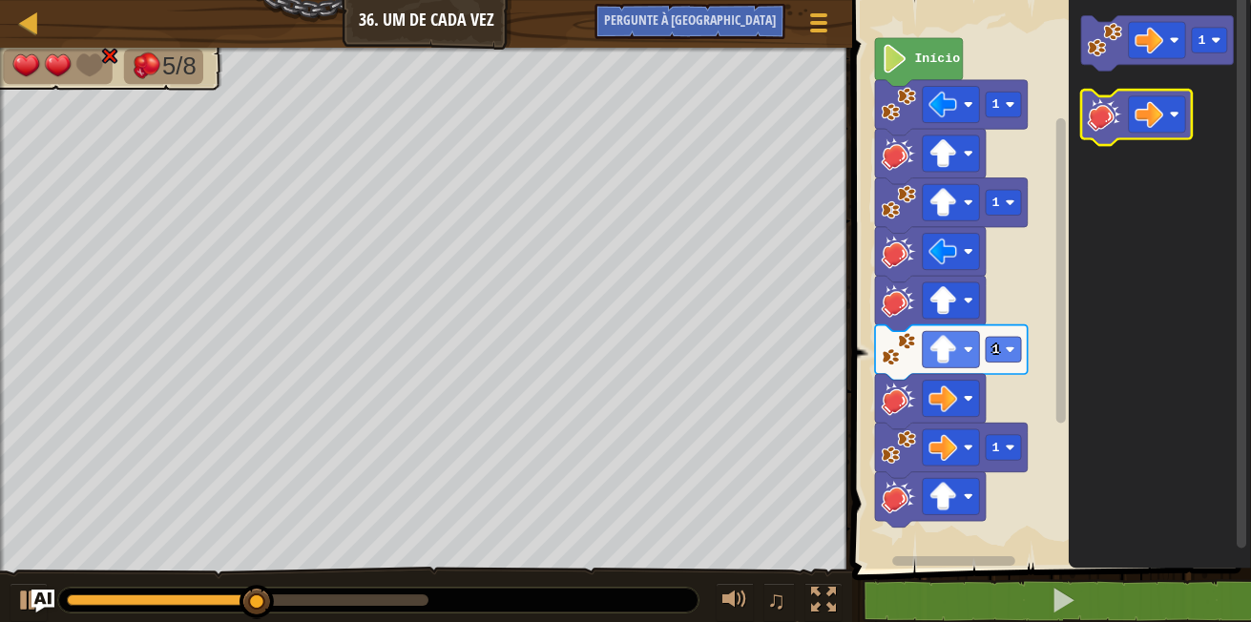
click at [1091, 132] on icon "Espaço de trabalho do Blockly" at bounding box center [1136, 117] width 111 height 55
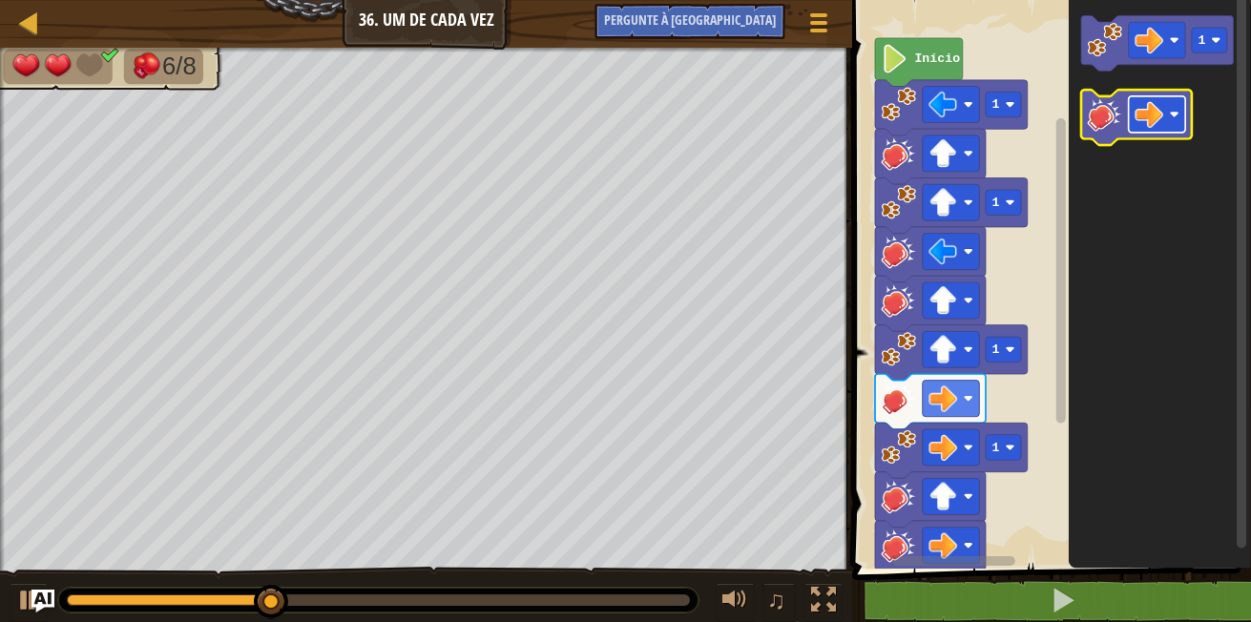
click at [1165, 124] on rect "Espaço de trabalho do Blockly" at bounding box center [1157, 114] width 57 height 36
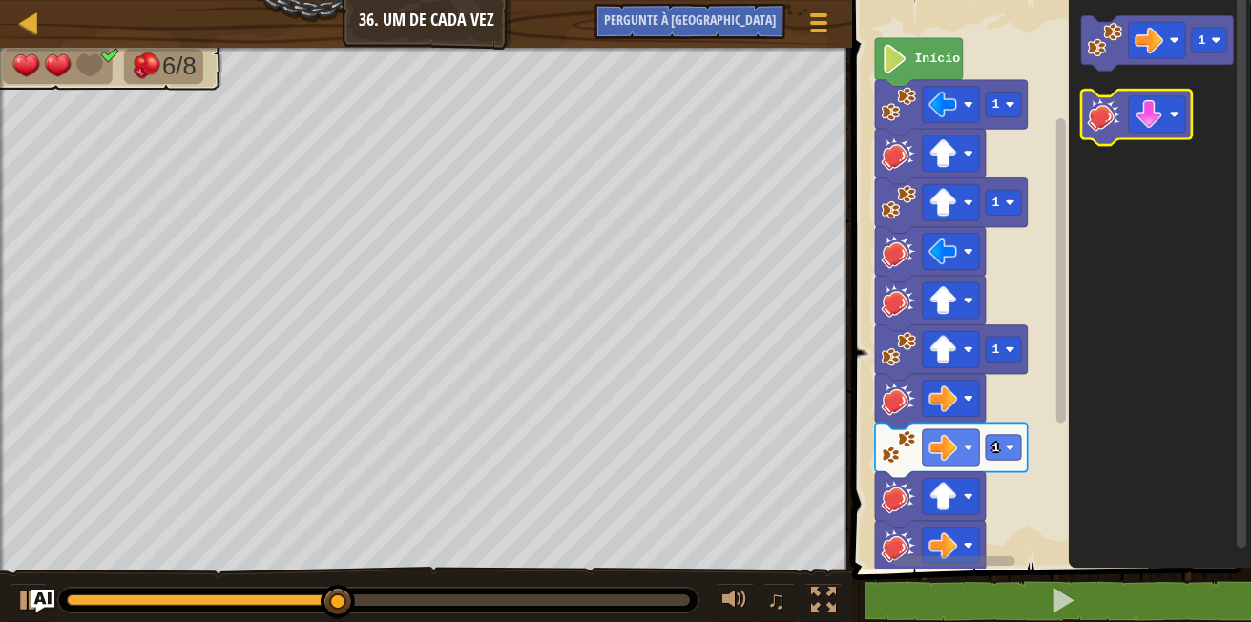
click at [1093, 126] on image "Espaço de trabalho do Blockly" at bounding box center [1105, 113] width 34 height 34
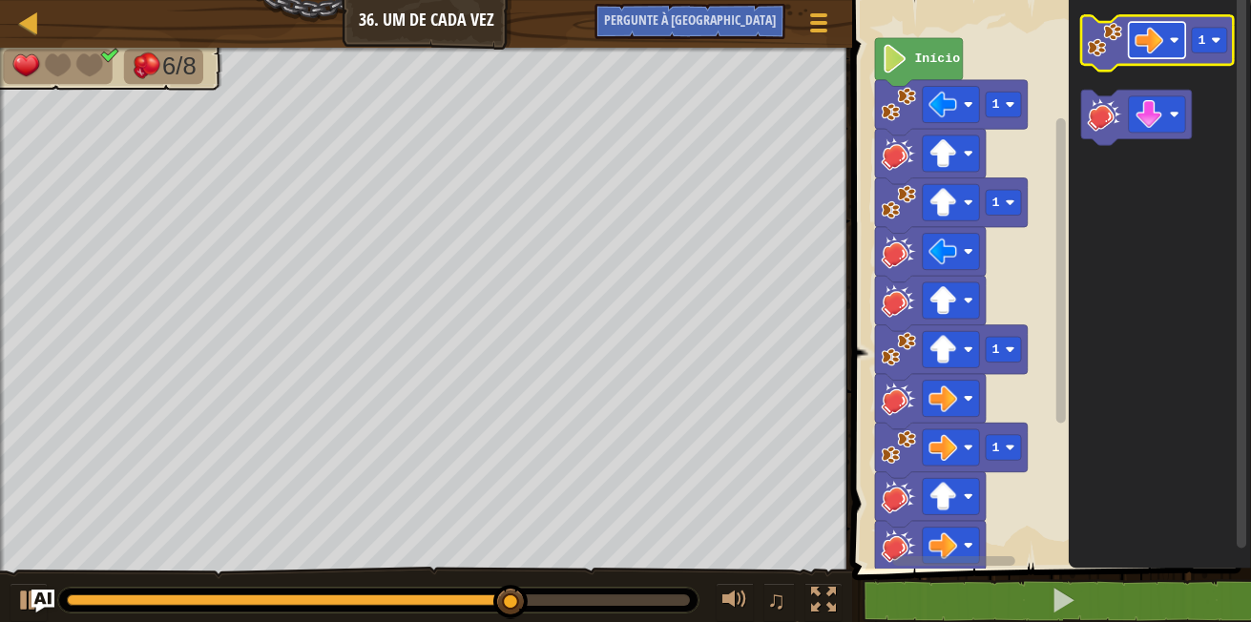
click at [1167, 38] on g "Espaço de trabalho do Blockly" at bounding box center [1157, 40] width 57 height 36
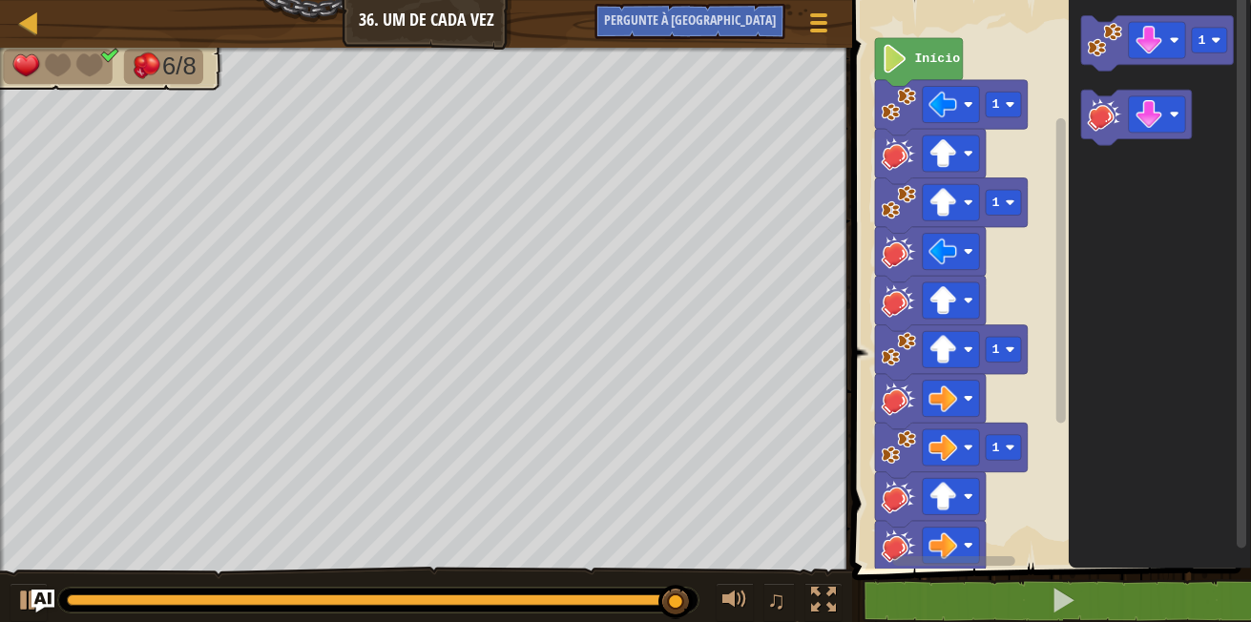
click at [1080, 289] on icon "1" at bounding box center [1160, 279] width 182 height 578
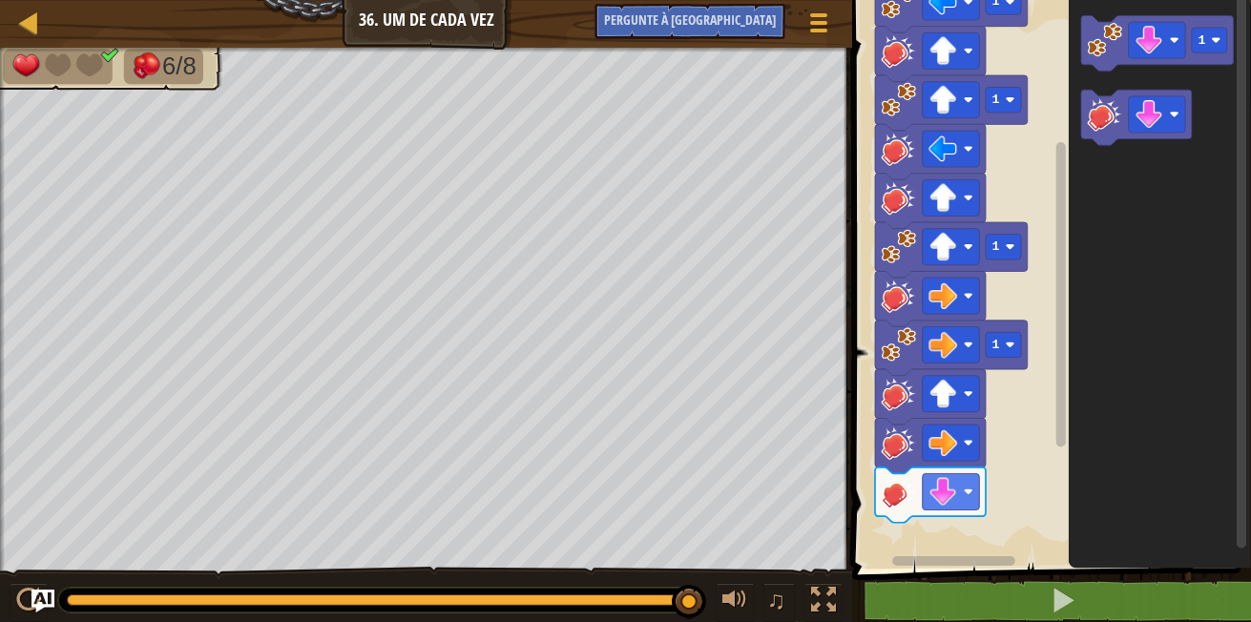
click at [1078, 302] on div "1 1 1 1 Início 1" at bounding box center [1049, 279] width 405 height 578
click at [916, 485] on div "1 1 1 1 Início 1" at bounding box center [1049, 279] width 405 height 578
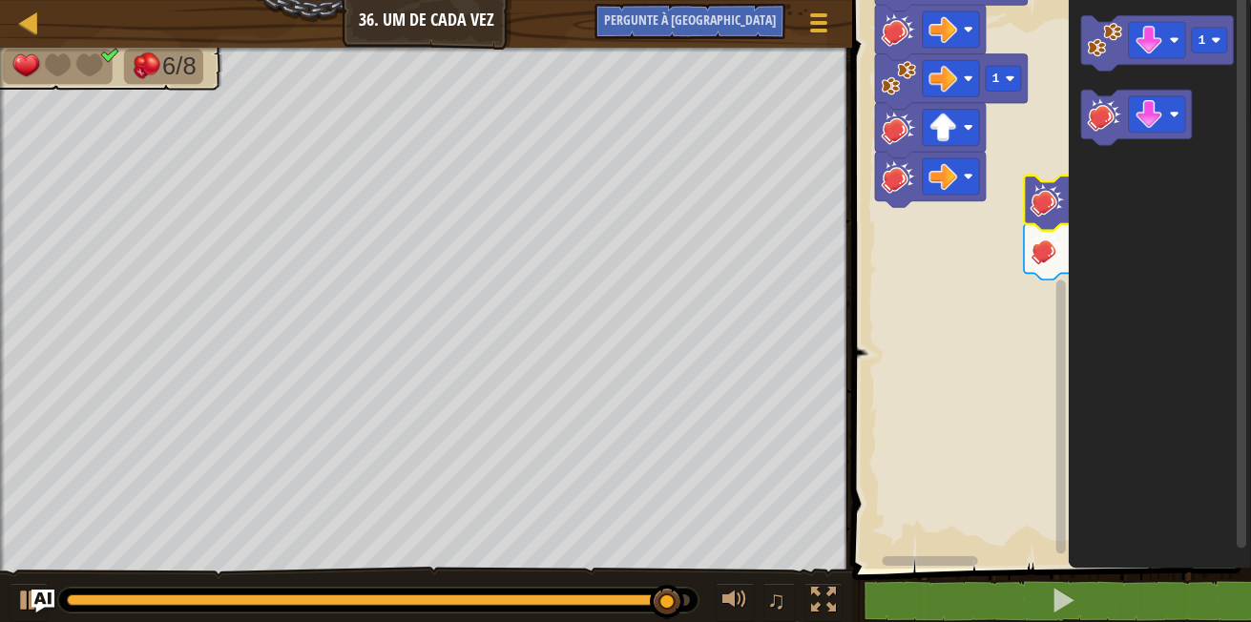
click at [1018, 514] on div "Início 1 1 1 1 1" at bounding box center [1049, 279] width 405 height 578
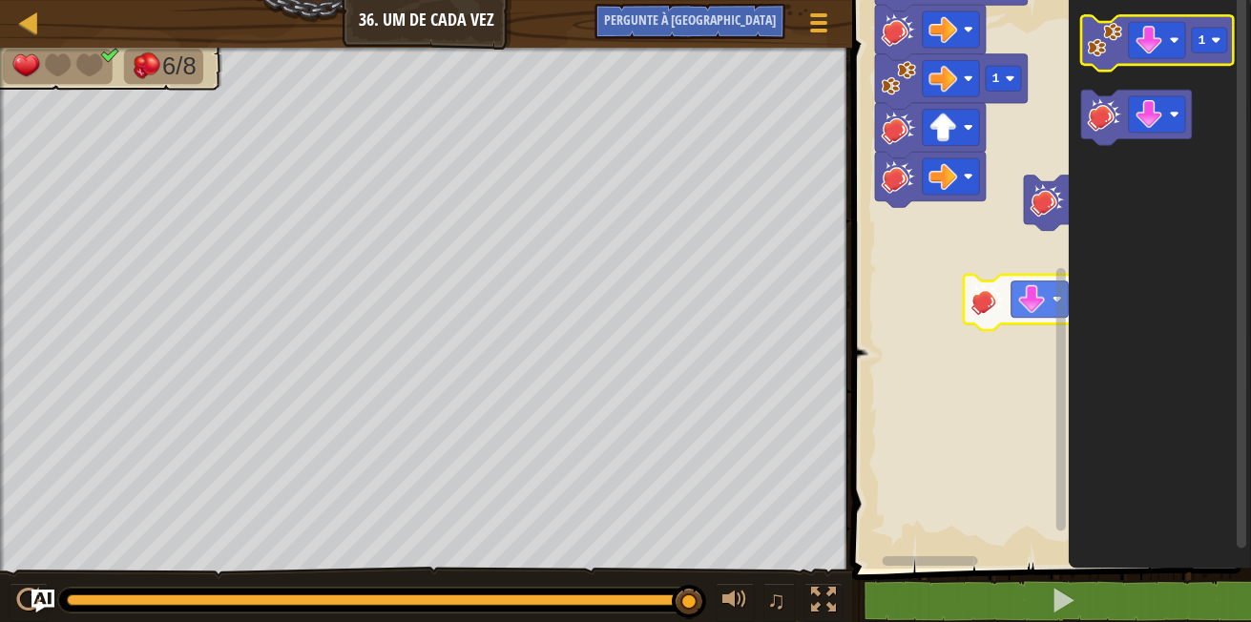
click at [1102, 44] on image "Espaço de trabalho do Blockly" at bounding box center [1105, 40] width 34 height 34
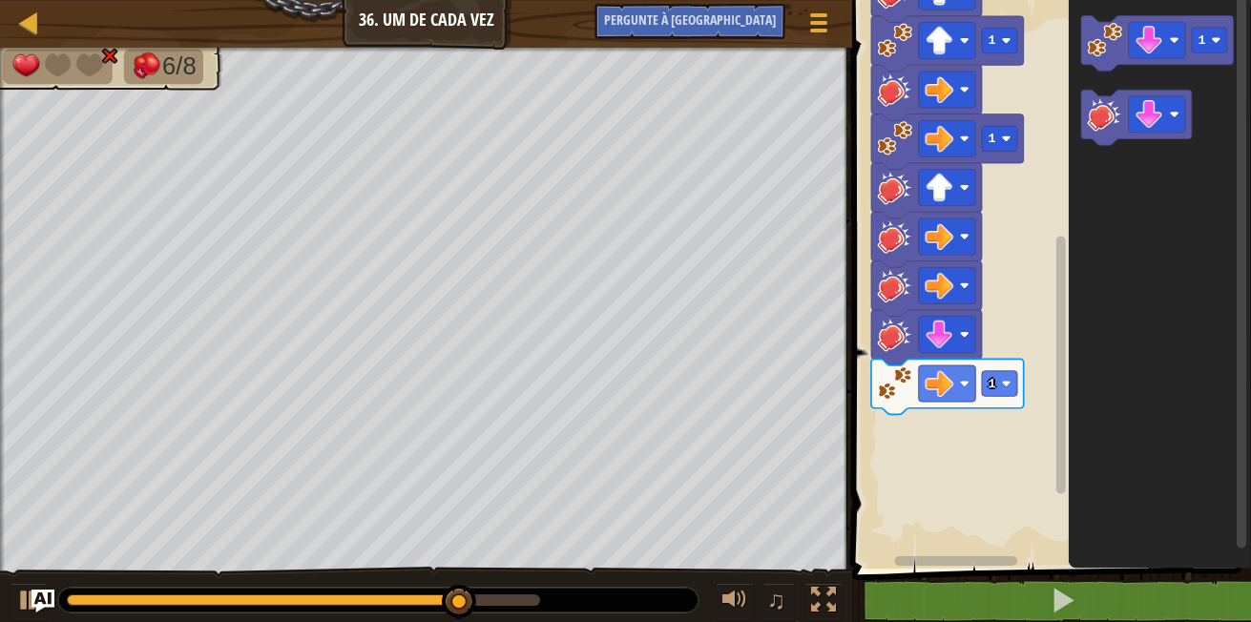
click at [932, 410] on rect "Espaço de trabalho do Blockly" at bounding box center [1049, 279] width 405 height 578
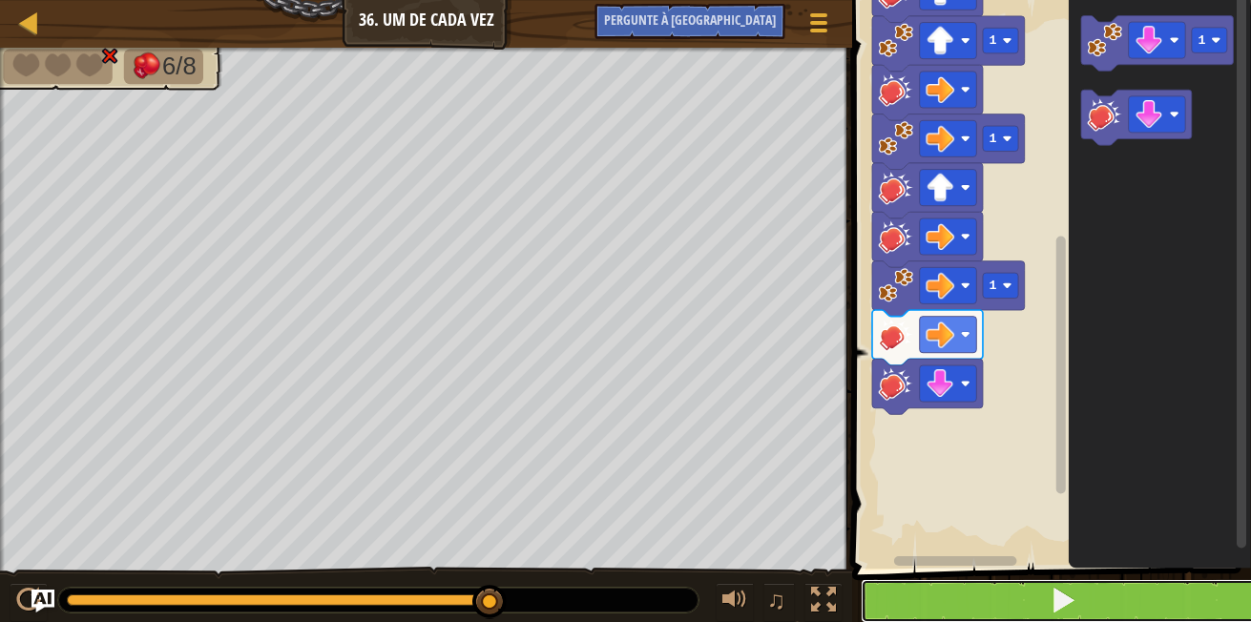
click at [994, 587] on button at bounding box center [1063, 601] width 405 height 44
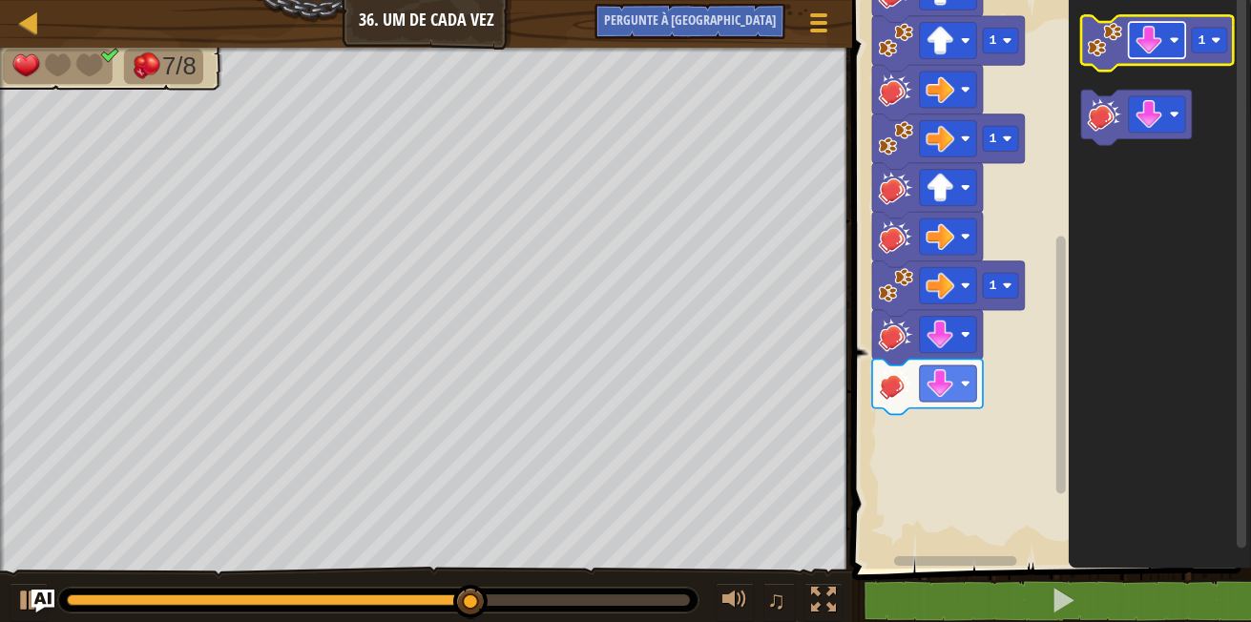
click at [1177, 45] on image "Espaço de trabalho do Blockly" at bounding box center [1175, 40] width 10 height 10
click at [1100, 51] on image "Espaço de trabalho do Blockly" at bounding box center [1105, 40] width 34 height 34
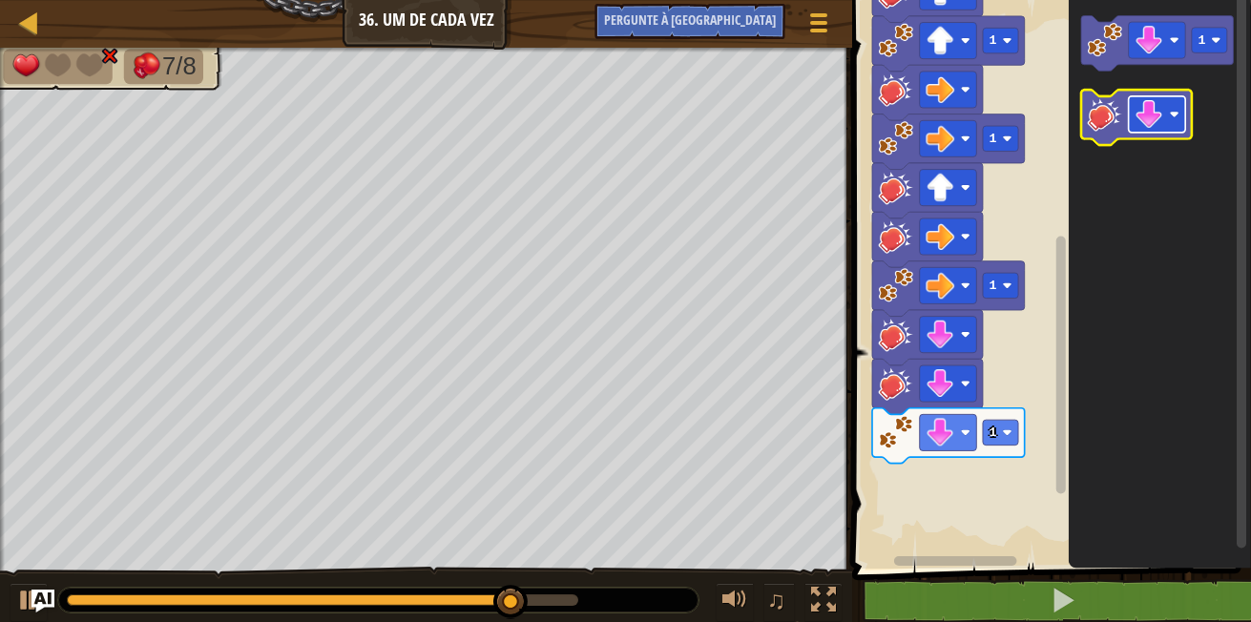
click at [1166, 118] on rect "Espaço de trabalho do Blockly" at bounding box center [1157, 114] width 57 height 36
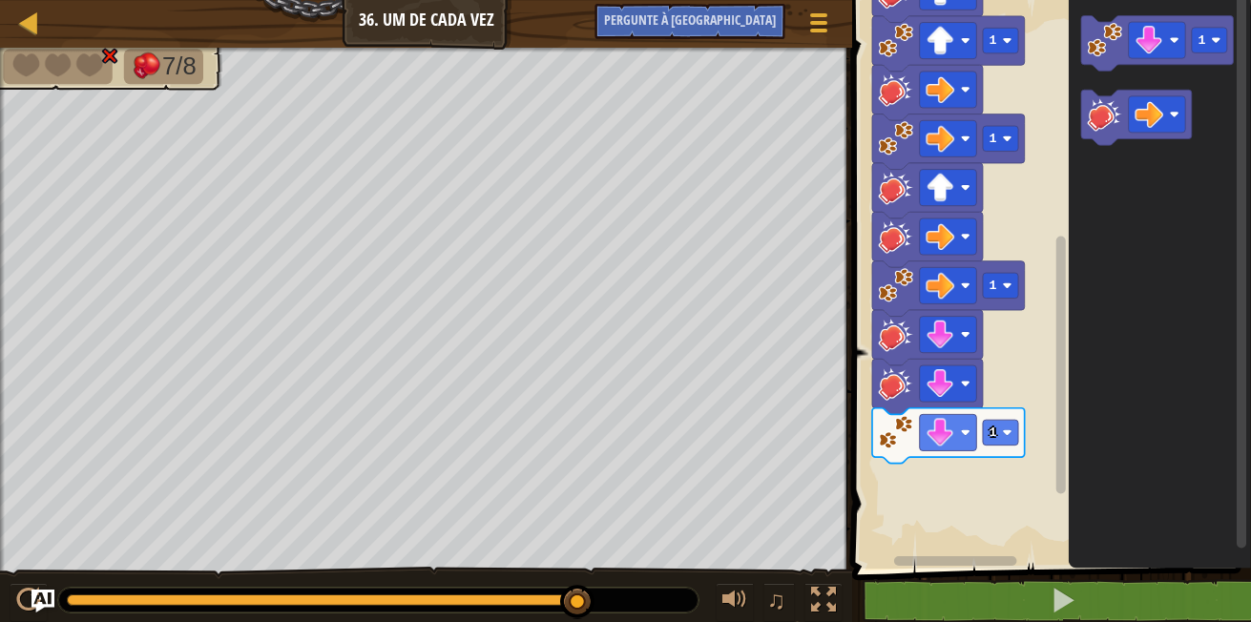
click at [1081, 135] on icon "1" at bounding box center [1160, 279] width 182 height 578
click at [1081, 135] on icon "Espaço de trabalho do Blockly" at bounding box center [1136, 117] width 111 height 55
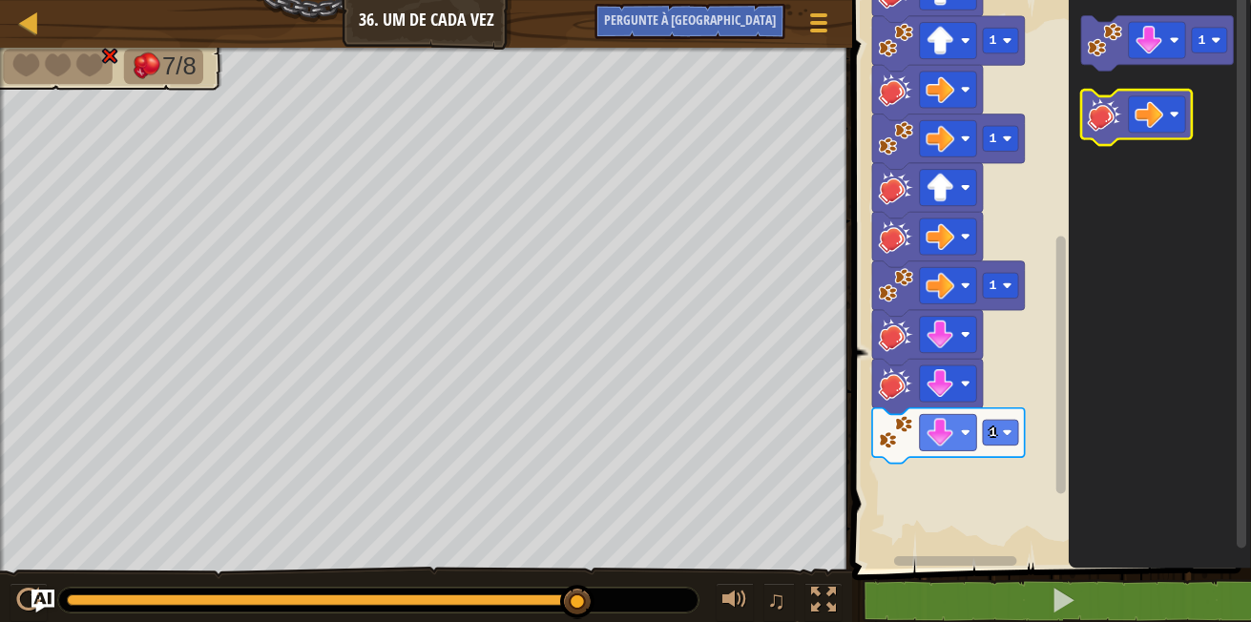
click at [1081, 135] on icon "Espaço de trabalho do Blockly" at bounding box center [1136, 117] width 111 height 55
click at [1102, 136] on icon "Espaço de trabalho do Blockly" at bounding box center [1136, 117] width 111 height 55
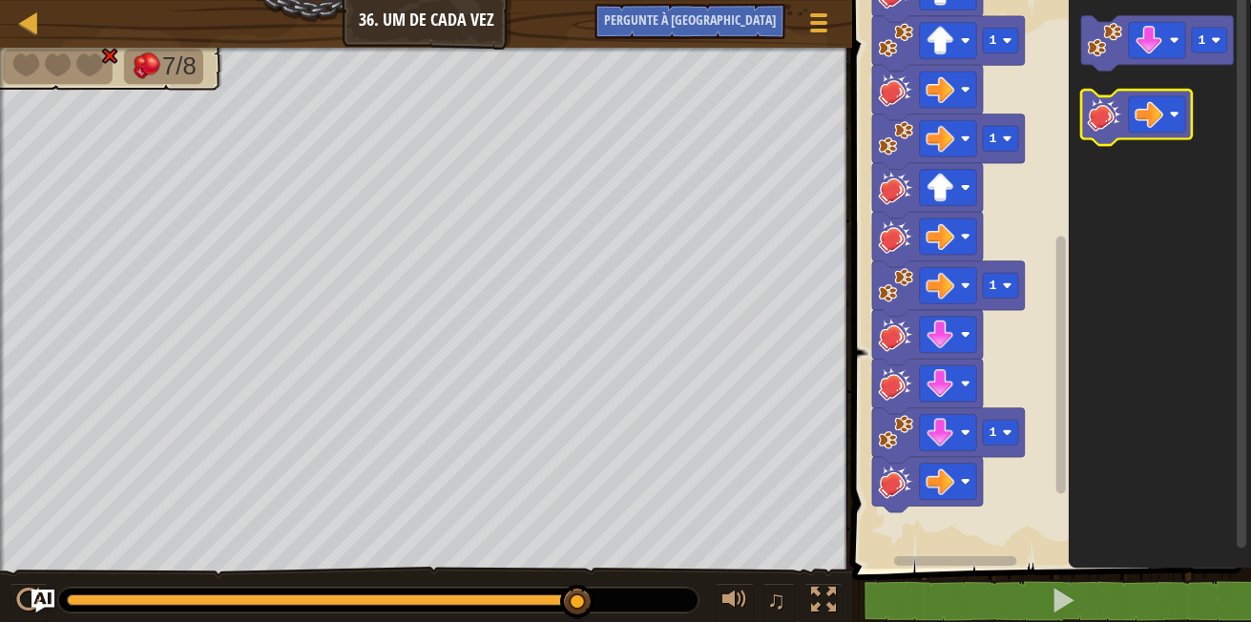
click at [1102, 136] on icon "Espaço de trabalho do Blockly" at bounding box center [1136, 117] width 111 height 55
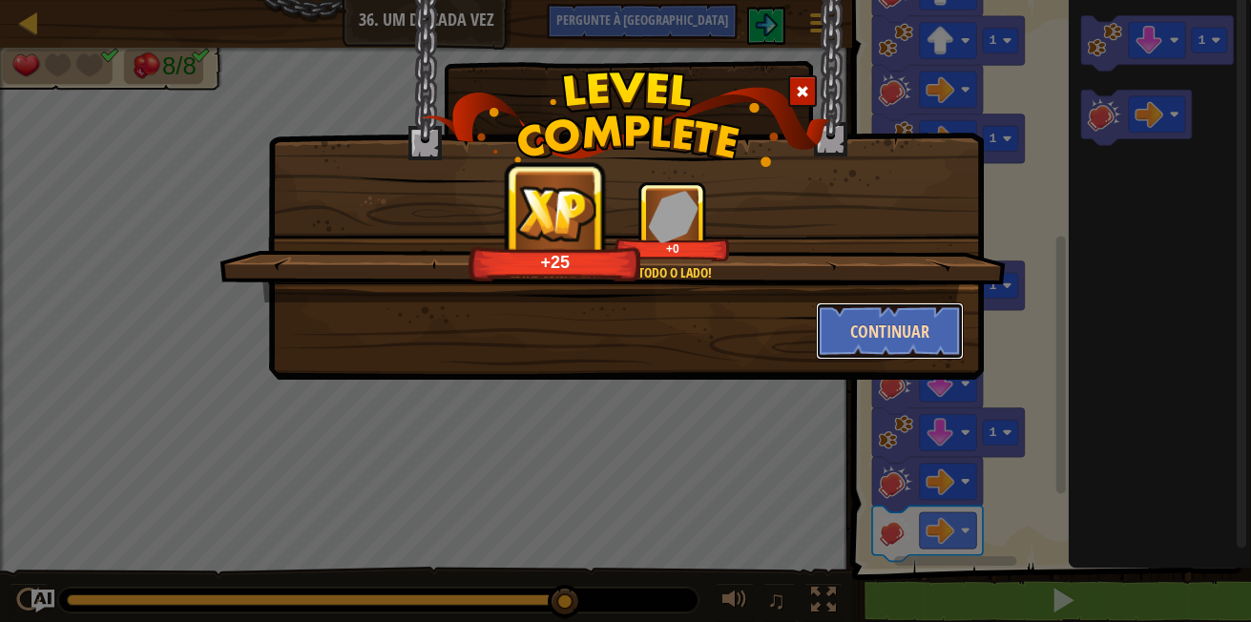
click at [950, 338] on button "Continuar" at bounding box center [890, 331] width 148 height 57
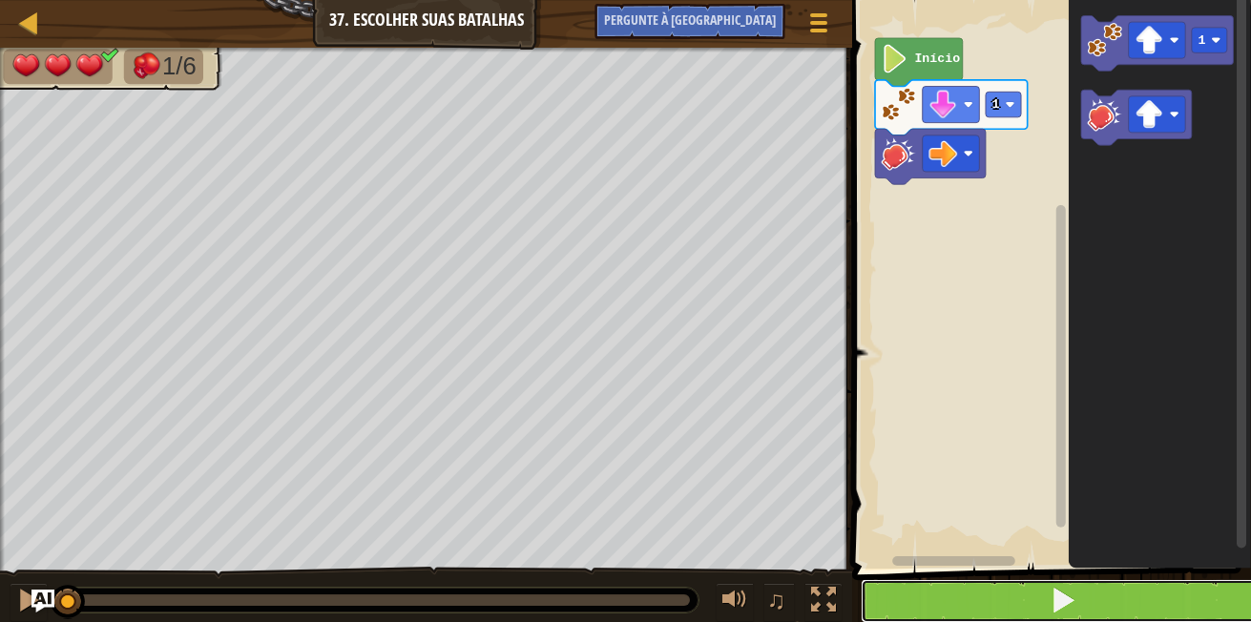
click at [996, 591] on button at bounding box center [1063, 601] width 405 height 44
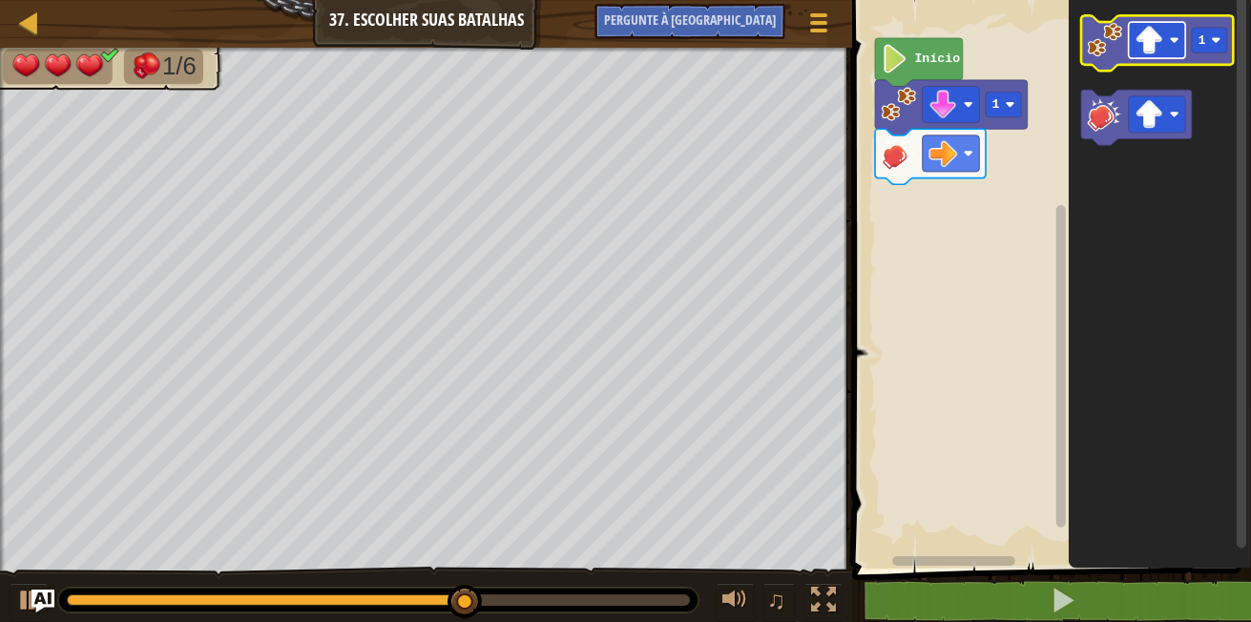
click at [1167, 34] on rect "Espaço de trabalho do Blockly" at bounding box center [1157, 40] width 57 height 36
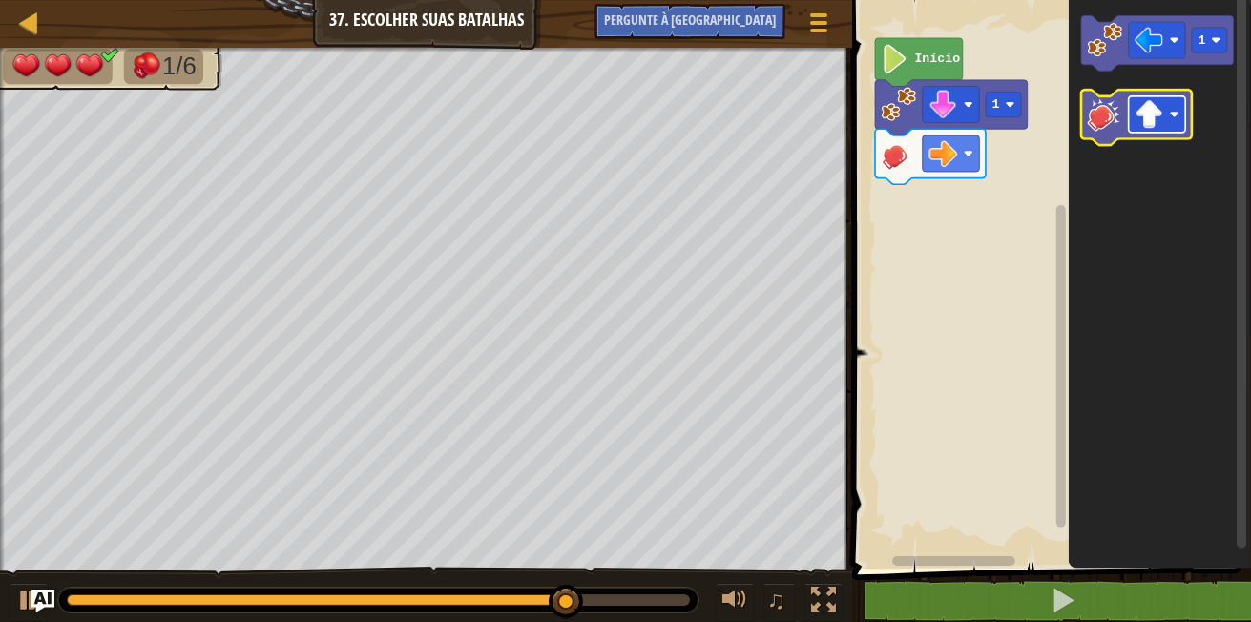
click at [1180, 112] on rect "Espaço de trabalho do Blockly" at bounding box center [1157, 114] width 57 height 36
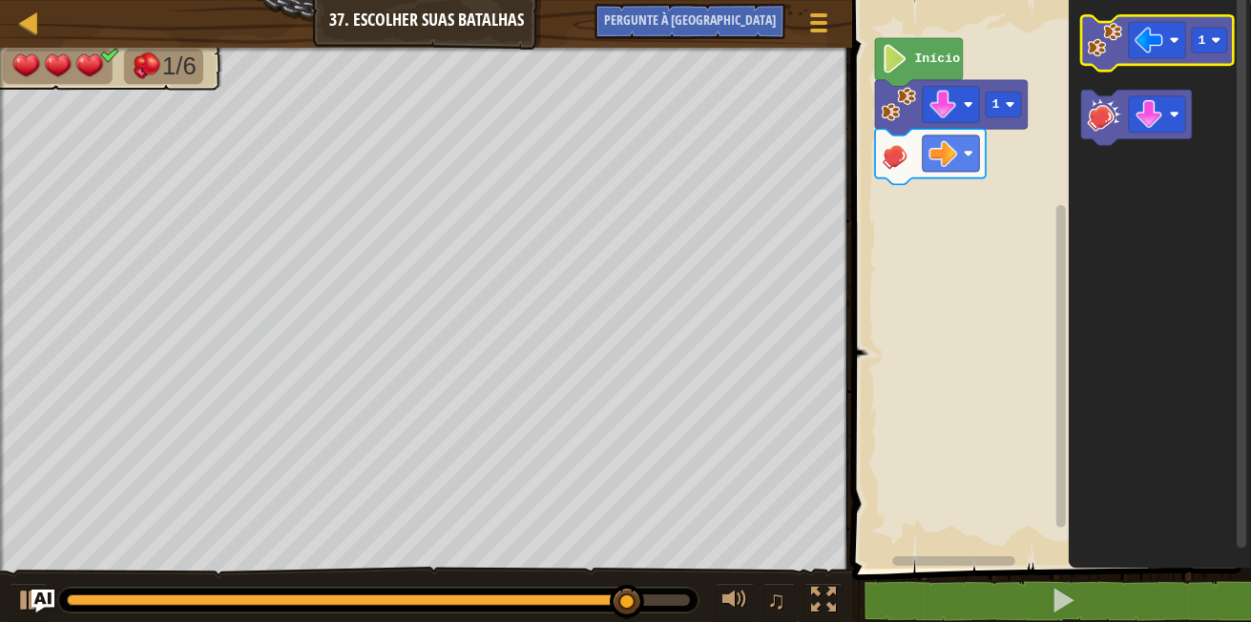
click at [1098, 100] on g "1" at bounding box center [1157, 81] width 153 height 130
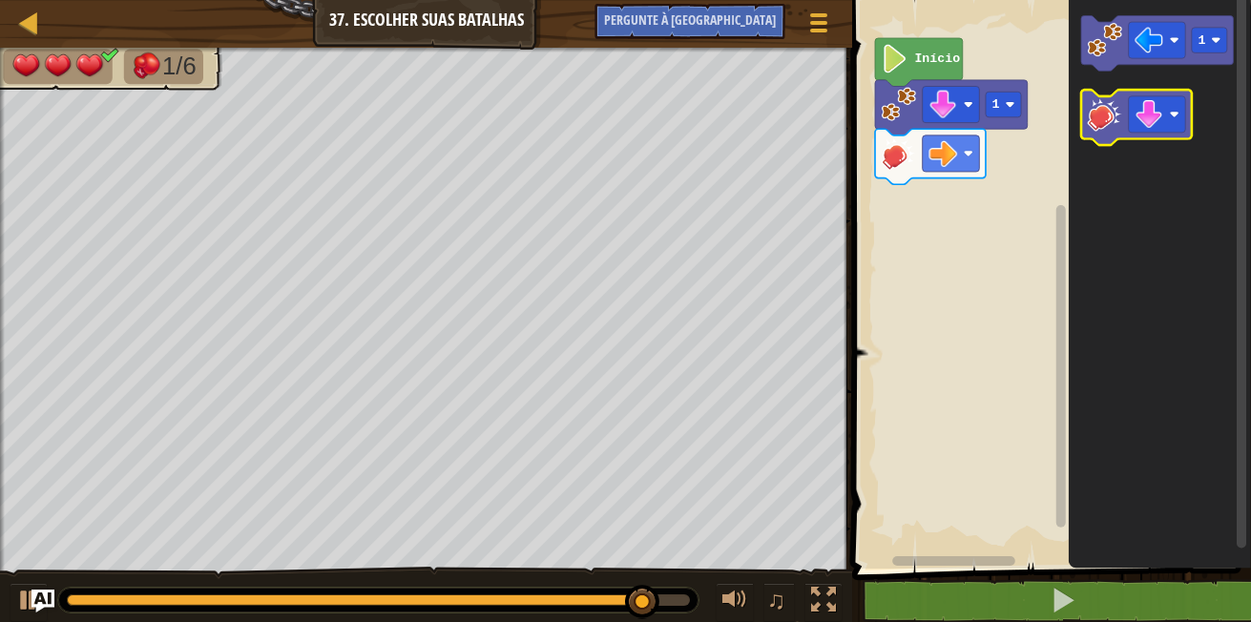
click at [1101, 114] on image "Espaço de trabalho do Blockly" at bounding box center [1105, 113] width 34 height 34
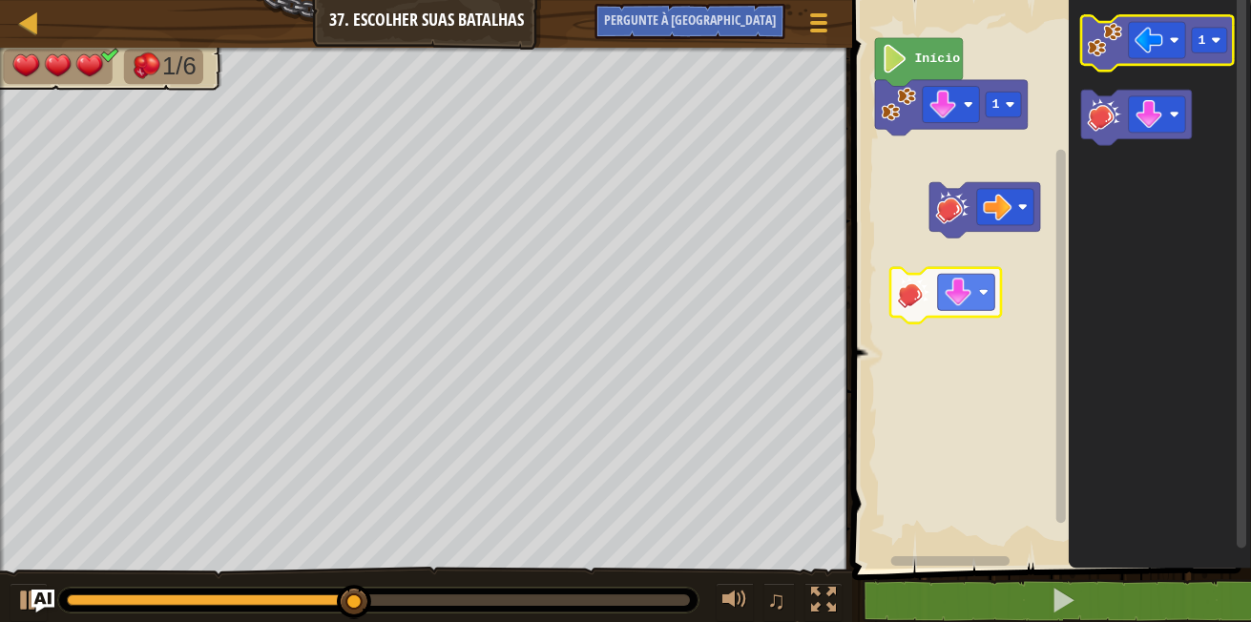
click at [1119, 32] on image "Espaço de trabalho do Blockly" at bounding box center [1105, 40] width 34 height 34
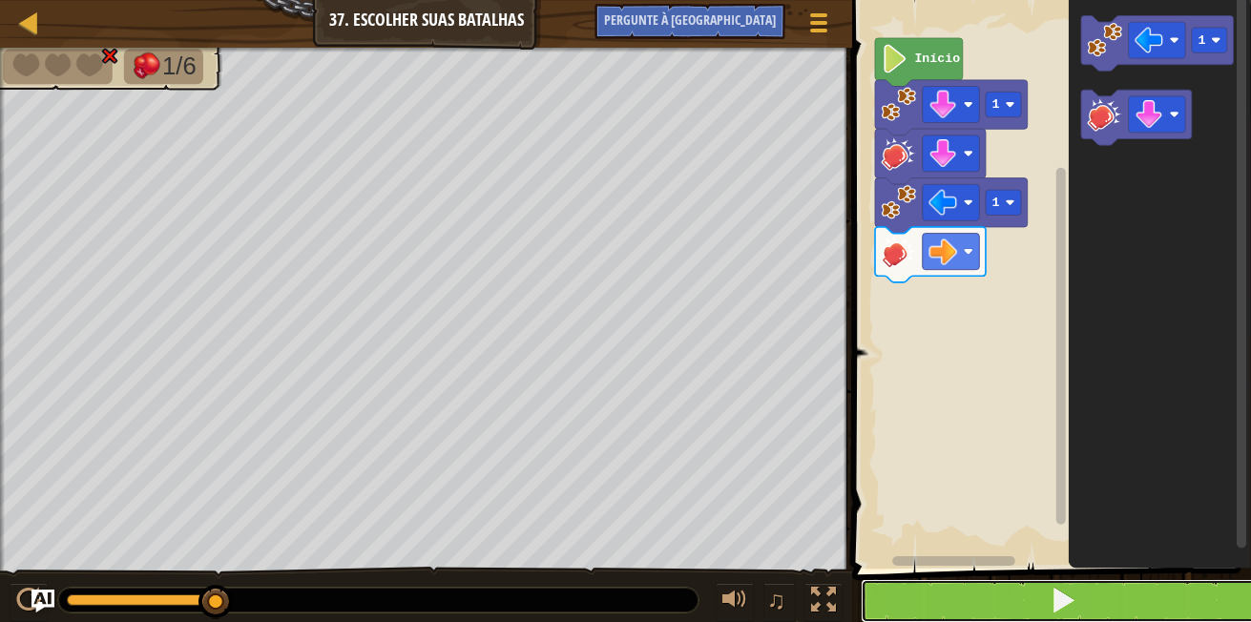
click at [974, 593] on button at bounding box center [1063, 601] width 405 height 44
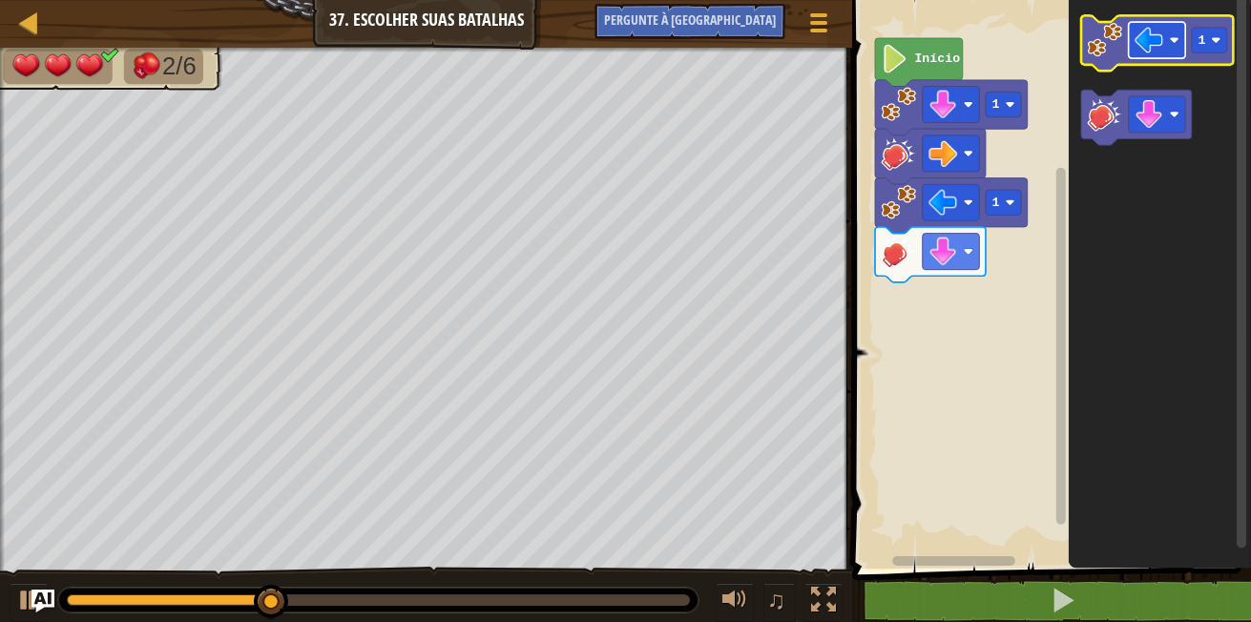
click at [1168, 43] on rect "Espaço de trabalho do Blockly" at bounding box center [1157, 40] width 57 height 36
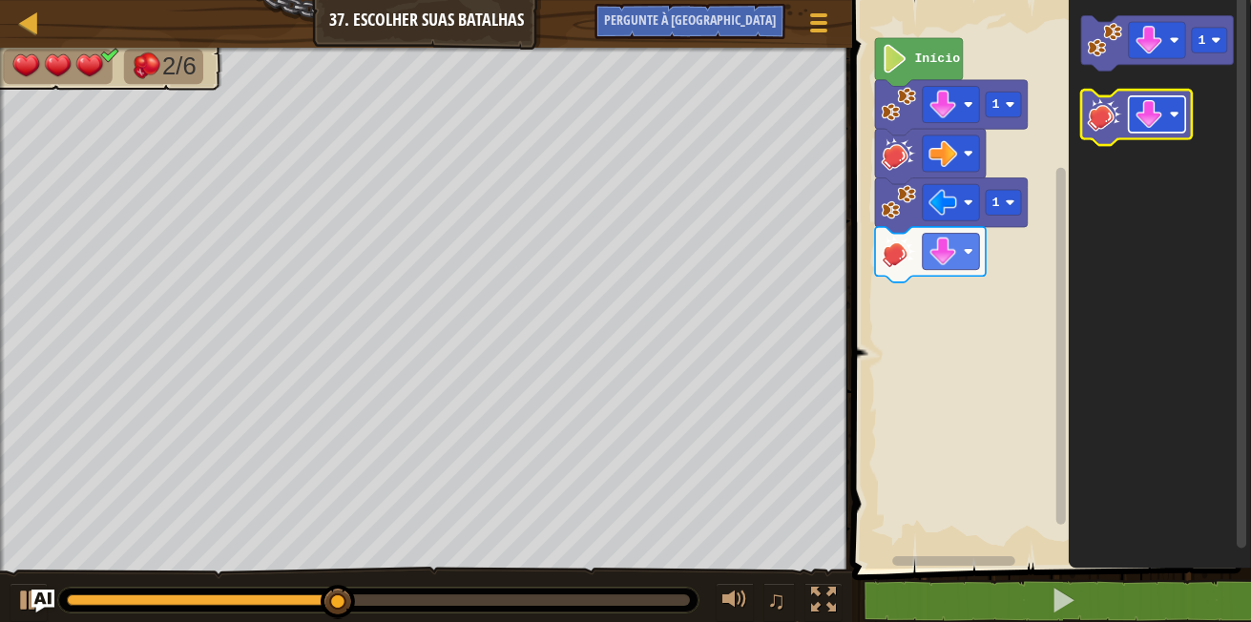
click at [1176, 110] on rect "Espaço de trabalho do Blockly" at bounding box center [1157, 114] width 57 height 36
click at [1122, 349] on icon "Espaço de trabalho do Blockly" at bounding box center [1160, 279] width 182 height 578
click at [1103, 38] on g "1" at bounding box center [1157, 81] width 153 height 130
click at [1104, 53] on image "Espaço de trabalho do Blockly" at bounding box center [1105, 40] width 34 height 34
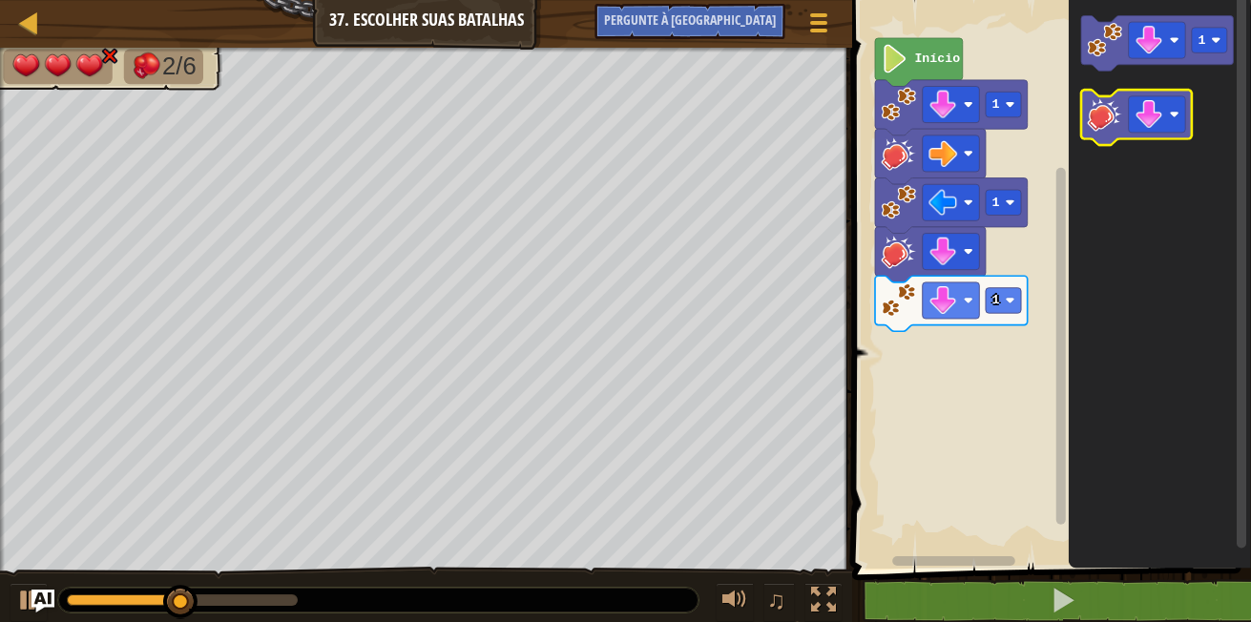
click at [1100, 114] on image "Espaço de trabalho do Blockly" at bounding box center [1105, 113] width 34 height 34
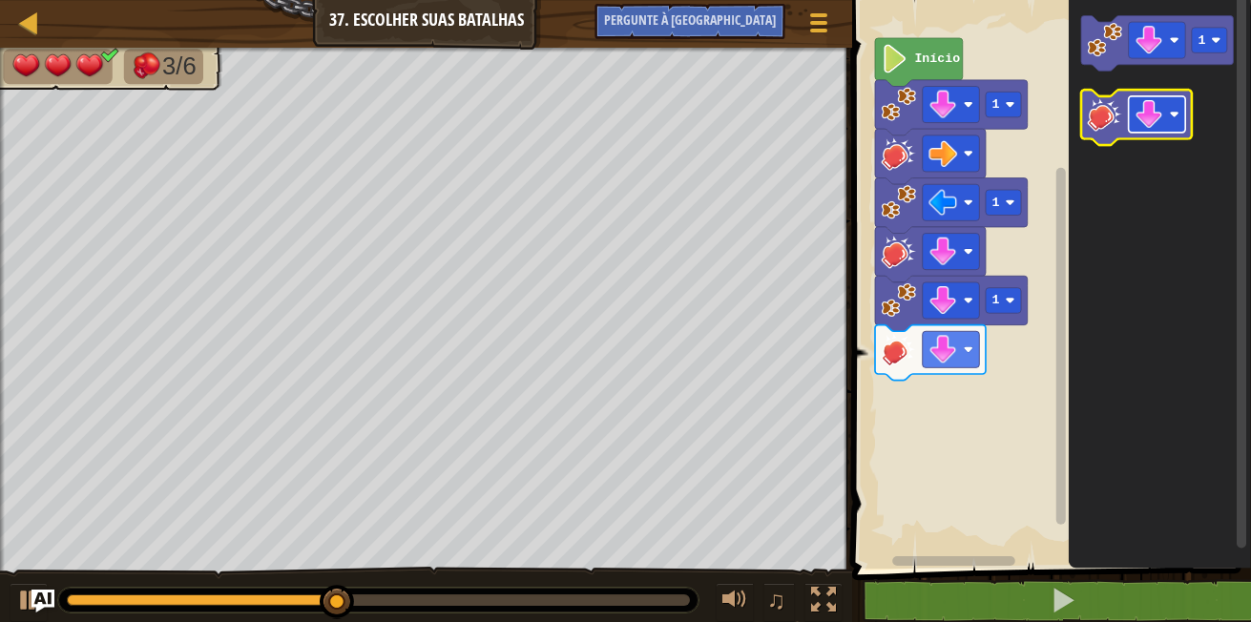
click at [1180, 112] on rect "Espaço de trabalho do Blockly" at bounding box center [1157, 114] width 57 height 36
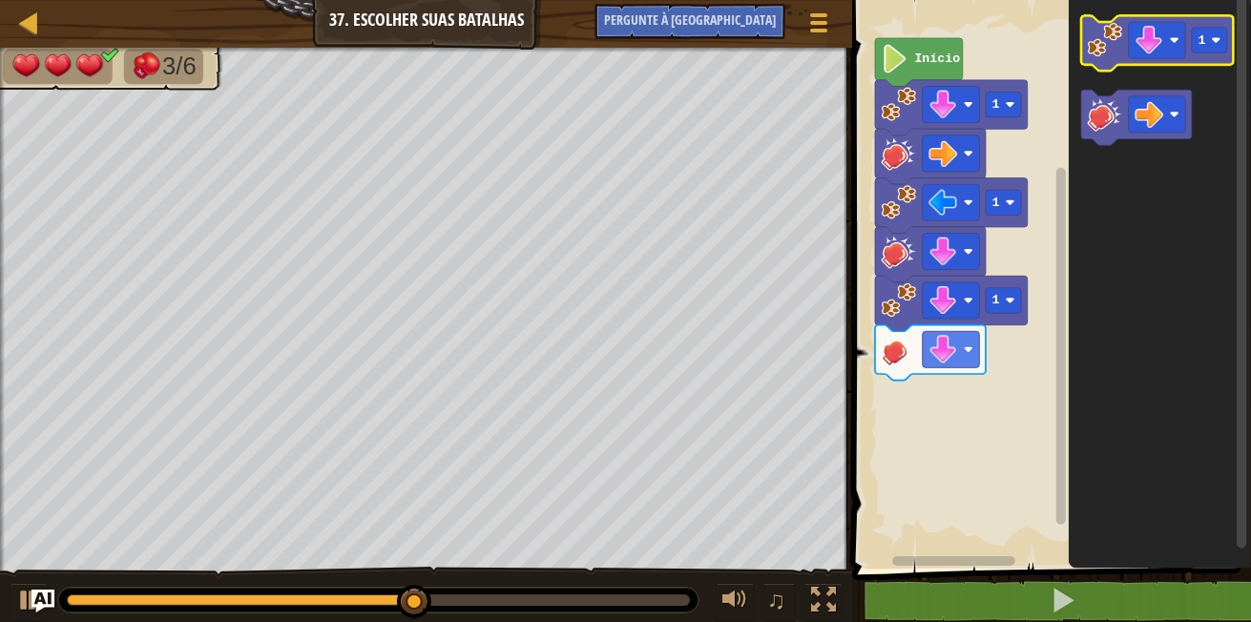
click at [1085, 49] on icon "Espaço de trabalho do Blockly" at bounding box center [1157, 43] width 153 height 55
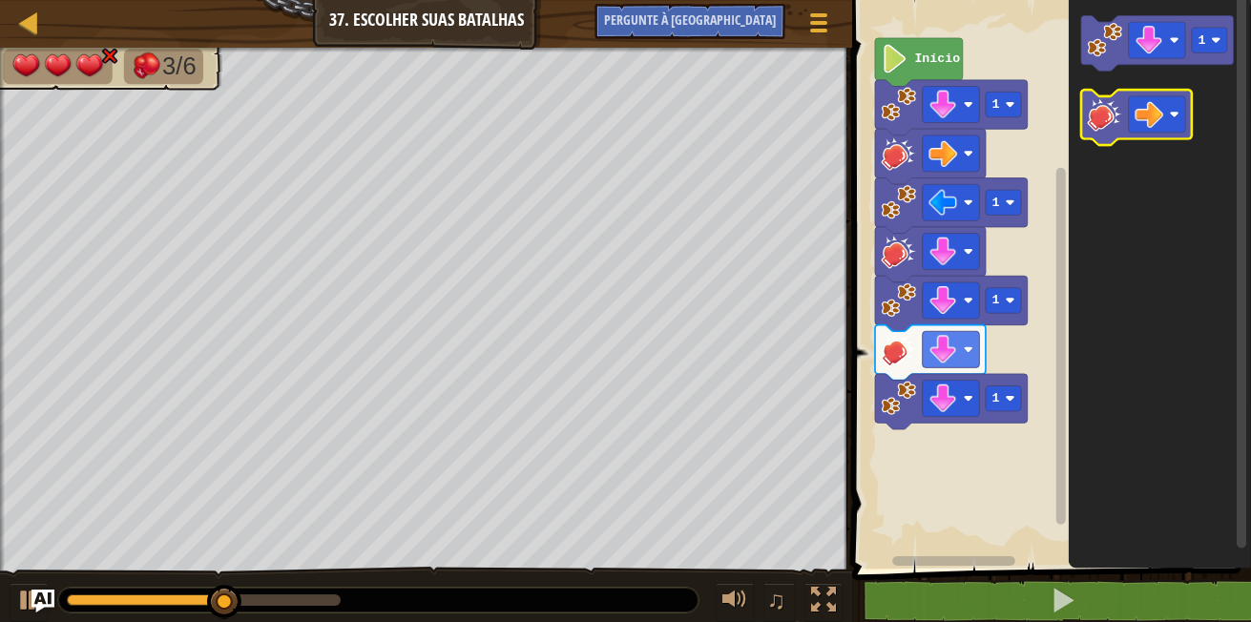
click at [1095, 100] on g "Espaço de trabalho do Blockly" at bounding box center [1136, 117] width 111 height 55
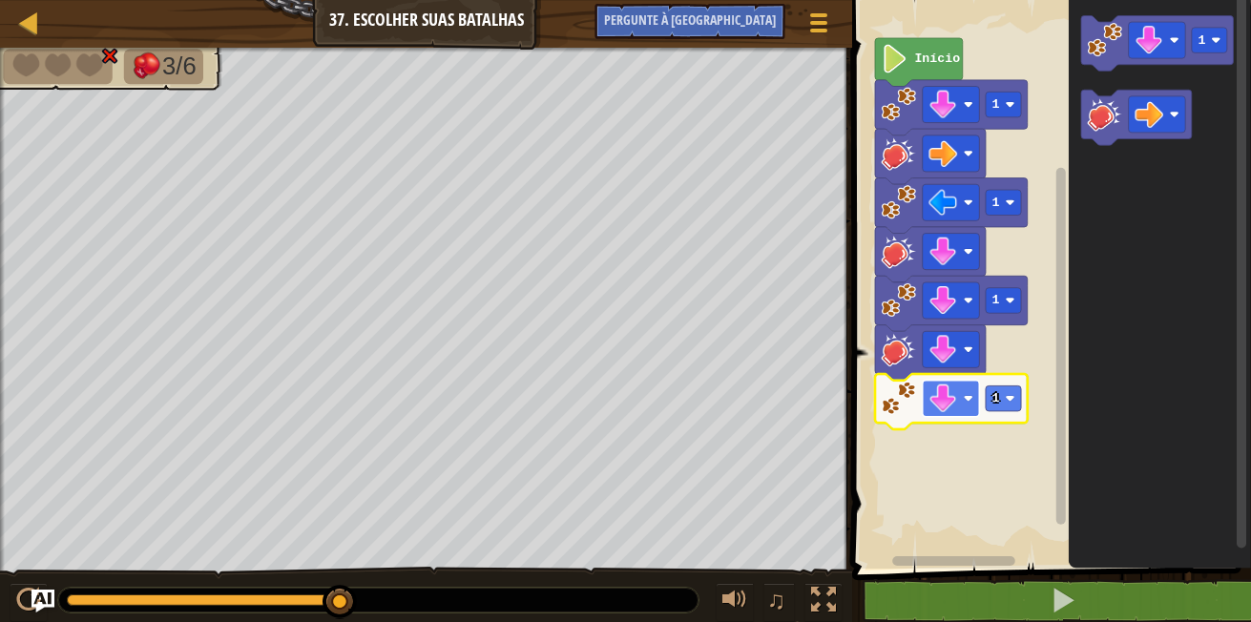
click at [973, 391] on rect "Espaço de trabalho do Blockly" at bounding box center [951, 399] width 57 height 36
click at [964, 396] on image "Espaço de trabalho do Blockly" at bounding box center [969, 399] width 10 height 10
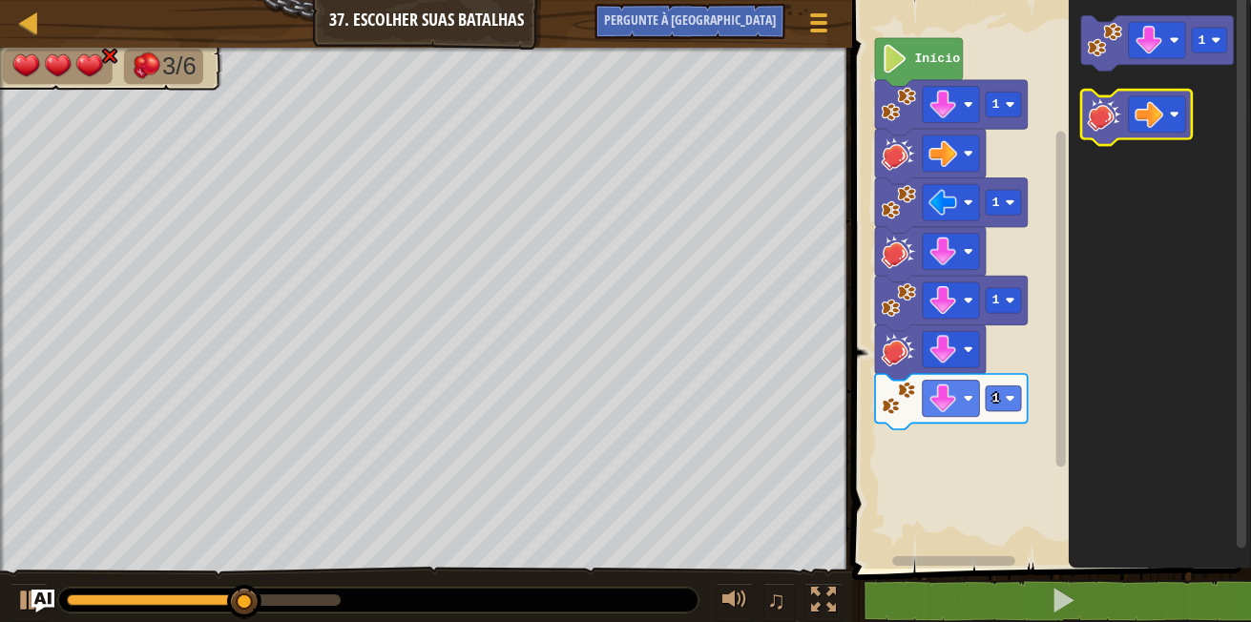
click at [1085, 122] on icon "Espaço de trabalho do Blockly" at bounding box center [1136, 117] width 111 height 55
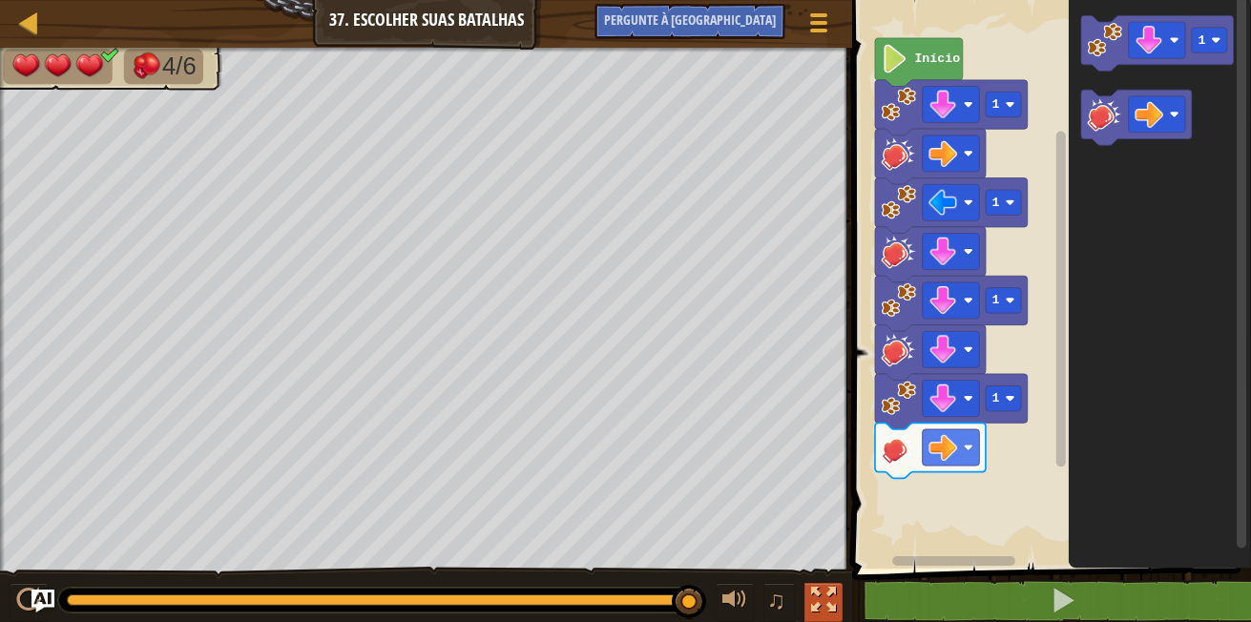
click at [814, 602] on div at bounding box center [823, 600] width 25 height 25
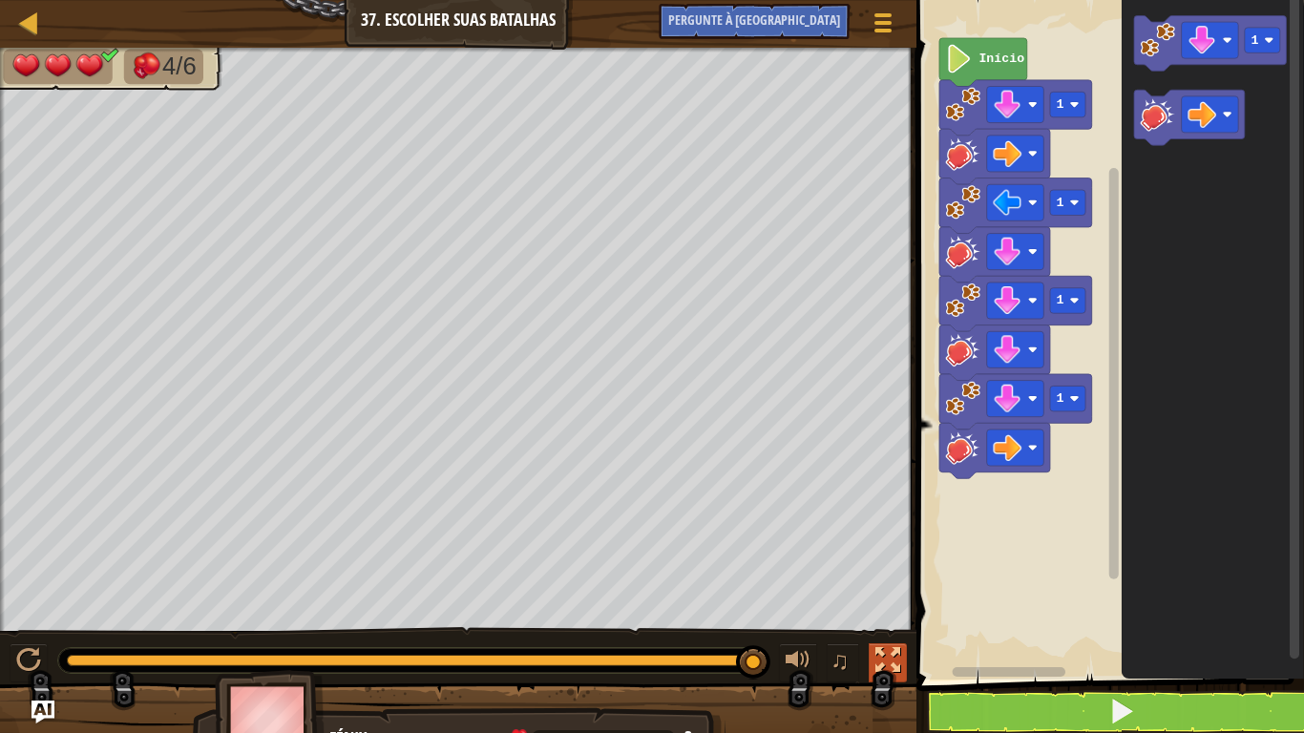
drag, startPoint x: 890, startPoint y: 665, endPoint x: 893, endPoint y: 655, distance: 11.2
click at [893, 621] on div at bounding box center [887, 660] width 25 height 25
